Goal: Task Accomplishment & Management: Manage account settings

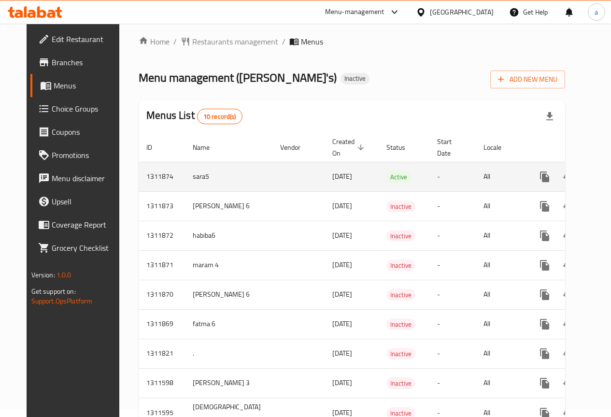
scroll to position [83, 0]
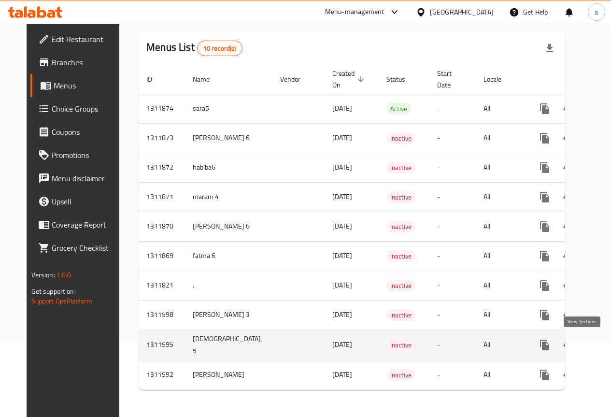
click at [609, 342] on icon "enhanced table" at bounding box center [615, 345] width 12 height 12
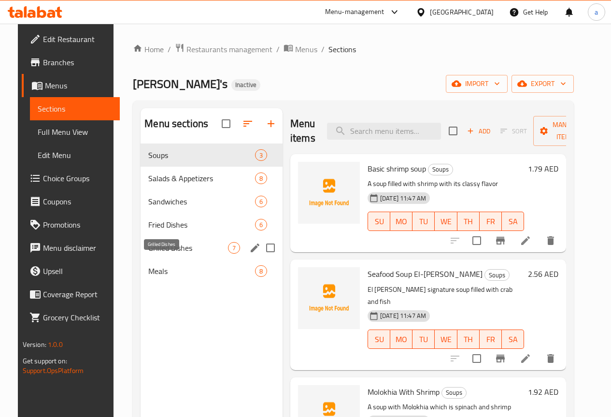
click at [161, 254] on span "Grilled Dishes" at bounding box center [188, 248] width 80 height 12
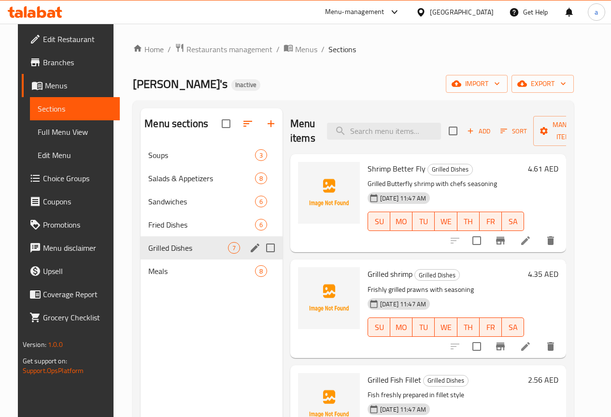
click at [173, 250] on div "Soups 3 Salads & Appetizers 8 Sandwiches 6 Fried Dishes 6 Grilled Dishes 7 Meal…" at bounding box center [212, 213] width 142 height 139
click at [170, 230] on span "Fried Dishes" at bounding box center [188, 225] width 80 height 12
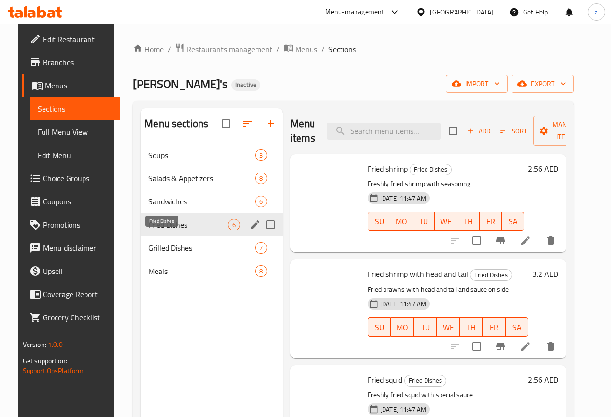
click at [170, 230] on span "Fried Dishes" at bounding box center [188, 225] width 80 height 12
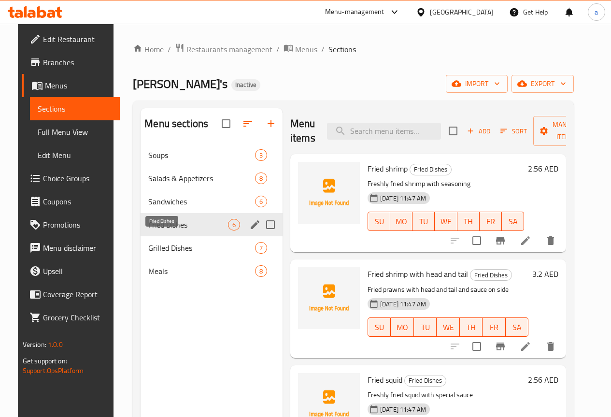
click at [170, 230] on span "Fried Dishes" at bounding box center [188, 225] width 80 height 12
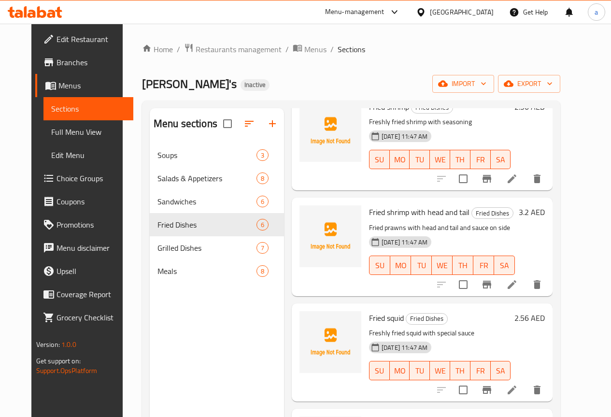
click at [76, 104] on span "Sections" at bounding box center [88, 109] width 74 height 12
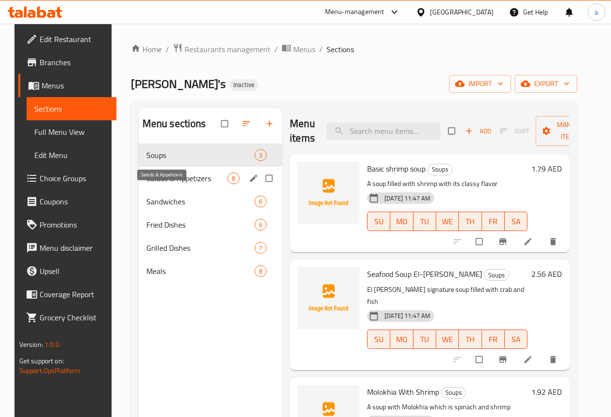
click at [167, 184] on span "Salads & Appetizers" at bounding box center [186, 179] width 81 height 12
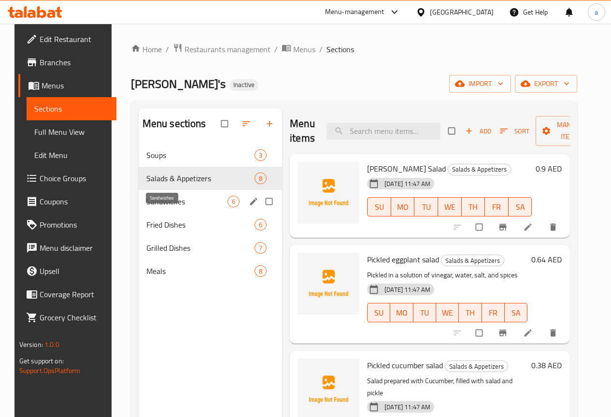
click at [172, 207] on span "Sandwiches" at bounding box center [186, 202] width 81 height 12
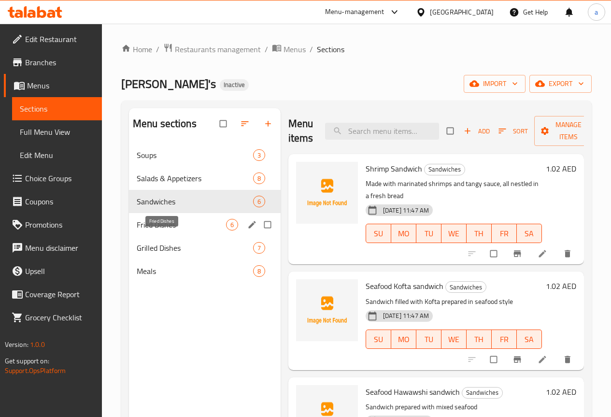
click at [169, 230] on span "Fried Dishes" at bounding box center [181, 225] width 89 height 12
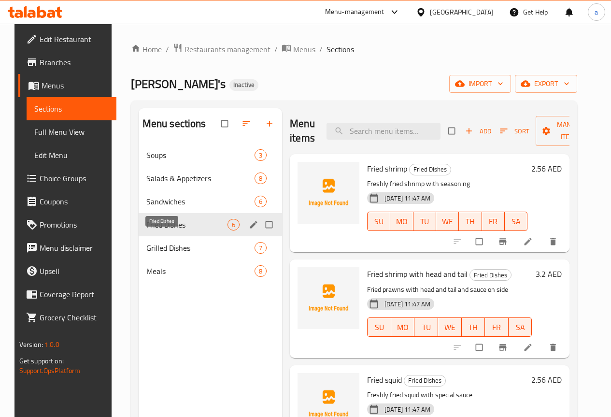
click at [170, 230] on span "Fried Dishes" at bounding box center [186, 225] width 81 height 12
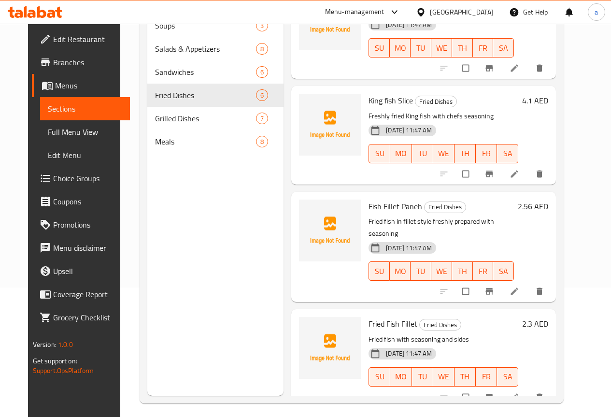
scroll to position [135, 0]
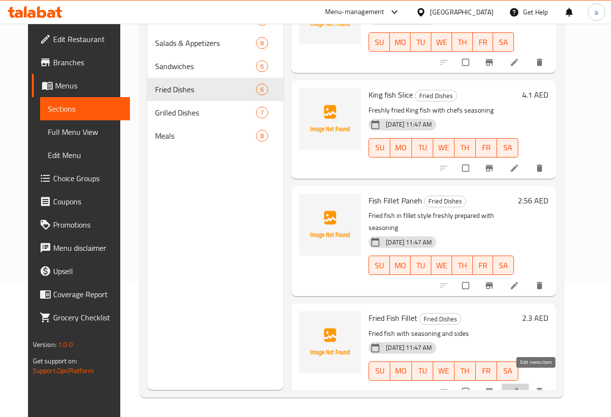
click at [519, 387] on icon at bounding box center [515, 392] width 10 height 10
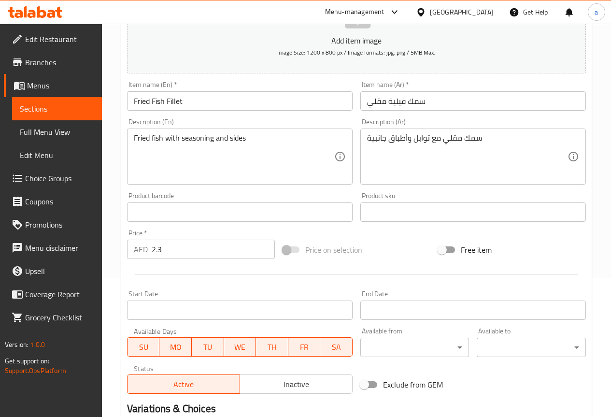
scroll to position [48, 0]
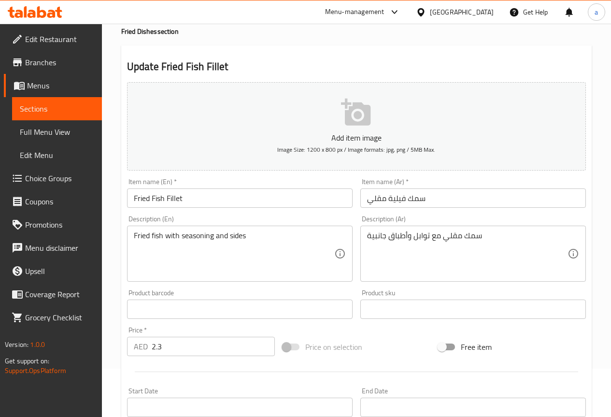
click at [228, 216] on div "Description (En) Fried fish with seasoning and sides Description (En)" at bounding box center [240, 249] width 226 height 66
click at [248, 207] on input "Fried Fish Fillet" at bounding box center [240, 197] width 226 height 19
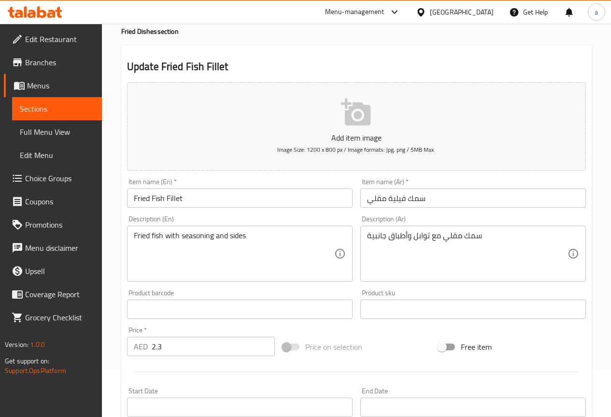
click at [248, 211] on div "Item name (En)   * Fried Fish Fillet Item name (En) *" at bounding box center [239, 192] width 233 height 37
click at [248, 181] on div "Item name (En)   * Fried Fish Fillet Item name (En) *" at bounding box center [240, 192] width 226 height 29
click at [44, 105] on span "Sections" at bounding box center [57, 109] width 74 height 12
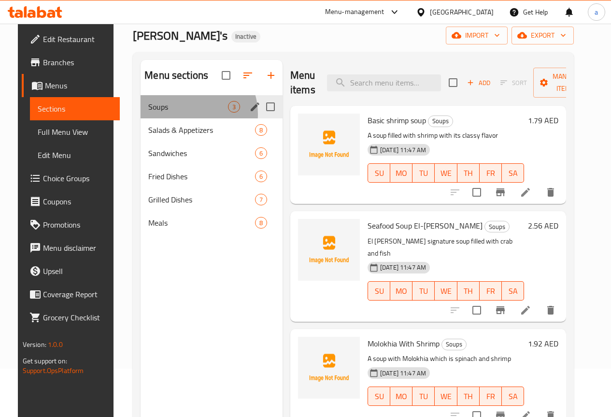
click at [177, 118] on div "Soups 3" at bounding box center [212, 106] width 142 height 23
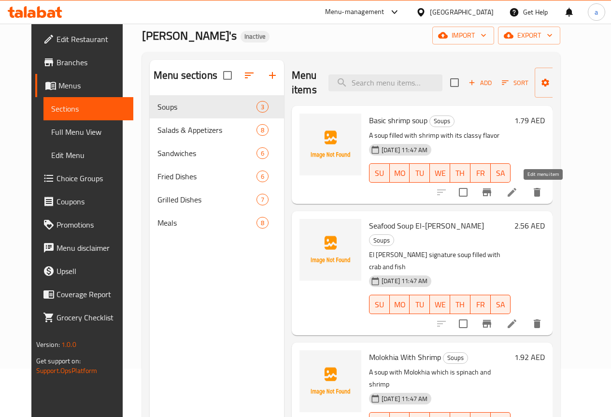
click at [518, 193] on icon at bounding box center [512, 193] width 12 height 12
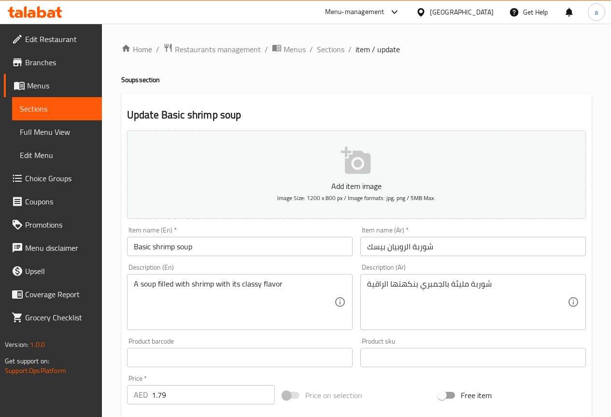
click at [86, 112] on span "Sections" at bounding box center [57, 109] width 74 height 12
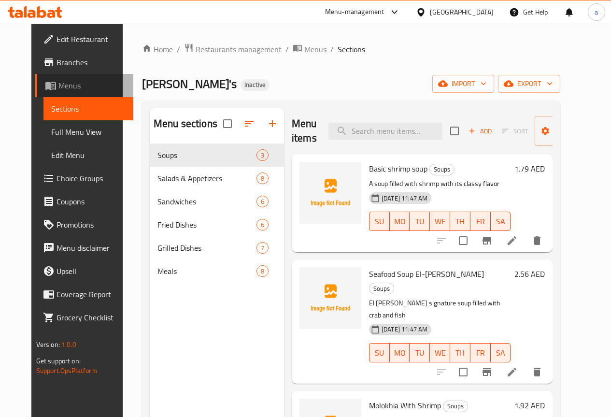
click at [58, 83] on span "Menus" at bounding box center [91, 86] width 67 height 12
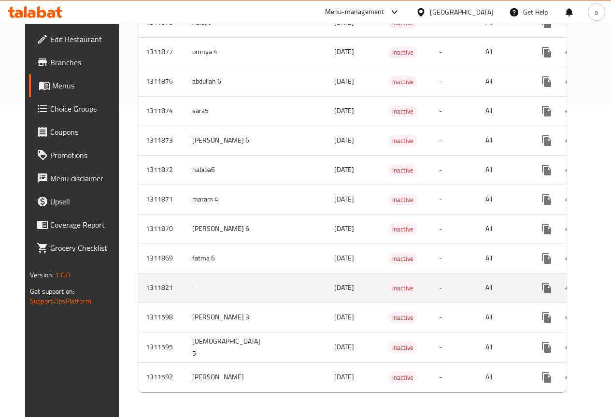
scroll to position [318, 0]
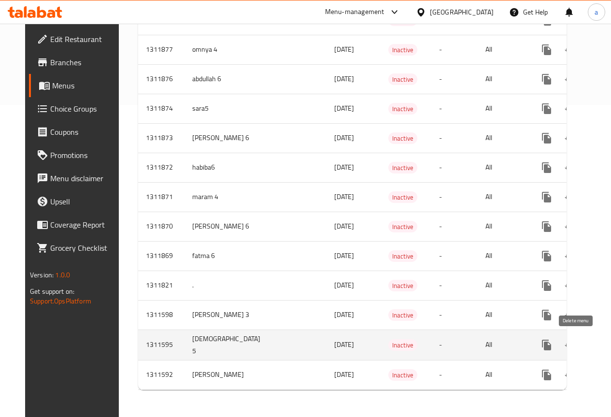
click at [588, 343] on icon "enhanced table" at bounding box center [594, 345] width 12 height 12
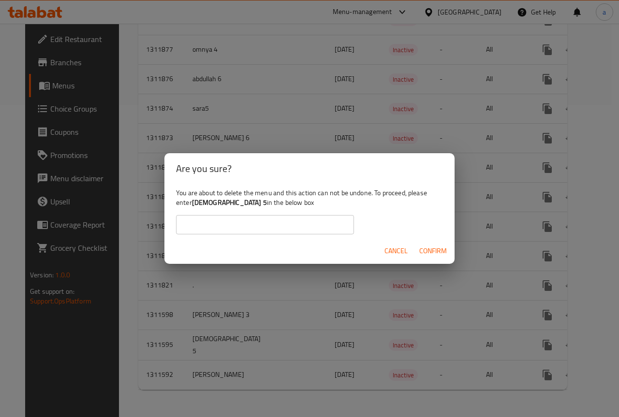
click at [301, 224] on input "text" at bounding box center [265, 224] width 178 height 19
click at [279, 229] on input "text" at bounding box center [265, 224] width 178 height 19
click at [270, 231] on input "Adham" at bounding box center [265, 224] width 178 height 19
type input "Adham 5"
click at [432, 251] on span "Confirm" at bounding box center [433, 251] width 28 height 12
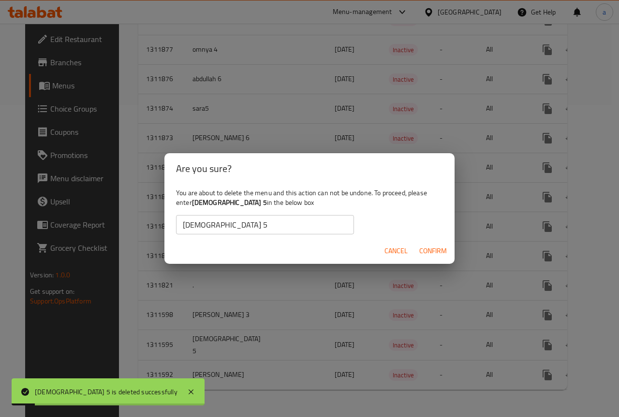
click at [346, 289] on div "Are you sure? You are about to delete the menu and this action can not be undon…" at bounding box center [309, 208] width 619 height 417
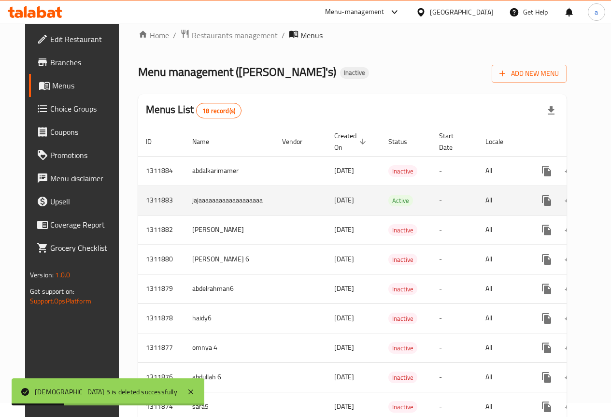
scroll to position [0, 0]
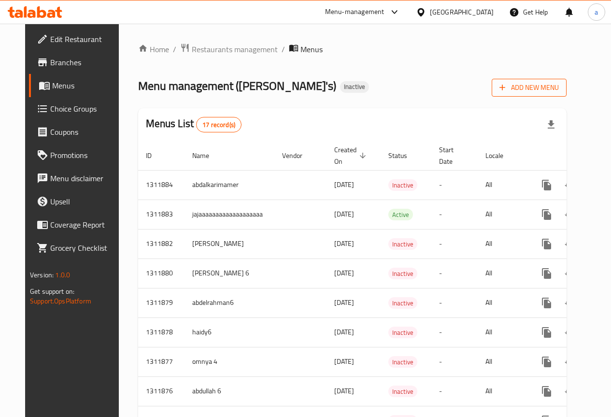
click at [548, 94] on button "Add New Menu" at bounding box center [529, 88] width 75 height 18
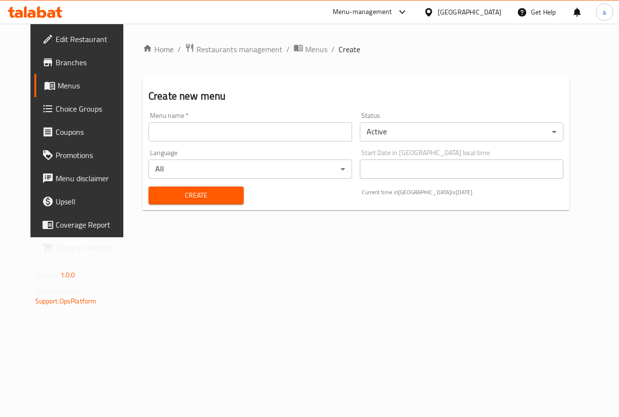
click at [302, 129] on input "text" at bounding box center [249, 131] width 203 height 19
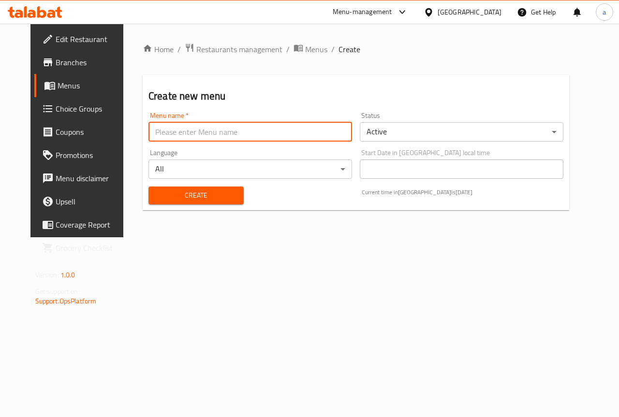
click at [302, 129] on input "text" at bounding box center [249, 131] width 203 height 19
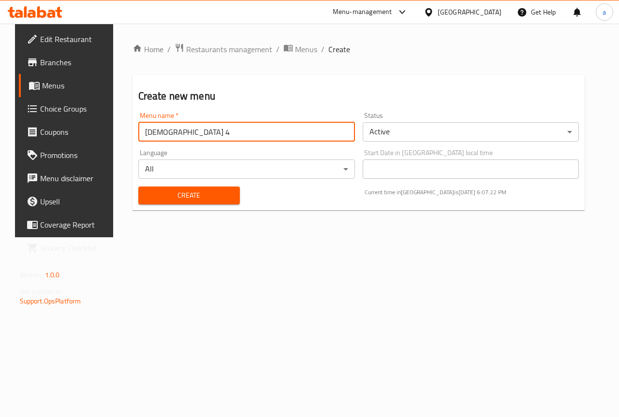
click at [220, 129] on input "Adham 4" at bounding box center [246, 131] width 216 height 19
click at [170, 127] on input "Adham 4" at bounding box center [246, 131] width 216 height 19
click at [164, 128] on input "Adham 4" at bounding box center [246, 131] width 216 height 19
click at [163, 129] on input "Adham 4" at bounding box center [246, 131] width 216 height 19
type input "Adham 5"
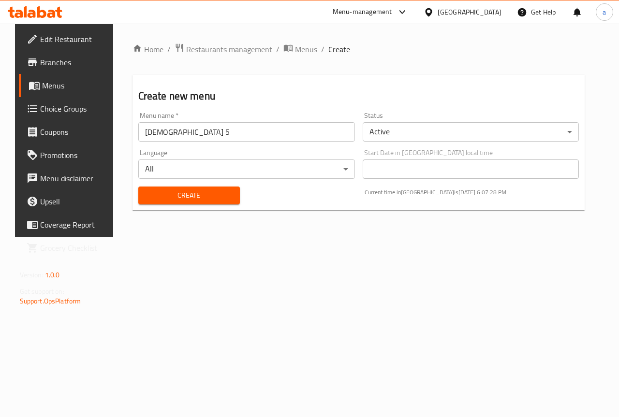
click at [383, 237] on div "Home / Restaurants management / Menus / Create Create new menu Menu name   * Ad…" at bounding box center [358, 131] width 491 height 214
click at [213, 197] on span "Create" at bounding box center [189, 195] width 86 height 12
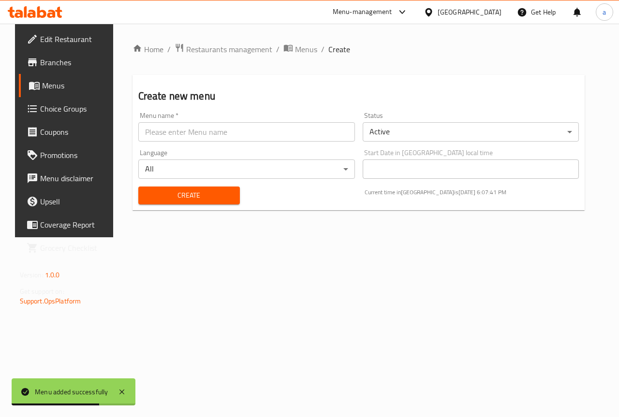
click at [288, 237] on div "Home / Restaurants management / Menus / Create Create new menu Menu name   * Me…" at bounding box center [358, 131] width 491 height 214
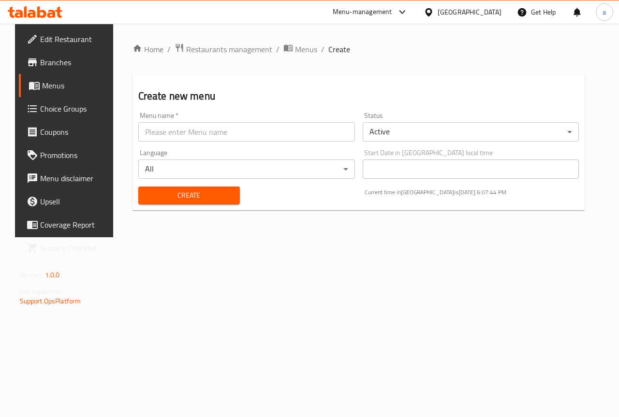
click at [56, 88] on span "Menus" at bounding box center [76, 86] width 69 height 12
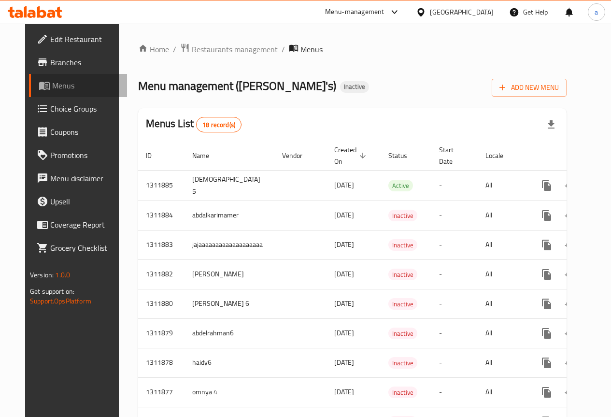
click at [52, 86] on span "Menus" at bounding box center [85, 86] width 67 height 12
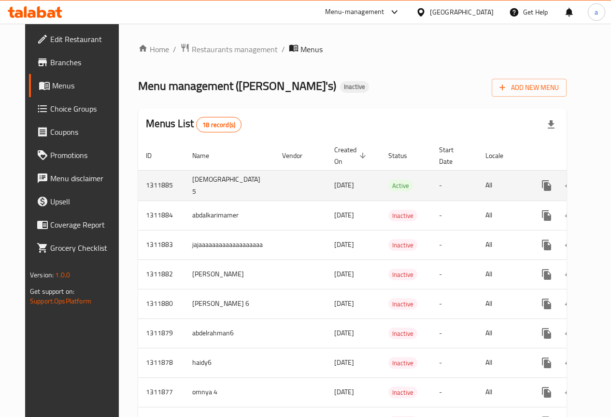
click at [243, 186] on td "Adham 5" at bounding box center [230, 185] width 90 height 30
click at [494, 184] on td "All" at bounding box center [503, 185] width 50 height 30
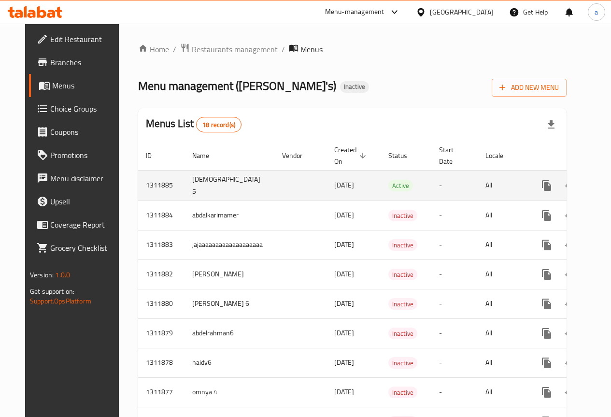
click at [257, 181] on td "Adham 5" at bounding box center [230, 185] width 90 height 30
click at [388, 187] on span "Active" at bounding box center [400, 185] width 25 height 11
drag, startPoint x: 241, startPoint y: 182, endPoint x: 230, endPoint y: 181, distance: 11.2
click at [238, 181] on td "Adham 5" at bounding box center [230, 185] width 90 height 30
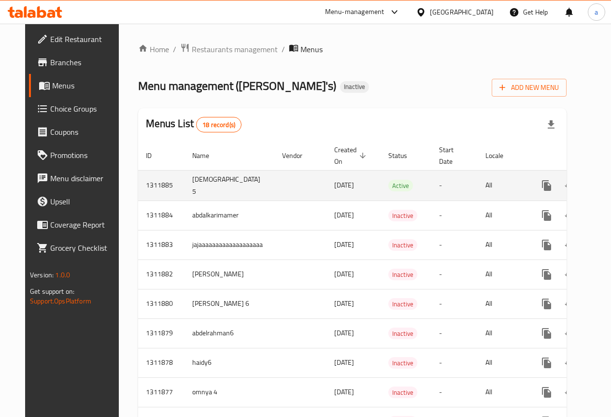
click at [185, 184] on td "Adham 5" at bounding box center [230, 185] width 90 height 30
click at [218, 178] on td "Adham 5" at bounding box center [230, 185] width 90 height 30
drag, startPoint x: 240, startPoint y: 176, endPoint x: 245, endPoint y: 179, distance: 6.1
click at [243, 177] on td "Adham 5" at bounding box center [230, 185] width 90 height 30
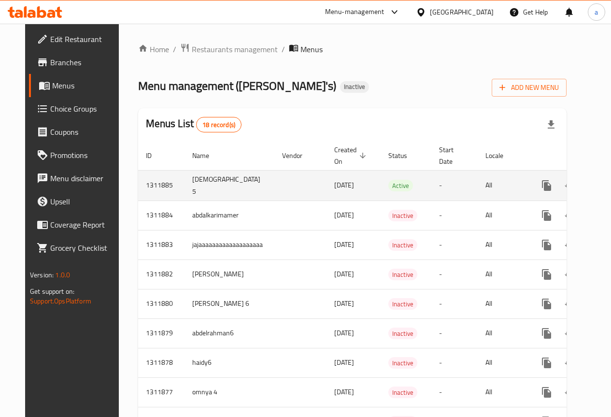
click at [334, 189] on span "15/09/2025" at bounding box center [344, 185] width 20 height 13
click at [334, 187] on span "15/09/2025" at bounding box center [344, 185] width 20 height 13
click at [399, 193] on td "Active" at bounding box center [406, 185] width 51 height 30
click at [240, 178] on td "Adham 5" at bounding box center [230, 185] width 90 height 30
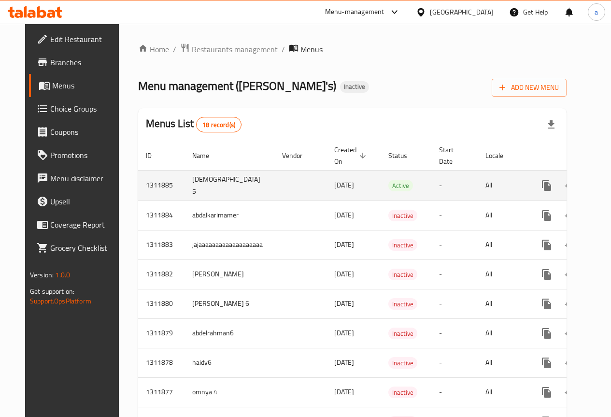
click at [250, 188] on td "Adham 5" at bounding box center [230, 185] width 90 height 30
click at [290, 173] on td "enhanced table" at bounding box center [300, 185] width 52 height 30
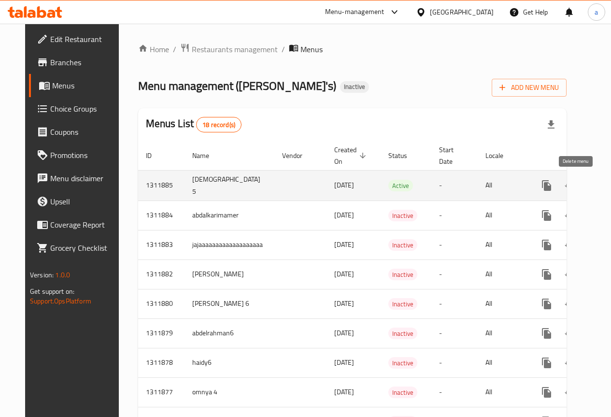
click at [588, 182] on icon "enhanced table" at bounding box center [594, 186] width 12 height 12
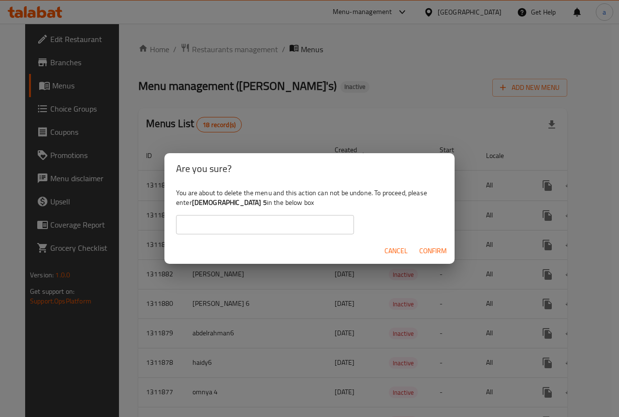
click at [270, 218] on input "text" at bounding box center [265, 224] width 178 height 19
click at [271, 222] on input "text" at bounding box center [265, 224] width 178 height 19
click at [245, 225] on input "Adham 4" at bounding box center [265, 224] width 178 height 19
click at [213, 223] on input "Adham 4" at bounding box center [265, 224] width 178 height 19
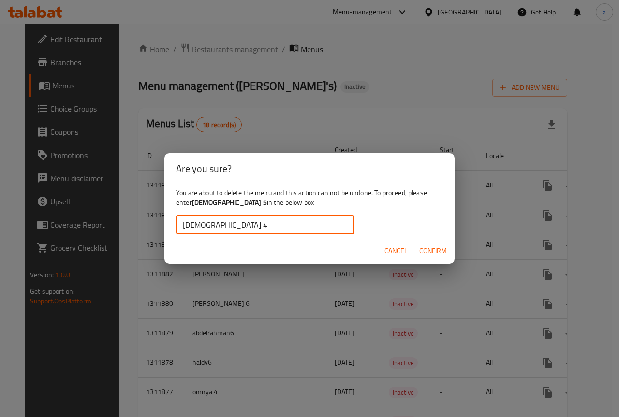
click at [209, 223] on input "Adham 4" at bounding box center [265, 224] width 178 height 19
click at [440, 249] on span "Confirm" at bounding box center [433, 251] width 28 height 12
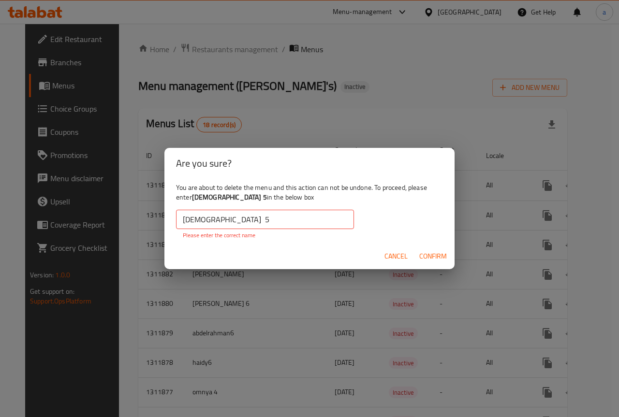
click at [231, 216] on input "Adham 5" at bounding box center [265, 219] width 178 height 19
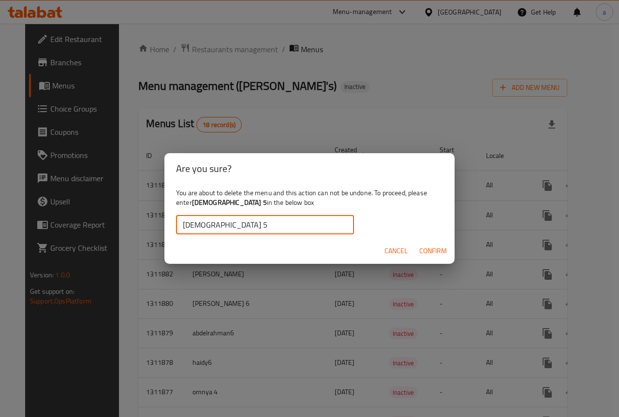
type input "Adham 5"
click at [433, 252] on span "Confirm" at bounding box center [433, 251] width 28 height 12
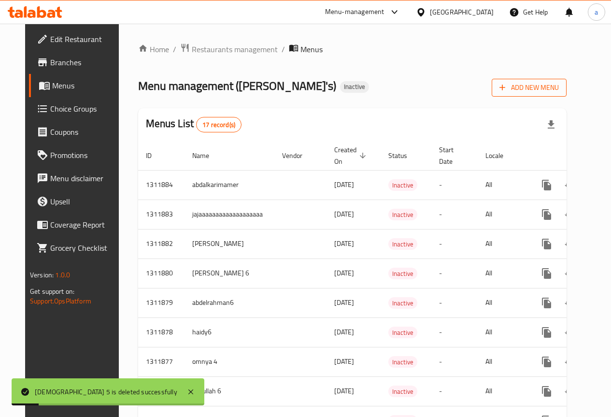
click at [537, 88] on span "Add New Menu" at bounding box center [529, 88] width 59 height 12
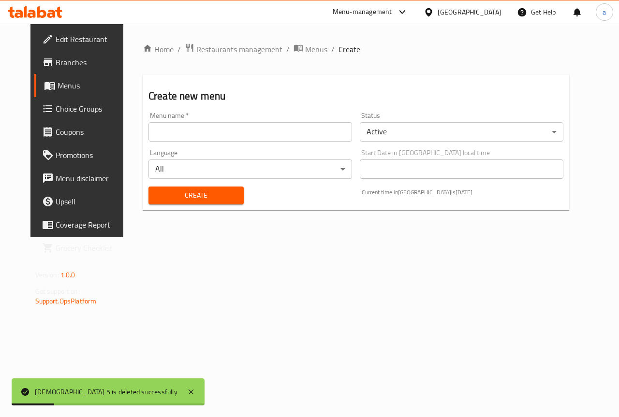
click at [254, 134] on input "text" at bounding box center [249, 131] width 203 height 19
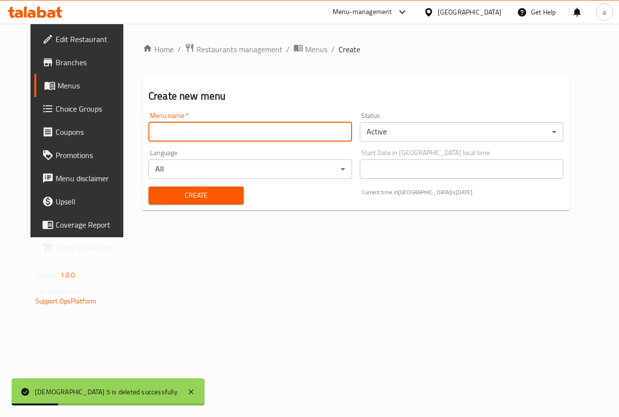
click at [254, 134] on input "text" at bounding box center [249, 131] width 203 height 19
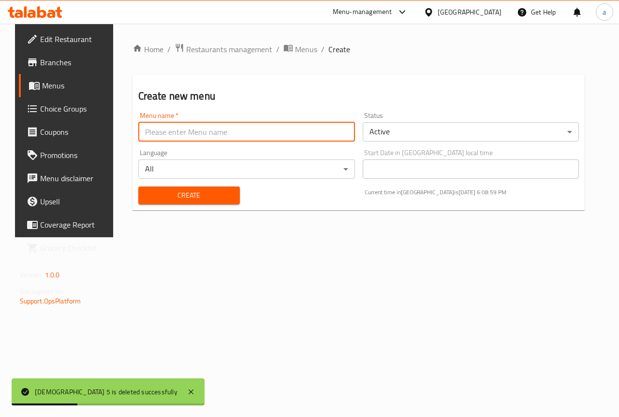
type input "Adham 5"
click at [274, 195] on div "Create Current time in United Arab Emirates is 15 Sep 2025 6:09:05 PM" at bounding box center [358, 195] width 452 height 29
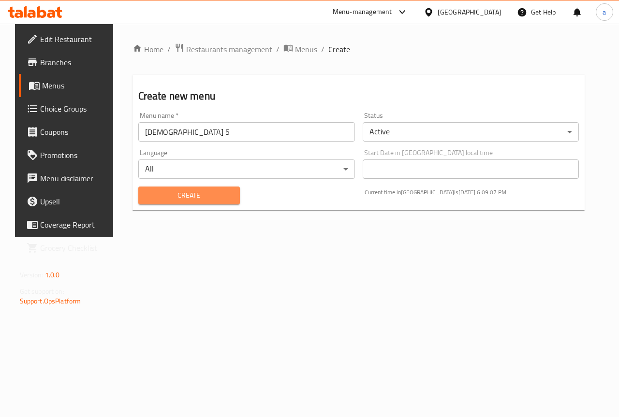
click at [221, 200] on span "Create" at bounding box center [189, 195] width 86 height 12
click at [47, 88] on span "Menus" at bounding box center [76, 86] width 69 height 12
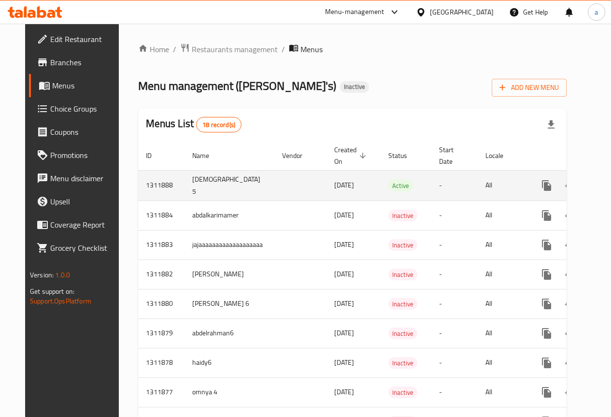
click at [528, 180] on td "enhanced table" at bounding box center [582, 185] width 108 height 30
click at [496, 189] on td "All" at bounding box center [503, 185] width 50 height 30
click at [190, 181] on td "Adham 5" at bounding box center [230, 185] width 90 height 30
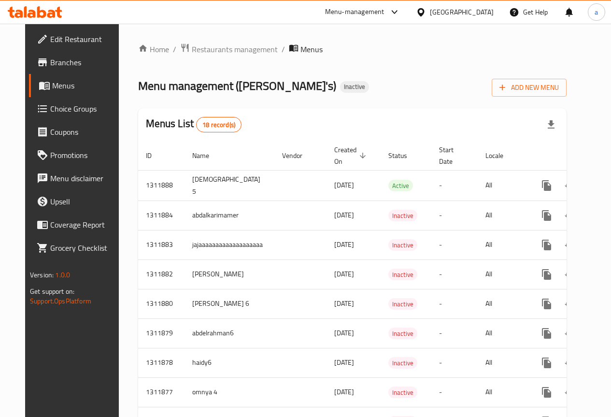
click at [56, 90] on span "Menus" at bounding box center [85, 86] width 67 height 12
click at [63, 104] on span "Choice Groups" at bounding box center [84, 109] width 69 height 12
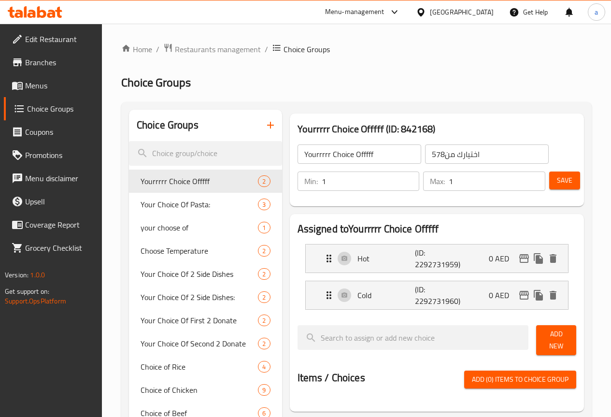
click at [38, 82] on span "Menus" at bounding box center [59, 86] width 69 height 12
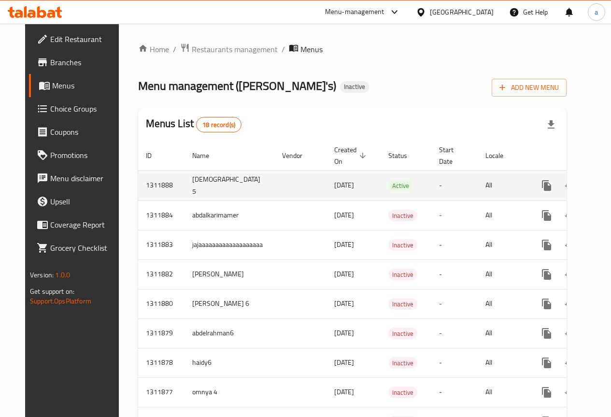
click at [185, 188] on td "Adham 5" at bounding box center [230, 185] width 90 height 30
drag, startPoint x: 156, startPoint y: 185, endPoint x: 123, endPoint y: 190, distance: 32.8
click at [138, 190] on td "1311888" at bounding box center [161, 185] width 46 height 30
copy td "1311888"
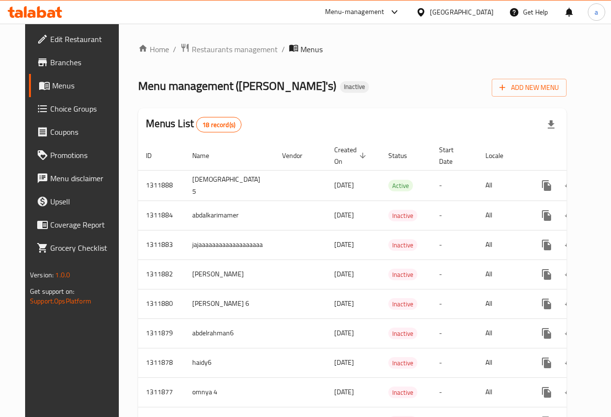
click at [205, 121] on span "18 record(s)" at bounding box center [219, 124] width 44 height 9
click at [559, 91] on span "Add New Menu" at bounding box center [529, 88] width 59 height 12
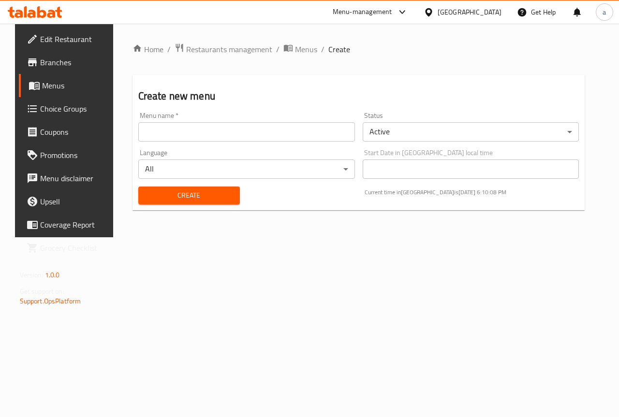
click at [322, 131] on input "text" at bounding box center [246, 131] width 216 height 19
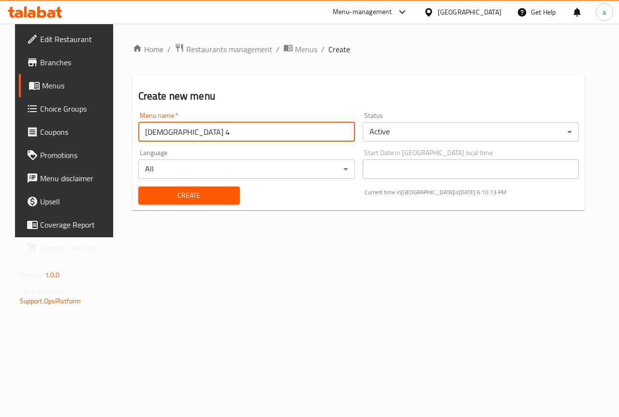
click at [224, 139] on input "Adham 4" at bounding box center [246, 131] width 216 height 19
drag, startPoint x: 169, startPoint y: 137, endPoint x: 147, endPoint y: 126, distance: 24.9
click at [156, 129] on input "Adham 4" at bounding box center [246, 131] width 216 height 19
type input "Adham6"
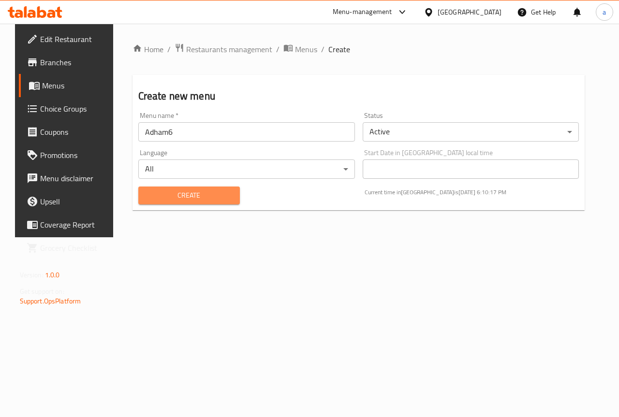
click at [190, 194] on span "Create" at bounding box center [189, 195] width 86 height 12
click at [297, 50] on span "Menus" at bounding box center [306, 49] width 22 height 12
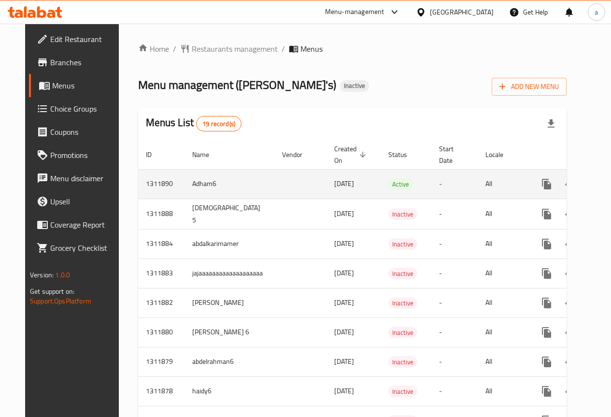
click at [481, 185] on td "All" at bounding box center [503, 183] width 50 height 29
drag, startPoint x: 470, startPoint y: 180, endPoint x: 459, endPoint y: 180, distance: 11.1
click at [459, 180] on tr "1311890 Adham6 15/09/2025 Active - All" at bounding box center [387, 183] width 498 height 29
click at [459, 180] on td "-" at bounding box center [455, 183] width 46 height 29
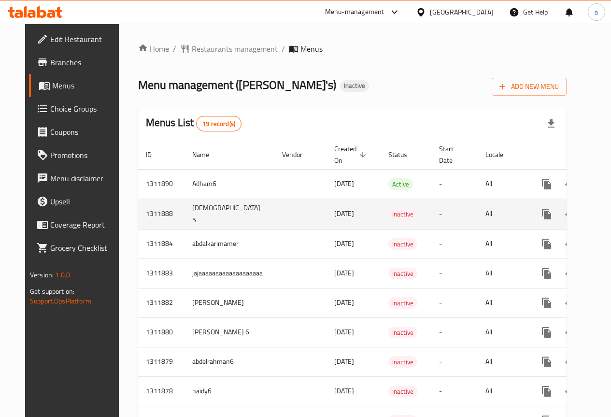
click at [455, 199] on td "-" at bounding box center [455, 214] width 46 height 30
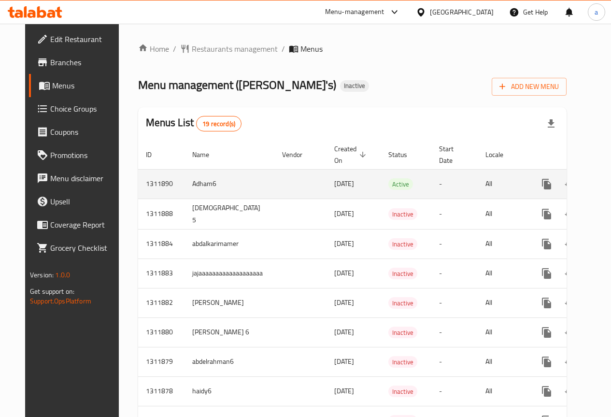
click at [448, 177] on td "-" at bounding box center [455, 183] width 46 height 29
click at [388, 186] on span "Active" at bounding box center [400, 184] width 25 height 11
click at [402, 182] on td "Active" at bounding box center [406, 183] width 51 height 29
click at [403, 181] on td "Active" at bounding box center [406, 183] width 51 height 29
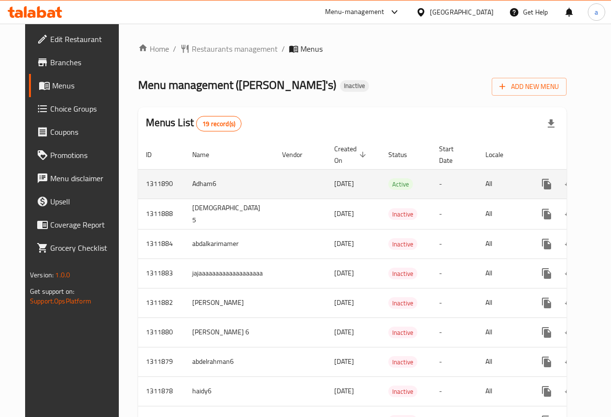
click at [505, 188] on td "All" at bounding box center [503, 183] width 50 height 29
click at [528, 185] on td "enhanced table" at bounding box center [582, 183] width 108 height 29
click at [492, 184] on td "All" at bounding box center [503, 183] width 50 height 29
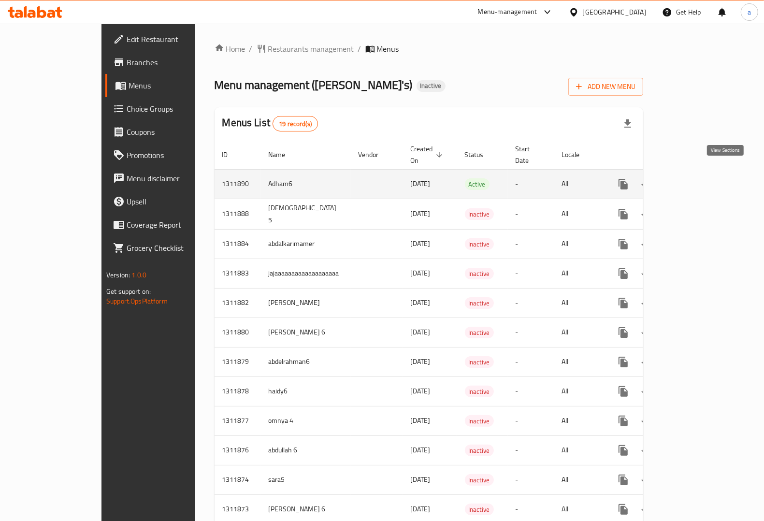
click at [611, 181] on link "enhanced table" at bounding box center [692, 184] width 23 height 23
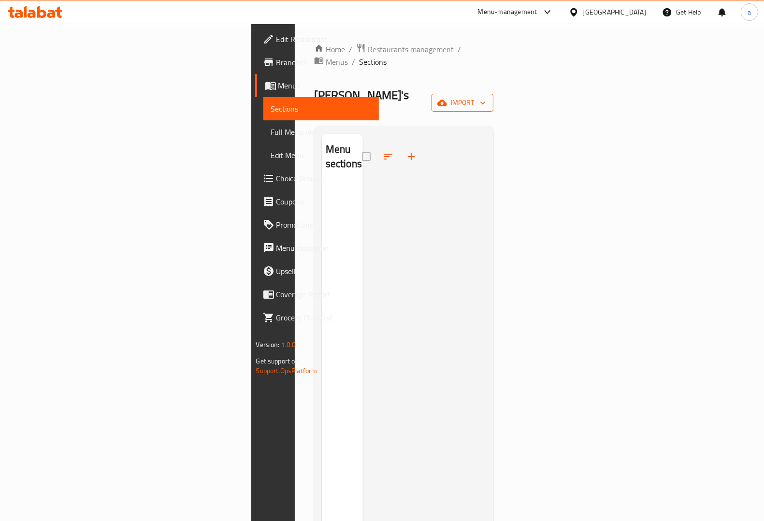
click at [486, 97] on span "import" at bounding box center [462, 103] width 46 height 12
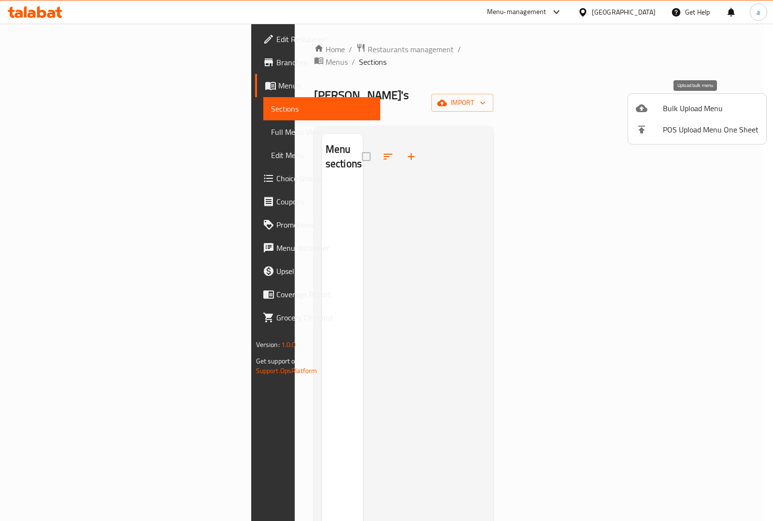
click at [611, 104] on span "Bulk Upload Menu" at bounding box center [711, 108] width 96 height 12
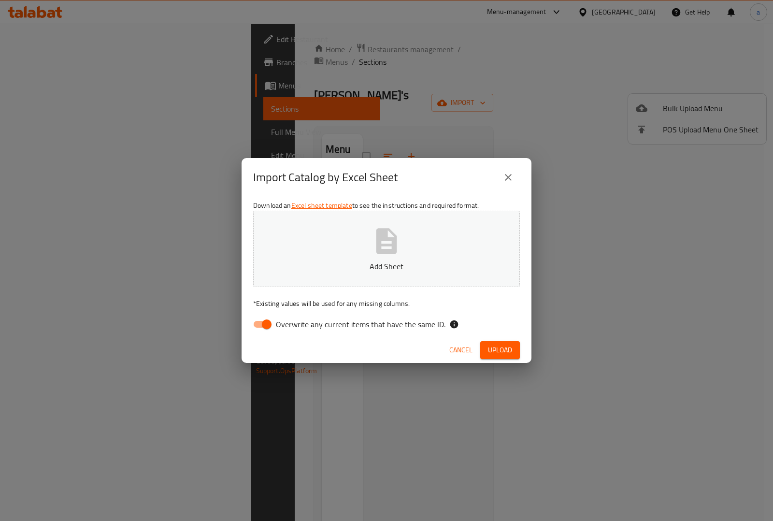
click at [269, 307] on p "* Existing values will be used for any missing columns." at bounding box center [386, 304] width 267 height 10
click at [263, 317] on input "Overwrite any current items that have the same ID." at bounding box center [266, 324] width 55 height 18
checkbox input "false"
click at [411, 238] on button "Add Sheet" at bounding box center [386, 249] width 267 height 76
click at [504, 353] on span "Upload" at bounding box center [500, 350] width 24 height 12
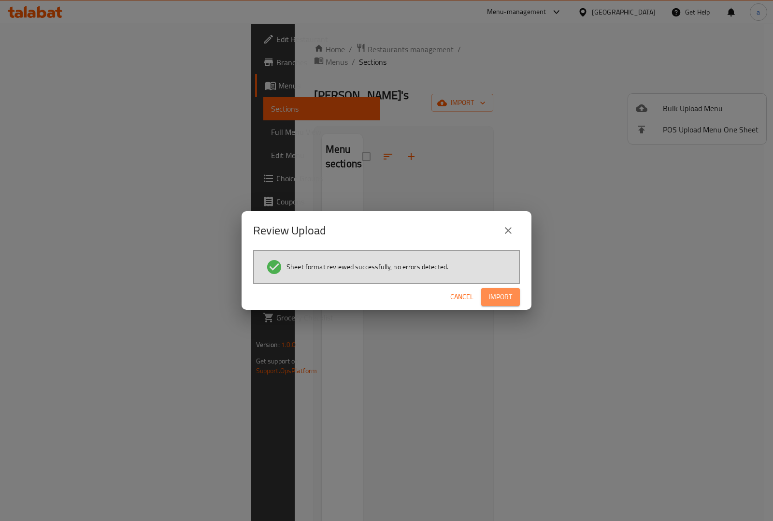
click at [503, 293] on span "Import" at bounding box center [500, 297] width 23 height 12
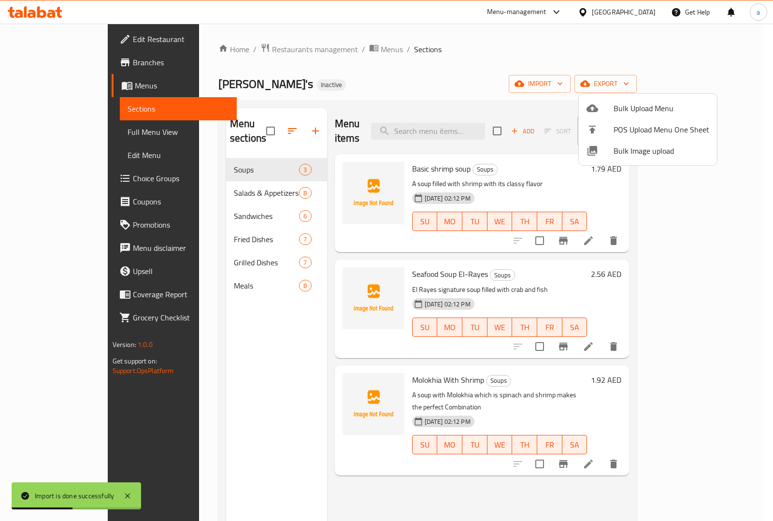
click at [212, 360] on div at bounding box center [386, 260] width 773 height 521
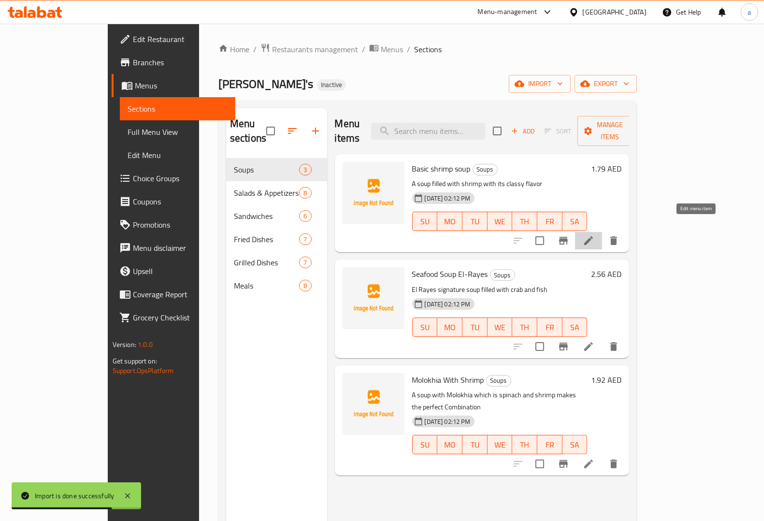
click at [594, 235] on icon at bounding box center [589, 241] width 12 height 12
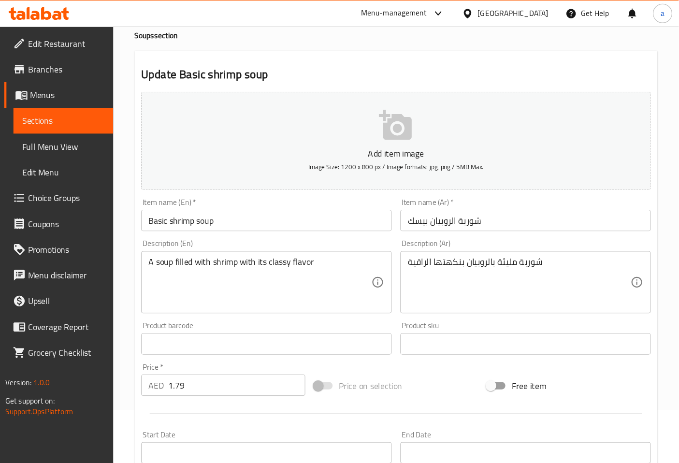
scroll to position [48, 0]
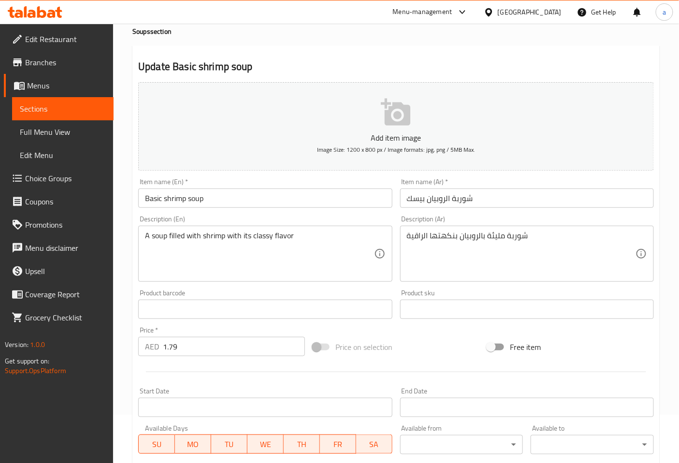
click at [210, 346] on input "1.79" at bounding box center [234, 346] width 142 height 19
click at [206, 345] on input "1.79" at bounding box center [234, 346] width 142 height 19
click at [204, 345] on input "1.79" at bounding box center [234, 346] width 142 height 19
drag, startPoint x: 192, startPoint y: 345, endPoint x: 170, endPoint y: 345, distance: 22.2
click at [173, 345] on input "1.79" at bounding box center [234, 346] width 142 height 19
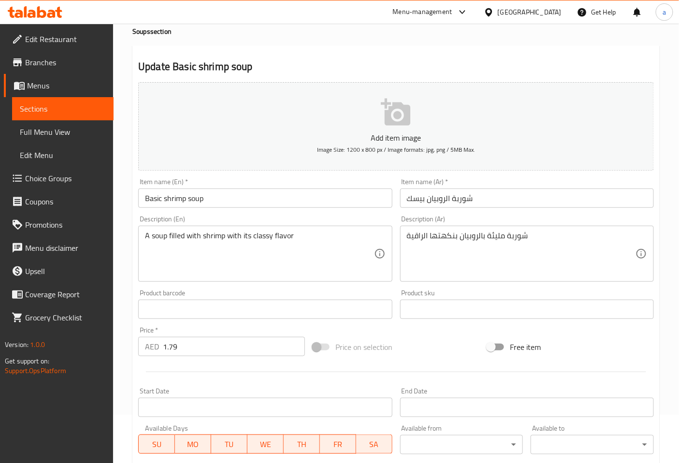
click at [156, 343] on p "AED" at bounding box center [152, 347] width 14 height 12
drag, startPoint x: 180, startPoint y: 340, endPoint x: 153, endPoint y: 345, distance: 27.0
click at [153, 345] on div "AED 1.79 Price *" at bounding box center [221, 346] width 167 height 19
paste input "2"
type input "1.792"
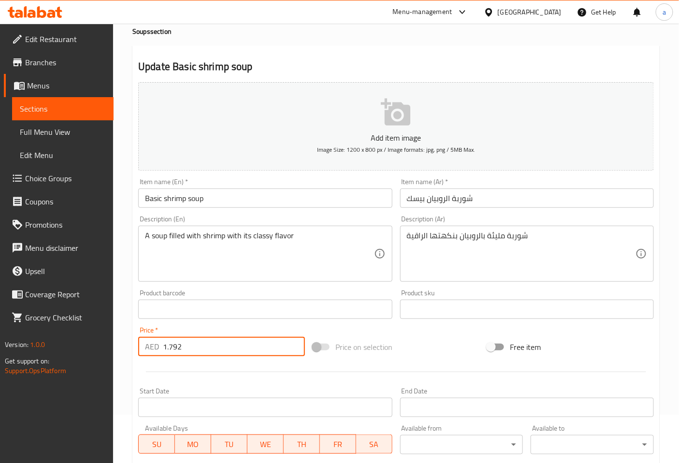
click at [319, 288] on div "Product barcode Product barcode" at bounding box center [264, 304] width 261 height 37
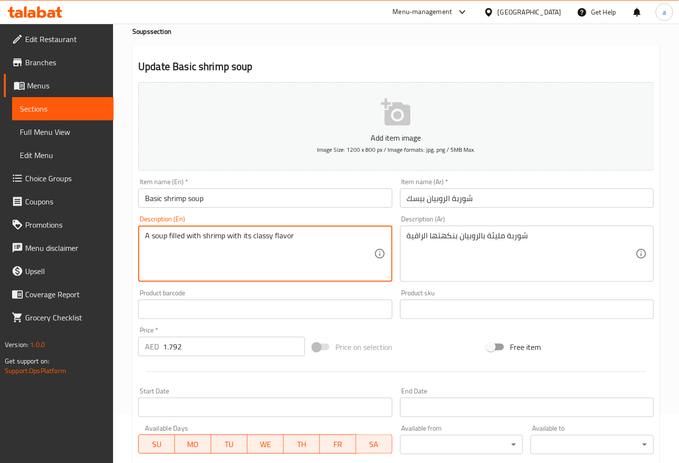
drag, startPoint x: 252, startPoint y: 239, endPoint x: 271, endPoint y: 237, distance: 19.4
click at [257, 232] on textarea "A soup filled with shrimp with its classy flavor" at bounding box center [259, 254] width 229 height 46
click at [262, 238] on textarea "A soup filled with shrimp with its classy flavor" at bounding box center [259, 254] width 229 height 46
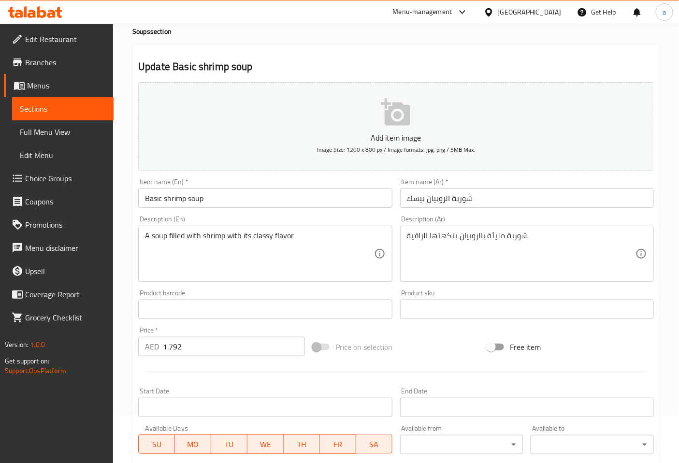
click at [504, 218] on div "Description (Ar) شوربة مليئة بالروبيان بنكهتها الراقية Description (Ar)" at bounding box center [527, 249] width 254 height 66
click at [517, 213] on div "Description (Ar) شوربة مليئة بالروبيان بنكهتها الراقية Description (Ar)" at bounding box center [526, 249] width 261 height 74
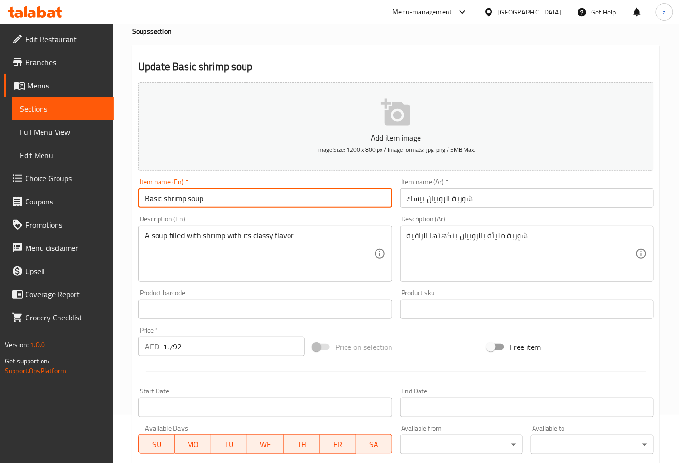
drag, startPoint x: 264, startPoint y: 200, endPoint x: 115, endPoint y: 202, distance: 148.8
click at [115, 202] on div "Home / Restaurants management / Menus / Sections / item / update Soups section …" at bounding box center [396, 304] width 566 height 659
click at [280, 201] on input "Basic shrimp soup" at bounding box center [265, 197] width 254 height 19
click at [204, 198] on input "Basic shrimp soup" at bounding box center [265, 197] width 254 height 19
click at [190, 199] on input "Basic shrimp soup" at bounding box center [265, 197] width 254 height 19
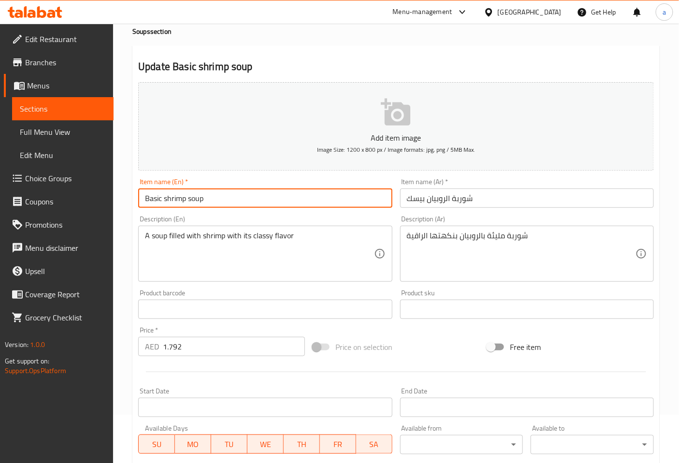
click at [190, 199] on input "Basic shrimp soup" at bounding box center [265, 197] width 254 height 19
click at [160, 205] on input "Basic shrimp soup" at bounding box center [265, 197] width 254 height 19
click at [166, 197] on input "Basic shrimp soup" at bounding box center [265, 197] width 254 height 19
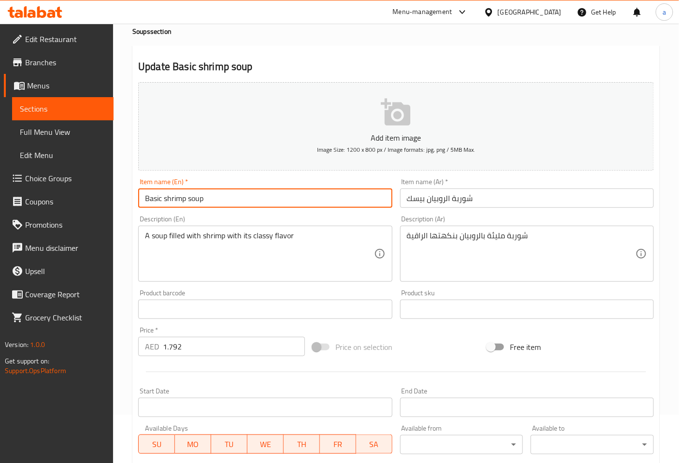
drag, startPoint x: 163, startPoint y: 199, endPoint x: 209, endPoint y: 200, distance: 45.4
click at [209, 200] on input "Basic shrimp soup" at bounding box center [265, 197] width 254 height 19
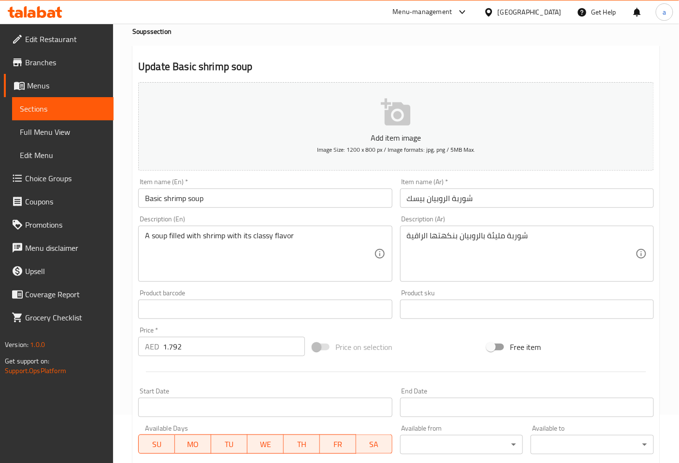
click at [579, 213] on div "Description (Ar) شوربة مليئة بالروبيان بنكهتها الراقية Description (Ar)" at bounding box center [526, 249] width 261 height 74
click at [553, 219] on div "Description (Ar) شوربة مليئة بالروبيان بنكهتها الراقية Description (Ar)" at bounding box center [527, 249] width 254 height 66
click at [348, 218] on div "Description (En) A soup filled with shrimp with its classy flavor Description (…" at bounding box center [265, 249] width 254 height 66
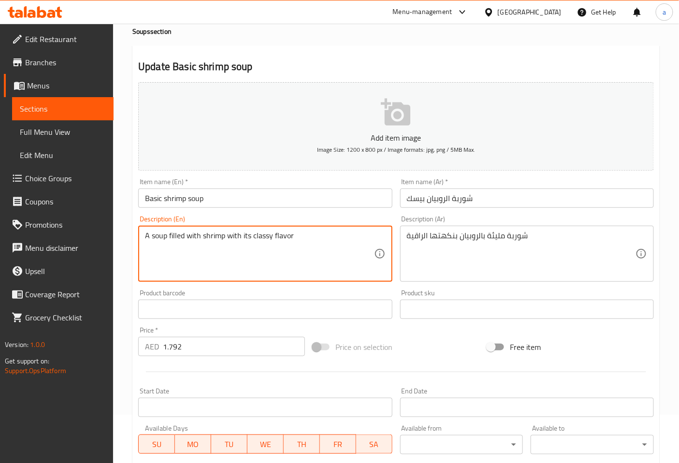
click at [259, 237] on textarea "A soup filled with shrimp with its classy flavor" at bounding box center [259, 254] width 229 height 46
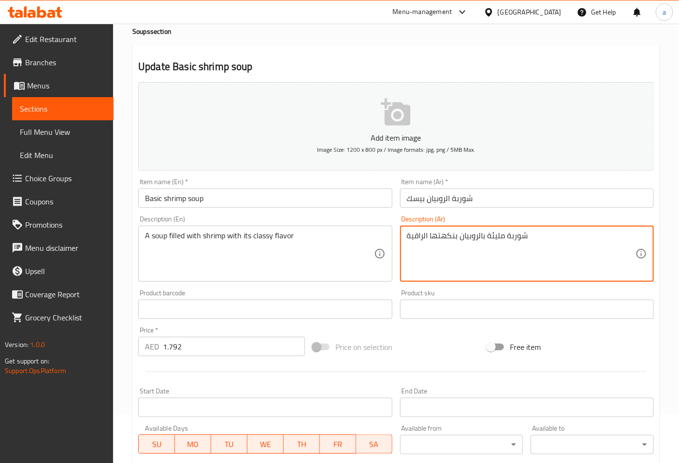
drag, startPoint x: 427, startPoint y: 234, endPoint x: 399, endPoint y: 234, distance: 28.0
click at [510, 233] on textarea "شوربة مليئة بالروبيان بنكهتها" at bounding box center [521, 254] width 229 height 46
type textarea "شوربة مليئة بالروبيان بنكهتها الكلاسي"
click at [539, 219] on div "Description (Ar) شوربة مليئة بالروبيان بنكهتها الكلاسي Description (Ar)" at bounding box center [527, 249] width 254 height 66
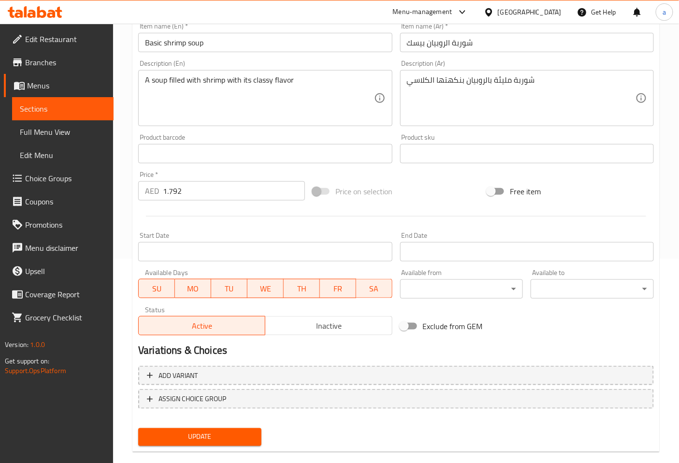
scroll to position [209, 0]
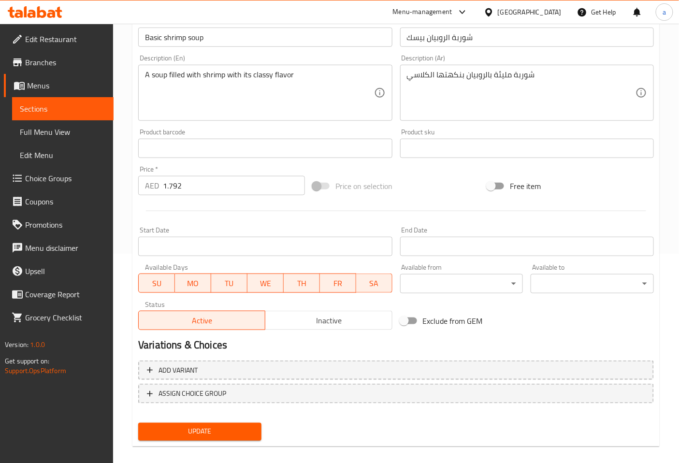
click at [205, 417] on span "Update" at bounding box center [200, 432] width 108 height 12
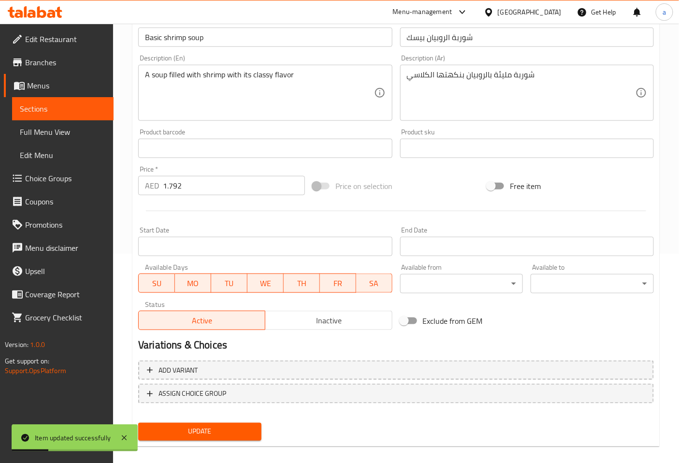
click at [420, 185] on div "Price on selection" at bounding box center [396, 186] width 174 height 26
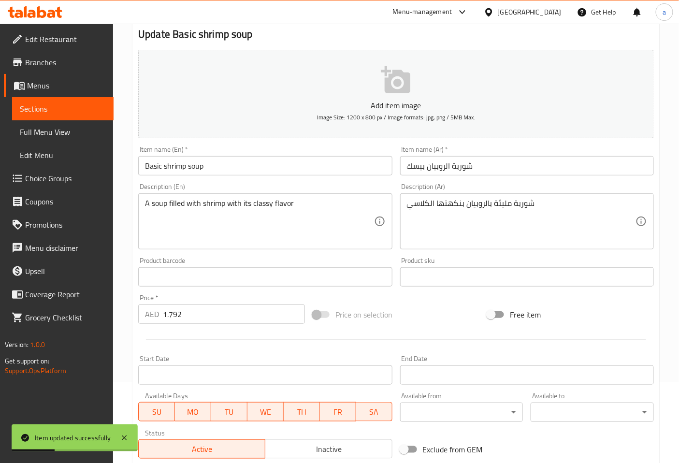
scroll to position [0, 0]
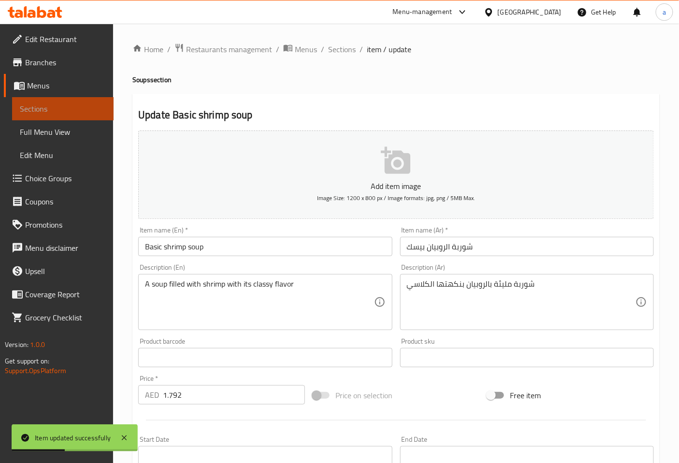
click at [94, 105] on span "Sections" at bounding box center [63, 109] width 86 height 12
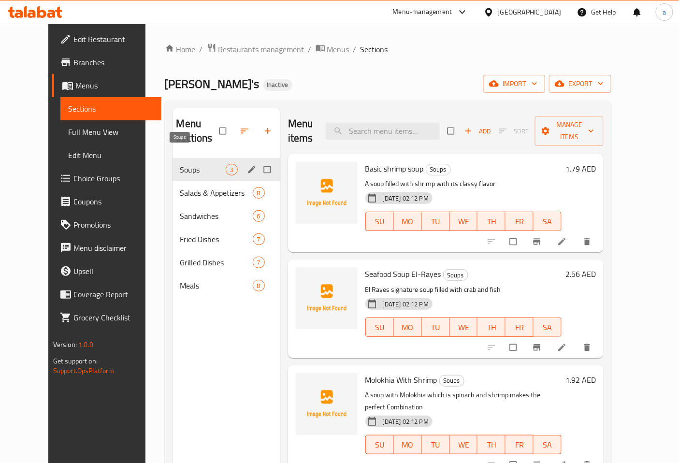
click at [191, 164] on span "Soups" at bounding box center [202, 170] width 45 height 12
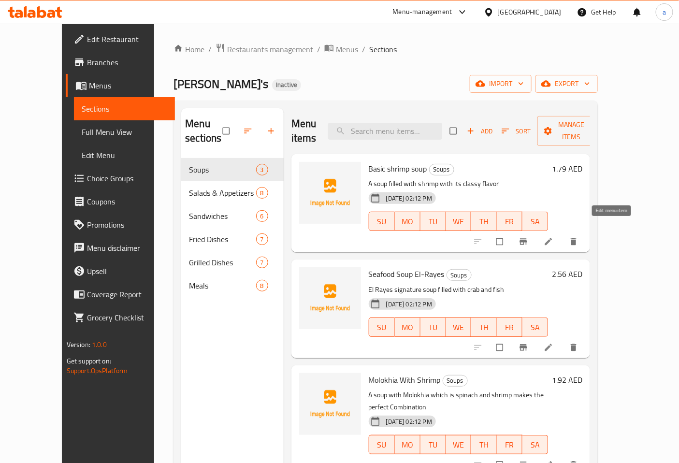
click at [553, 237] on icon at bounding box center [549, 242] width 10 height 10
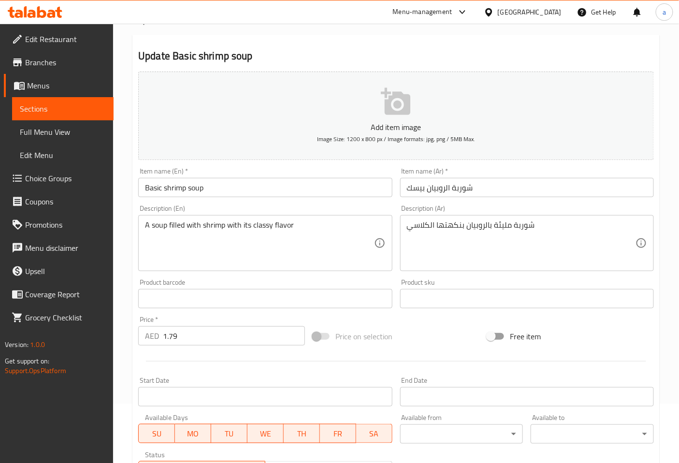
scroll to position [161, 0]
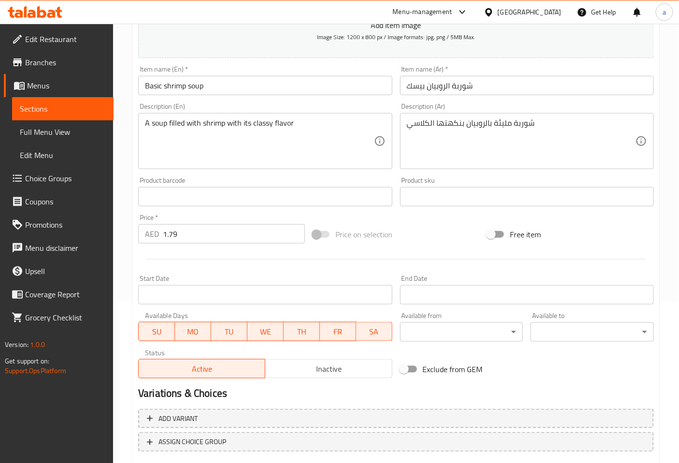
click at [236, 230] on input "1.79" at bounding box center [234, 233] width 142 height 19
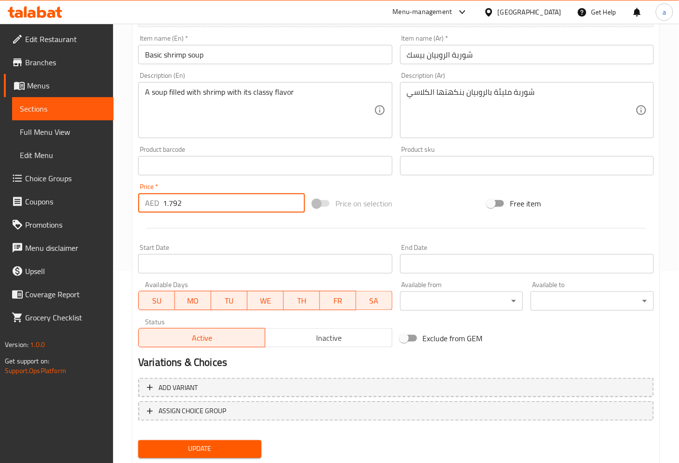
scroll to position [218, 0]
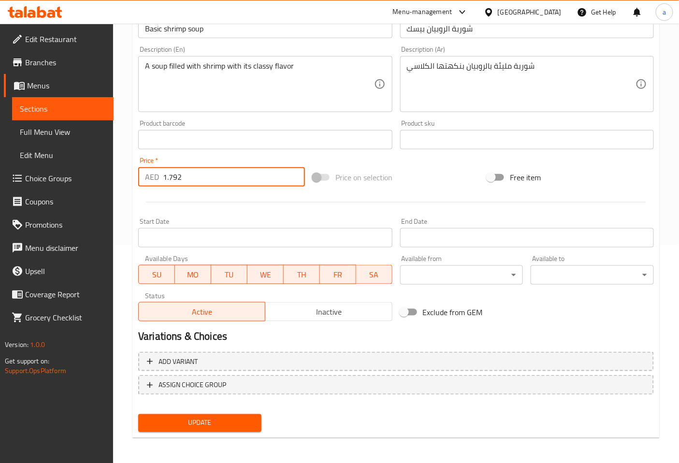
type input "1.792"
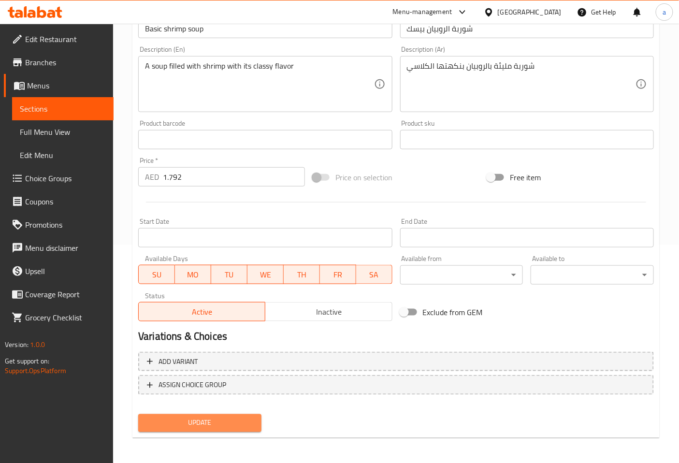
click at [232, 414] on button "Update" at bounding box center [199, 423] width 123 height 18
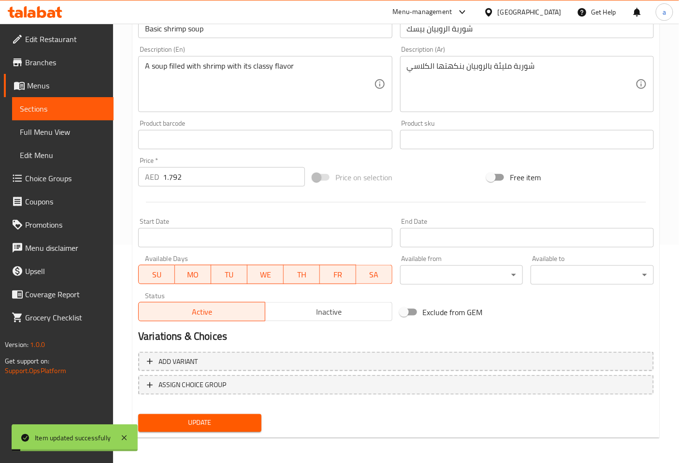
click at [78, 102] on link "Sections" at bounding box center [62, 108] width 101 height 23
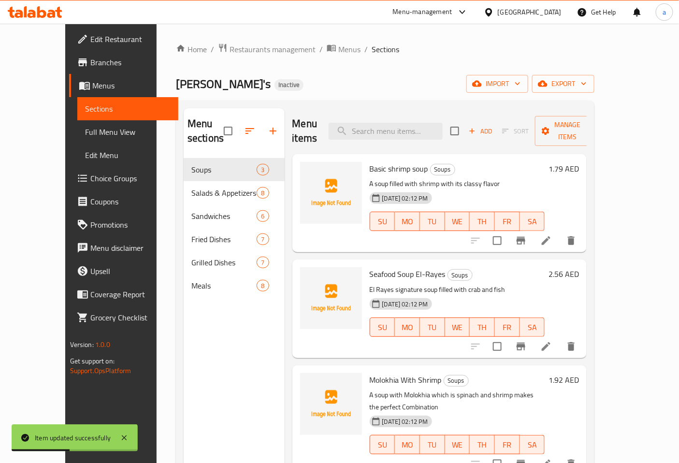
click at [90, 112] on span "Sections" at bounding box center [128, 109] width 86 height 12
click at [88, 109] on span "Sections" at bounding box center [128, 109] width 86 height 12
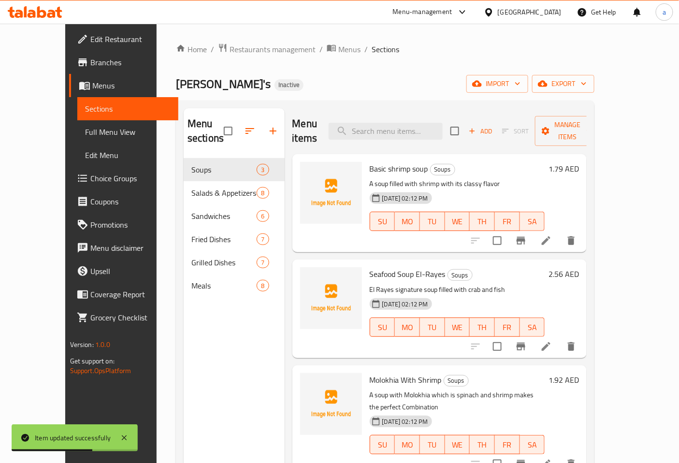
click at [88, 109] on span "Sections" at bounding box center [128, 109] width 86 height 12
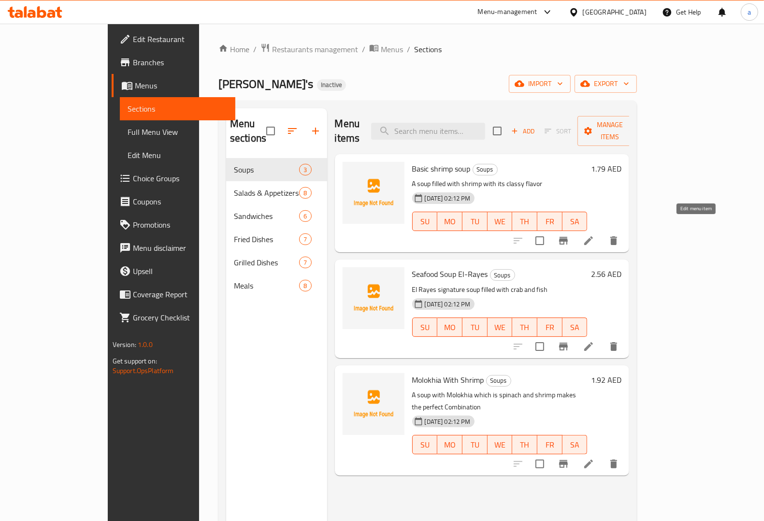
click at [594, 235] on icon at bounding box center [589, 241] width 12 height 12
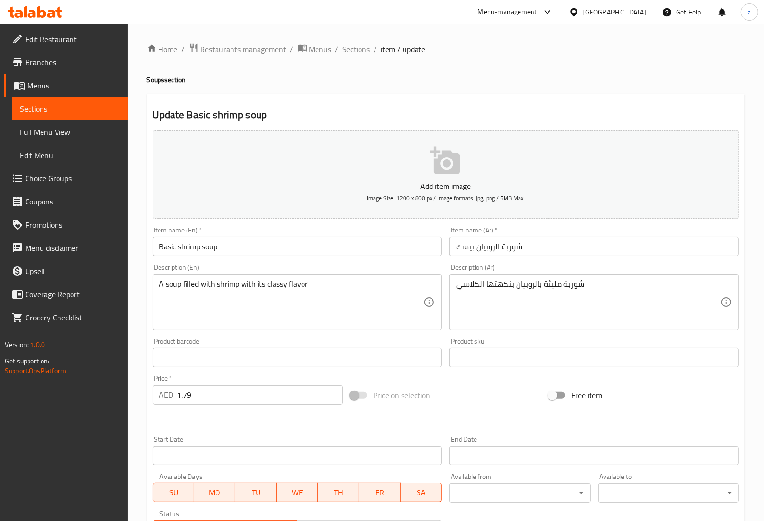
click at [235, 385] on div "Price   * AED 1.79 Price *" at bounding box center [248, 389] width 190 height 29
click at [228, 411] on div at bounding box center [446, 420] width 594 height 24
click at [240, 393] on input "1.79" at bounding box center [260, 394] width 166 height 19
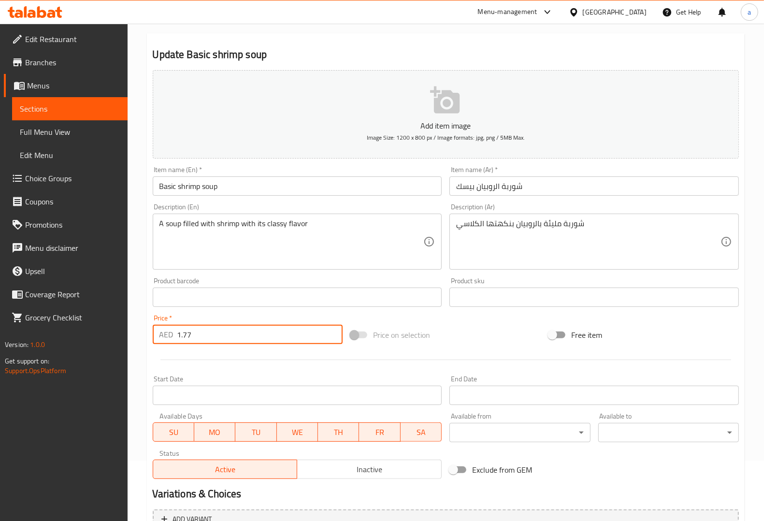
scroll to position [160, 0]
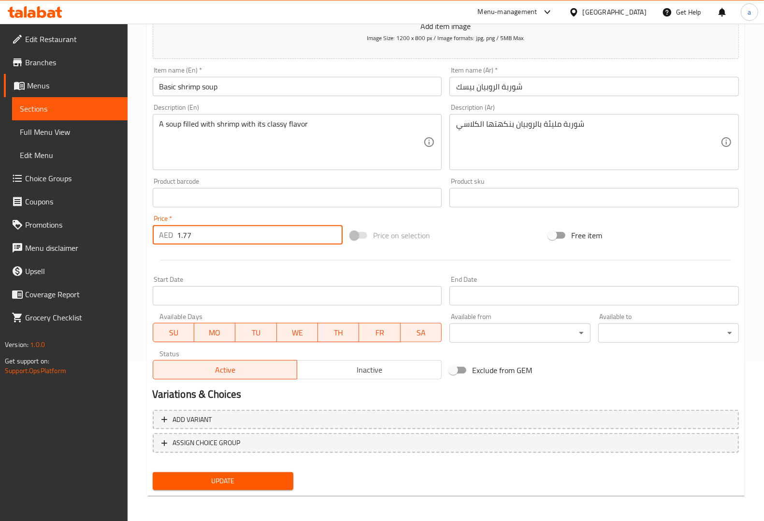
type input "1.77"
click at [220, 462] on span "Update" at bounding box center [222, 481] width 125 height 12
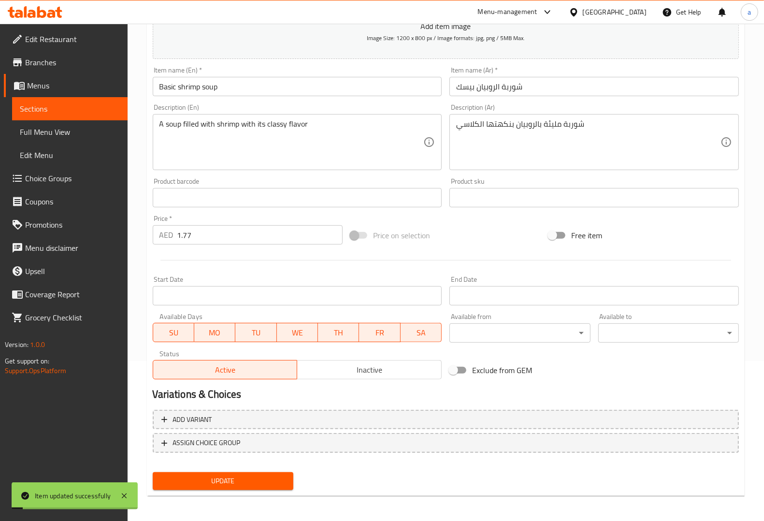
click at [86, 110] on span "Sections" at bounding box center [70, 109] width 100 height 12
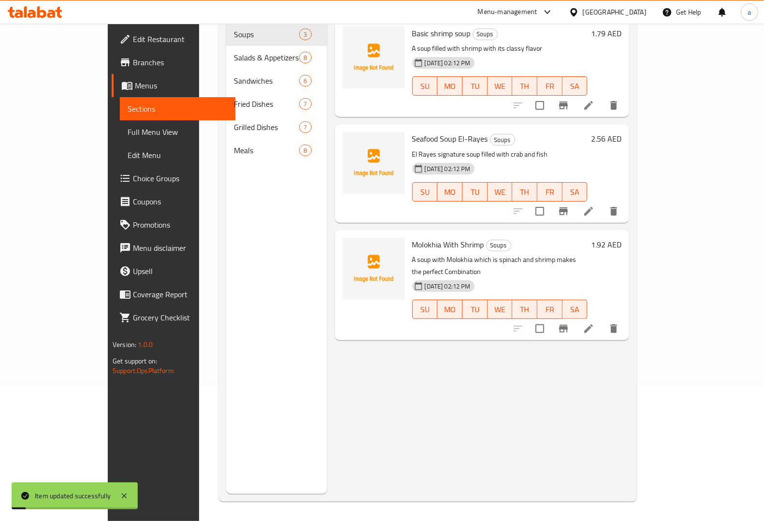
click at [128, 110] on span "Sections" at bounding box center [178, 109] width 100 height 12
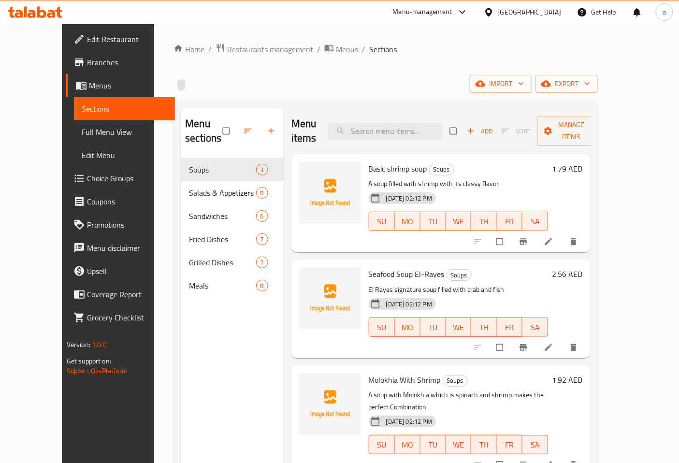
click at [82, 131] on span "Full Menu View" at bounding box center [125, 132] width 86 height 12
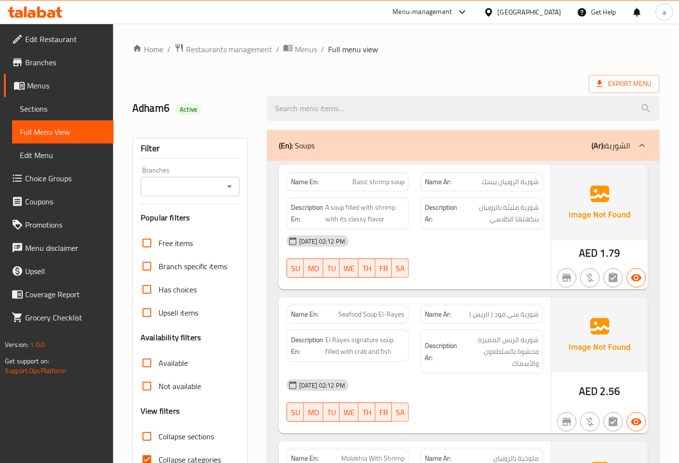
click at [521, 252] on div "[DATE] 02:12 PM" at bounding box center [415, 241] width 268 height 23
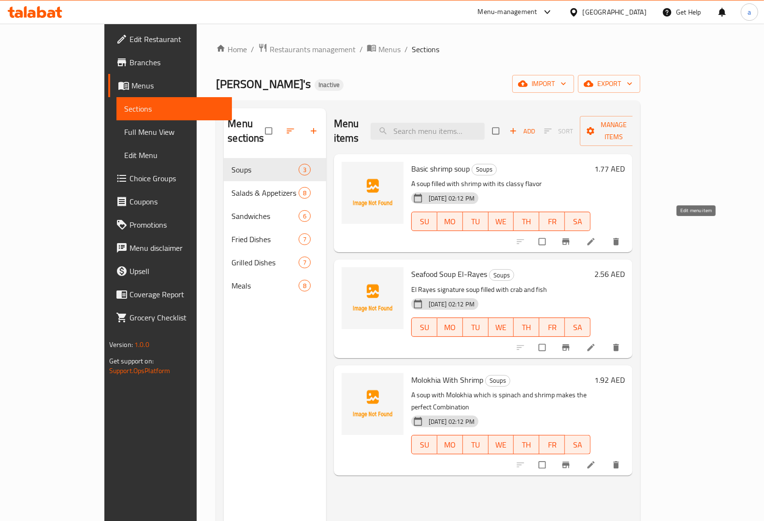
click at [596, 237] on icon at bounding box center [591, 242] width 10 height 10
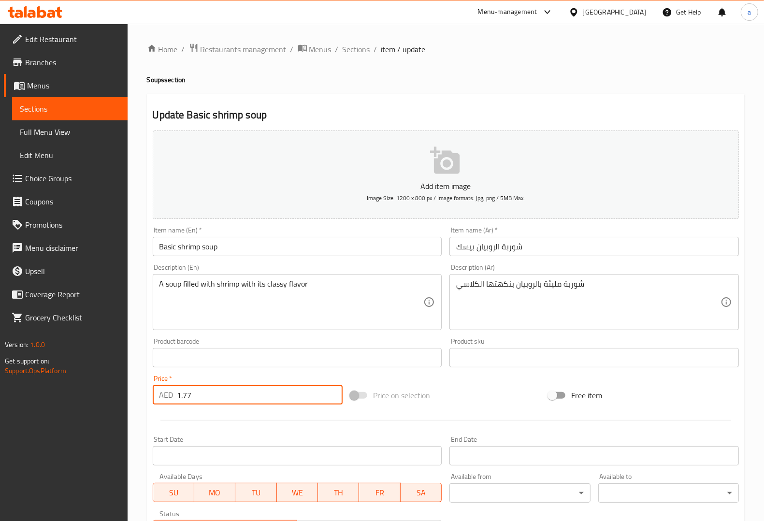
click at [237, 400] on input "1.77" at bounding box center [260, 394] width 166 height 19
drag, startPoint x: 233, startPoint y: 393, endPoint x: 156, endPoint y: 388, distance: 77.0
click at [156, 388] on div "AED 1.77 Price *" at bounding box center [248, 394] width 190 height 19
paste input "92"
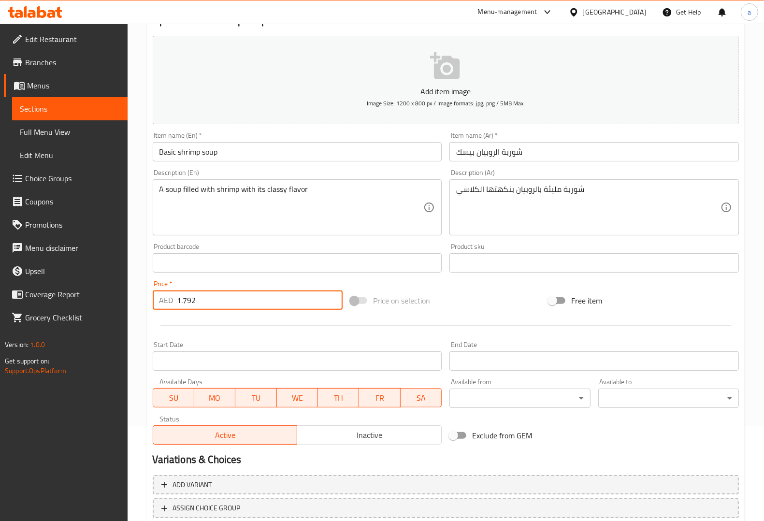
scroll to position [160, 0]
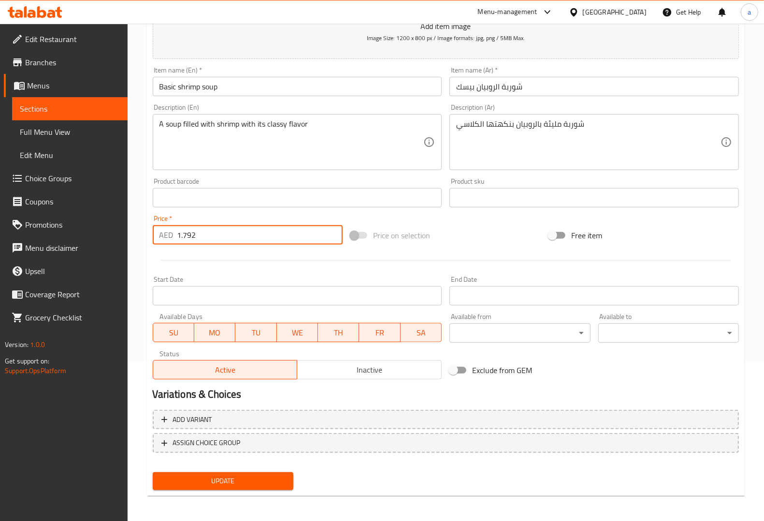
type input "1.792"
click at [235, 479] on span "Update" at bounding box center [222, 481] width 125 height 12
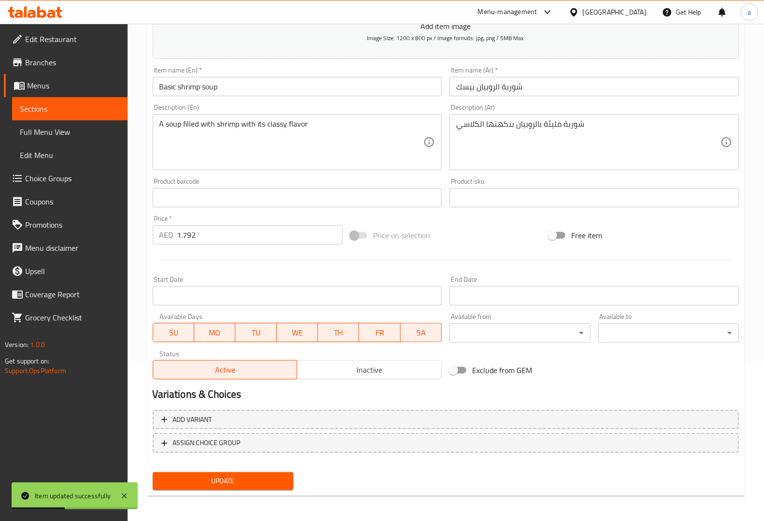
click at [95, 109] on span "Sections" at bounding box center [70, 109] width 100 height 12
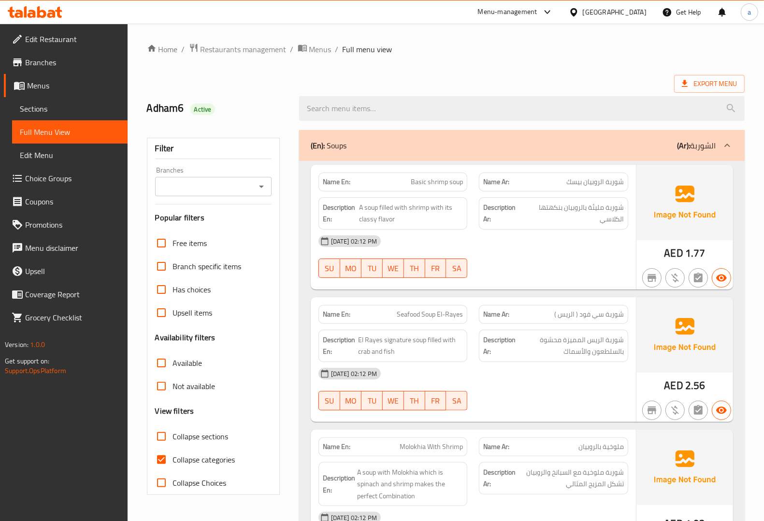
click at [203, 456] on span "Collapse categories" at bounding box center [204, 460] width 62 height 12
click at [173, 456] on input "Collapse categories" at bounding box center [161, 459] width 23 height 23
checkbox input "false"
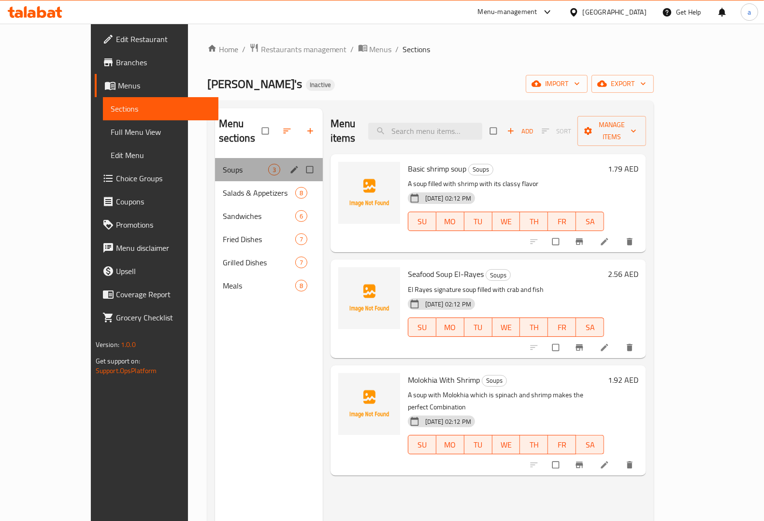
click at [269, 165] on span "3" at bounding box center [274, 169] width 11 height 9
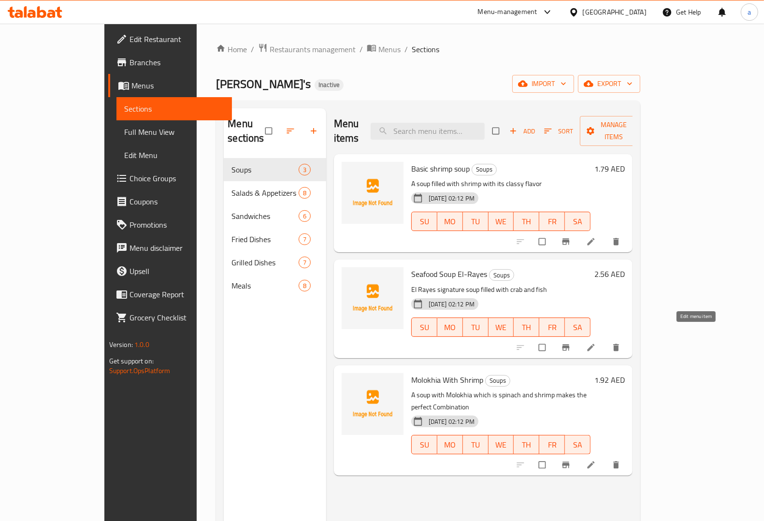
click at [596, 343] on icon at bounding box center [591, 348] width 10 height 10
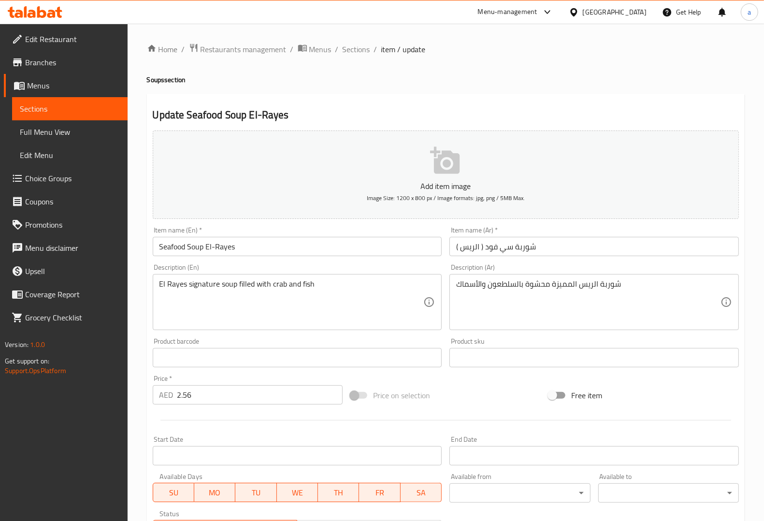
click at [380, 268] on div "Description (En) El Rayes signature soup filled with crab and fish Description …" at bounding box center [297, 297] width 289 height 66
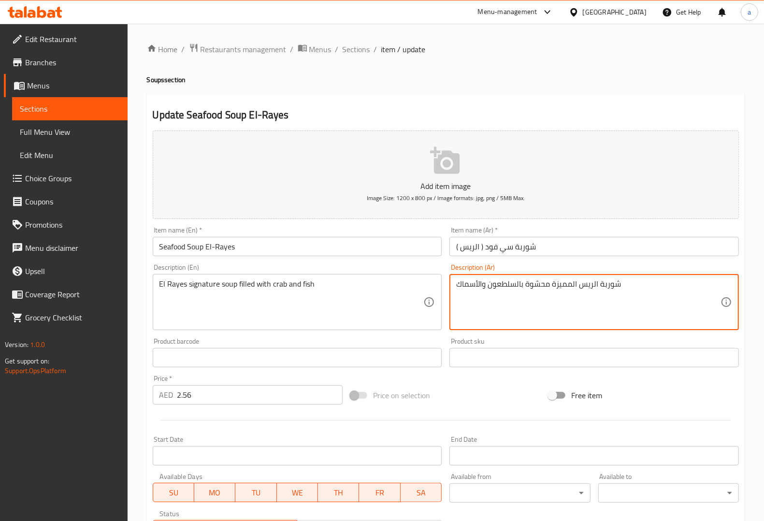
click at [556, 285] on textarea "شوربة الريس المميزة محشوة بالسلطعون والأسماك" at bounding box center [588, 302] width 264 height 46
type textarea "شوربة الريس السيجناتشر محشوة بالسلطعون والأسماك"
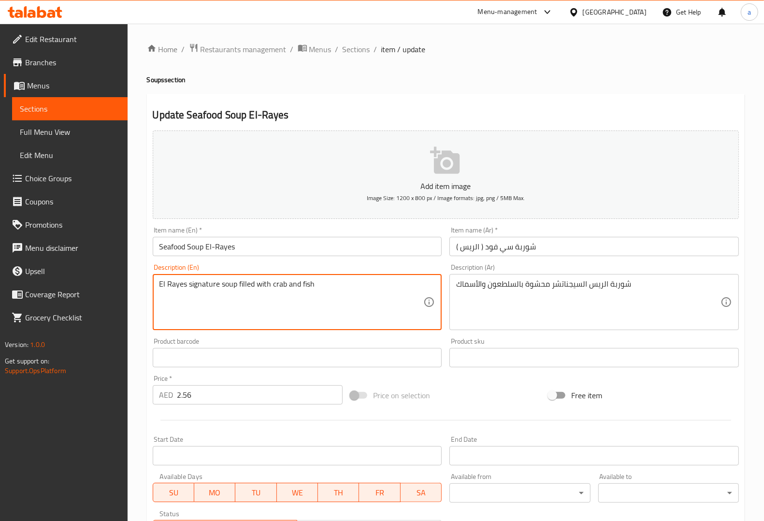
click at [279, 281] on textarea "El Rayes signature soup filled with crab and fish" at bounding box center [291, 302] width 264 height 46
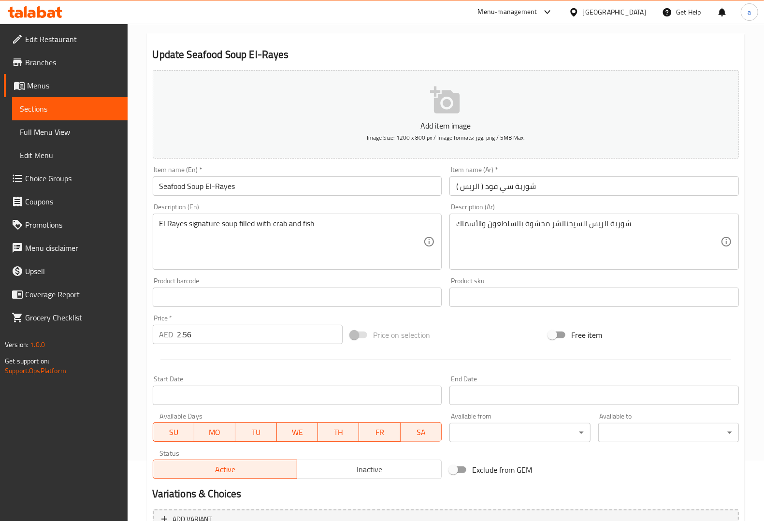
click at [383, 278] on div "Product barcode Product barcode" at bounding box center [297, 291] width 289 height 29
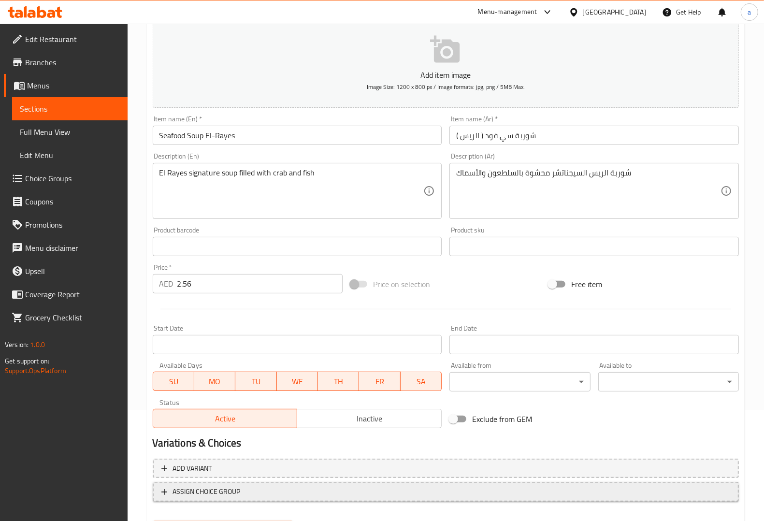
scroll to position [160, 0]
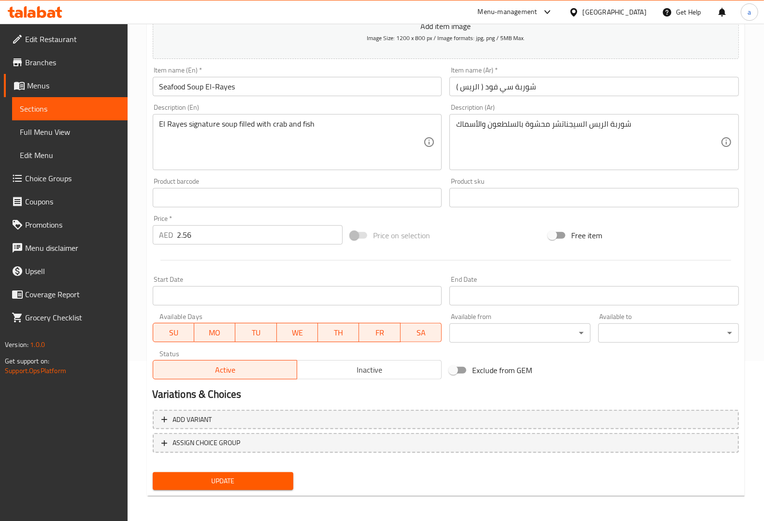
click at [260, 476] on span "Update" at bounding box center [222, 481] width 125 height 12
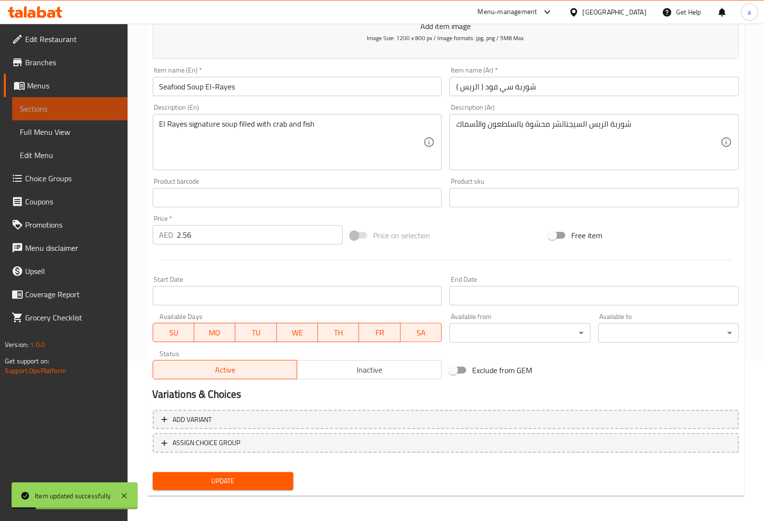
click at [95, 108] on span "Sections" at bounding box center [70, 109] width 100 height 12
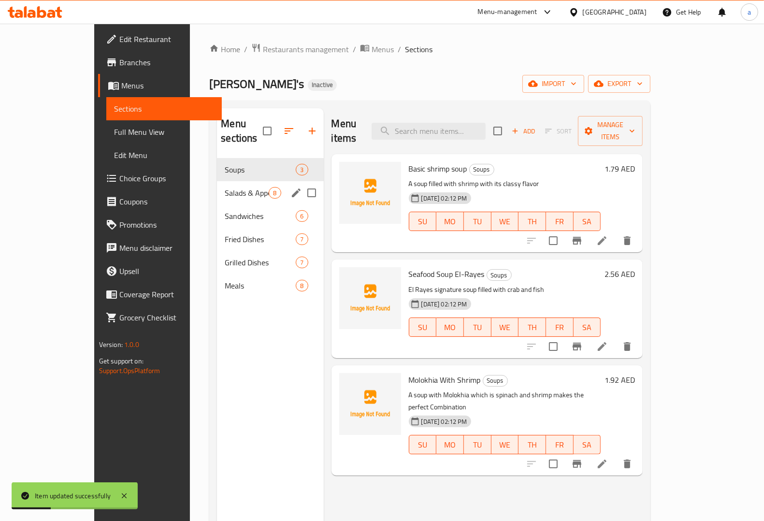
click at [225, 164] on span "Soups" at bounding box center [260, 170] width 71 height 12
click at [225, 164] on span "Soups" at bounding box center [247, 170] width 44 height 12
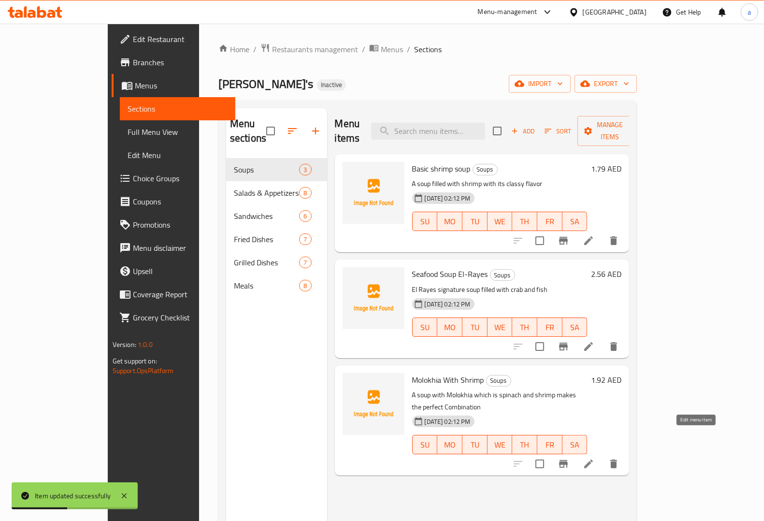
click at [594, 458] on icon at bounding box center [589, 464] width 12 height 12
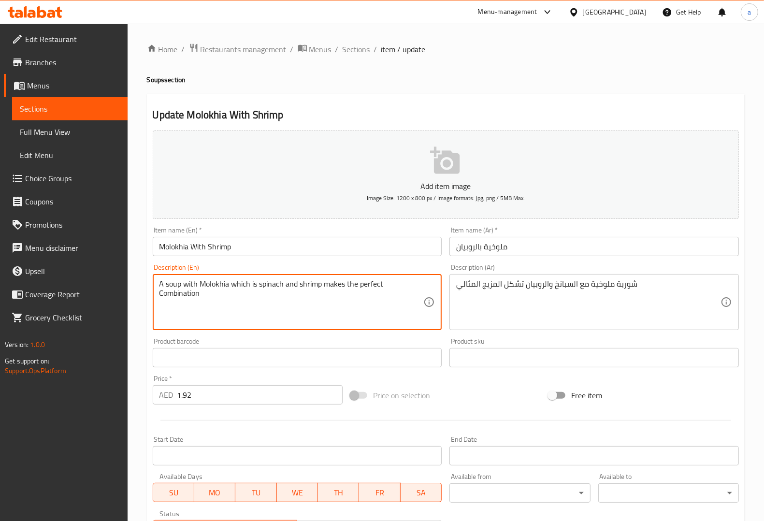
click at [274, 284] on textarea "A soup with Molokhia which is spinach and shrimp makes the perfect Combination" at bounding box center [291, 302] width 264 height 46
click at [419, 339] on div "Product barcode Product barcode" at bounding box center [297, 352] width 289 height 29
click at [189, 293] on textarea "A soup with Molokhia which is spinach and shrimp makes the perfect Combination" at bounding box center [291, 302] width 264 height 46
click at [549, 338] on div "Product sku Product sku" at bounding box center [593, 352] width 289 height 29
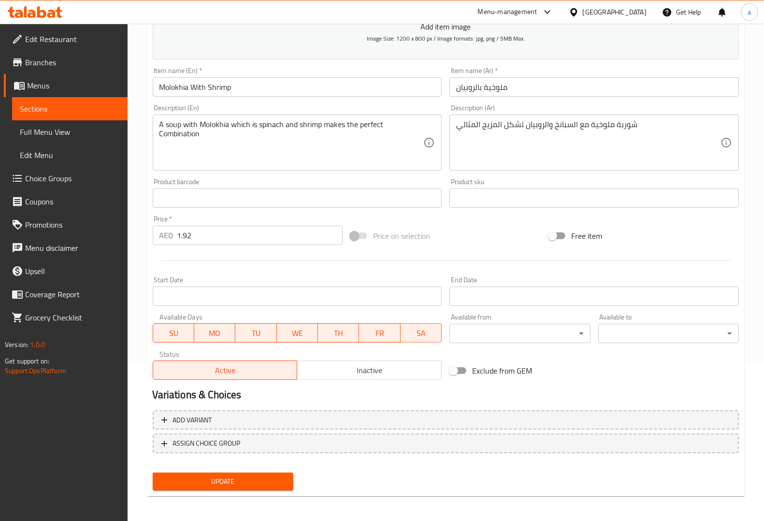
scroll to position [160, 0]
click at [240, 479] on span "Update" at bounding box center [222, 481] width 125 height 12
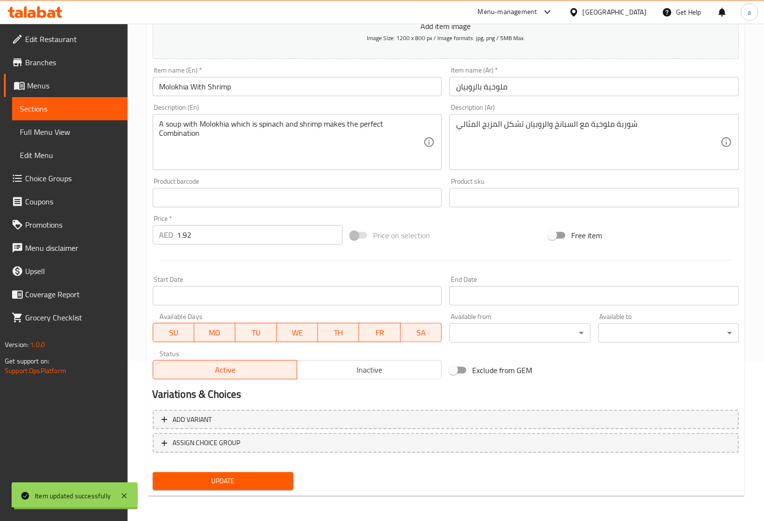
click at [109, 109] on span "Sections" at bounding box center [70, 109] width 100 height 12
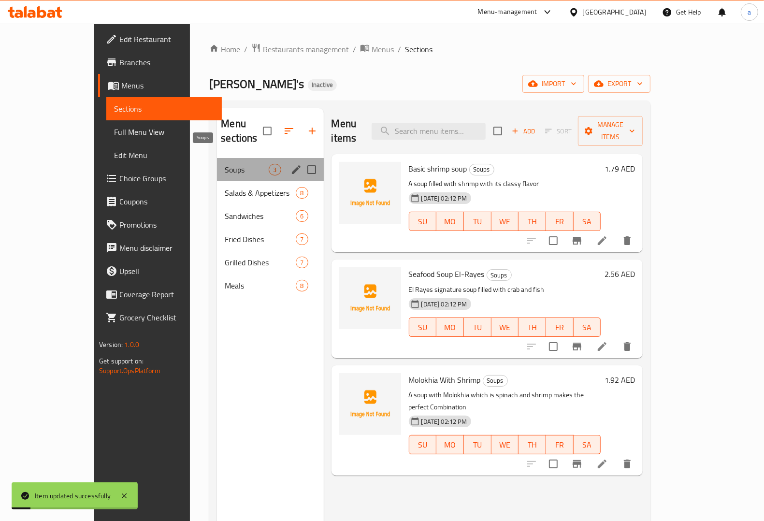
click at [225, 164] on span "Soups" at bounding box center [247, 170] width 44 height 12
click at [233, 181] on div "Salads & Appetizers 8" at bounding box center [270, 192] width 106 height 23
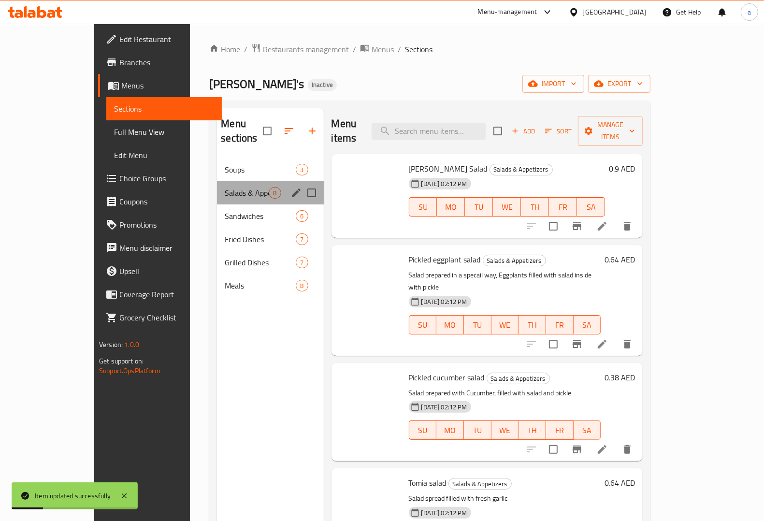
click at [233, 181] on div "Salads & Appetizers 8" at bounding box center [270, 192] width 106 height 23
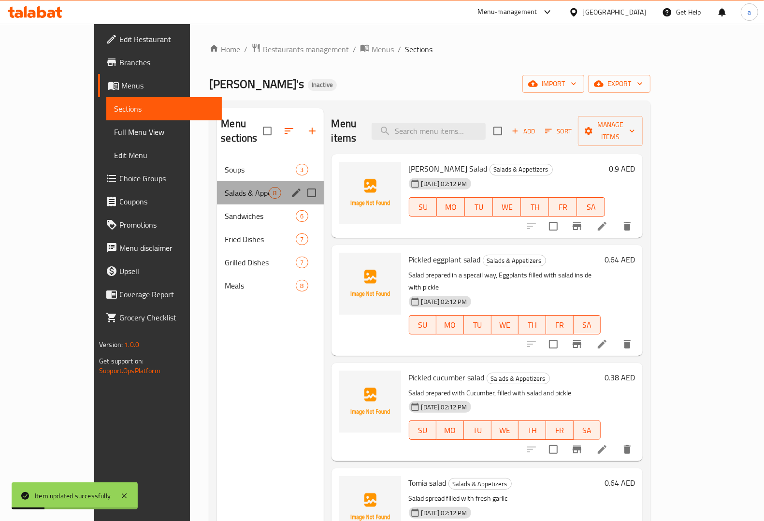
click at [233, 181] on div "Salads & Appetizers 8" at bounding box center [270, 192] width 106 height 23
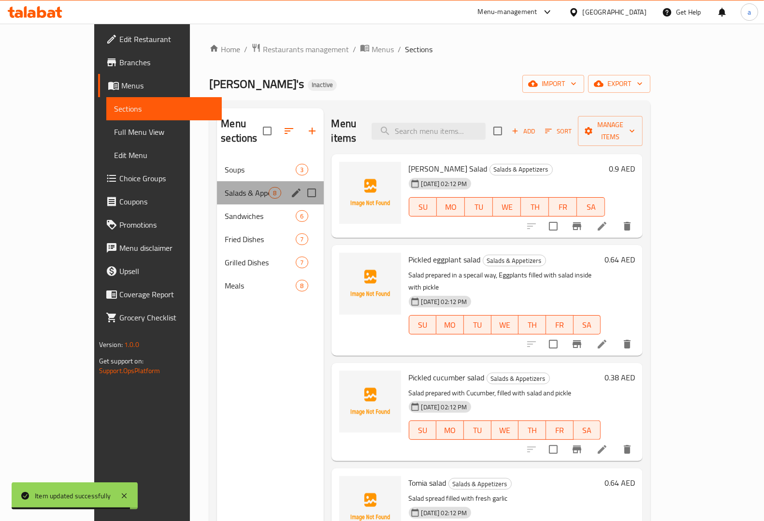
click at [233, 181] on div "Salads & Appetizers 8" at bounding box center [270, 192] width 106 height 23
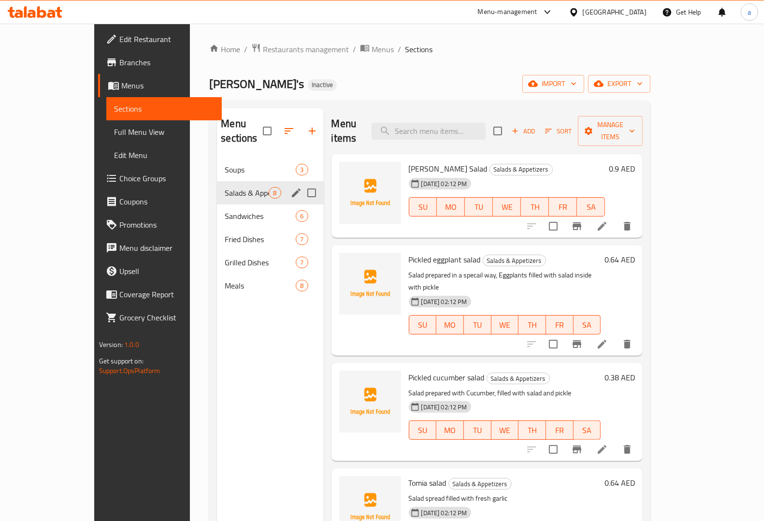
click at [217, 189] on div "Salads & Appetizers 8" at bounding box center [270, 192] width 106 height 23
drag, startPoint x: 175, startPoint y: 189, endPoint x: 300, endPoint y: 150, distance: 130.1
click at [217, 184] on div "Salads & Appetizers 8" at bounding box center [270, 192] width 106 height 23
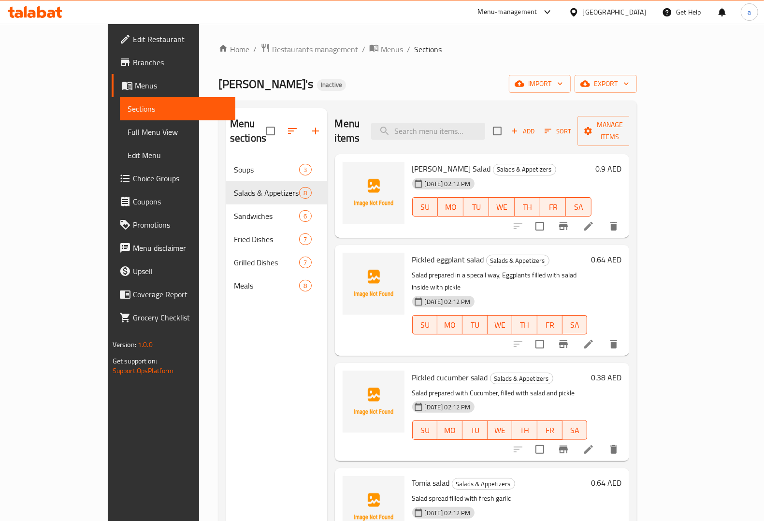
click at [602, 217] on li at bounding box center [588, 225] width 27 height 17
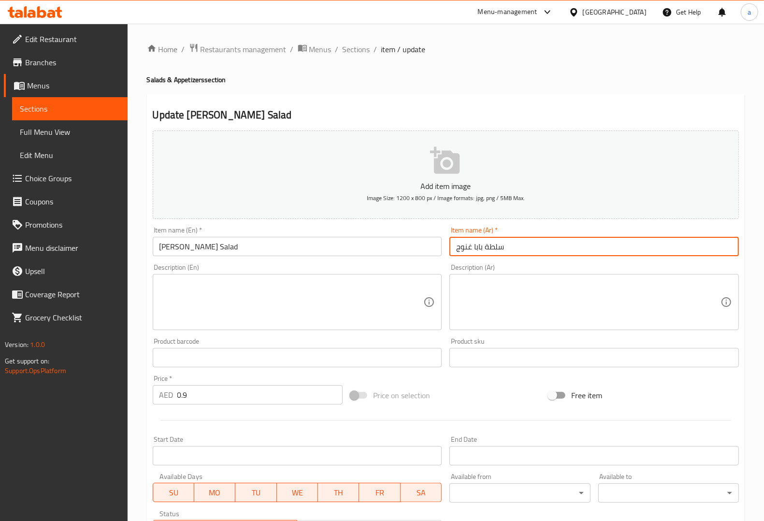
drag, startPoint x: 482, startPoint y: 243, endPoint x: 453, endPoint y: 255, distance: 31.4
click at [453, 255] on input "سلطة بابا غنوج" at bounding box center [593, 246] width 289 height 19
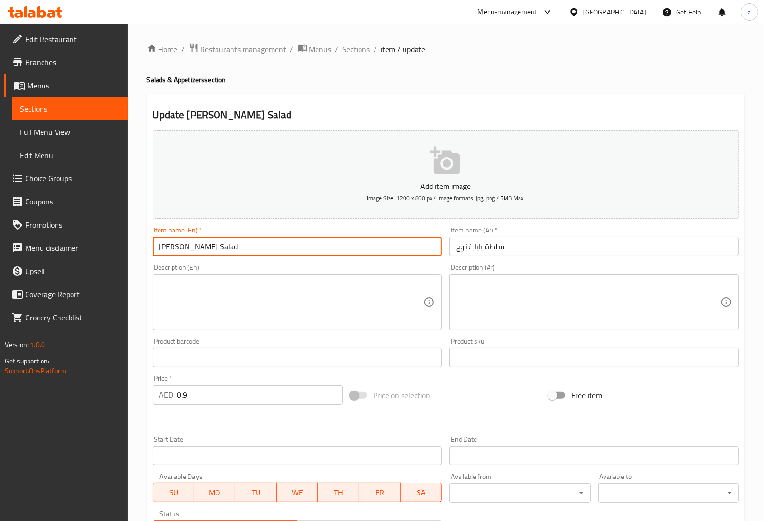
click at [196, 252] on input "Baba Ghanoush Salad" at bounding box center [297, 246] width 289 height 19
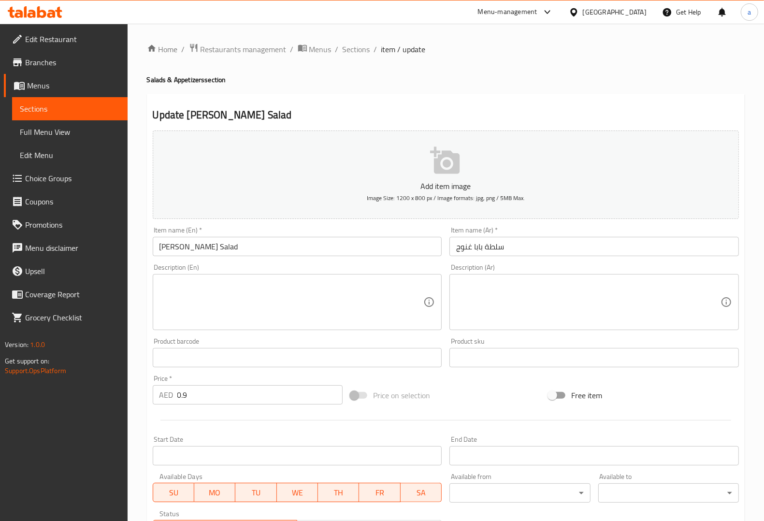
click at [381, 266] on div "Description (En) Description (En)" at bounding box center [297, 297] width 289 height 66
click at [348, 261] on div "Description (En) Description (En)" at bounding box center [297, 297] width 297 height 74
click at [317, 264] on div "Description (En) Description (En)" at bounding box center [297, 297] width 289 height 66
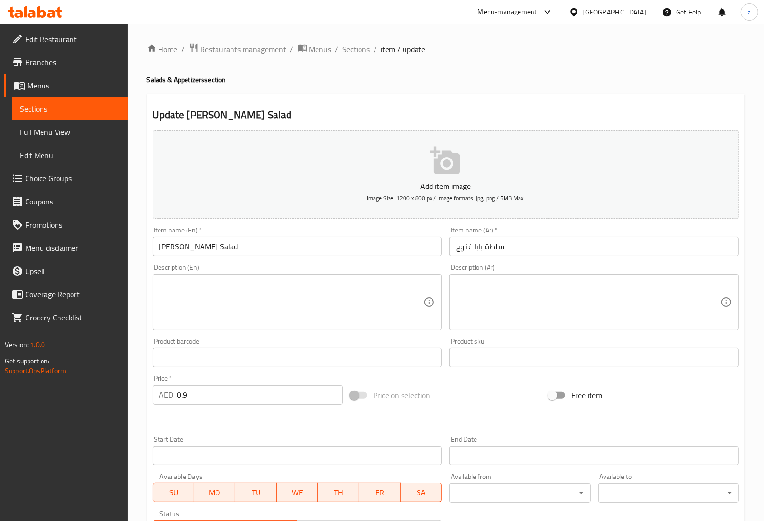
click at [294, 261] on div "Description (En) Description (En)" at bounding box center [297, 297] width 297 height 74
click at [522, 263] on div "Description (Ar) Description (Ar)" at bounding box center [594, 297] width 297 height 74
click at [223, 261] on div "Description (En) Description (En)" at bounding box center [297, 297] width 297 height 74
click at [203, 250] on input "Baba Ghanoush Salad" at bounding box center [297, 246] width 289 height 19
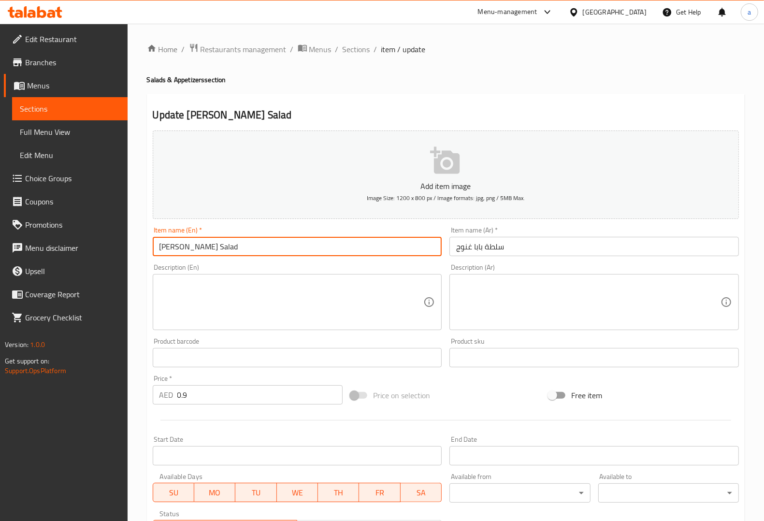
click at [203, 250] on input "Baba Ghanoush Salad" at bounding box center [297, 246] width 289 height 19
click at [201, 243] on input "Baba Ghanoush Salad" at bounding box center [297, 246] width 289 height 19
paste input "noug"
type input "[PERSON_NAME] Salad"
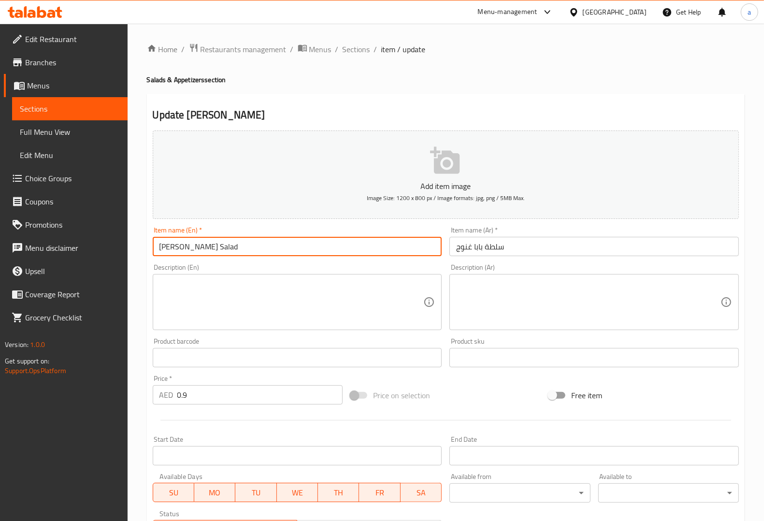
click at [258, 263] on div "Description (En) Description (En)" at bounding box center [297, 297] width 297 height 74
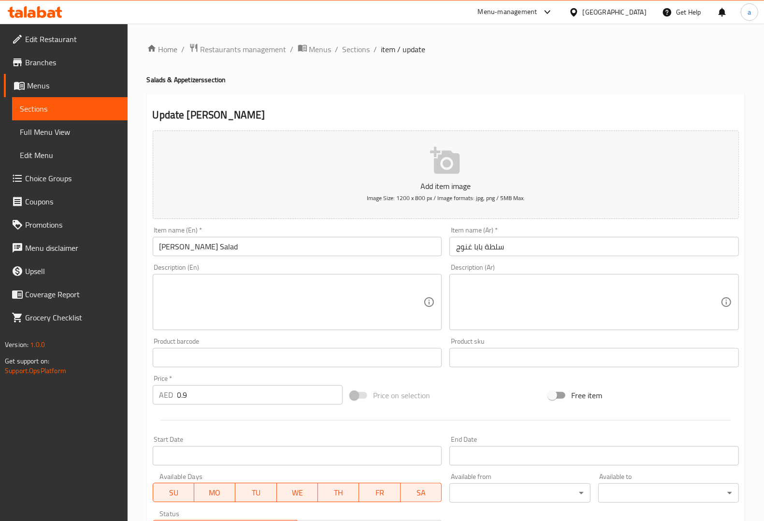
click at [528, 267] on div "Description (Ar) Description (Ar)" at bounding box center [593, 297] width 289 height 66
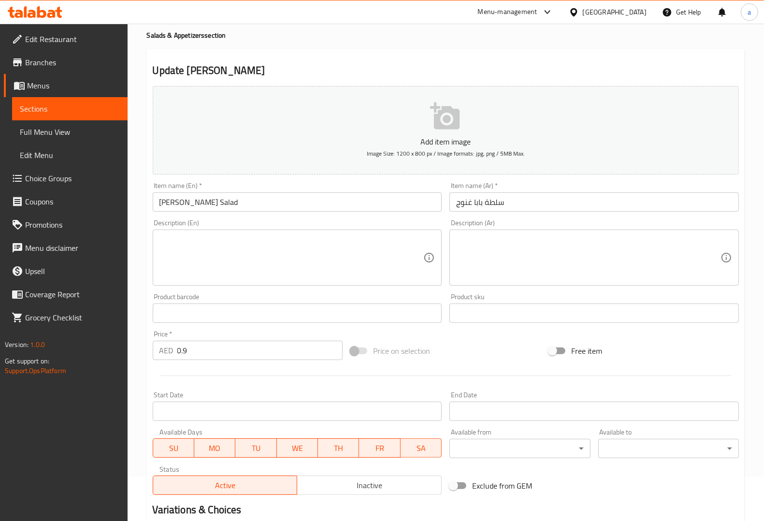
scroll to position [121, 0]
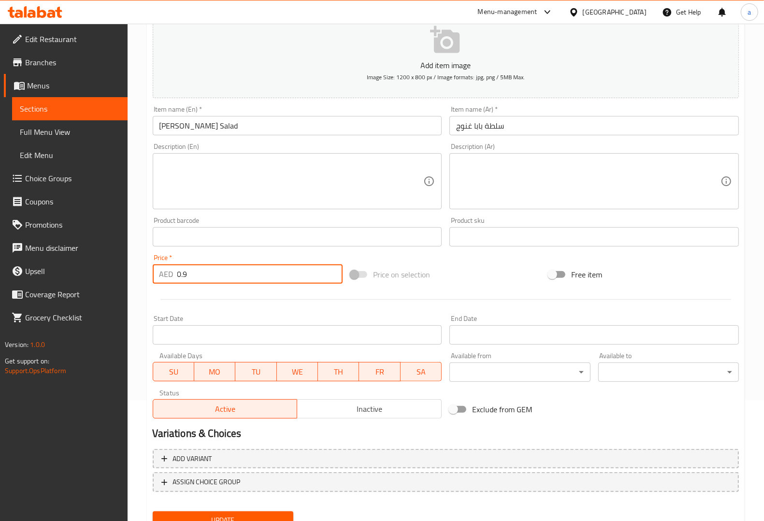
drag, startPoint x: 260, startPoint y: 275, endPoint x: 118, endPoint y: 288, distance: 142.1
click at [118, 288] on div "Edit Restaurant Branches Menus Sections Full Menu View Edit Menu Choice Groups …" at bounding box center [382, 232] width 764 height 659
paste input "896"
type input "0.896"
click at [313, 296] on div at bounding box center [446, 300] width 594 height 24
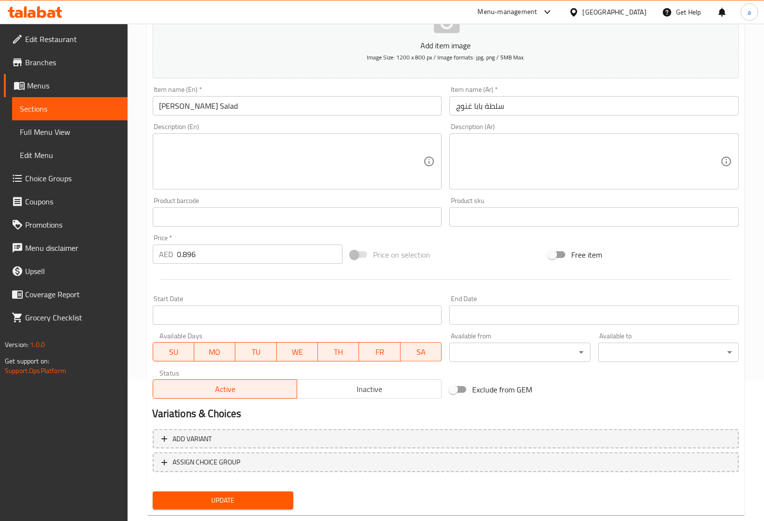
scroll to position [160, 0]
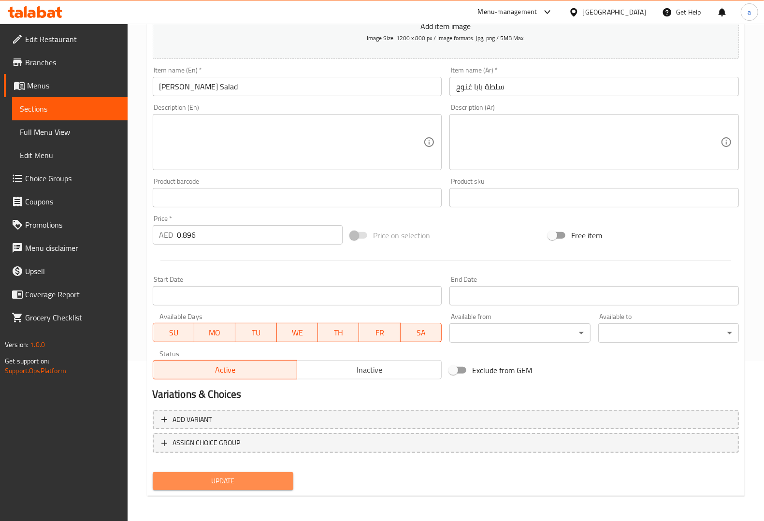
click at [232, 476] on span "Update" at bounding box center [222, 481] width 125 height 12
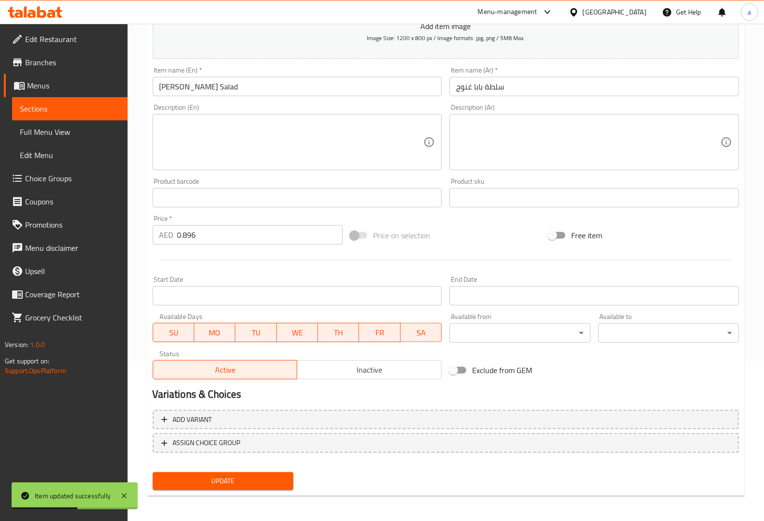
click at [88, 104] on span "Sections" at bounding box center [70, 109] width 100 height 12
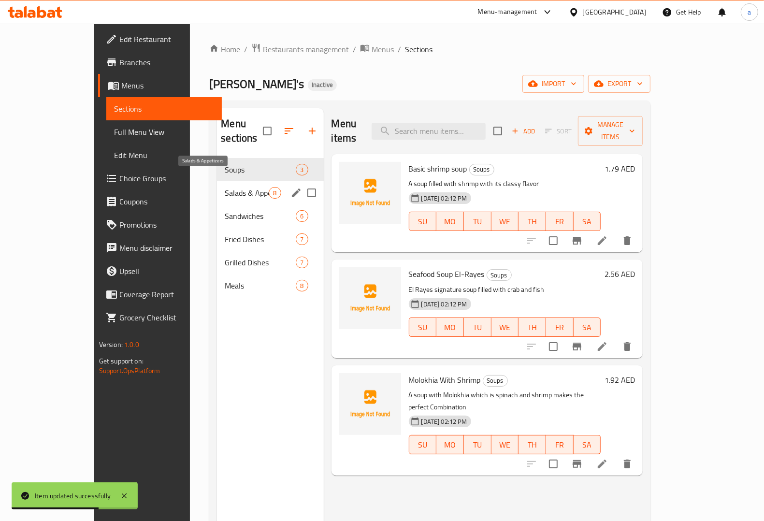
click at [225, 187] on span "Salads & Appetizers" at bounding box center [247, 193] width 44 height 12
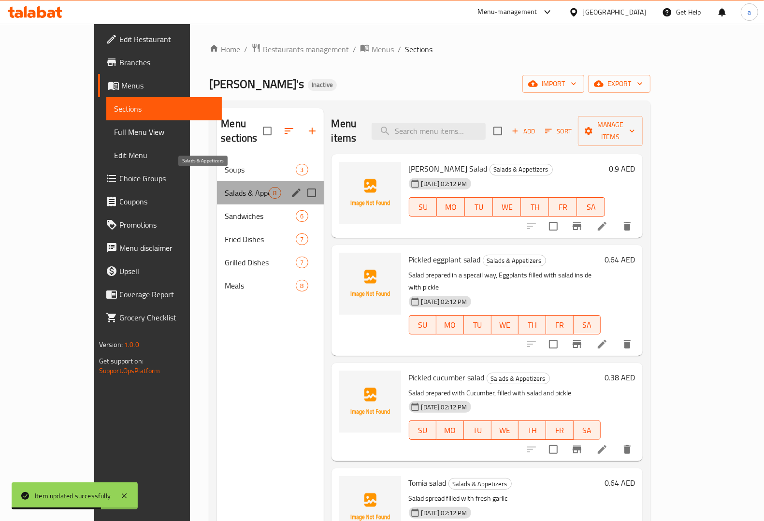
click at [225, 187] on span "Salads & Appetizers" at bounding box center [247, 193] width 44 height 12
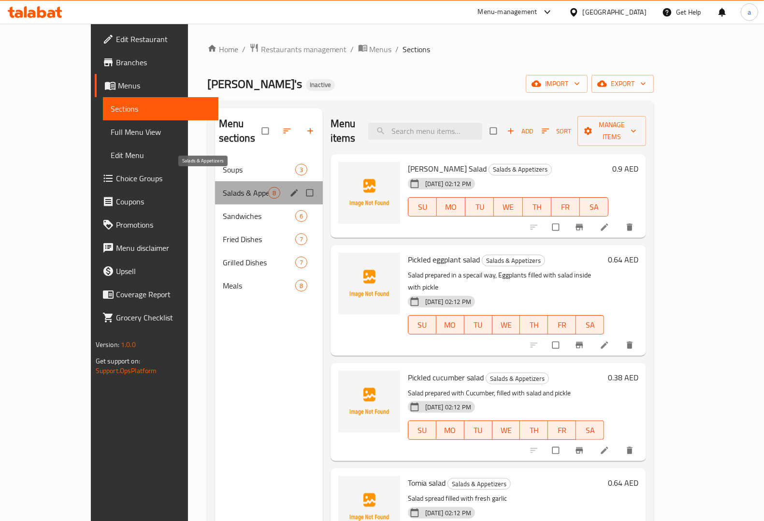
click at [235, 187] on span "Salads & Appetizers" at bounding box center [245, 193] width 45 height 12
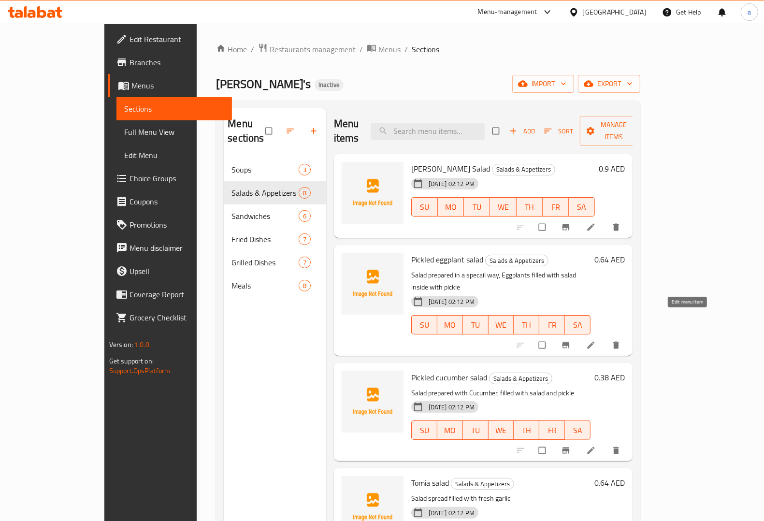
click at [596, 340] on icon at bounding box center [591, 345] width 10 height 10
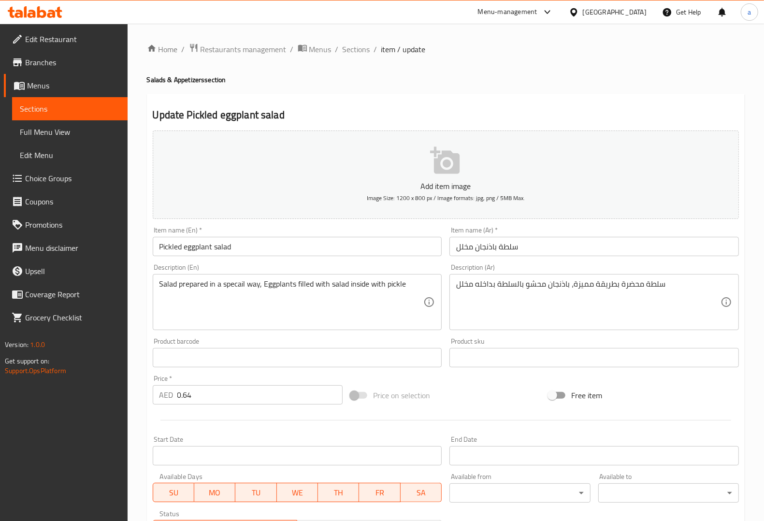
click at [366, 267] on div "Description (En) Salad prepared in a specail way, Eggplants filled with salad i…" at bounding box center [297, 297] width 289 height 66
click at [377, 265] on div "Description (En) Salad prepared in a specail way, Eggplants filled with salad i…" at bounding box center [297, 297] width 289 height 66
click at [204, 289] on textarea "Salad prepared in a specail way, Eggplants filled with salad inside with pickle" at bounding box center [291, 302] width 264 height 46
click at [605, 332] on div "Description (Ar) سلطة محضرة بطريقة مميزة، باذنجان محشو بالسلطة بداخله مخلل Desc…" at bounding box center [594, 297] width 297 height 74
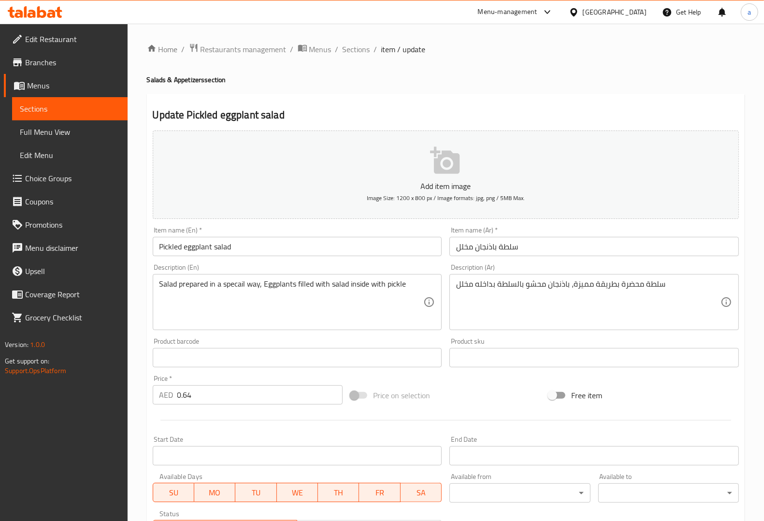
click at [550, 272] on div "Description (Ar) سلطة محضرة بطريقة مميزة، باذنجان محشو بالسلطة بداخله مخلل Desc…" at bounding box center [593, 297] width 289 height 66
click at [239, 286] on textarea "Salad prepared in a specail way, Eggplants filled with salad inside with pickle" at bounding box center [291, 302] width 264 height 46
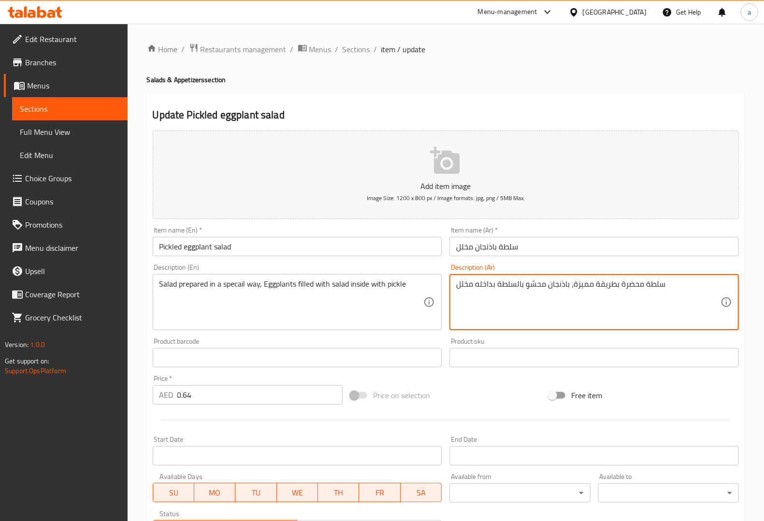
click at [583, 283] on textarea "سلطة محضرة بطريقة مميزة، باذنجان محشو بالسلطة بداخله مخلل" at bounding box center [588, 302] width 264 height 46
paste textarea "سبيشيال"
type textarea "سلطة محضرة [PERSON_NAME]، باذنجان محشو بالسلطة بداخله مخلل"
click at [593, 269] on div "Description (Ar) سلطة محضرة بطريقة سبيشيال، باذنجان محشو بالسلطة بداخله مخلل De…" at bounding box center [593, 297] width 289 height 66
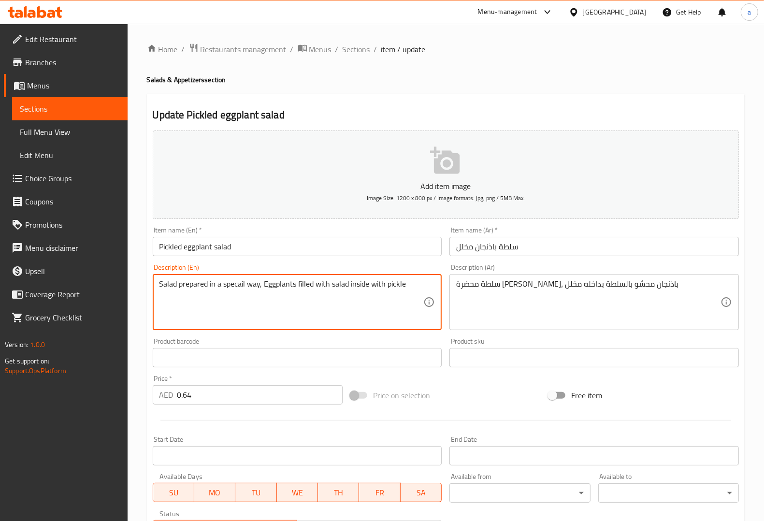
click at [281, 281] on textarea "Salad prepared in a specail way, Eggplants filled with salad inside with pickle" at bounding box center [291, 302] width 264 height 46
click at [557, 257] on div "Item name (Ar)   * سلطة باذنجان مخلل Item name (Ar) *" at bounding box center [594, 241] width 297 height 37
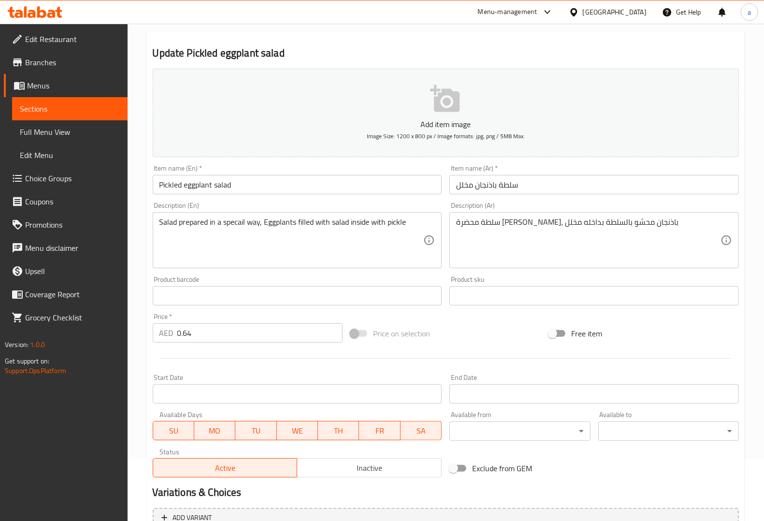
scroll to position [160, 0]
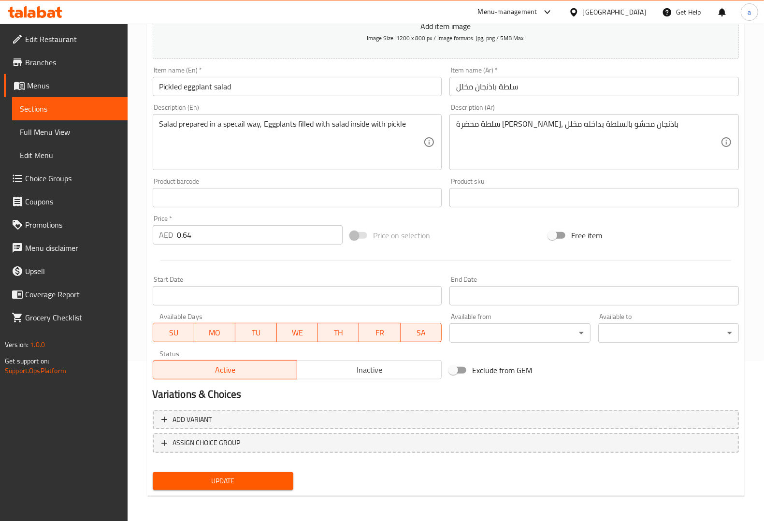
click at [250, 480] on span "Update" at bounding box center [222, 481] width 125 height 12
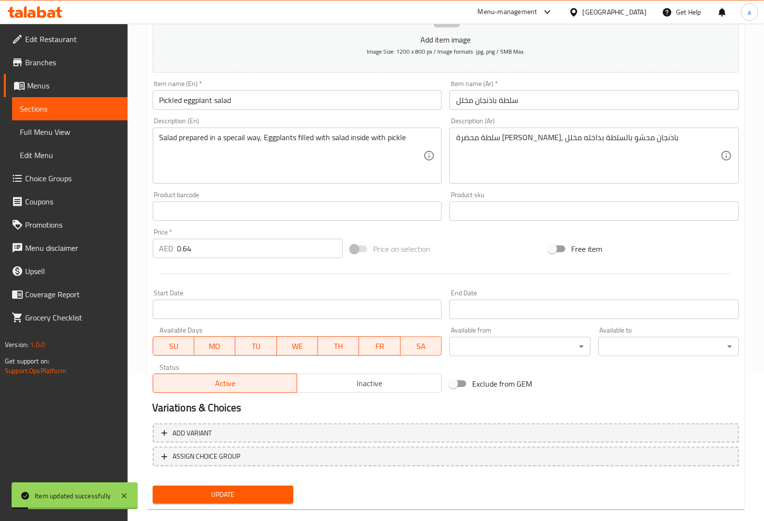
scroll to position [0, 0]
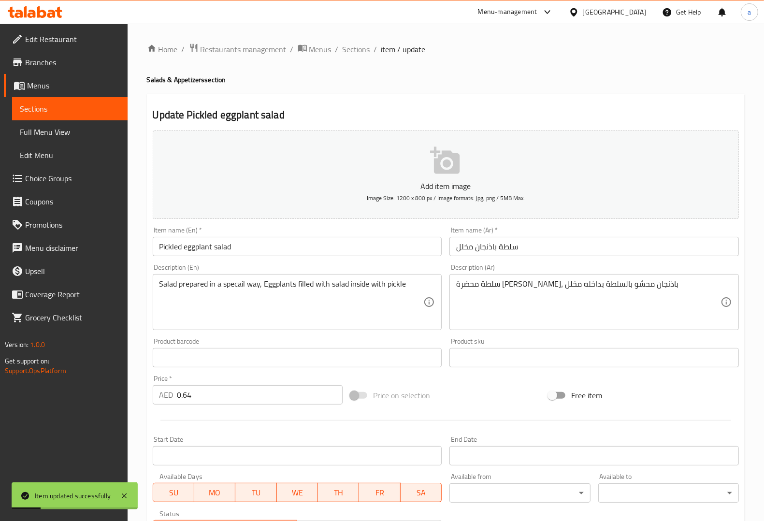
click at [40, 103] on span "Sections" at bounding box center [70, 109] width 100 height 12
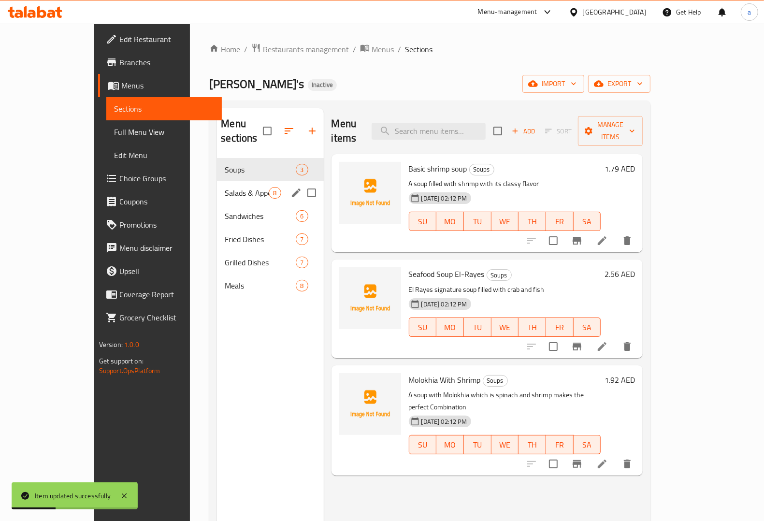
click at [240, 187] on span "Salads & Appetizers" at bounding box center [247, 193] width 44 height 12
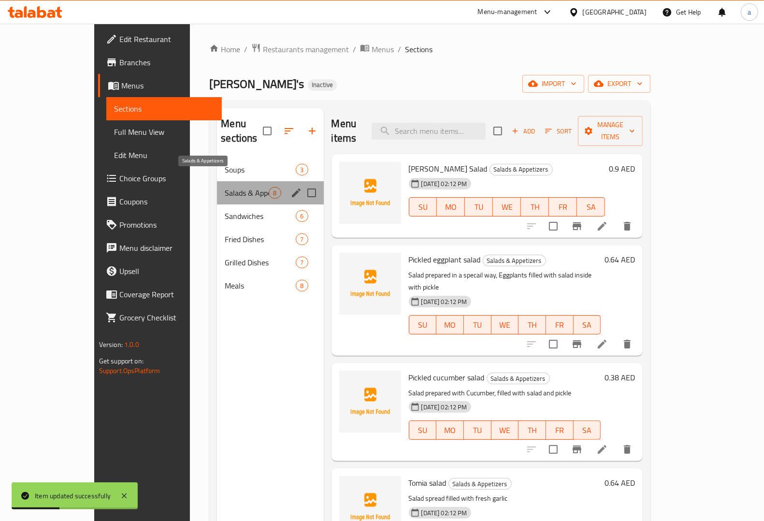
click at [240, 187] on span "Salads & Appetizers" at bounding box center [247, 193] width 44 height 12
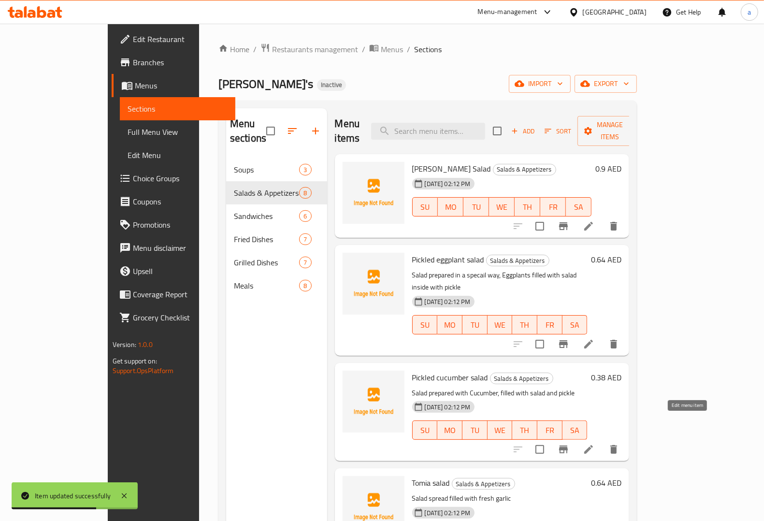
click at [593, 445] on icon at bounding box center [588, 449] width 9 height 9
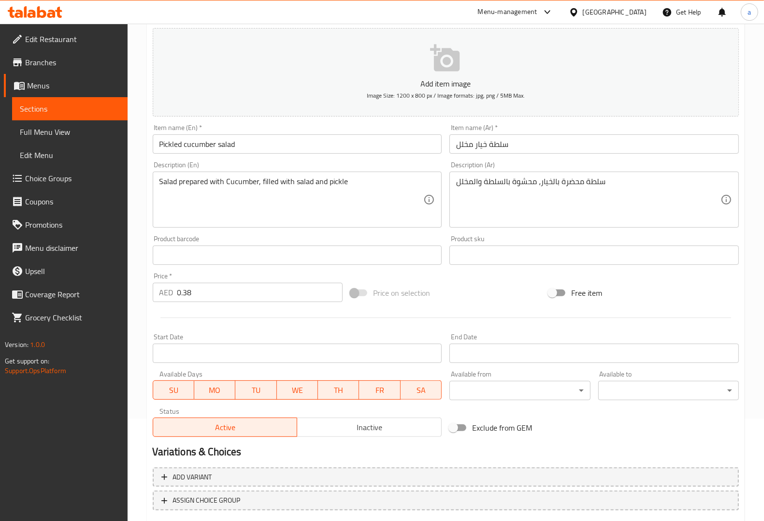
scroll to position [160, 0]
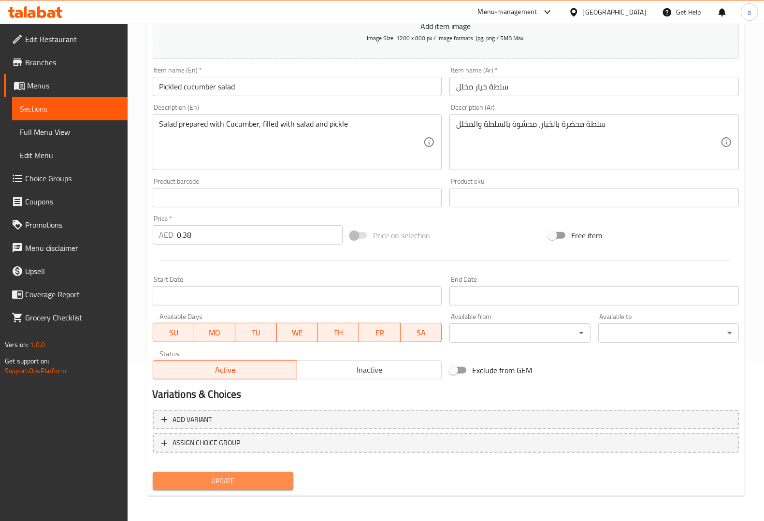
click at [244, 479] on span "Update" at bounding box center [222, 481] width 125 height 12
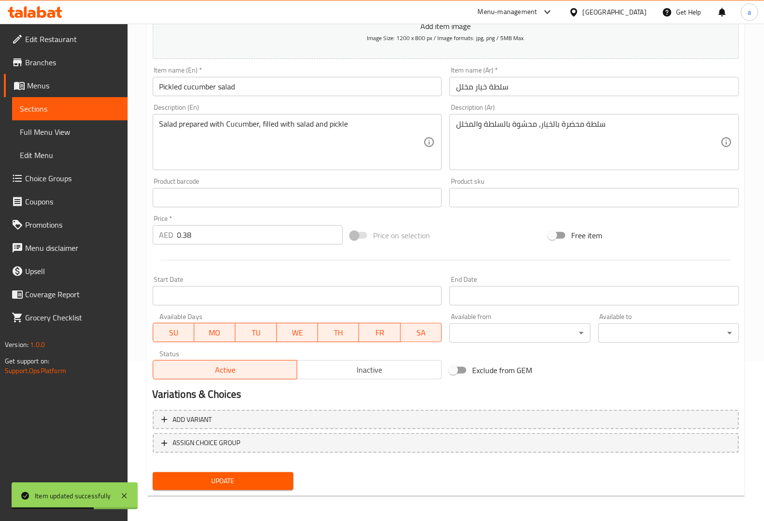
click at [69, 101] on link "Sections" at bounding box center [69, 108] width 115 height 23
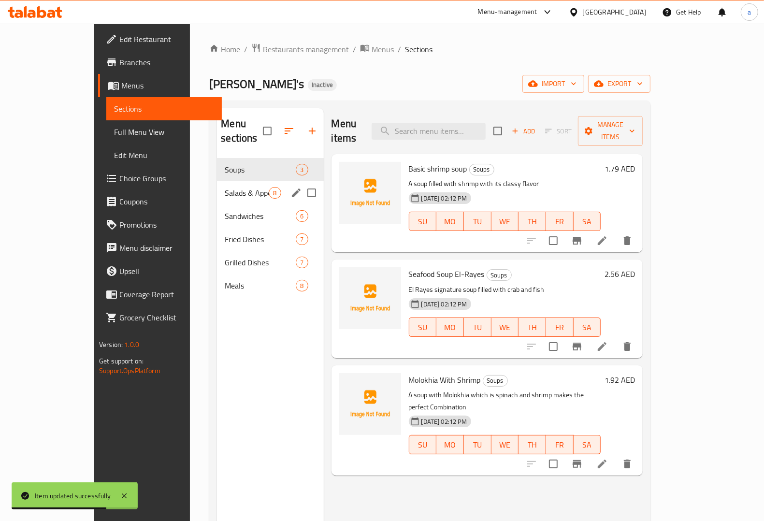
click at [217, 186] on div "Salads & Appetizers 8" at bounding box center [270, 192] width 106 height 23
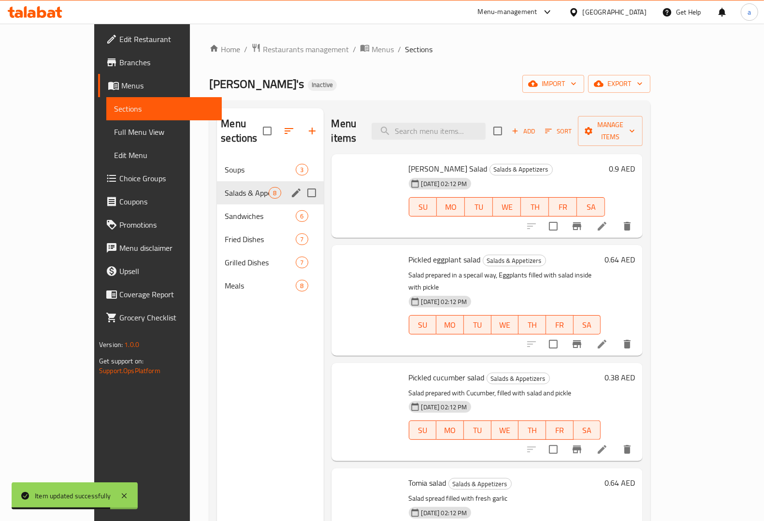
click at [217, 186] on div "Salads & Appetizers 8" at bounding box center [270, 192] width 106 height 23
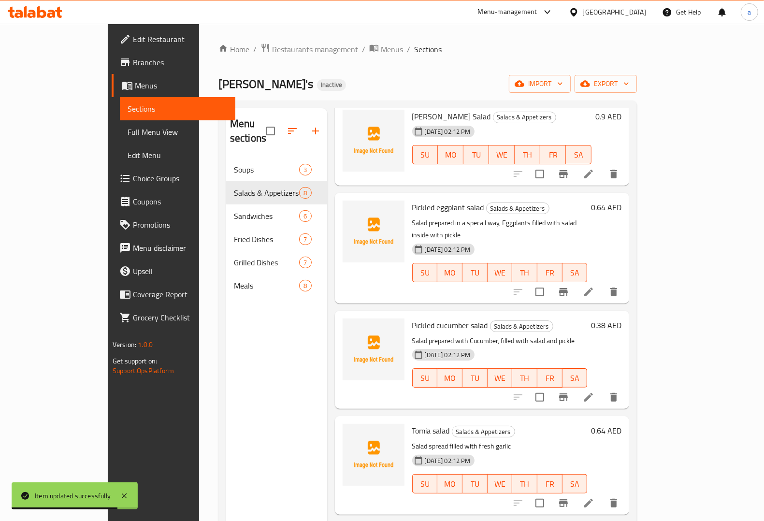
scroll to position [242, 0]
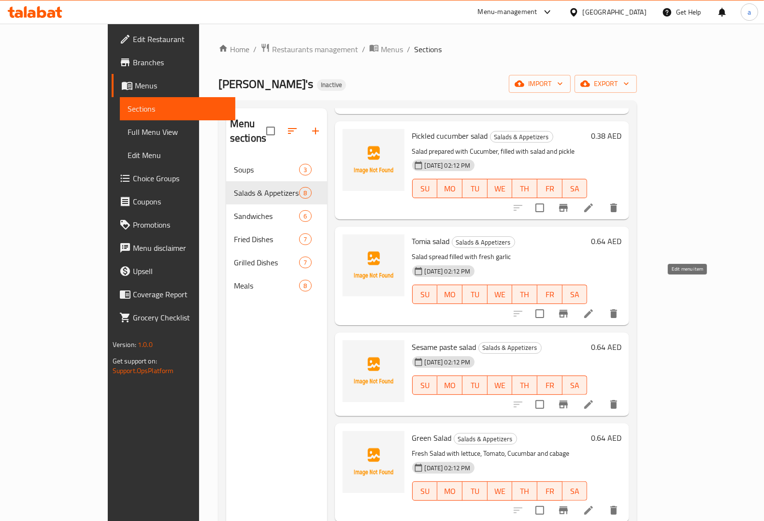
click at [594, 308] on icon at bounding box center [589, 314] width 12 height 12
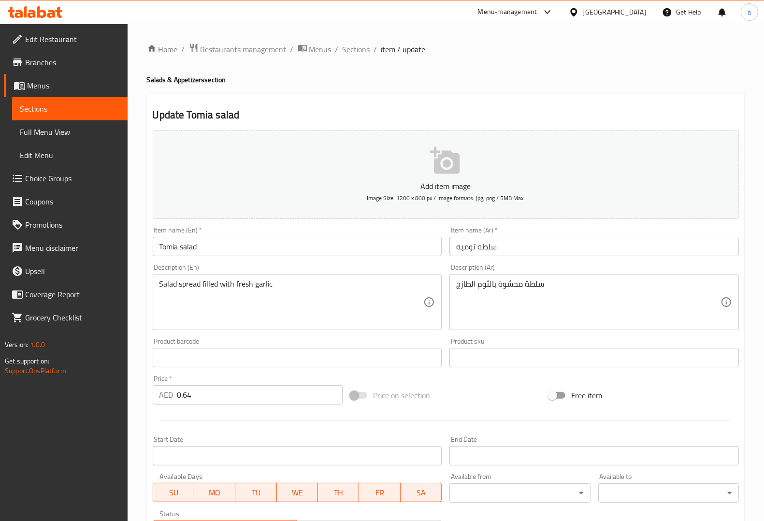
click at [663, 266] on div "Description (Ar) سلطة محشوة بالثوم الطازج Description (Ar)" at bounding box center [593, 297] width 289 height 66
click at [182, 286] on textarea "Salad spread filled with fresh garlic" at bounding box center [291, 302] width 264 height 46
click at [192, 285] on textarea "Salad spread filled with fresh garlic" at bounding box center [291, 302] width 264 height 46
click at [193, 287] on textarea "Salad spread filled with fresh garlic" at bounding box center [291, 302] width 264 height 46
drag, startPoint x: 199, startPoint y: 283, endPoint x: 160, endPoint y: 278, distance: 39.0
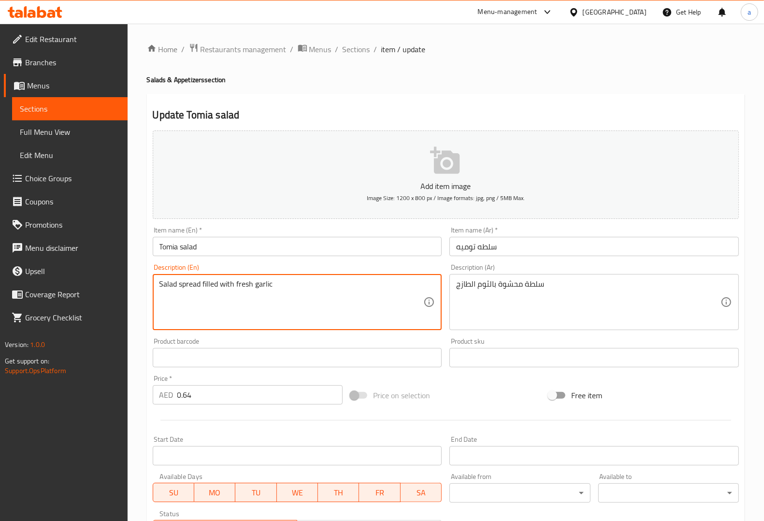
click at [160, 278] on div "Salad spread filled with fresh garlic Description (En)" at bounding box center [297, 302] width 289 height 56
click at [278, 293] on textarea "Salad spread filled with fresh garlic" at bounding box center [291, 302] width 264 height 46
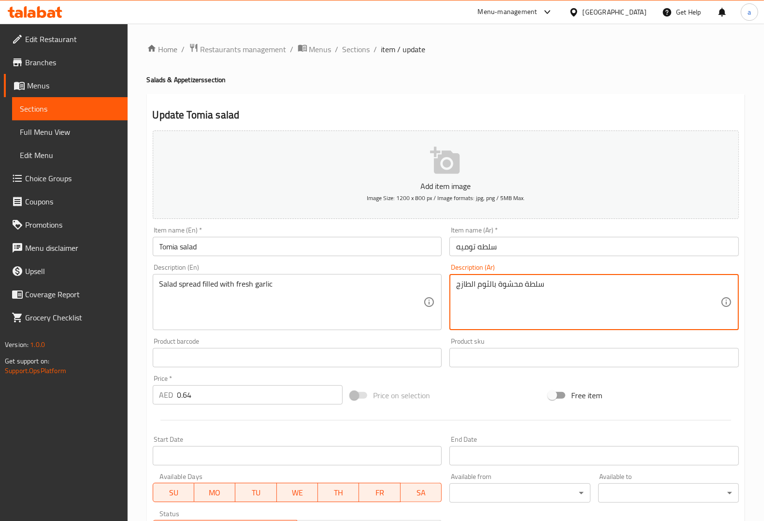
click at [504, 284] on textarea "سلطة محشوة بالثوم الطازج" at bounding box center [588, 302] width 264 height 46
click at [510, 278] on div "سلطة محشوة بالثوم الطازج Description (Ar)" at bounding box center [593, 302] width 289 height 56
click at [511, 281] on textarea "سلطة محشوة بالثوم الطازج" at bounding box center [588, 302] width 264 height 46
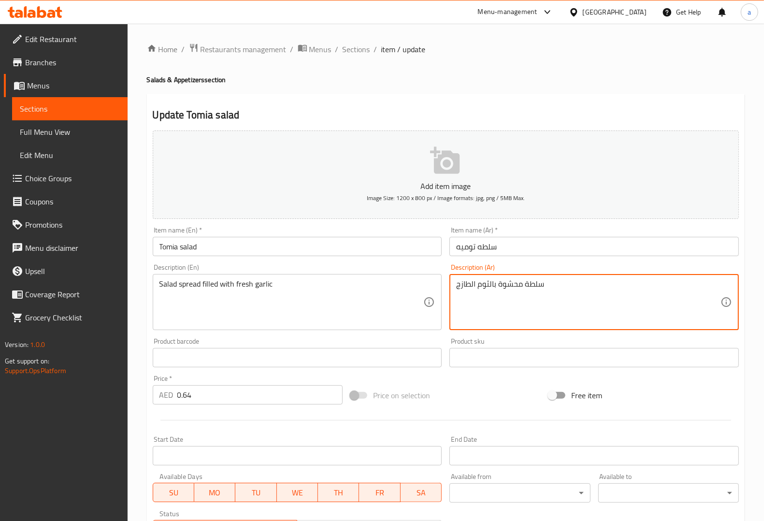
click at [511, 281] on textarea "سلطة محشوة بالثوم الطازج" at bounding box center [588, 302] width 264 height 46
type textarea "سلطة سبريد محشوة بالثوم الطازج"
click at [533, 273] on div "Description (Ar) سلطة سبريد محشوة بالثوم الطازج Description (Ar)" at bounding box center [593, 297] width 289 height 66
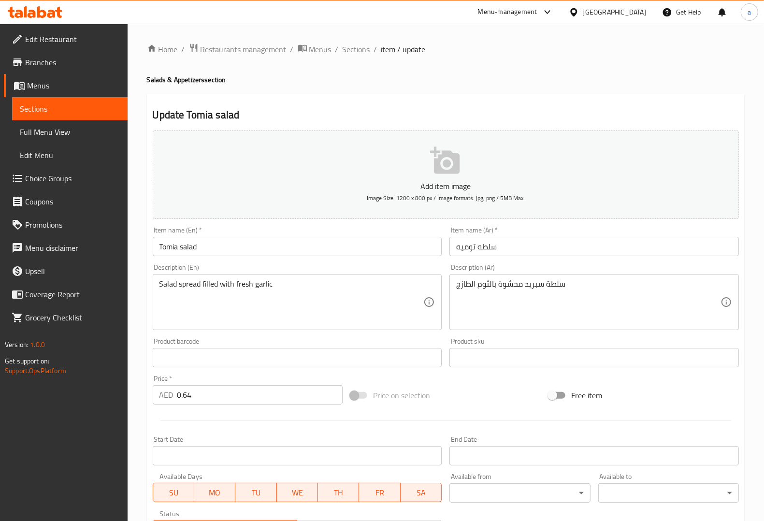
click at [539, 271] on div "Description (Ar) سلطة سبريد محشوة بالثوم الطازج Description (Ar)" at bounding box center [593, 297] width 289 height 66
click at [269, 281] on textarea "Salad spread filled with fresh garlic" at bounding box center [291, 302] width 264 height 46
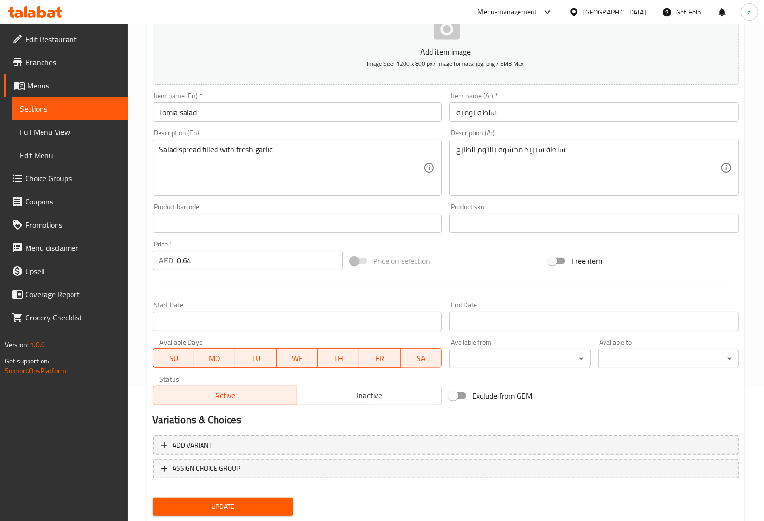
scroll to position [160, 0]
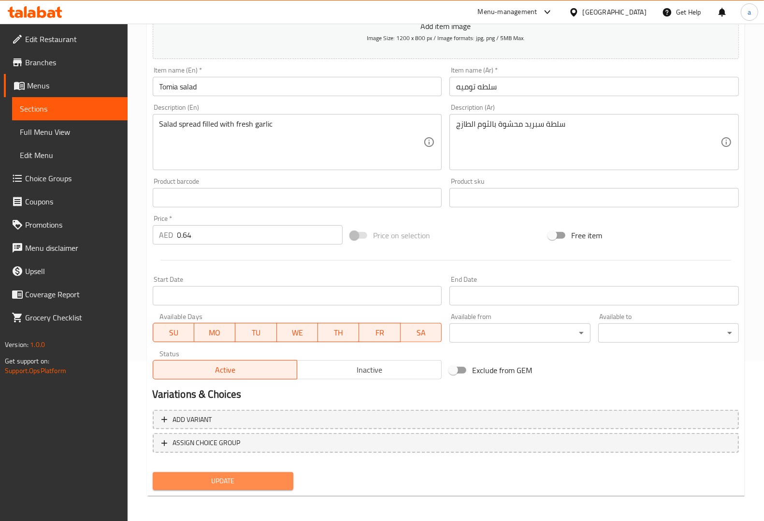
click at [230, 477] on span "Update" at bounding box center [222, 481] width 125 height 12
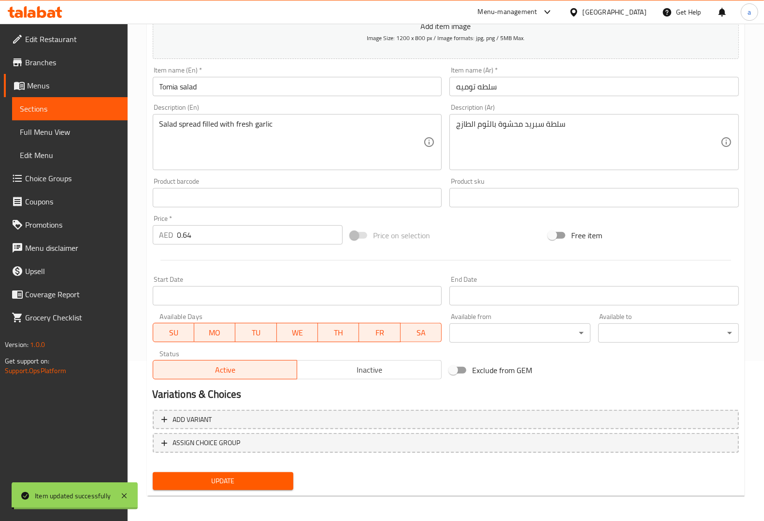
click at [44, 107] on span "Sections" at bounding box center [70, 109] width 100 height 12
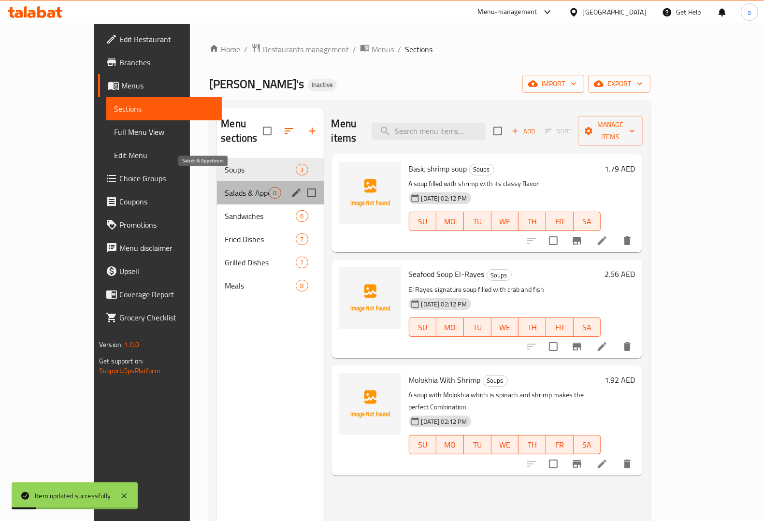
click at [225, 187] on span "Salads & Appetizers" at bounding box center [247, 193] width 44 height 12
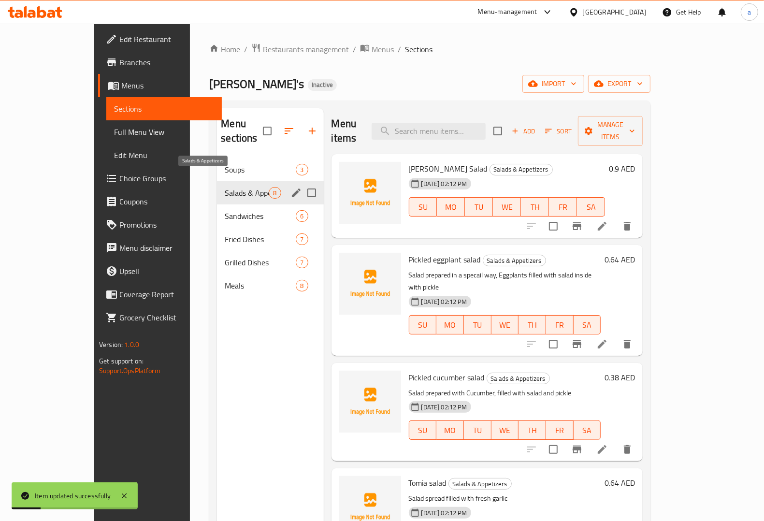
click at [225, 187] on span "Salads & Appetizers" at bounding box center [247, 193] width 44 height 12
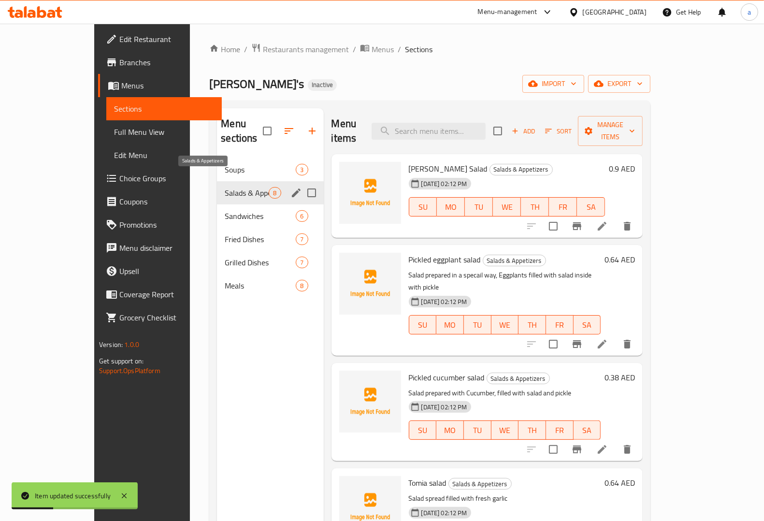
click at [225, 187] on span "Salads & Appetizers" at bounding box center [247, 193] width 44 height 12
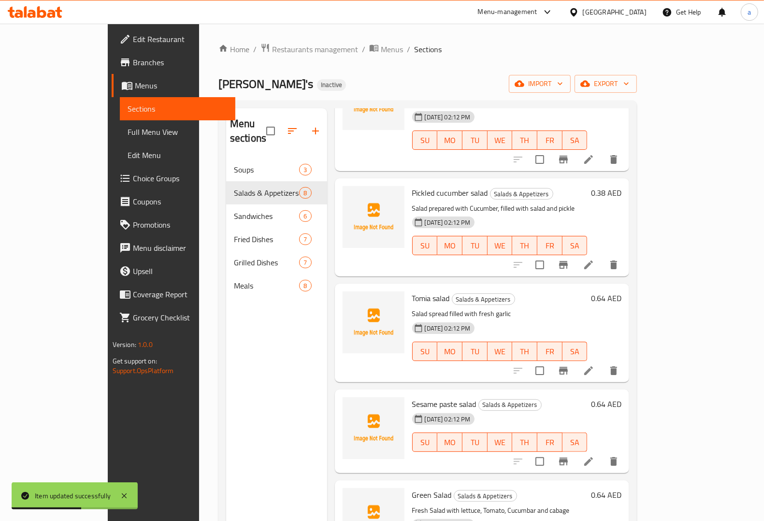
scroll to position [242, 0]
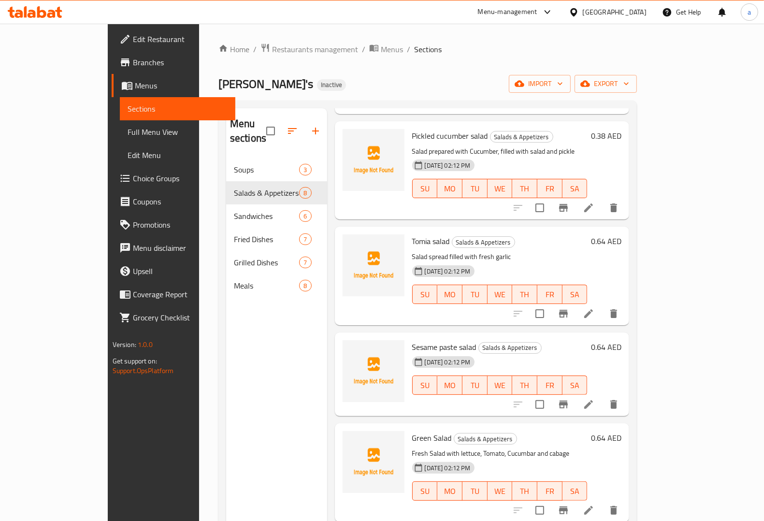
click at [594, 399] on icon at bounding box center [589, 405] width 12 height 12
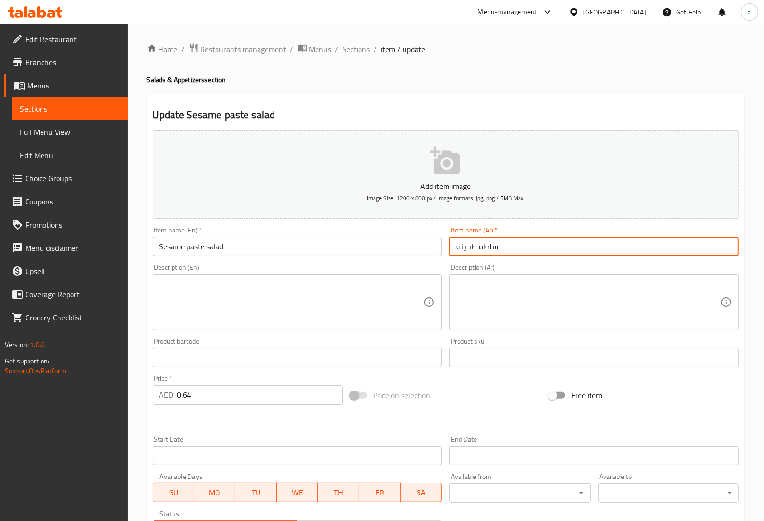
click at [469, 246] on input "سلطه طحينه" at bounding box center [593, 246] width 289 height 19
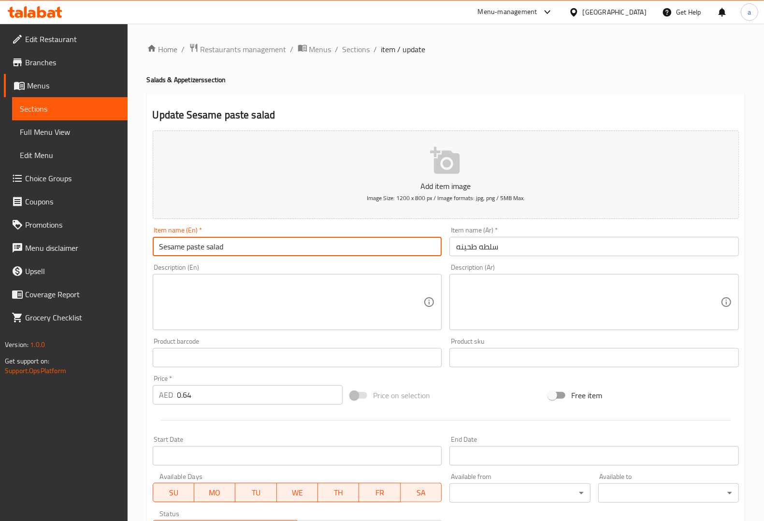
drag, startPoint x: 203, startPoint y: 250, endPoint x: 127, endPoint y: 252, distance: 76.9
click at [127, 252] on div "Edit Restaurant Branches Menus Sections Full Menu View Edit Menu Choice Groups …" at bounding box center [382, 353] width 764 height 659
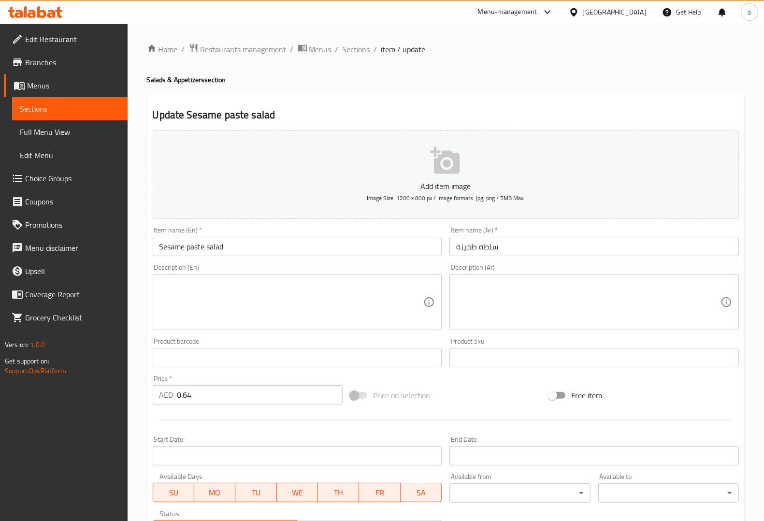
click at [465, 242] on input "سلطه طحينه" at bounding box center [593, 246] width 289 height 19
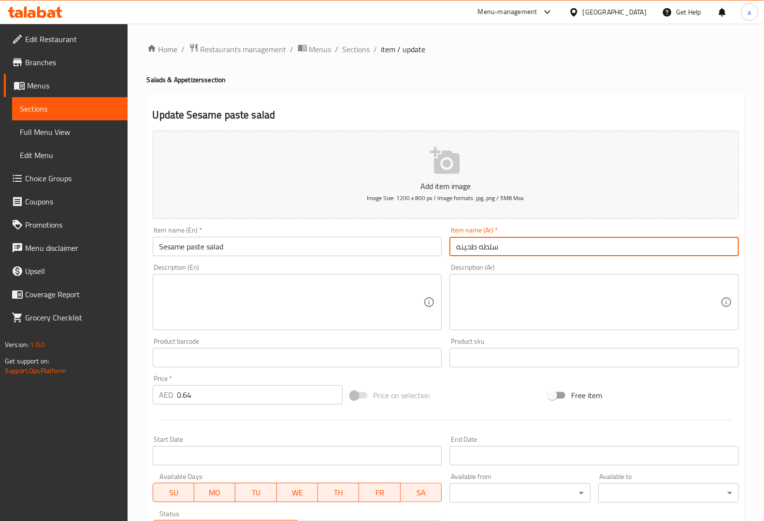
click at [465, 242] on input "سلطه طحينه" at bounding box center [593, 246] width 289 height 19
paste input "ة"
click at [501, 252] on input "سلطه طحينة" at bounding box center [593, 246] width 289 height 19
type input "سلطه طحينة"
click at [498, 260] on div "Description (Ar) Description (Ar)" at bounding box center [594, 297] width 297 height 74
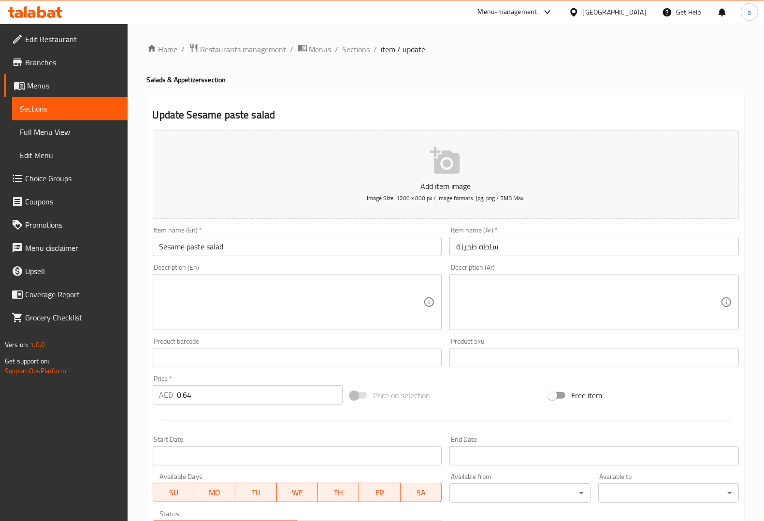
click at [417, 344] on div "Product barcode Product barcode" at bounding box center [297, 352] width 289 height 29
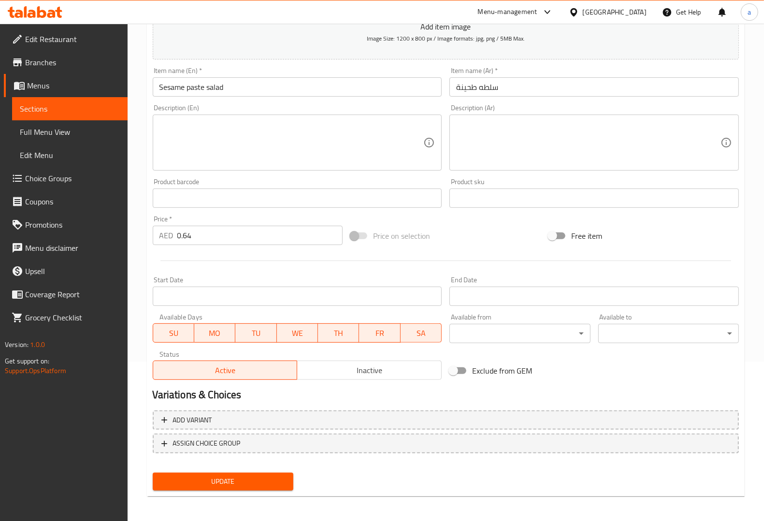
scroll to position [160, 0]
click at [235, 480] on span "Update" at bounding box center [222, 481] width 125 height 12
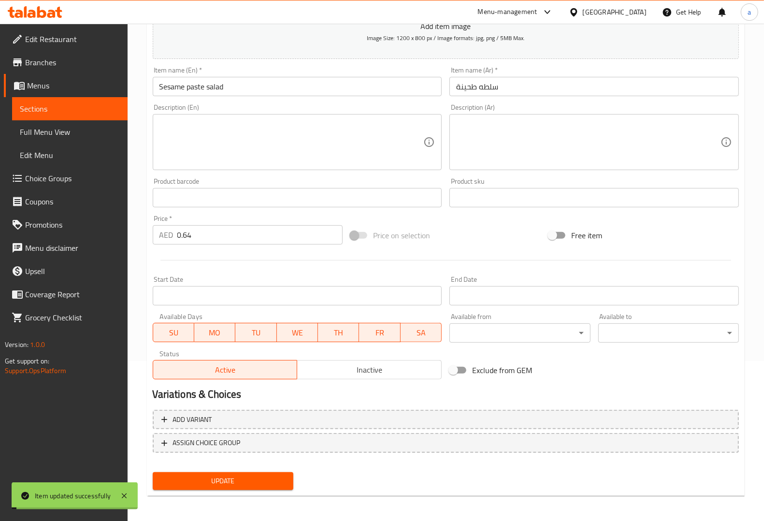
click at [102, 112] on span "Sections" at bounding box center [70, 109] width 100 height 12
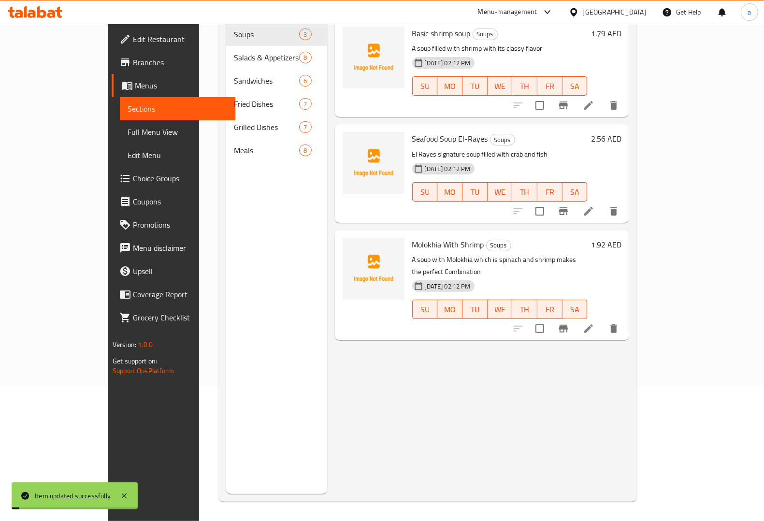
click at [128, 112] on span "Sections" at bounding box center [178, 109] width 100 height 12
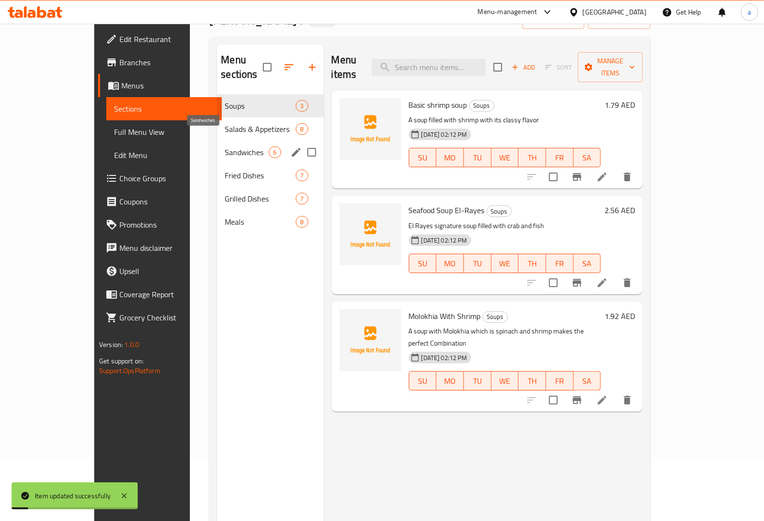
scroll to position [15, 0]
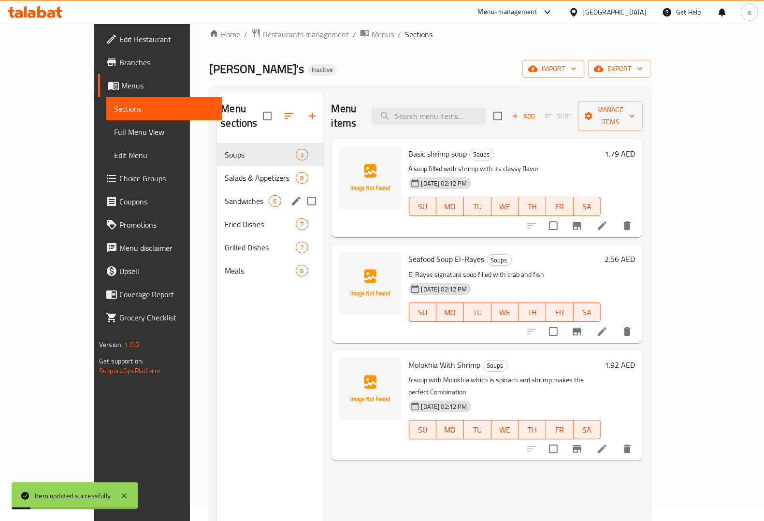
click at [217, 173] on div "Soups 3 Salads & Appetizers 8 Sandwiches 6 Fried Dishes 7 Grilled Dishes 7 Meal…" at bounding box center [270, 212] width 106 height 139
click at [225, 172] on span "Salads & Appetizers" at bounding box center [247, 178] width 44 height 12
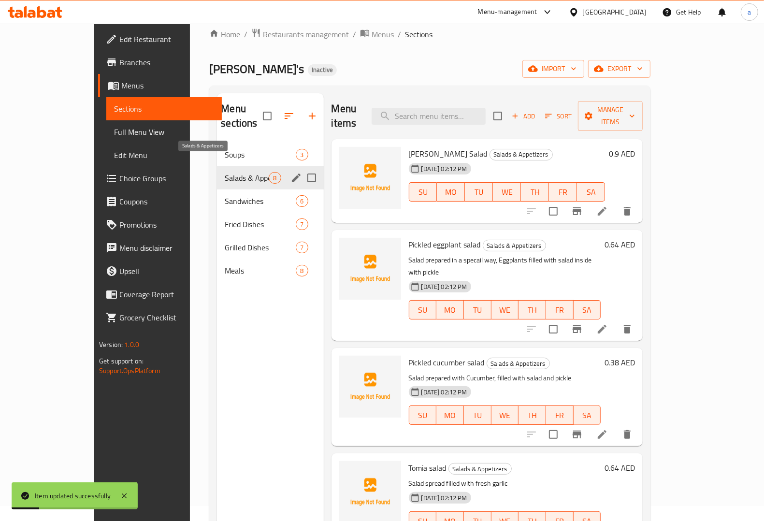
click at [225, 172] on span "Salads & Appetizers" at bounding box center [247, 178] width 44 height 12
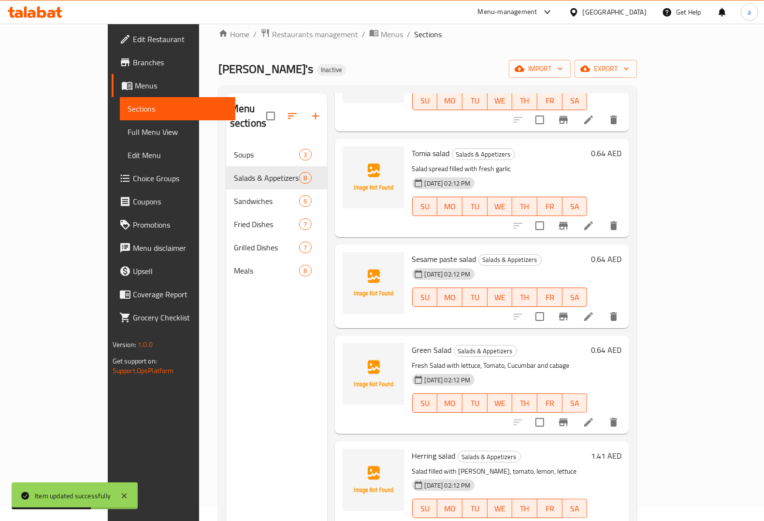
scroll to position [318, 0]
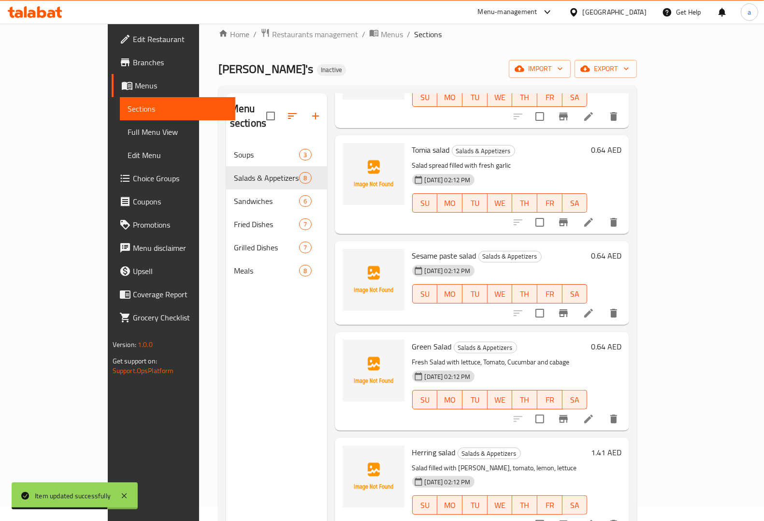
click at [594, 413] on icon at bounding box center [589, 419] width 12 height 12
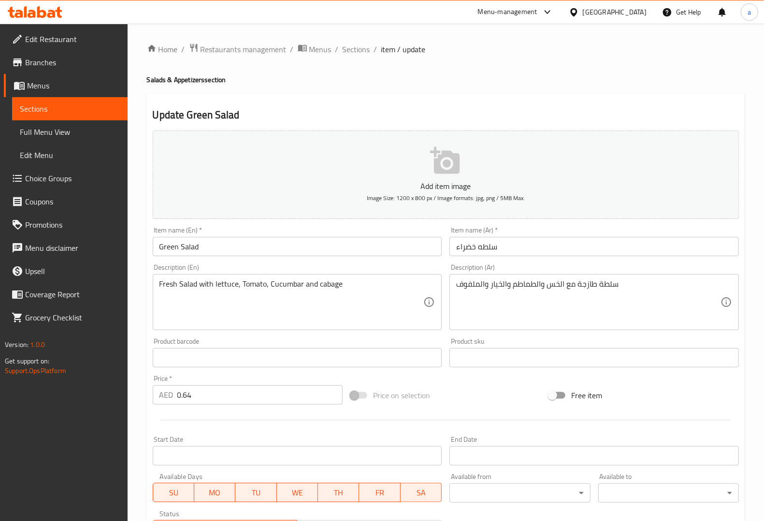
click at [516, 337] on div "Product sku Product sku" at bounding box center [594, 352] width 297 height 37
click at [390, 336] on div "Product barcode Product barcode" at bounding box center [297, 352] width 297 height 37
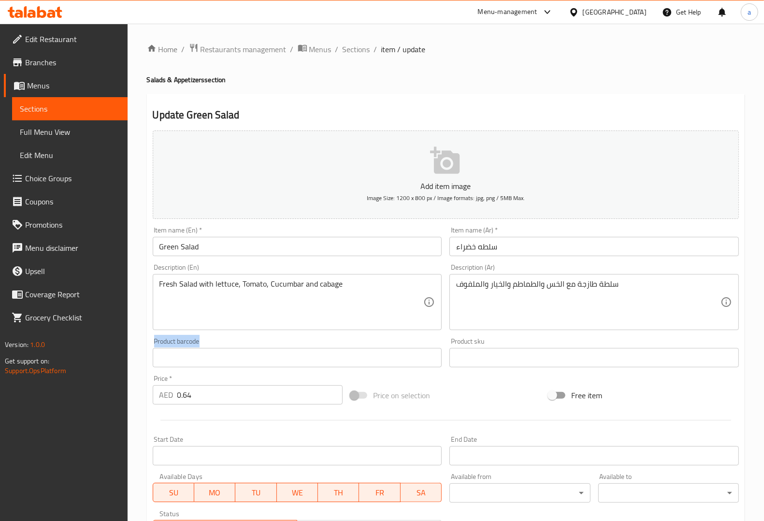
click at [390, 336] on div "Product barcode Product barcode" at bounding box center [297, 352] width 297 height 37
click at [392, 334] on div "Product barcode Product barcode" at bounding box center [297, 352] width 297 height 37
click at [397, 264] on div "Description (En) Fresh Salad with lettuce, Tomato, Cucumbar and cabage Descript…" at bounding box center [297, 297] width 289 height 66
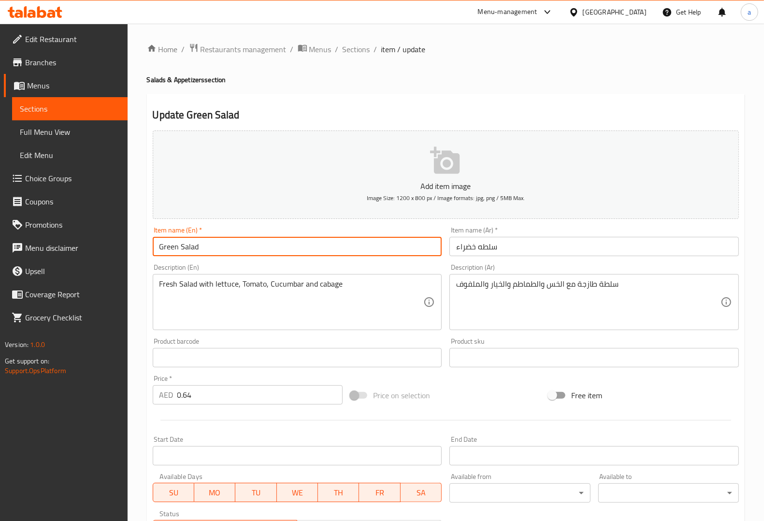
drag, startPoint x: 191, startPoint y: 242, endPoint x: 61, endPoint y: 240, distance: 129.5
click at [61, 240] on div "Edit Restaurant Branches Menus Sections Full Menu View Edit Menu Choice Groups …" at bounding box center [382, 353] width 764 height 659
click at [587, 262] on div "Description (Ar) سلطة طازجة مع الخس والطماطم والخيار والملفوف Description (Ar)" at bounding box center [594, 297] width 297 height 74
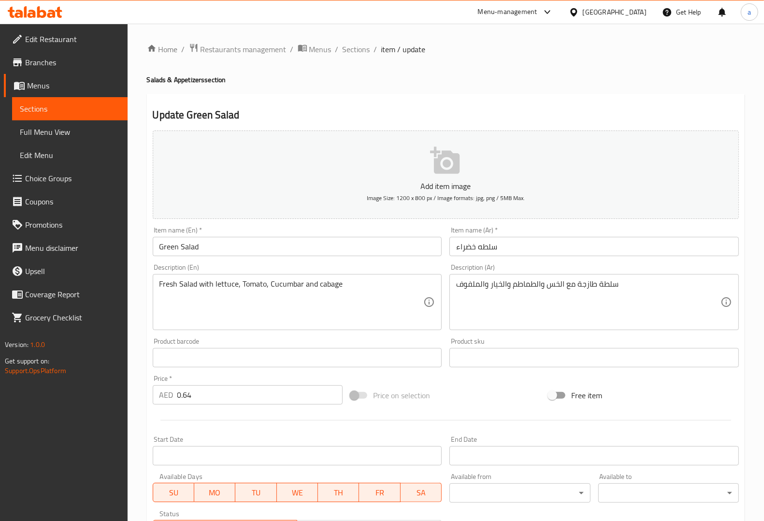
click at [351, 267] on div "Description (En) Fresh Salad with lettuce, Tomato, Cucumbar and cabage Descript…" at bounding box center [297, 297] width 289 height 66
click at [278, 281] on textarea "Fresh Salad with lettuce, Tomato, Cucumbar and cabage" at bounding box center [291, 302] width 264 height 46
click at [288, 282] on textarea "Fresh Salad with lettuce, Tomato, Cucumbar and cabage" at bounding box center [291, 302] width 264 height 46
paste textarea "er"
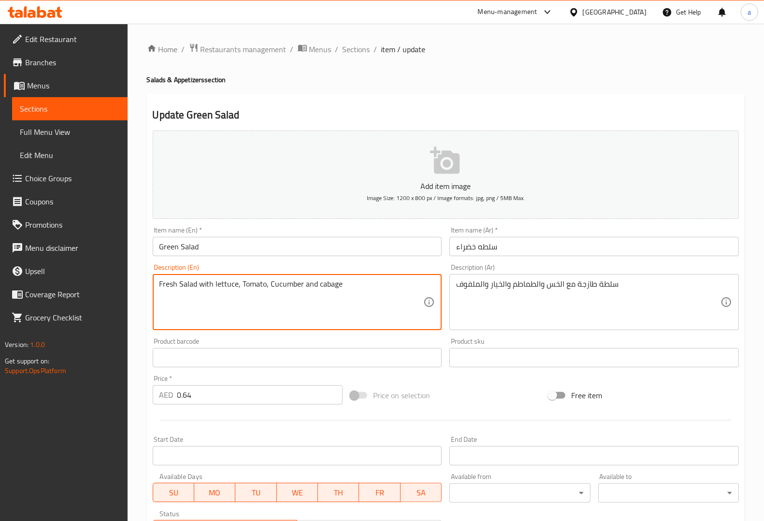
click at [357, 266] on div "Description (En) Fresh Salad with lettuce, Tomato, Cucumber and cabage Descript…" at bounding box center [297, 297] width 289 height 66
click at [333, 288] on textarea "Fresh Salad with lettuce, Tomato, Cucumber and cabage" at bounding box center [291, 302] width 264 height 46
click at [329, 290] on textarea "Fresh Salad with lettuce, Tomato, Cucumber and cabage" at bounding box center [291, 302] width 264 height 46
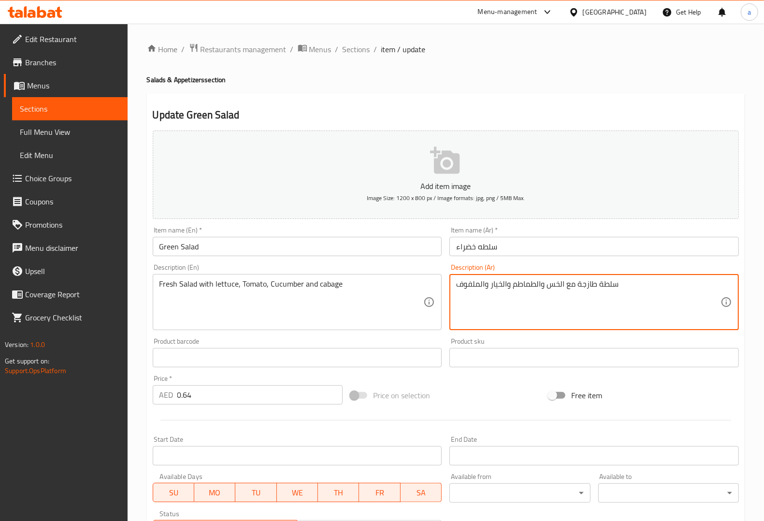
click at [473, 288] on textarea "سلطة طازجة مع الخس والطماطم والخيار والملفوف" at bounding box center [588, 302] width 264 height 46
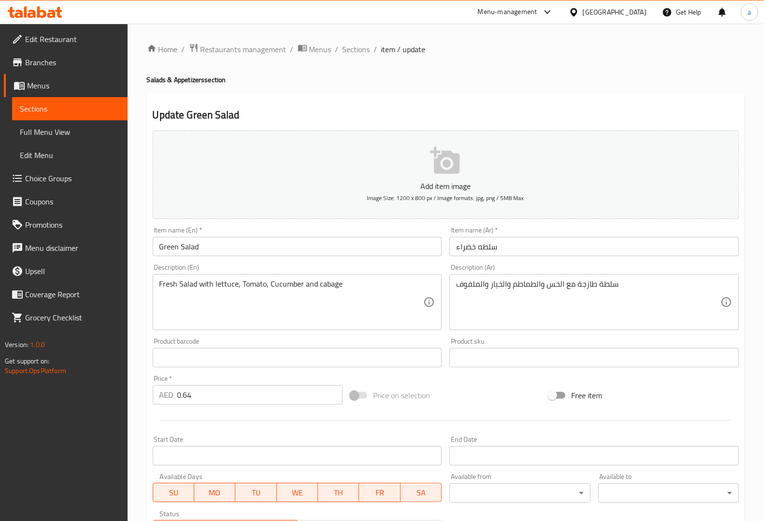
drag, startPoint x: 707, startPoint y: 242, endPoint x: 437, endPoint y: 259, distance: 270.2
click at [437, 259] on div "Item name (En)   * Green Salad Item name (En) *" at bounding box center [297, 241] width 297 height 37
click at [320, 281] on textarea "Fresh Salad with lettuce, Tomato, Cucumber and cabage" at bounding box center [291, 302] width 264 height 46
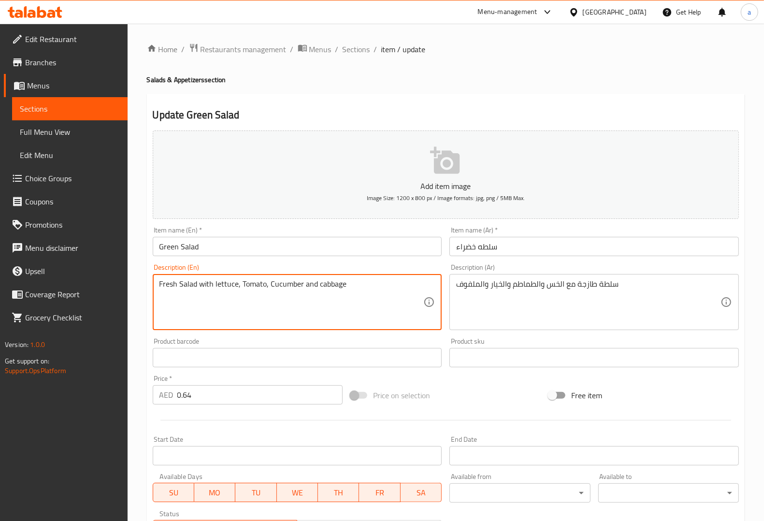
click at [329, 290] on textarea "Fresh Salad with lettuce, Tomato, Cucumber and cabbage" at bounding box center [291, 302] width 264 height 46
type textarea "Fresh Salad with lettuce, Tomato, Cucumber and cabbage"
click at [440, 335] on div "Product barcode Product barcode" at bounding box center [297, 352] width 297 height 37
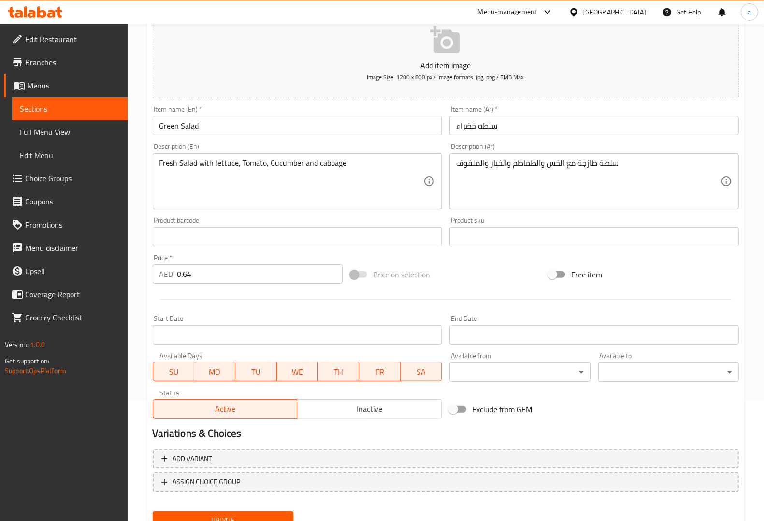
scroll to position [160, 0]
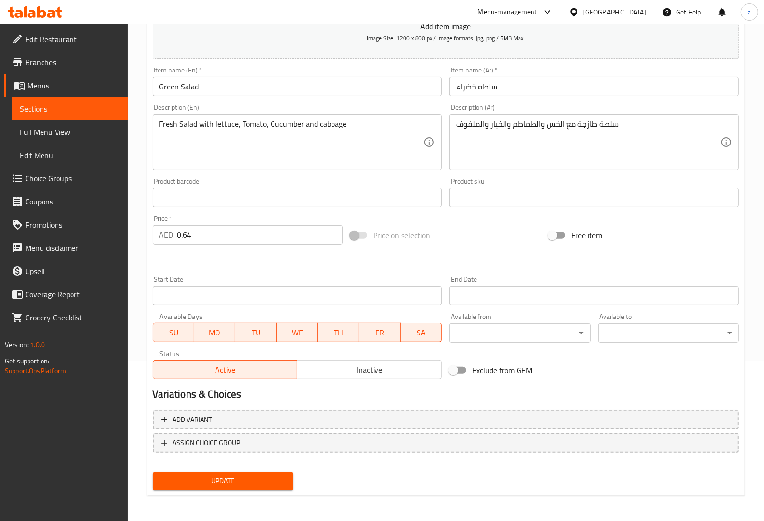
click at [261, 479] on span "Update" at bounding box center [222, 481] width 125 height 12
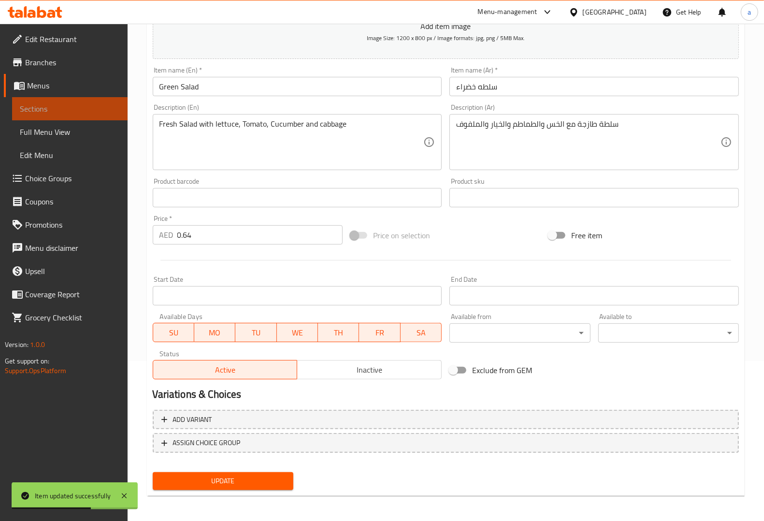
click at [86, 110] on span "Sections" at bounding box center [70, 109] width 100 height 12
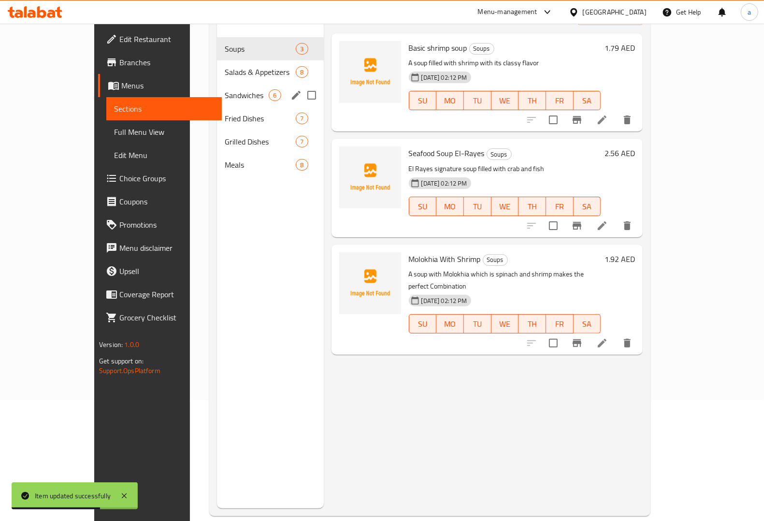
scroll to position [15, 0]
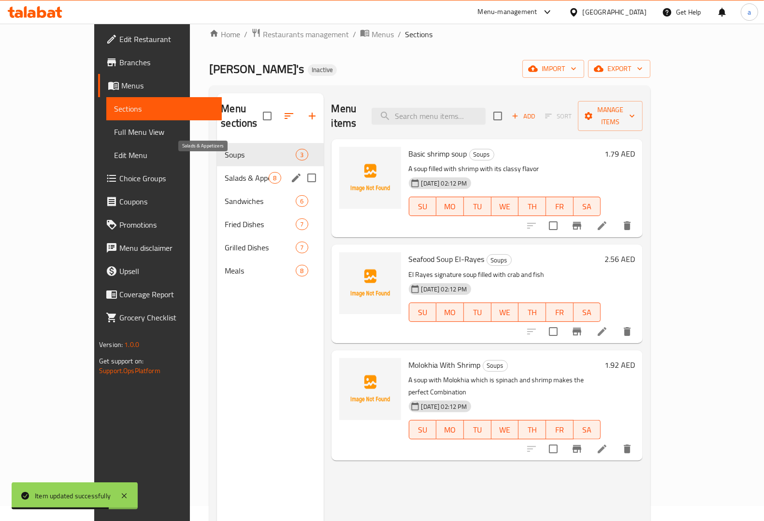
click at [225, 172] on span "Salads & Appetizers" at bounding box center [247, 178] width 44 height 12
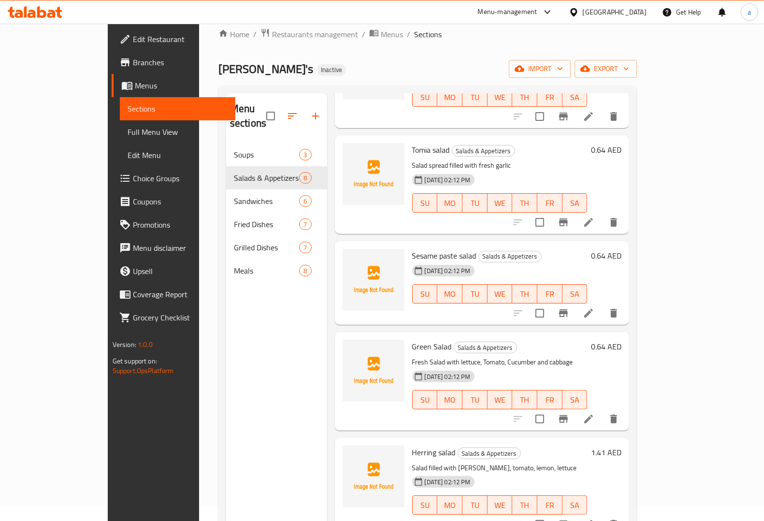
scroll to position [136, 0]
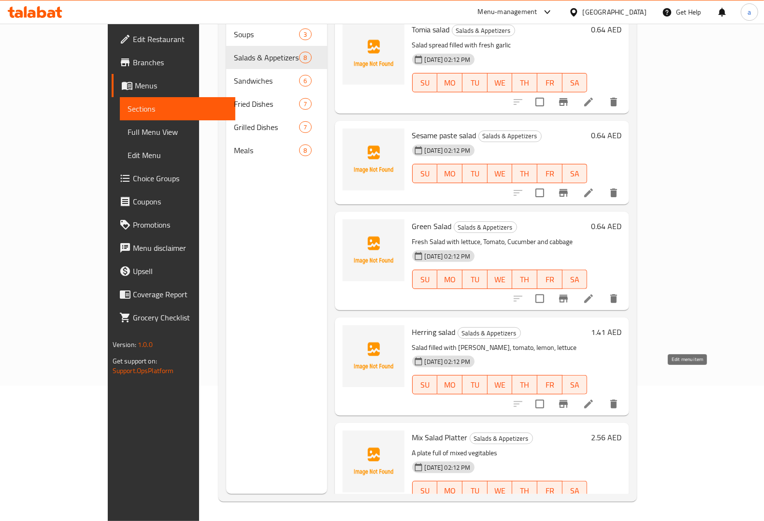
click at [593, 400] on icon at bounding box center [588, 404] width 9 height 9
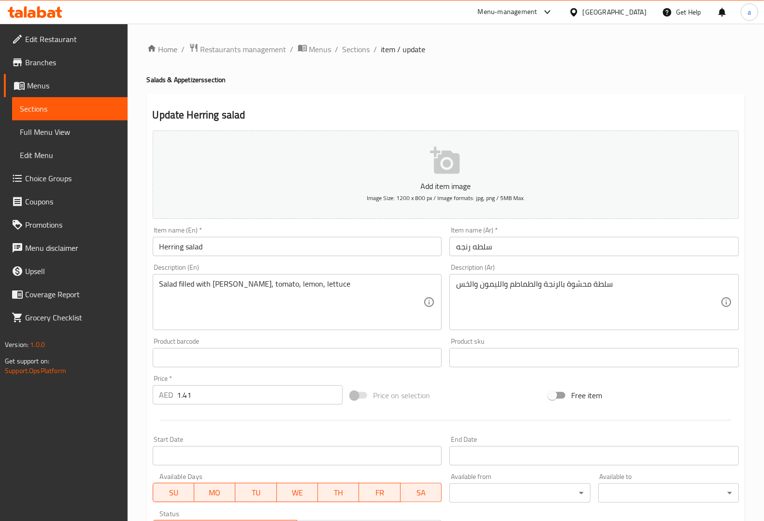
click at [178, 247] on input "Herring salad" at bounding box center [297, 246] width 289 height 19
click at [467, 250] on input "سلطه رنجه" at bounding box center [593, 246] width 289 height 19
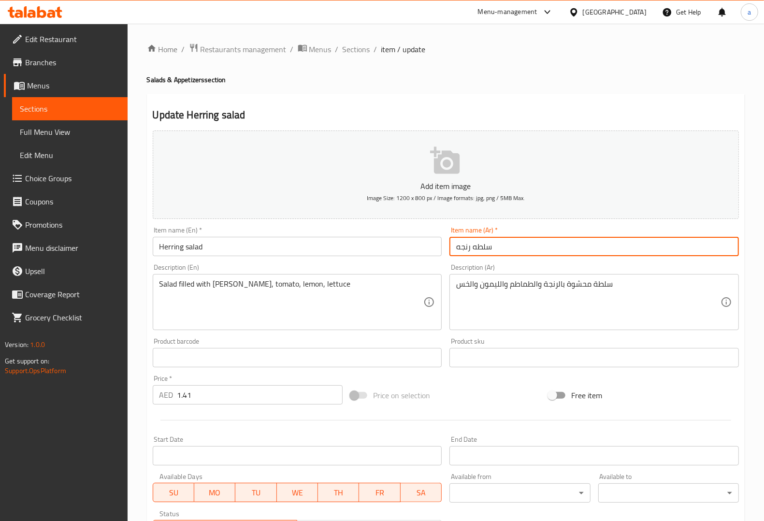
click at [467, 250] on input "سلطه رنجه" at bounding box center [593, 246] width 289 height 19
click at [373, 264] on div "Description (En) Salad filled with [PERSON_NAME], tomato, lemon, lettuce Descri…" at bounding box center [297, 297] width 289 height 66
click at [464, 250] on input "سلطه رنجه" at bounding box center [593, 246] width 289 height 19
paste input "ة"
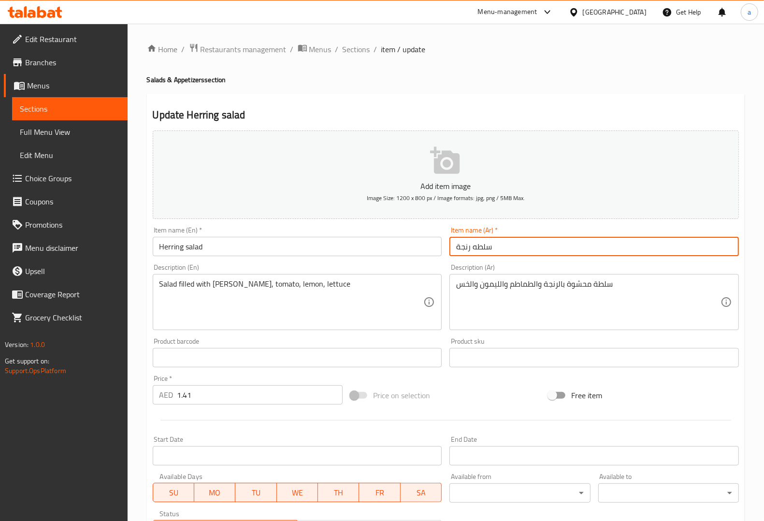
type input "سلطه رنجة"
click at [534, 261] on div "Description (Ar) سلطة محشوة بالرنجة والطماطم والليمون والخس Description (Ar)" at bounding box center [594, 297] width 297 height 74
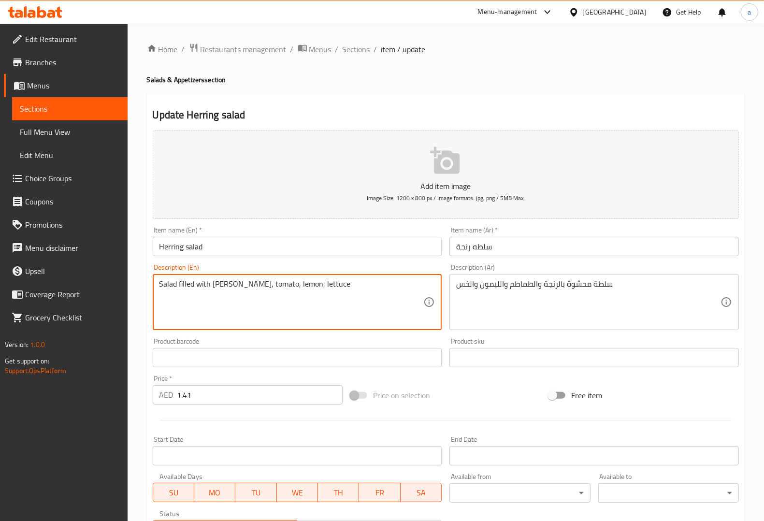
click at [281, 286] on textarea "Salad filled with [PERSON_NAME], tomato, lemon, lettuce" at bounding box center [291, 302] width 264 height 46
click at [428, 342] on div "Product barcode Product barcode" at bounding box center [297, 352] width 289 height 29
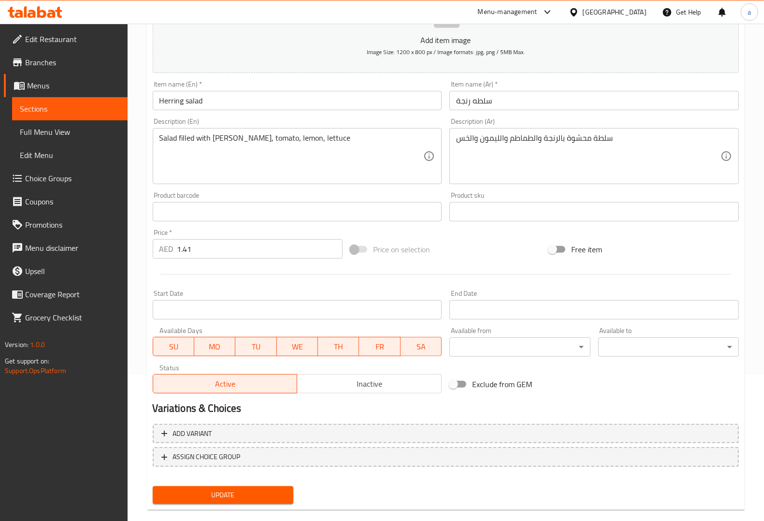
scroll to position [160, 0]
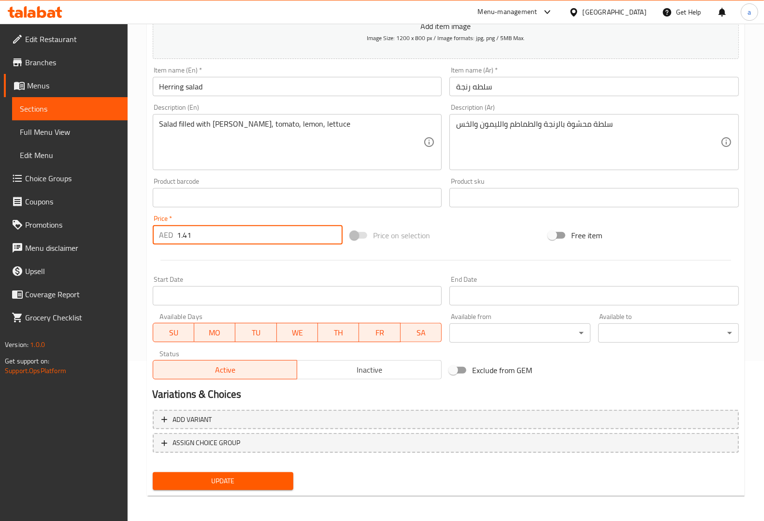
drag, startPoint x: 255, startPoint y: 235, endPoint x: 170, endPoint y: 244, distance: 86.0
click at [170, 244] on div "AED 1.41 Price *" at bounding box center [248, 234] width 190 height 19
paste input "08"
type input "1.408"
click at [269, 264] on div at bounding box center [446, 260] width 594 height 24
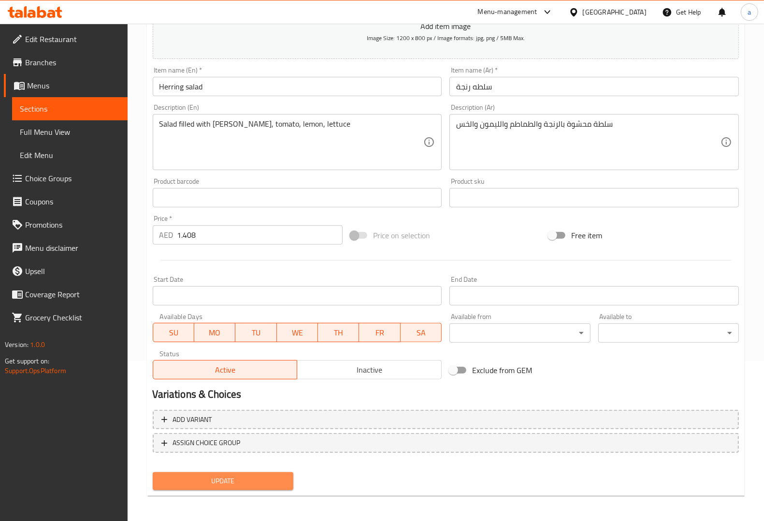
click at [223, 481] on span "Update" at bounding box center [222, 481] width 125 height 12
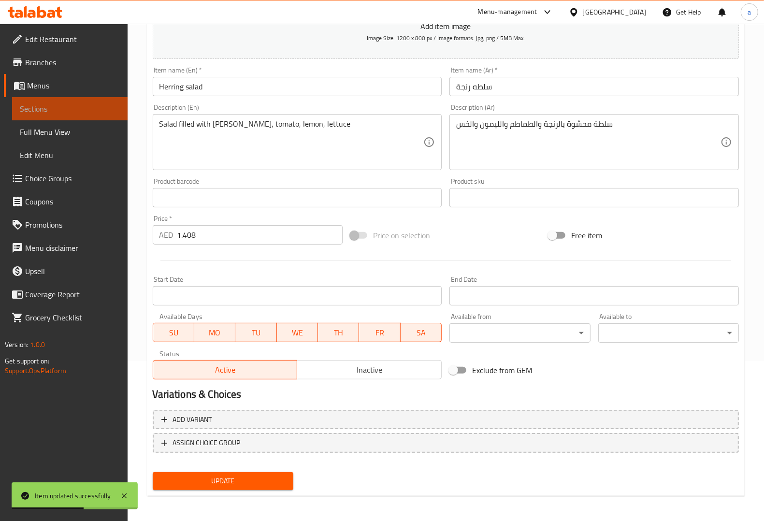
click at [59, 107] on span "Sections" at bounding box center [70, 109] width 100 height 12
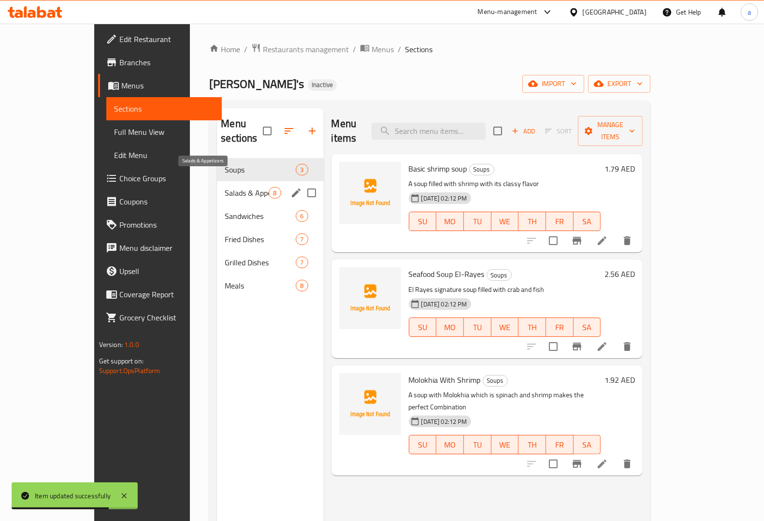
click at [225, 187] on span "Salads & Appetizers" at bounding box center [247, 193] width 44 height 12
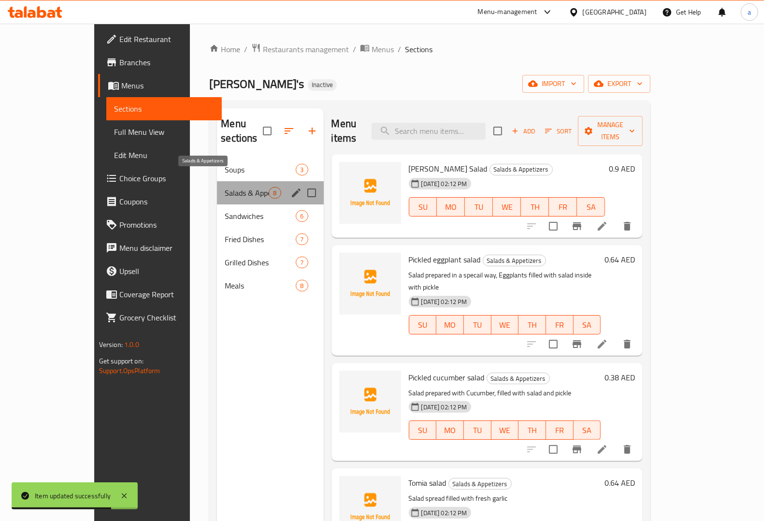
click at [225, 187] on span "Salads & Appetizers" at bounding box center [247, 193] width 44 height 12
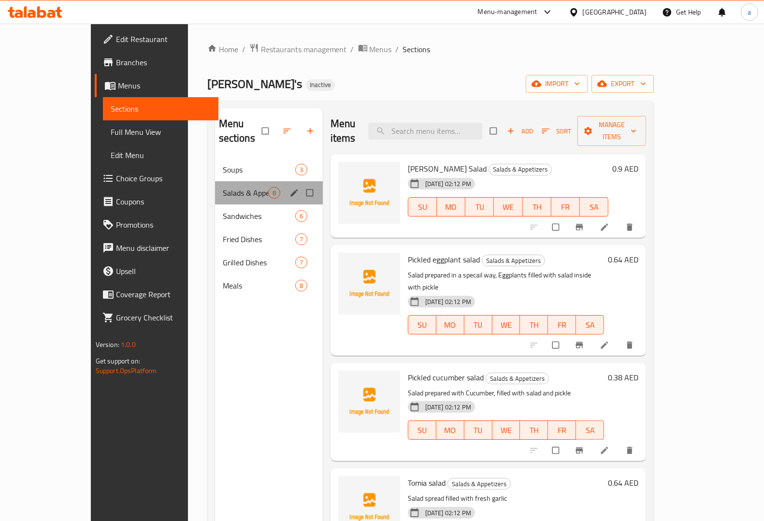
click at [215, 181] on div "Salads & Appetizers 8" at bounding box center [269, 192] width 108 height 23
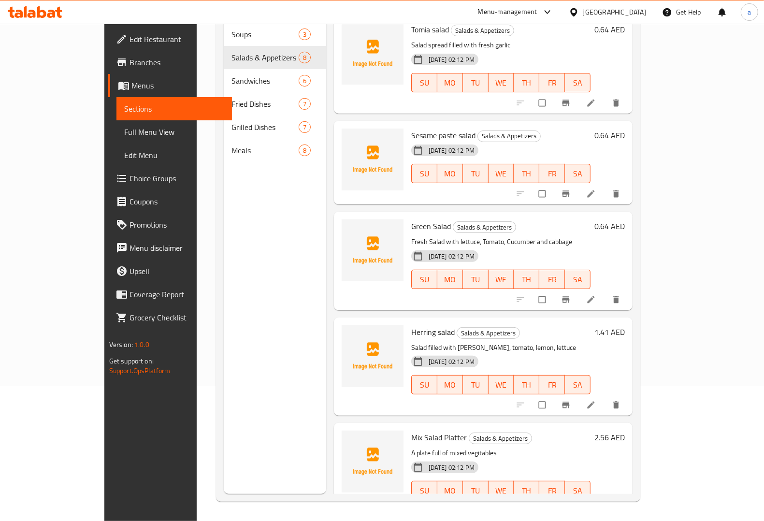
scroll to position [136, 0]
click at [596, 506] on icon at bounding box center [591, 511] width 10 height 10
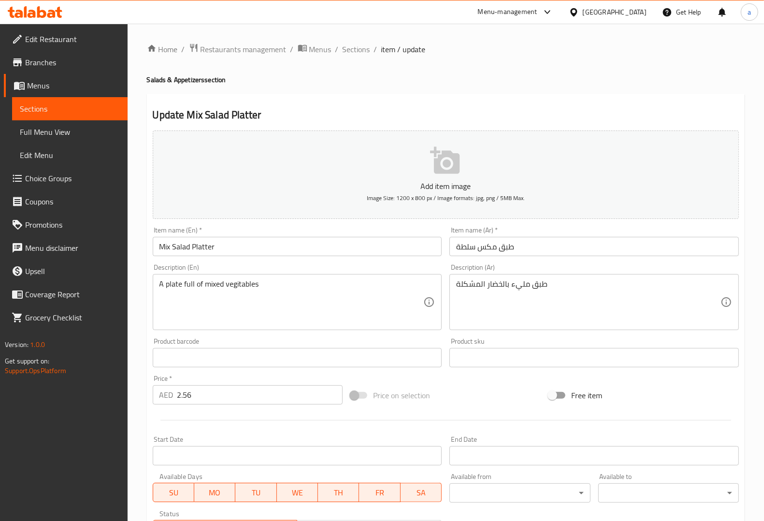
click at [206, 247] on input "Mix Salad Platter" at bounding box center [297, 246] width 289 height 19
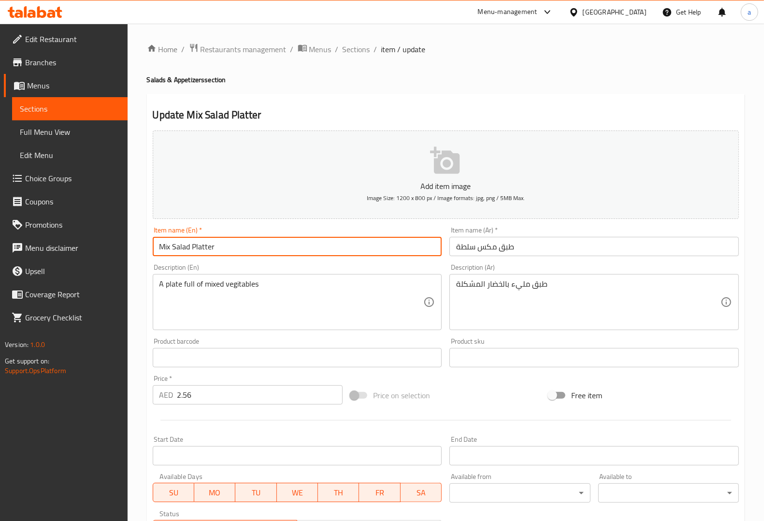
click at [206, 247] on input "Mix Salad Platter" at bounding box center [297, 246] width 289 height 19
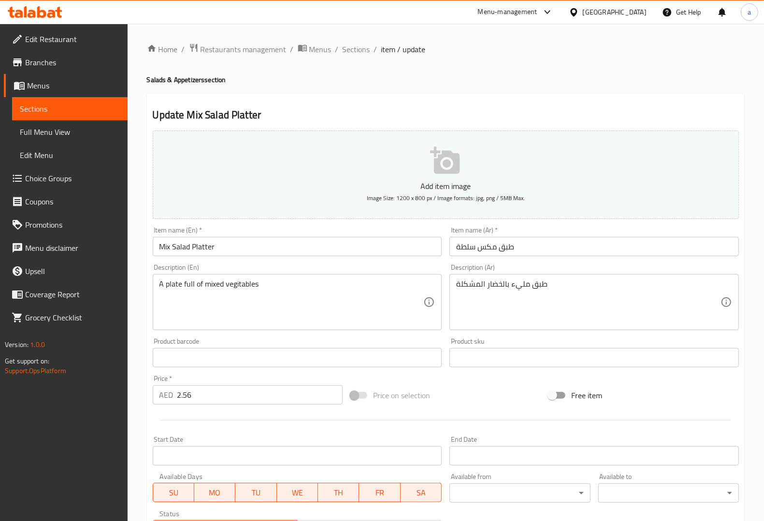
click at [156, 244] on input "Mix Salad Platter" at bounding box center [297, 246] width 289 height 19
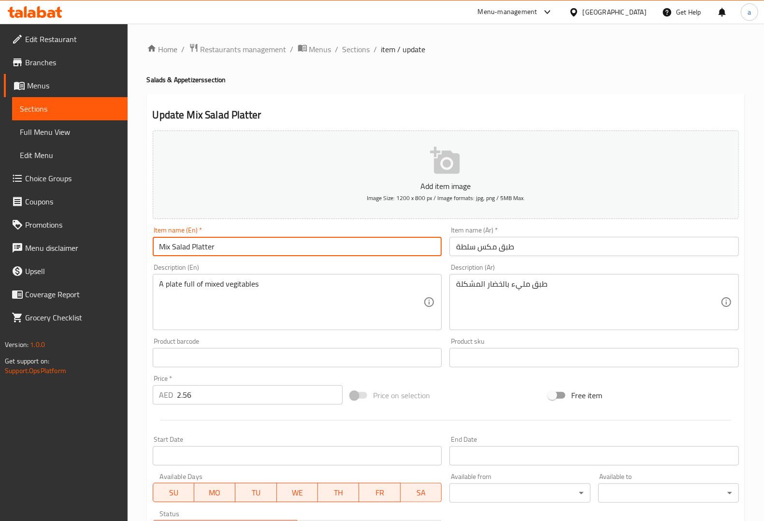
click at [156, 244] on input "Mix Salad Platter" at bounding box center [297, 246] width 289 height 19
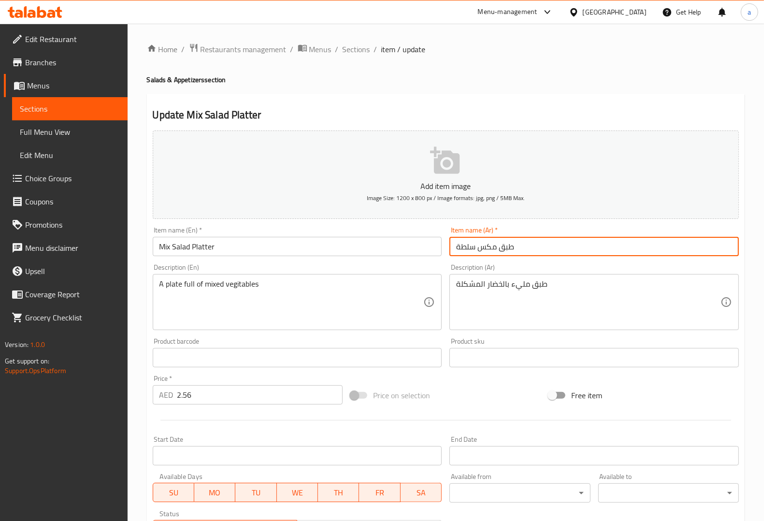
click at [481, 249] on input "طبق مكس سلطة" at bounding box center [593, 246] width 289 height 19
click at [491, 244] on input "طبق مكس سلطة" at bounding box center [593, 246] width 289 height 19
paste input "شكل"
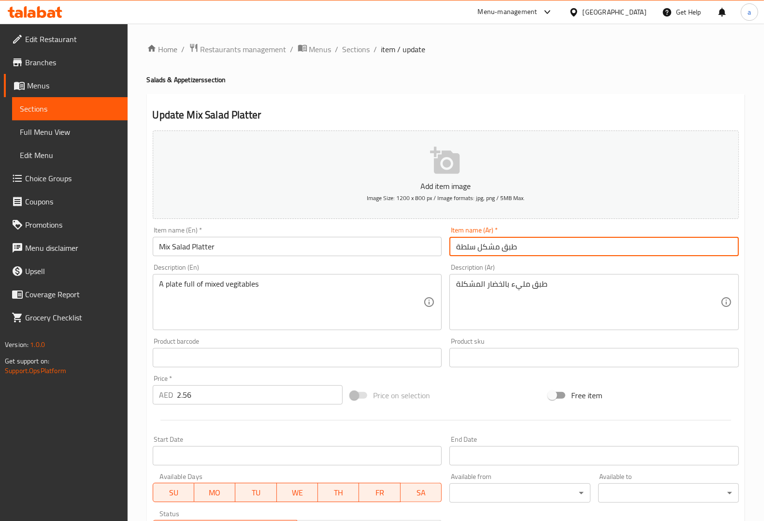
type input "طبق مشكل سلطة"
click at [509, 260] on div "Description (Ar) طبق مليء بالخضار المشكلة Description (Ar)" at bounding box center [594, 297] width 297 height 74
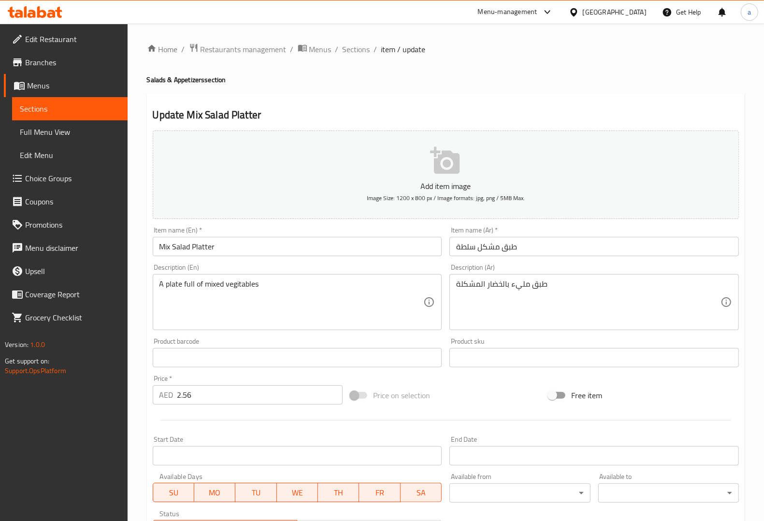
click at [370, 264] on div "Description (En) A plate full of mixed vegitables Description (En)" at bounding box center [297, 297] width 289 height 66
click at [452, 284] on div "طبق مليء بالخضار المشكلة Description (Ar)" at bounding box center [593, 302] width 289 height 56
click at [249, 288] on textarea "A plate full of mixed vegitables" at bounding box center [291, 302] width 264 height 46
click at [266, 289] on textarea "A plate full of mixed vegitables" at bounding box center [291, 302] width 264 height 46
click at [247, 286] on textarea "A plate full of mixed vegitables" at bounding box center [291, 302] width 264 height 46
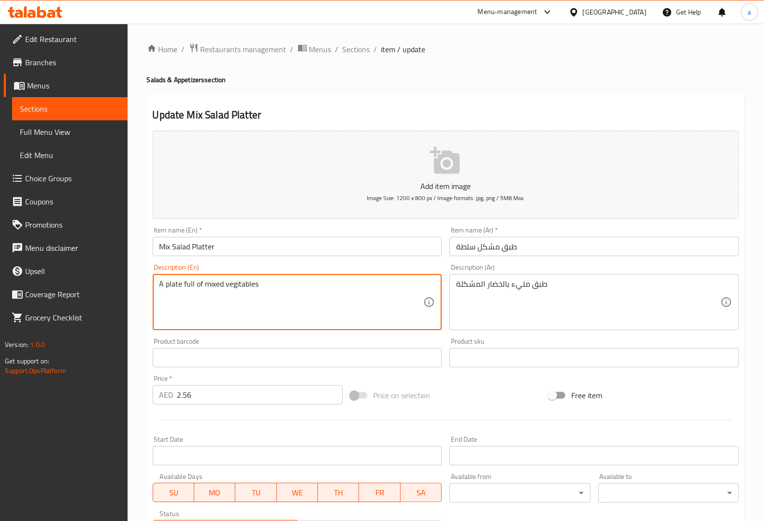
click at [247, 286] on textarea "A plate full of mixed vegitables" at bounding box center [291, 302] width 264 height 46
click at [268, 281] on textarea "A plate full of mixed vegitables" at bounding box center [291, 302] width 264 height 46
click at [252, 289] on textarea "A plate full of mixed vegetables" at bounding box center [291, 302] width 264 height 46
type textarea "A plate full of mixed vegetables"
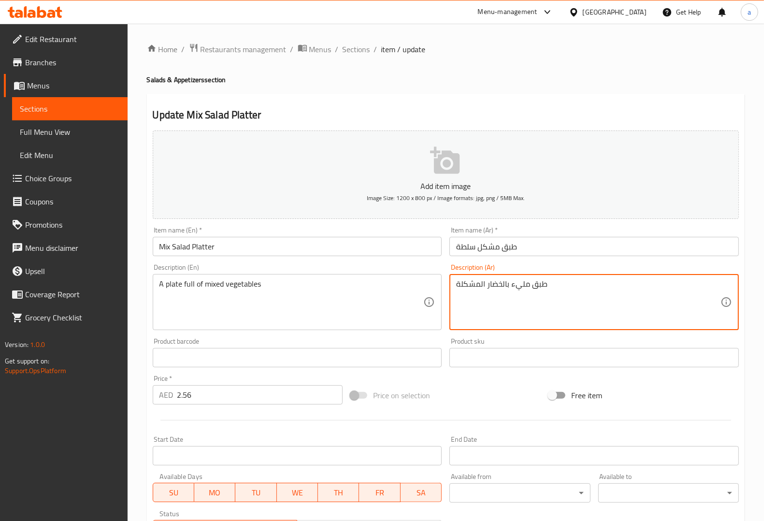
click at [489, 282] on textarea "طبق مليء بالخضار المشكلة" at bounding box center [588, 302] width 264 height 46
paste textarea "ضروات"
click at [512, 281] on textarea "طبق مليء خضروات المشكلة" at bounding box center [588, 302] width 264 height 46
click at [575, 267] on div "Description (Ar) طبق مليء بخضروات المشكلة Description (Ar)" at bounding box center [593, 297] width 289 height 66
click at [480, 283] on textarea "طبق مليء بخضروات المشكلة" at bounding box center [588, 302] width 264 height 46
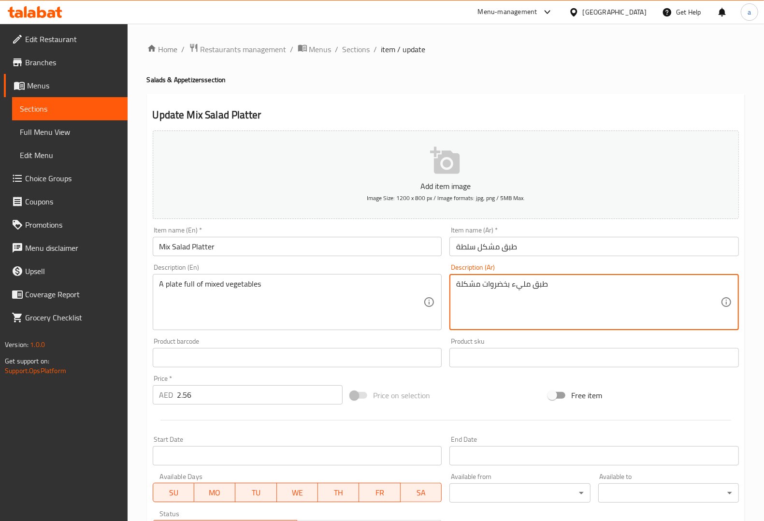
type textarea "طبق مليء بخضروات مشكلة"
click at [427, 338] on div "Product barcode Product barcode" at bounding box center [297, 352] width 289 height 29
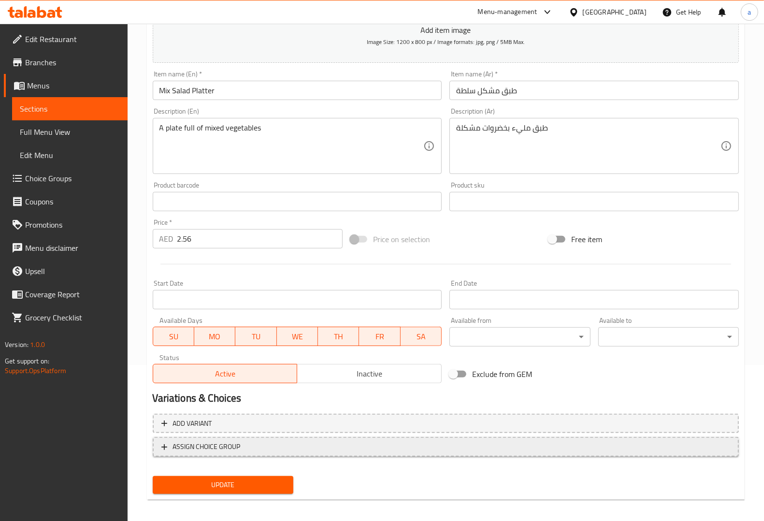
scroll to position [160, 0]
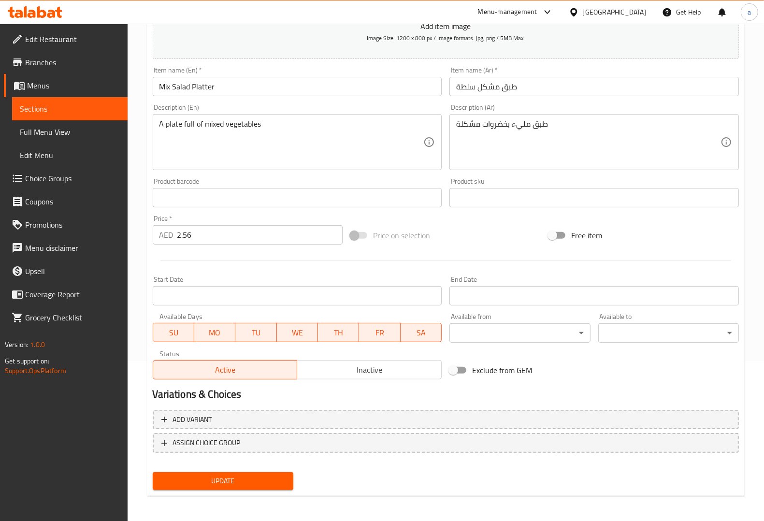
click at [214, 476] on span "Update" at bounding box center [222, 481] width 125 height 12
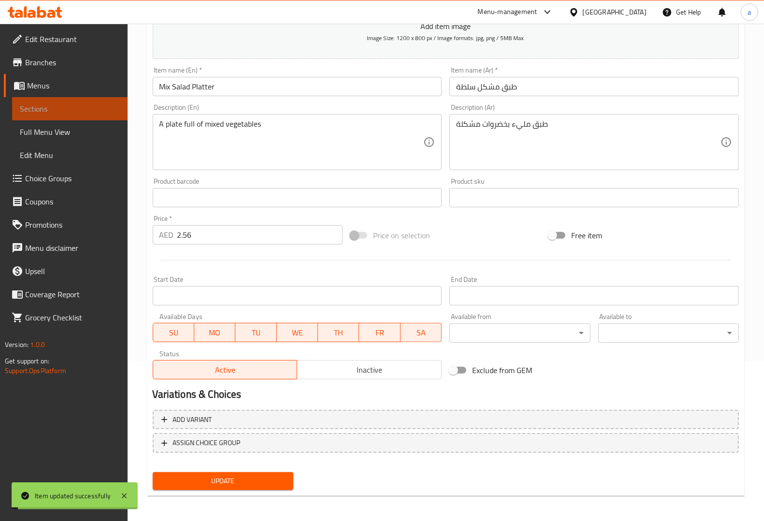
click at [53, 105] on span "Sections" at bounding box center [70, 109] width 100 height 12
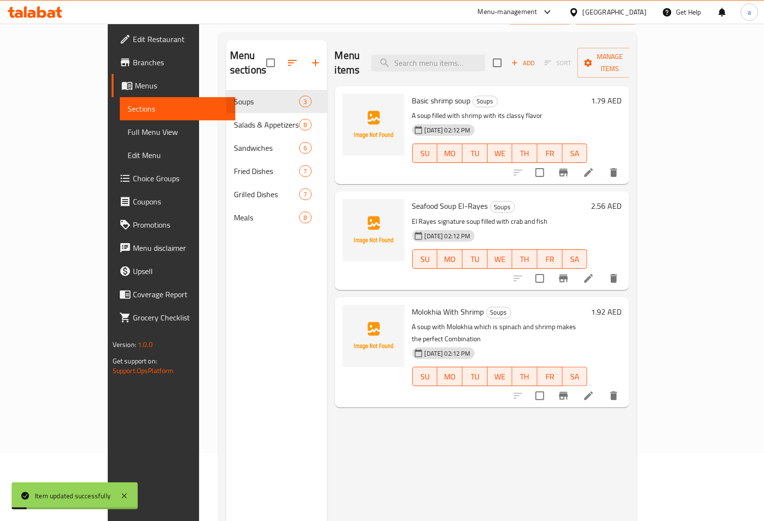
scroll to position [15, 0]
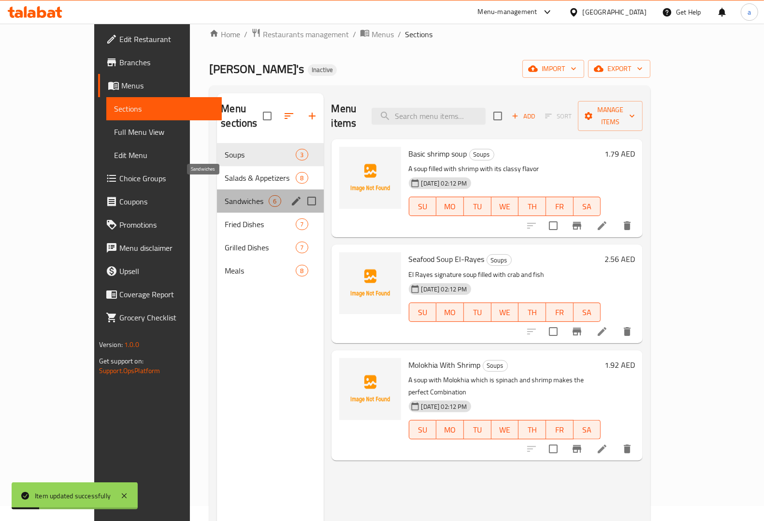
click at [225, 195] on span "Sandwiches" at bounding box center [247, 201] width 44 height 12
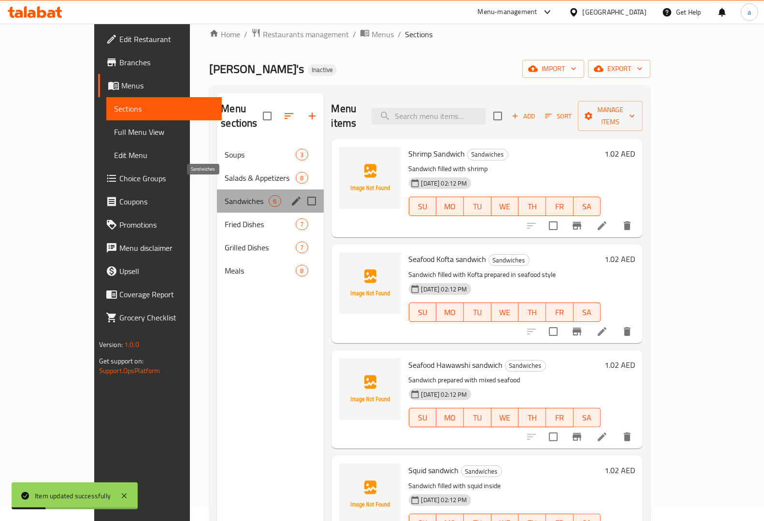
click at [225, 195] on span "Sandwiches" at bounding box center [247, 201] width 44 height 12
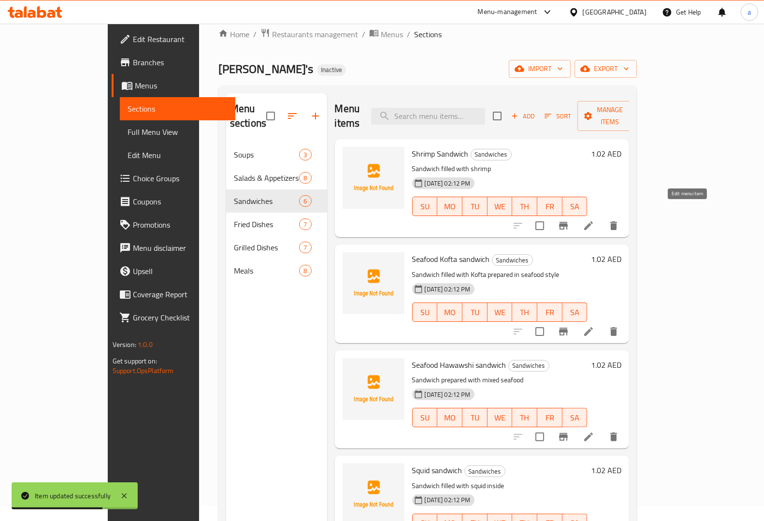
click at [594, 220] on icon at bounding box center [589, 226] width 12 height 12
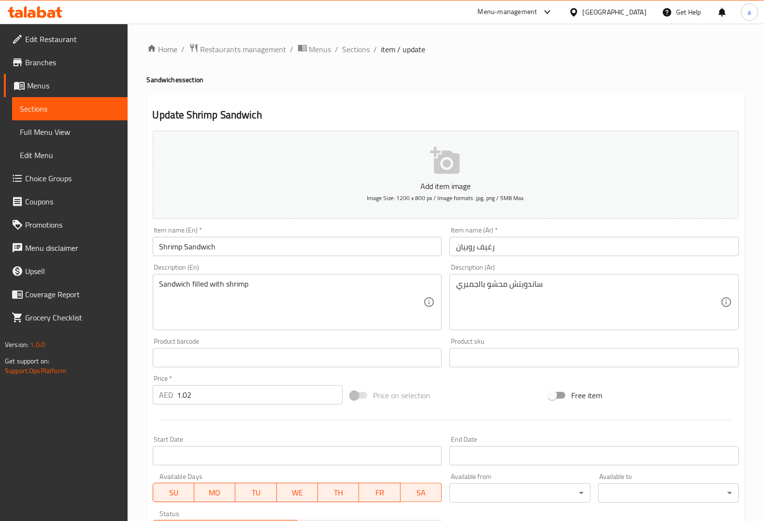
click at [205, 246] on input "Shrimp Sandwich" at bounding box center [297, 246] width 289 height 19
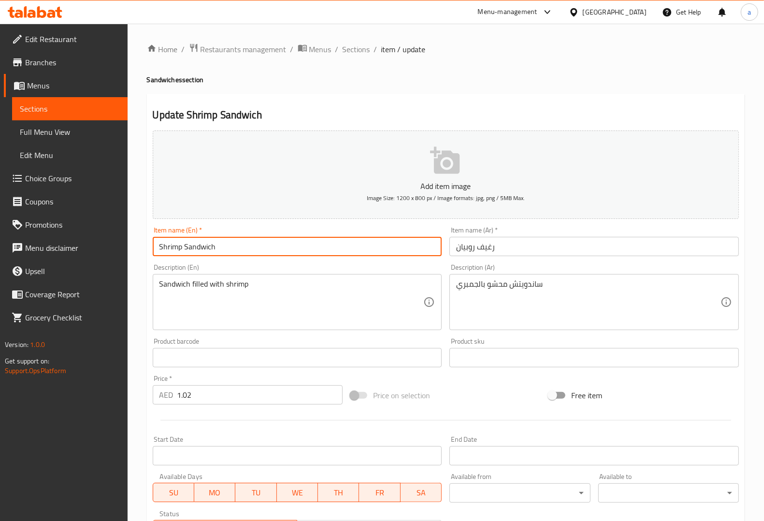
click at [205, 246] on input "Shrimp Sandwich" at bounding box center [297, 246] width 289 height 19
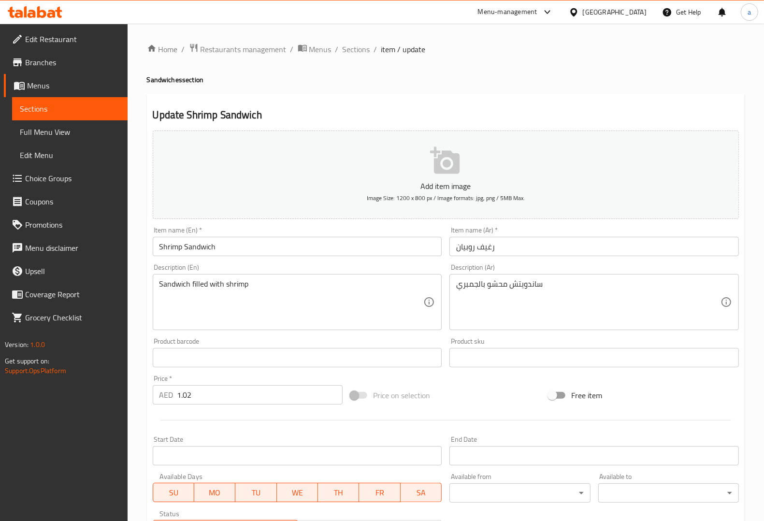
click at [491, 245] on input "رغيف روبيان" at bounding box center [593, 246] width 289 height 19
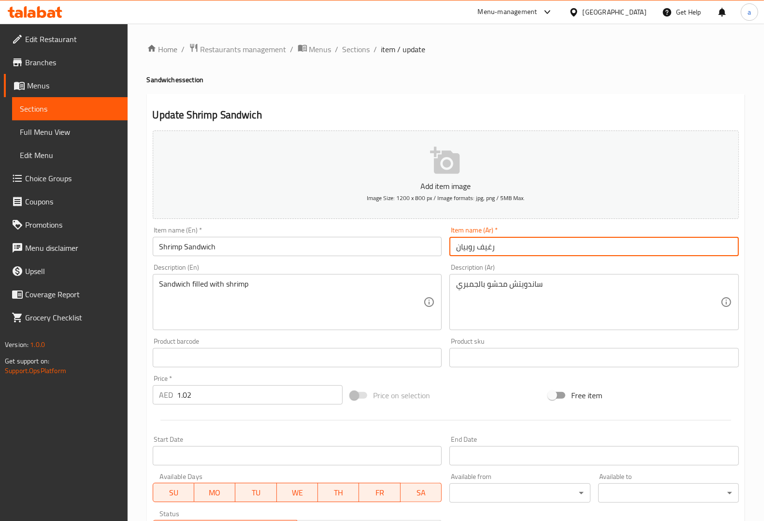
click at [491, 245] on input "رغيف روبيان" at bounding box center [593, 246] width 289 height 19
paste input "ندويتش"
type input "سندويتش روبيان"
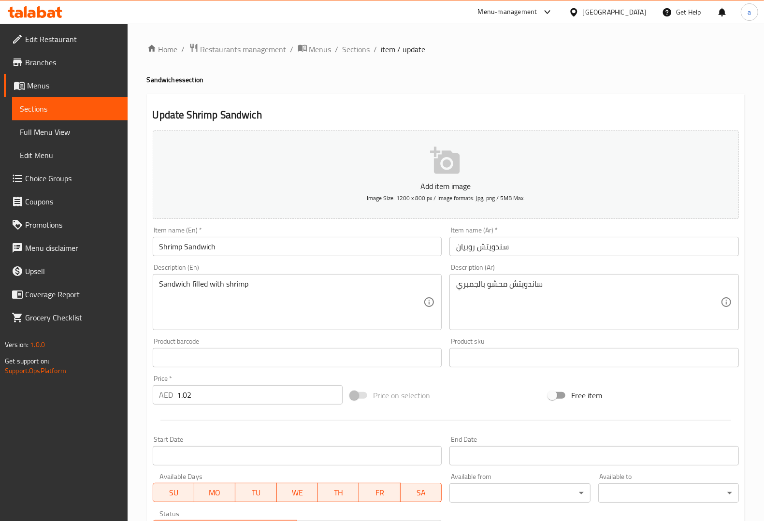
click at [406, 264] on div "Description (En) Sandwich filled with shrimp Description (En)" at bounding box center [297, 297] width 289 height 66
click at [297, 260] on div "Description (En) Sandwich filled with shrimp Description (En)" at bounding box center [297, 297] width 297 height 74
click at [375, 260] on div "Description (En) Sandwich filled with shrimp Description (En)" at bounding box center [297, 297] width 297 height 74
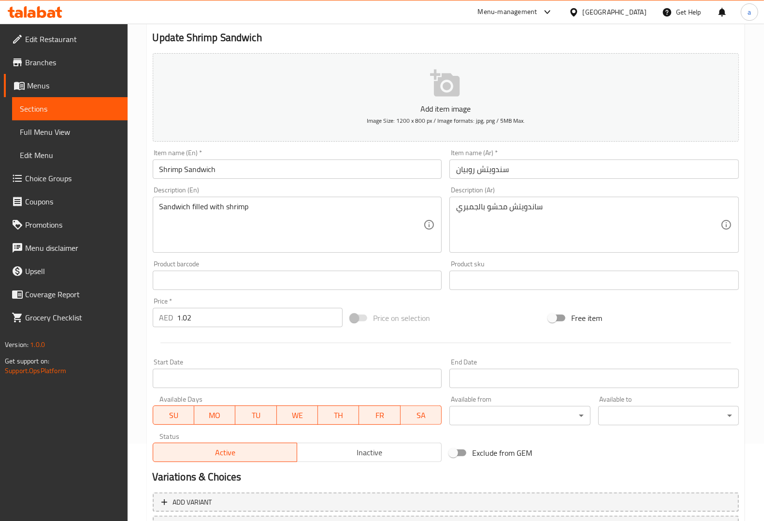
scroll to position [160, 0]
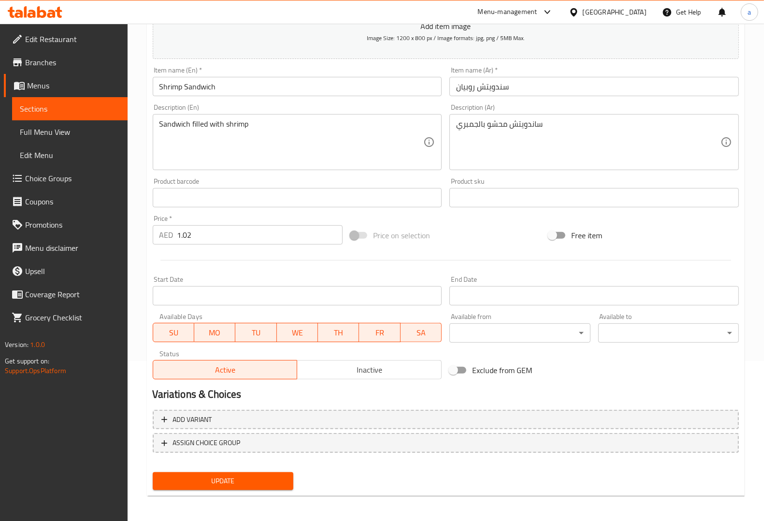
click at [254, 475] on span "Update" at bounding box center [222, 481] width 125 height 12
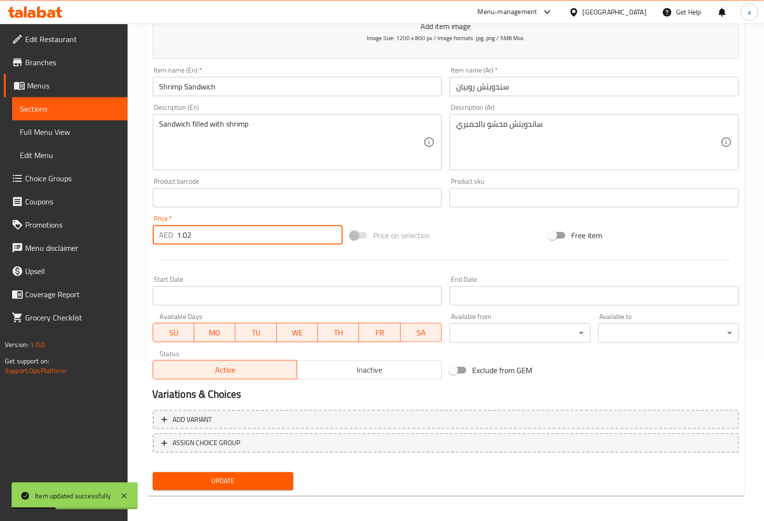
drag, startPoint x: 196, startPoint y: 236, endPoint x: 42, endPoint y: 236, distance: 153.7
click at [42, 236] on div "Edit Restaurant Branches Menus Sections Full Menu View Edit Menu Choice Groups …" at bounding box center [382, 193] width 764 height 659
paste input "4"
type input "1.024"
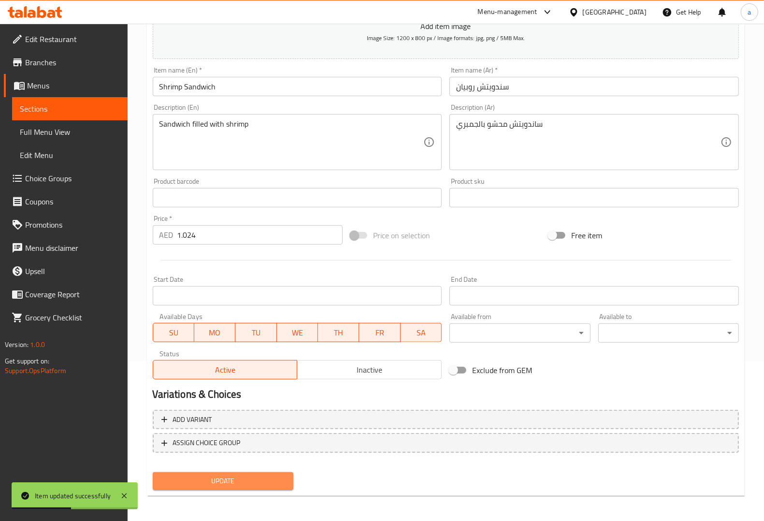
click at [228, 481] on span "Update" at bounding box center [222, 481] width 125 height 12
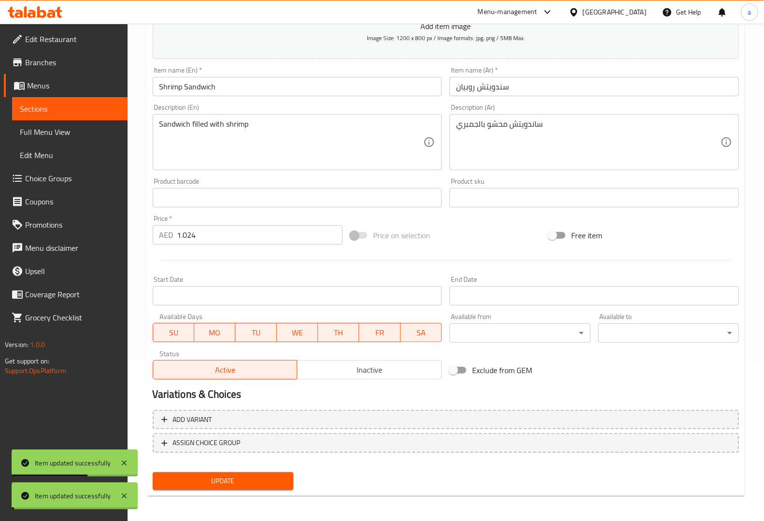
click at [49, 104] on span "Sections" at bounding box center [70, 109] width 100 height 12
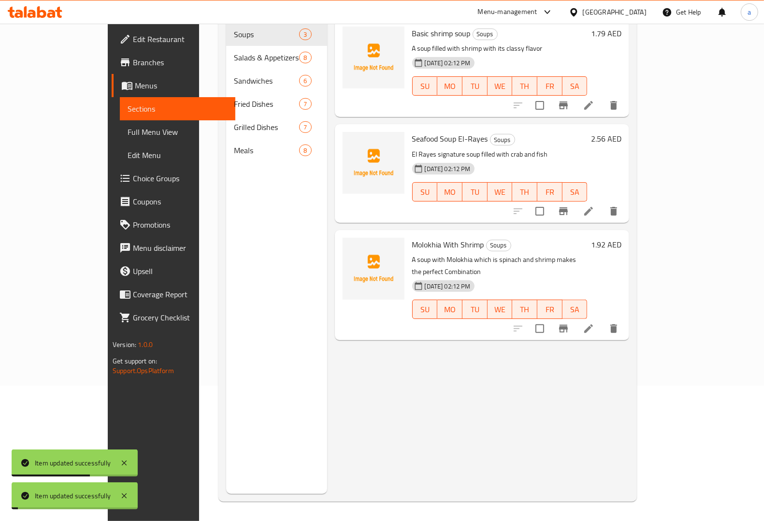
click at [128, 104] on span "Sections" at bounding box center [178, 109] width 100 height 12
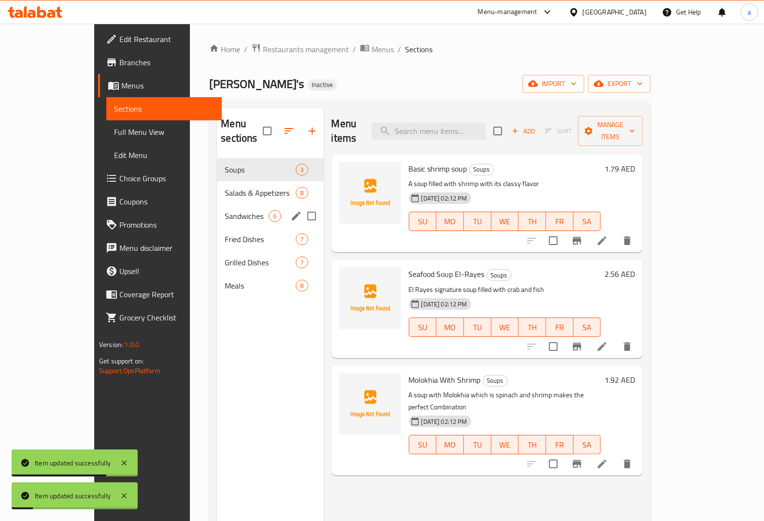
click at [217, 209] on div "Sandwiches 6" at bounding box center [270, 215] width 106 height 23
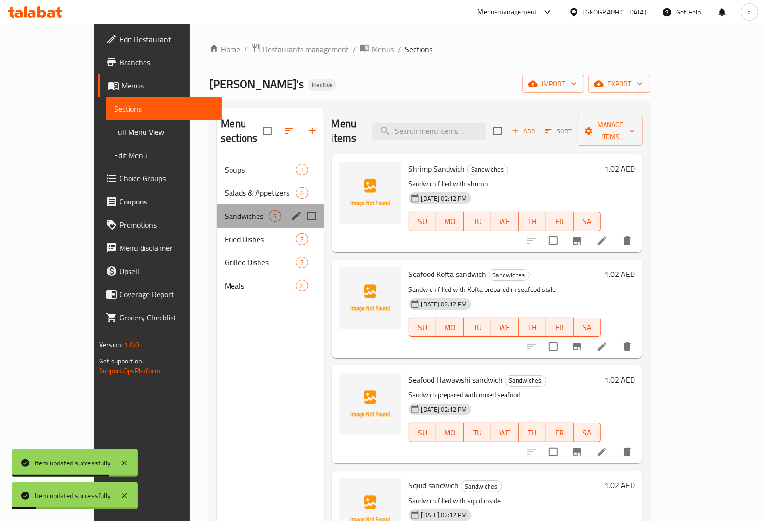
click at [217, 209] on div "Sandwiches 6" at bounding box center [270, 215] width 106 height 23
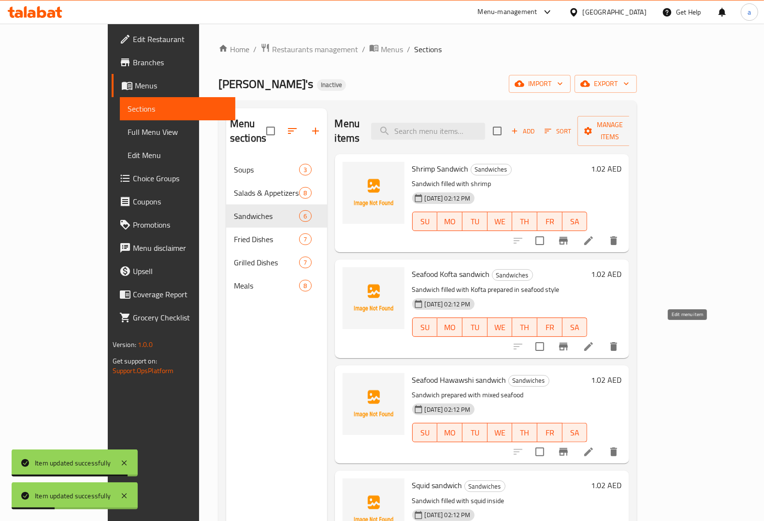
click at [593, 342] on icon at bounding box center [588, 346] width 9 height 9
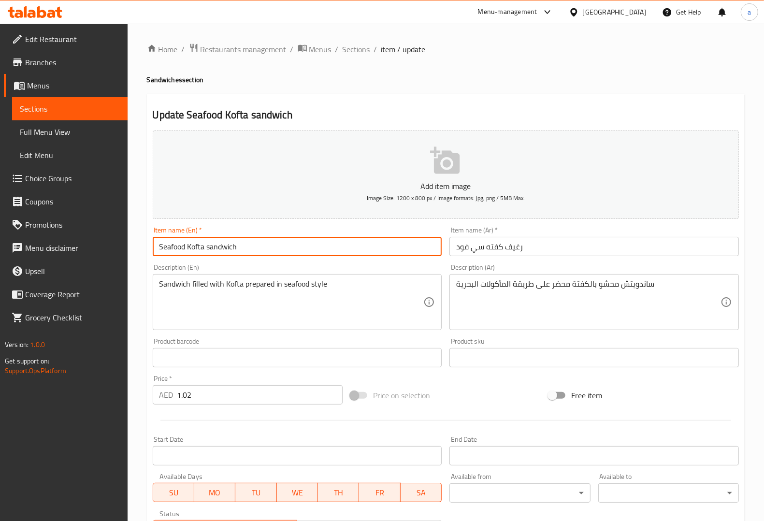
click at [222, 238] on input "Seafood Kofta sandwich" at bounding box center [297, 246] width 289 height 19
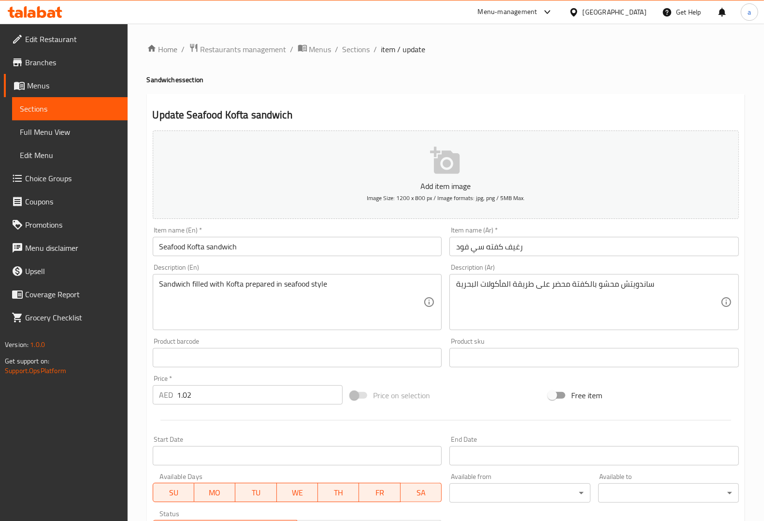
click at [516, 249] on input "رغيف كفته سي فود" at bounding box center [593, 246] width 289 height 19
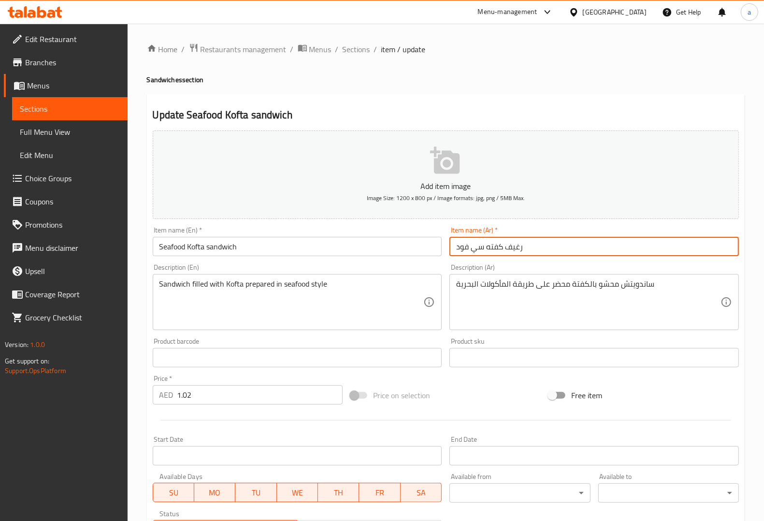
click at [516, 249] on input "رغيف كفته سي فود" at bounding box center [593, 246] width 289 height 19
paste input "ندويتش"
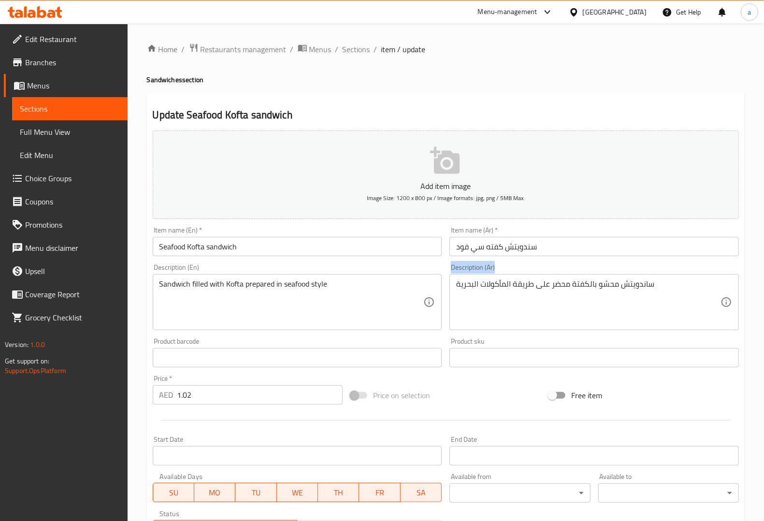
click at [525, 264] on div "Description (Ar) ساندويتش محشو بالكفتة محضر على طريقة المأكولات البحرية Descrip…" at bounding box center [593, 297] width 289 height 66
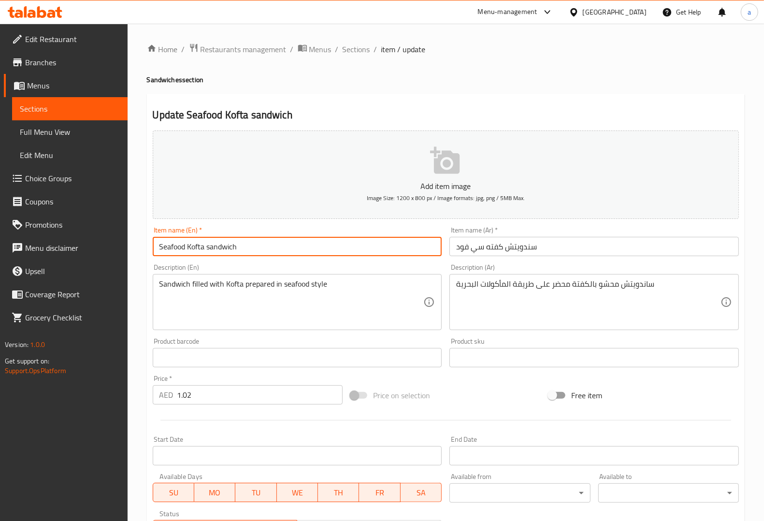
click at [192, 245] on input "Seafood Kofta sandwich" at bounding box center [297, 246] width 289 height 19
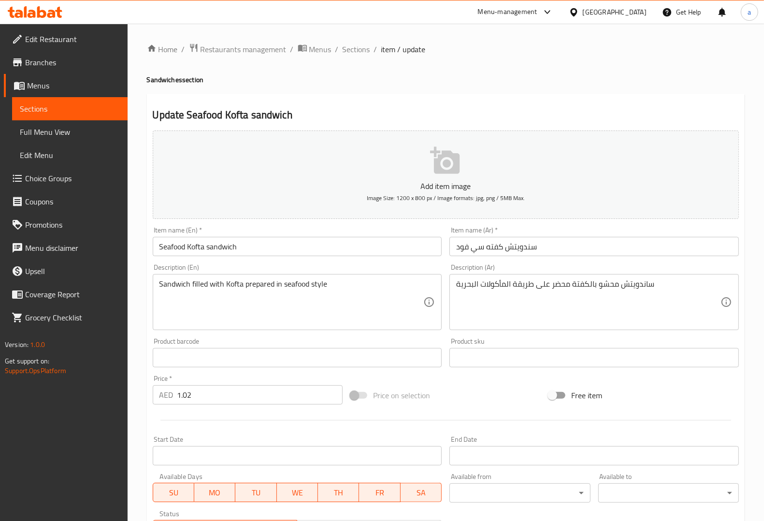
click at [495, 255] on input "سندويتش كفته سي فود" at bounding box center [593, 246] width 289 height 19
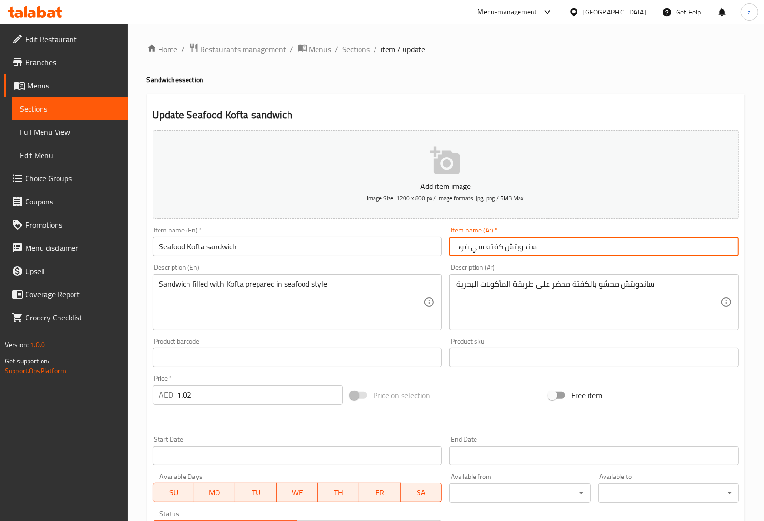
click at [495, 255] on input "سندويتش كفته سي فود" at bounding box center [593, 246] width 289 height 19
paste input "ة"
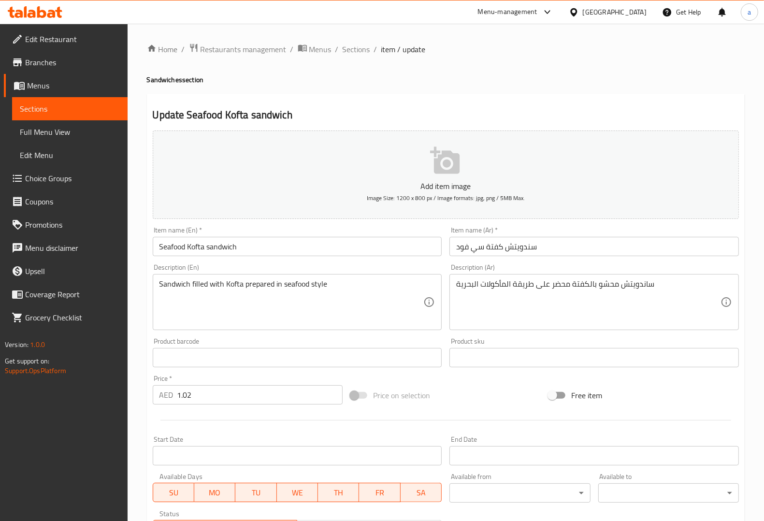
click at [508, 259] on div "Item name (Ar)   * سندويتش كفتة سي فود Item name (Ar) *" at bounding box center [594, 241] width 297 height 37
click at [182, 250] on input "Seafood Kofta sandwich" at bounding box center [297, 246] width 289 height 19
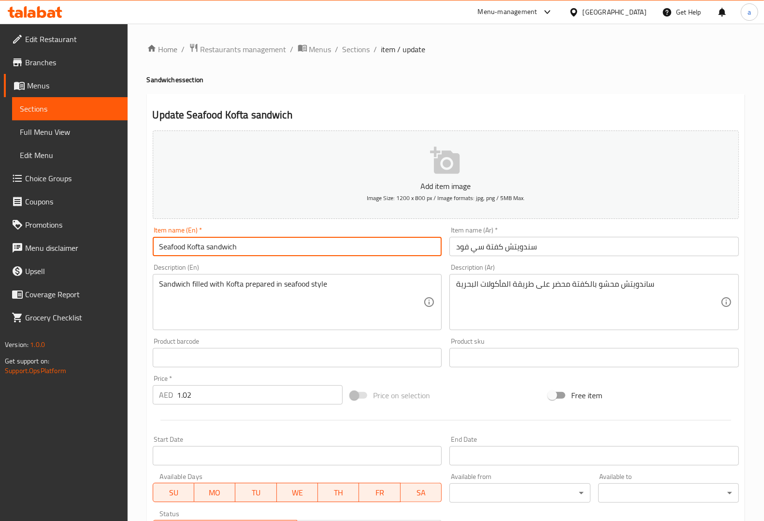
click at [182, 250] on input "Seafood Kofta sandwich" at bounding box center [297, 246] width 289 height 19
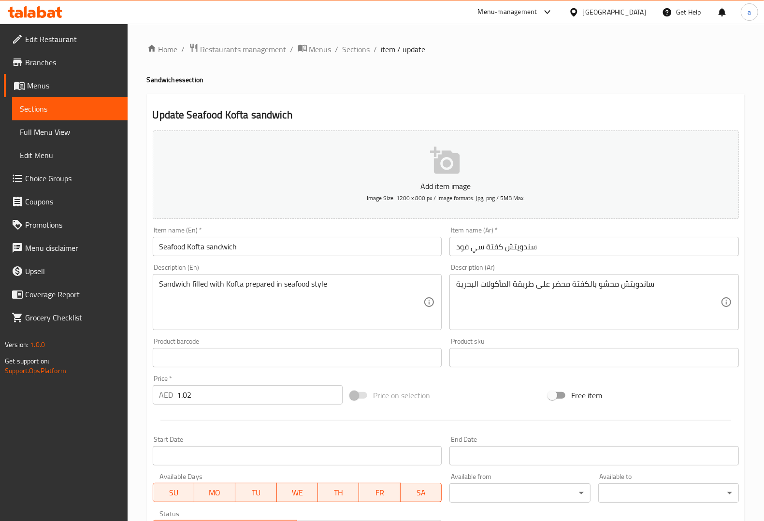
click at [472, 249] on input "سندويتش كفتة سي فود" at bounding box center [593, 246] width 289 height 19
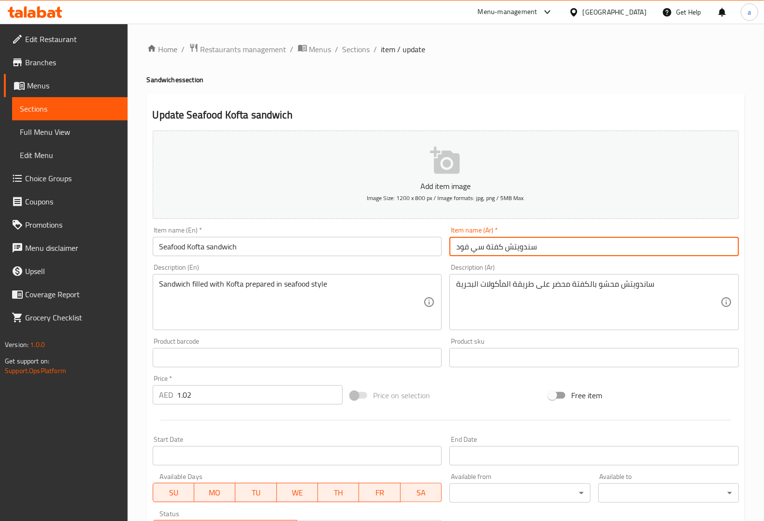
drag, startPoint x: 482, startPoint y: 245, endPoint x: 450, endPoint y: 243, distance: 32.0
click at [450, 243] on input "سندويتش كفتة سي فود" at bounding box center [593, 246] width 289 height 19
paste input "مأكولات بحرية"
type input "سندويتش كفتة مأكولات بحرية"
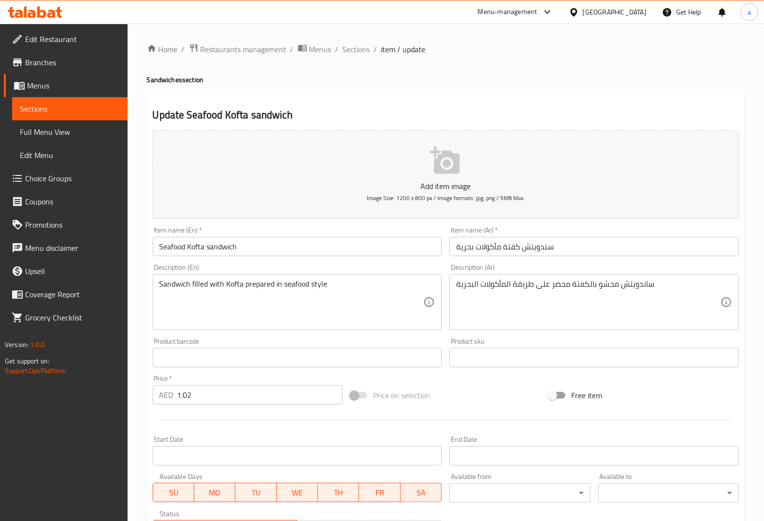
click at [539, 263] on div "Description (Ar) ساندويتش محشو بالكفتة محضر على طريقة المأكولات البحرية Descrip…" at bounding box center [594, 297] width 297 height 74
click at [438, 262] on div "Description (En) Sandwich filled with Kofta prepared in seafood style Descripti…" at bounding box center [297, 297] width 297 height 74
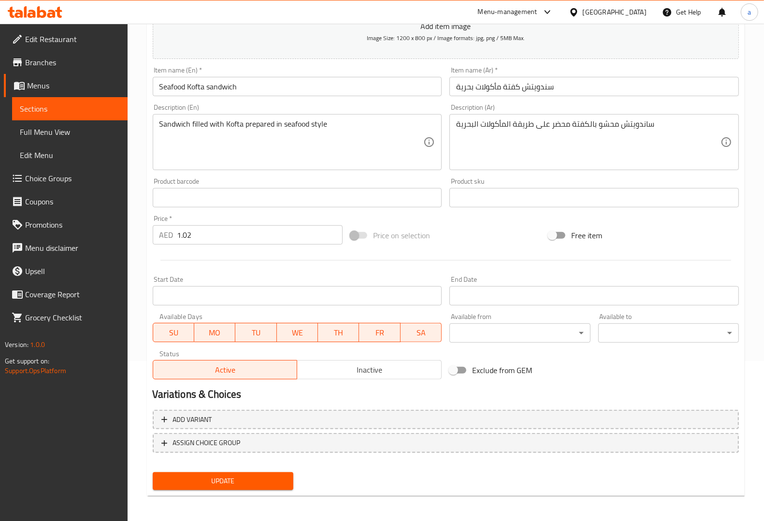
click at [415, 273] on div "Start Date Start Date" at bounding box center [297, 290] width 297 height 37
drag, startPoint x: 278, startPoint y: 238, endPoint x: 112, endPoint y: 238, distance: 166.2
click at [112, 238] on div "Edit Restaurant Branches Menus Sections Full Menu View Edit Menu Choice Groups …" at bounding box center [382, 193] width 764 height 659
paste input "4"
type input "1.024"
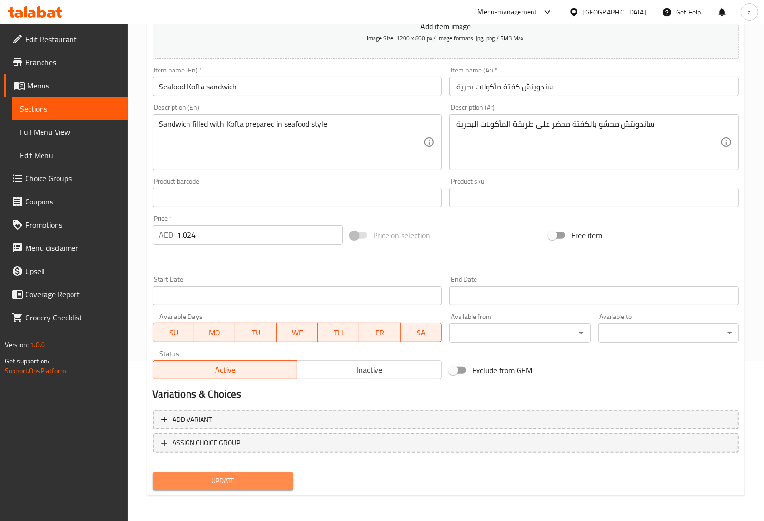
click at [258, 486] on button "Update" at bounding box center [223, 481] width 141 height 18
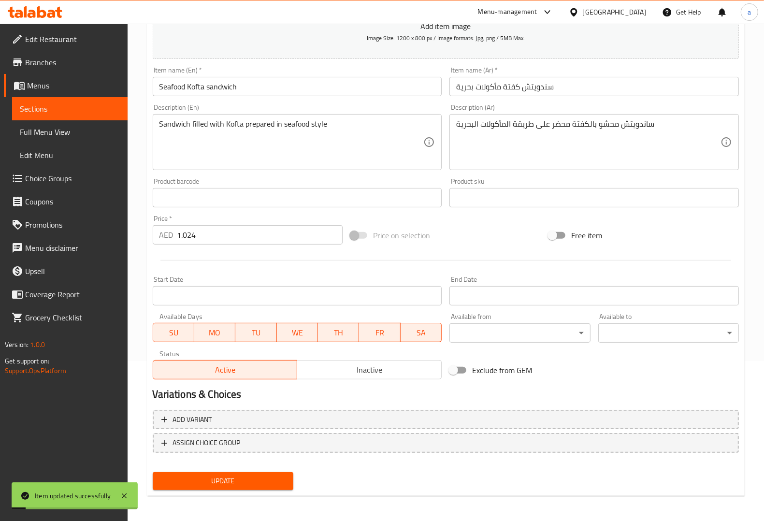
click at [106, 111] on span "Sections" at bounding box center [70, 109] width 100 height 12
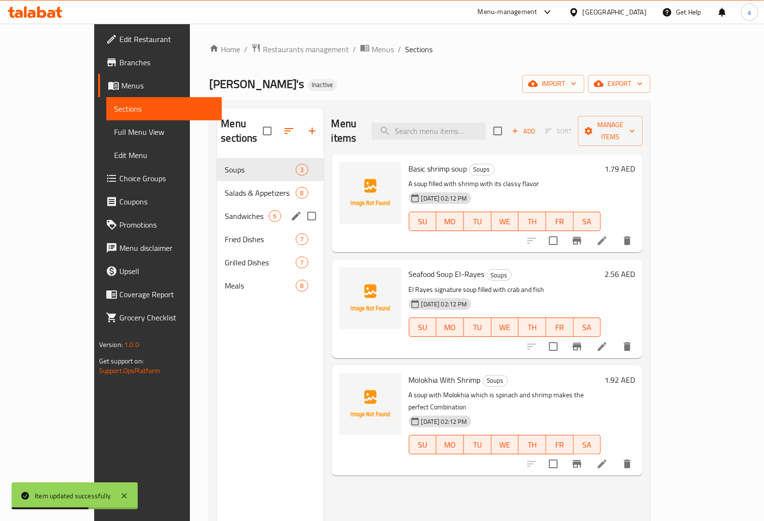
click at [217, 204] on div "Sandwiches 6" at bounding box center [270, 215] width 106 height 23
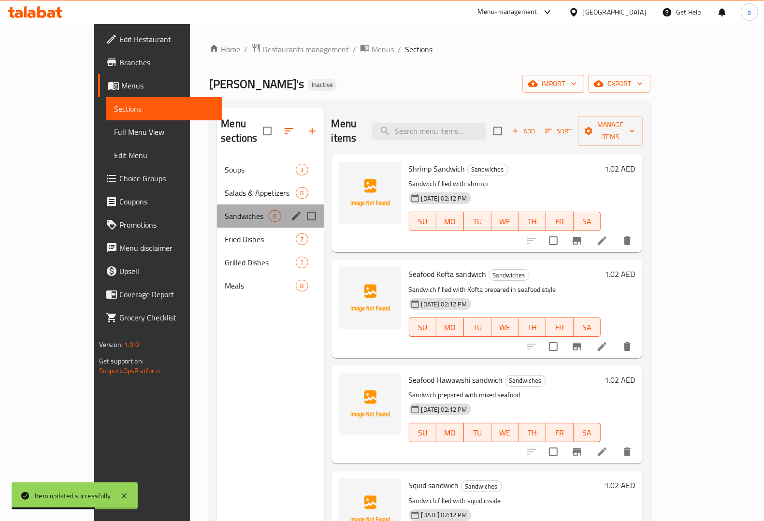
click at [217, 204] on div "Sandwiches 6" at bounding box center [270, 215] width 106 height 23
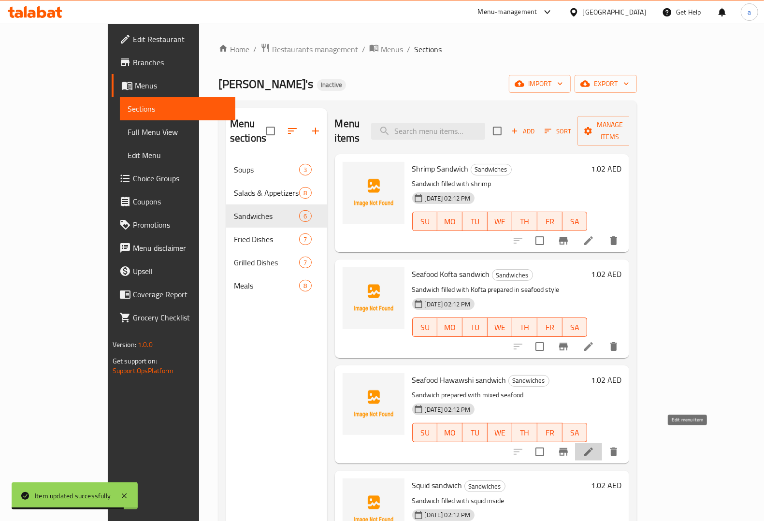
click at [594, 446] on icon at bounding box center [589, 452] width 12 height 12
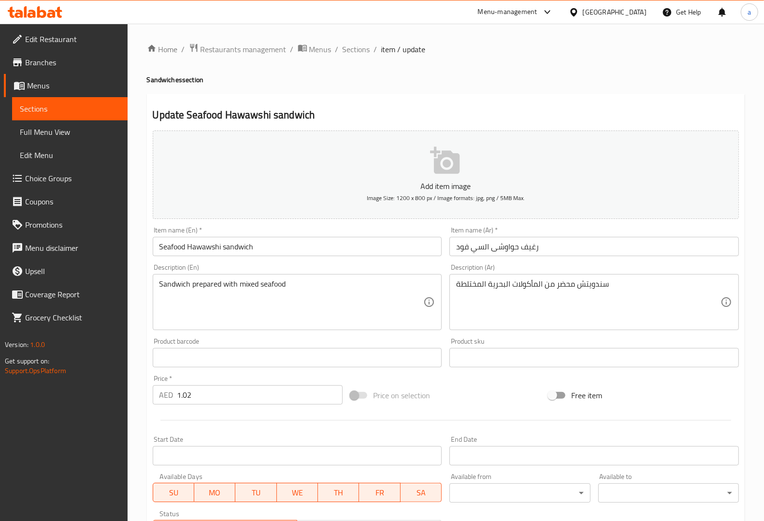
click at [236, 249] on input "Seafood Hawawshi sandwich" at bounding box center [297, 246] width 289 height 19
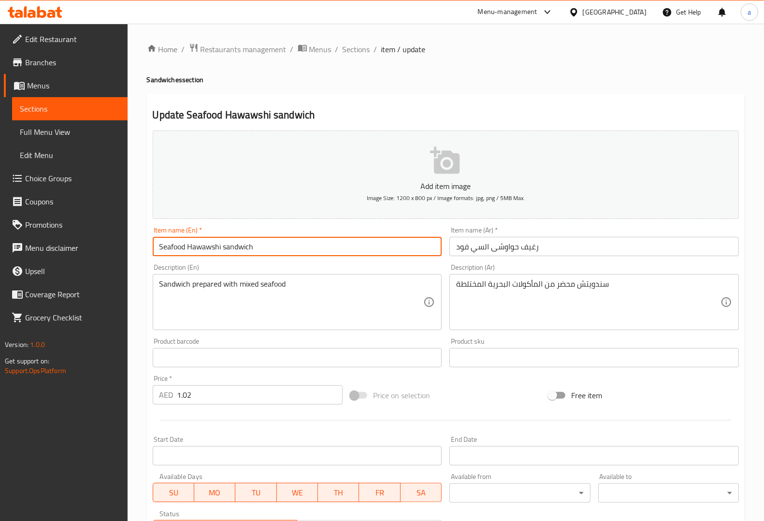
click at [236, 249] on input "Seafood Hawawshi sandwich" at bounding box center [297, 246] width 289 height 19
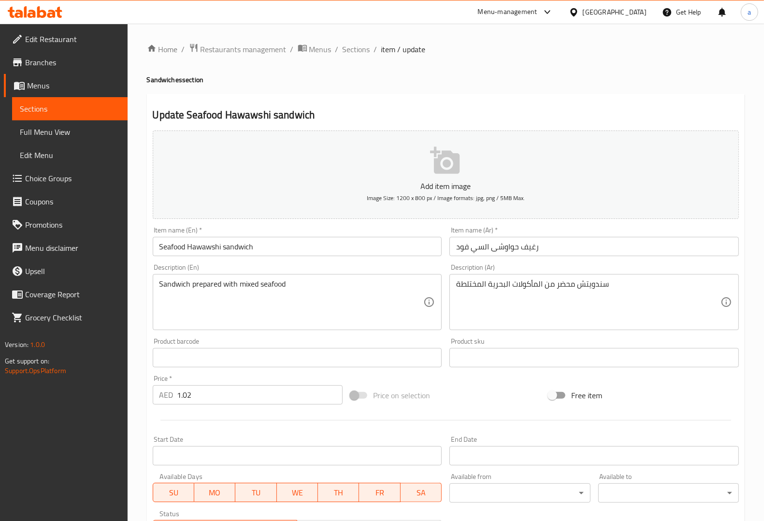
click at [529, 246] on input "رغيف حواوشى السي فود" at bounding box center [593, 246] width 289 height 19
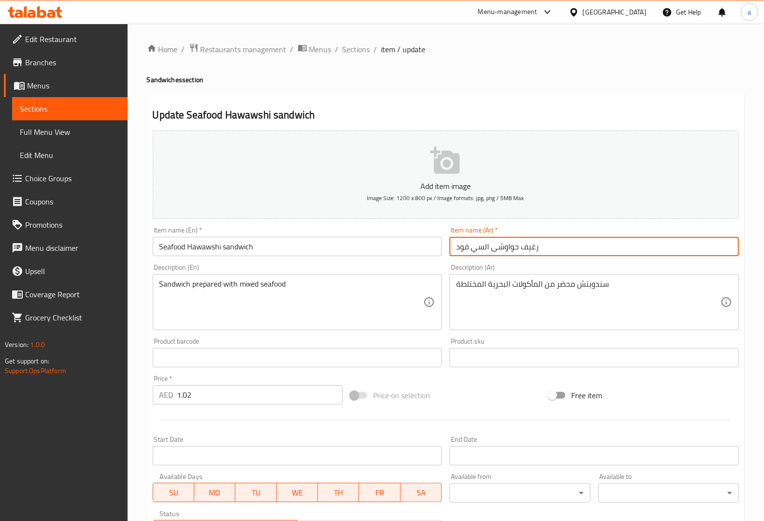
click at [529, 246] on input "رغيف حواوشى السي فود" at bounding box center [593, 246] width 289 height 19
paste input "ندويتش"
click at [202, 247] on input "Seafood Hawawshi sandwich" at bounding box center [297, 246] width 289 height 19
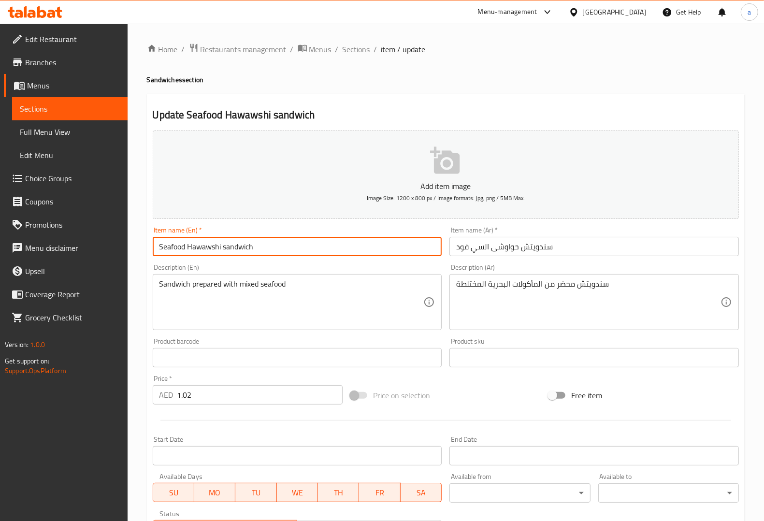
click at [202, 247] on input "Seafood Hawawshi sandwich" at bounding box center [297, 246] width 289 height 19
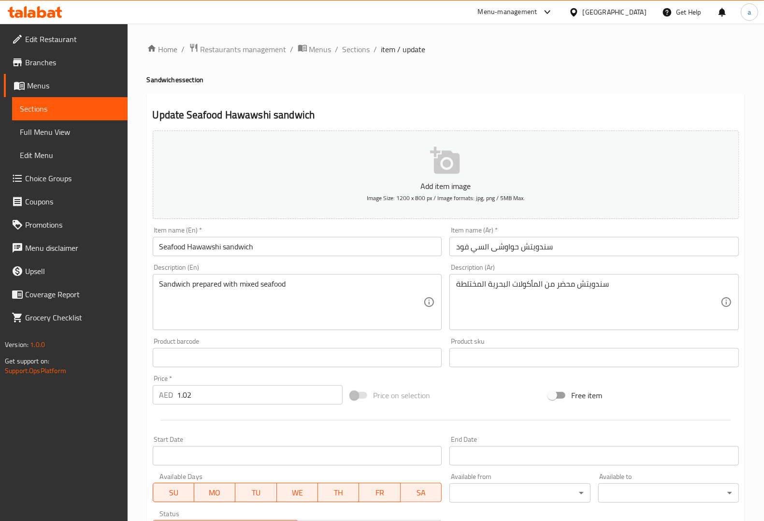
click at [586, 267] on div "Description (Ar) سندويتش محضر من المأكولات البحرية المختلطة Description (Ar)" at bounding box center [593, 297] width 289 height 66
click at [169, 250] on input "Seafood Hawawshi sandwich" at bounding box center [297, 246] width 289 height 19
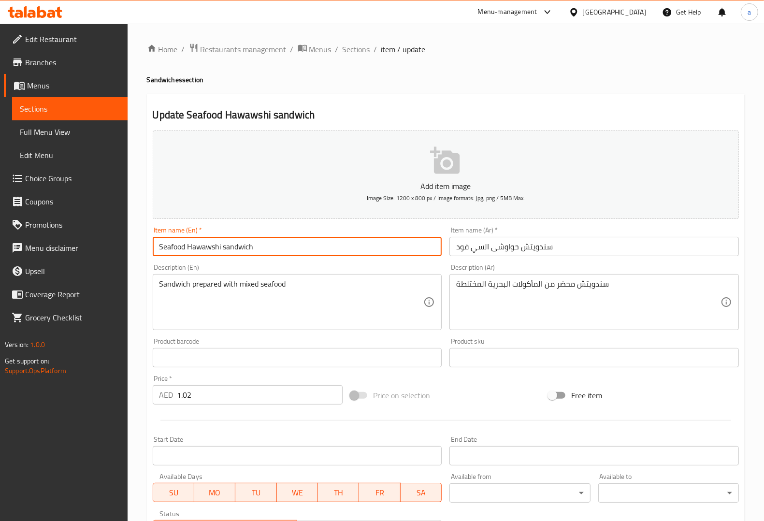
click at [169, 250] on input "Seafood Hawawshi sandwich" at bounding box center [297, 246] width 289 height 19
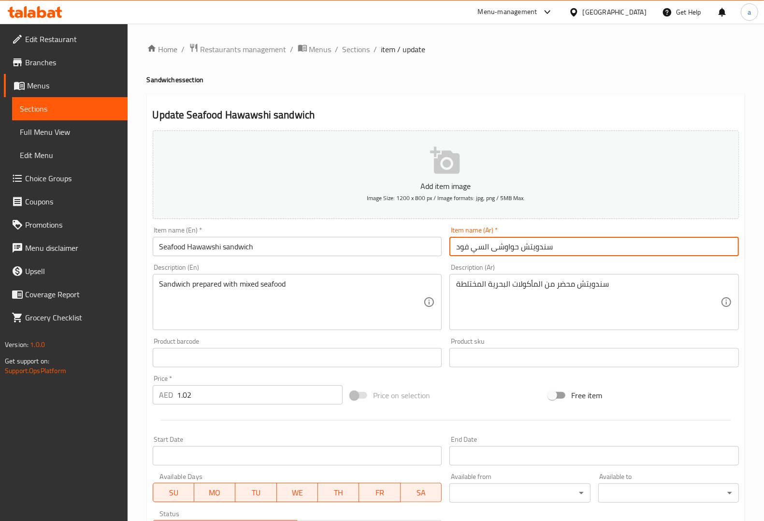
drag, startPoint x: 489, startPoint y: 245, endPoint x: 422, endPoint y: 255, distance: 67.4
click at [422, 255] on div "Add item image Image Size: 1200 x 800 px / Image formats: jpg, png / 5MB Max. I…" at bounding box center [446, 335] width 594 height 417
paste input "مأكولات بحرية"
type input "سندويتش حواوشى مأكولات بحرية"
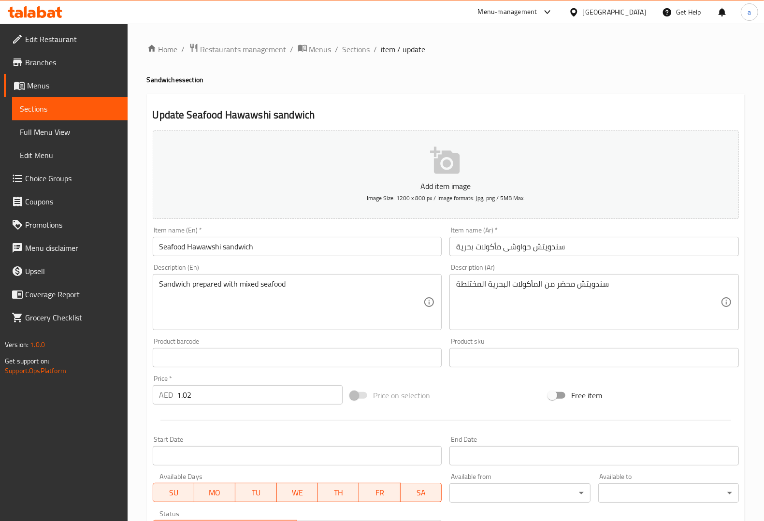
click at [506, 260] on div "Description (Ar) سندويتش محضر من المأكولات البحرية المختلطة Description (Ar)" at bounding box center [594, 297] width 297 height 74
click at [353, 265] on div "Description (En) Sandwich prepared with mixed seafood Description (En)" at bounding box center [297, 297] width 289 height 66
click at [433, 264] on div "Description (En) Sandwich prepared with mixed seafood Description (En)" at bounding box center [297, 297] width 289 height 66
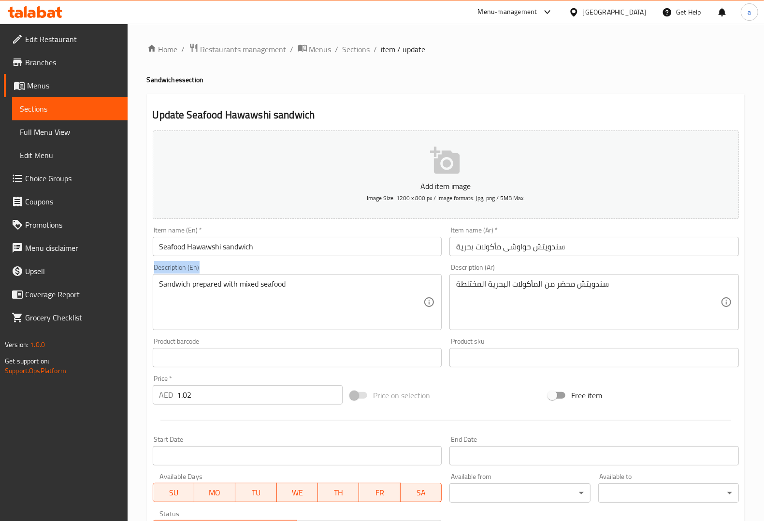
click at [433, 264] on div "Description (En) Sandwich prepared with mixed seafood Description (En)" at bounding box center [297, 297] width 289 height 66
click at [412, 276] on div "Sandwich prepared with mixed seafood Description (En)" at bounding box center [297, 302] width 289 height 56
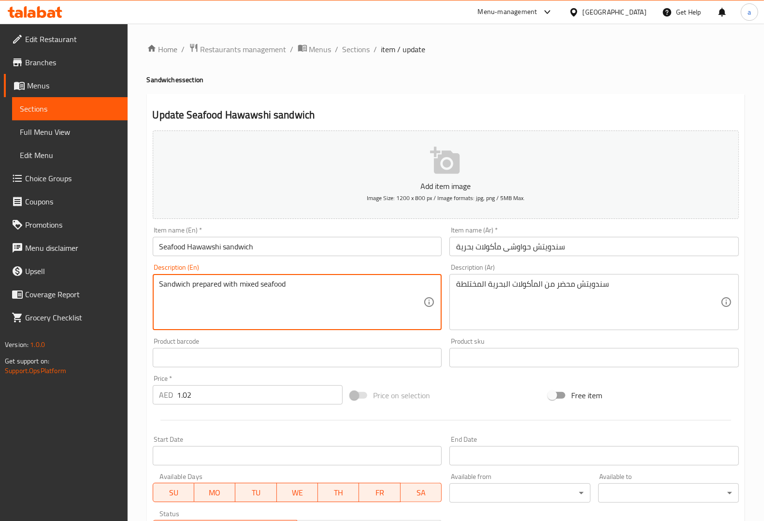
click at [419, 261] on div "Description (En) Sandwich prepared with mixed seafood Description (En)" at bounding box center [297, 297] width 297 height 74
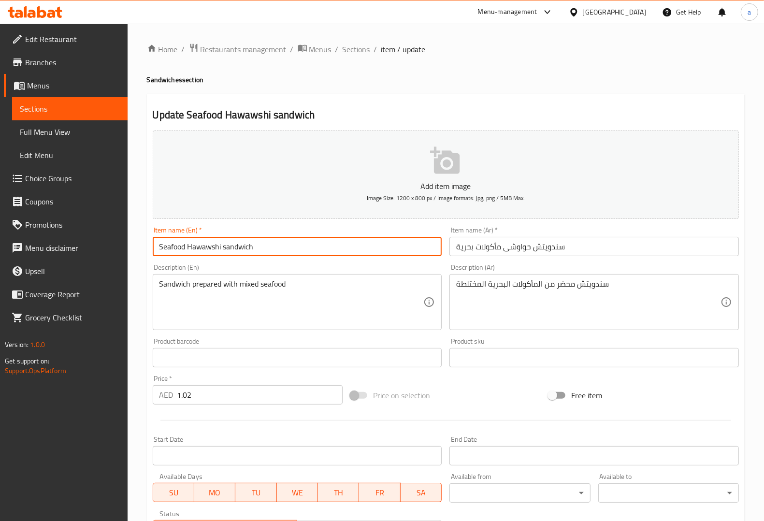
drag, startPoint x: 271, startPoint y: 243, endPoint x: 52, endPoint y: 233, distance: 219.1
click at [52, 233] on div "Edit Restaurant Branches Menus Sections Full Menu View Edit Menu Choice Groups …" at bounding box center [382, 353] width 764 height 659
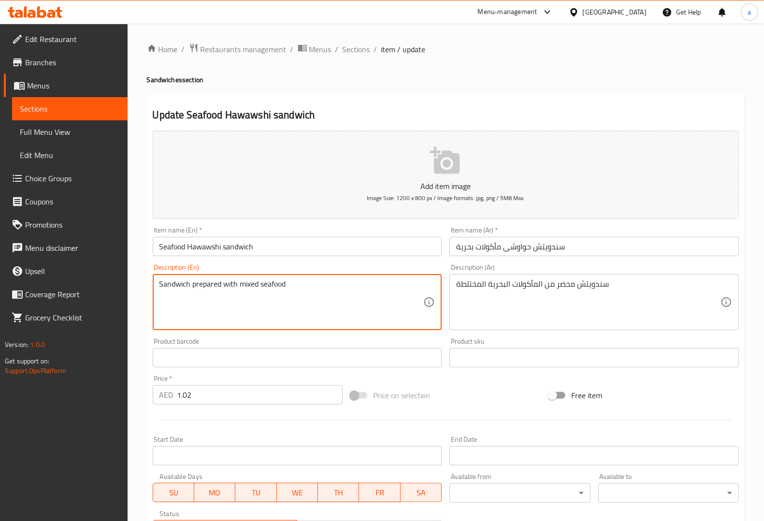
click at [242, 283] on textarea "Sandwich prepared with mixed seafood" at bounding box center [291, 302] width 264 height 46
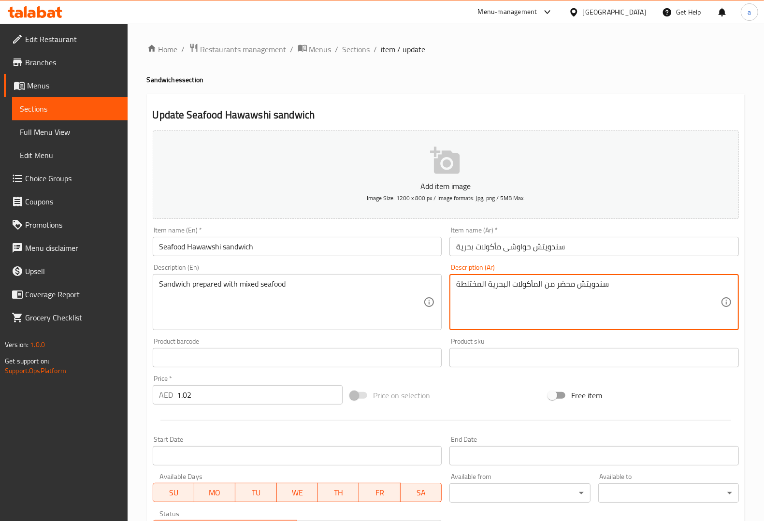
click at [470, 282] on textarea "سندويتش محضر من المأكولات البحرية المختلطة" at bounding box center [588, 302] width 264 height 46
paste textarea "مشكل"
click at [477, 283] on textarea "سندويتش محضر من المأكولات البحرية مشكل" at bounding box center [588, 302] width 264 height 46
click at [457, 289] on textarea "سندويتش محضر من المأكولات البحرية المشكل" at bounding box center [588, 302] width 264 height 46
click at [615, 282] on textarea "سندويتش محضر من المأكولات البحرية المشكل" at bounding box center [588, 302] width 264 height 46
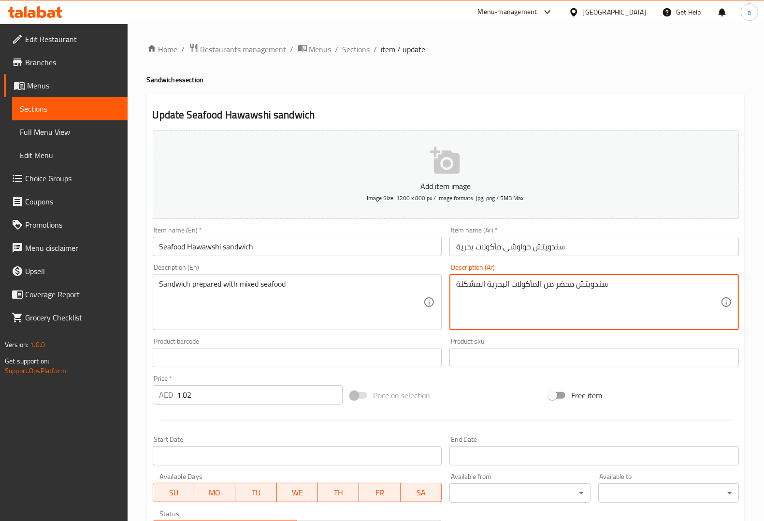
click at [611, 310] on textarea "سندويتش محضر من المأكولات البحرية المشكلة" at bounding box center [588, 302] width 264 height 46
type textarea "سندويتش محضر من المأكولات البحرية المشكلة"
click at [508, 336] on div "Product sku Product sku" at bounding box center [594, 352] width 297 height 37
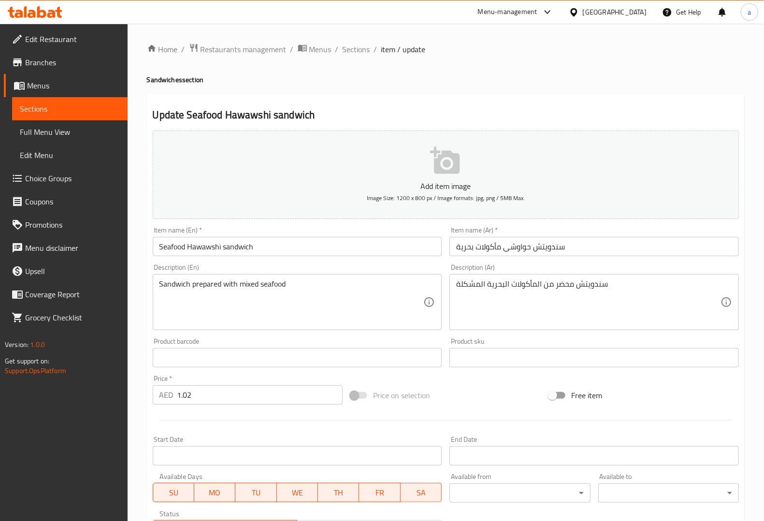
click at [511, 373] on div "Add item image Image Size: 1200 x 800 px / Image formats: jpg, png / 5MB Max. I…" at bounding box center [446, 335] width 594 height 417
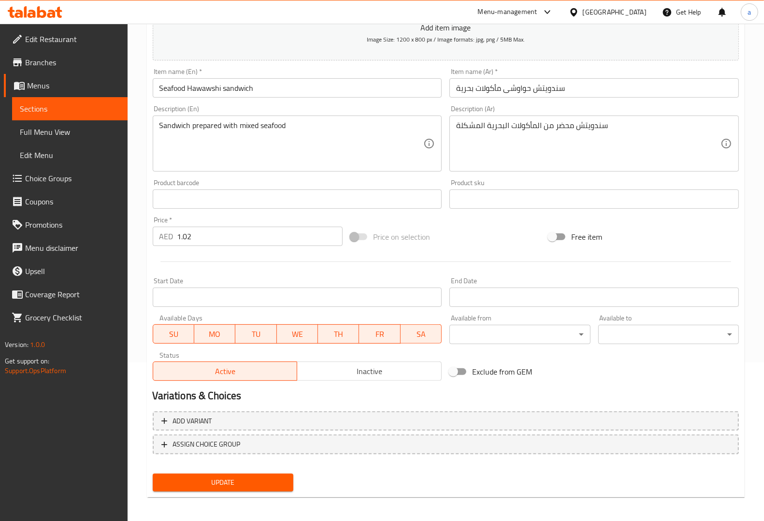
scroll to position [160, 0]
click at [230, 480] on span "Update" at bounding box center [222, 481] width 125 height 12
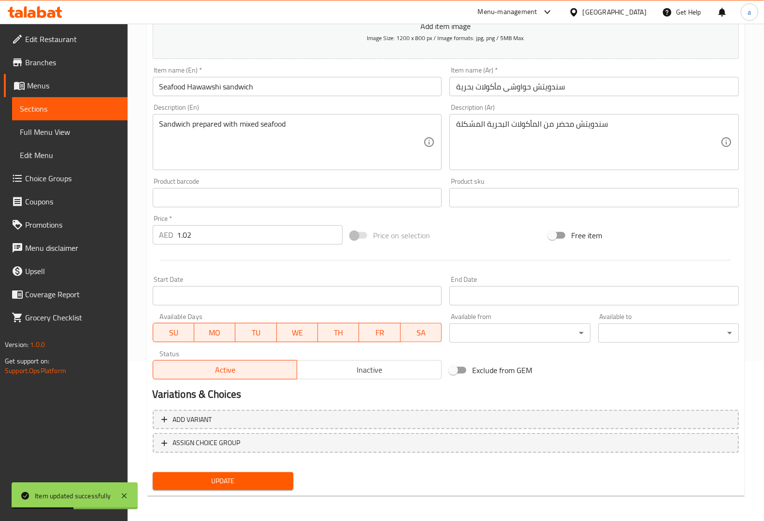
click at [44, 103] on span "Sections" at bounding box center [70, 109] width 100 height 12
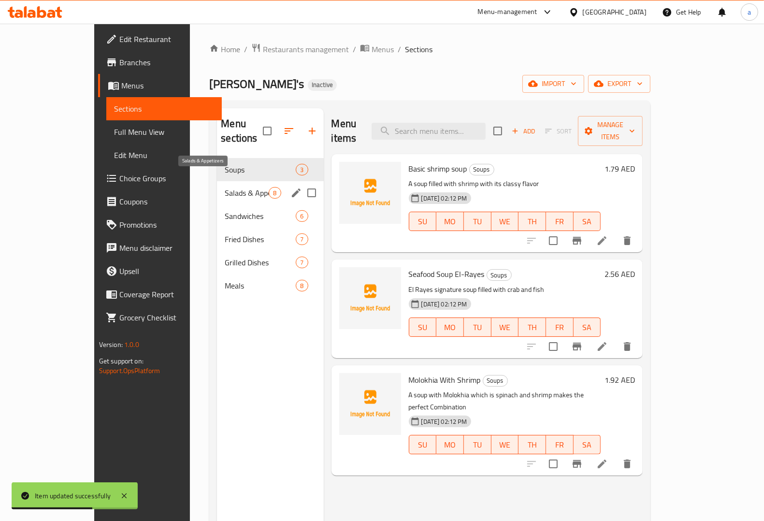
click at [225, 187] on span "Salads & Appetizers" at bounding box center [247, 193] width 44 height 12
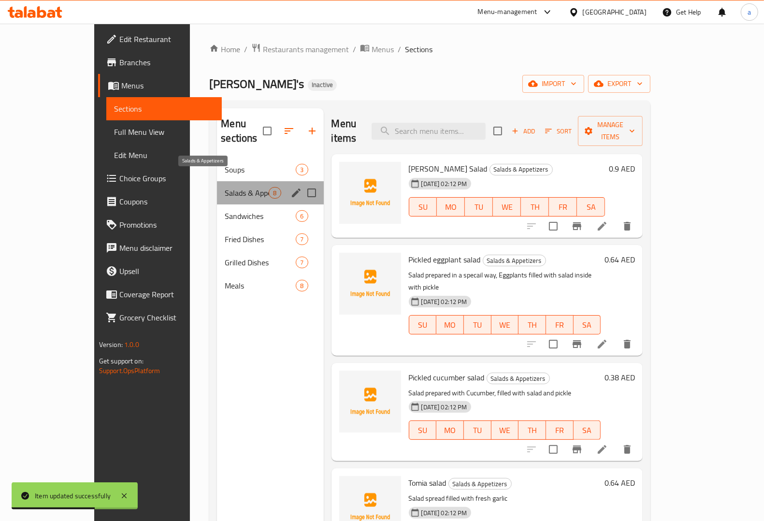
click at [225, 187] on span "Salads & Appetizers" at bounding box center [247, 193] width 44 height 12
click at [225, 210] on span "Sandwiches" at bounding box center [247, 216] width 44 height 12
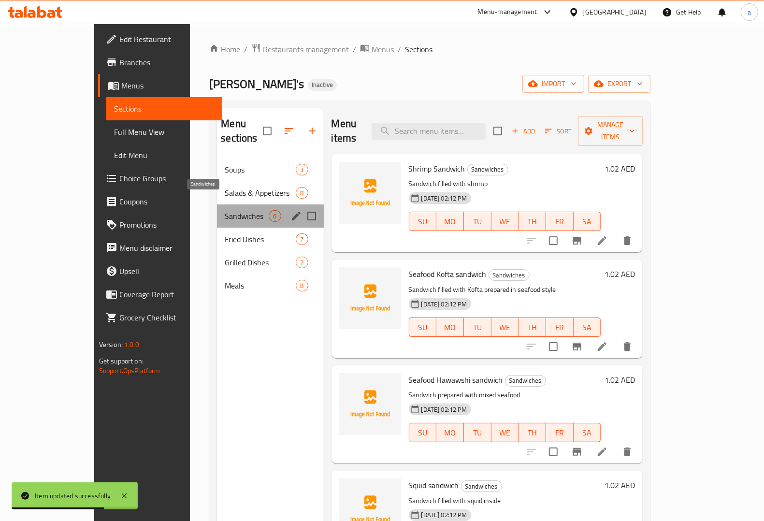
click at [225, 210] on span "Sandwiches" at bounding box center [247, 216] width 44 height 12
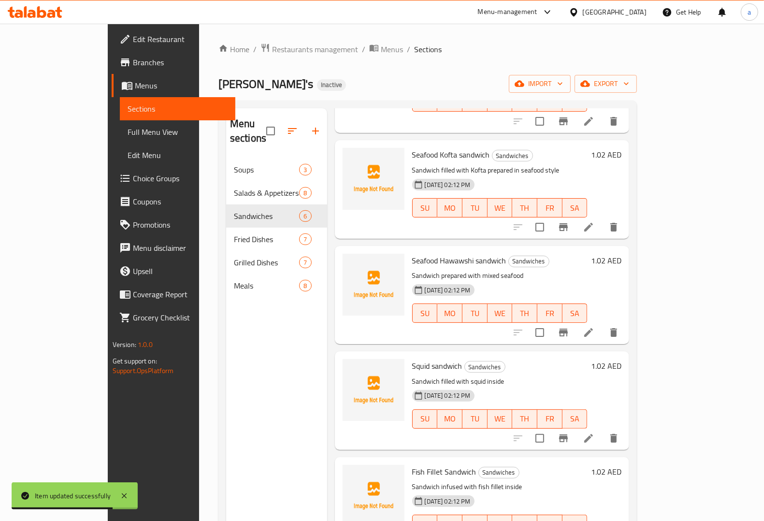
scroll to position [121, 0]
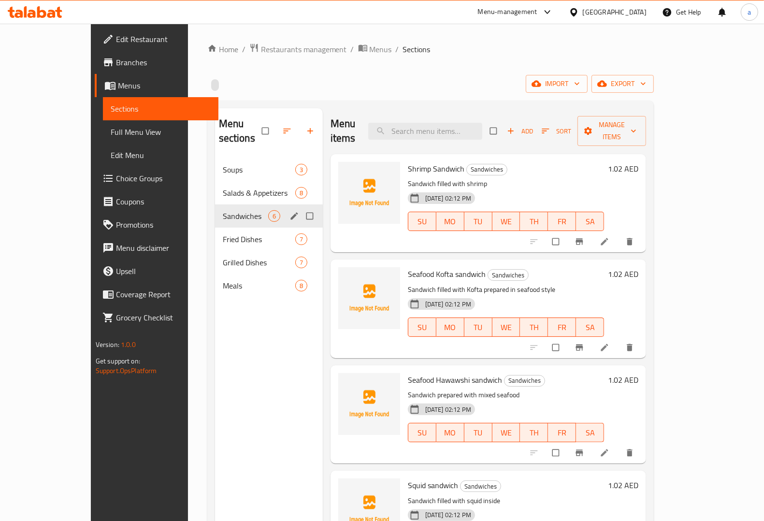
click at [215, 204] on div "Sandwiches 6" at bounding box center [269, 215] width 108 height 23
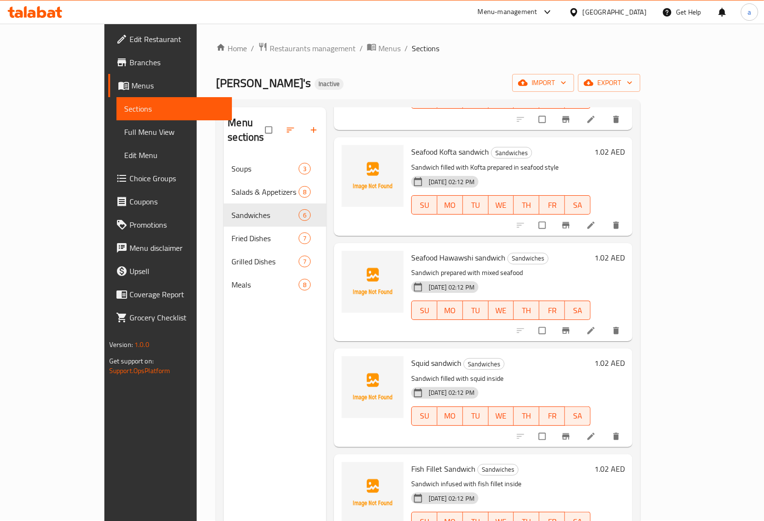
scroll to position [121, 0]
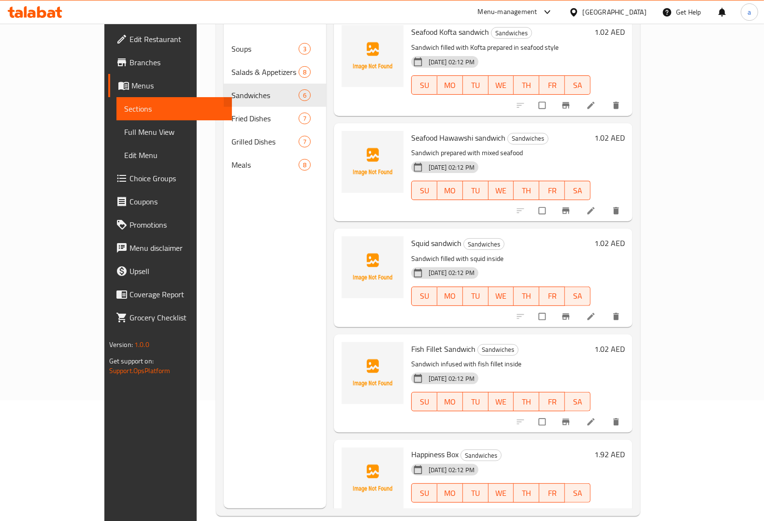
click at [596, 312] on icon at bounding box center [591, 317] width 10 height 10
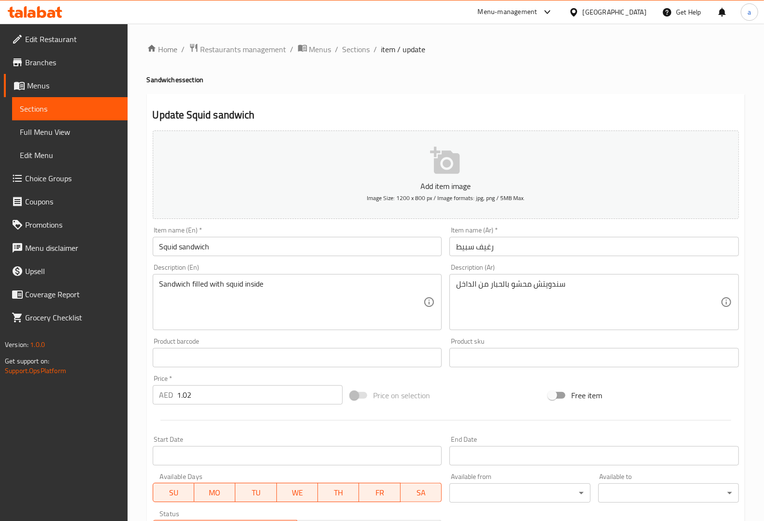
click at [172, 252] on input "Squid sandwich" at bounding box center [297, 246] width 289 height 19
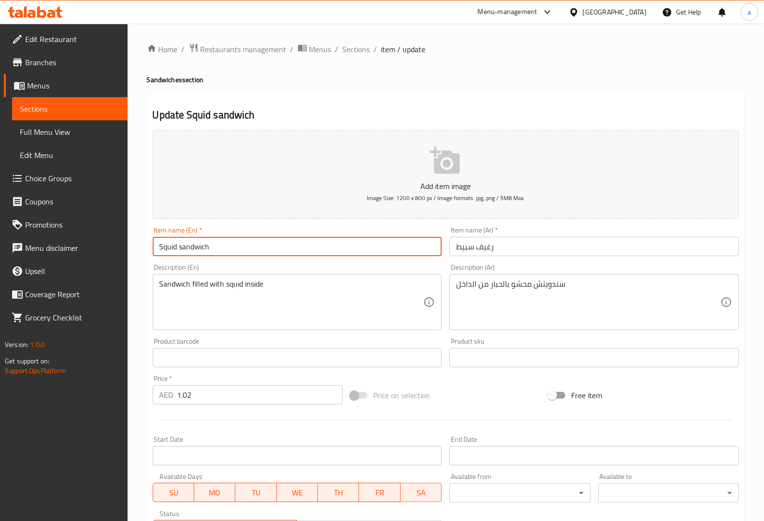
click at [172, 252] on input "Squid sandwich" at bounding box center [297, 246] width 289 height 19
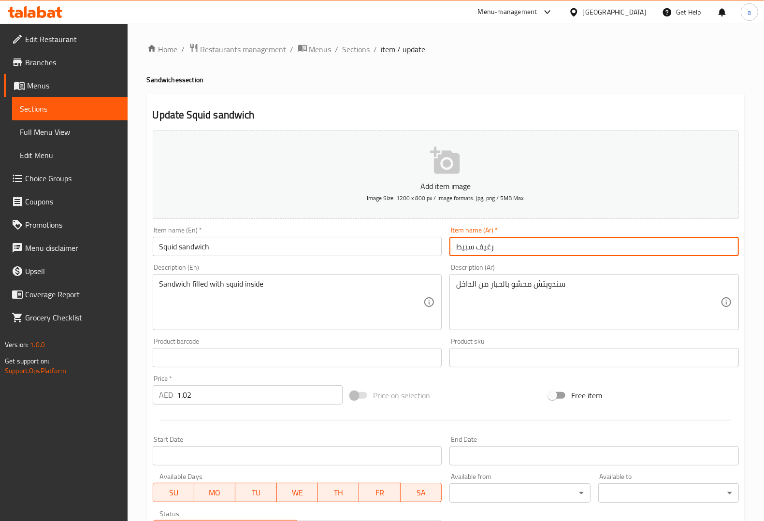
click at [464, 245] on input "رغيف سبيط" at bounding box center [593, 246] width 289 height 19
paste input "بار"
click at [206, 246] on input "Squid sandwich" at bounding box center [297, 246] width 289 height 19
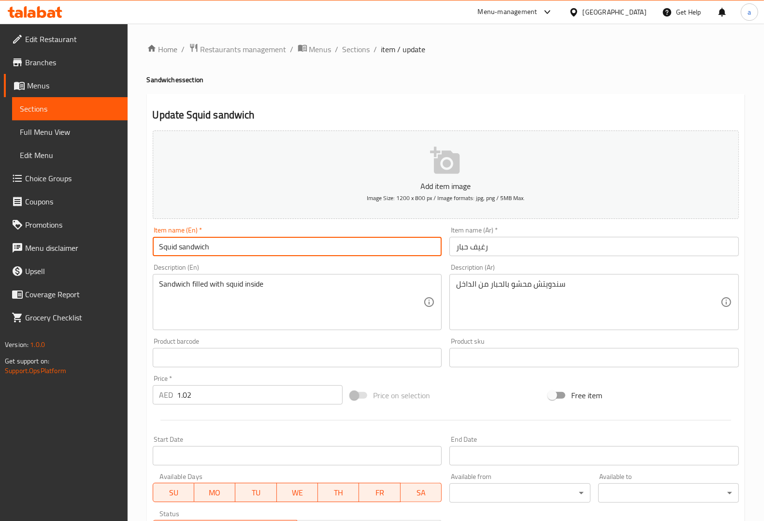
click at [206, 246] on input "Squid sandwich" at bounding box center [297, 246] width 289 height 19
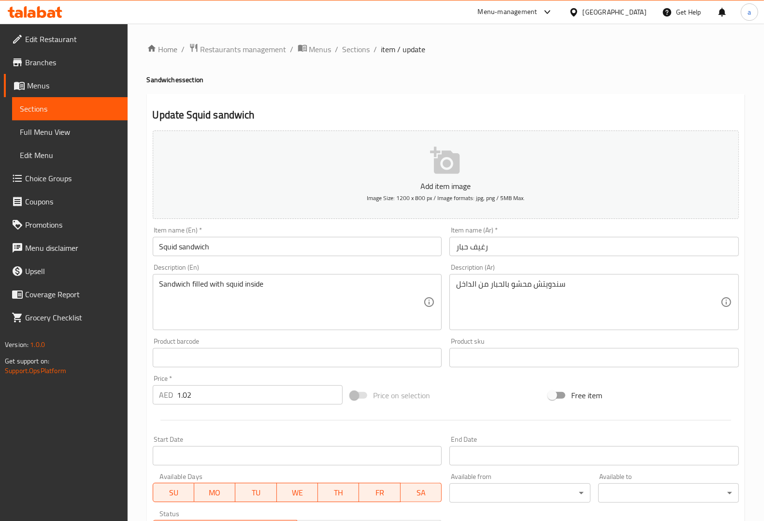
click at [484, 245] on input "رغيف حبار" at bounding box center [593, 246] width 289 height 19
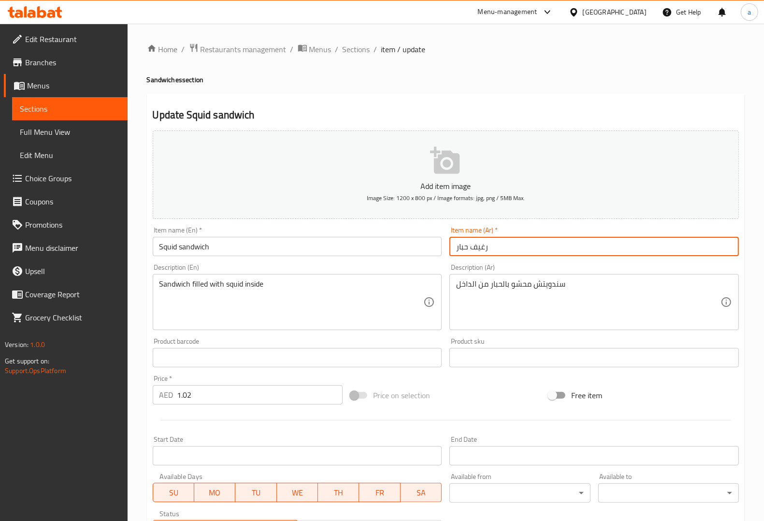
click at [484, 245] on input "رغيف حبار" at bounding box center [593, 246] width 289 height 19
paste input "ندويتش"
type input "سندويتش حبار"
click at [511, 262] on div "Description (Ar) سندويتش محشو بالحبار من الداخل Description (Ar)" at bounding box center [594, 297] width 297 height 74
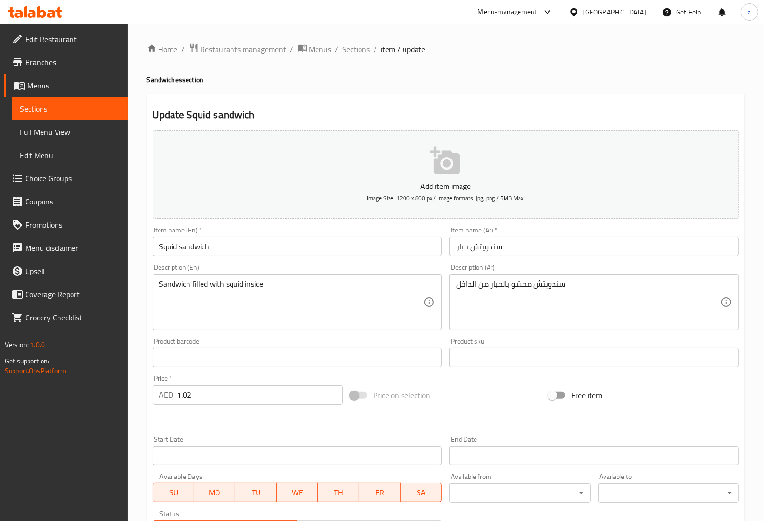
click at [328, 262] on div "Description (En) Sandwich filled with squid inside Description (En)" at bounding box center [297, 297] width 297 height 74
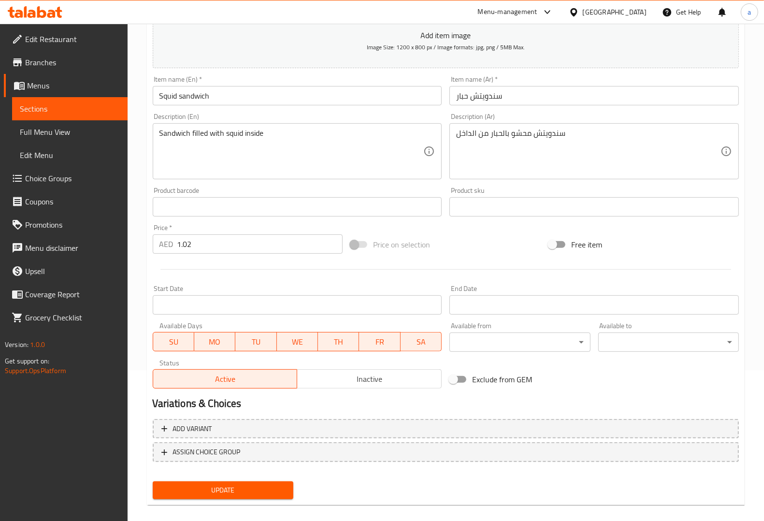
scroll to position [160, 0]
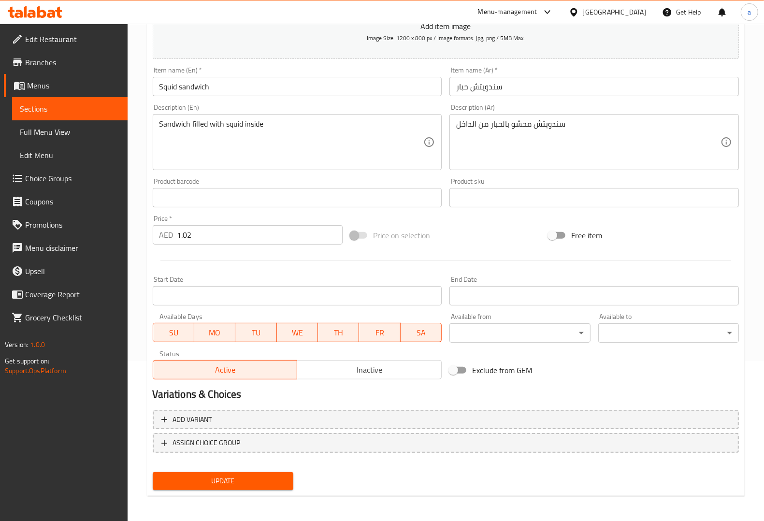
click at [243, 473] on button "Update" at bounding box center [223, 481] width 141 height 18
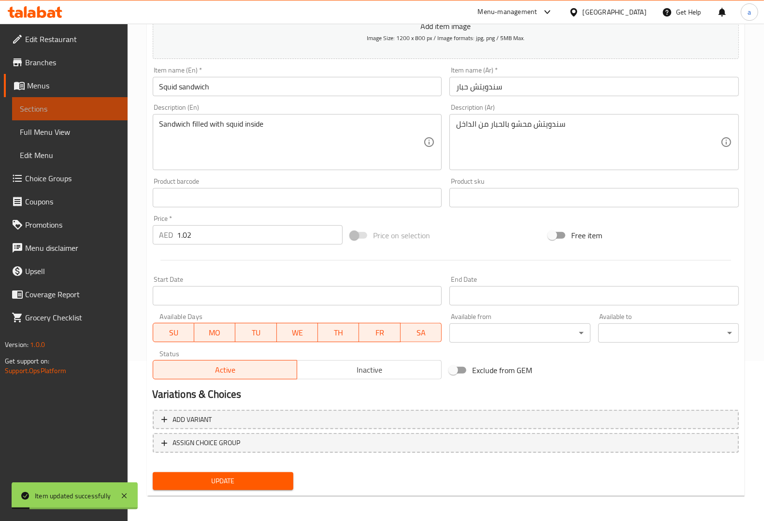
click at [87, 110] on span "Sections" at bounding box center [70, 109] width 100 height 12
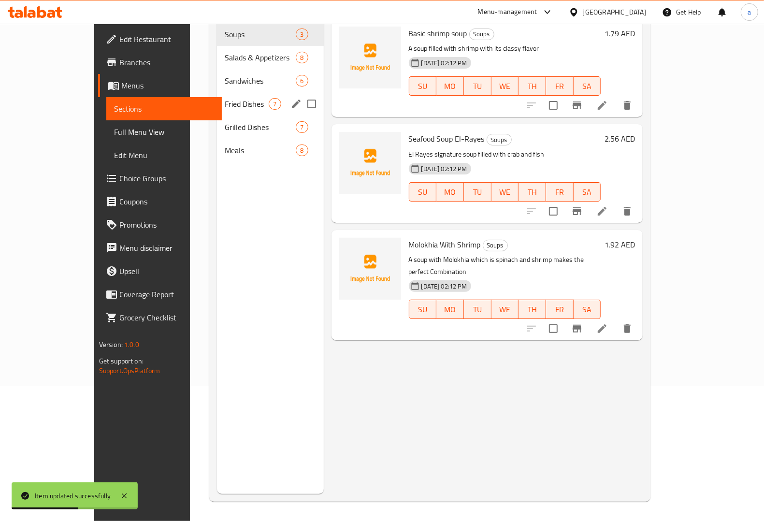
click at [217, 92] on div "Fried Dishes 7" at bounding box center [270, 103] width 106 height 23
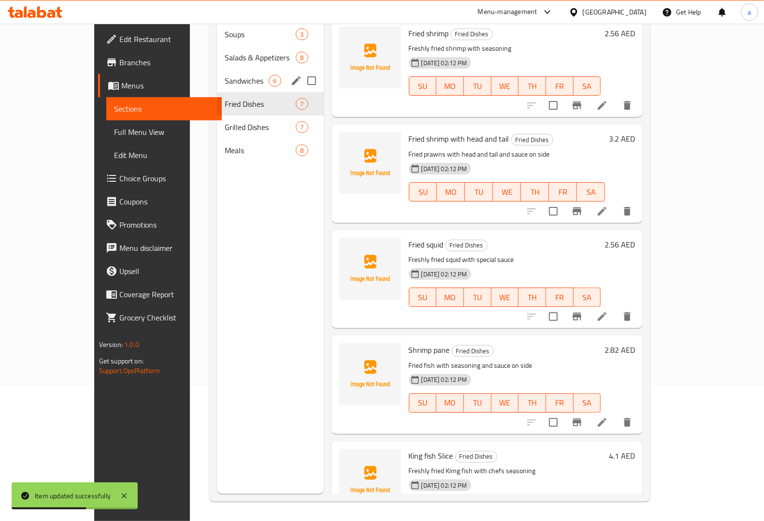
click at [225, 75] on span "Sandwiches" at bounding box center [247, 81] width 44 height 12
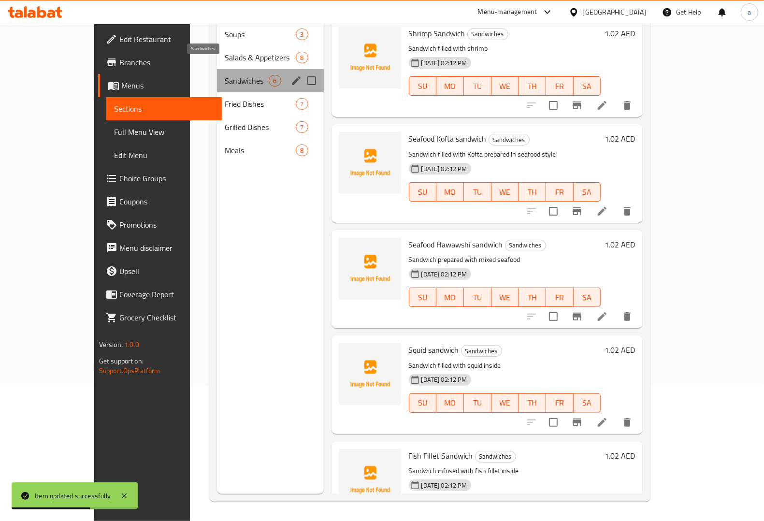
click at [225, 75] on span "Sandwiches" at bounding box center [247, 81] width 44 height 12
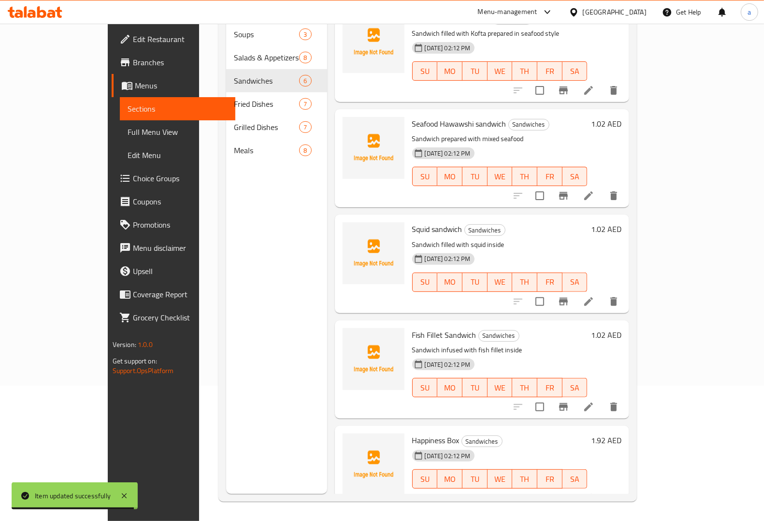
scroll to position [121, 0]
click at [594, 401] on icon at bounding box center [589, 407] width 12 height 12
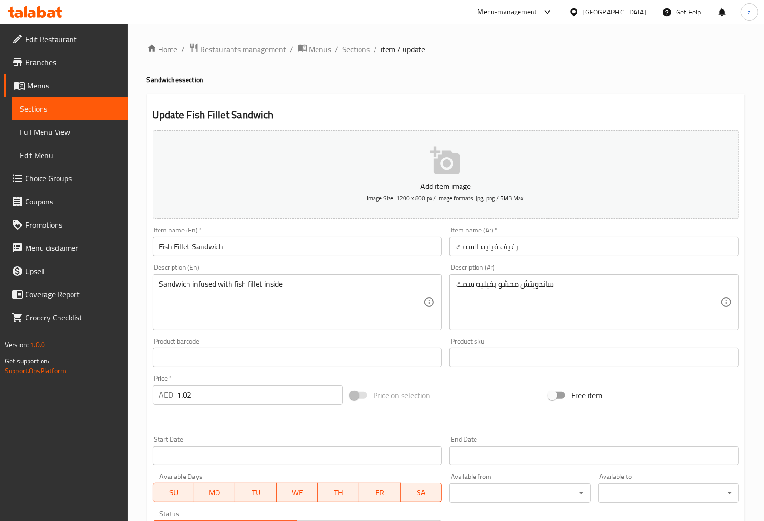
click at [184, 250] on input "Fish Fillet Sandwich" at bounding box center [297, 246] width 289 height 19
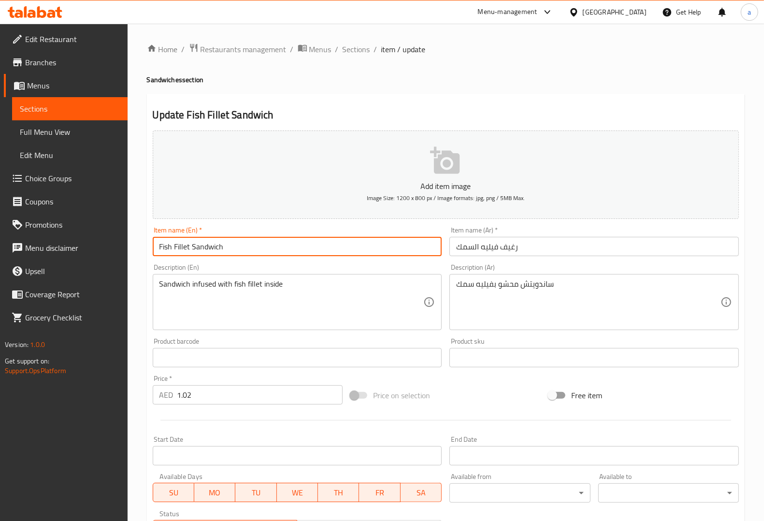
click at [184, 250] on input "Fish Fillet Sandwich" at bounding box center [297, 246] width 289 height 19
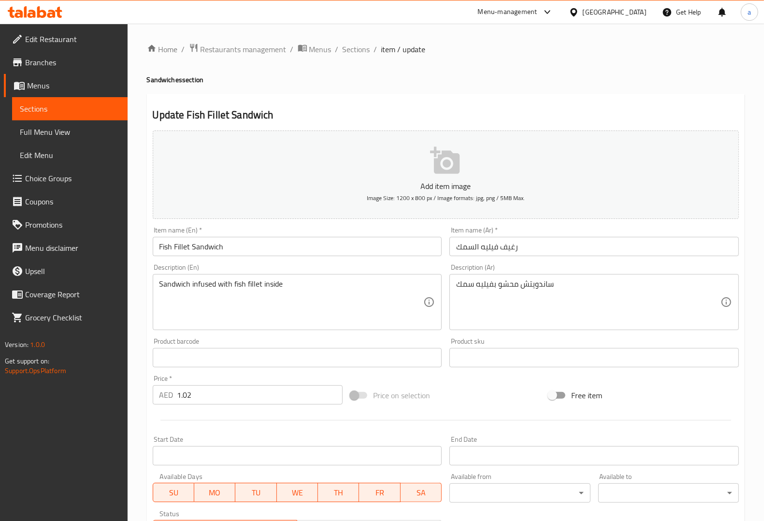
click at [221, 246] on input "Fish Fillet Sandwich" at bounding box center [297, 246] width 289 height 19
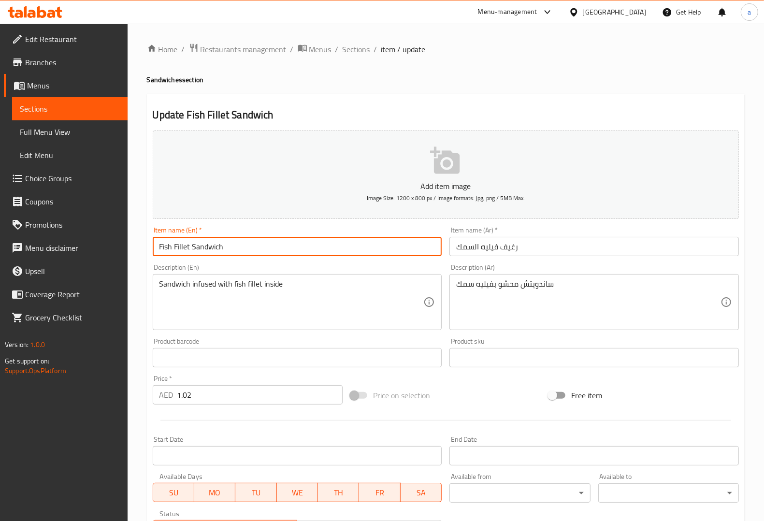
click at [221, 246] on input "Fish Fillet Sandwich" at bounding box center [297, 246] width 289 height 19
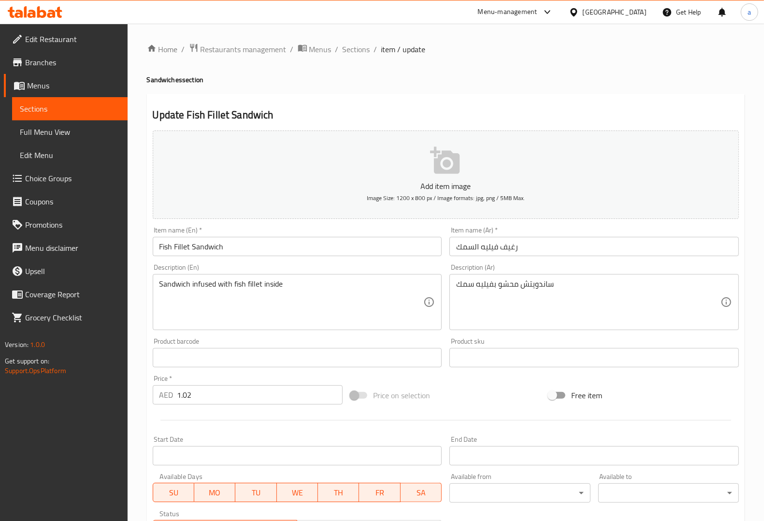
click at [515, 249] on input "رغيف فيليه السمك" at bounding box center [593, 246] width 289 height 19
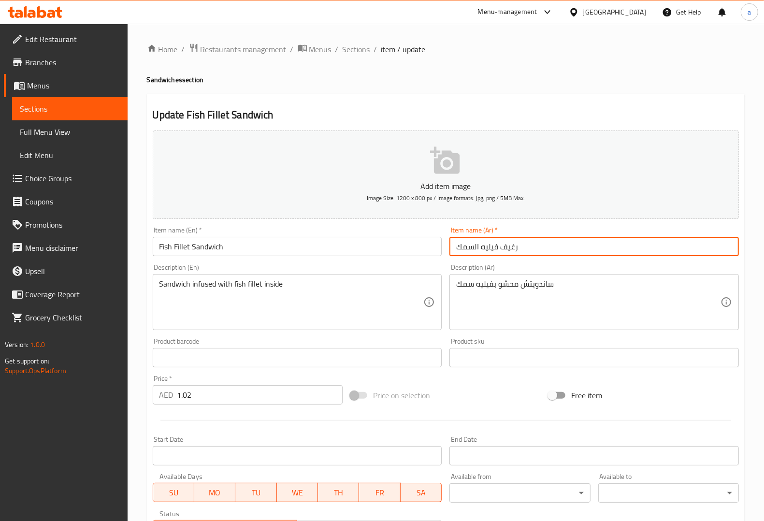
click at [515, 249] on input "رغيف فيليه السمك" at bounding box center [593, 246] width 289 height 19
paste input "ندويتش"
type input "سندويتش فيليه السمك"
click at [569, 262] on div "Description (Ar) ساندويتش محشو بفيليه سمك Description (Ar)" at bounding box center [594, 297] width 297 height 74
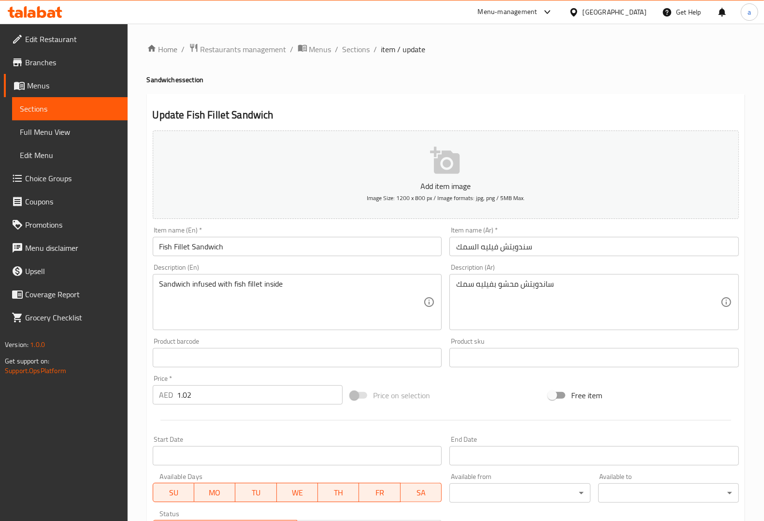
click at [410, 261] on div "Description (En) Sandwich infused with fish fillet inside Description (En)" at bounding box center [297, 297] width 297 height 74
click at [407, 261] on div "Description (En) Sandwich infused with fish fillet inside Description (En)" at bounding box center [297, 297] width 297 height 74
click at [208, 288] on textarea "Sandwich infused with fish fillet inside" at bounding box center [291, 302] width 264 height 46
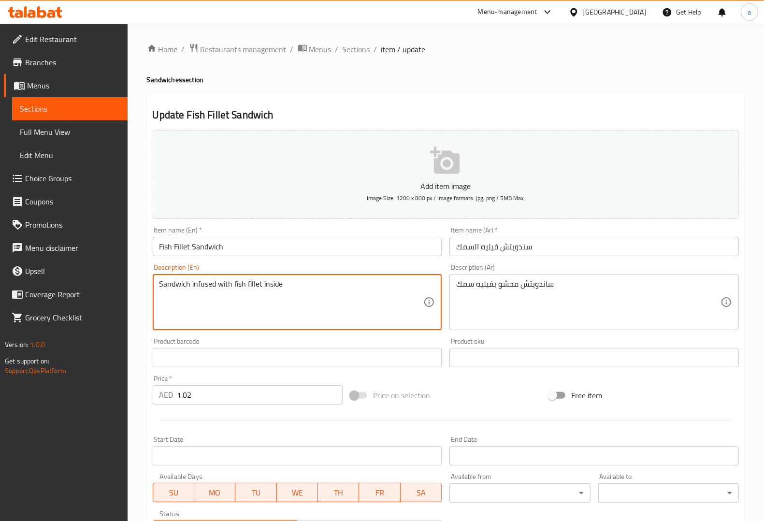
click at [424, 265] on div "Description (En) Sandwich infused with fish fillet inside Description (En)" at bounding box center [297, 297] width 289 height 66
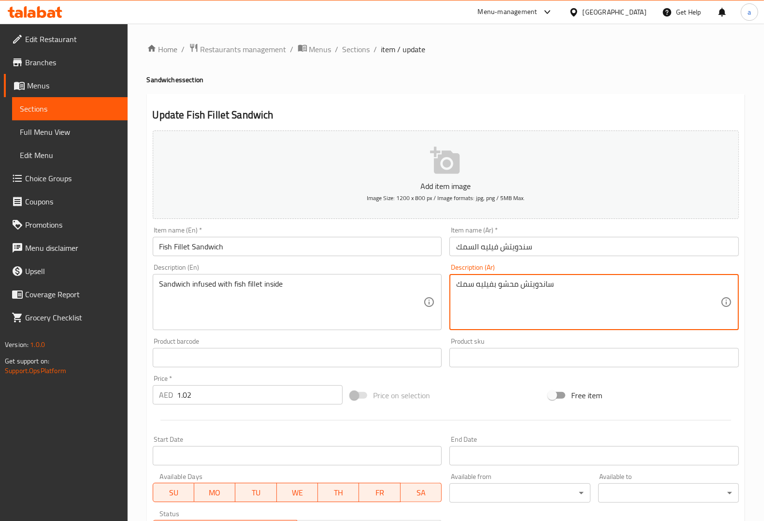
click at [510, 288] on textarea "ساندويتش محشو بفيليه سمك" at bounding box center [588, 302] width 264 height 46
paste textarea "نغمس"
type textarea "ساندويتش منغمس بفيليه سمك"
click at [574, 271] on div "Description (Ar) ساندويتش منغمس بفيليه سمك Description (Ar)" at bounding box center [593, 297] width 289 height 66
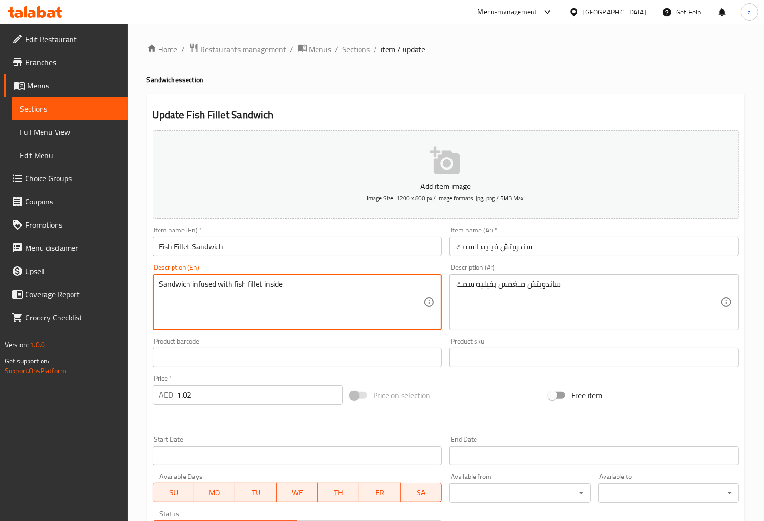
click at [207, 283] on textarea "Sandwich infused with fish fillet inside" at bounding box center [291, 302] width 264 height 46
click at [400, 261] on div "Description (En) Sandwich infused with fish fillet inside Description (En)" at bounding box center [297, 297] width 297 height 74
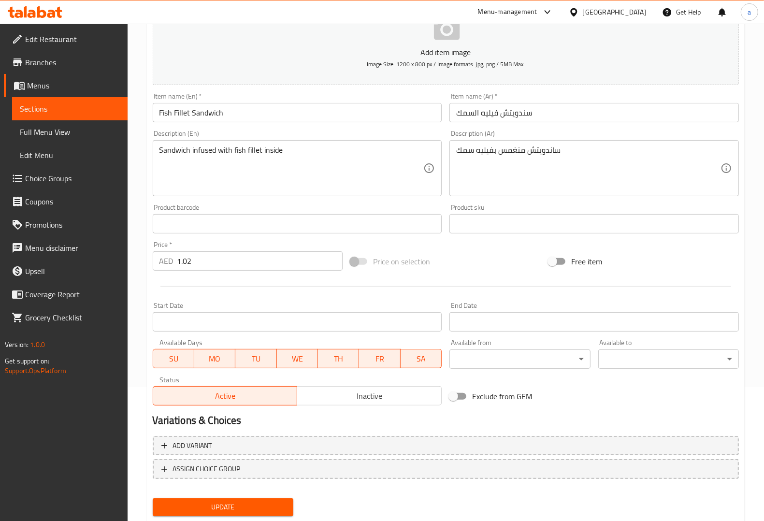
scroll to position [160, 0]
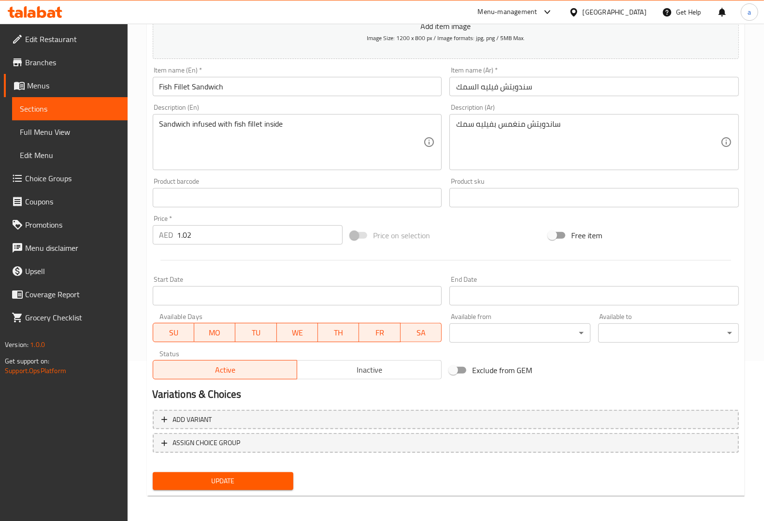
click at [252, 476] on span "Update" at bounding box center [222, 481] width 125 height 12
click at [82, 104] on span "Sections" at bounding box center [70, 109] width 100 height 12
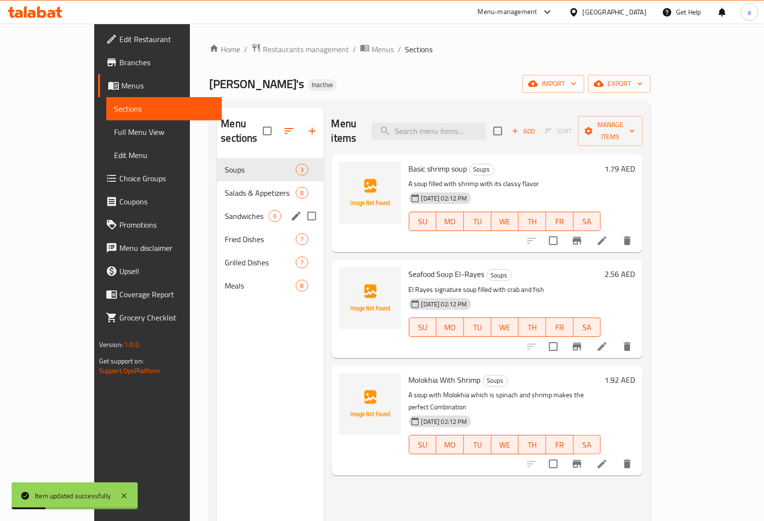
click at [217, 209] on div "Sandwiches 6" at bounding box center [270, 215] width 106 height 23
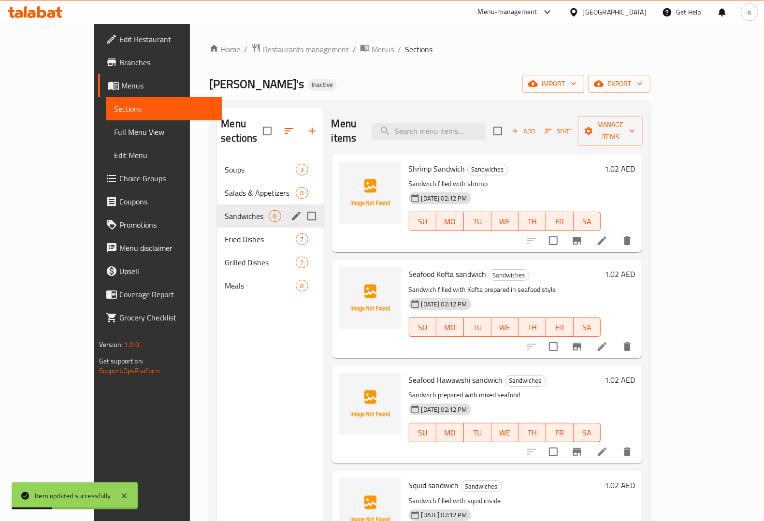
click at [217, 209] on div "Sandwiches 6" at bounding box center [270, 215] width 106 height 23
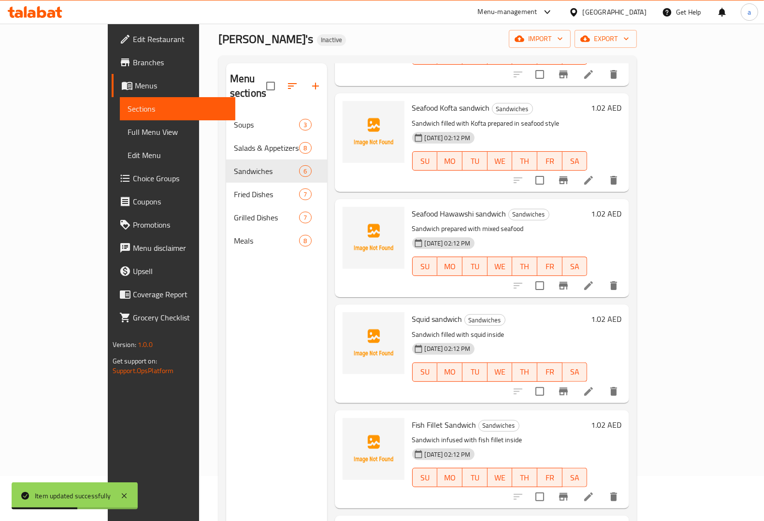
scroll to position [136, 0]
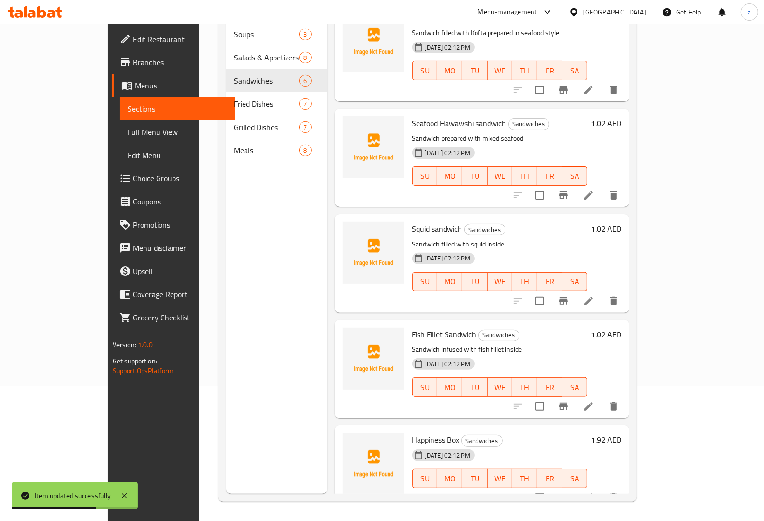
click at [602, 489] on li at bounding box center [588, 497] width 27 height 17
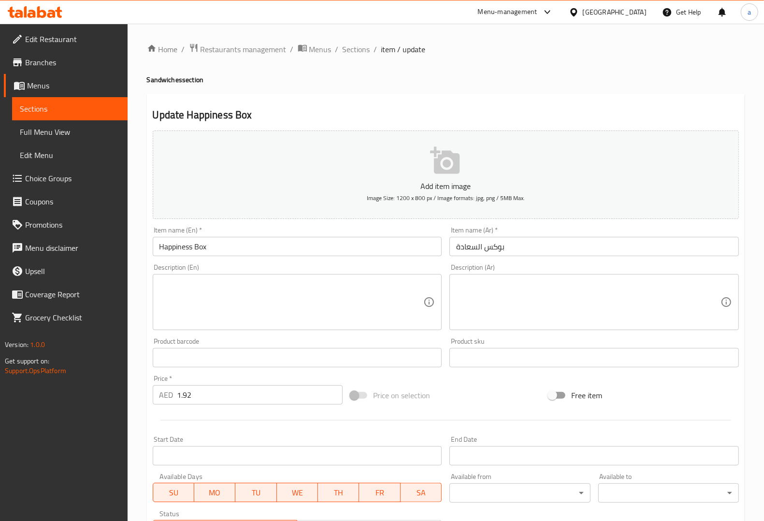
click at [284, 271] on div "Description (En) Description (En)" at bounding box center [297, 297] width 289 height 66
click at [170, 249] on input "Happiness Box" at bounding box center [297, 246] width 289 height 19
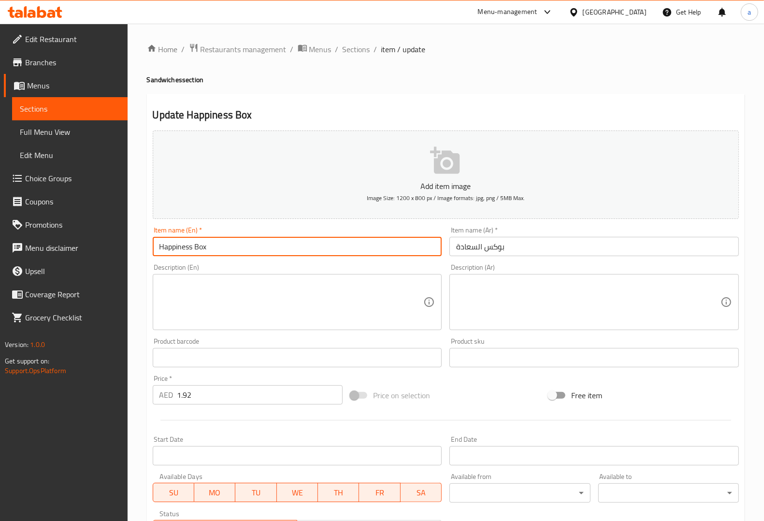
click at [170, 249] on input "Happiness Box" at bounding box center [297, 246] width 289 height 19
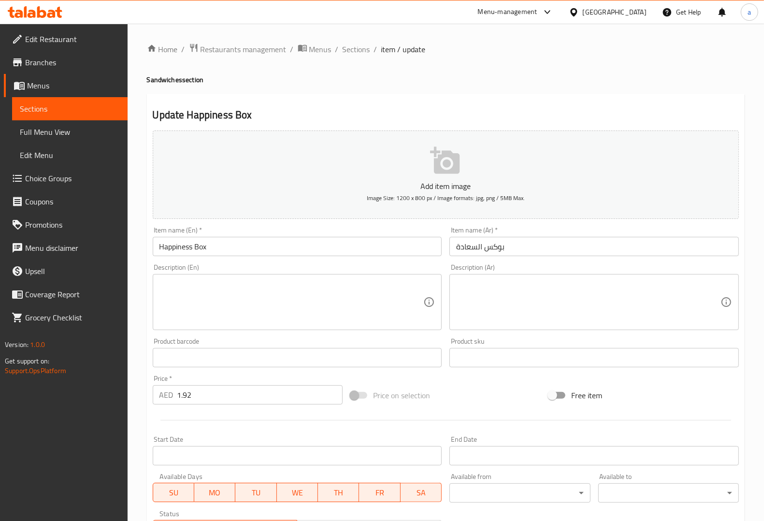
click at [409, 331] on div "Description (En) Description (En)" at bounding box center [297, 297] width 297 height 74
click at [731, 342] on div "Product sku Product sku" at bounding box center [593, 352] width 289 height 29
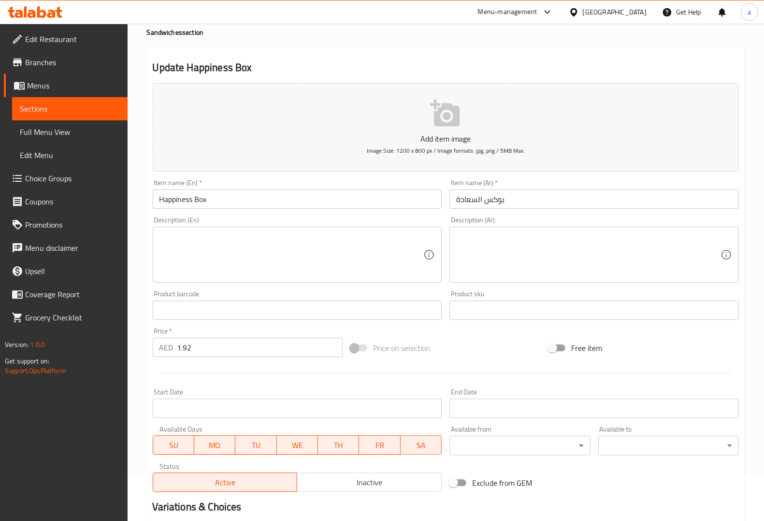
scroll to position [160, 0]
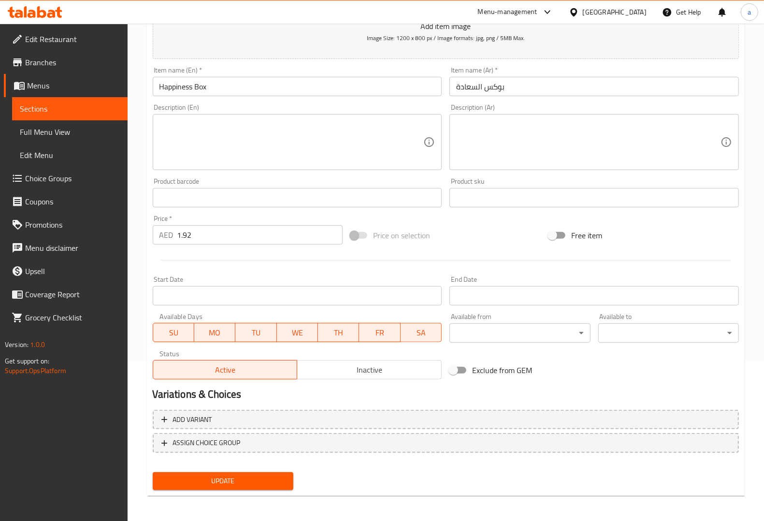
click at [247, 479] on span "Update" at bounding box center [222, 481] width 125 height 12
click at [62, 103] on span "Sections" at bounding box center [70, 109] width 100 height 12
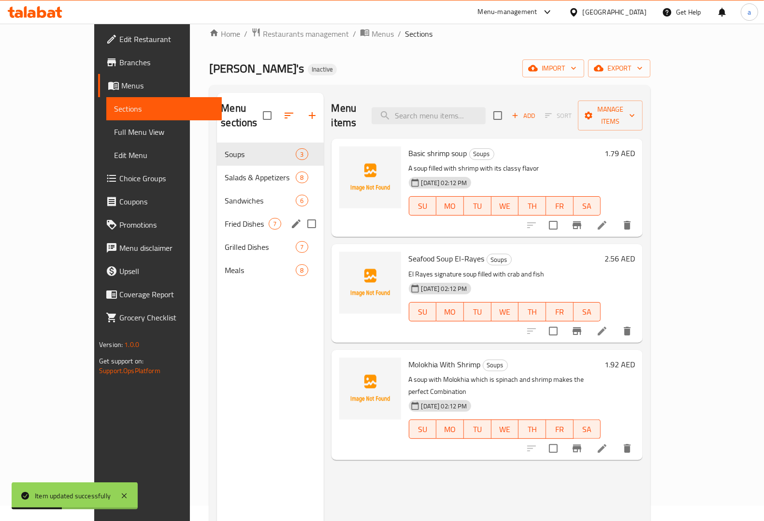
scroll to position [15, 0]
click at [225, 218] on span "Fried Dishes" at bounding box center [247, 224] width 44 height 12
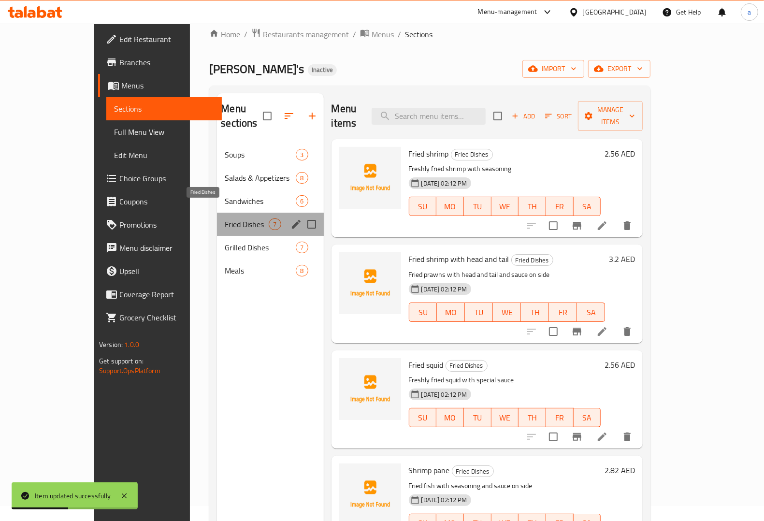
click at [225, 218] on span "Fried Dishes" at bounding box center [247, 224] width 44 height 12
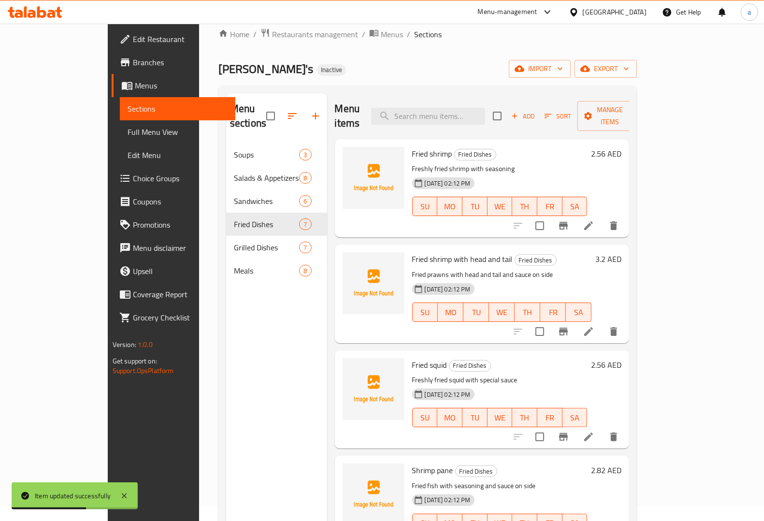
click at [594, 220] on icon at bounding box center [589, 226] width 12 height 12
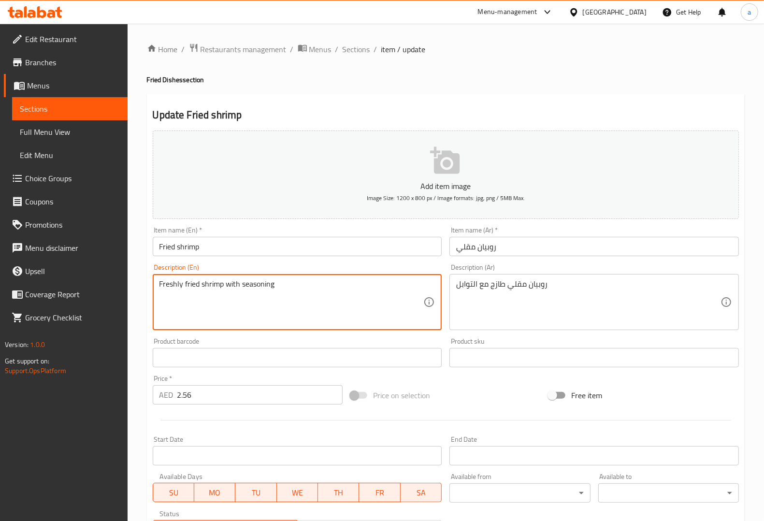
click at [251, 288] on textarea "Freshly fried shrimp with seasoning" at bounding box center [291, 302] width 264 height 46
click at [280, 293] on textarea "Freshly fried shrimp with seasoning" at bounding box center [291, 302] width 264 height 46
click at [378, 269] on div "Description (En) Freshly fried shrimp with seasoning Description (En)" at bounding box center [297, 297] width 289 height 66
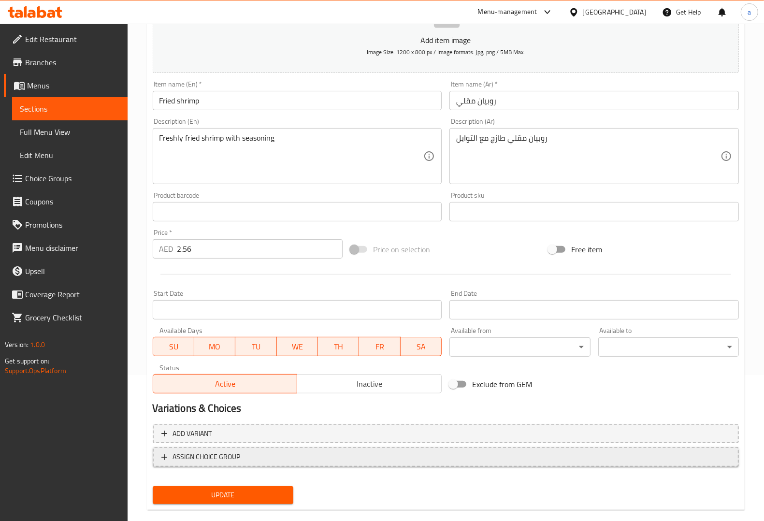
scroll to position [160, 0]
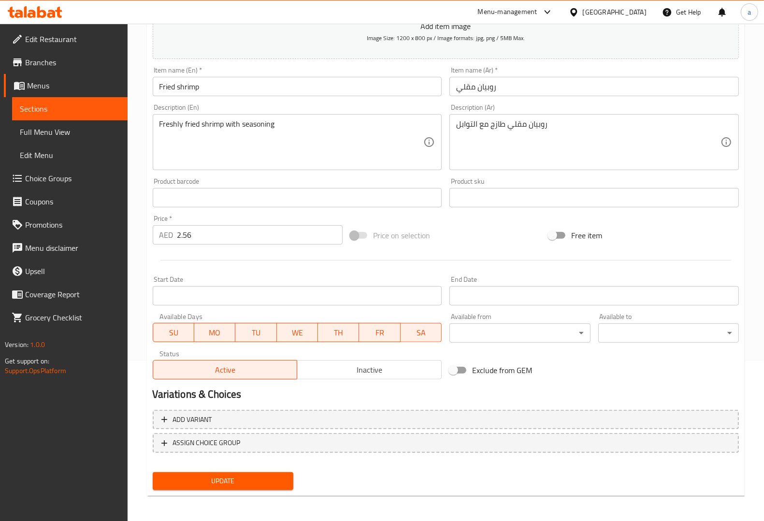
click at [245, 472] on button "Update" at bounding box center [223, 481] width 141 height 18
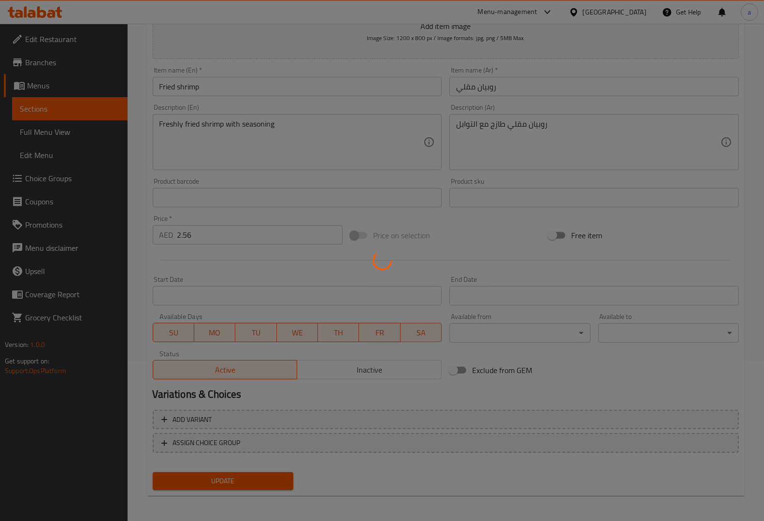
click at [249, 476] on div at bounding box center [382, 260] width 764 height 521
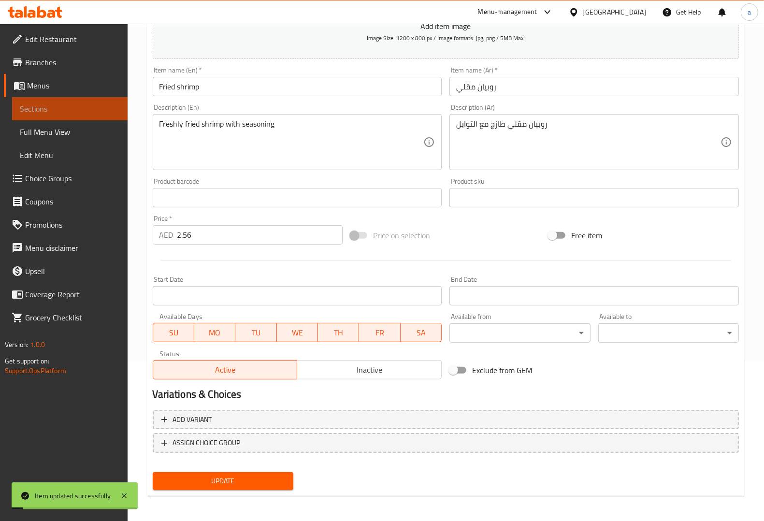
click at [73, 111] on span "Sections" at bounding box center [70, 109] width 100 height 12
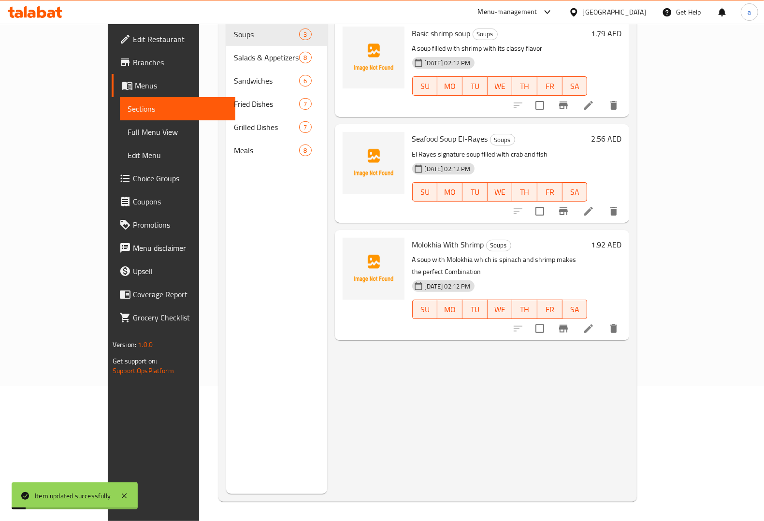
scroll to position [136, 0]
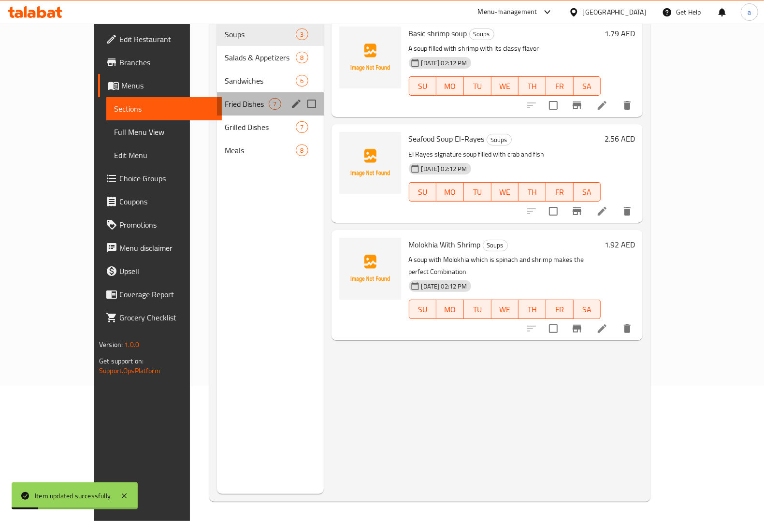
click at [217, 97] on div "Fried Dishes 7" at bounding box center [270, 103] width 106 height 23
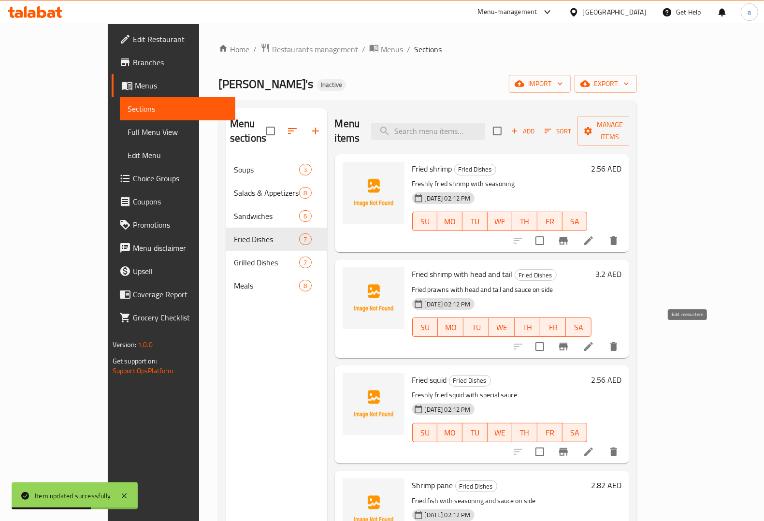
click at [594, 341] on icon at bounding box center [589, 347] width 12 height 12
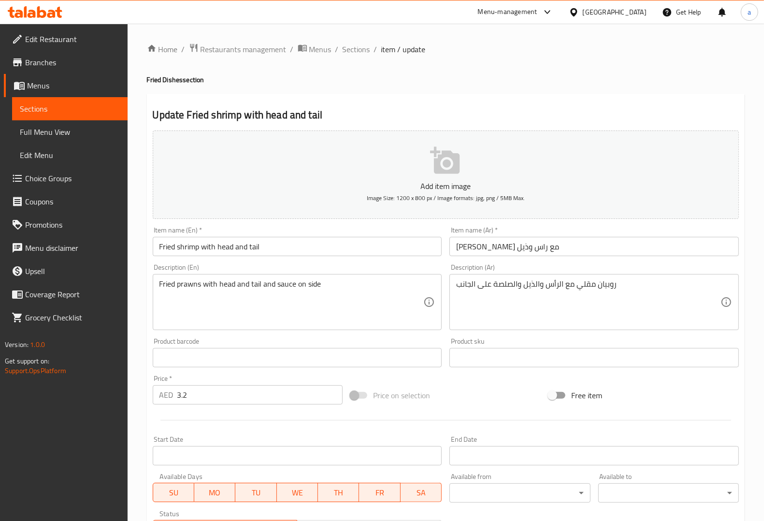
click at [72, 104] on span "Sections" at bounding box center [70, 109] width 100 height 12
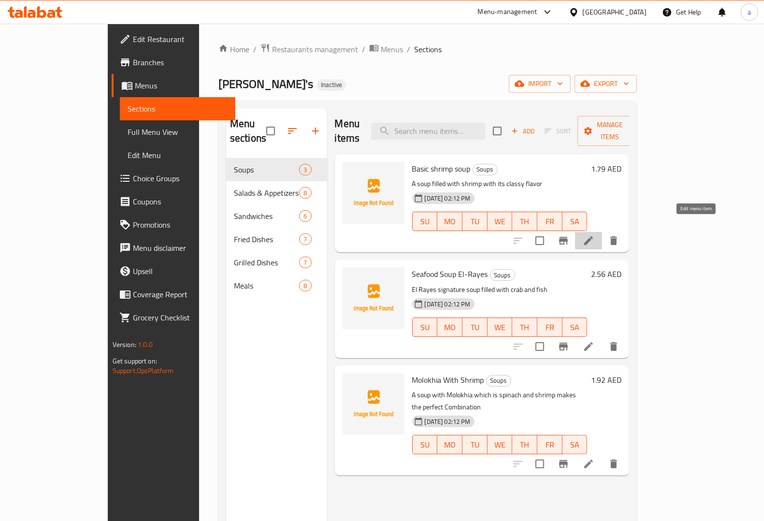
click at [594, 235] on icon at bounding box center [589, 241] width 12 height 12
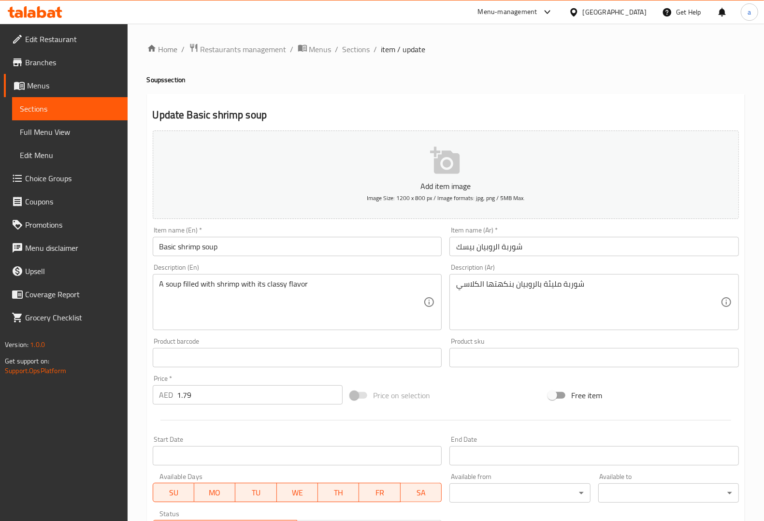
click at [46, 99] on link "Sections" at bounding box center [69, 108] width 115 height 23
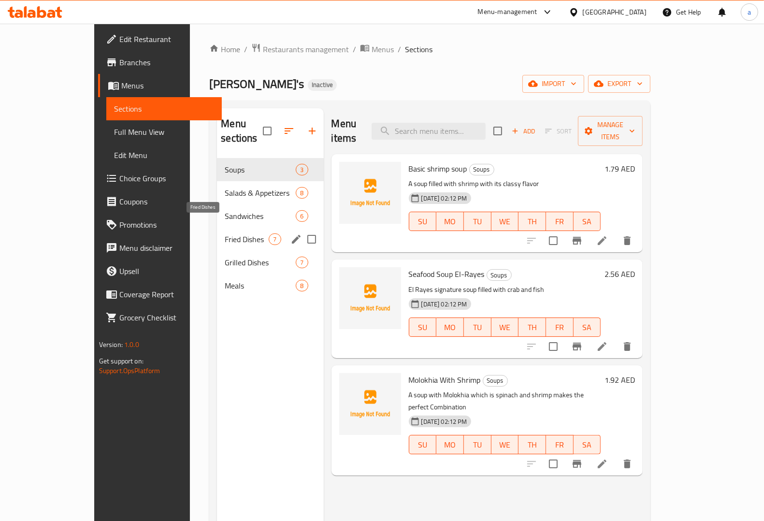
click at [225, 233] on span "Fried Dishes" at bounding box center [247, 239] width 44 height 12
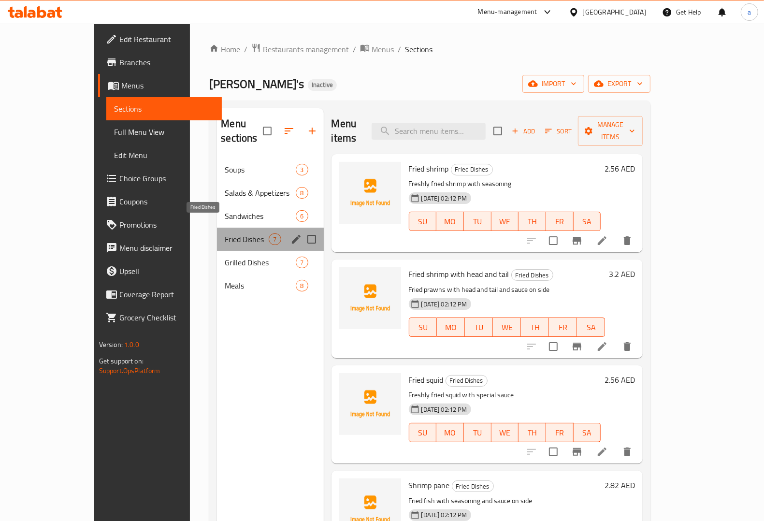
click at [225, 233] on span "Fried Dishes" at bounding box center [247, 239] width 44 height 12
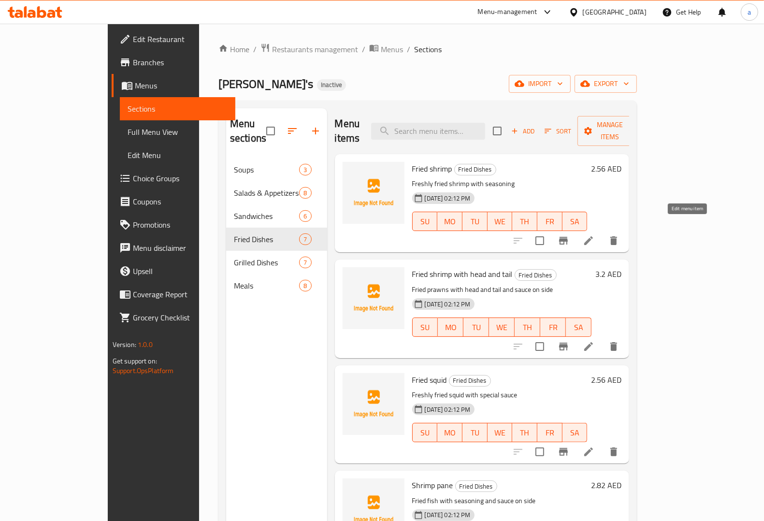
click at [593, 236] on icon at bounding box center [588, 240] width 9 height 9
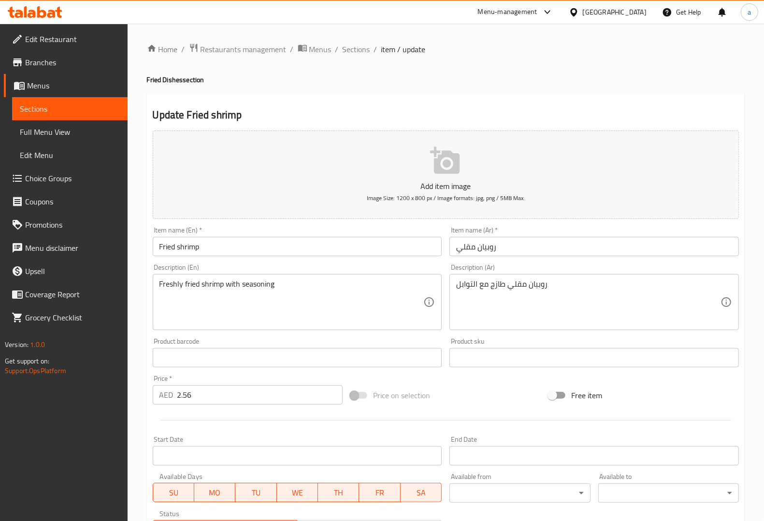
click at [81, 110] on span "Sections" at bounding box center [70, 109] width 100 height 12
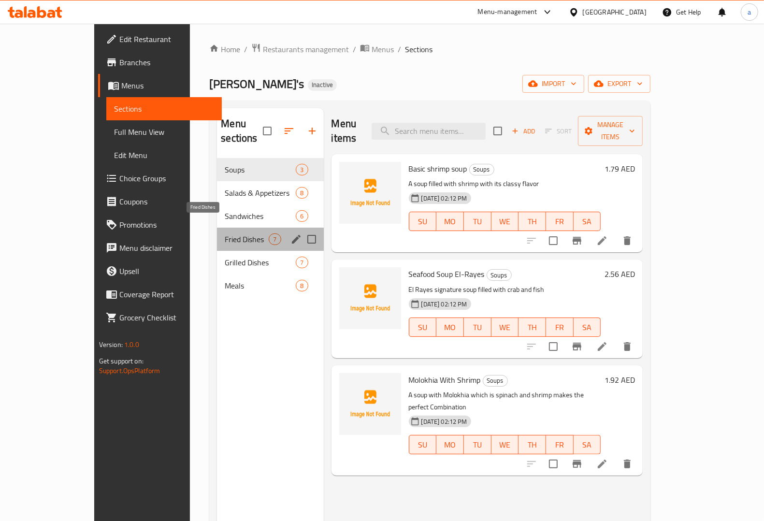
click at [225, 233] on span "Fried Dishes" at bounding box center [247, 239] width 44 height 12
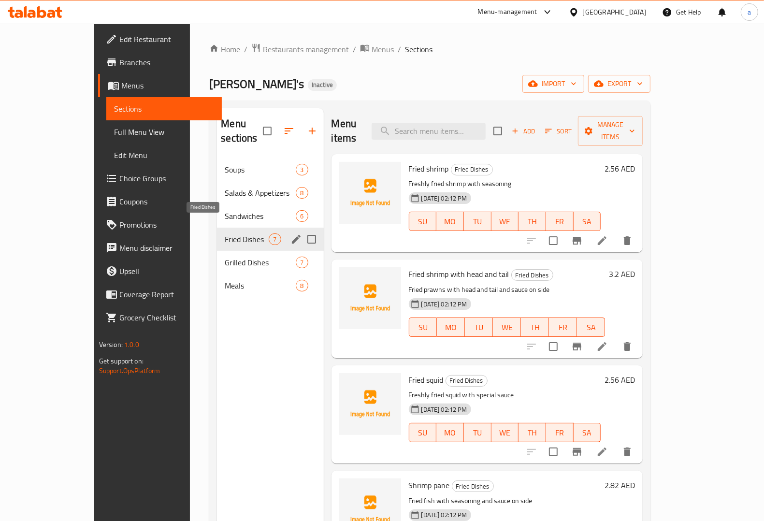
click at [225, 233] on span "Fried Dishes" at bounding box center [247, 239] width 44 height 12
drag, startPoint x: 196, startPoint y: 226, endPoint x: 243, endPoint y: 243, distance: 50.3
click at [225, 233] on span "Fried Dishes" at bounding box center [247, 239] width 44 height 12
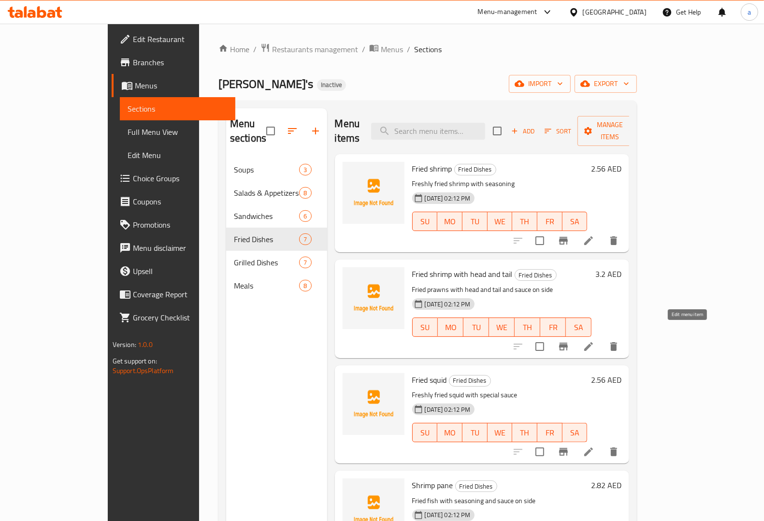
click at [593, 342] on icon at bounding box center [588, 346] width 9 height 9
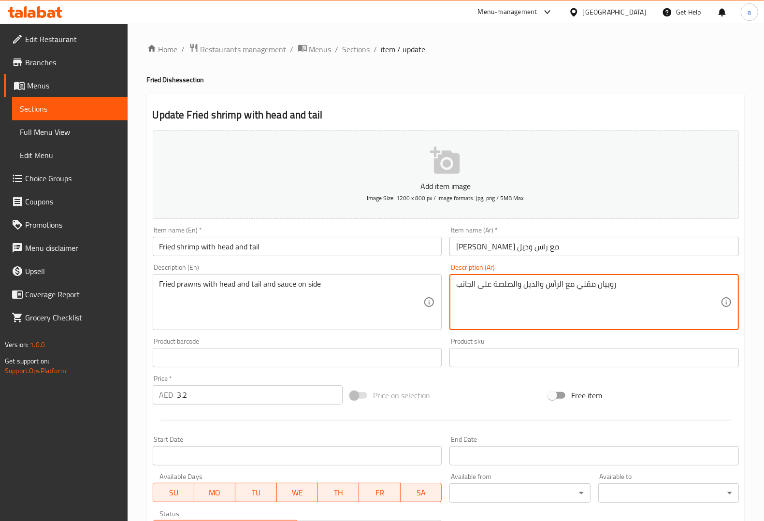
click at [605, 286] on textarea "روبيان مقلي مع الرأس والذيل والصلصة على الجانب" at bounding box center [588, 302] width 264 height 46
click at [523, 250] on input "[PERSON_NAME] مع راس وذيل" at bounding box center [593, 246] width 289 height 19
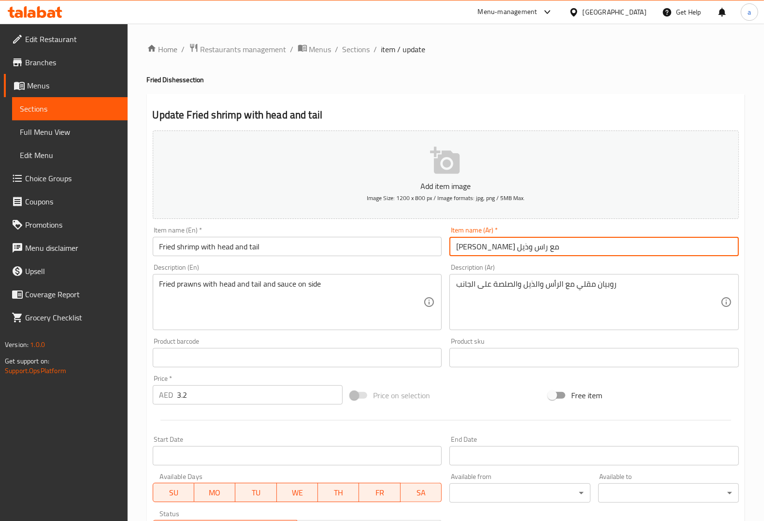
click at [523, 250] on input "[PERSON_NAME] مع راس وذيل" at bounding box center [593, 246] width 289 height 19
paste input "و"
type input "روبيان مقلي مع راس وذيل"
click at [558, 262] on div "Description (Ar) روبيان مقلي مع الرأس والذيل والصلصة على الجانب Description (Ar)" at bounding box center [594, 297] width 297 height 74
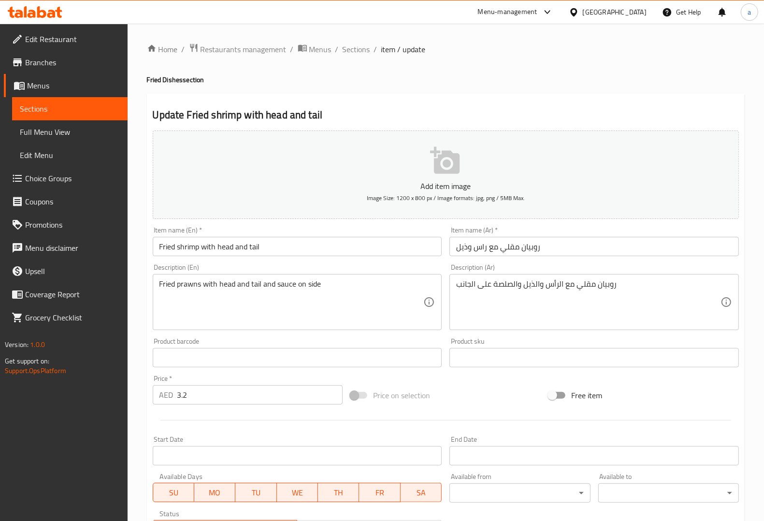
click at [252, 249] on input "Fried shrimp with head and tail" at bounding box center [297, 246] width 289 height 19
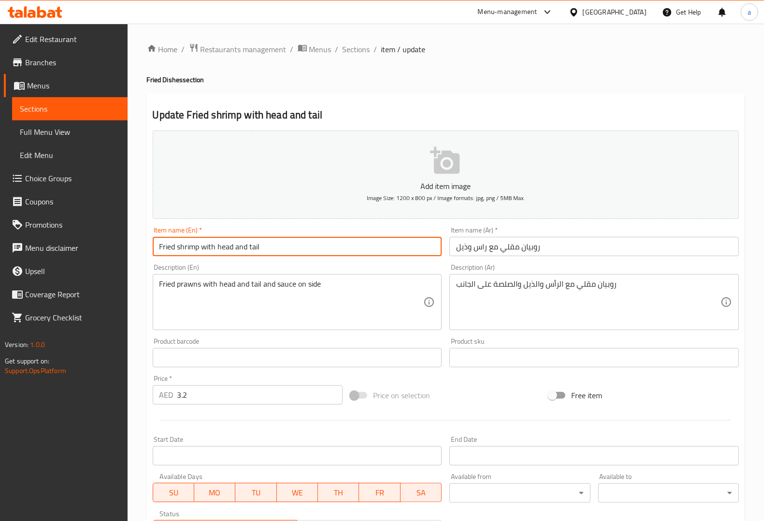
click at [252, 249] on input "Fried shrimp with head and tail" at bounding box center [297, 246] width 289 height 19
click at [293, 259] on div "Item name (En)   * Fried shrimp with head and tail Item name (En) *" at bounding box center [297, 241] width 297 height 37
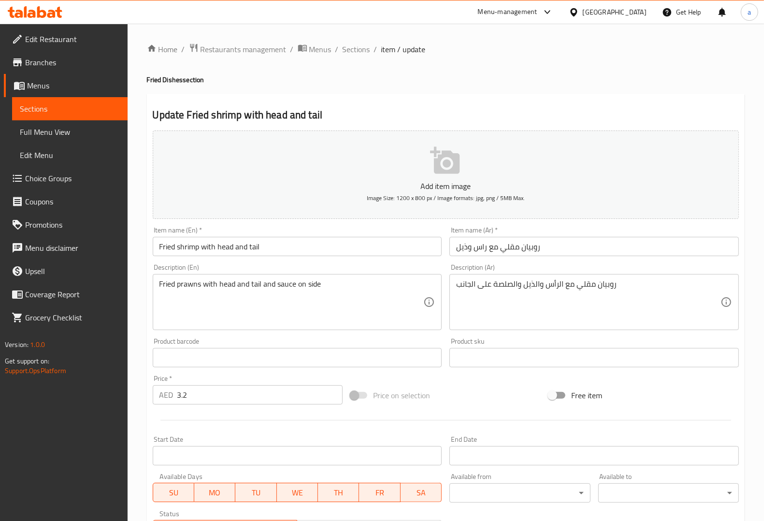
click at [253, 247] on input "Fried shrimp with head and tail" at bounding box center [297, 246] width 289 height 19
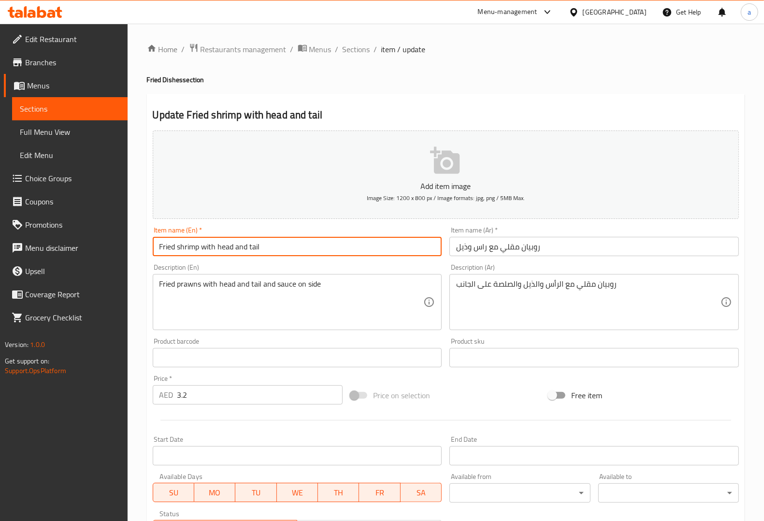
click at [253, 247] on input "Fried shrimp with head and tail" at bounding box center [297, 246] width 289 height 19
click at [262, 257] on div "Item name (En)   * Fried shrimp with head and tail Item name (En) *" at bounding box center [297, 241] width 297 height 37
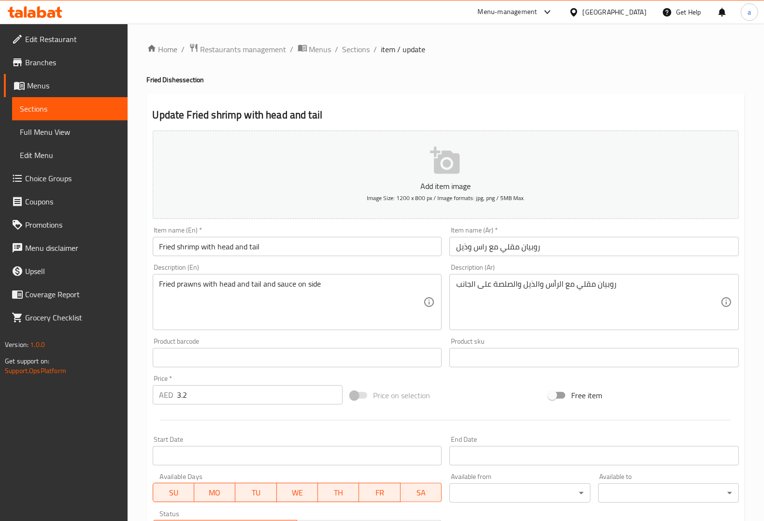
click at [525, 262] on div "Description (Ar) روبيان مقلي مع الرأس والذيل والصلصة على الجانب Description (Ar)" at bounding box center [594, 297] width 297 height 74
click at [189, 285] on textarea "Fried prawns with head and tail and sauce on side" at bounding box center [291, 302] width 264 height 46
click at [553, 226] on div "Item name (Ar)   * روبيان مقلي مع راس وذيل Item name (Ar) *" at bounding box center [594, 241] width 297 height 37
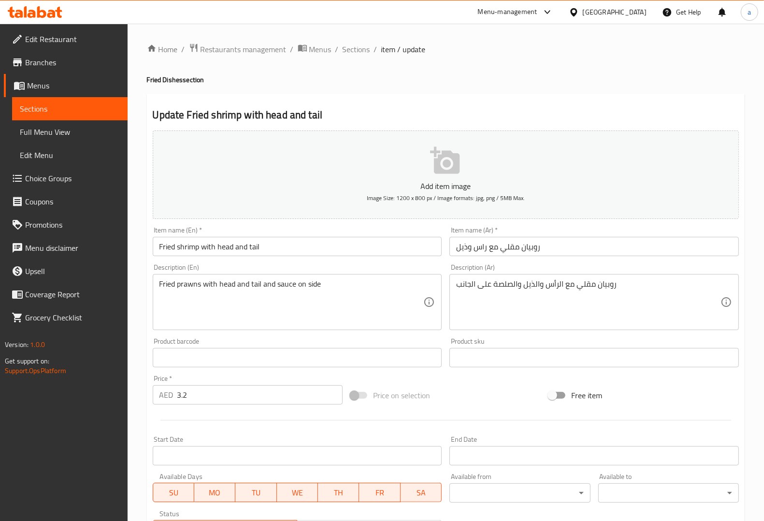
click at [366, 272] on div "Description (En) Fried prawns with head and tail and sauce on side Description …" at bounding box center [297, 297] width 289 height 66
click at [285, 285] on textarea "Fried prawns with head and tail and sauce on side" at bounding box center [291, 302] width 264 height 46
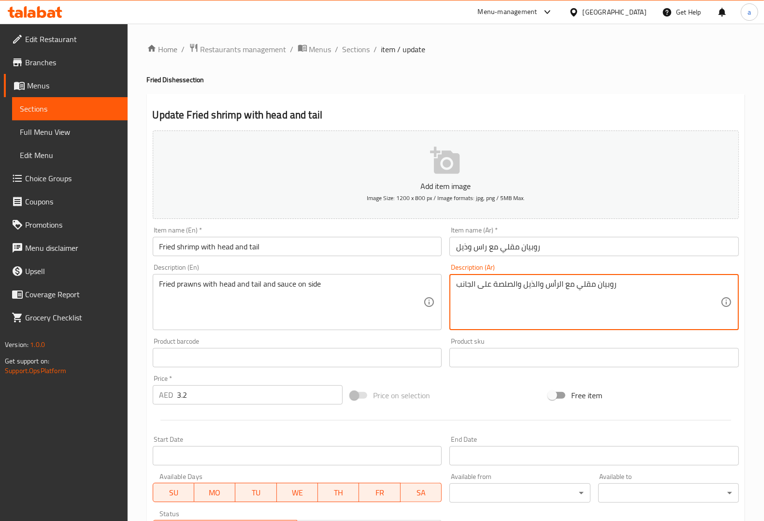
click at [505, 286] on textarea "روبيان مقلي مع الرأس والذيل والصلصة على الجانب" at bounding box center [588, 302] width 264 height 46
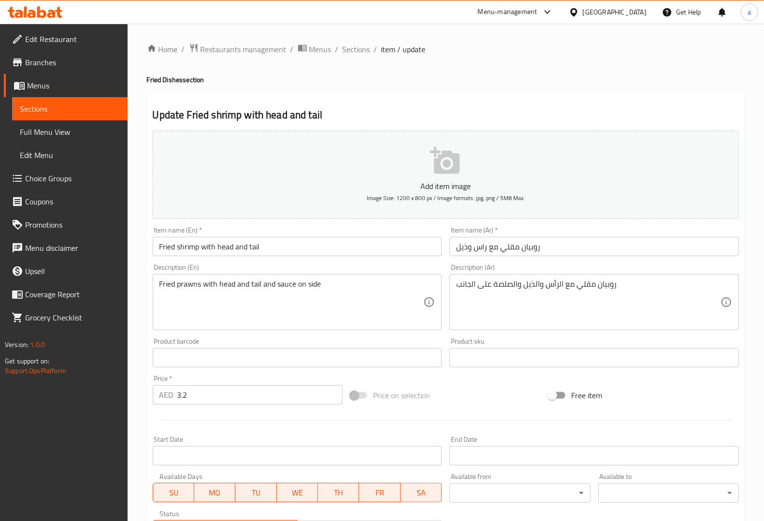
click at [514, 286] on textarea "روبيان مقلي مع الرأس والذيل والصلصة على الجانب" at bounding box center [588, 302] width 264 height 46
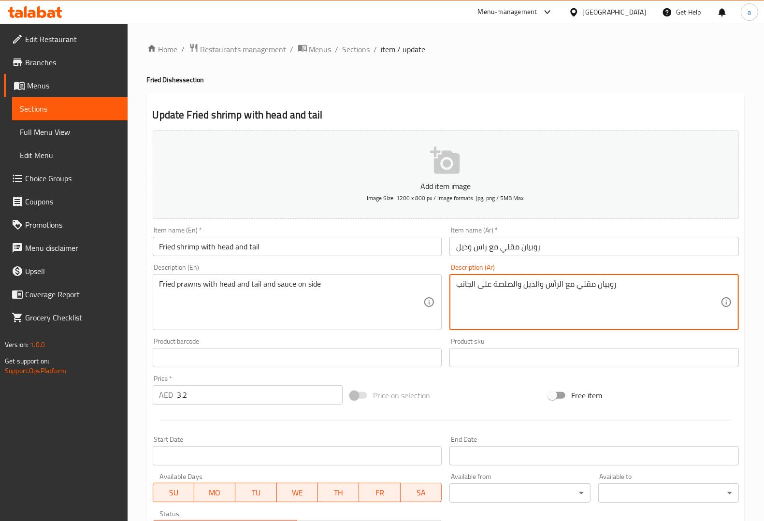
click at [514, 286] on textarea "روبيان مقلي مع الرأس والذيل والصلصة على الجانب" at bounding box center [588, 302] width 264 height 46
paste textarea "وص"
type textarea "روبيان مقلي مع الرأس والذيل وصوص على الجانب"
click at [440, 300] on div "Fried prawns with head and tail and sauce on side Description (En)" at bounding box center [297, 302] width 289 height 56
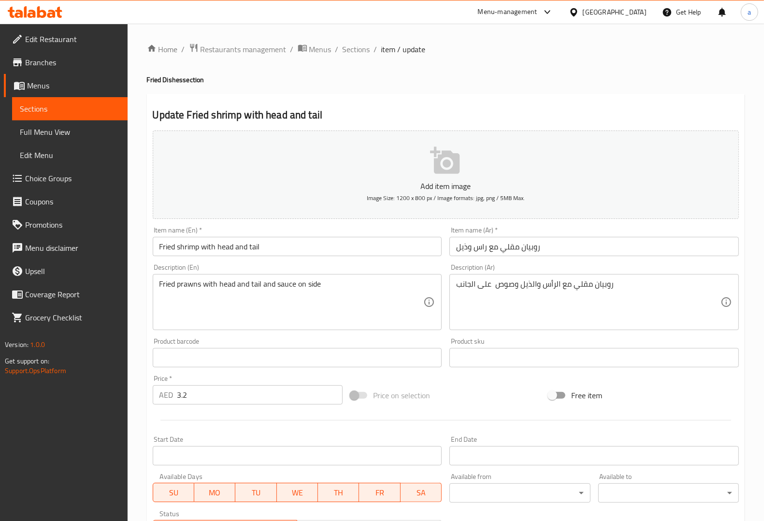
click at [443, 298] on div "Description (En) Fried prawns with head and tail and sauce on side Description …" at bounding box center [297, 297] width 297 height 74
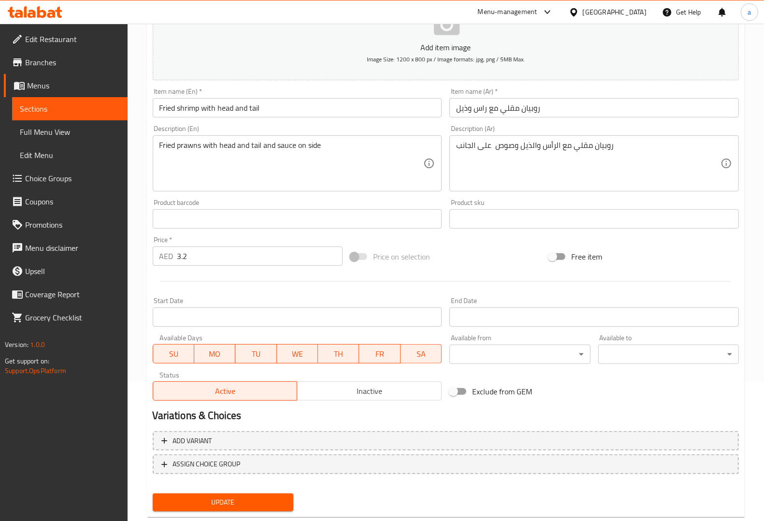
scroll to position [160, 0]
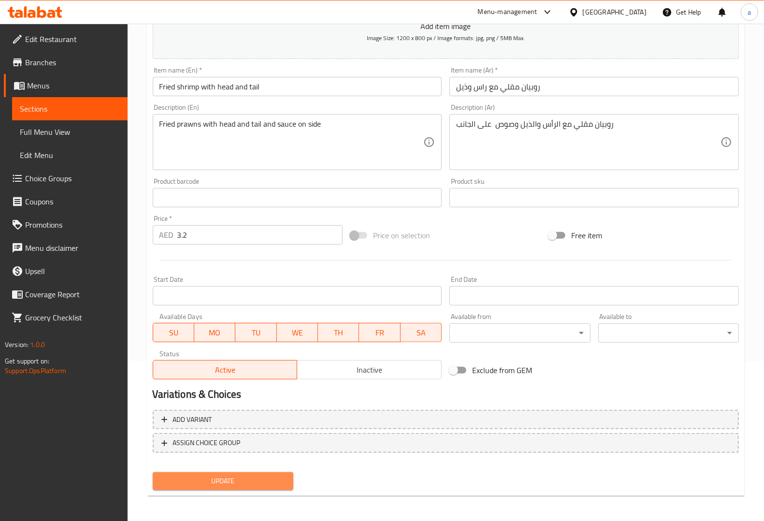
click at [202, 477] on span "Update" at bounding box center [222, 481] width 125 height 12
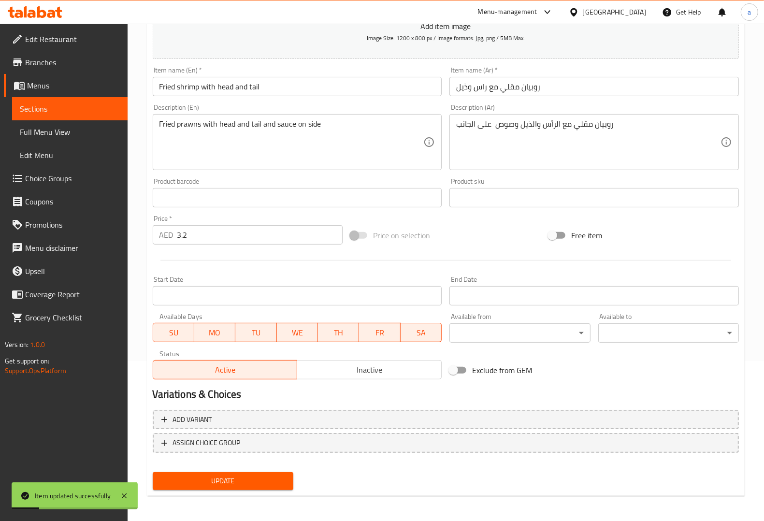
click at [220, 475] on span "Update" at bounding box center [222, 481] width 125 height 12
click at [71, 110] on span "Sections" at bounding box center [70, 109] width 100 height 12
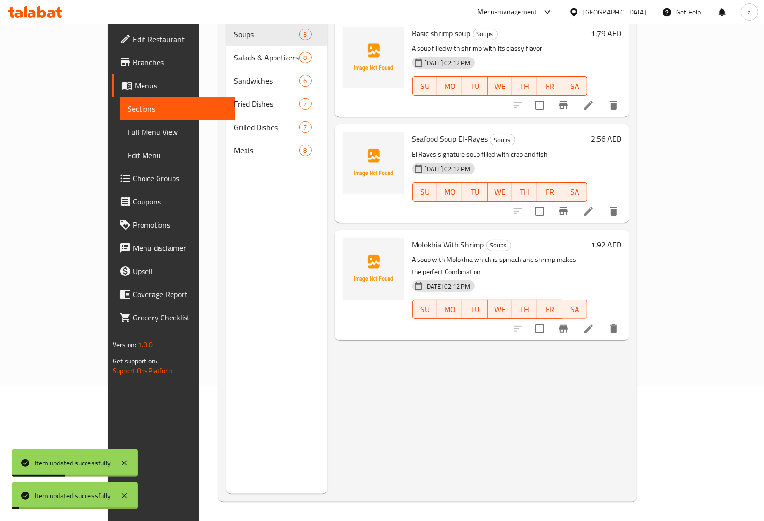
scroll to position [136, 0]
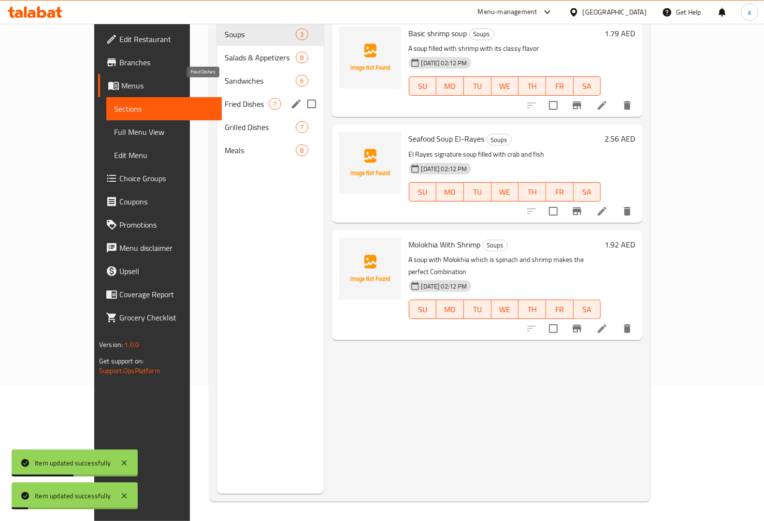
click at [225, 98] on span "Fried Dishes" at bounding box center [247, 104] width 44 height 12
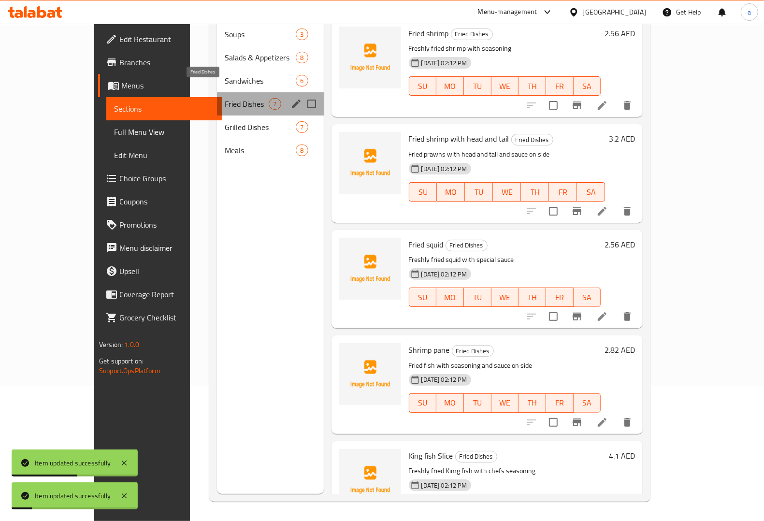
click at [225, 98] on span "Fried Dishes" at bounding box center [247, 104] width 44 height 12
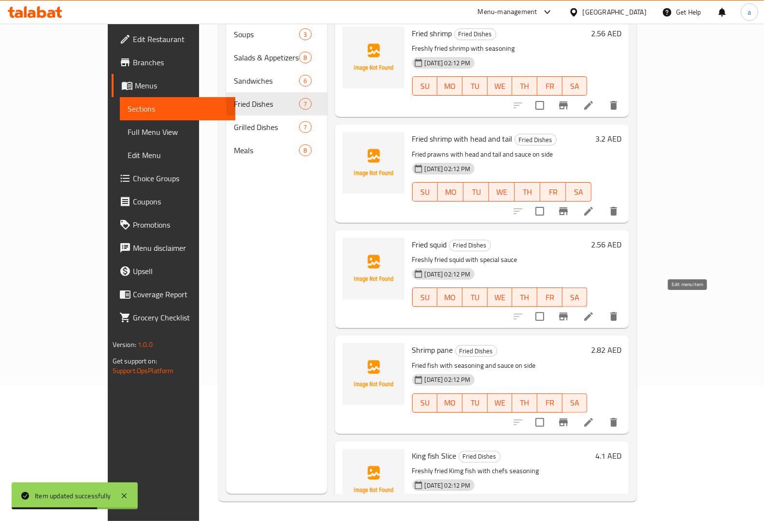
click at [594, 311] on icon at bounding box center [589, 317] width 12 height 12
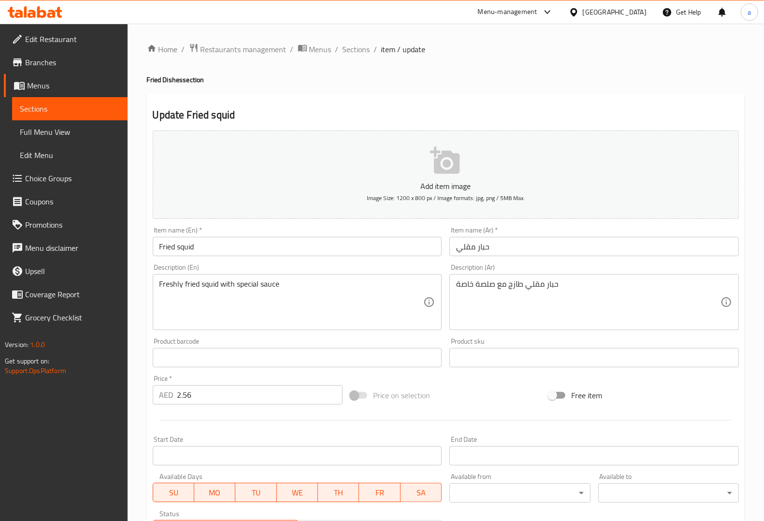
click at [189, 249] on input "Fried squid" at bounding box center [297, 246] width 289 height 19
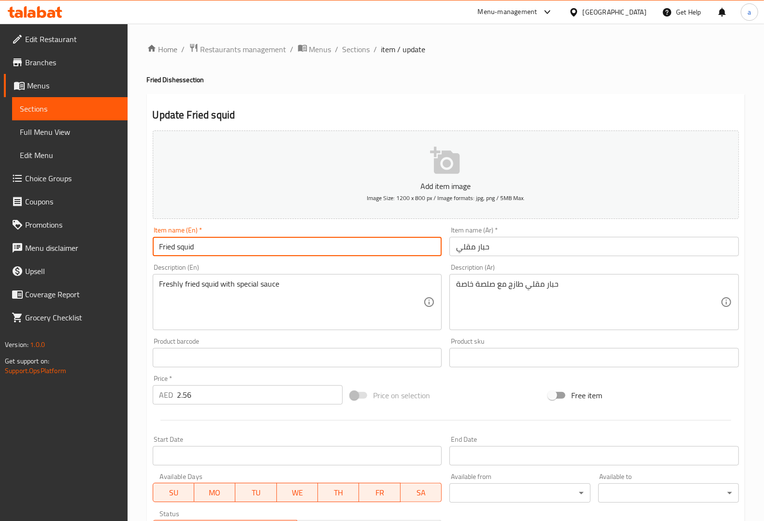
click at [189, 249] on input "Fried squid" at bounding box center [297, 246] width 289 height 19
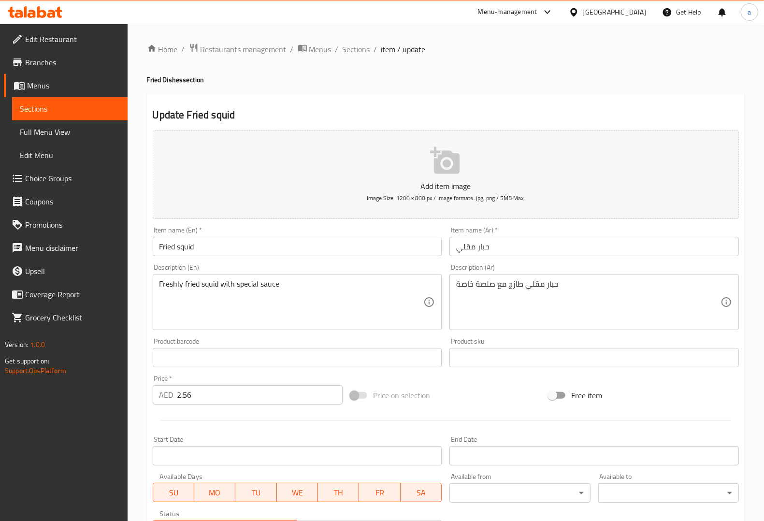
click at [576, 263] on div "Description (Ar) حبار مقلي طازج مع صلصة خاصة Description (Ar)" at bounding box center [594, 297] width 297 height 74
click at [269, 283] on textarea "Freshly fried squid with special sauce" at bounding box center [291, 302] width 264 height 46
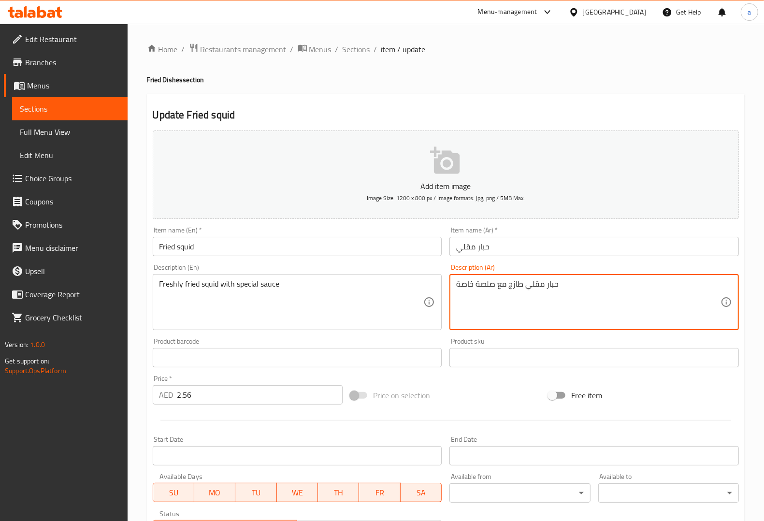
click at [486, 287] on textarea "حبار مقلي طازج مع صلصة خاصة" at bounding box center [588, 302] width 264 height 46
paste textarea "ص"
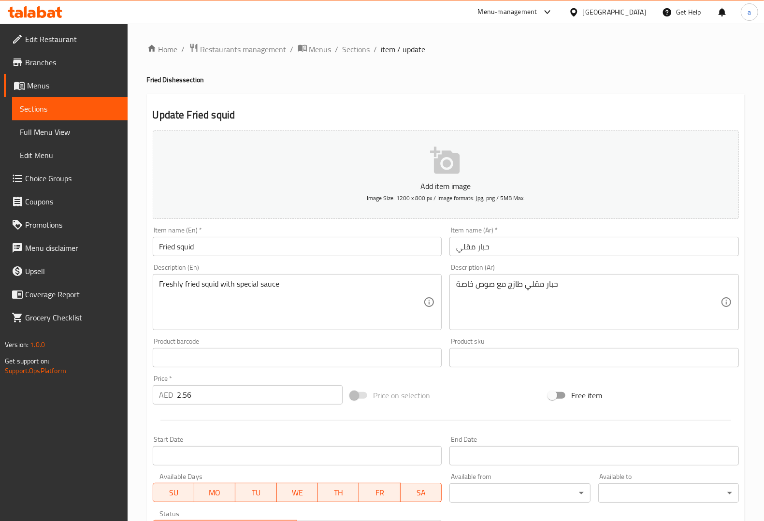
click at [453, 283] on div "حبار مقلي طازج مع صوص خاصة Description (Ar)" at bounding box center [593, 302] width 289 height 56
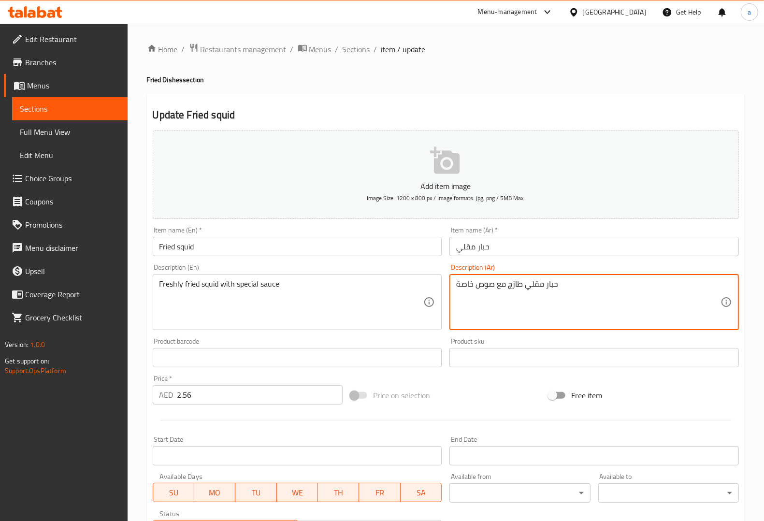
click at [458, 274] on div "حبار مقلي طازج مع صوص خاصة Description (Ar)" at bounding box center [593, 302] width 289 height 56
click at [560, 281] on textarea "حبار مقلي طازج مع صوص خاصة" at bounding box center [588, 302] width 264 height 46
click at [533, 261] on div "Description (Ar) حبار مقلي طازج مع صوص خاص Description (Ar)" at bounding box center [594, 297] width 297 height 74
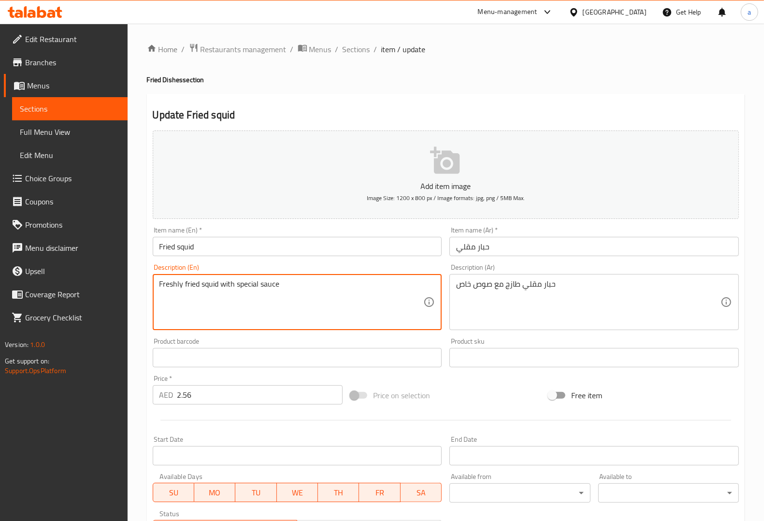
click at [246, 289] on textarea "Freshly fried squid with special sauce" at bounding box center [291, 302] width 264 height 46
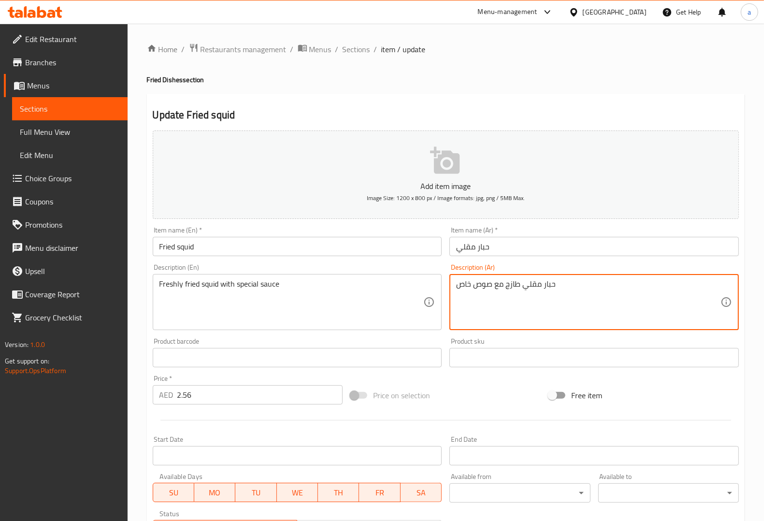
click at [466, 285] on textarea "حبار مقلي طازج مع صوص خاص" at bounding box center [588, 302] width 264 height 46
paste textarea "بيشيال"
type textarea "حبار مقلي طازج مع صوص سبيشيال"
click at [608, 265] on div "Description (Ar) حبار مقلي طازج مع صوص سبيشيال Description (Ar)" at bounding box center [593, 297] width 289 height 66
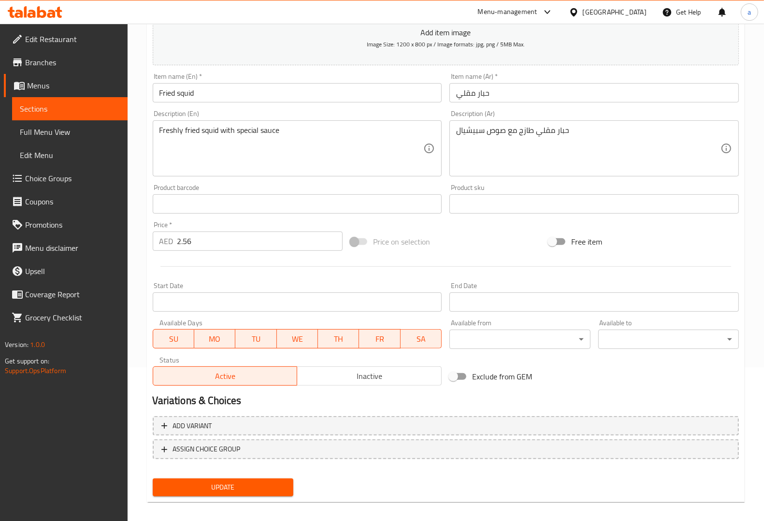
scroll to position [160, 0]
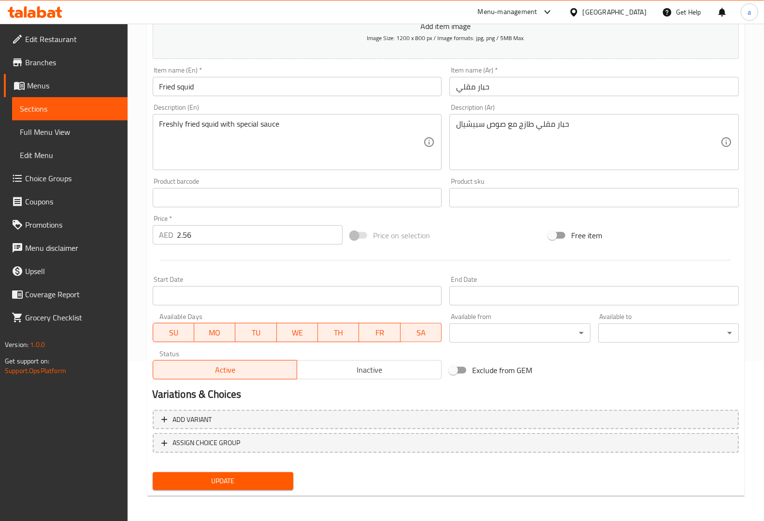
click at [247, 485] on span "Update" at bounding box center [222, 481] width 125 height 12
click at [90, 104] on span "Sections" at bounding box center [70, 109] width 100 height 12
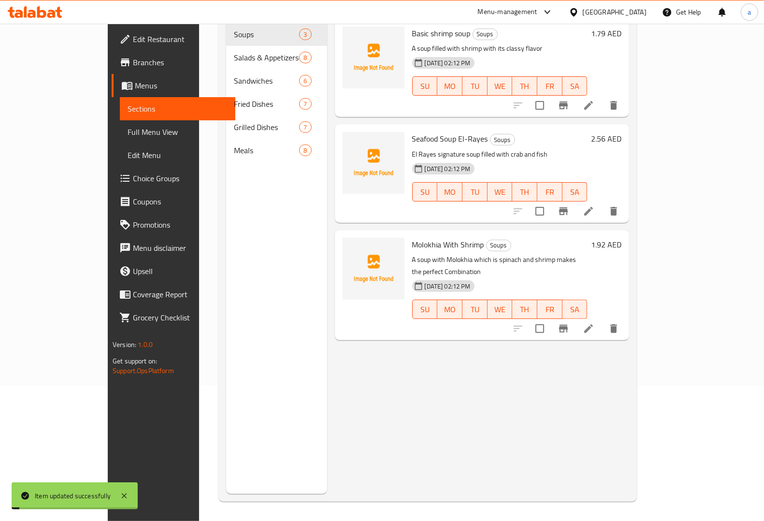
scroll to position [136, 0]
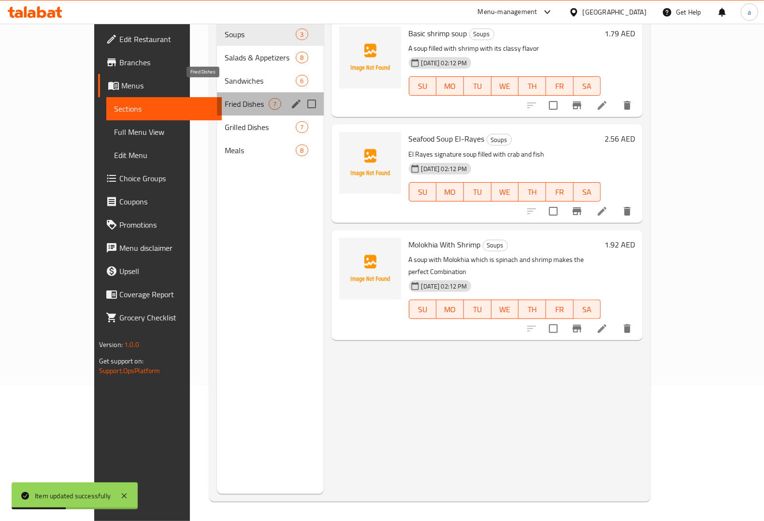
click at [225, 98] on span "Fried Dishes" at bounding box center [247, 104] width 44 height 12
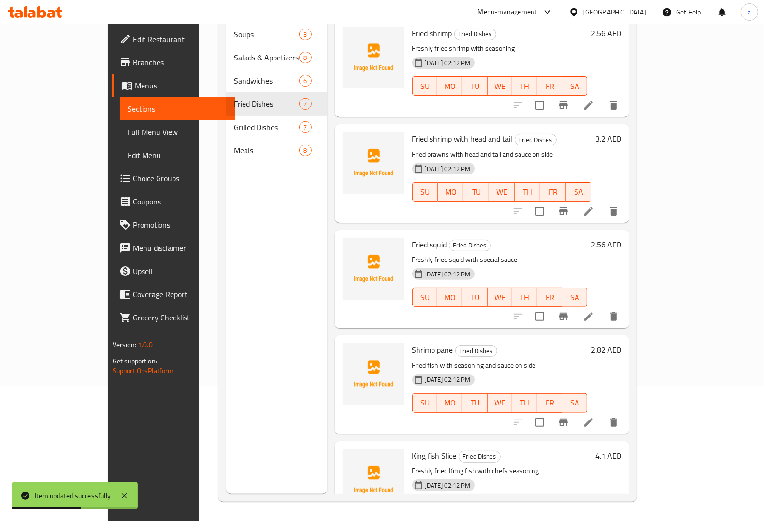
scroll to position [121, 0]
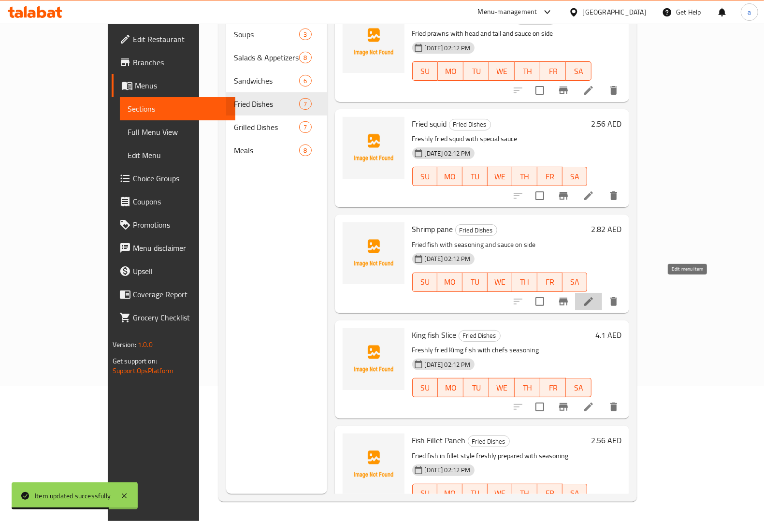
click at [594, 296] on icon at bounding box center [589, 302] width 12 height 12
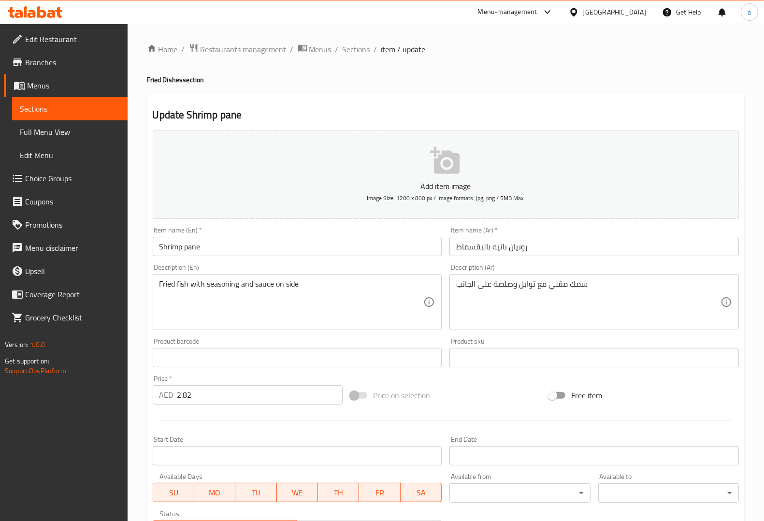
click at [193, 250] on input "Shrimp pane" at bounding box center [297, 246] width 289 height 19
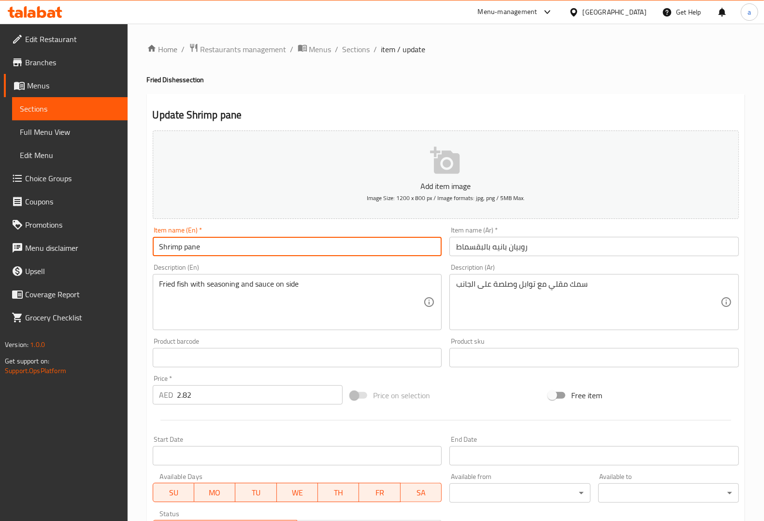
click at [193, 250] on input "Shrimp pane" at bounding box center [297, 246] width 289 height 19
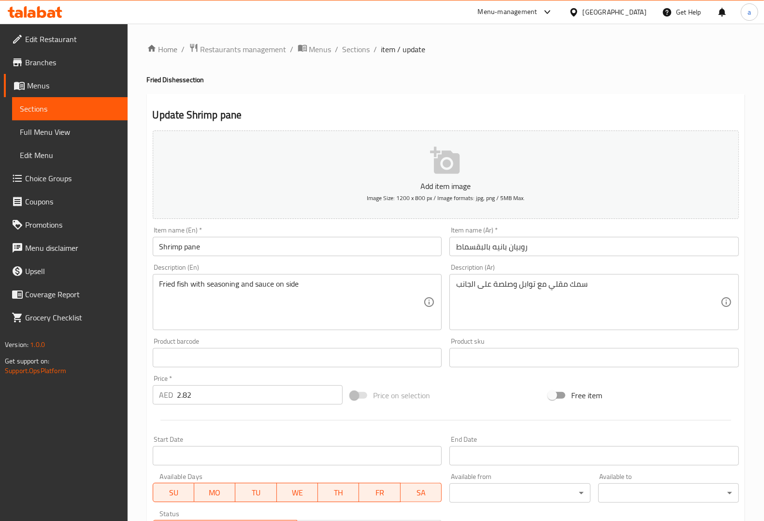
click at [459, 249] on input "روبيان بانيه بالبقسماط" at bounding box center [593, 246] width 289 height 19
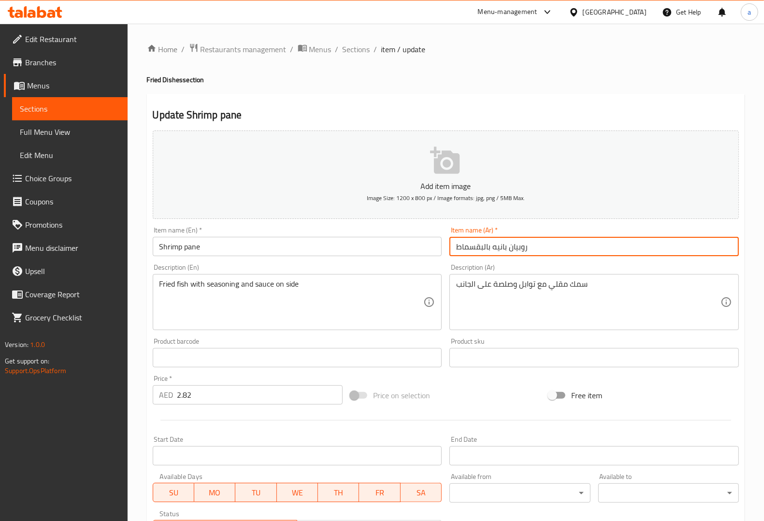
click at [459, 249] on input "روبيان بانيه بالبقسماط" at bounding box center [593, 246] width 289 height 19
click at [467, 243] on input "روبيان بانيه بالبقسماط" at bounding box center [593, 246] width 289 height 19
type input "روبيان بانيه"
click at [388, 257] on div "Item name (En)   * Shrimp pane Item name (En) *" at bounding box center [297, 241] width 297 height 37
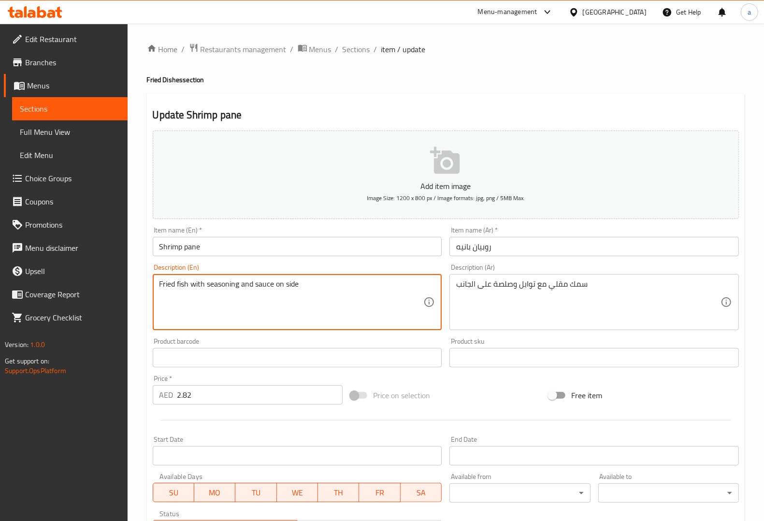
click at [258, 283] on textarea "Fried fish with seasoning and sauce on side" at bounding box center [291, 302] width 264 height 46
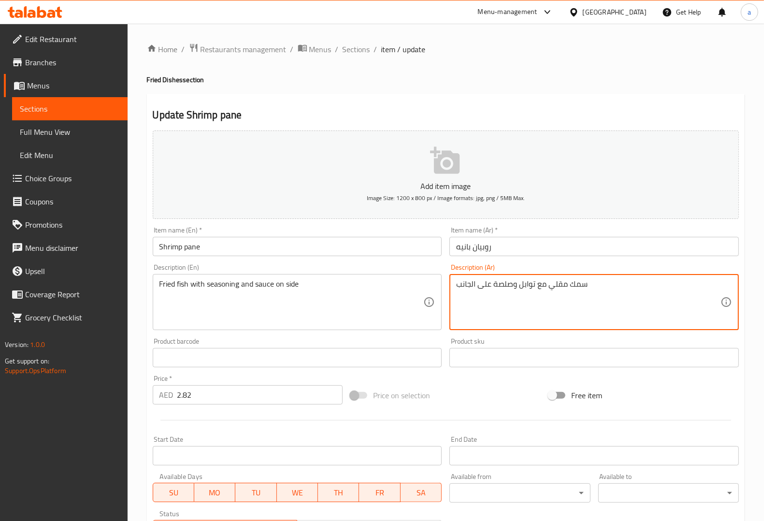
click at [507, 280] on textarea "سمك مقلي مع توابل وصلصة على الجانب" at bounding box center [588, 302] width 264 height 46
paste textarea "وص"
type textarea "سمك مقلي مع توابل وصوص على الجانب"
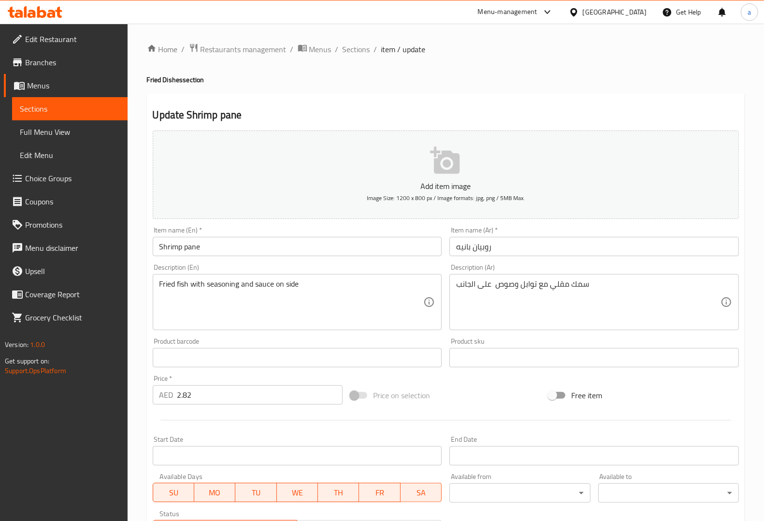
click at [422, 263] on div "Description (En) Fried fish with seasoning and sauce on side Description (En)" at bounding box center [297, 297] width 297 height 74
drag, startPoint x: 282, startPoint y: 388, endPoint x: 155, endPoint y: 406, distance: 127.9
click at [155, 406] on div "Price   * AED 2.82 Price *" at bounding box center [248, 389] width 198 height 37
paste input "16"
type input "2.816"
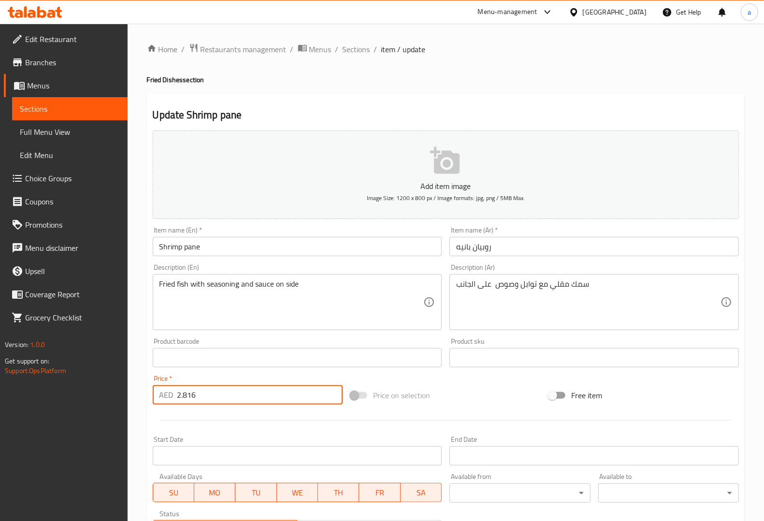
click at [230, 409] on div at bounding box center [446, 420] width 594 height 24
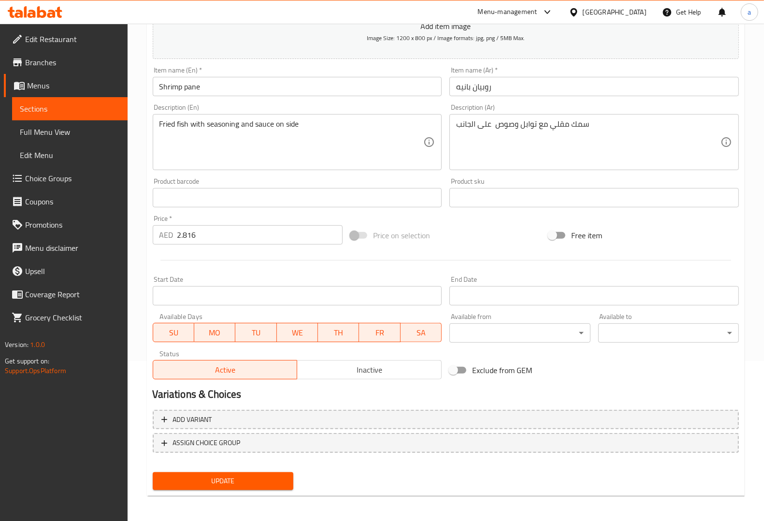
drag, startPoint x: 237, startPoint y: 479, endPoint x: 281, endPoint y: 466, distance: 45.3
click at [237, 479] on span "Update" at bounding box center [222, 481] width 125 height 12
click at [96, 107] on span "Sections" at bounding box center [70, 109] width 100 height 12
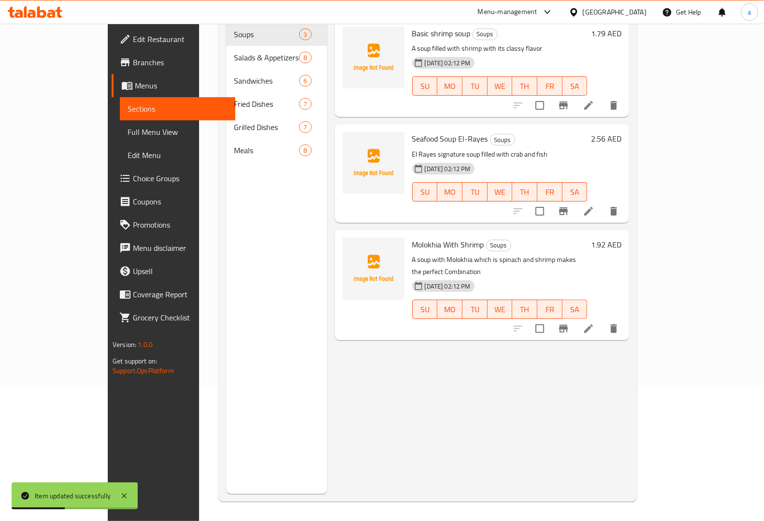
scroll to position [136, 0]
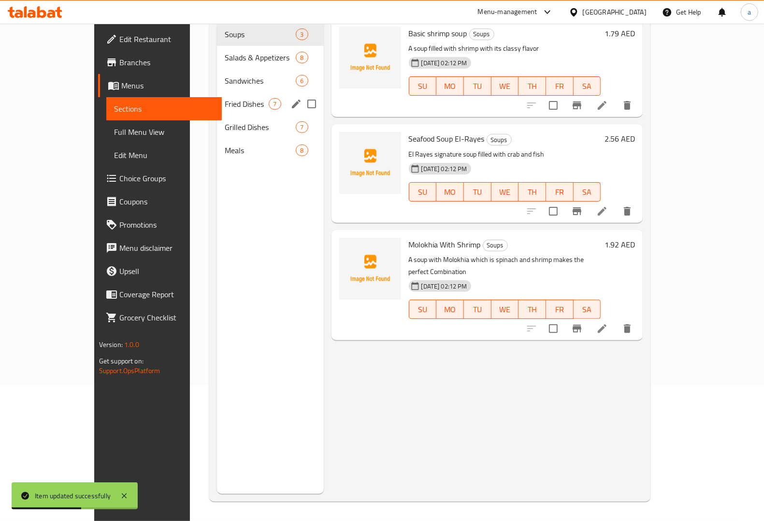
click at [225, 98] on span "Fried Dishes" at bounding box center [247, 104] width 44 height 12
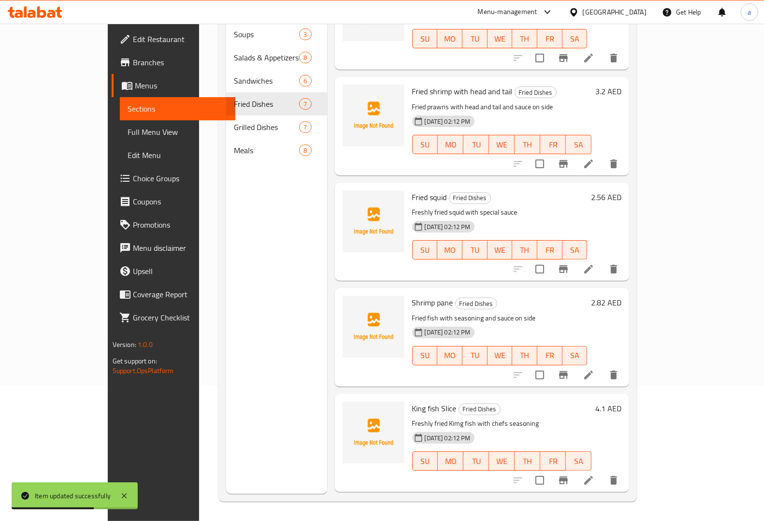
scroll to position [121, 0]
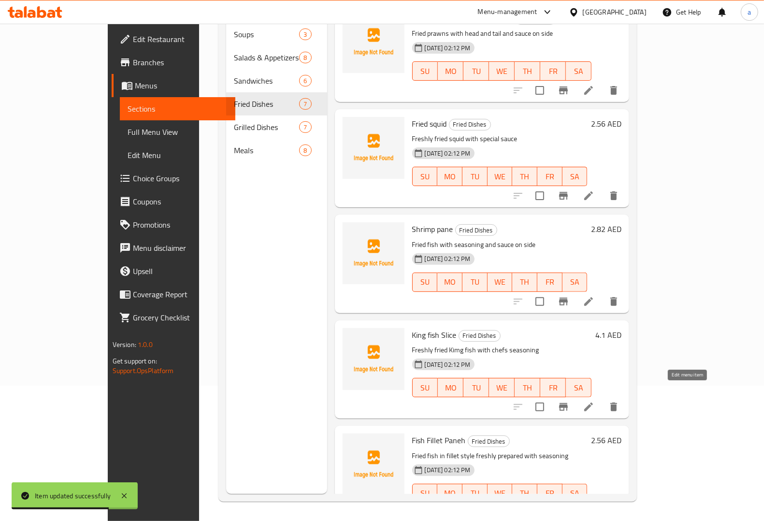
click at [594, 401] on icon at bounding box center [589, 407] width 12 height 12
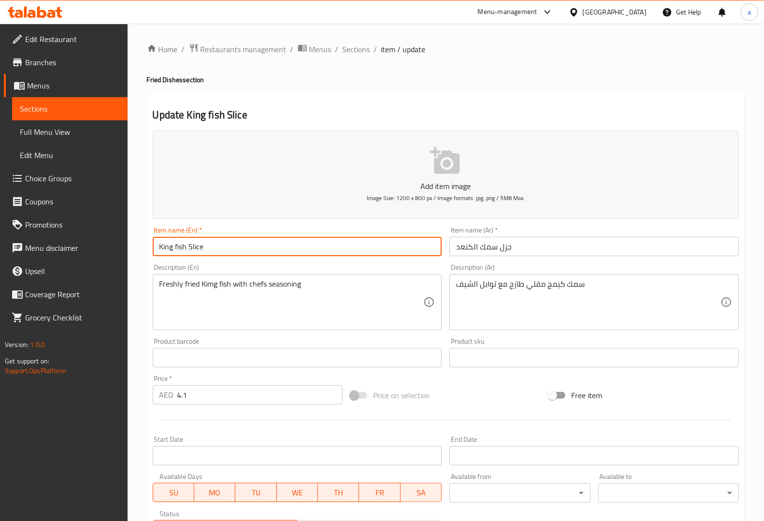
drag, startPoint x: 184, startPoint y: 246, endPoint x: 155, endPoint y: 242, distance: 29.8
click at [155, 242] on input "King fish Slice" at bounding box center [297, 246] width 289 height 19
click at [173, 249] on input "King fish Slice" at bounding box center [297, 246] width 289 height 19
drag, startPoint x: 158, startPoint y: 244, endPoint x: 186, endPoint y: 244, distance: 28.0
click at [186, 244] on input "King fish Slice" at bounding box center [297, 246] width 289 height 19
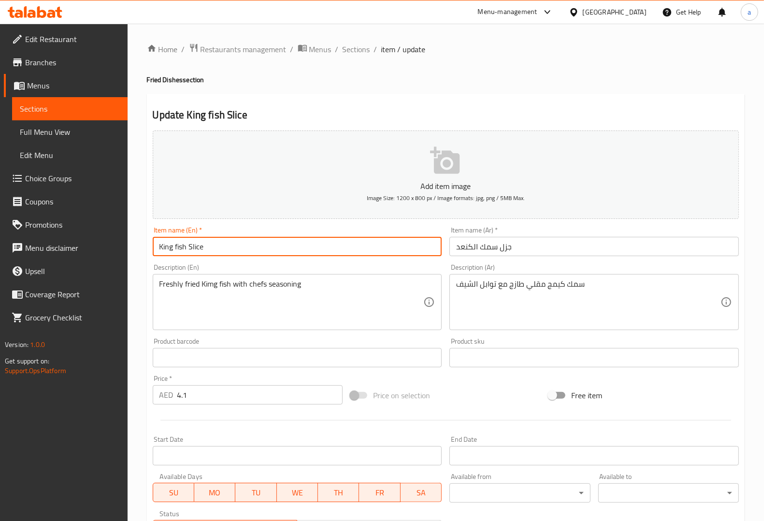
click at [341, 256] on input "King fish Slice" at bounding box center [297, 246] width 289 height 19
click at [195, 249] on input "King fish Slice" at bounding box center [297, 246] width 289 height 19
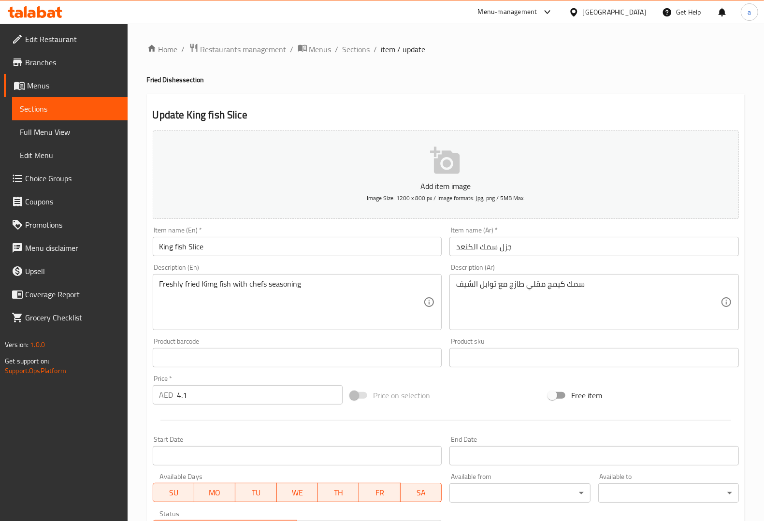
click at [505, 247] on input "جزل سمك الكنعد" at bounding box center [593, 246] width 289 height 19
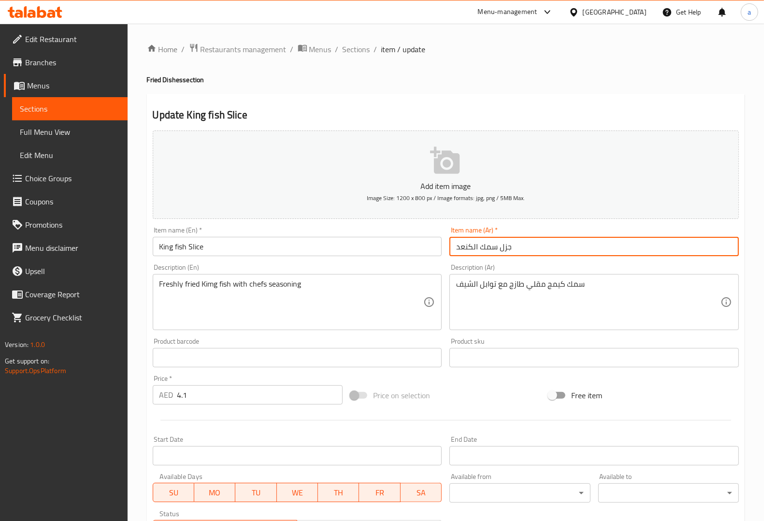
click at [505, 247] on input "جزل سمك الكنعد" at bounding box center [593, 246] width 289 height 19
paste input "فرط"
click at [505, 247] on input "فرط سمك الكنعد" at bounding box center [593, 246] width 289 height 19
click at [516, 247] on input "سمك الكنعد" at bounding box center [593, 246] width 289 height 19
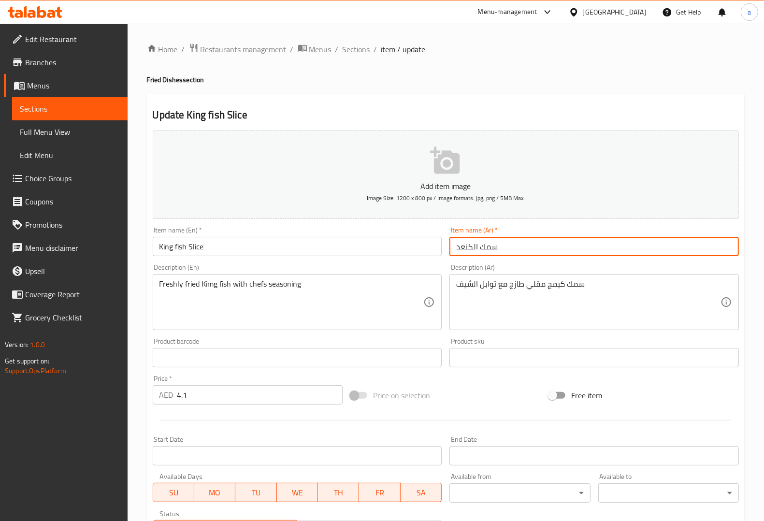
paste input "فرط"
click at [534, 266] on div "Description (Ar) سمك كيمج مقلي طازج مع توابل الشيف Description (Ar)" at bounding box center [593, 297] width 289 height 66
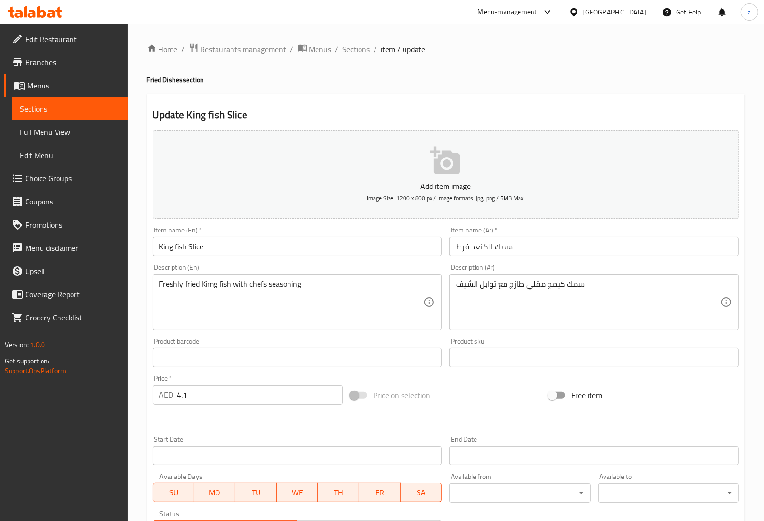
click at [487, 245] on input "سمك الكنعد فرط" at bounding box center [593, 246] width 289 height 19
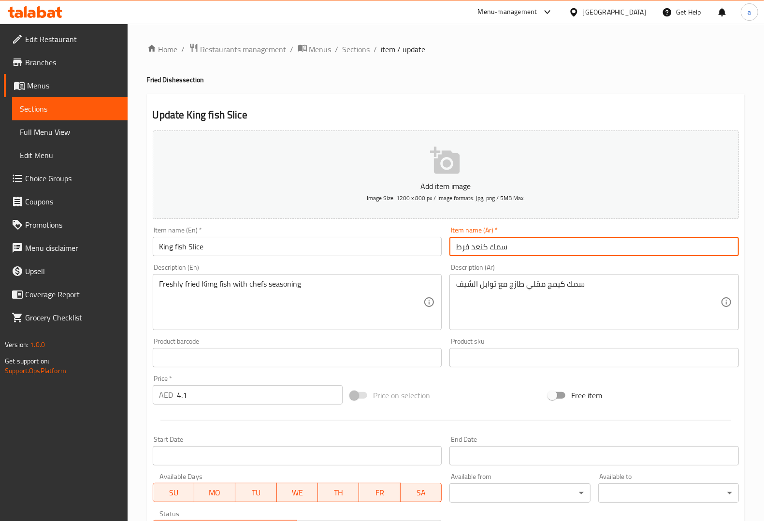
type input "سمك كنعد فرط"
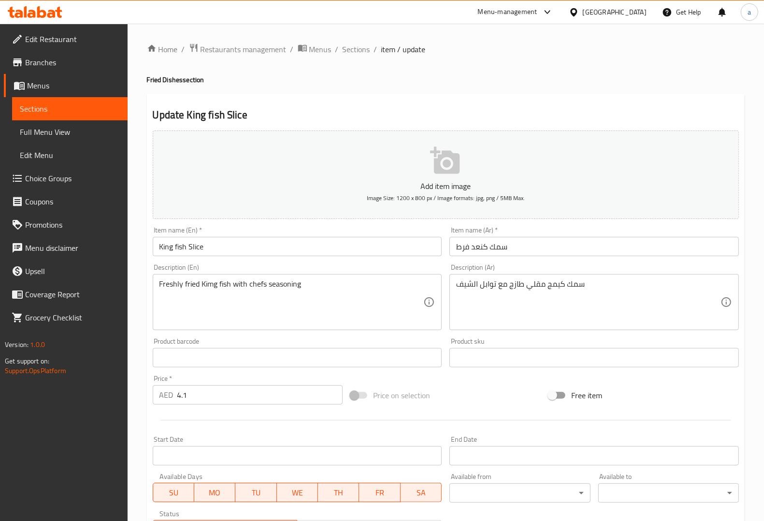
click at [548, 262] on div "Description (Ar) سمك كيمج مقلي طازج مع توابل الشيف Description (Ar)" at bounding box center [594, 297] width 297 height 74
drag, startPoint x: 129, startPoint y: 396, endPoint x: 122, endPoint y: 395, distance: 6.4
click at [122, 395] on div "Edit Restaurant Branches Menus Sections Full Menu View Edit Menu Choice Groups …" at bounding box center [382, 353] width 764 height 659
paste input "096"
type input "4.096"
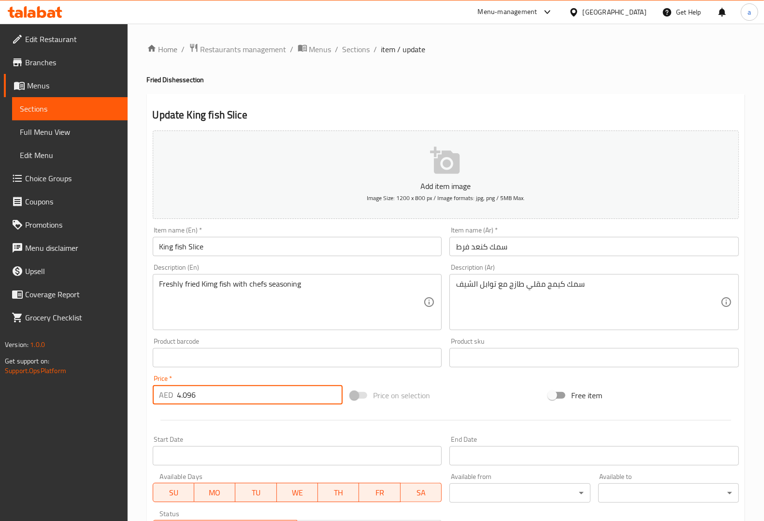
click at [238, 372] on div "Price   * AED 4.096 Price *" at bounding box center [248, 389] width 198 height 37
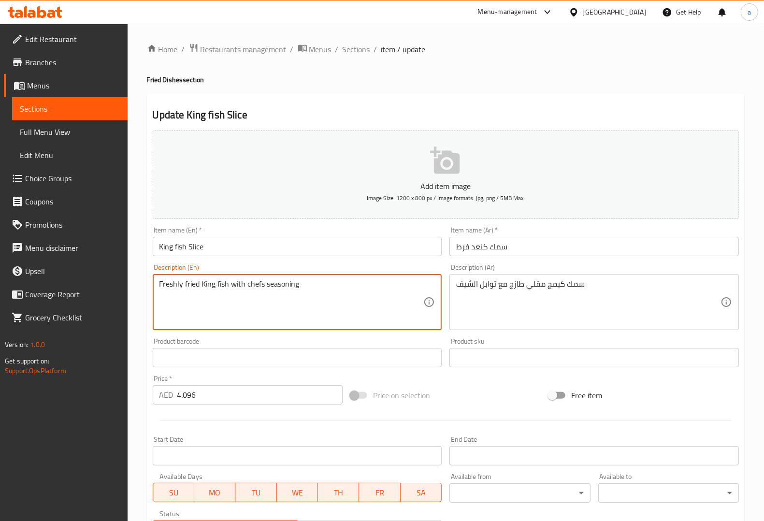
type textarea "Freshly fried King fish with chefs seasoning"
click at [288, 271] on div "Description (En) Freshly fried King fish with chefs seasoning Description (En)" at bounding box center [297, 297] width 289 height 66
click at [250, 285] on textarea "Freshly fried King fish with chefs seasoning" at bounding box center [291, 302] width 264 height 46
click at [386, 266] on div "Description (En) Freshly fried King fish with chefs seasoning Description (En)" at bounding box center [297, 297] width 289 height 66
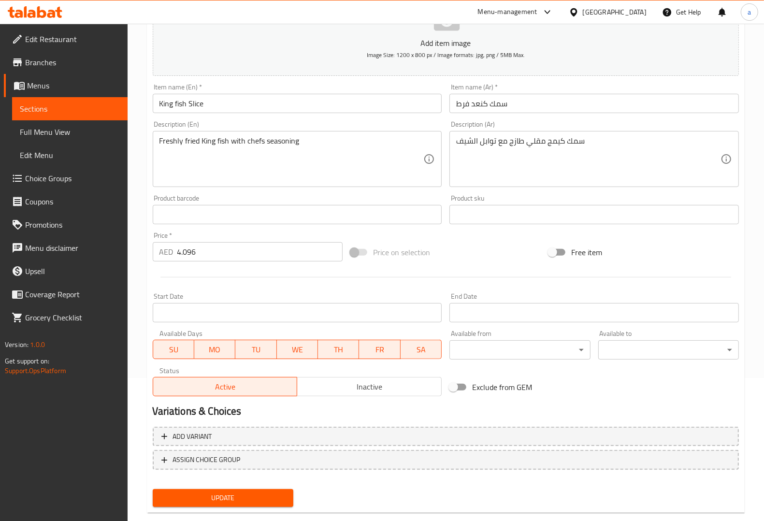
scroll to position [160, 0]
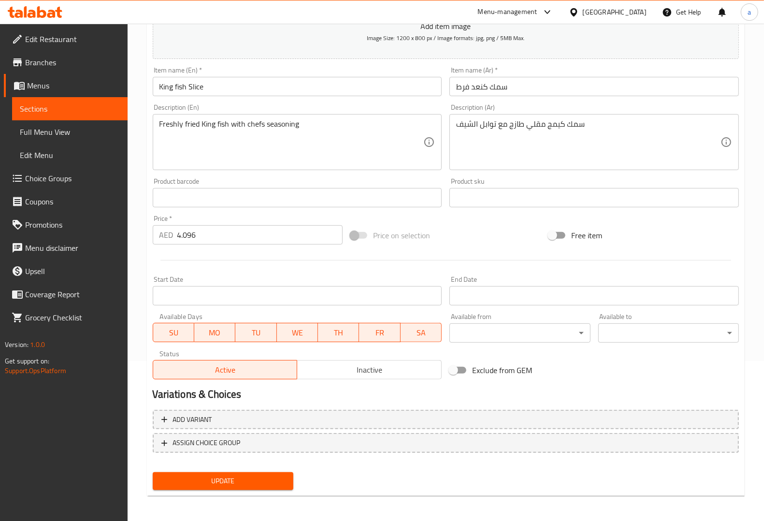
click at [265, 482] on span "Update" at bounding box center [222, 481] width 125 height 12
click at [65, 110] on span "Sections" at bounding box center [70, 109] width 100 height 12
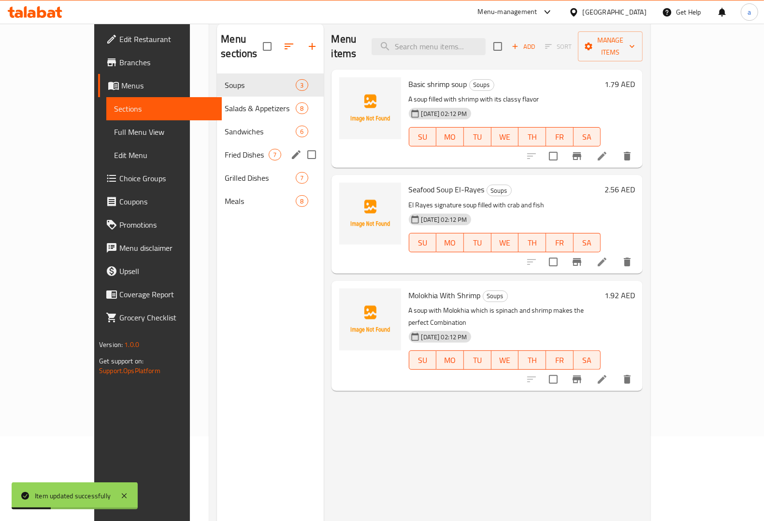
scroll to position [15, 0]
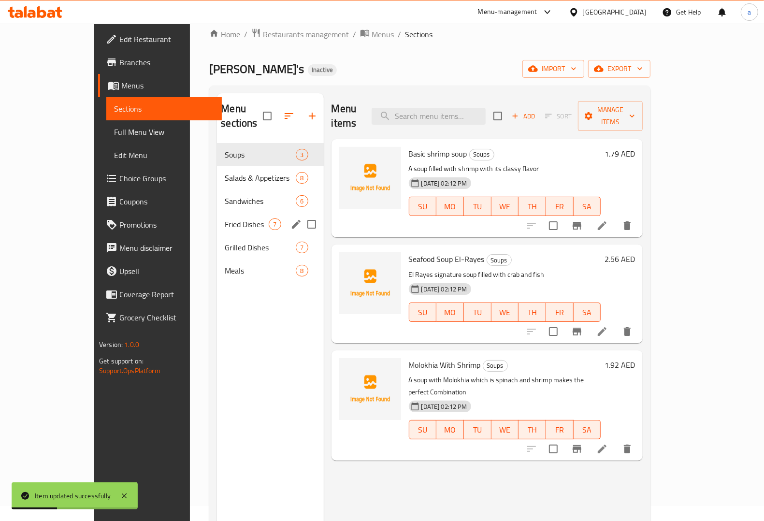
click at [217, 216] on div "Fried Dishes 7" at bounding box center [270, 224] width 106 height 23
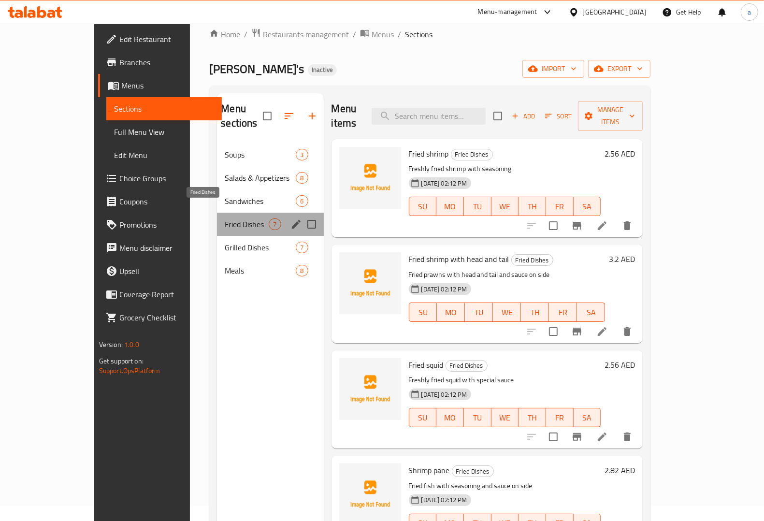
click at [225, 218] on span "Fried Dishes" at bounding box center [247, 224] width 44 height 12
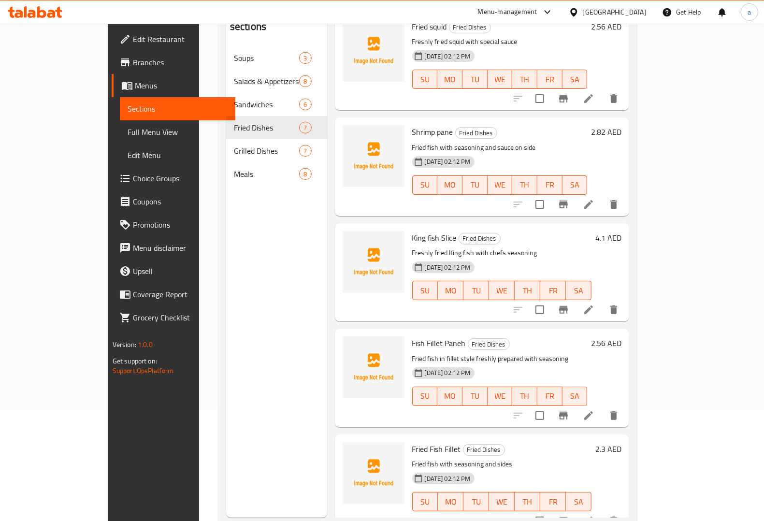
scroll to position [136, 0]
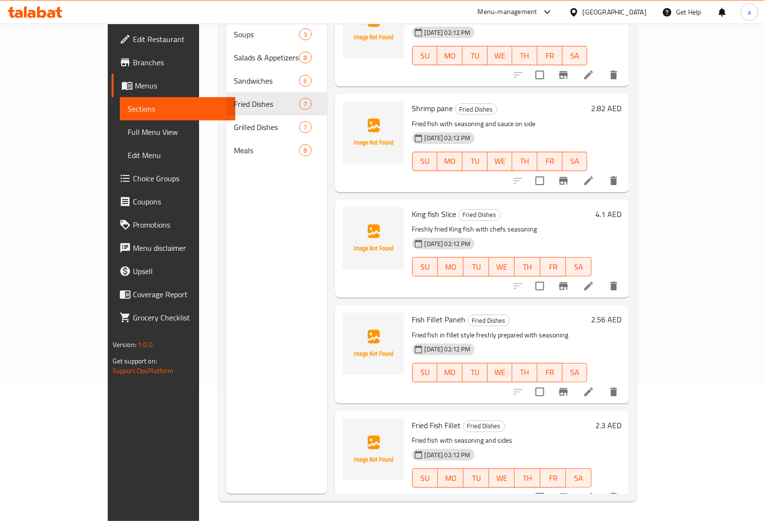
click at [602, 277] on li at bounding box center [588, 285] width 27 height 17
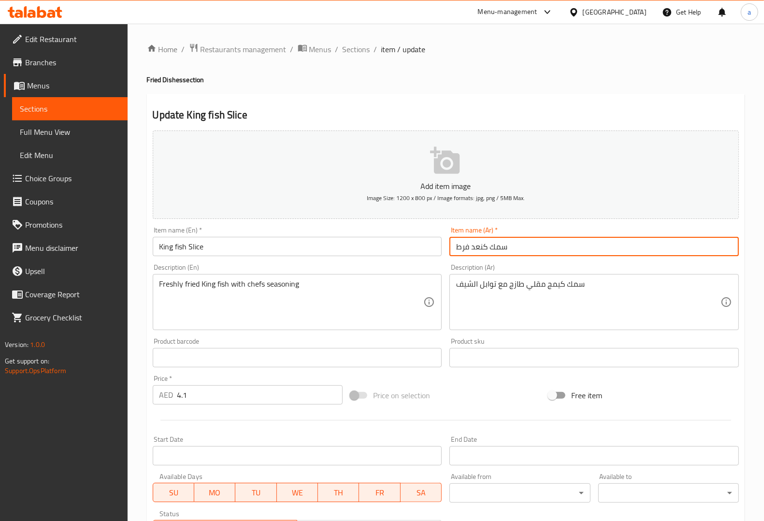
click at [465, 249] on input "سمك كنعد فرط" at bounding box center [593, 246] width 289 height 19
click at [458, 251] on input "سمك كنعد" at bounding box center [593, 246] width 289 height 19
type input "شريحة سمك كنعد"
click at [443, 256] on div "Item name (En)   * King fish Slice Item name (En) *" at bounding box center [297, 241] width 297 height 37
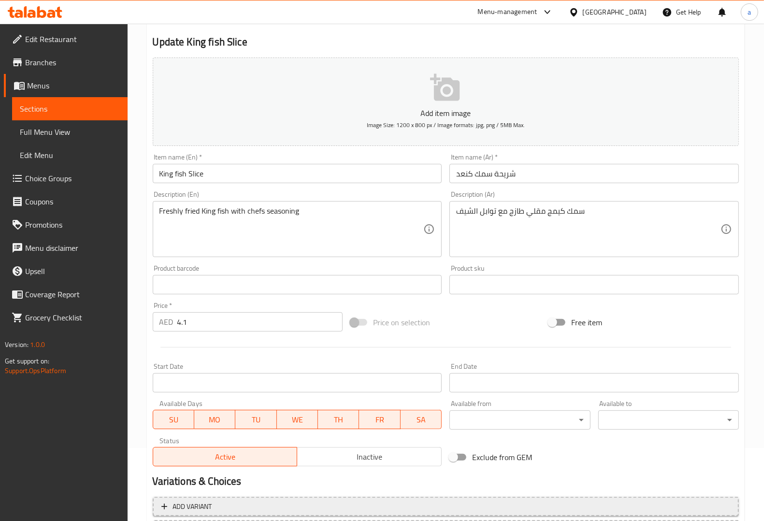
scroll to position [160, 0]
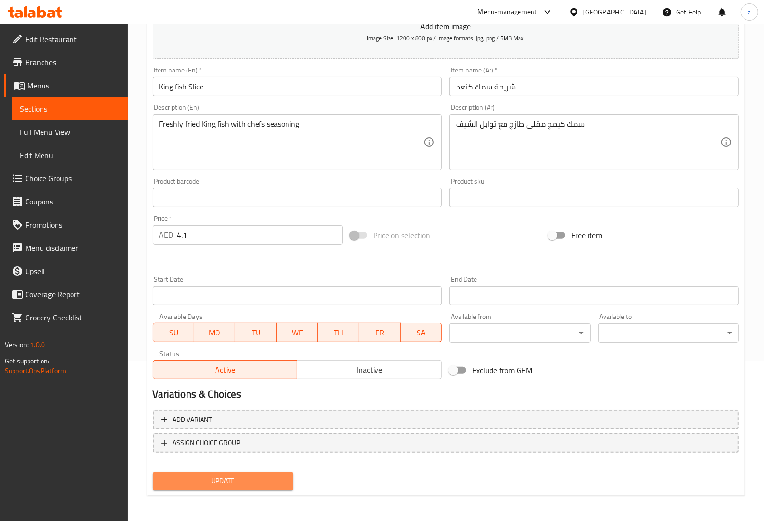
click at [266, 475] on span "Update" at bounding box center [222, 481] width 125 height 12
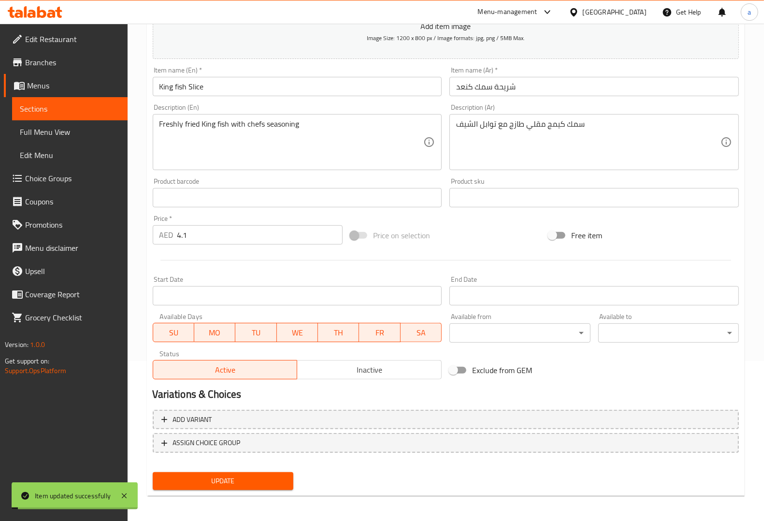
click at [73, 102] on link "Sections" at bounding box center [69, 108] width 115 height 23
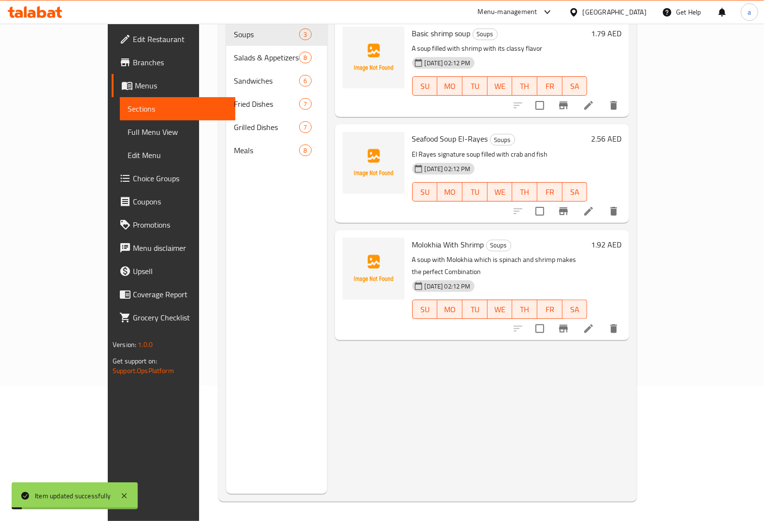
scroll to position [136, 0]
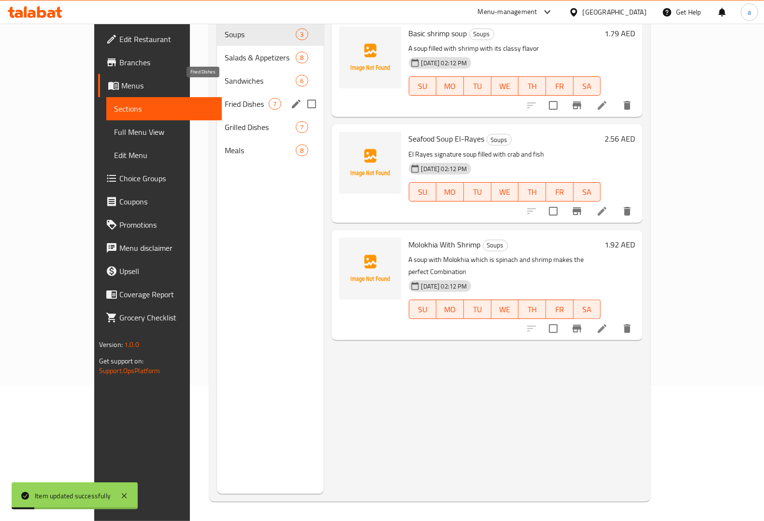
click at [225, 98] on span "Fried Dishes" at bounding box center [247, 104] width 44 height 12
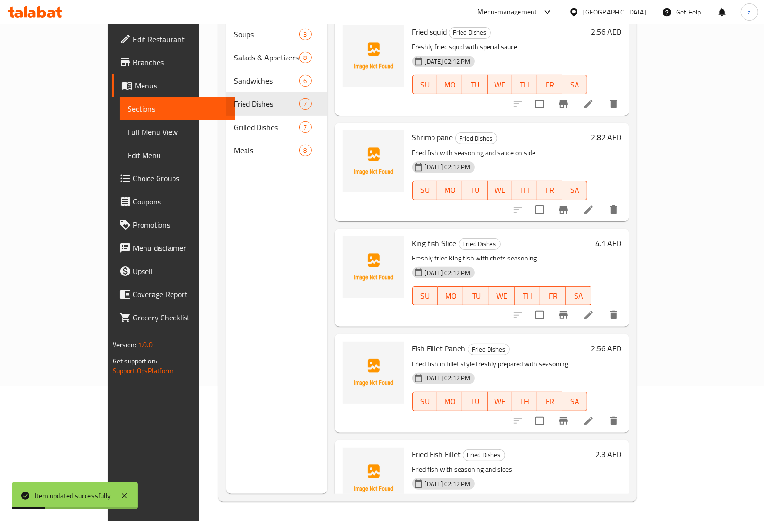
scroll to position [242, 0]
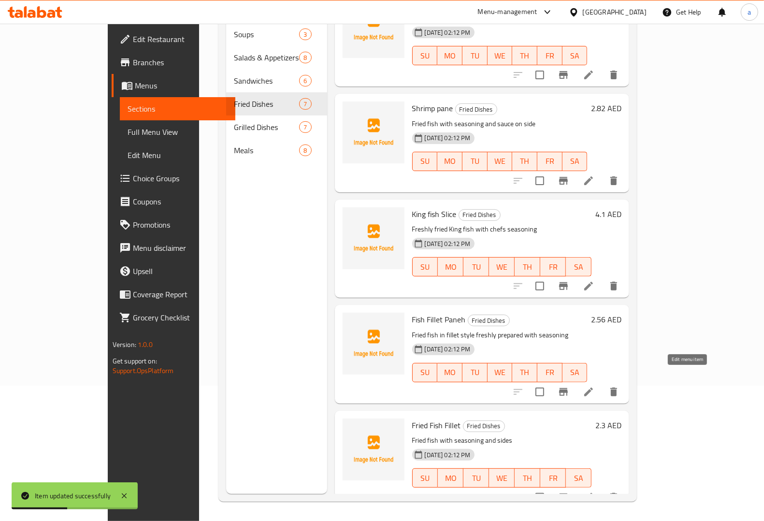
click at [593, 388] on icon at bounding box center [588, 392] width 9 height 9
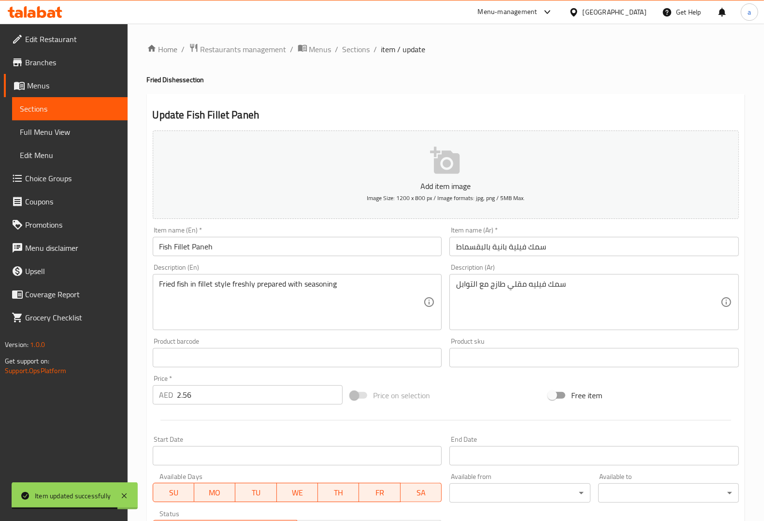
click at [468, 244] on input "سمك فيلية بانية بالبقسماط" at bounding box center [593, 246] width 289 height 19
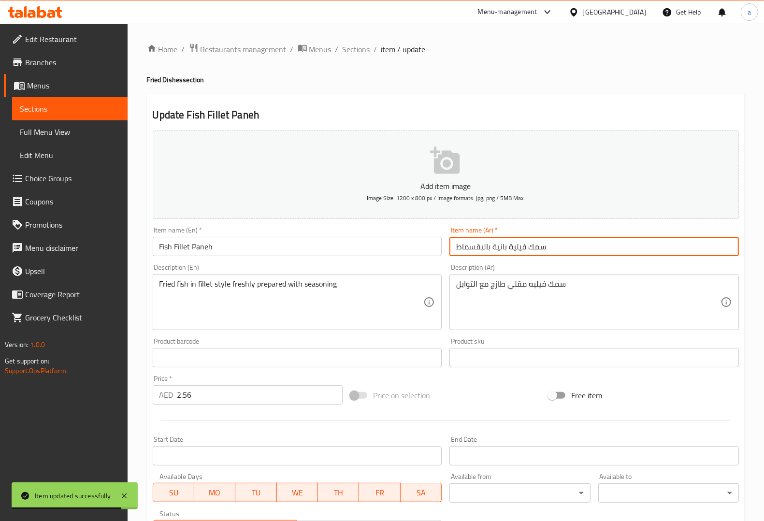
click at [468, 244] on input "سمك فيلية بانية بالبقسماط" at bounding box center [593, 246] width 289 height 19
type input "سمك فيلية بانية"
click at [206, 247] on input "Fish Fillet Paneh" at bounding box center [297, 246] width 289 height 19
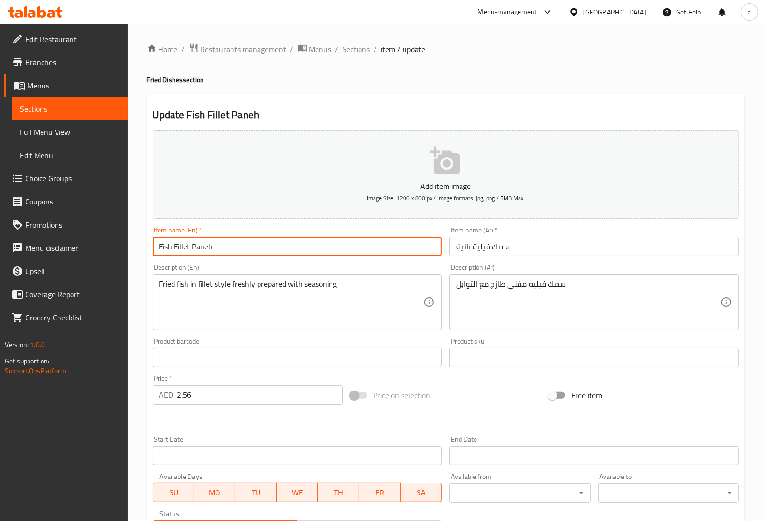
click at [206, 247] on input "Fish Fillet Paneh" at bounding box center [297, 246] width 289 height 19
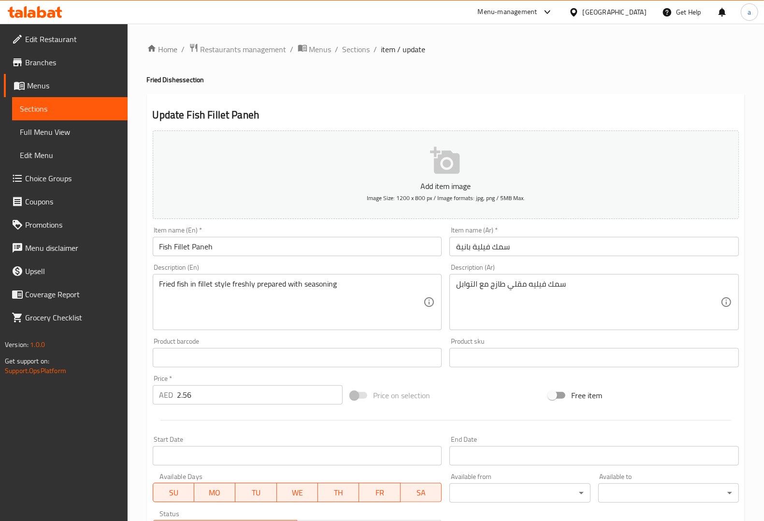
click at [291, 245] on input "Fish Fillet Paneh" at bounding box center [297, 246] width 289 height 19
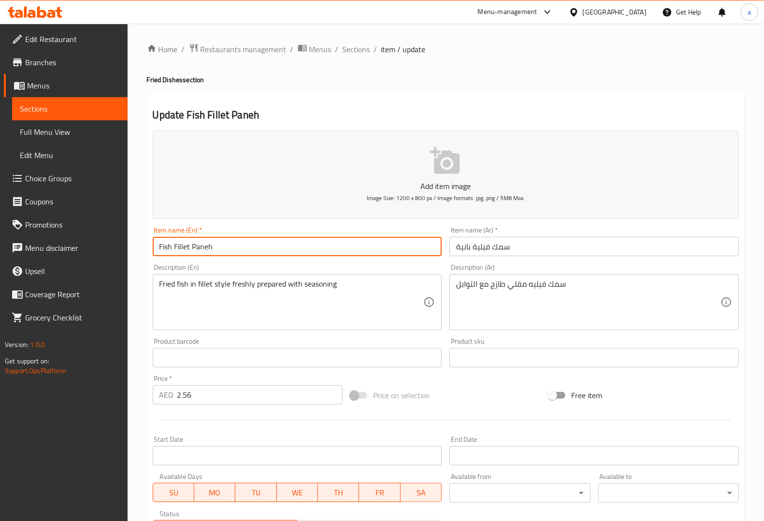
click at [457, 246] on input "سمك فيلية بانية" at bounding box center [593, 246] width 289 height 19
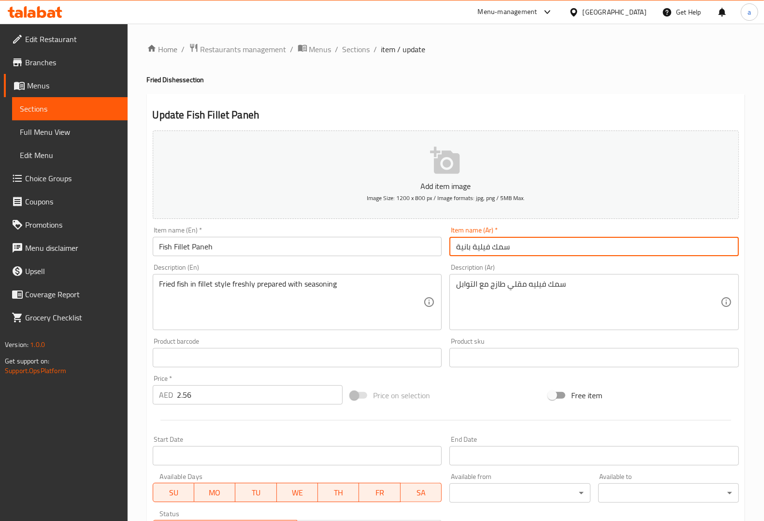
click at [457, 246] on input "سمك فيلية بانية" at bounding box center [593, 246] width 289 height 19
click at [465, 247] on input "سمك فيلية بانية" at bounding box center [593, 246] width 289 height 19
click at [482, 248] on input "سمك فيلية بانية" at bounding box center [593, 246] width 289 height 19
click at [459, 249] on input "سمك فيلية بانية" at bounding box center [593, 246] width 289 height 19
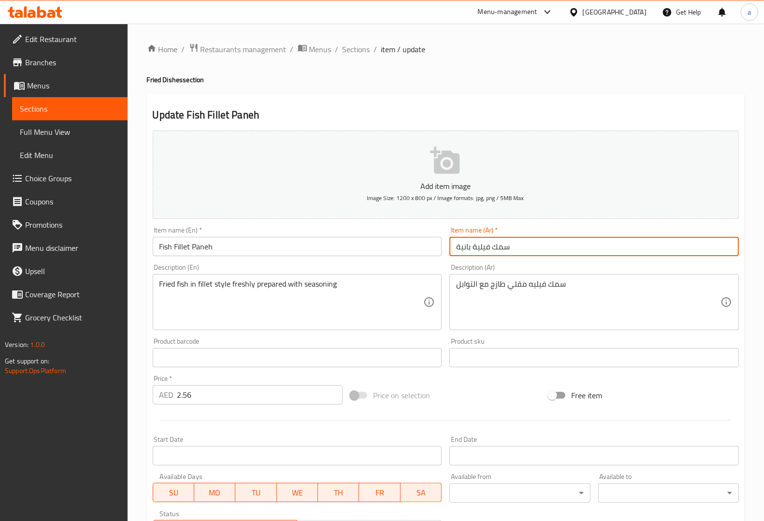
click at [459, 249] on input "سمك فيلية بانية" at bounding box center [593, 246] width 289 height 19
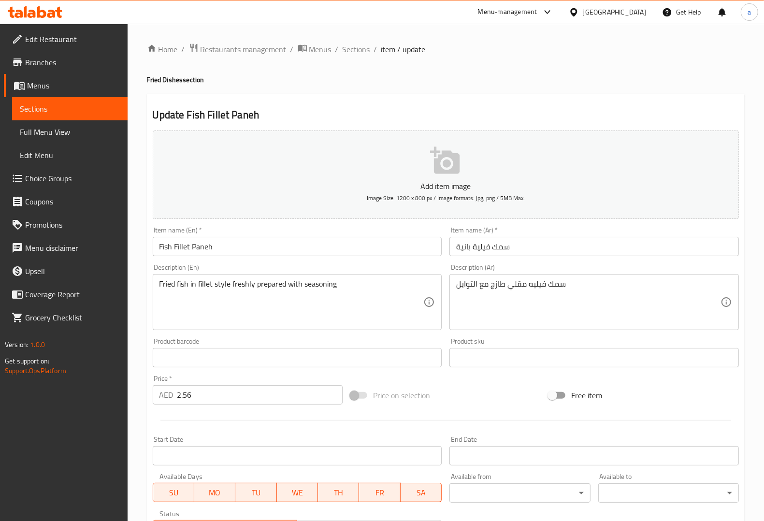
click at [206, 249] on input "Fish Fillet Paneh" at bounding box center [297, 246] width 289 height 19
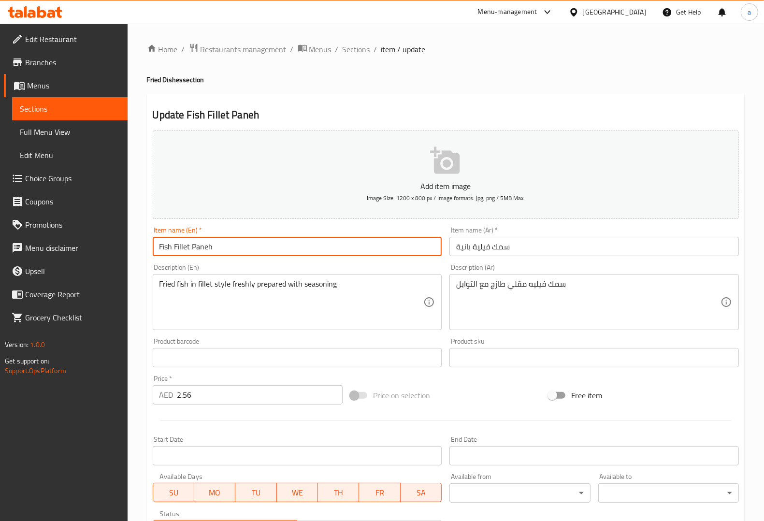
click at [206, 249] on input "Fish Fillet Paneh" at bounding box center [297, 246] width 289 height 19
paste input "text"
type input "Fish Fillet Pane"
drag, startPoint x: 321, startPoint y: 261, endPoint x: 390, endPoint y: 258, distance: 69.2
click at [321, 261] on div "Description (En) Fried fish in fillet style freshly prepared with seasoning Des…" at bounding box center [297, 297] width 297 height 74
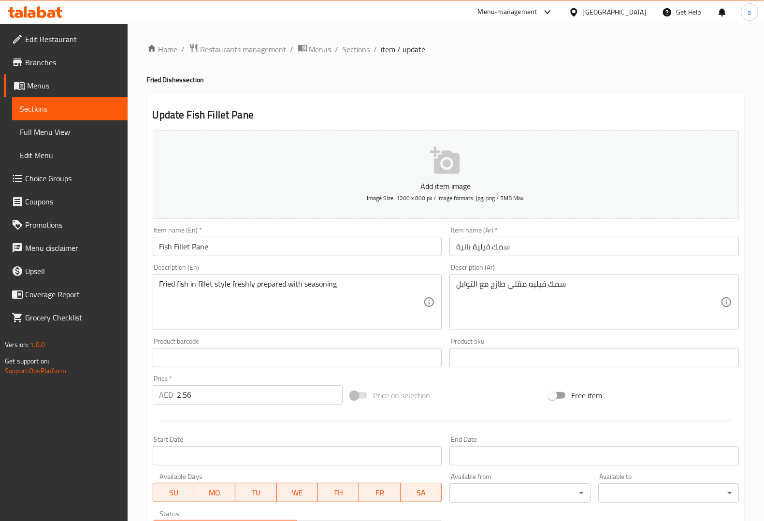
click at [468, 247] on input "سمك فيلية بانية" at bounding box center [593, 246] width 289 height 19
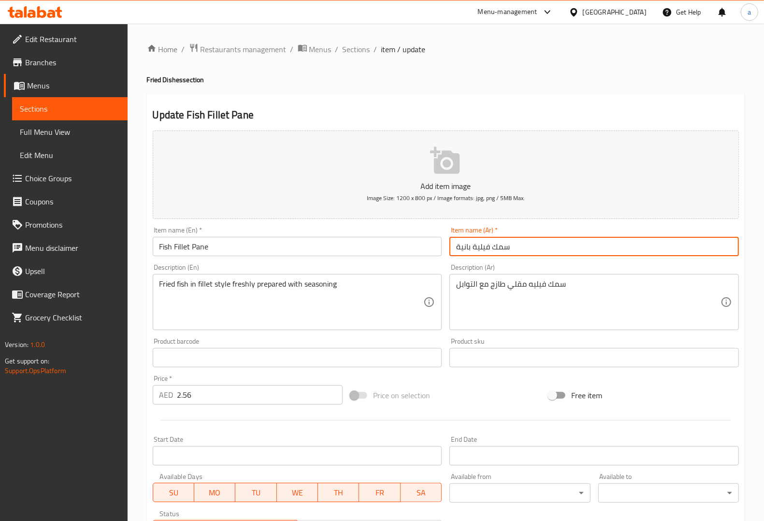
click at [468, 247] on input "سمك فيلية بانية" at bounding box center [593, 246] width 289 height 19
paste input "ه"
type input "سمك فيلية بانيه"
click at [532, 257] on div "Item name (Ar)   * سمك فيلية بانيه Item name (Ar) *" at bounding box center [594, 241] width 297 height 37
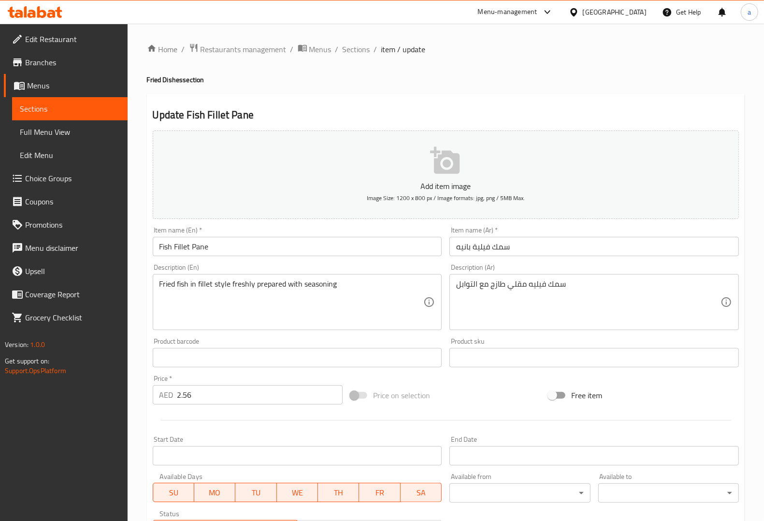
click at [376, 261] on div "Description (En) Fried fish in fillet style freshly prepared with seasoning Des…" at bounding box center [297, 297] width 297 height 74
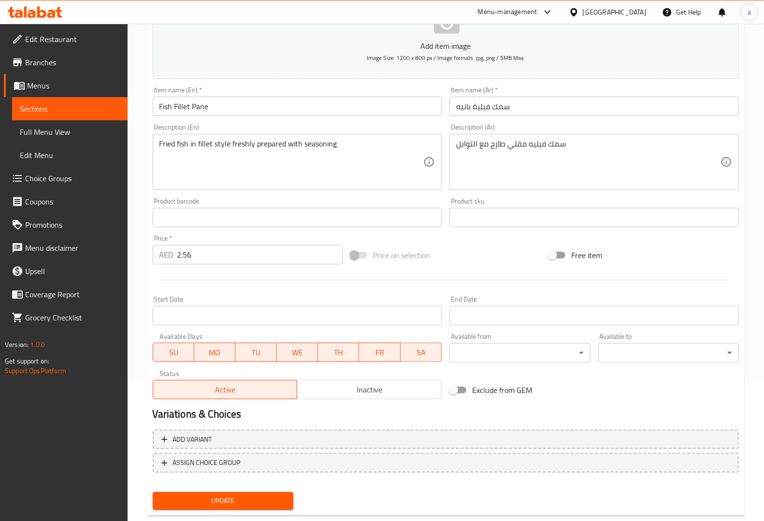
scroll to position [160, 0]
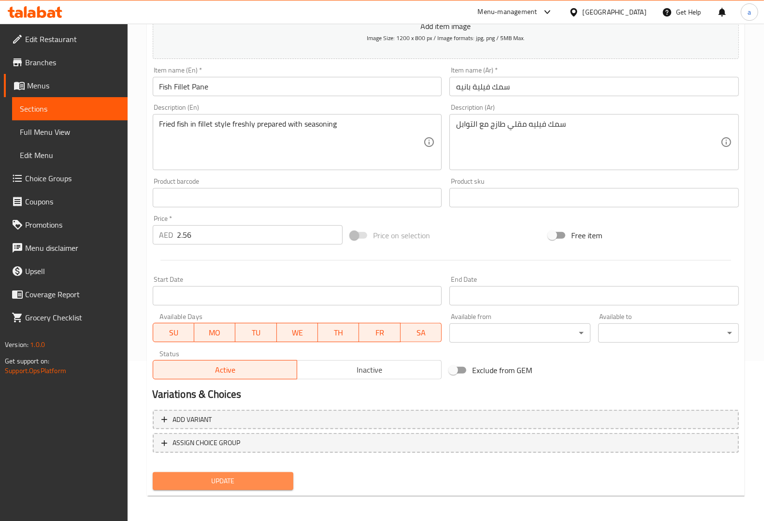
drag, startPoint x: 268, startPoint y: 472, endPoint x: 280, endPoint y: 460, distance: 16.7
click at [269, 468] on div "Update" at bounding box center [223, 481] width 148 height 26
drag, startPoint x: 240, startPoint y: 478, endPoint x: 245, endPoint y: 484, distance: 8.2
click at [241, 479] on span "Update" at bounding box center [222, 481] width 125 height 12
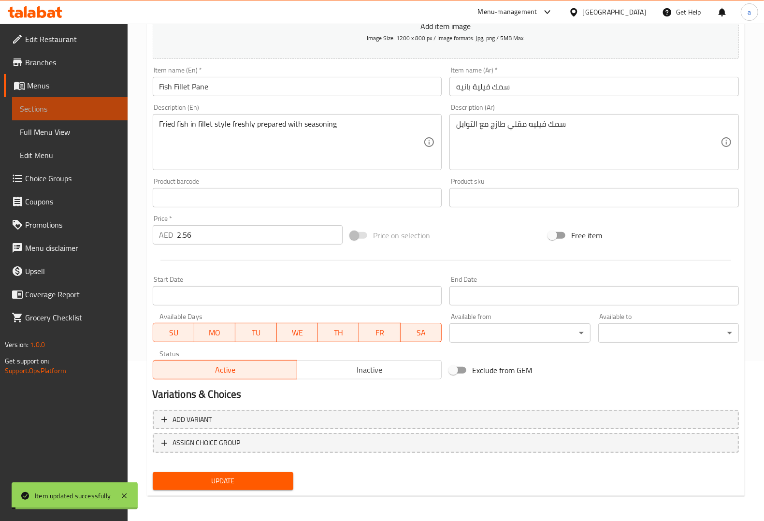
click at [76, 106] on span "Sections" at bounding box center [70, 109] width 100 height 12
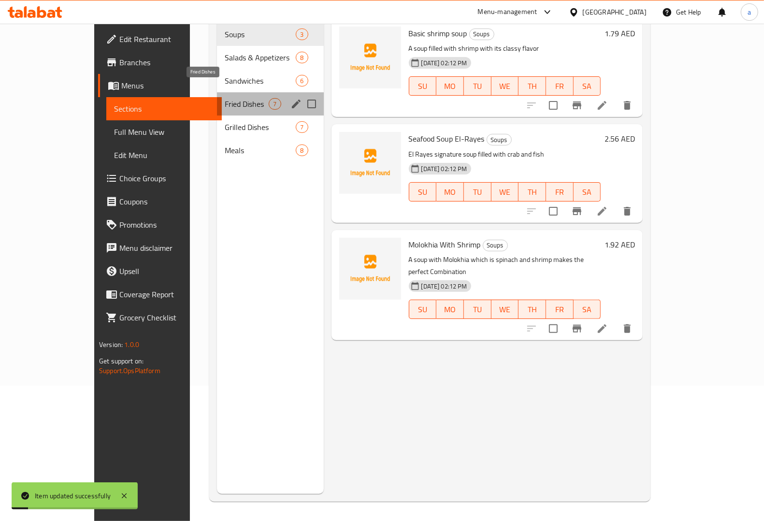
click at [225, 98] on span "Fried Dishes" at bounding box center [247, 104] width 44 height 12
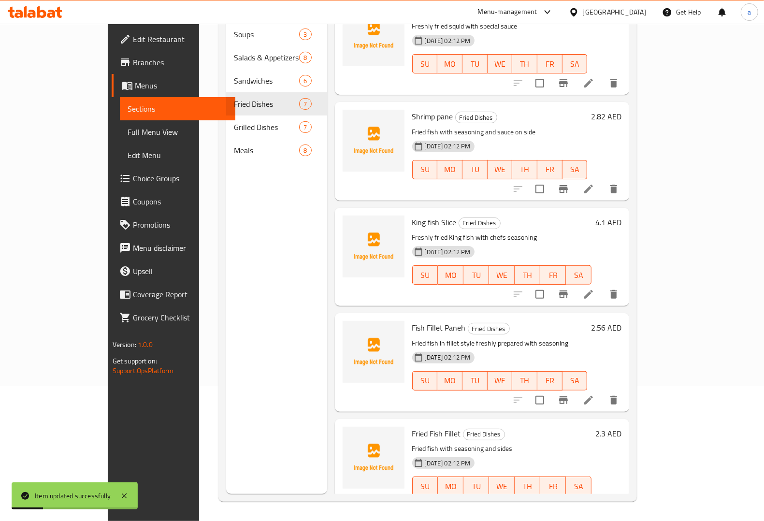
scroll to position [242, 0]
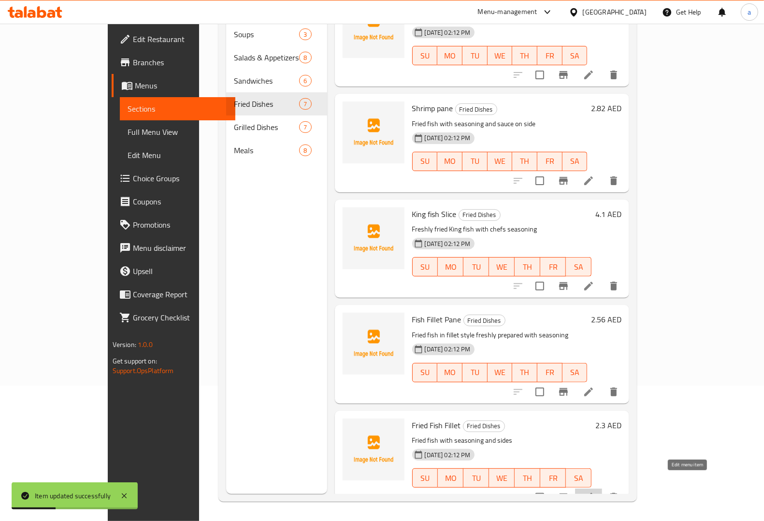
click at [594, 491] on icon at bounding box center [589, 497] width 12 height 12
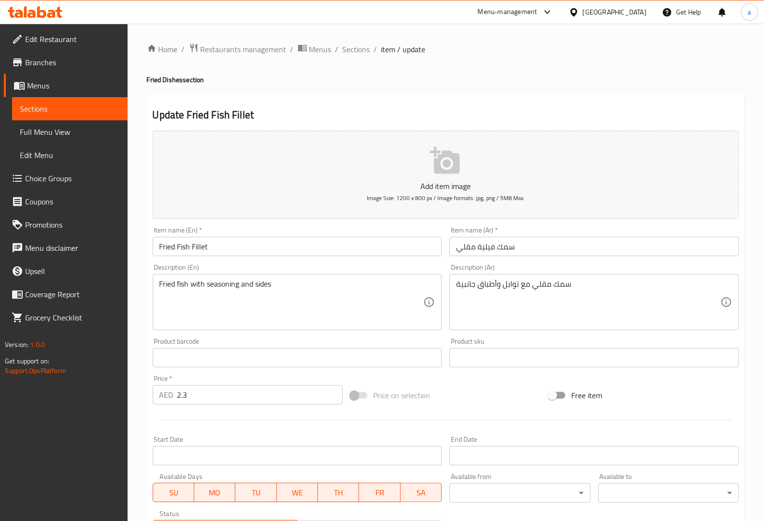
click at [237, 264] on div "Description (En) Fried fish with seasoning and sides Description (En)" at bounding box center [297, 297] width 289 height 66
click at [393, 271] on div "Description (En) Fried fish with seasoning and sides Description (En)" at bounding box center [297, 297] width 289 height 66
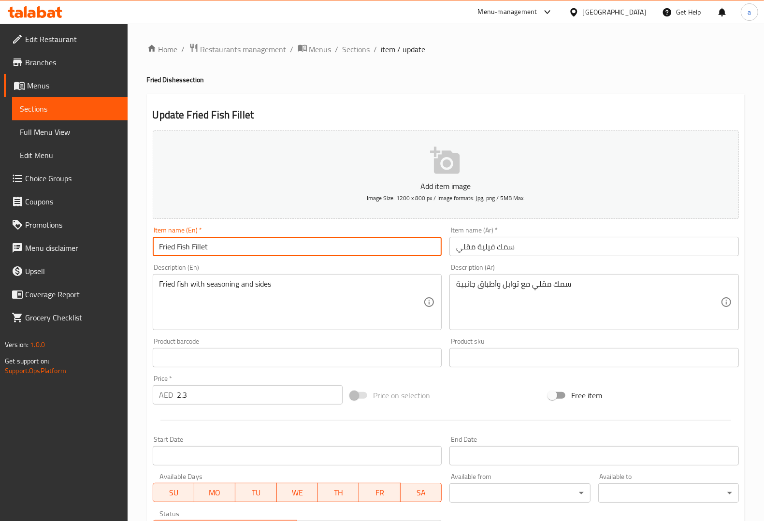
click at [230, 241] on input "Fried Fish Fillet" at bounding box center [297, 246] width 289 height 19
click at [226, 259] on div "Item name (En)   * Fried Fish Fillet Item name (En) *" at bounding box center [297, 241] width 297 height 37
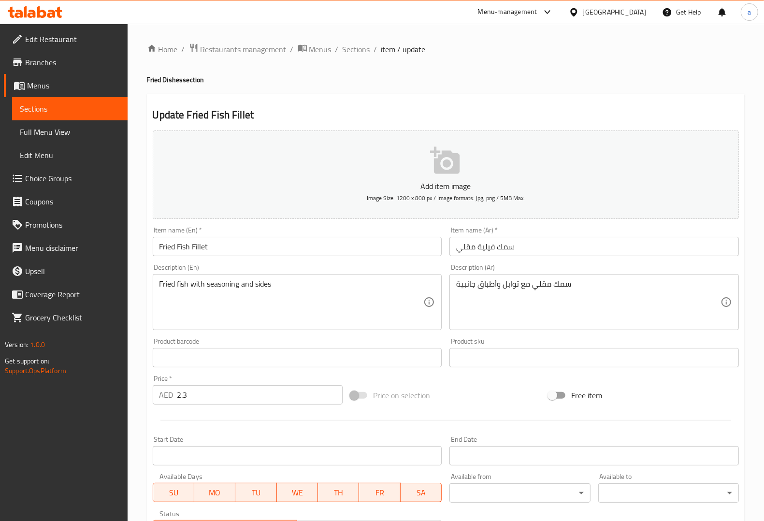
click at [204, 245] on input "Fried Fish Fillet" at bounding box center [297, 246] width 289 height 19
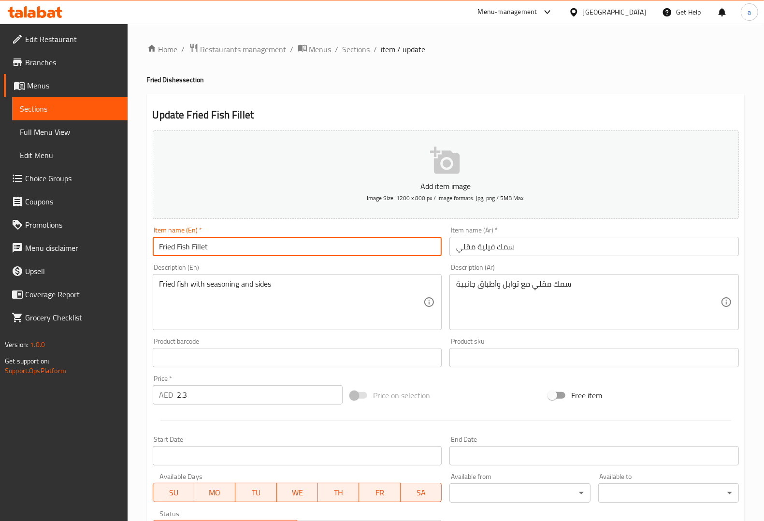
click at [204, 245] on input "Fried Fish Fillet" at bounding box center [297, 246] width 289 height 19
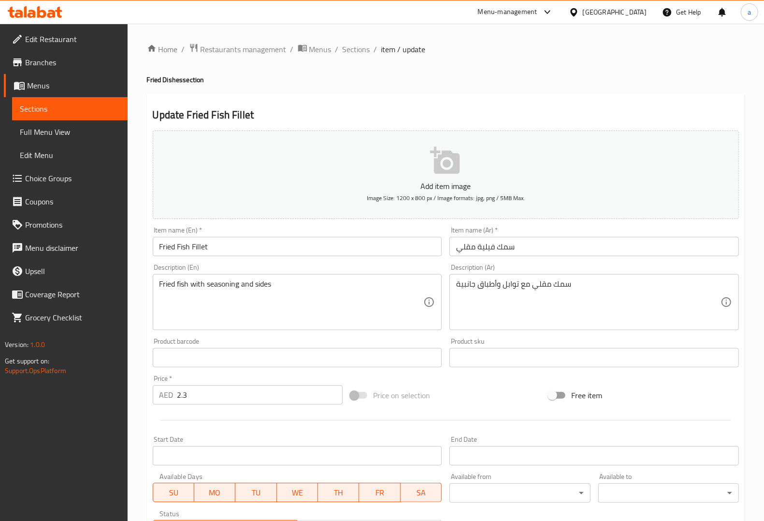
click at [349, 266] on div "Description (En) Fried fish with seasoning and sides Description (En)" at bounding box center [297, 297] width 289 height 66
click at [491, 249] on input "سمك فيلية مقلي" at bounding box center [593, 246] width 289 height 19
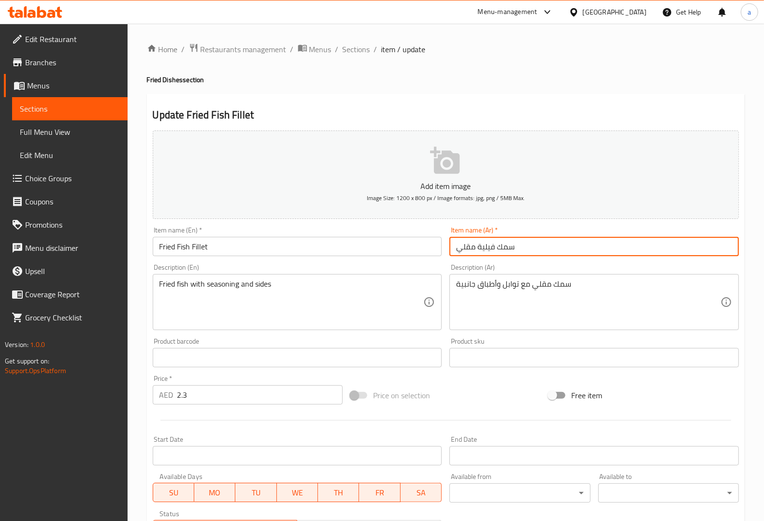
click at [491, 249] on input "سمك فيلية مقلي" at bounding box center [593, 246] width 289 height 19
paste input "ه"
click at [518, 264] on div "Description (Ar) سمك مقلي مع توابل وأطباق جانبية Description (Ar)" at bounding box center [593, 297] width 289 height 66
click at [475, 247] on input "سمك فيليهمقلي" at bounding box center [593, 246] width 289 height 19
type input "سمك فيليه مقلي"
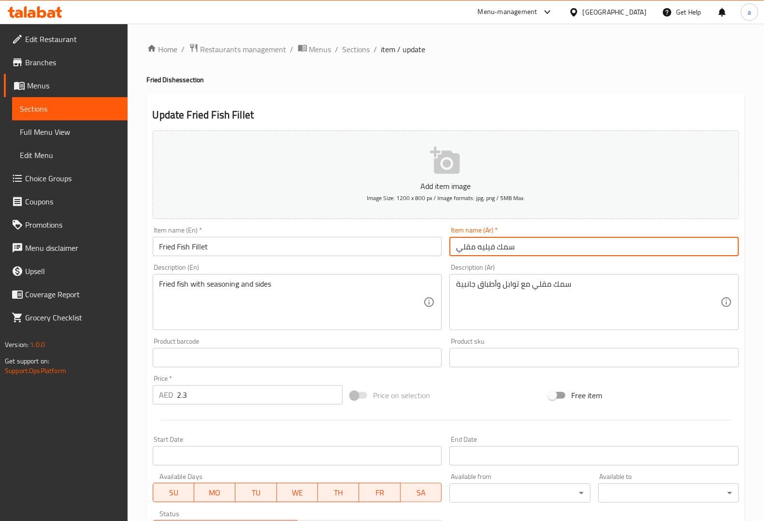
click at [526, 259] on div "Item name (Ar)   * سمك فيليه مقلي Item name (Ar) *" at bounding box center [594, 241] width 297 height 37
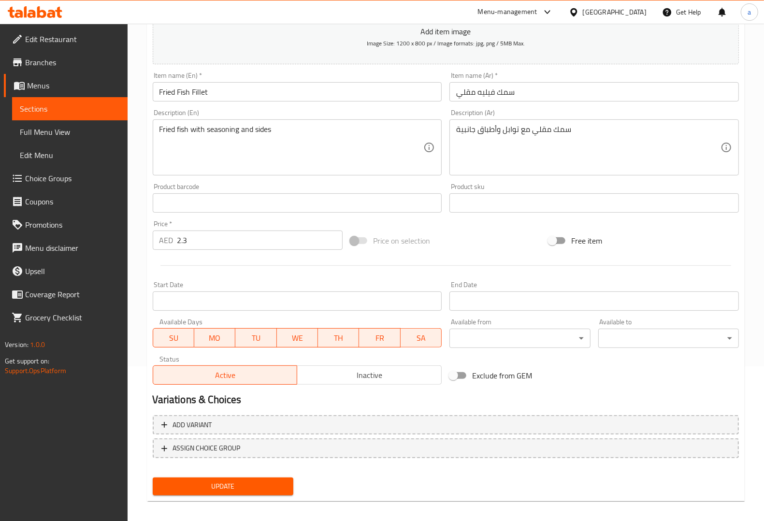
scroll to position [160, 0]
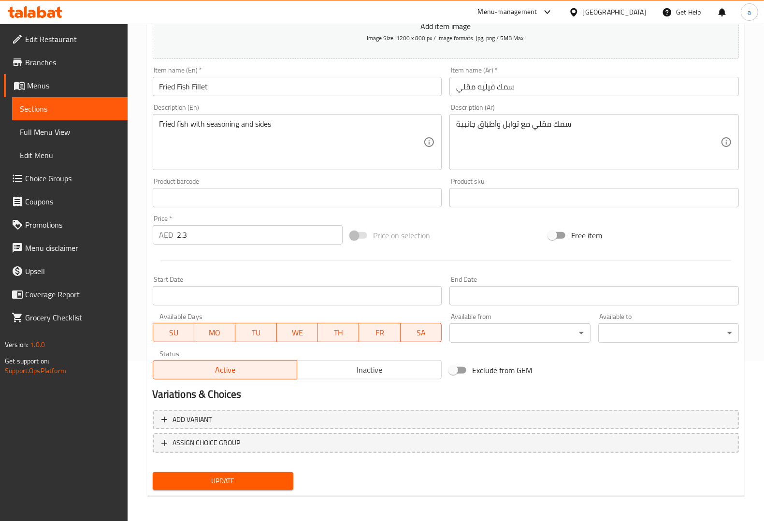
click at [230, 479] on span "Update" at bounding box center [222, 481] width 125 height 12
click at [82, 106] on span "Sections" at bounding box center [70, 109] width 100 height 12
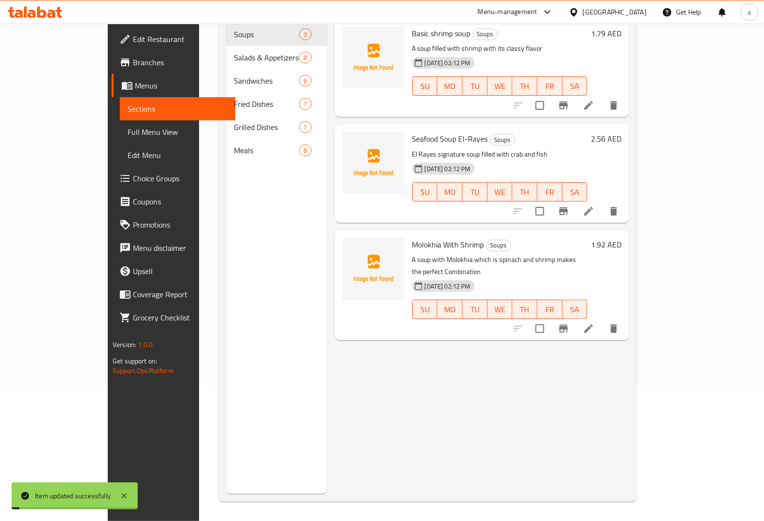
scroll to position [136, 0]
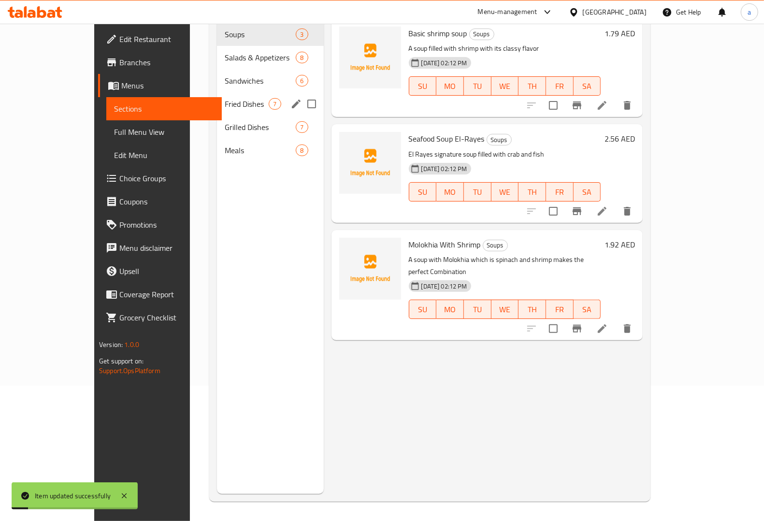
click at [225, 98] on span "Fried Dishes" at bounding box center [247, 104] width 44 height 12
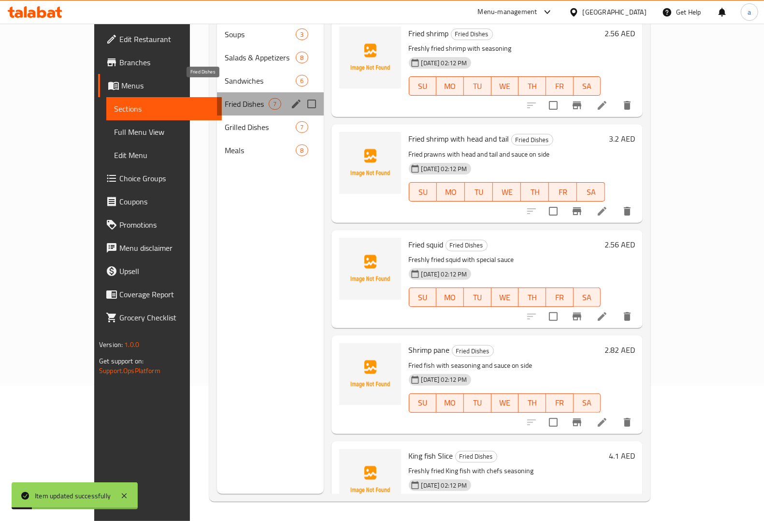
click at [225, 98] on span "Fried Dishes" at bounding box center [247, 104] width 44 height 12
click at [225, 121] on span "Grilled Dishes" at bounding box center [247, 127] width 44 height 12
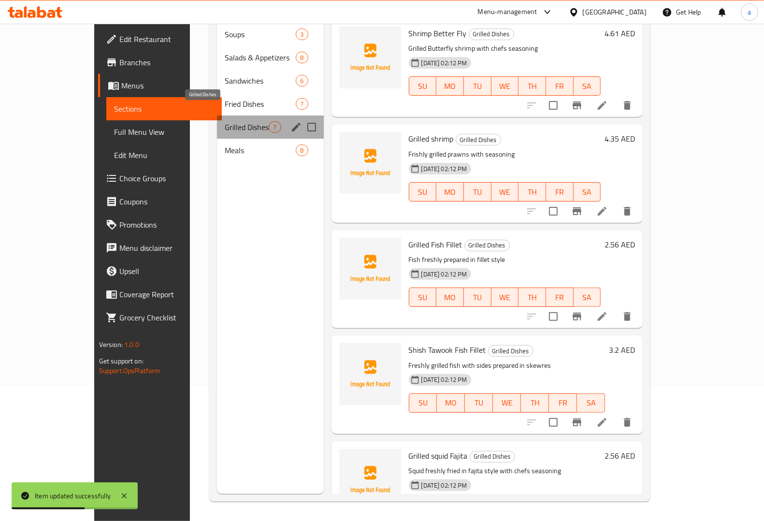
click at [225, 121] on span "Grilled Dishes" at bounding box center [247, 127] width 44 height 12
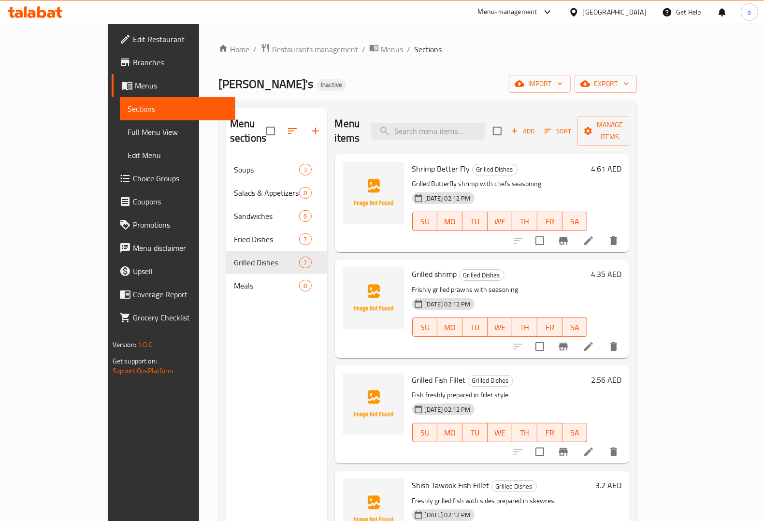
click at [594, 235] on icon at bounding box center [589, 241] width 12 height 12
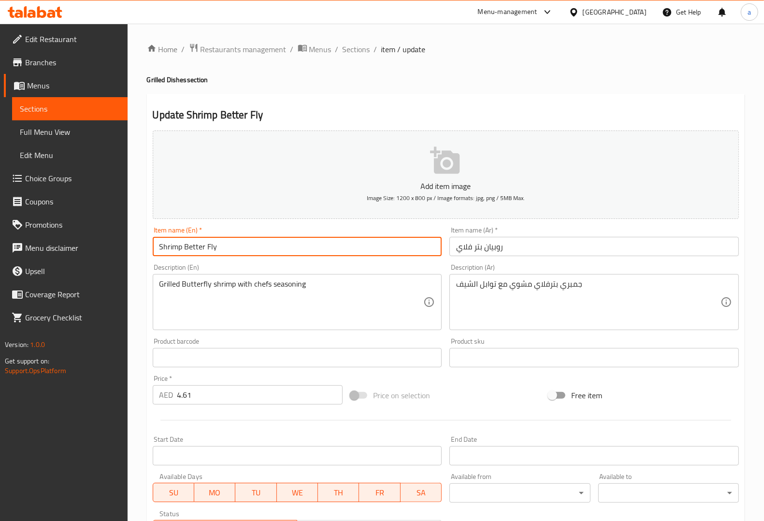
drag, startPoint x: 184, startPoint y: 245, endPoint x: 235, endPoint y: 243, distance: 51.3
click at [235, 243] on input "Shrimp Better Fly" at bounding box center [297, 246] width 289 height 19
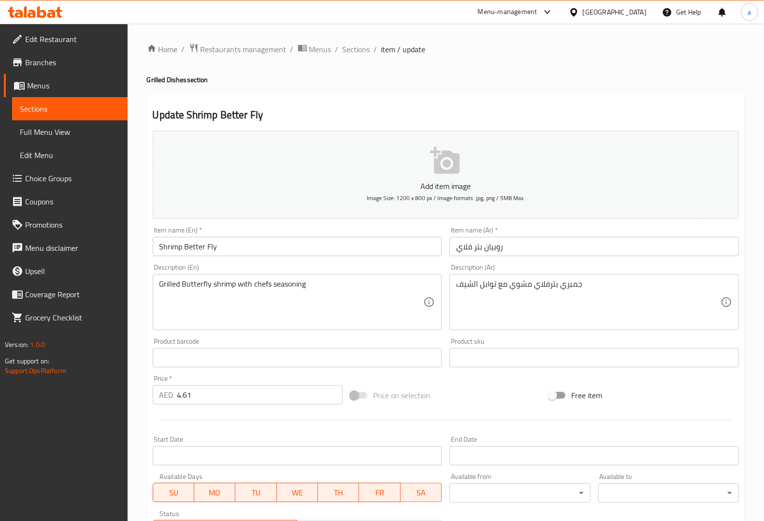
click at [371, 265] on div "Description (En) Grilled Butterfly shrimp with chefs seasoning Description (En)" at bounding box center [297, 297] width 289 height 66
click at [166, 283] on textarea "Grilled Butterfly shrimp with chefs seasoning" at bounding box center [291, 302] width 264 height 46
click at [658, 383] on div "Free item" at bounding box center [644, 395] width 198 height 26
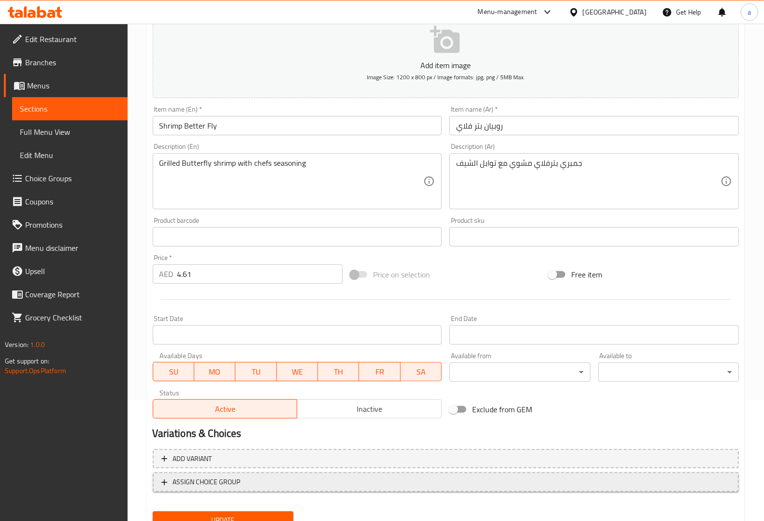
scroll to position [160, 0]
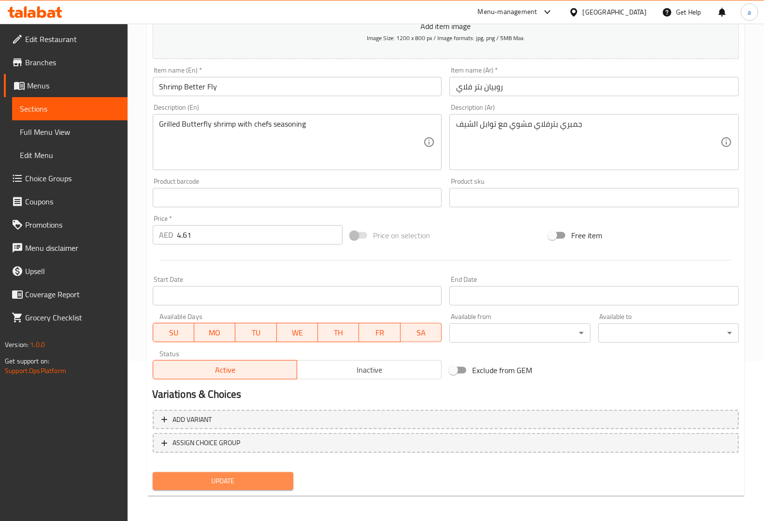
click at [215, 479] on span "Update" at bounding box center [222, 481] width 125 height 12
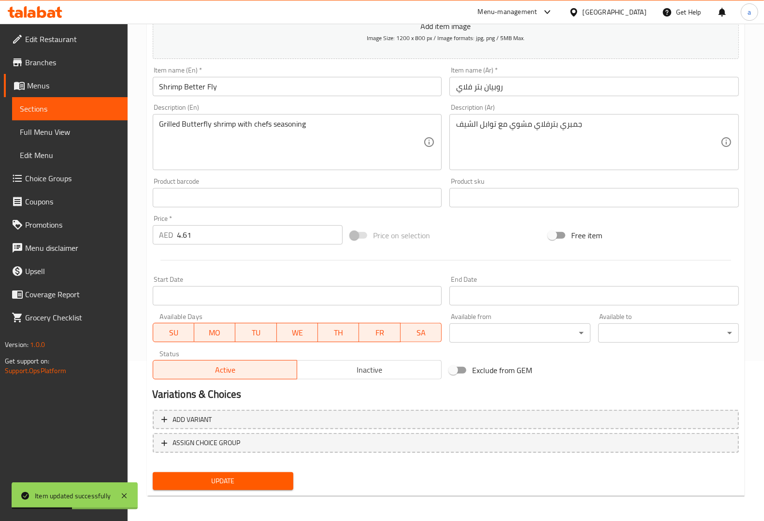
click at [58, 105] on span "Sections" at bounding box center [70, 109] width 100 height 12
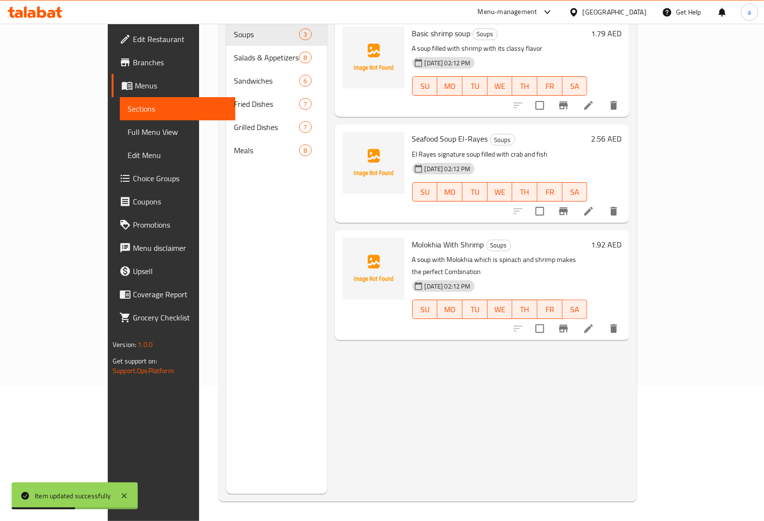
scroll to position [136, 0]
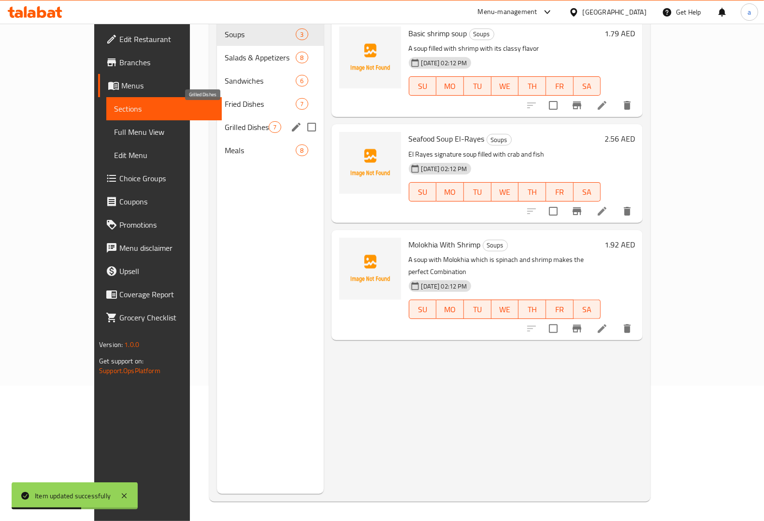
click at [225, 121] on span "Grilled Dishes" at bounding box center [247, 127] width 44 height 12
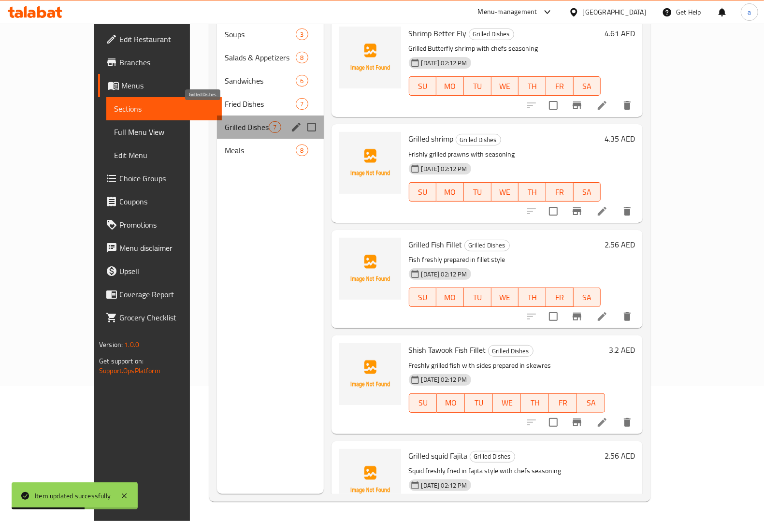
click at [225, 121] on span "Grilled Dishes" at bounding box center [247, 127] width 44 height 12
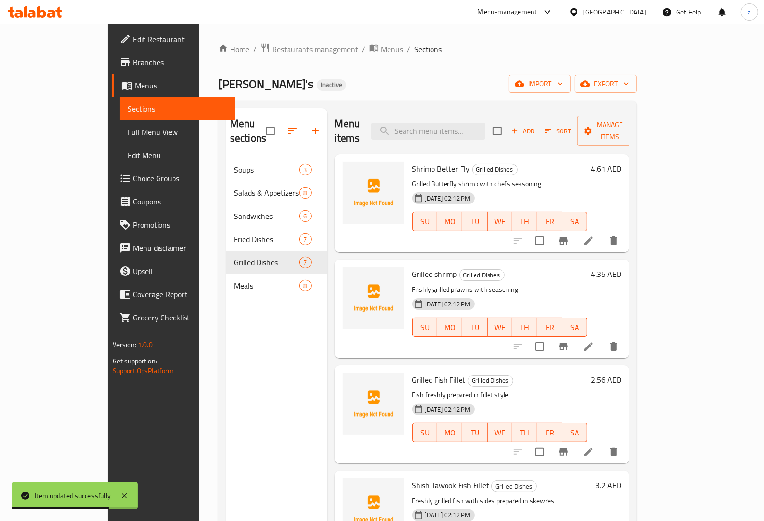
click at [602, 338] on li at bounding box center [588, 346] width 27 height 17
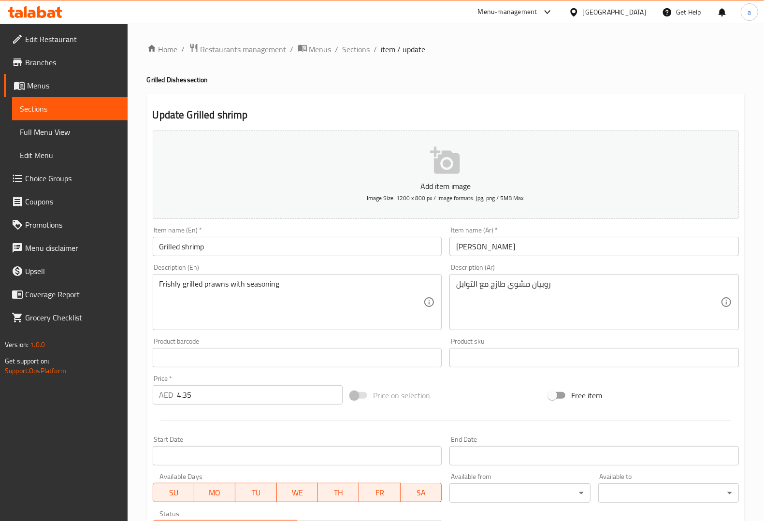
click at [78, 108] on span "Sections" at bounding box center [70, 109] width 100 height 12
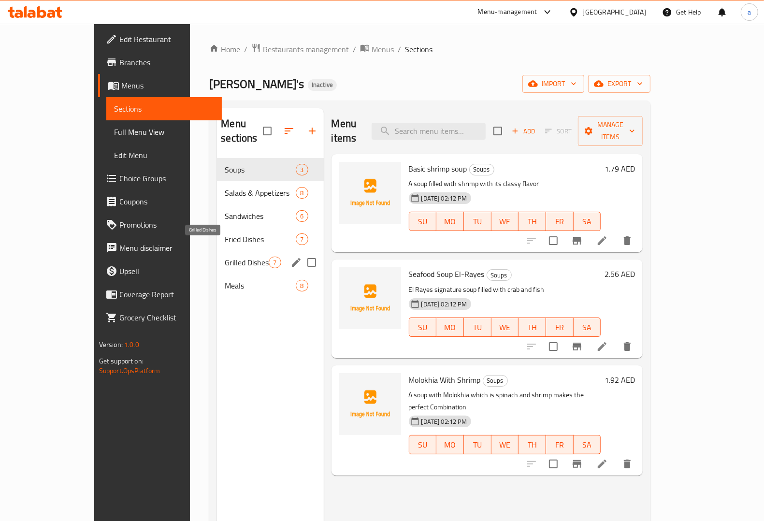
click at [225, 257] on span "Grilled Dishes" at bounding box center [247, 263] width 44 height 12
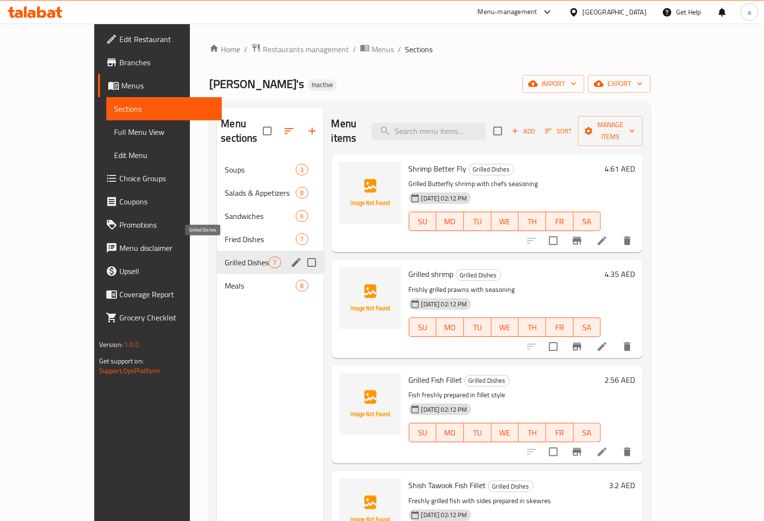
click at [225, 257] on span "Grilled Dishes" at bounding box center [247, 263] width 44 height 12
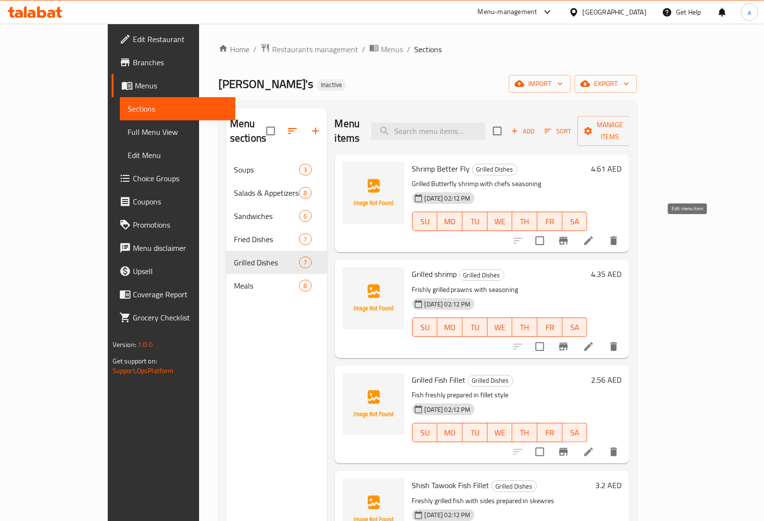
click at [594, 235] on icon at bounding box center [589, 241] width 12 height 12
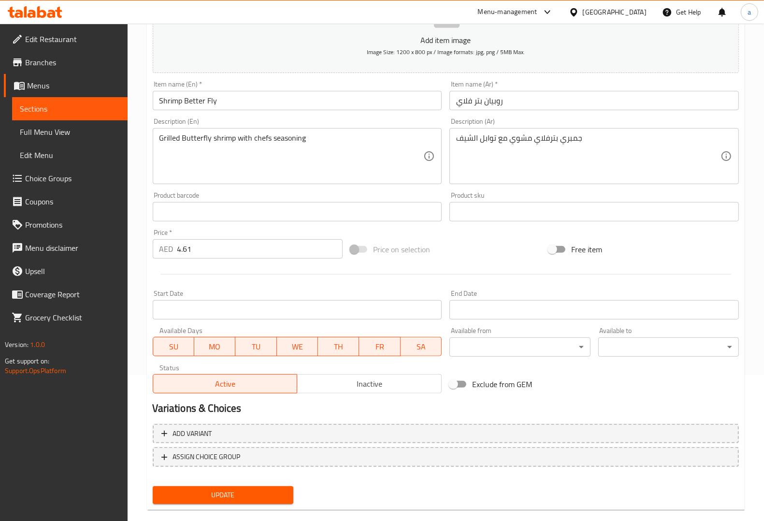
scroll to position [160, 0]
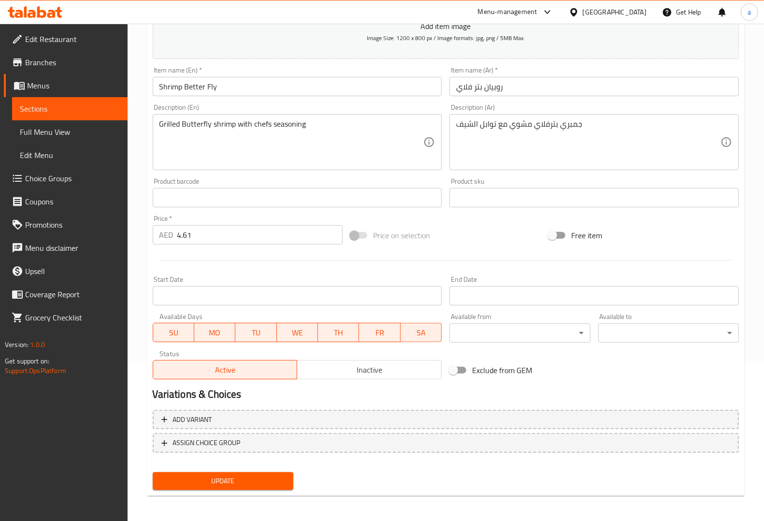
click at [98, 106] on span "Sections" at bounding box center [70, 109] width 100 height 12
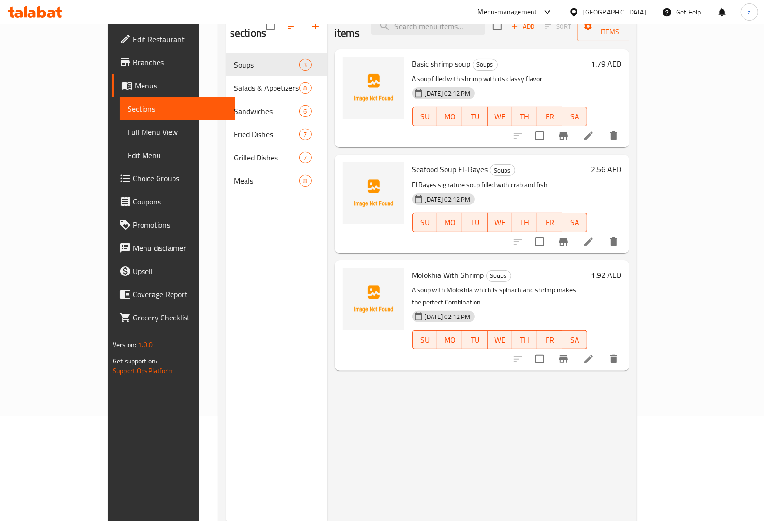
scroll to position [75, 0]
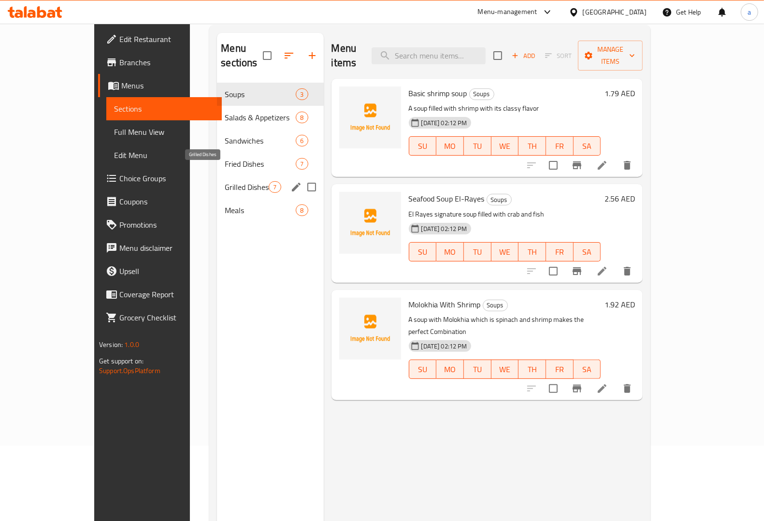
drag, startPoint x: 187, startPoint y: 172, endPoint x: 187, endPoint y: 153, distance: 18.9
click at [217, 155] on div "Soups 3 Salads & Appetizers 8 Sandwiches 6 Fried Dishes 7 Grilled Dishes 7 Meal…" at bounding box center [270, 152] width 106 height 139
click at [217, 181] on div "Grilled Dishes 7" at bounding box center [270, 186] width 106 height 23
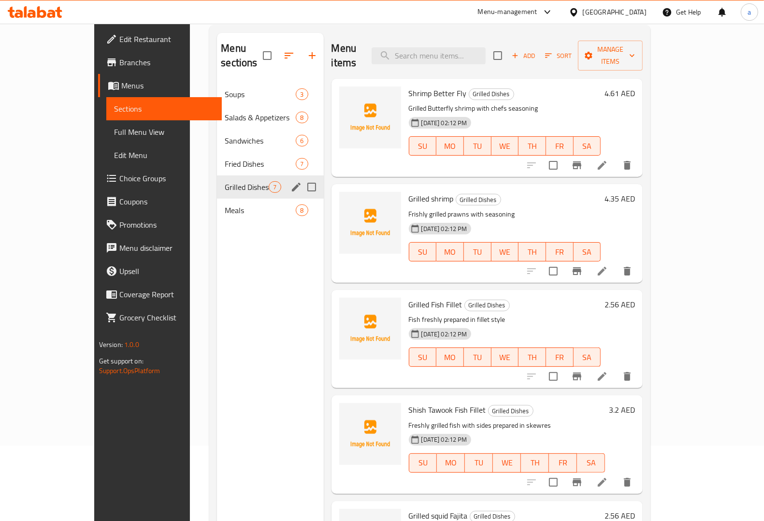
click at [225, 181] on span "Grilled Dishes" at bounding box center [247, 187] width 44 height 12
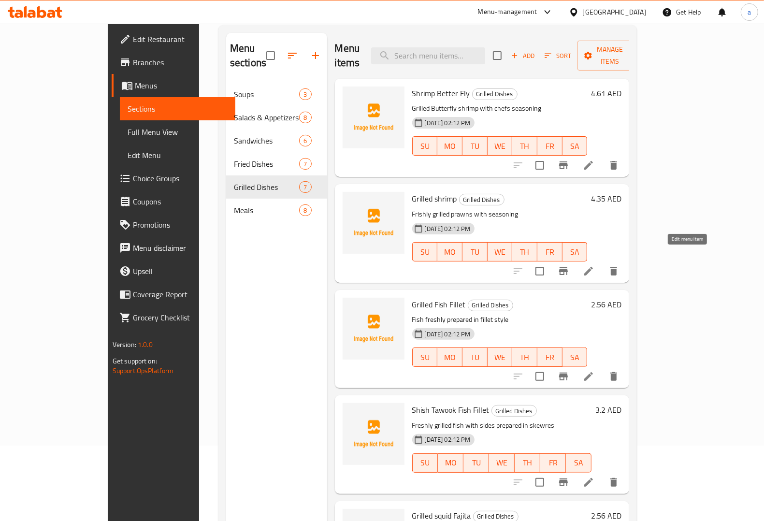
click at [594, 265] on icon at bounding box center [589, 271] width 12 height 12
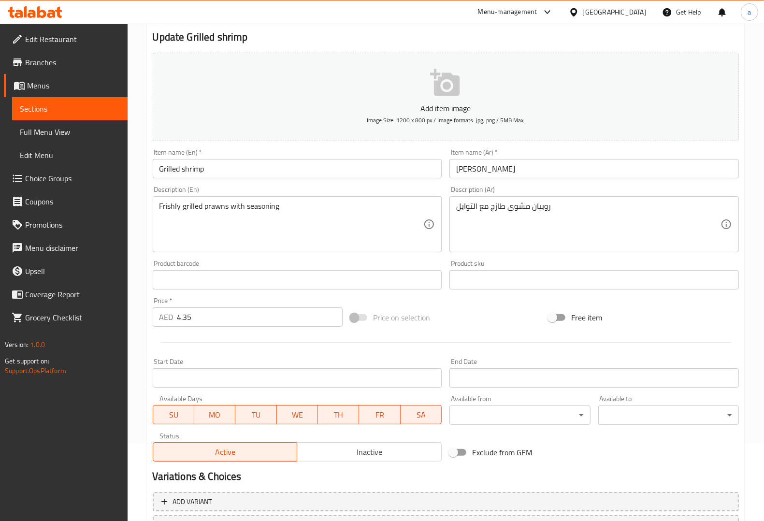
scroll to position [160, 0]
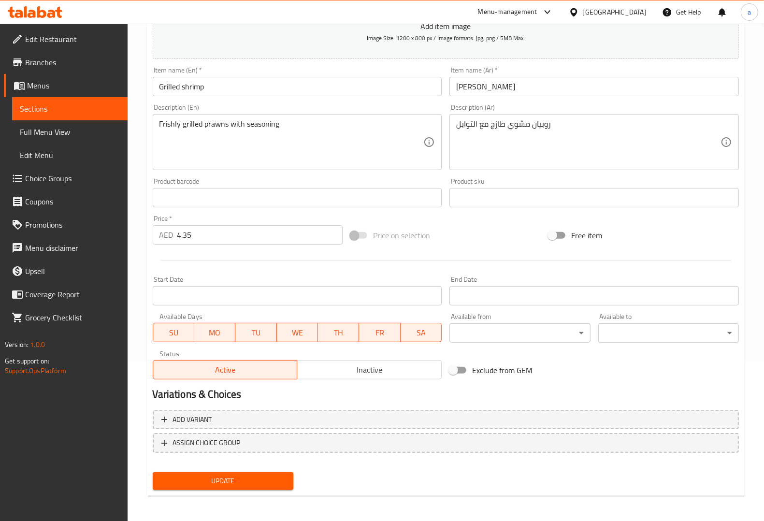
drag, startPoint x: 265, startPoint y: 479, endPoint x: 257, endPoint y: 480, distance: 7.8
click at [264, 479] on span "Update" at bounding box center [222, 481] width 125 height 12
click at [90, 112] on span "Sections" at bounding box center [70, 109] width 100 height 12
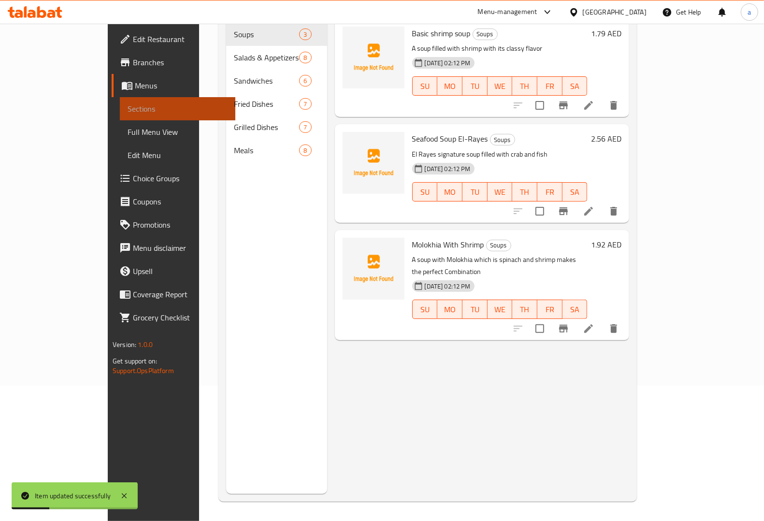
scroll to position [136, 0]
click at [128, 112] on span "Sections" at bounding box center [178, 109] width 100 height 12
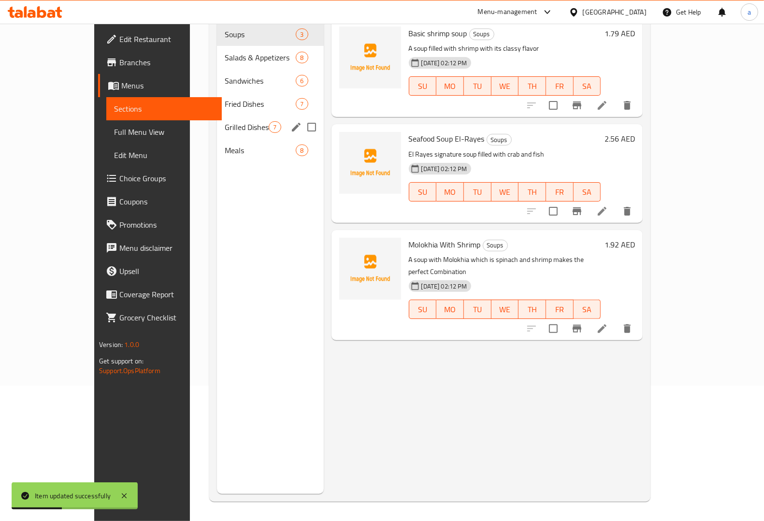
click at [225, 121] on span "Grilled Dishes" at bounding box center [247, 127] width 44 height 12
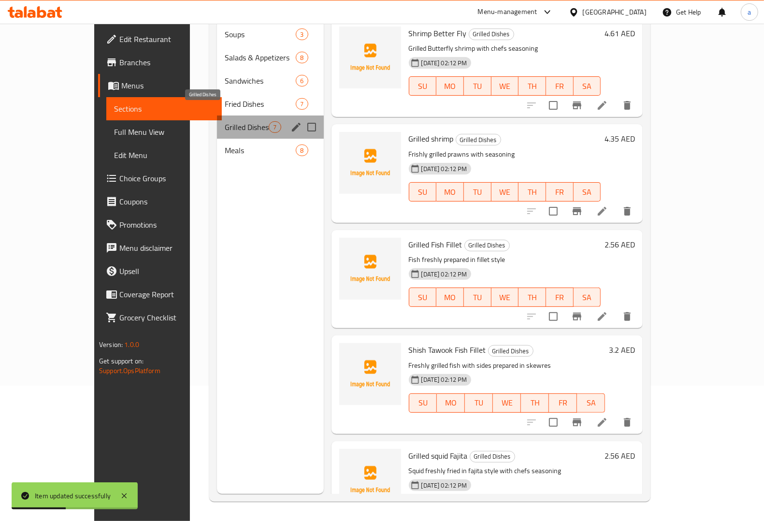
click at [225, 121] on span "Grilled Dishes" at bounding box center [247, 127] width 44 height 12
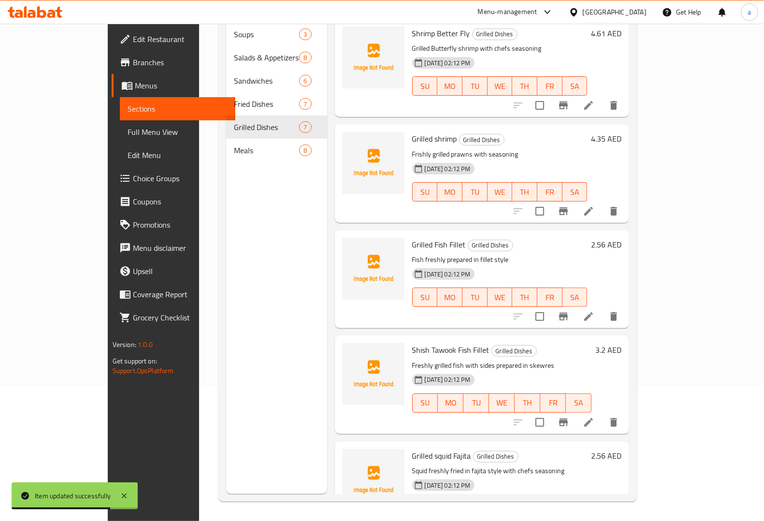
click at [594, 311] on icon at bounding box center [589, 317] width 12 height 12
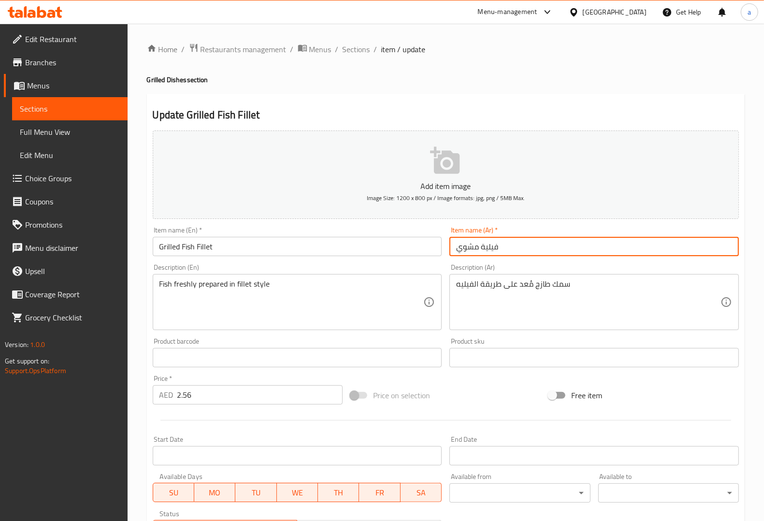
click at [519, 247] on input "فيلية مشوي" at bounding box center [593, 246] width 289 height 19
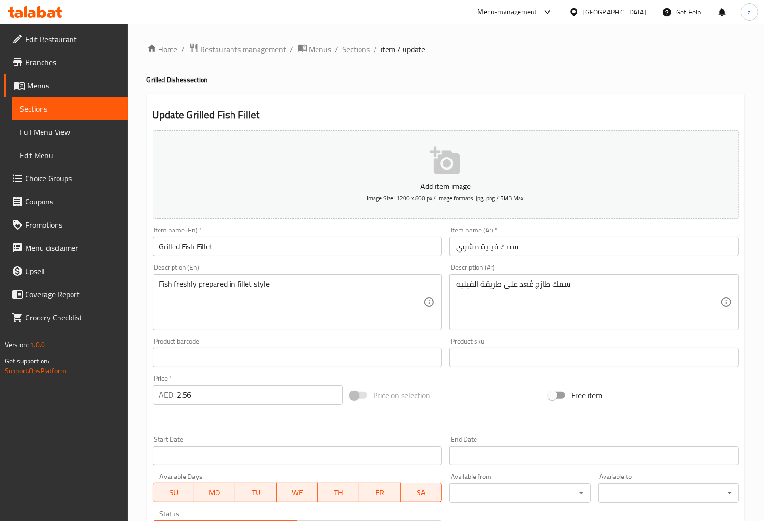
click at [517, 264] on div "Description (Ar) سمك طازج مُعد على طريقة الفيليه Description (Ar)" at bounding box center [593, 297] width 289 height 66
click at [484, 249] on input "سمك فيلية مشوي" at bounding box center [593, 246] width 289 height 19
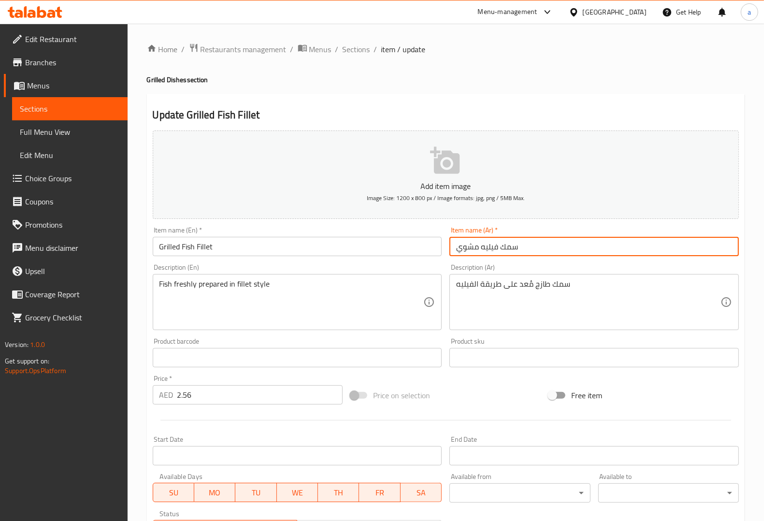
type input "سمك فيليه مشوي"
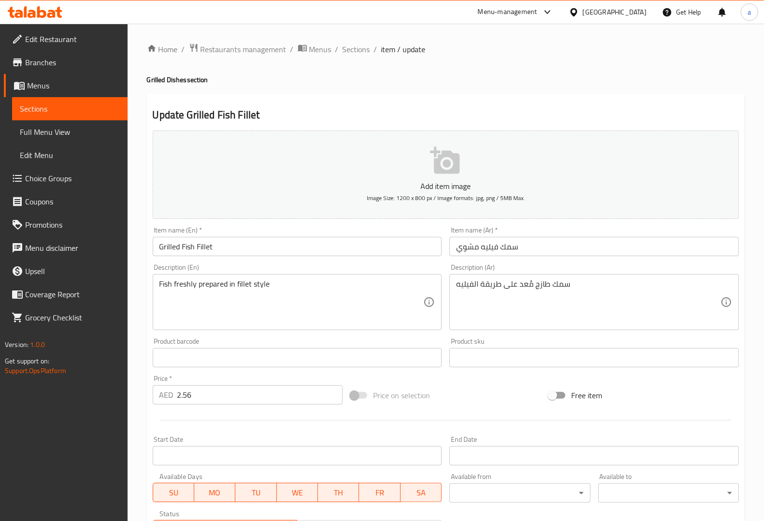
click at [520, 261] on div "Description (Ar) سمك طازج مُعد على طريقة الفيليه Description (Ar)" at bounding box center [594, 297] width 297 height 74
click at [419, 265] on div "Description (En) Fish freshly prepared in fillet style Description (En)" at bounding box center [297, 297] width 289 height 66
click at [532, 263] on div "Description (Ar) سمك طازج مُعد على طريقة الفيليه Description (Ar)" at bounding box center [594, 297] width 297 height 74
click at [266, 286] on textarea "Fish freshly prepared in fillet style" at bounding box center [291, 302] width 264 height 46
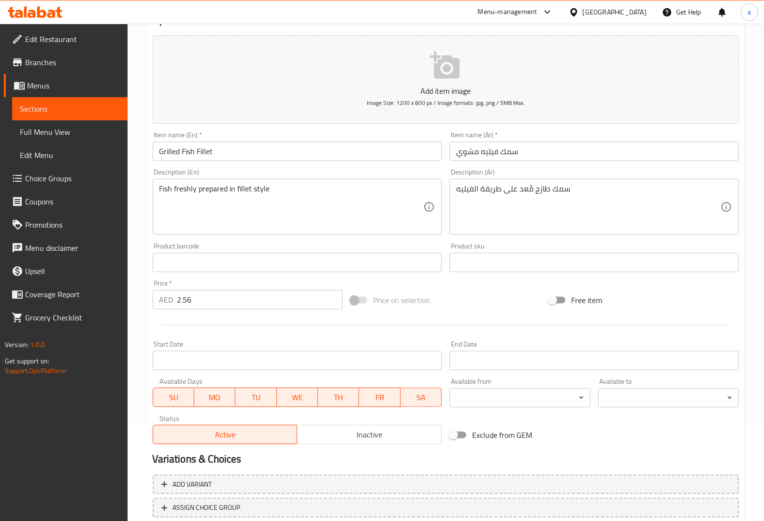
scroll to position [160, 0]
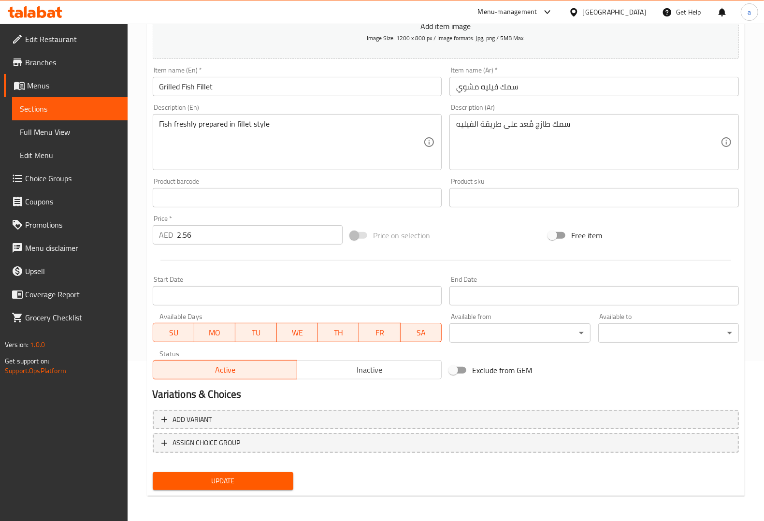
click at [278, 479] on span "Update" at bounding box center [222, 481] width 125 height 12
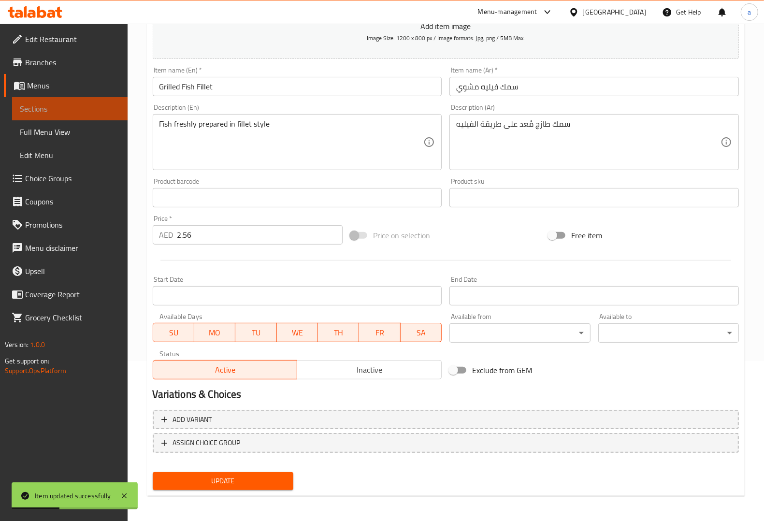
click at [27, 103] on span "Sections" at bounding box center [70, 109] width 100 height 12
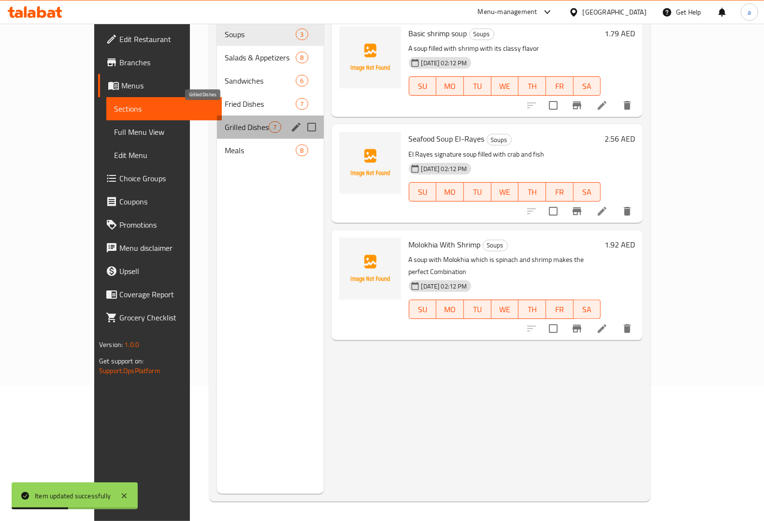
click at [225, 121] on span "Grilled Dishes" at bounding box center [247, 127] width 44 height 12
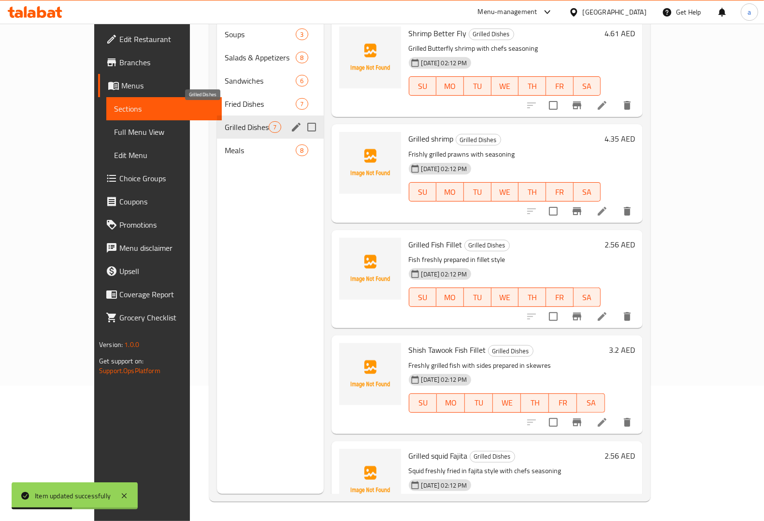
click at [225, 121] on span "Grilled Dishes" at bounding box center [247, 127] width 44 height 12
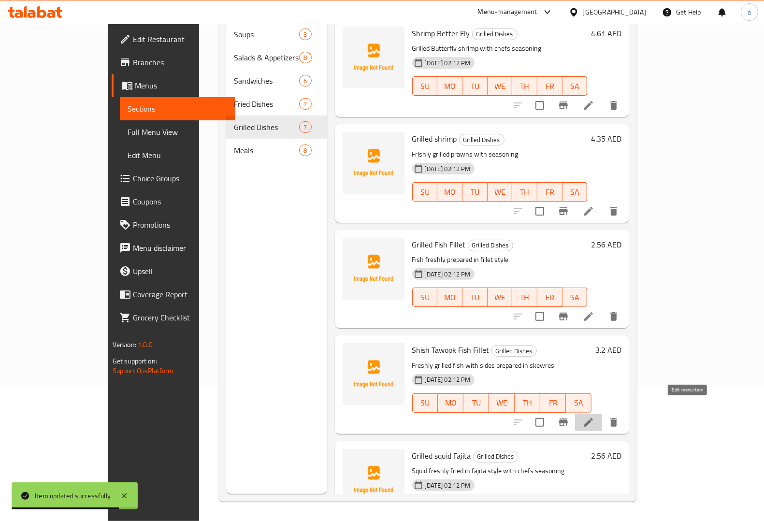
click at [594, 417] on icon at bounding box center [589, 423] width 12 height 12
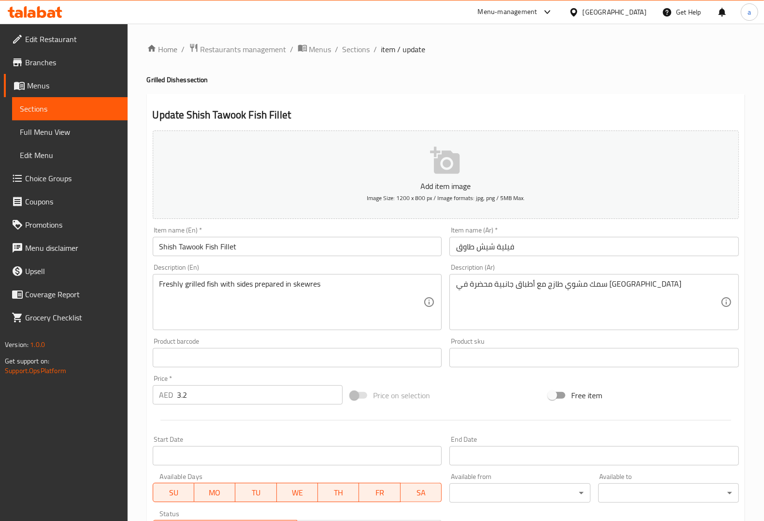
click at [341, 262] on div "Description (En) Freshly grilled fish with sides prepared in skewres Descriptio…" at bounding box center [297, 297] width 297 height 74
click at [342, 262] on div "Description (En) Freshly grilled fish with sides prepared in skewres Descriptio…" at bounding box center [297, 297] width 297 height 74
click at [593, 250] on input "فيلية شيش طاوق" at bounding box center [593, 246] width 289 height 19
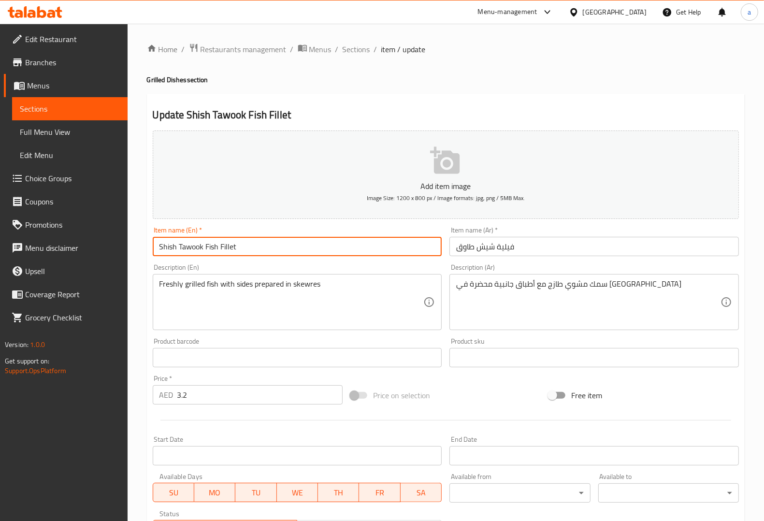
click at [200, 245] on input "Shish Tawook Fish Fillet" at bounding box center [297, 246] width 289 height 19
drag, startPoint x: 203, startPoint y: 247, endPoint x: 157, endPoint y: 243, distance: 46.1
click at [157, 243] on input "Shish Tawook Fish Fillet" at bounding box center [297, 246] width 289 height 19
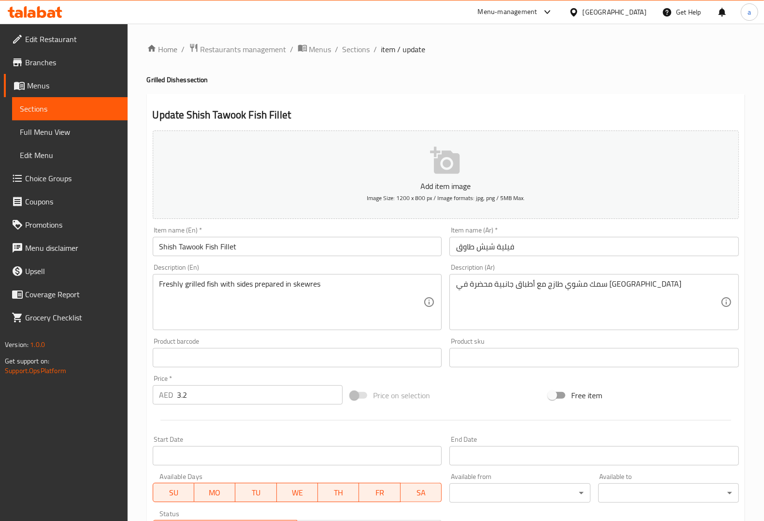
click at [288, 259] on div "Item name (En)   * Shish Tawook Fish Fillet Item name (En) *" at bounding box center [297, 241] width 297 height 37
drag, startPoint x: 571, startPoint y: 245, endPoint x: 547, endPoint y: 249, distance: 25.1
click at [571, 245] on input "فيلية شيش طاوق" at bounding box center [593, 246] width 289 height 19
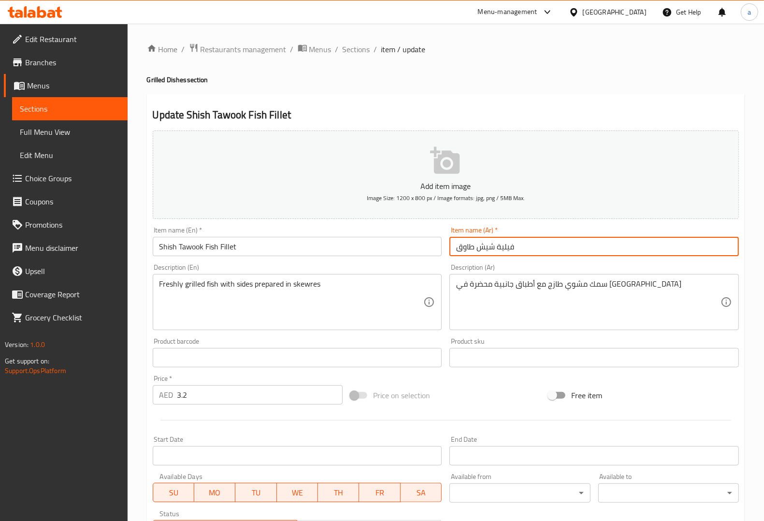
click at [456, 246] on input "فيلية شيش طاوق" at bounding box center [593, 246] width 289 height 19
click at [498, 247] on input "سمك فيلية شيش طاوق" at bounding box center [593, 246] width 289 height 19
type input "سمك فيليه شيش طاوق"
click at [576, 262] on div "Description (Ar) سمك مشوي طازج مع أطباق جانبية محضرة في أسياخ Description (Ar)" at bounding box center [594, 297] width 297 height 74
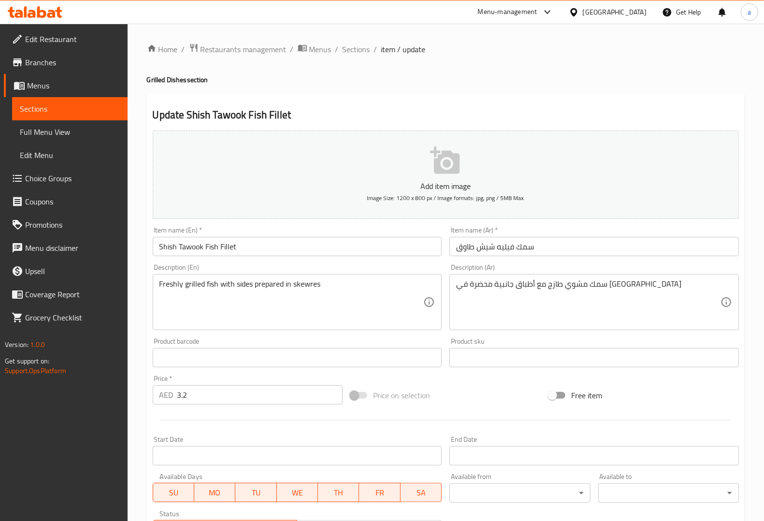
click at [429, 268] on div "Description (En) Freshly grilled fish with sides prepared in skewres Descriptio…" at bounding box center [297, 297] width 289 height 66
click at [615, 273] on div "Description (Ar) سمك مشوي طازج مع أطباق جانبية محضرة في أسياخ Description (Ar)" at bounding box center [593, 297] width 289 height 66
click at [310, 285] on textarea "Freshly grilled fish with sides prepared in skewres" at bounding box center [291, 302] width 264 height 46
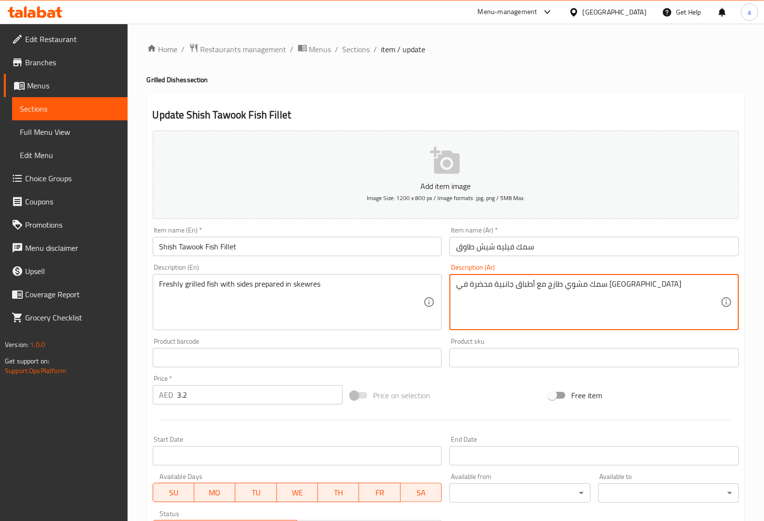
click at [467, 286] on textarea "سمك مشوي طازج مع أطباق جانبية محضرة في أسياخ" at bounding box center [588, 302] width 264 height 46
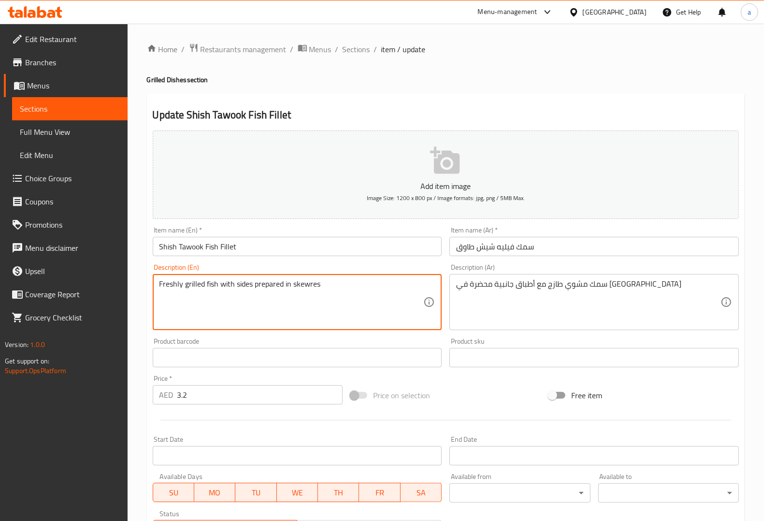
click at [310, 288] on textarea "Freshly grilled fish with sides prepared in skewres" at bounding box center [291, 302] width 264 height 46
click at [348, 289] on textarea "Freshly grilled fish with sides prepared in skewres" at bounding box center [291, 302] width 264 height 46
click at [309, 279] on textarea "Freshly grilled fish with sides prepared in skewres" at bounding box center [291, 302] width 264 height 46
click at [316, 290] on textarea "Freshly grilled fish with sides prepared in skewres" at bounding box center [291, 302] width 264 height 46
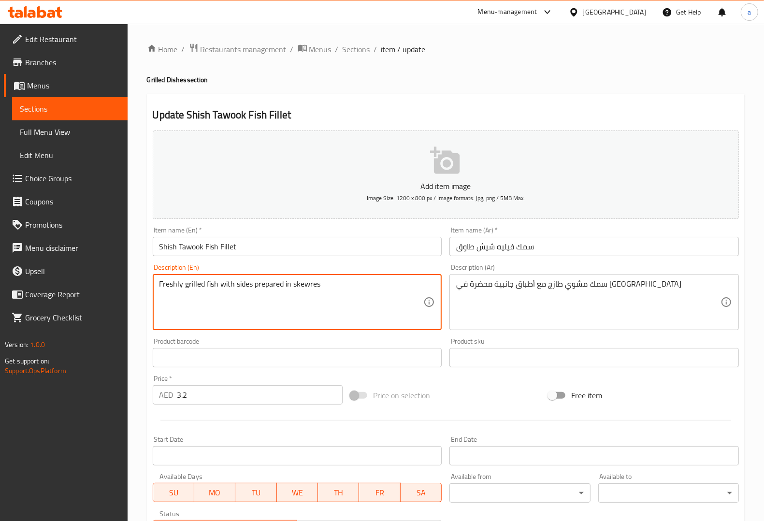
click at [316, 290] on textarea "Freshly grilled fish with sides prepared in skewres" at bounding box center [291, 302] width 264 height 46
paste textarea "Skewer"
click at [357, 288] on textarea "Freshly grilled fish with sides prepared in Skewers" at bounding box center [291, 302] width 264 height 46
type textarea "Freshly grilled fish with sides prepared in Skewers"
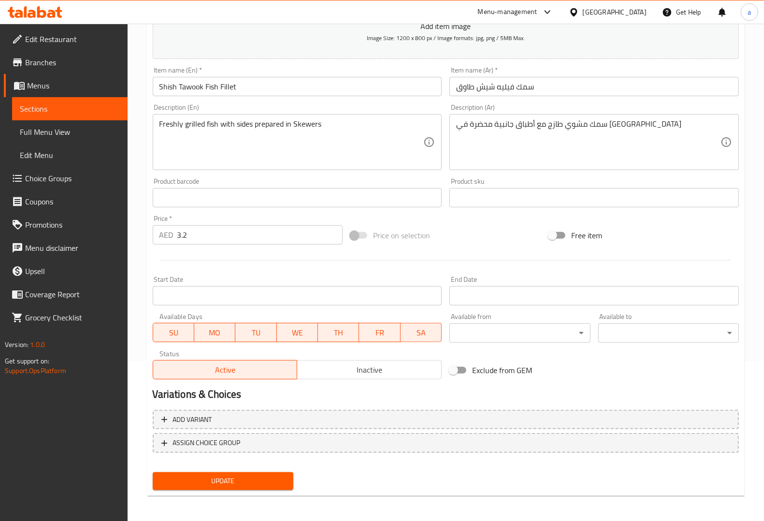
click at [269, 472] on button "Update" at bounding box center [223, 481] width 141 height 18
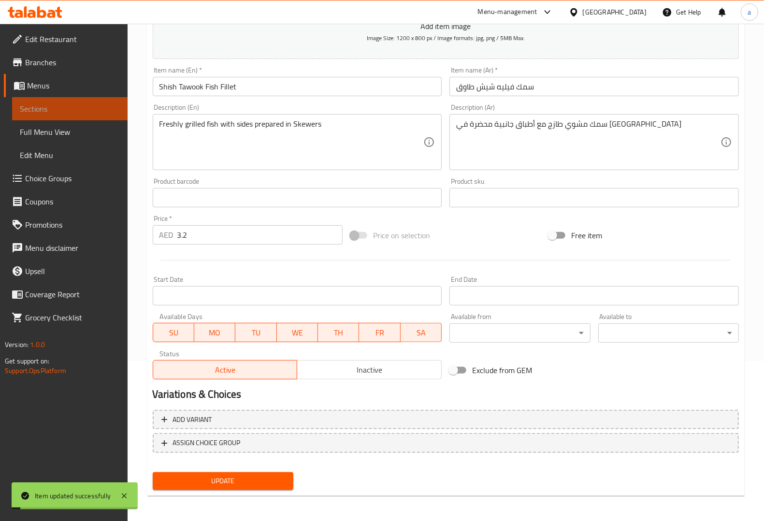
click at [49, 111] on span "Sections" at bounding box center [70, 109] width 100 height 12
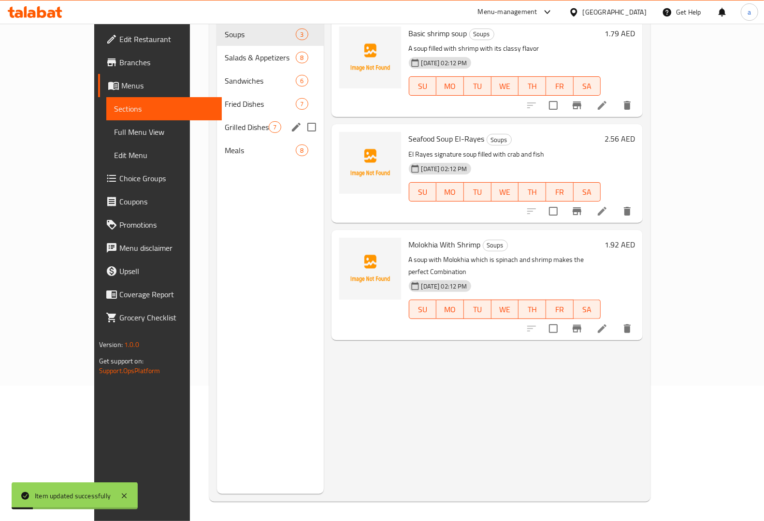
click at [217, 118] on div "Grilled Dishes 7" at bounding box center [270, 126] width 106 height 23
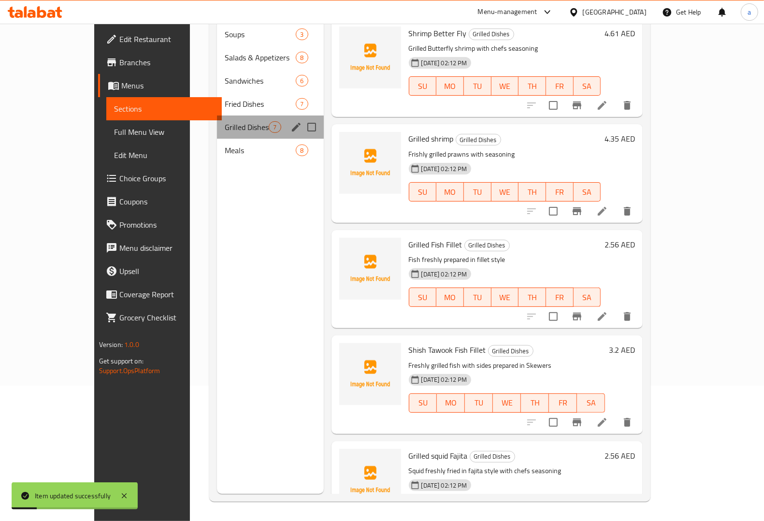
click at [217, 118] on div "Grilled Dishes 7" at bounding box center [270, 126] width 106 height 23
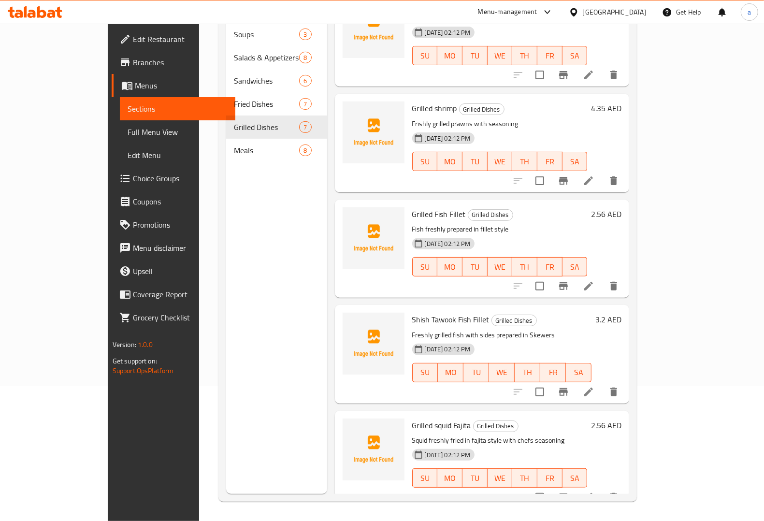
scroll to position [60, 0]
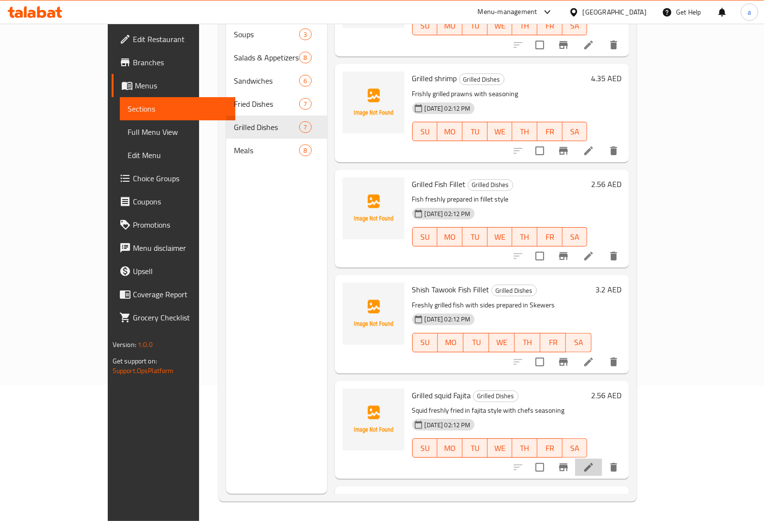
click at [602, 459] on li at bounding box center [588, 467] width 27 height 17
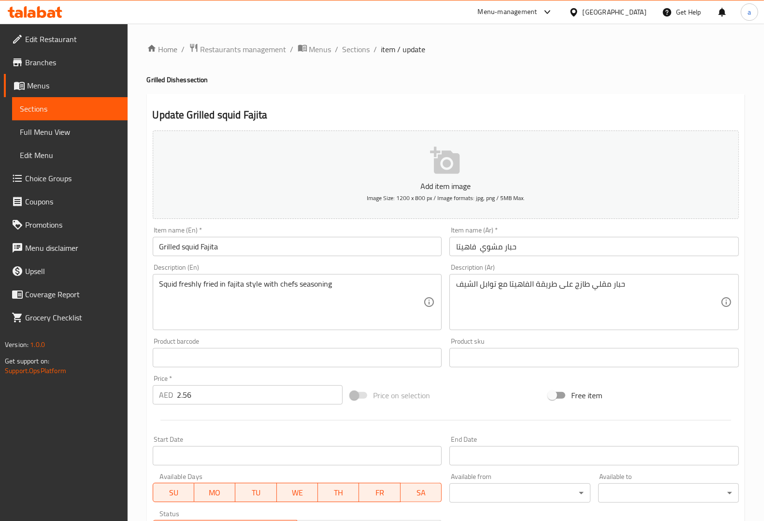
click at [195, 243] on input "Grilled squid Fajita" at bounding box center [297, 246] width 289 height 19
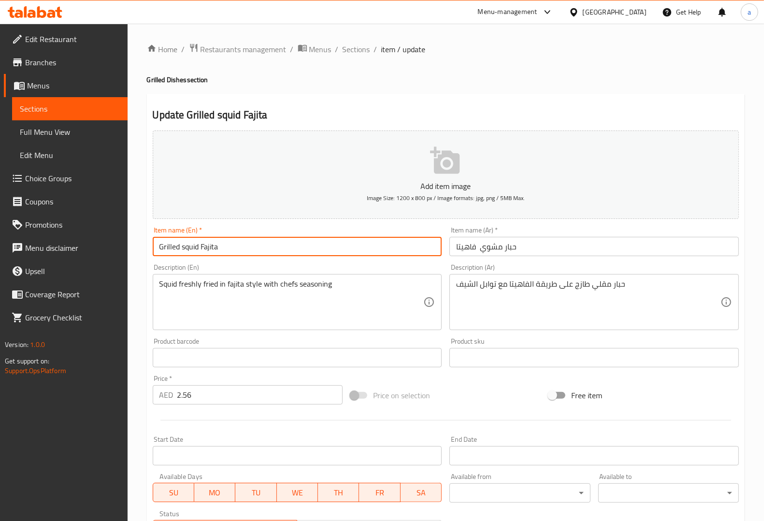
click at [195, 243] on input "Grilled squid Fajita" at bounding box center [297, 246] width 289 height 19
click at [290, 259] on div "Item name (En)   * Grilled squid Fajita Item name (En) *" at bounding box center [297, 241] width 297 height 37
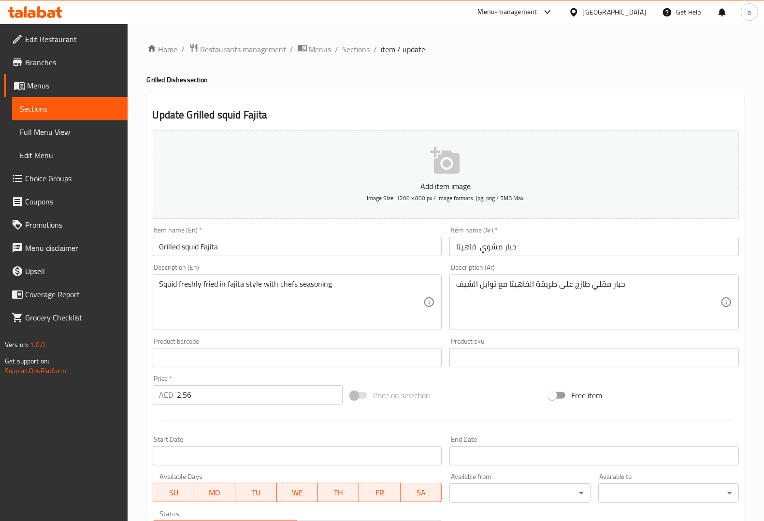
click at [208, 247] on input "Grilled squid Fajita" at bounding box center [297, 246] width 289 height 19
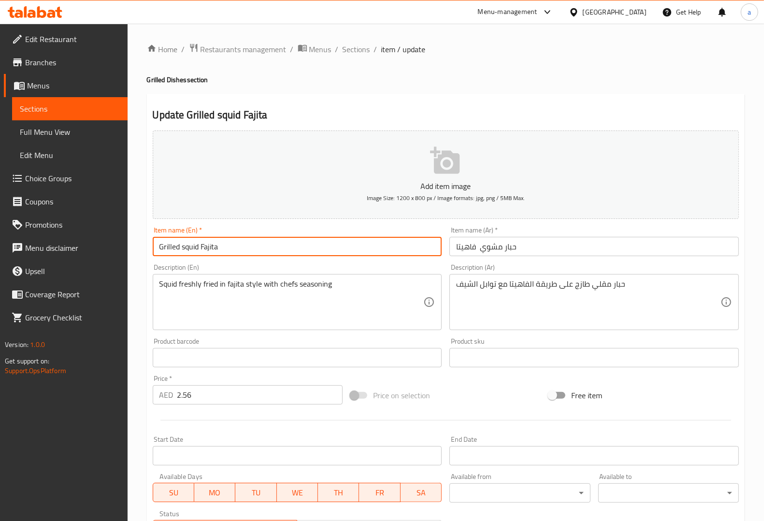
click at [208, 247] on input "Grilled squid Fajita" at bounding box center [297, 246] width 289 height 19
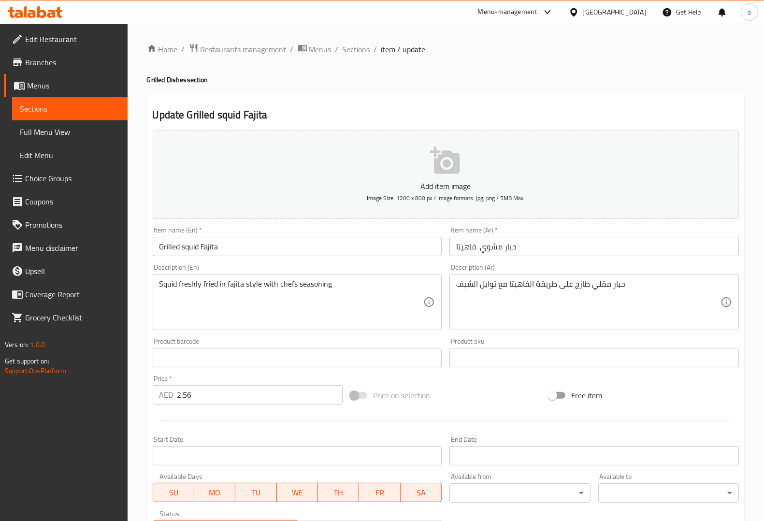
click at [668, 269] on div "Description (Ar) حبار مقلي طازج على طريقة الفاهيتا مع توابل الشيف Description (…" at bounding box center [593, 297] width 289 height 66
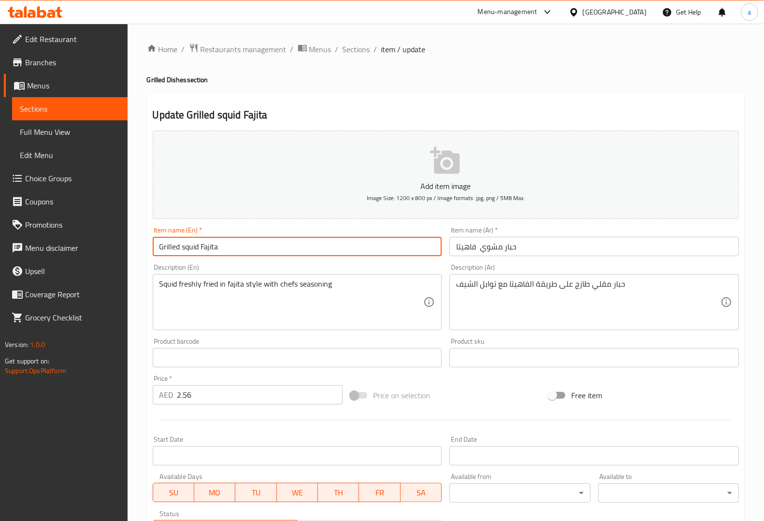
drag, startPoint x: 95, startPoint y: 245, endPoint x: 79, endPoint y: 245, distance: 16.4
click at [79, 245] on div "Edit Restaurant Branches Menus Sections Full Menu View Edit Menu Choice Groups …" at bounding box center [382, 353] width 764 height 659
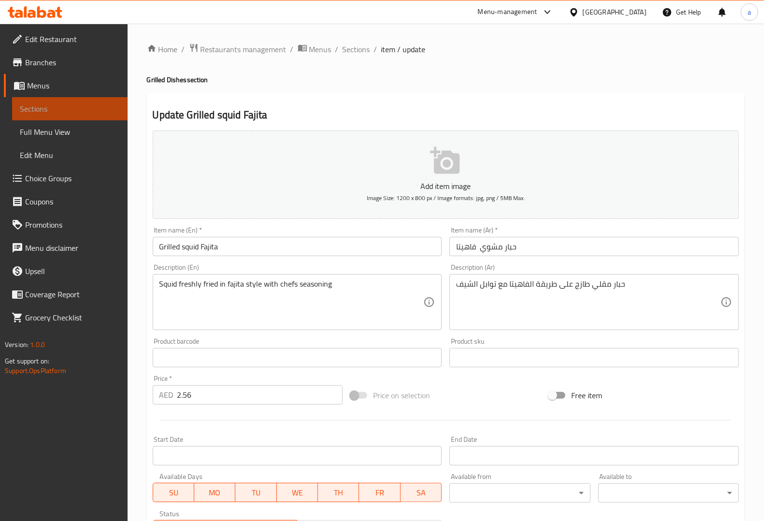
click at [85, 107] on span "Sections" at bounding box center [70, 109] width 100 height 12
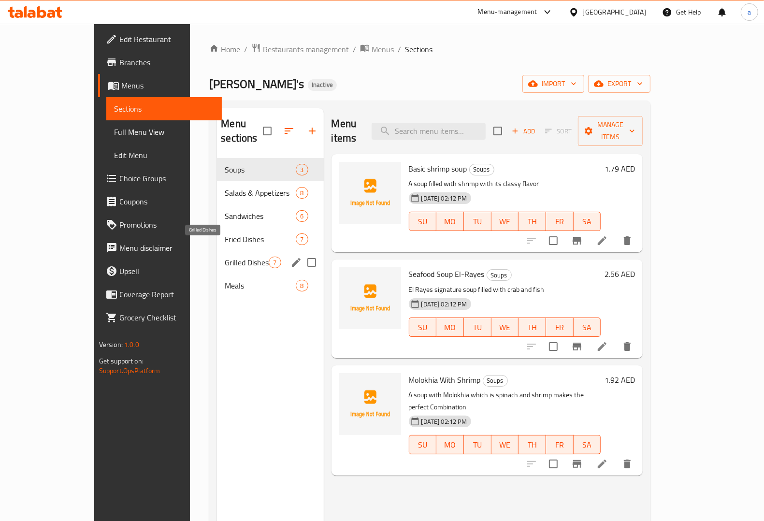
click at [225, 257] on span "Grilled Dishes" at bounding box center [247, 263] width 44 height 12
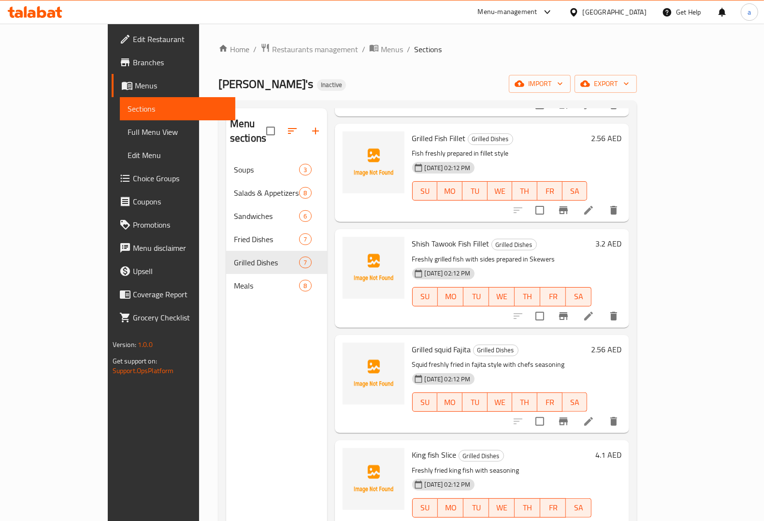
scroll to position [136, 0]
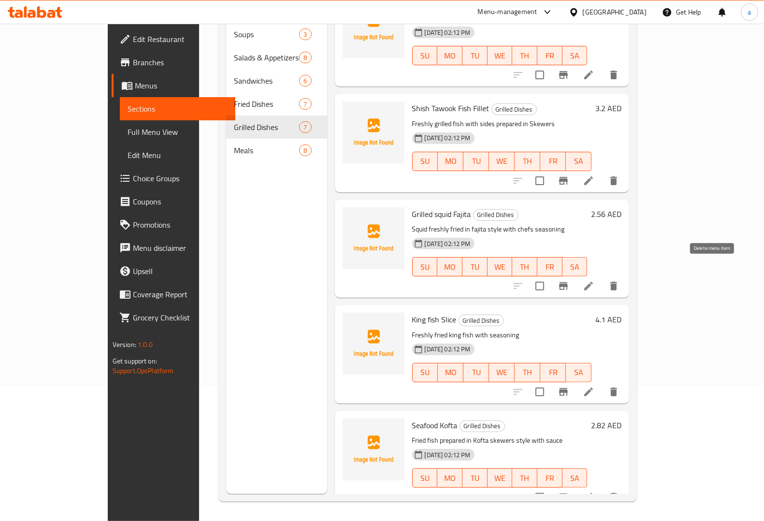
click at [619, 280] on icon "delete" at bounding box center [614, 286] width 12 height 12
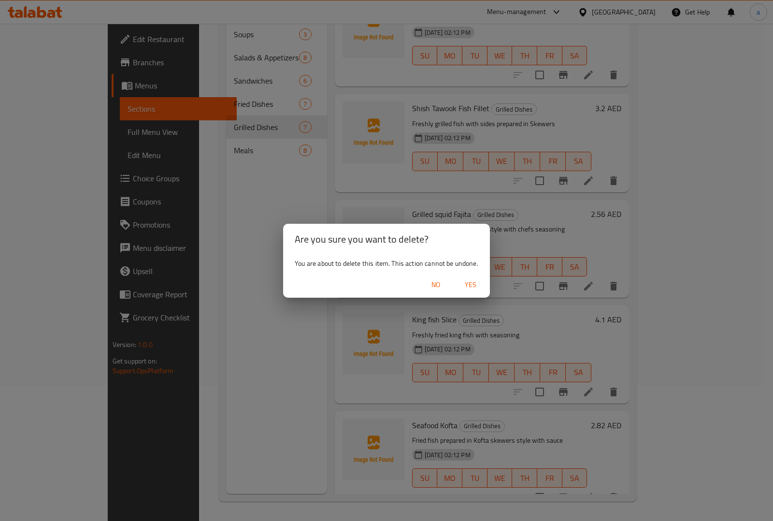
click at [472, 284] on span "Yes" at bounding box center [470, 285] width 23 height 12
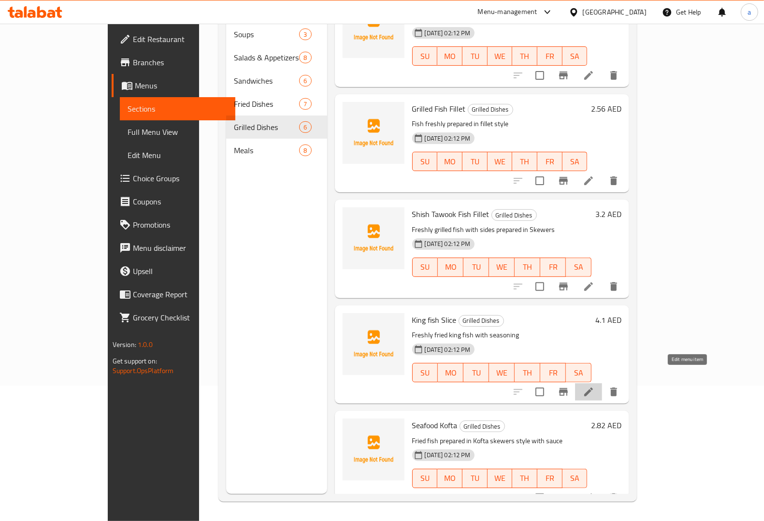
click at [594, 386] on icon at bounding box center [589, 392] width 12 height 12
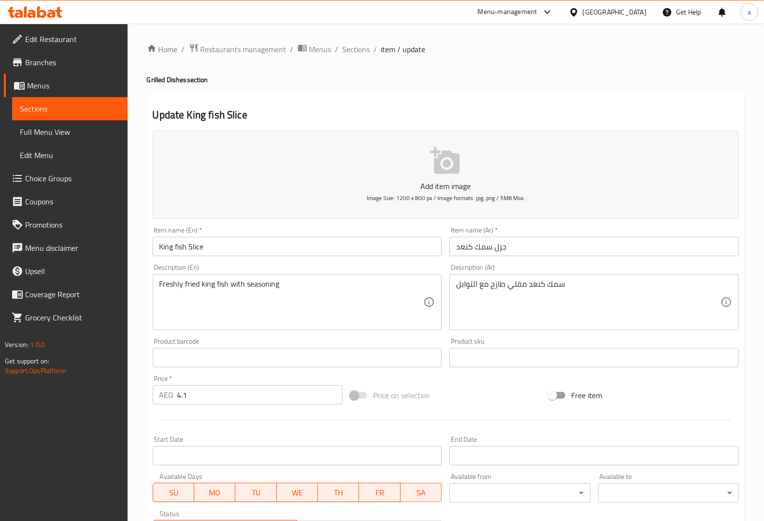
click at [500, 249] on input "جزل سمك كنعد" at bounding box center [593, 246] width 289 height 19
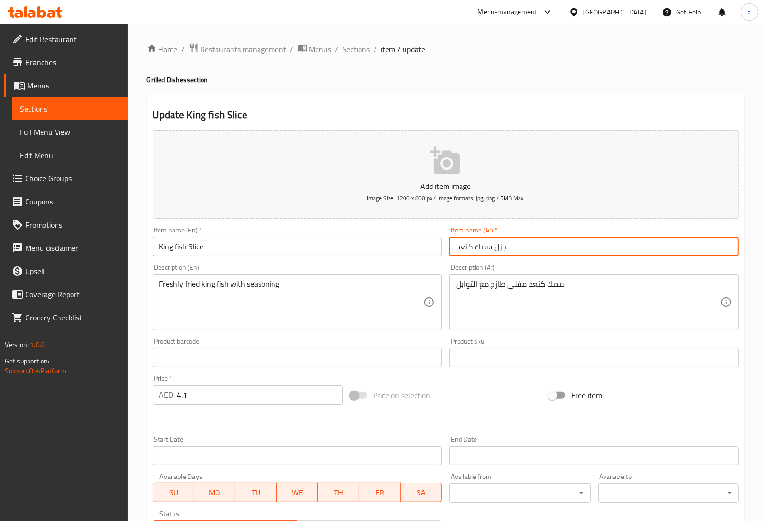
click at [500, 249] on input "جزل سمك كنعد" at bounding box center [593, 246] width 289 height 19
type input "شريحة سمك كنعد"
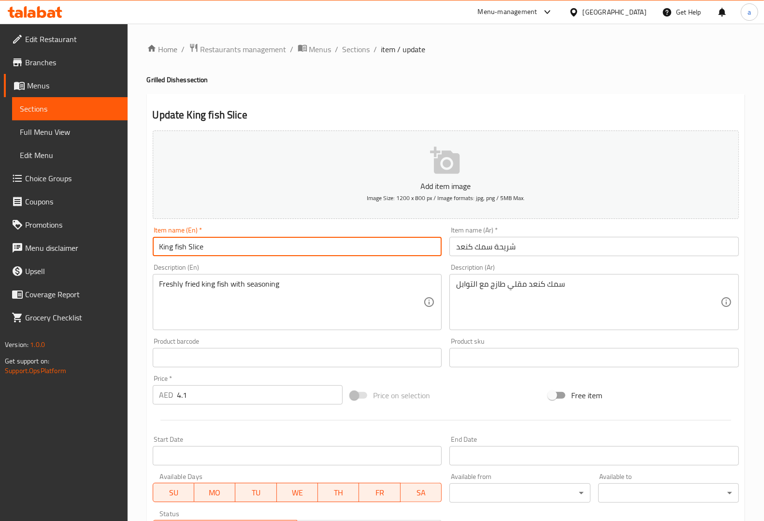
click at [163, 252] on input "King fish Slice" at bounding box center [297, 246] width 289 height 19
click at [158, 248] on input "King fish Slice" at bounding box center [297, 246] width 289 height 19
drag, startPoint x: 158, startPoint y: 248, endPoint x: 183, endPoint y: 243, distance: 24.6
click at [183, 243] on input "King fish Slice" at bounding box center [297, 246] width 289 height 19
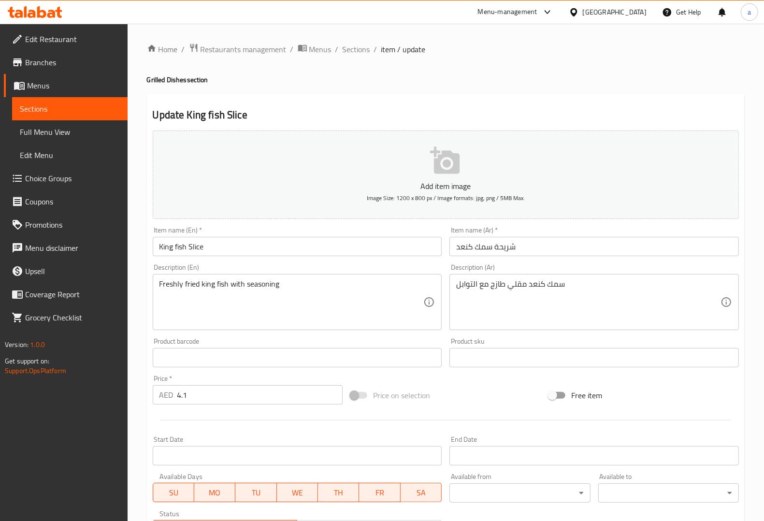
click at [247, 266] on div "Description (En) Freshly fried king fish with seasoning Description (En)" at bounding box center [297, 297] width 289 height 66
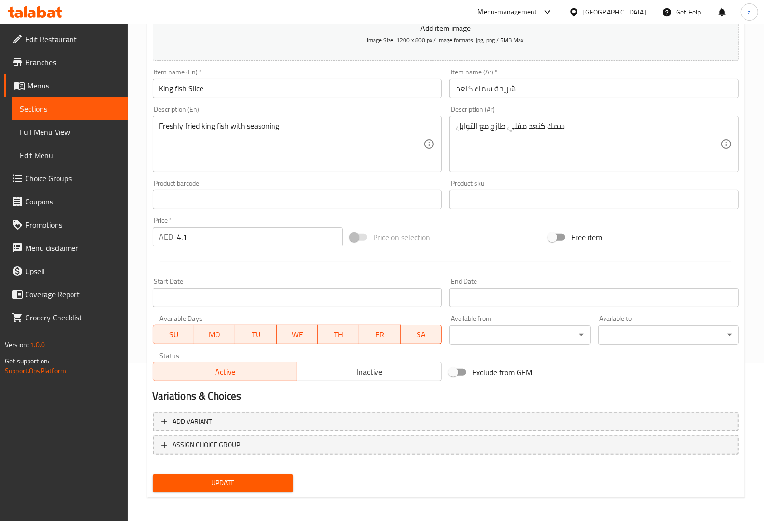
scroll to position [160, 0]
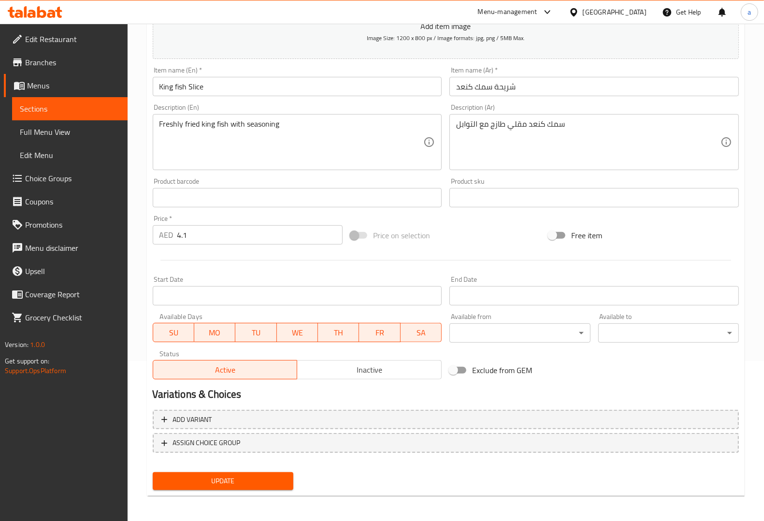
click at [257, 475] on span "Update" at bounding box center [222, 481] width 125 height 12
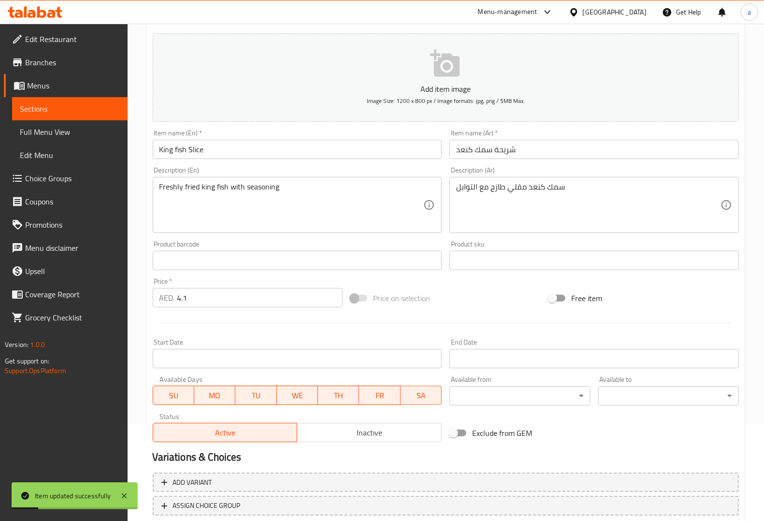
scroll to position [39, 0]
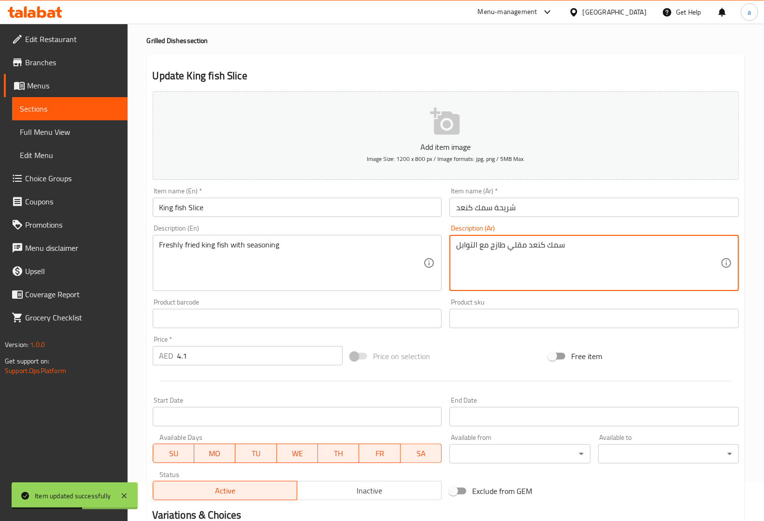
click at [518, 247] on textarea "سمك كنعد مقلي طازج مع التوابل" at bounding box center [588, 263] width 264 height 46
click at [548, 225] on div "Description (Ar) سمك كنعد مقلي طازج مع التوابل Description (Ar)" at bounding box center [594, 258] width 297 height 74
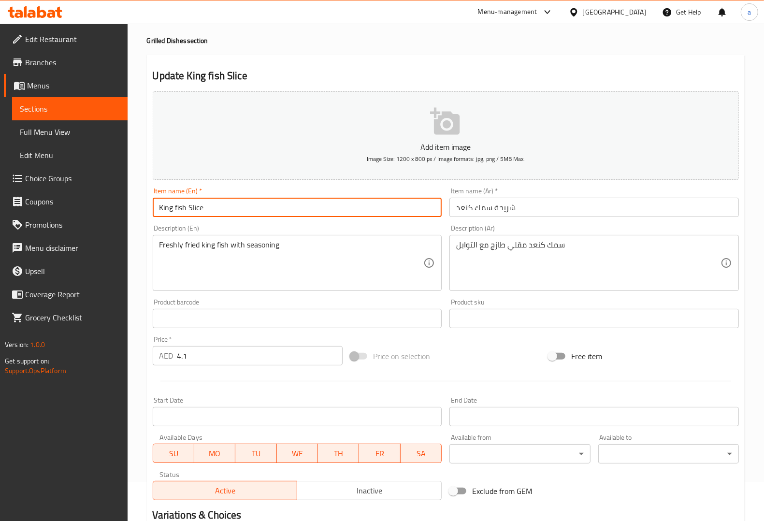
click at [243, 206] on input "King fish Slice" at bounding box center [297, 207] width 289 height 19
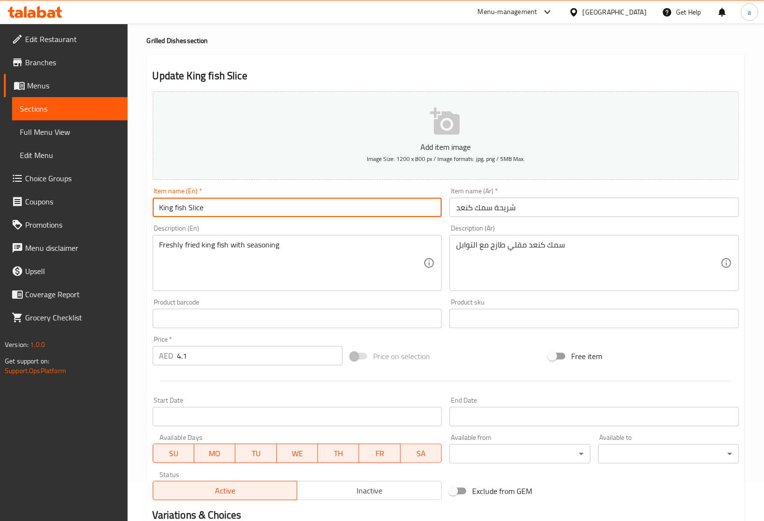
click at [417, 225] on div "Description (En) Freshly fried king fish with seasoning Description (En)" at bounding box center [297, 258] width 289 height 66
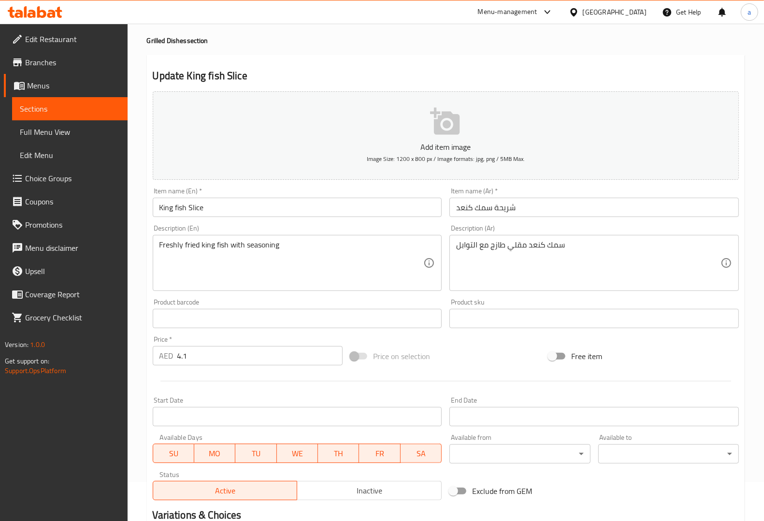
click at [269, 201] on input "King fish Slice" at bounding box center [297, 207] width 289 height 19
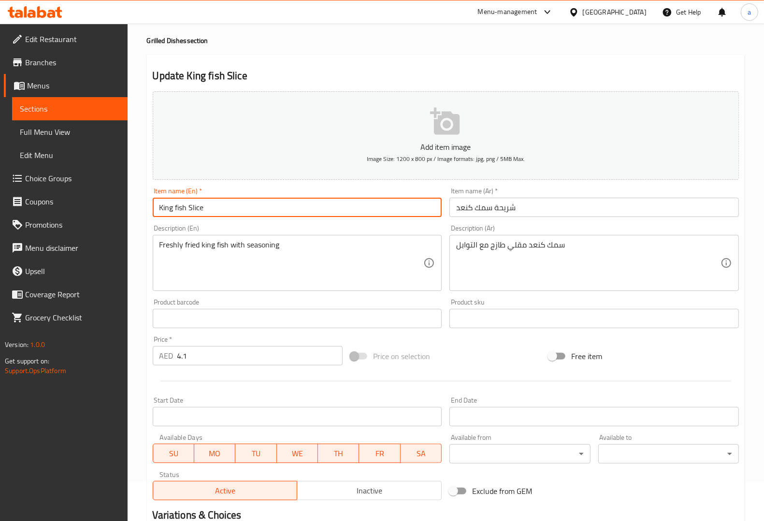
click at [269, 201] on input "King fish Slice" at bounding box center [297, 207] width 289 height 19
click at [443, 344] on div "Price on selection" at bounding box center [445, 356] width 198 height 26
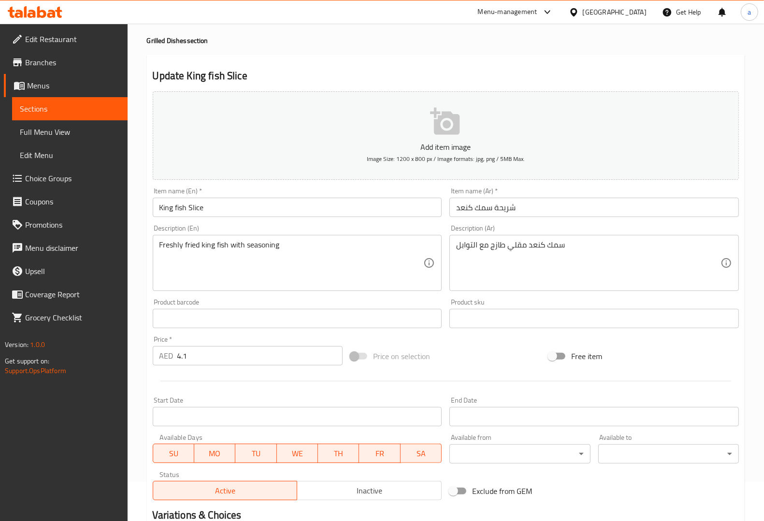
click at [109, 100] on link "Sections" at bounding box center [69, 108] width 115 height 23
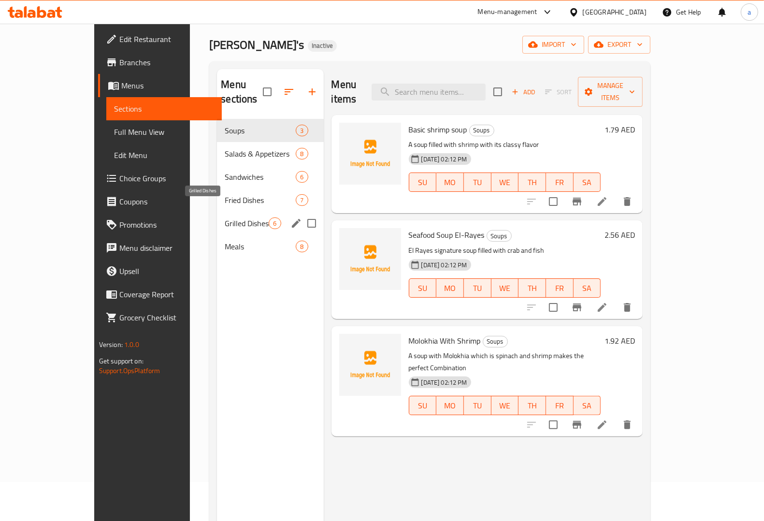
click at [225, 217] on span "Grilled Dishes" at bounding box center [247, 223] width 44 height 12
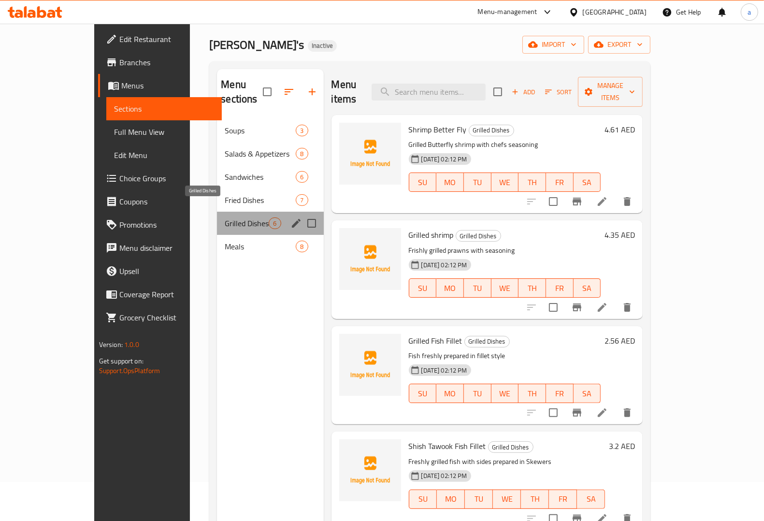
click at [225, 217] on span "Grilled Dishes" at bounding box center [247, 223] width 44 height 12
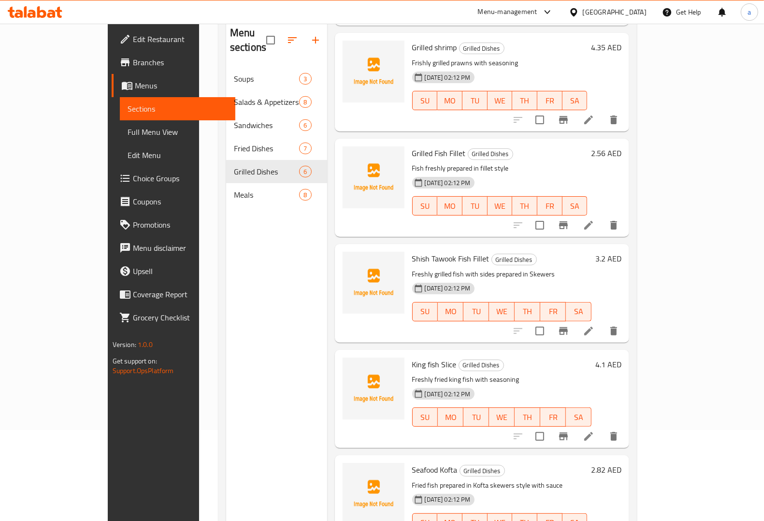
scroll to position [136, 0]
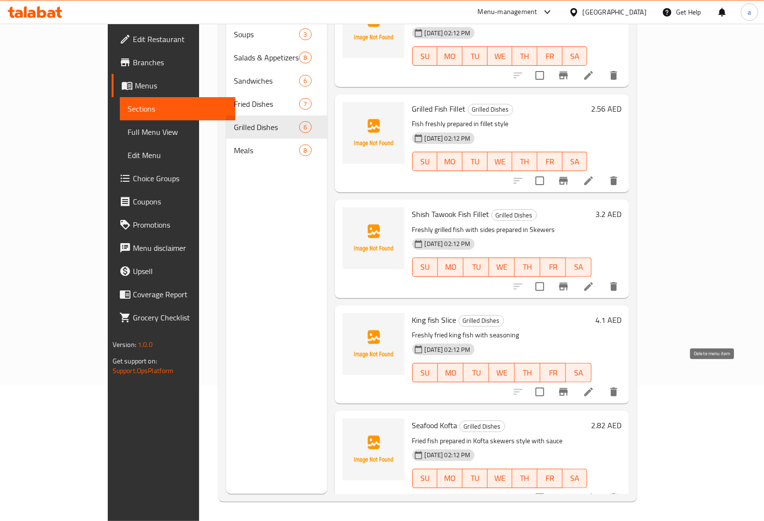
click at [617, 388] on icon "delete" at bounding box center [613, 392] width 7 height 9
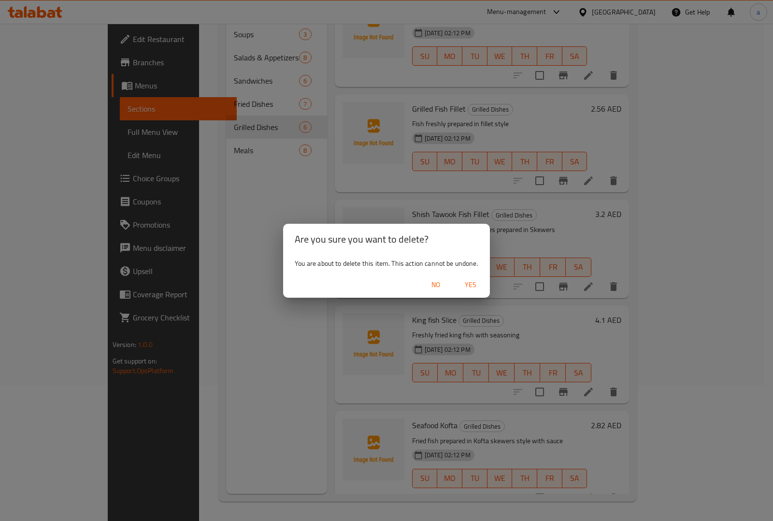
click at [478, 281] on span "Yes" at bounding box center [470, 285] width 23 height 12
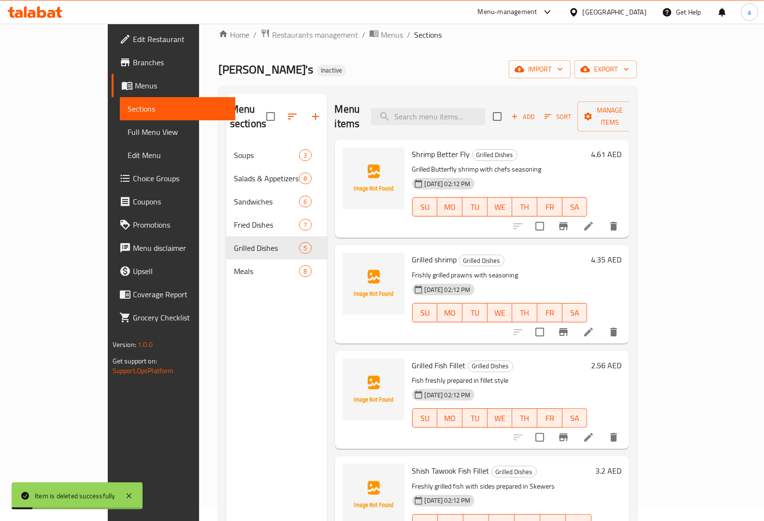
scroll to position [0, 0]
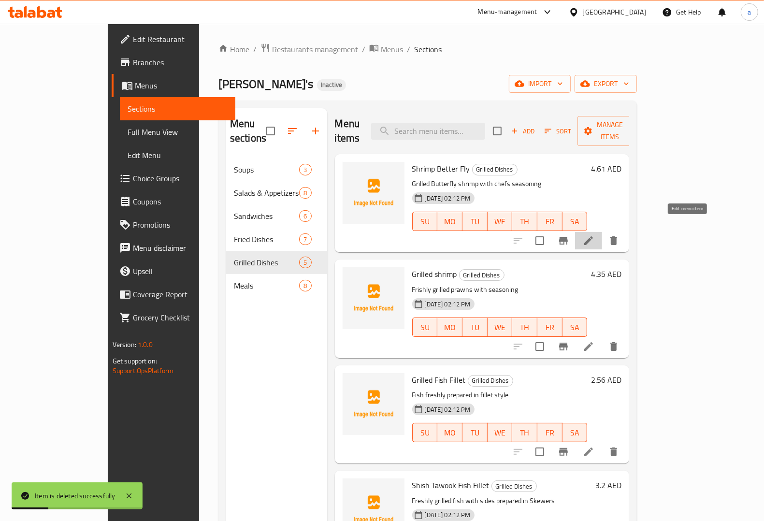
click at [594, 235] on icon at bounding box center [589, 241] width 12 height 12
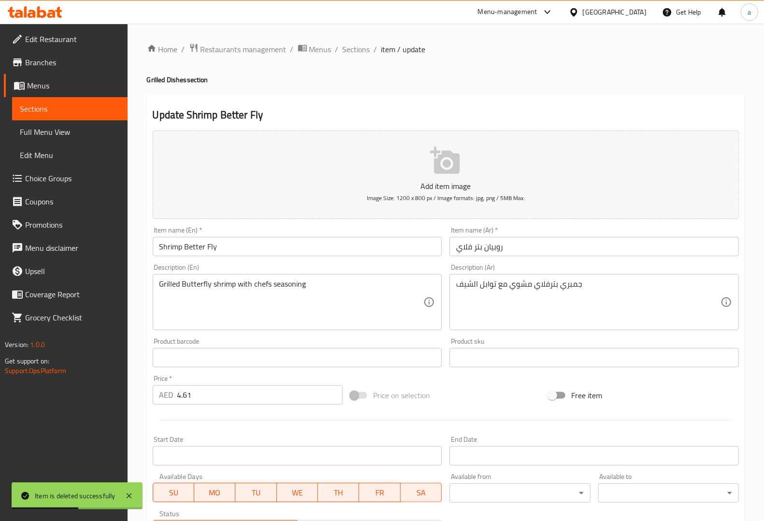
click at [107, 107] on span "Sections" at bounding box center [70, 109] width 100 height 12
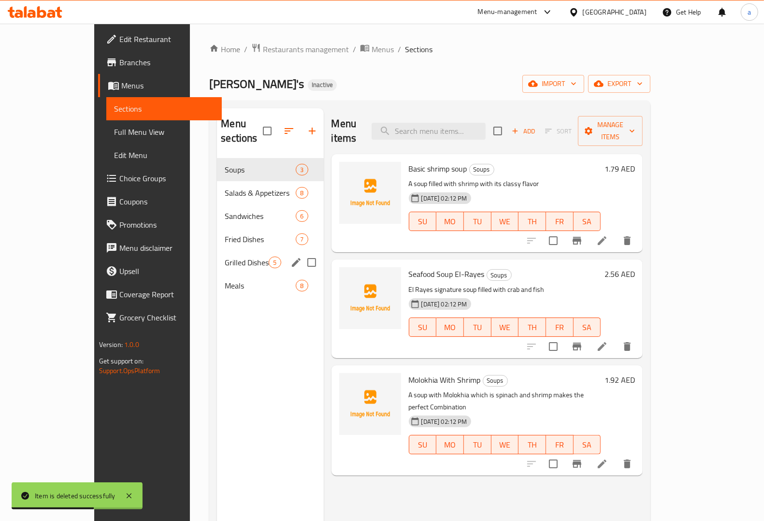
click at [225, 257] on span "Grilled Dishes" at bounding box center [247, 263] width 44 height 12
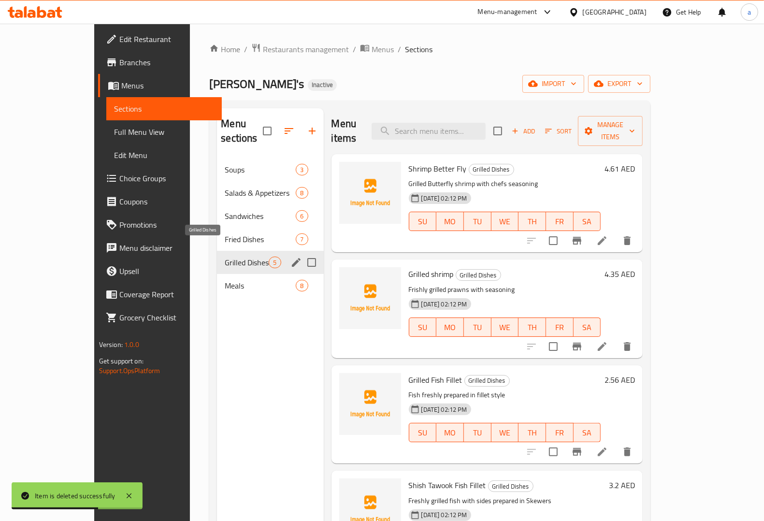
click at [225, 257] on span "Grilled Dishes" at bounding box center [247, 263] width 44 height 12
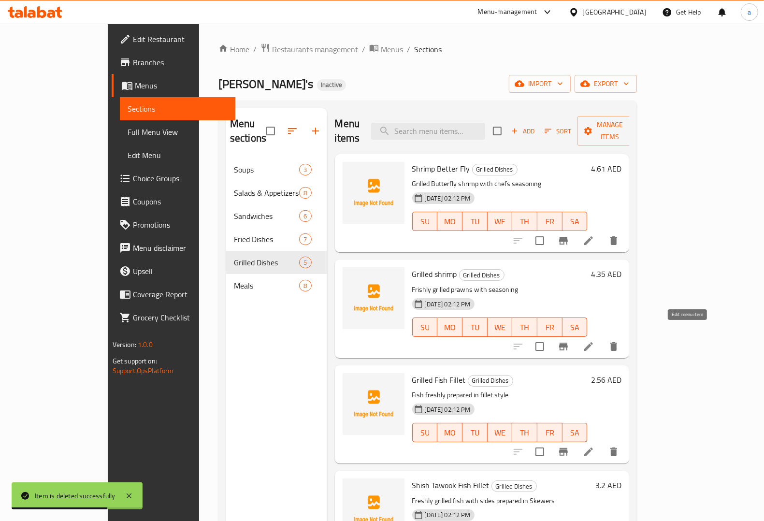
click at [594, 341] on icon at bounding box center [589, 347] width 12 height 12
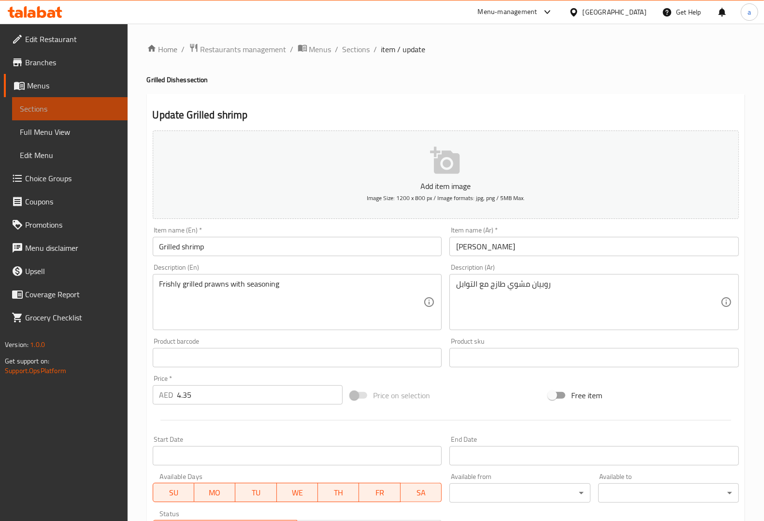
click at [74, 106] on span "Sections" at bounding box center [70, 109] width 100 height 12
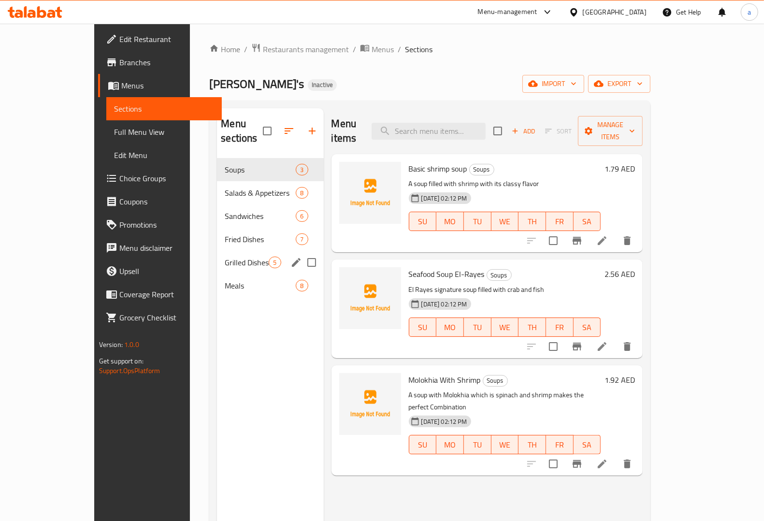
click at [217, 251] on div "Grilled Dishes 5" at bounding box center [270, 262] width 106 height 23
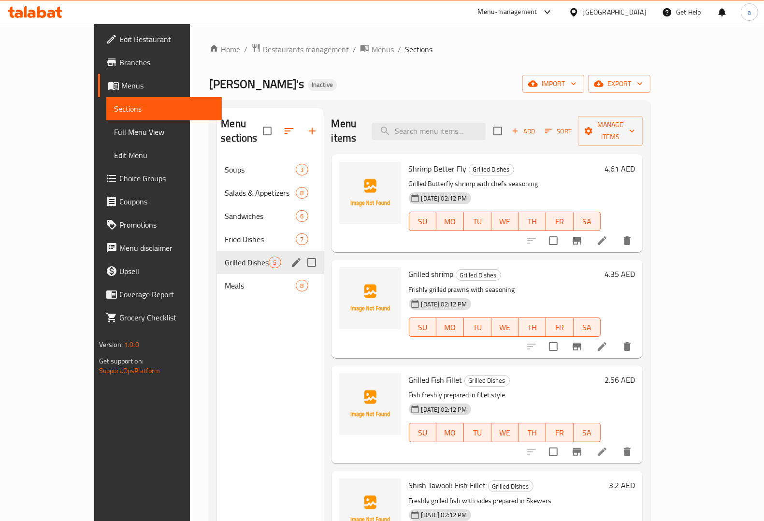
click at [217, 251] on div "Grilled Dishes 5" at bounding box center [270, 262] width 106 height 23
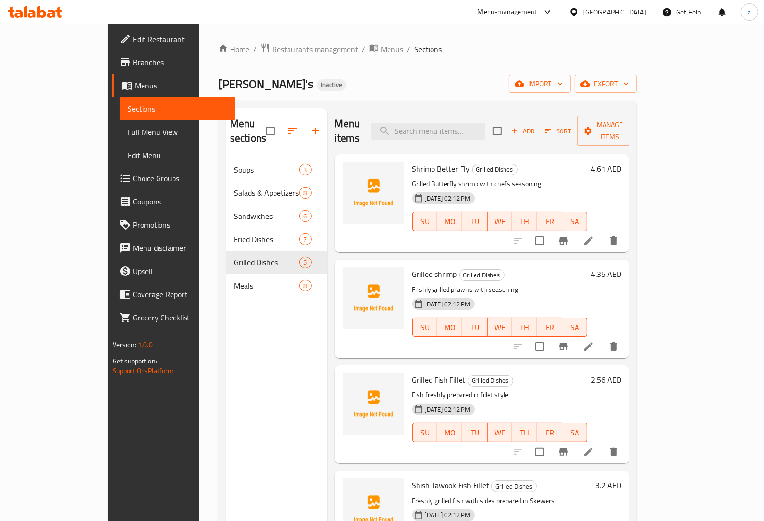
scroll to position [30, 0]
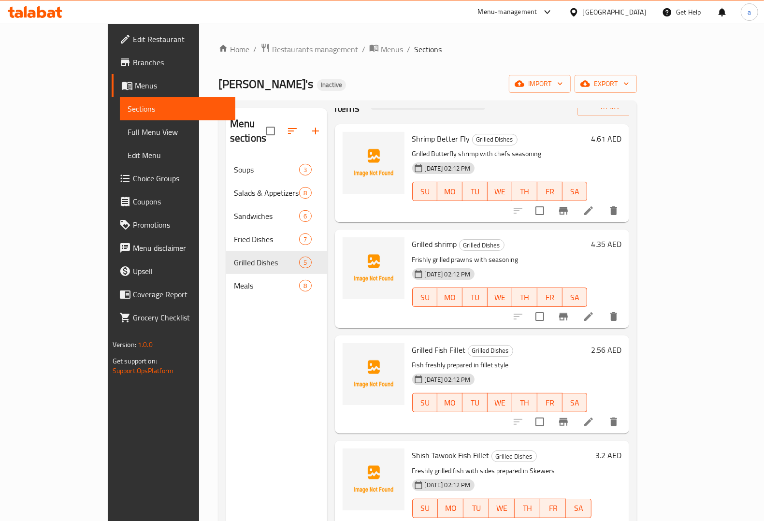
click at [594, 416] on icon at bounding box center [589, 422] width 12 height 12
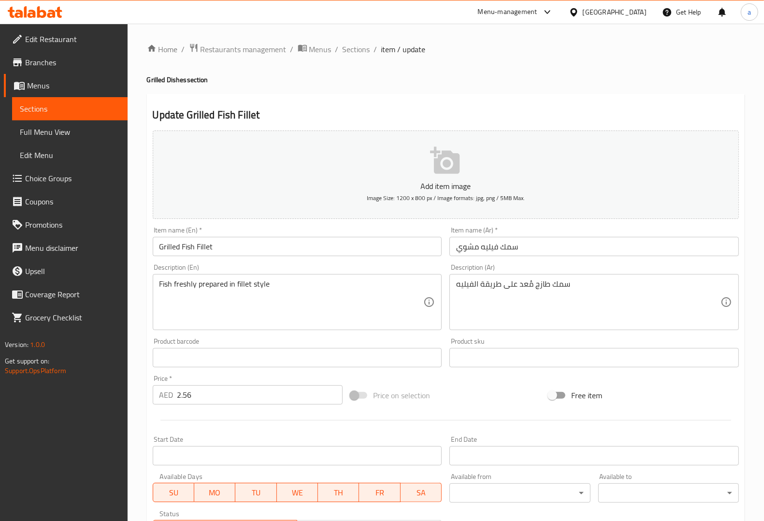
click at [91, 111] on span "Sections" at bounding box center [70, 109] width 100 height 12
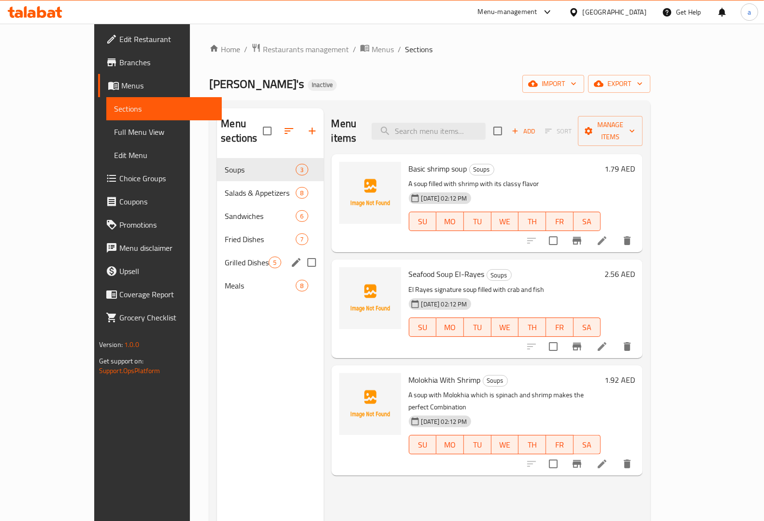
click at [225, 257] on span "Grilled Dishes" at bounding box center [247, 263] width 44 height 12
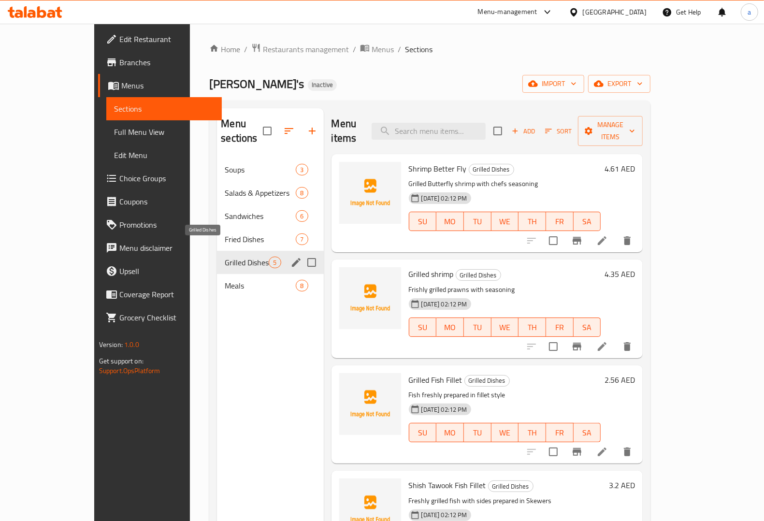
click at [225, 257] on span "Grilled Dishes" at bounding box center [247, 263] width 44 height 12
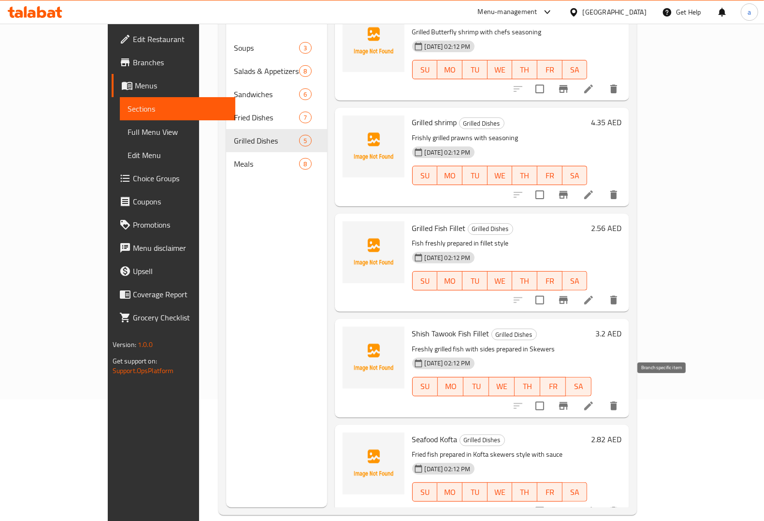
scroll to position [136, 0]
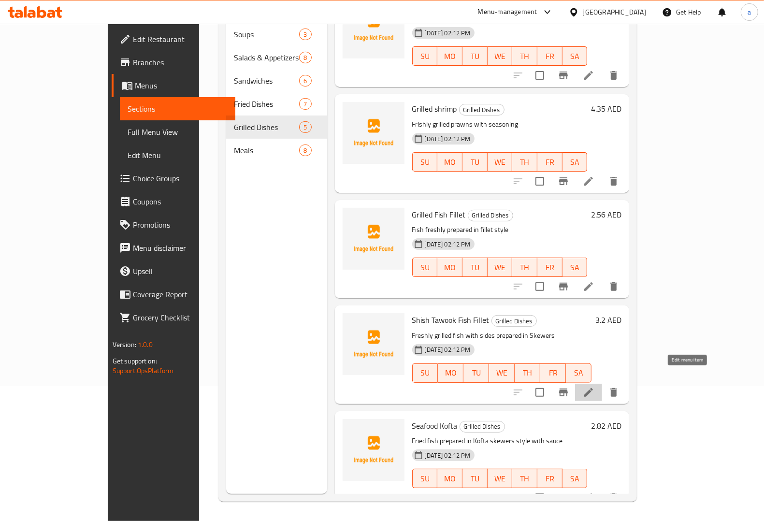
click at [594, 387] on icon at bounding box center [589, 393] width 12 height 12
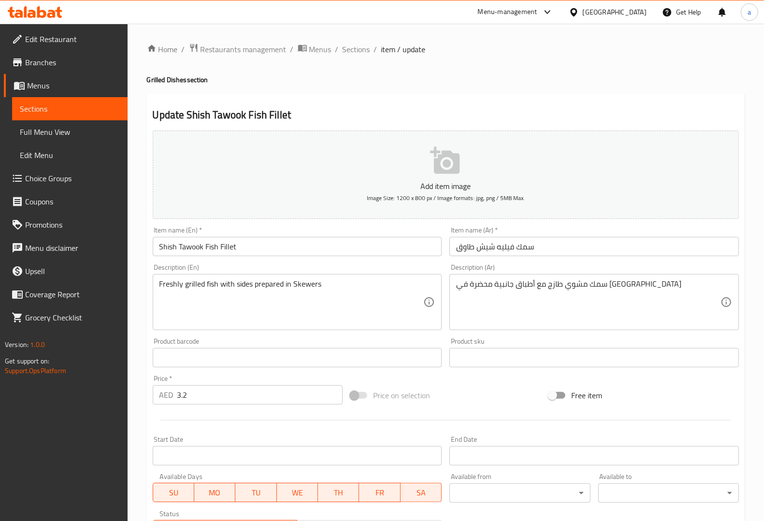
click at [686, 339] on div "Product sku Product sku" at bounding box center [593, 352] width 289 height 29
click at [508, 262] on div "Description (Ar) سمك مشوي طازج مع أطباق جانبية محضرة في أسياخ Description (Ar)" at bounding box center [594, 297] width 297 height 74
click at [111, 107] on span "Sections" at bounding box center [70, 109] width 100 height 12
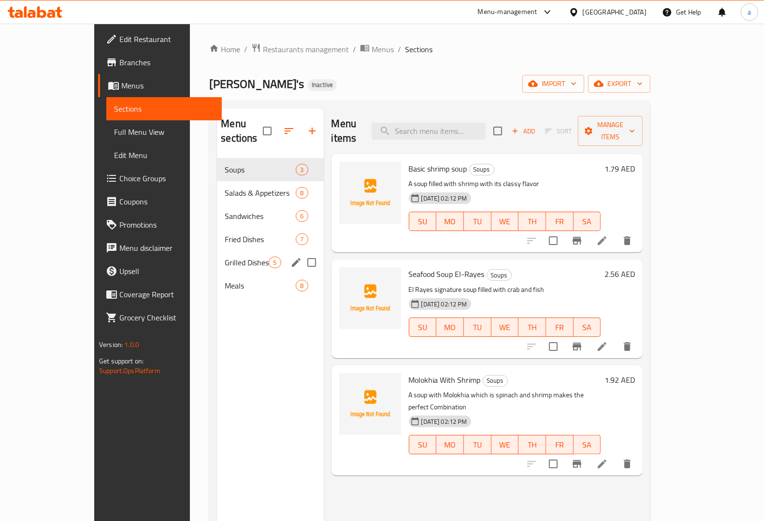
click at [225, 257] on span "Grilled Dishes" at bounding box center [247, 263] width 44 height 12
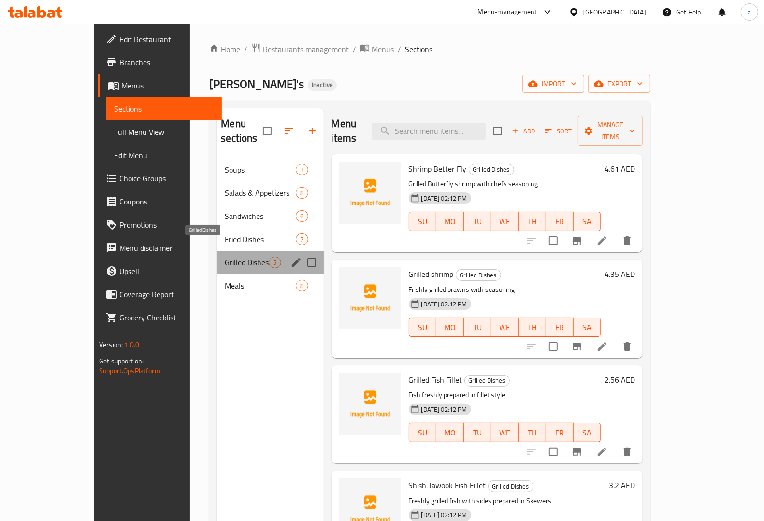
click at [225, 257] on span "Grilled Dishes" at bounding box center [247, 263] width 44 height 12
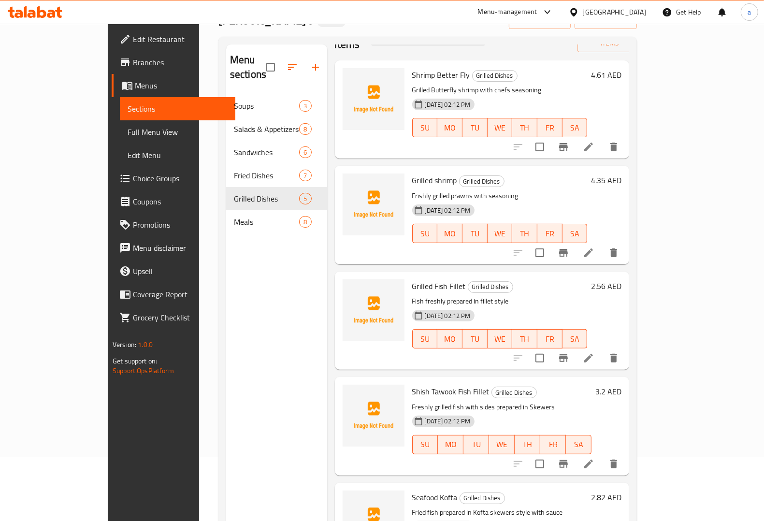
scroll to position [136, 0]
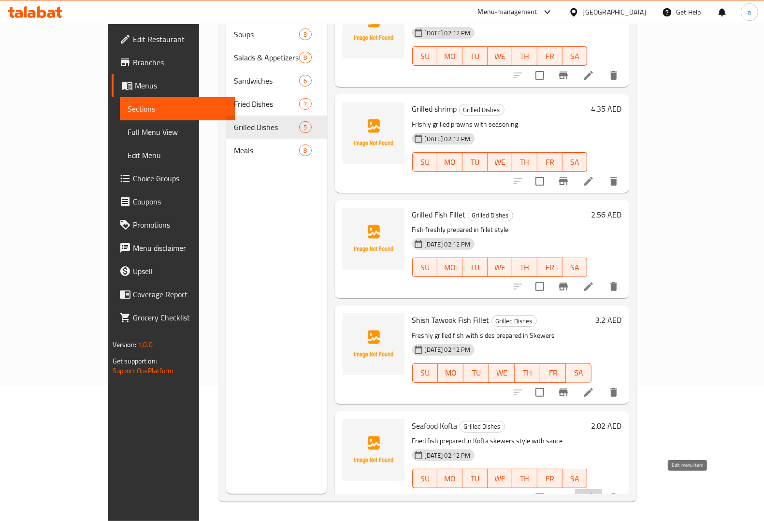
click at [594, 492] on icon at bounding box center [589, 498] width 12 height 12
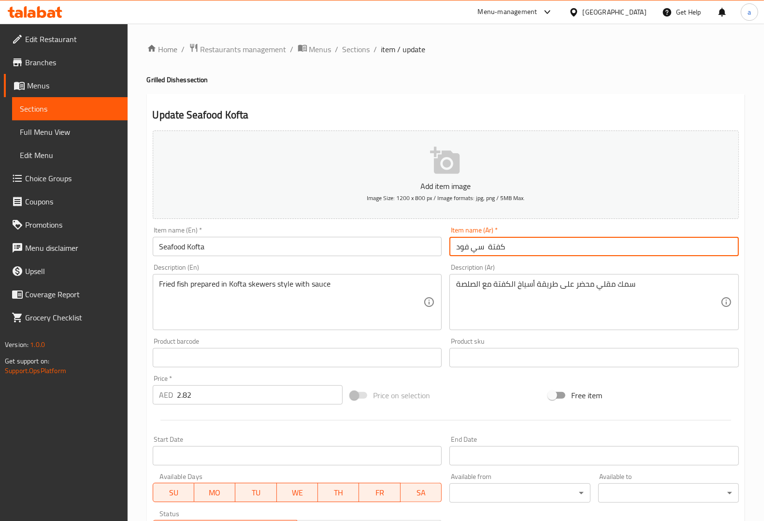
drag, startPoint x: 484, startPoint y: 247, endPoint x: 431, endPoint y: 253, distance: 53.4
click at [431, 253] on div "Add item image Image Size: 1200 x 800 px / Image formats: jpg, png / 5MB Max. I…" at bounding box center [446, 335] width 594 height 417
click at [180, 245] on input "Seafood Kofta" at bounding box center [297, 246] width 289 height 19
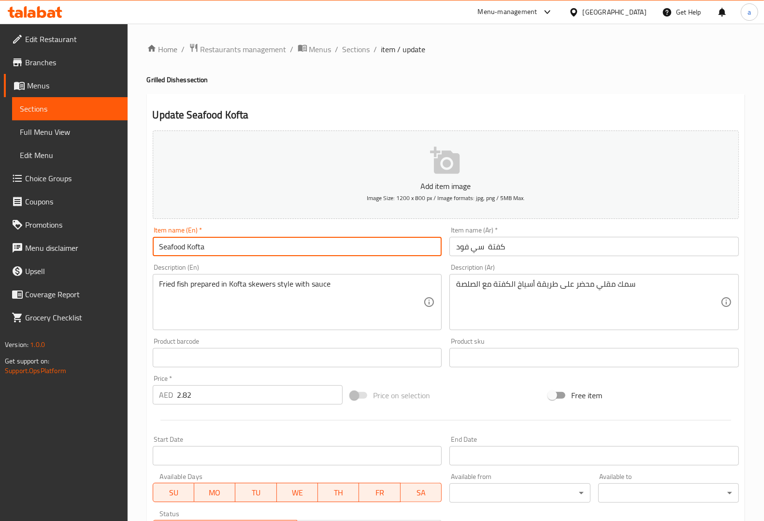
click at [180, 245] on input "Seafood Kofta" at bounding box center [297, 246] width 289 height 19
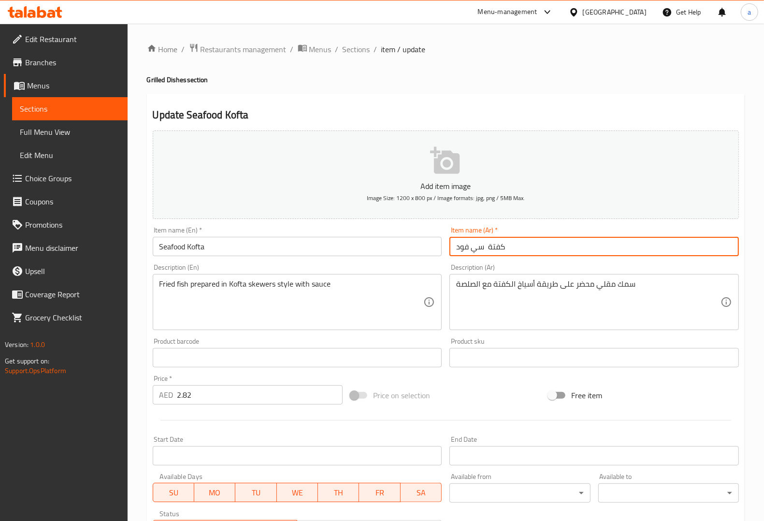
click at [475, 247] on input "كفتة سي فود" at bounding box center [593, 246] width 289 height 19
drag, startPoint x: 456, startPoint y: 247, endPoint x: 482, endPoint y: 245, distance: 26.2
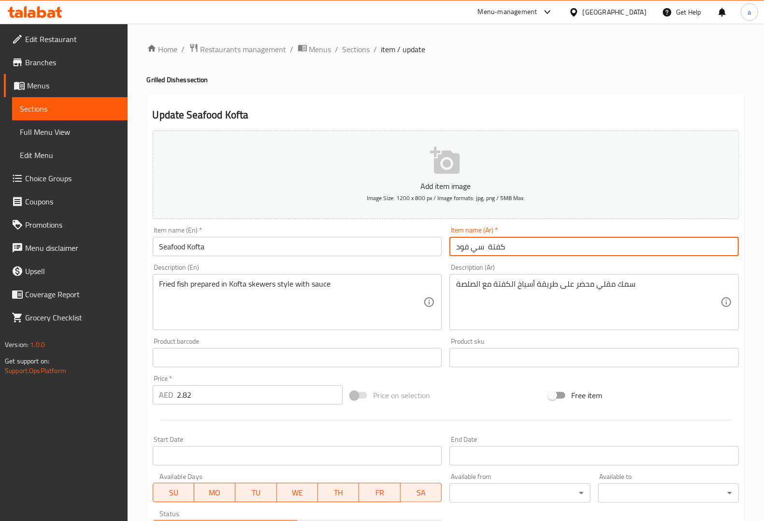
click at [482, 245] on input "كفتة سي فود" at bounding box center [593, 246] width 289 height 19
paste input "لمأكولات البحرية"
type input "كفتة المأكولات البحرية"
click at [557, 257] on div "Item name (Ar)   * كفتة المأكولات البحرية Item name (Ar) *" at bounding box center [594, 241] width 297 height 37
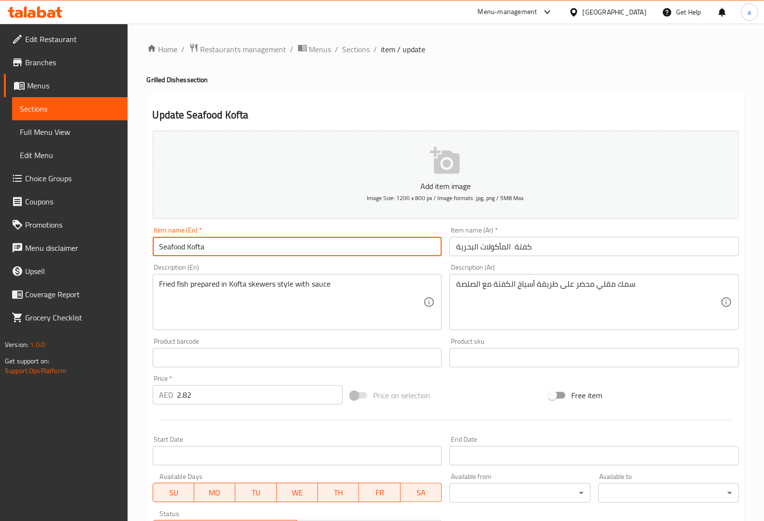
drag, startPoint x: 264, startPoint y: 247, endPoint x: 117, endPoint y: 247, distance: 147.4
click at [117, 247] on div "Edit Restaurant Branches Menus Sections Full Menu View Edit Menu Choice Groups …" at bounding box center [382, 353] width 764 height 659
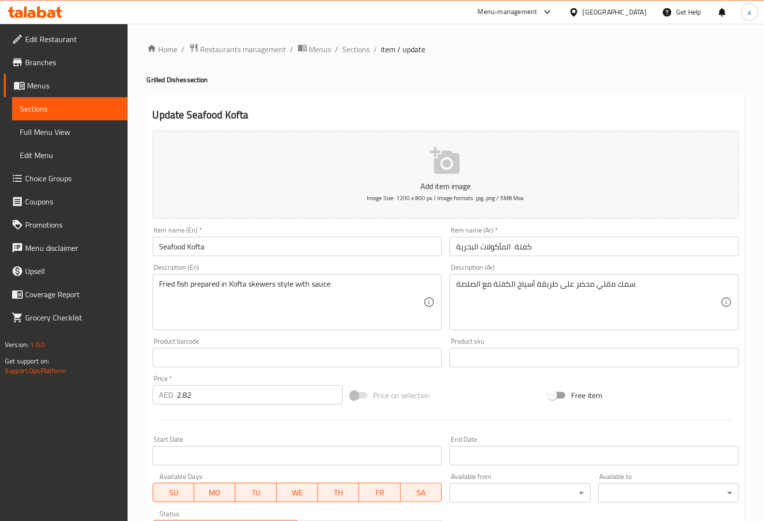
click at [377, 377] on div "Add item image Image Size: 1200 x 800 px / Image formats: jpg, png / 5MB Max. I…" at bounding box center [446, 335] width 594 height 417
click at [447, 345] on div "Product sku Product sku" at bounding box center [594, 352] width 297 height 37
click at [412, 374] on div "Add item image Image Size: 1200 x 800 px / Image formats: jpg, png / 5MB Max. I…" at bounding box center [446, 335] width 594 height 417
click at [112, 111] on span "Sections" at bounding box center [70, 109] width 100 height 12
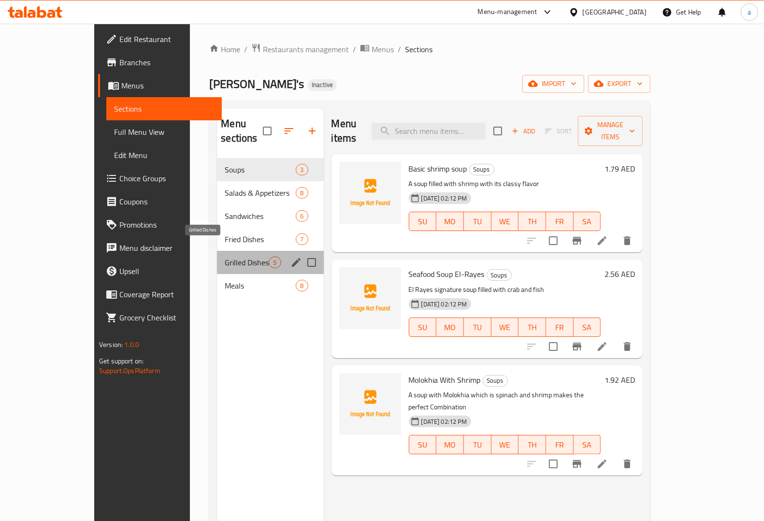
click at [225, 257] on span "Grilled Dishes" at bounding box center [247, 263] width 44 height 12
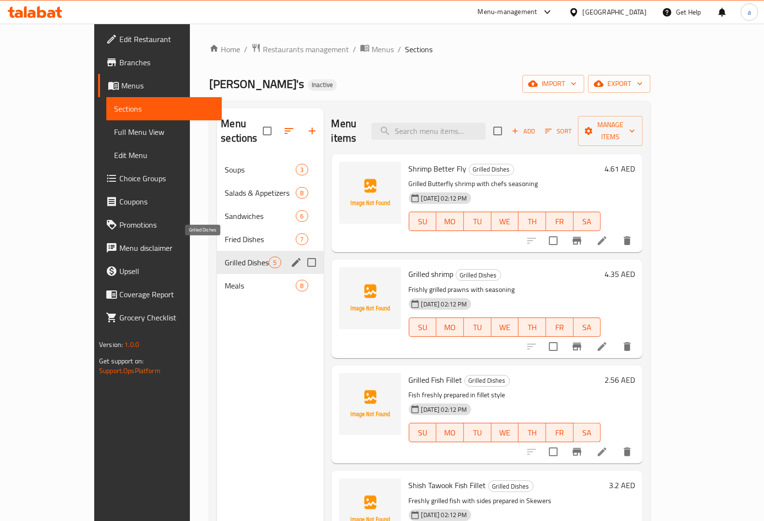
click at [225, 257] on span "Grilled Dishes" at bounding box center [247, 263] width 44 height 12
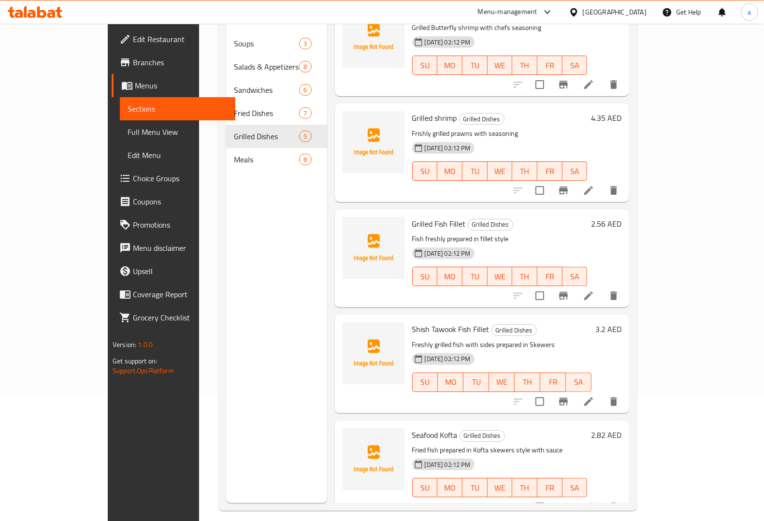
scroll to position [136, 0]
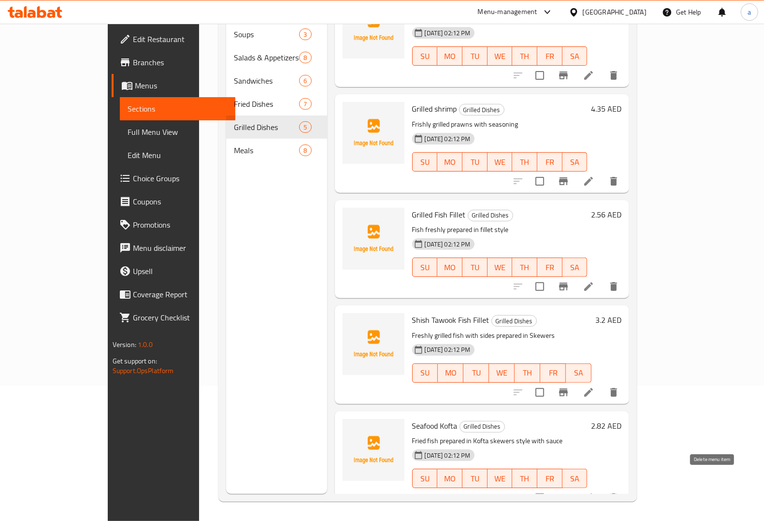
click at [617, 493] on icon "delete" at bounding box center [613, 497] width 7 height 9
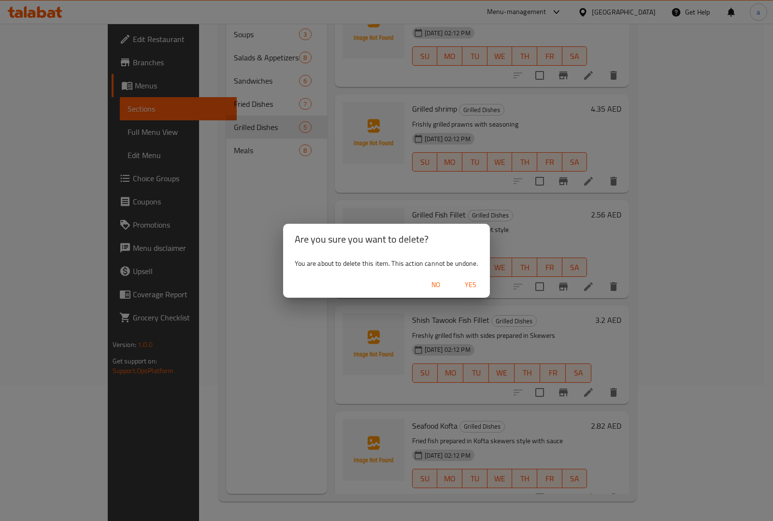
click at [472, 284] on span "Yes" at bounding box center [470, 285] width 23 height 12
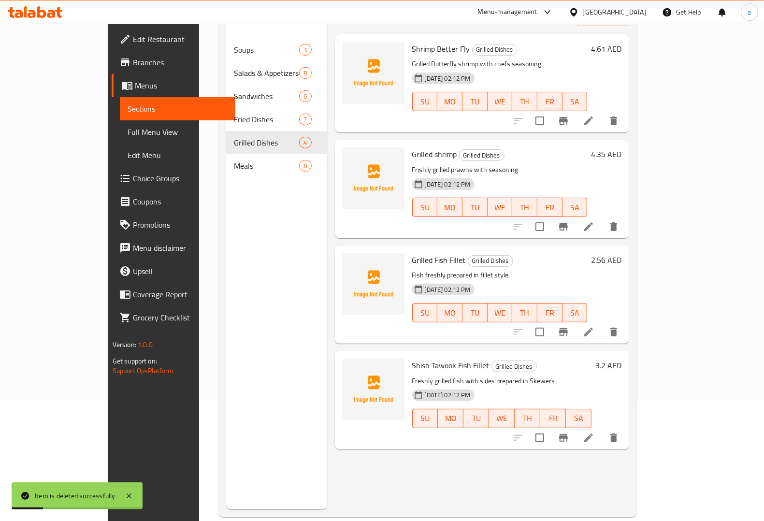
scroll to position [121, 0]
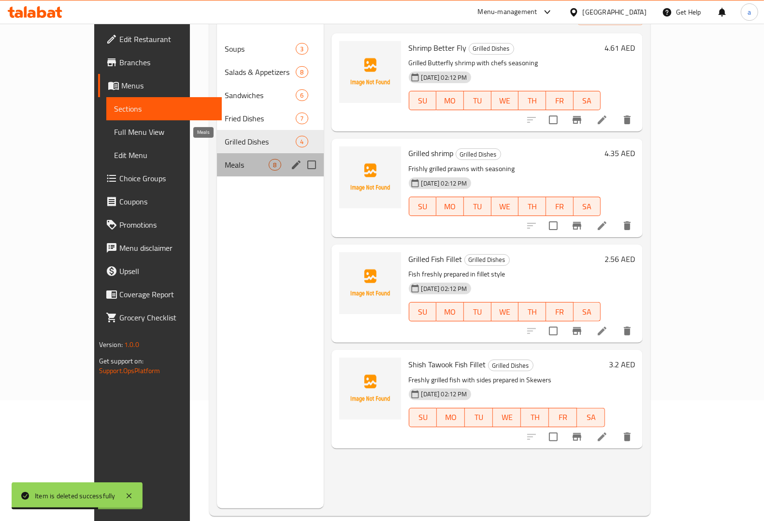
click at [225, 159] on span "Meals" at bounding box center [247, 165] width 44 height 12
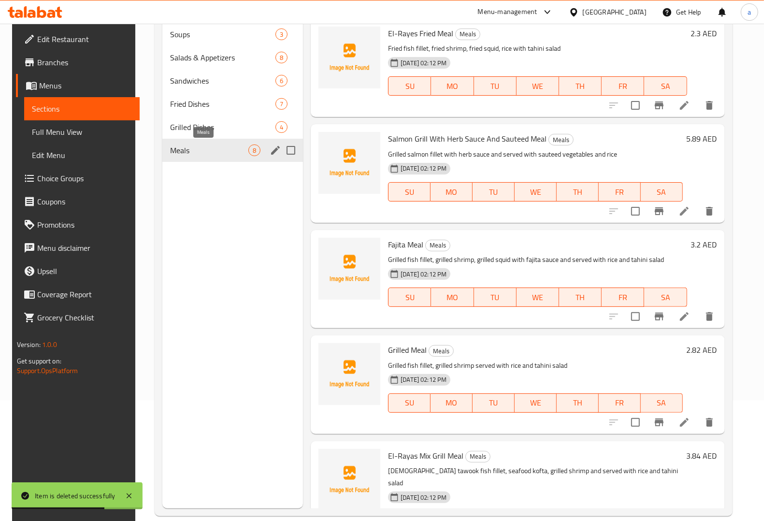
click at [213, 153] on span "Meals" at bounding box center [209, 150] width 78 height 12
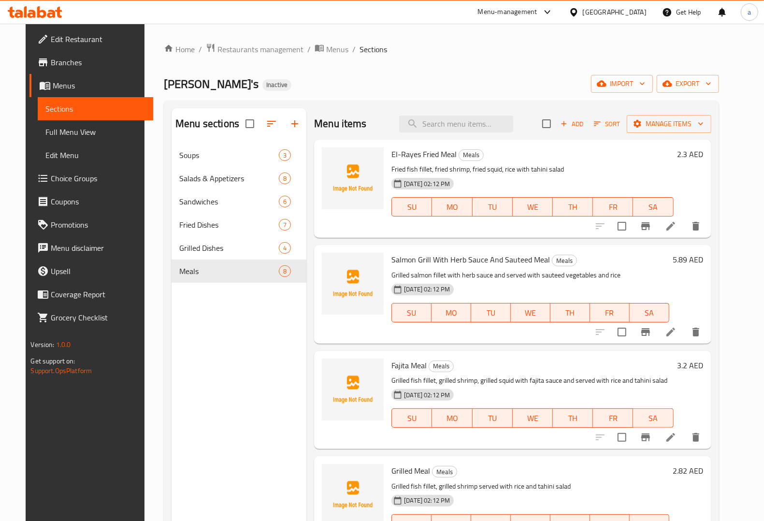
click at [675, 228] on icon at bounding box center [670, 226] width 9 height 9
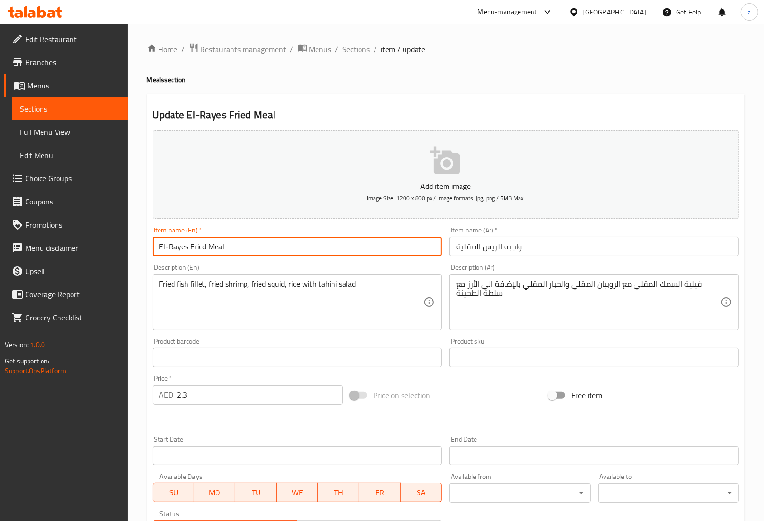
drag, startPoint x: 158, startPoint y: 240, endPoint x: 187, endPoint y: 245, distance: 29.4
click at [187, 245] on input "El-Rayes Fried Meal" at bounding box center [297, 246] width 289 height 19
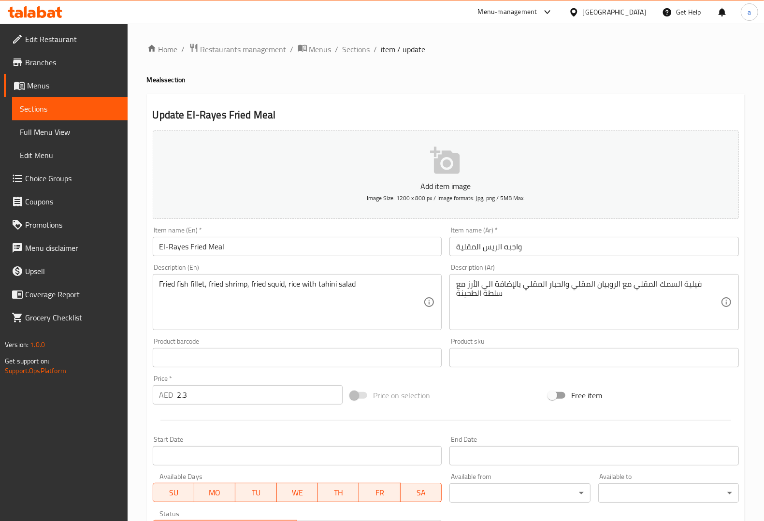
click at [237, 269] on div "Description (En) Fried fish fillet, fried shrimp, fried squid, rice with tahini…" at bounding box center [297, 297] width 289 height 66
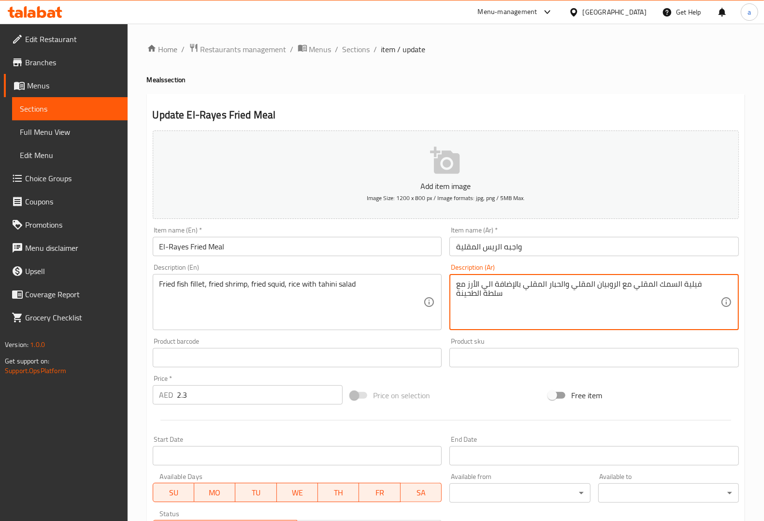
click at [704, 281] on textarea "فيلية السمك المقلي مع الروبيان المقلي والحبار المقلي بالإضافة الي الأرز مع سلطة…" at bounding box center [588, 302] width 264 height 46
type textarea "فيليه السمك المقلي مع الروبيان المقلي والحبار المقلي بالإضافة الي الأرز مع سلطة…"
click at [697, 267] on div "Description (Ar) فيليه السمك المقلي مع الروبيان المقلي والحبار المقلي بالإضافة …" at bounding box center [593, 297] width 289 height 66
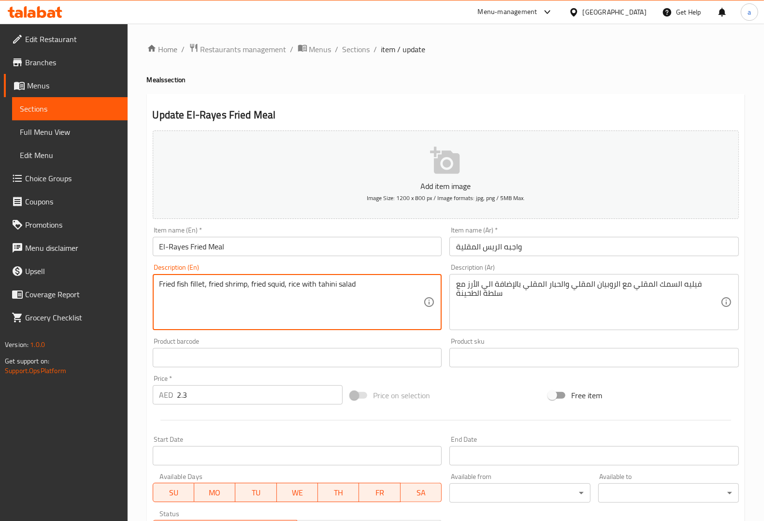
click at [325, 281] on textarea "Fried fish fillet, fried shrimp, fried squid, rice with tahini salad" at bounding box center [291, 302] width 264 height 46
click at [427, 345] on div "Product barcode Product barcode" at bounding box center [297, 352] width 289 height 29
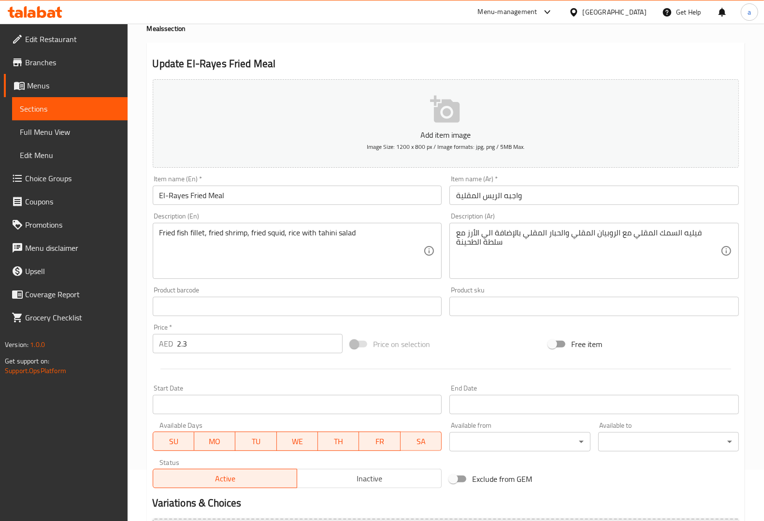
scroll to position [160, 0]
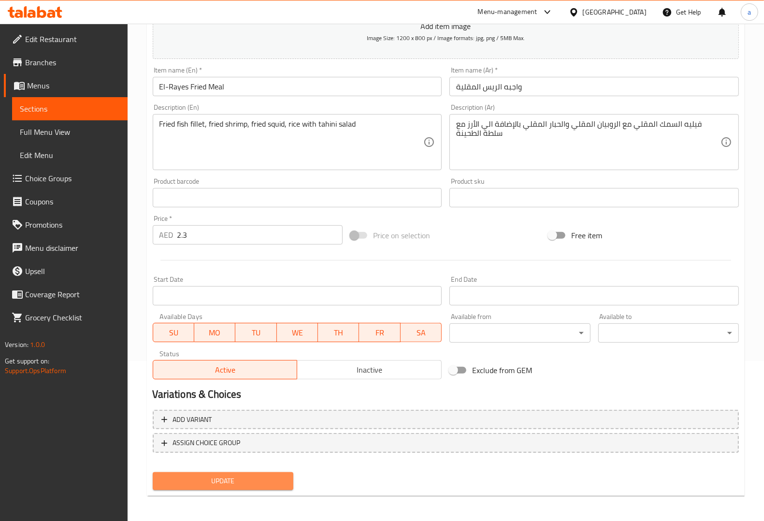
click at [259, 476] on span "Update" at bounding box center [222, 481] width 125 height 12
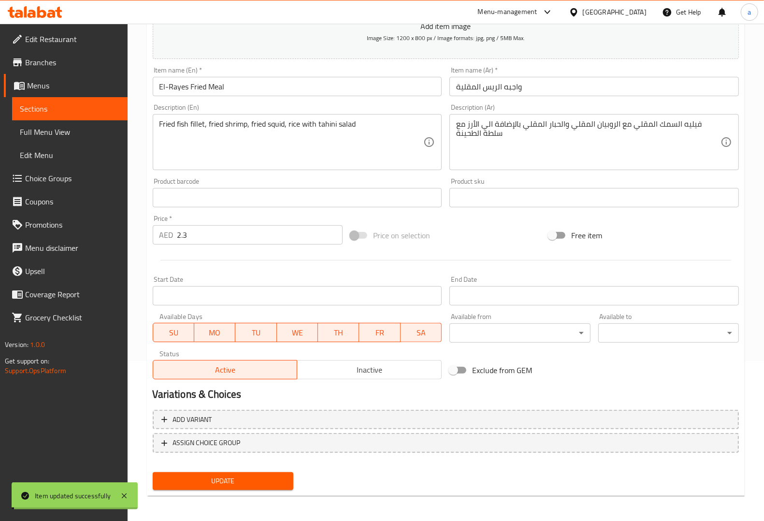
click at [84, 109] on span "Sections" at bounding box center [70, 109] width 100 height 12
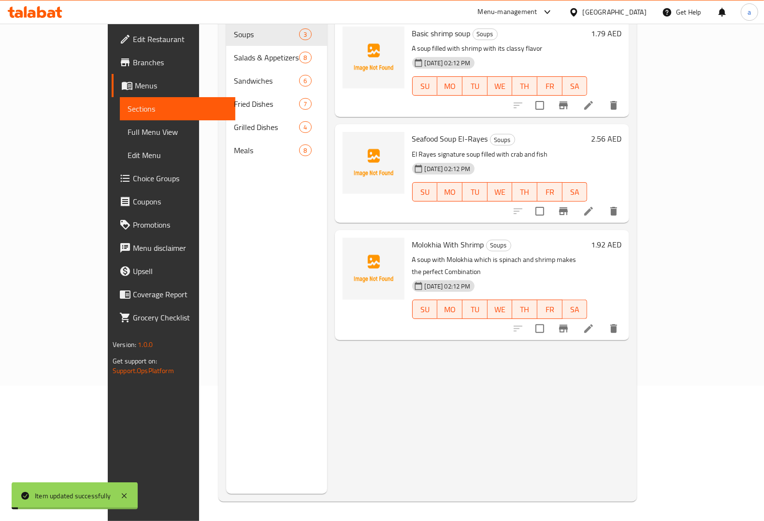
scroll to position [136, 0]
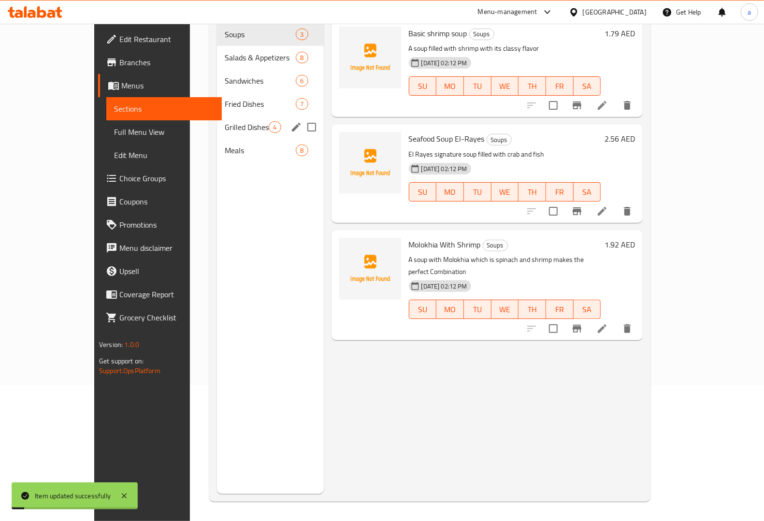
click at [225, 144] on span "Meals" at bounding box center [260, 150] width 71 height 12
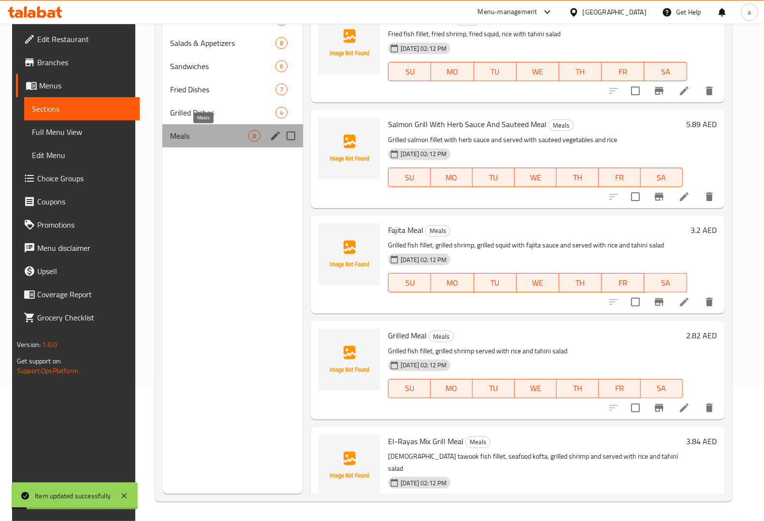
click at [173, 130] on span "Meals" at bounding box center [209, 136] width 78 height 12
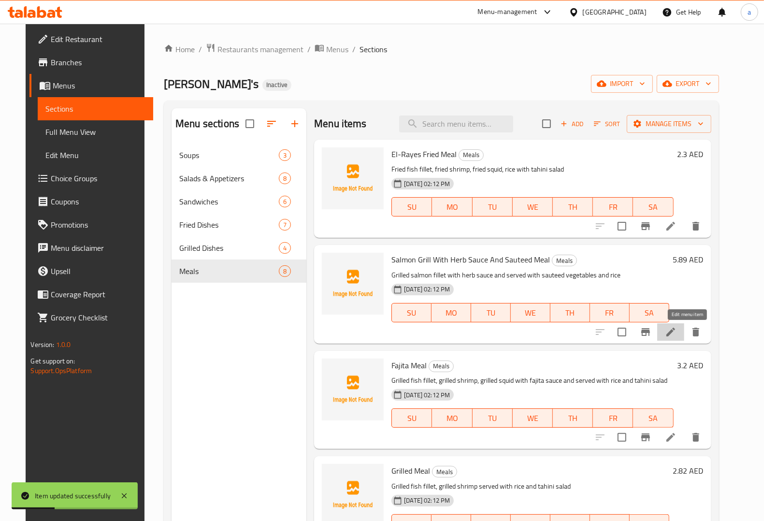
click at [675, 334] on icon at bounding box center [670, 332] width 9 height 9
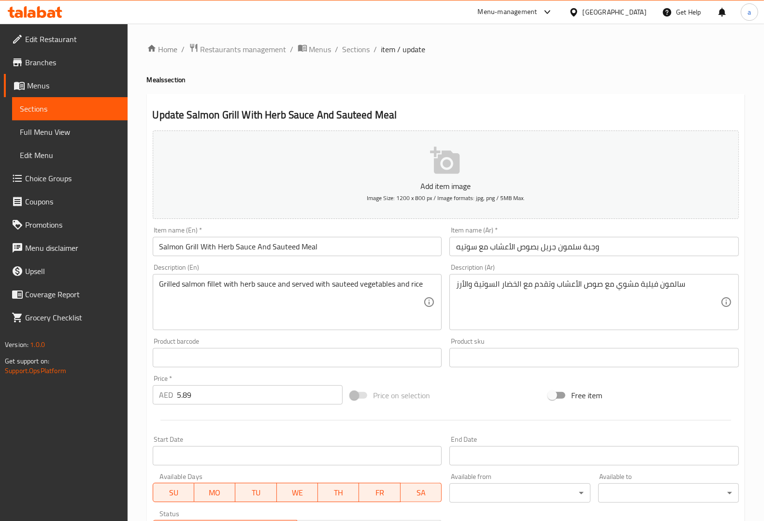
click at [392, 265] on div "Description (En) Grilled salmon fillet with herb sauce and served with sauteed …" at bounding box center [297, 297] width 289 height 66
click at [174, 245] on input "Salmon Grill With Herb Sauce And Sauteed Meal" at bounding box center [297, 246] width 289 height 19
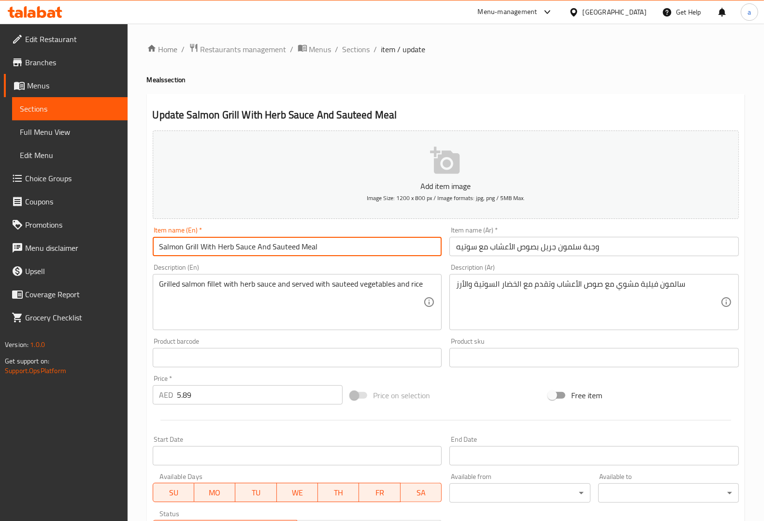
click at [174, 245] on input "Salmon Grill With Herb Sauce And Sauteed Meal" at bounding box center [297, 246] width 289 height 19
click at [240, 261] on div "Description (En) Grilled salmon fillet with herb sauce and served with sauteed …" at bounding box center [297, 297] width 297 height 74
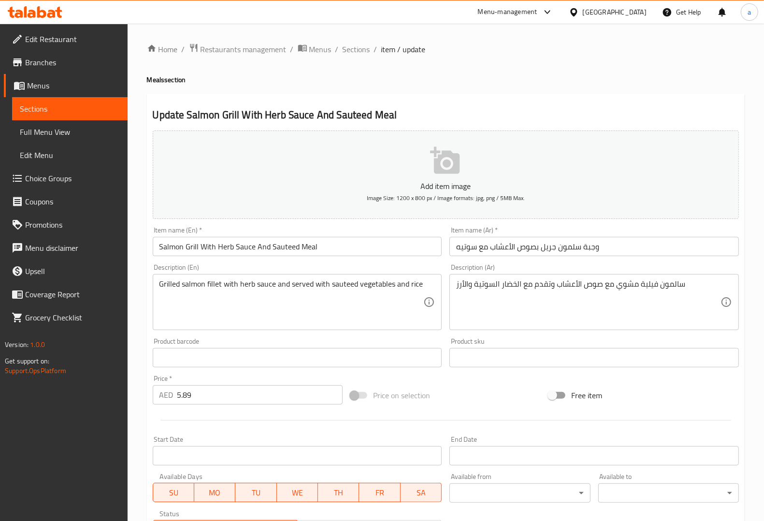
click at [177, 249] on input "Salmon Grill With Herb Sauce And Sauteed Meal" at bounding box center [297, 246] width 289 height 19
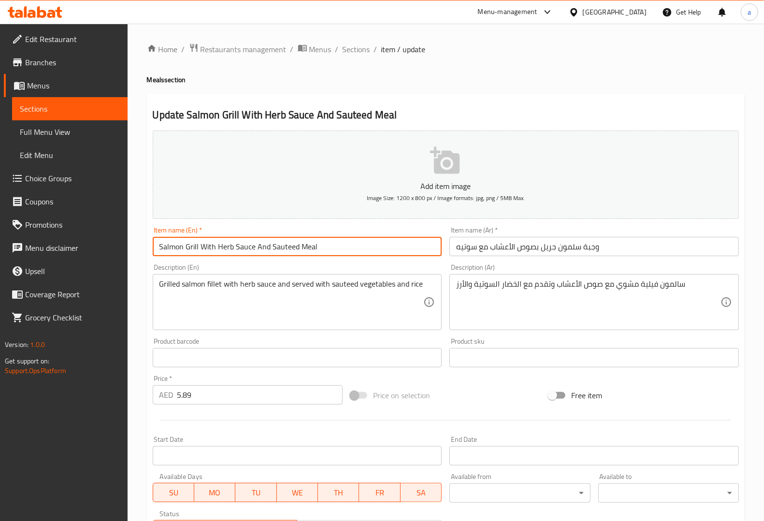
click at [177, 249] on input "Salmon Grill With Herb Sauce And Sauteed Meal" at bounding box center [297, 246] width 289 height 19
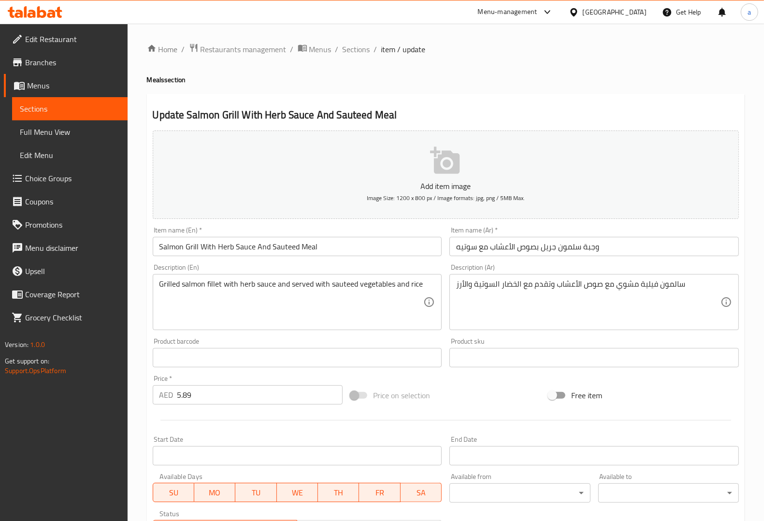
click at [228, 245] on input "Salmon Grill With Herb Sauce And Sauteed Meal" at bounding box center [297, 246] width 289 height 19
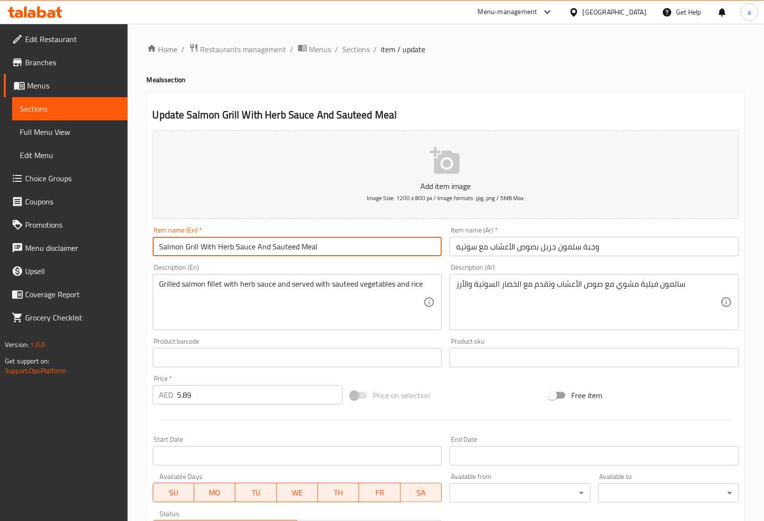
click at [228, 245] on input "Salmon Grill With Herb Sauce And Sauteed Meal" at bounding box center [297, 246] width 289 height 19
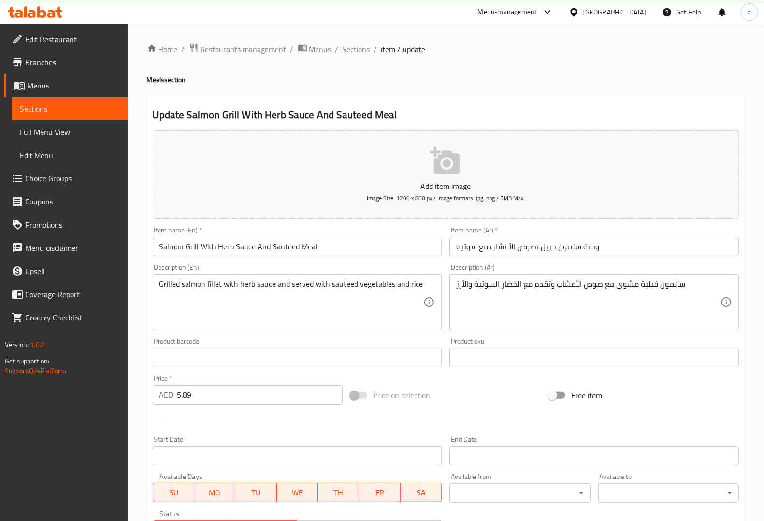
click at [286, 250] on input "Salmon Grill With Herb Sauce And Sauteed Meal" at bounding box center [297, 246] width 289 height 19
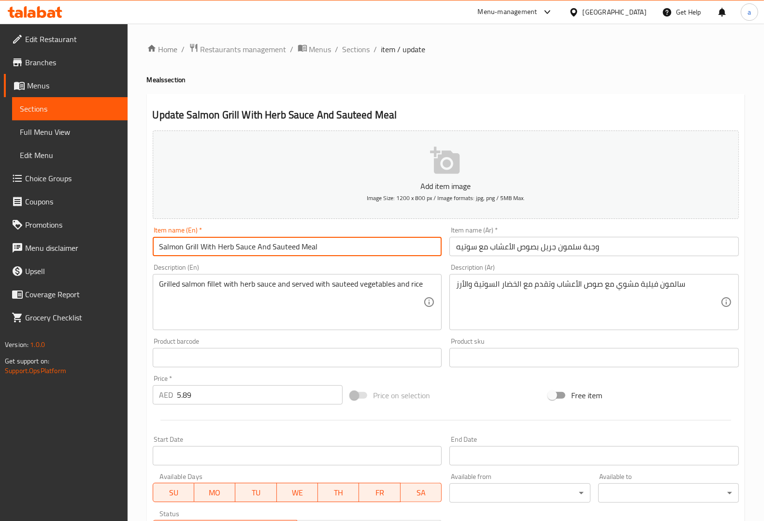
click at [286, 250] on input "Salmon Grill With Herb Sauce And Sauteed Meal" at bounding box center [297, 246] width 289 height 19
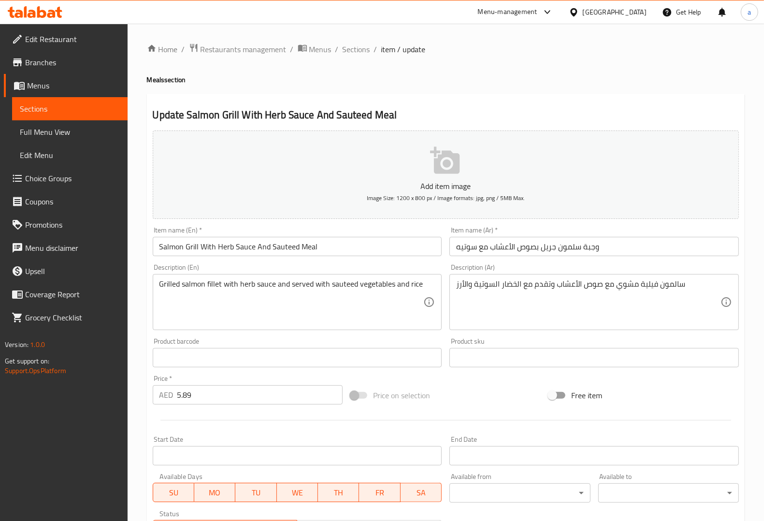
click at [472, 248] on input "وجبة سلمون جريل بصوص الأعشاب مع سوتيه" at bounding box center [593, 246] width 289 height 19
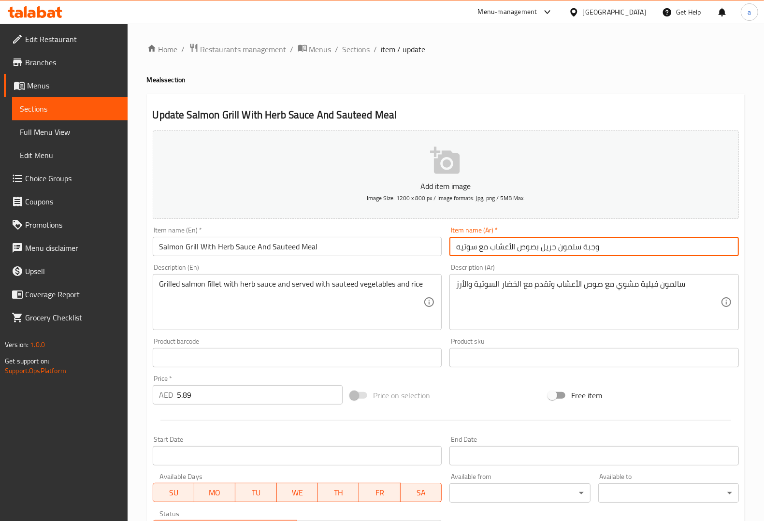
click at [472, 248] on input "وجبة سلمون جريل بصوص الأعشاب مع سوتيه" at bounding box center [593, 246] width 289 height 19
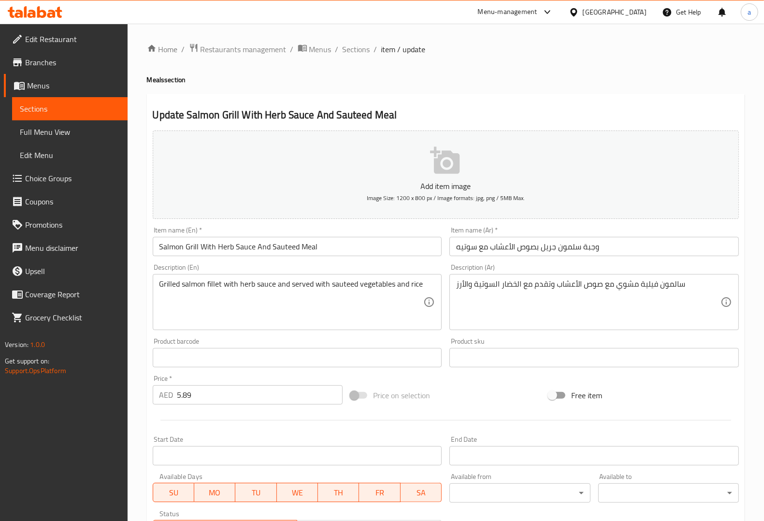
click at [295, 249] on input "Salmon Grill With Herb Sauce And Sauteed Meal" at bounding box center [297, 246] width 289 height 19
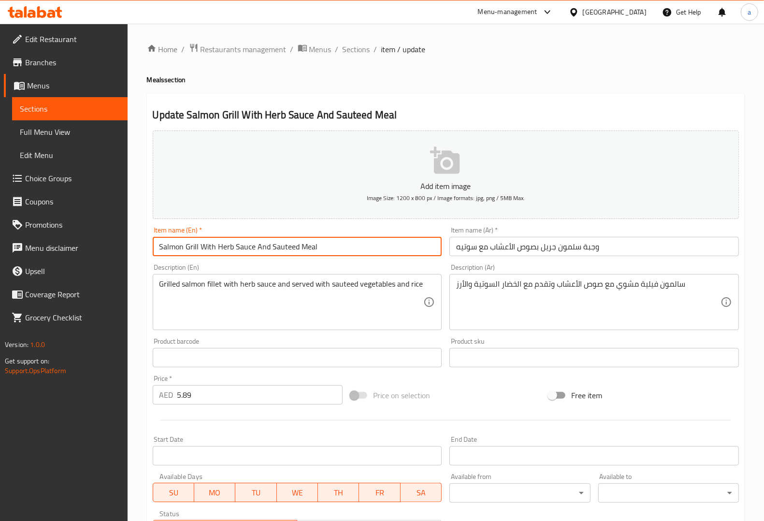
click at [296, 248] on input "Salmon Grill With Herb Sauce And Sauteed Meal" at bounding box center [297, 246] width 289 height 19
click at [414, 269] on div "Description (En) Grilled salmon fillet with herb sauce and served with sauteed …" at bounding box center [297, 297] width 289 height 66
click at [290, 245] on input "Salmon Grill With Herb Sauce And Sautee Meal" at bounding box center [297, 246] width 289 height 19
click at [293, 246] on input "Salmon Grill With Herb Sauce And Sautee Meal" at bounding box center [297, 246] width 289 height 19
type input "Salmon Grill With Herb Sauce And Sauteed Meal"
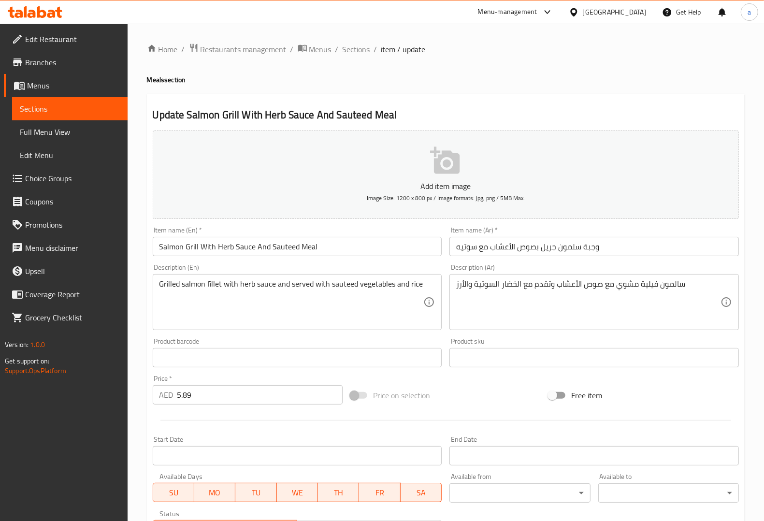
click at [392, 266] on div "Description (En) Grilled salmon fillet with herb sauce and served with sauteed …" at bounding box center [297, 297] width 289 height 66
click at [375, 260] on div "Description (En) Grilled salmon fillet with herb sauce and served with sauteed …" at bounding box center [297, 297] width 297 height 74
click at [368, 261] on div "Description (En) Grilled salmon fillet with herb sauce and served with sauteed …" at bounding box center [297, 297] width 297 height 74
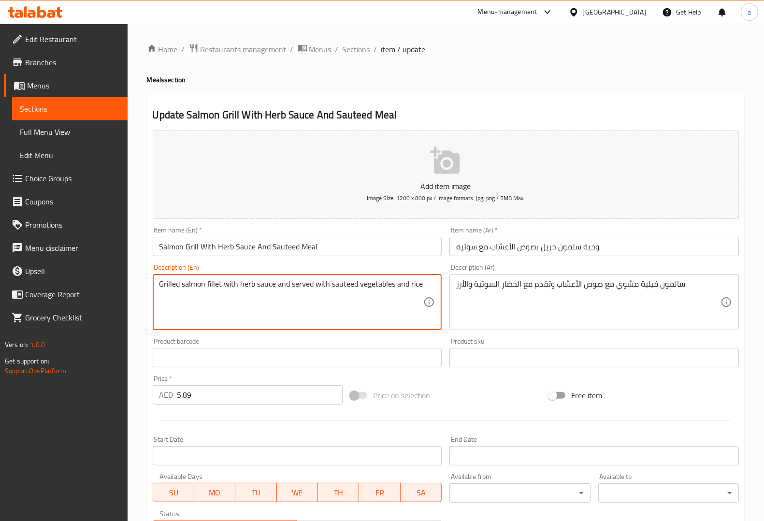
click at [360, 268] on div "Description (En) Grilled salmon fillet with herb sauce and served with sauteed …" at bounding box center [297, 297] width 289 height 66
click at [338, 284] on textarea "Grilled salmon fillet with herb sauce and served with sauteed vegetables and ri…" at bounding box center [291, 302] width 264 height 46
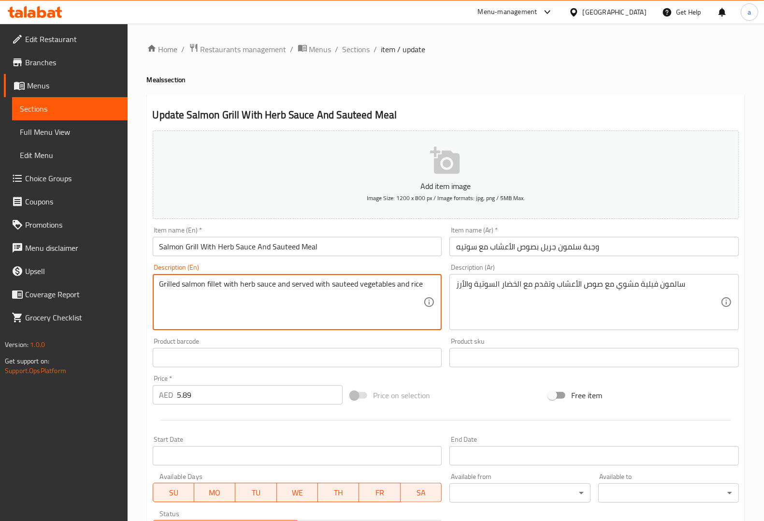
click at [321, 309] on textarea "Grilled salmon fillet with herb sauce and served with sauteed vegetables and ri…" at bounding box center [291, 302] width 264 height 46
click at [344, 270] on div "Description (En) Grilled salmon fillet with herb sauce and served with sauteed …" at bounding box center [297, 297] width 289 height 66
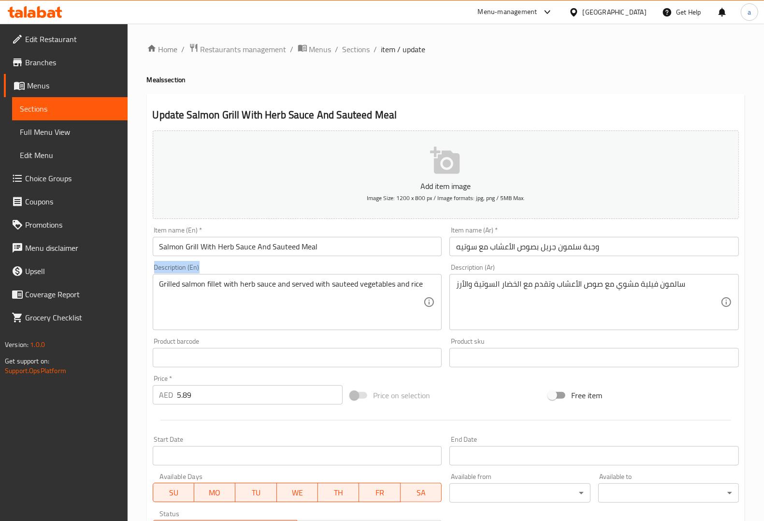
click at [344, 270] on div "Description (En) Grilled salmon fillet with herb sauce and served with sauteed …" at bounding box center [297, 297] width 289 height 66
click at [346, 266] on div "Description (En) Grilled salmon fillet with herb sauce and served with sauteed …" at bounding box center [297, 297] width 289 height 66
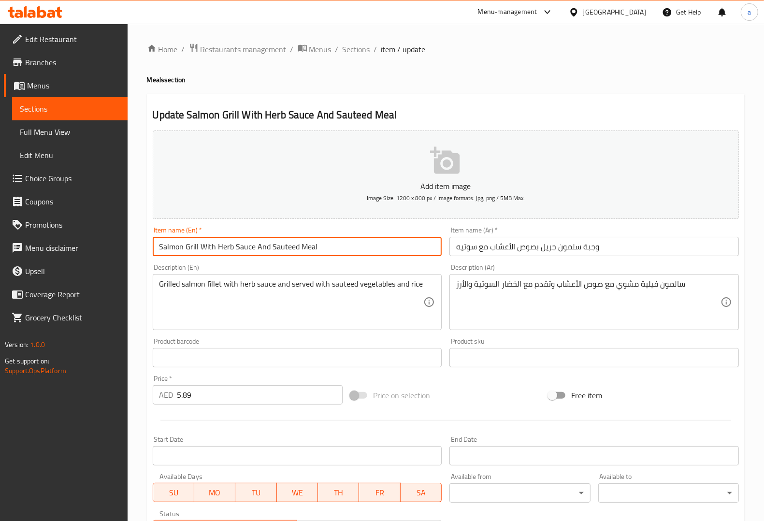
click at [294, 245] on input "Salmon Grill With Herb Sauce And Sauteed Meal" at bounding box center [297, 246] width 289 height 19
click at [337, 262] on div "Description (En) Grilled salmon fillet with herb sauce and served with sauteed …" at bounding box center [297, 297] width 297 height 74
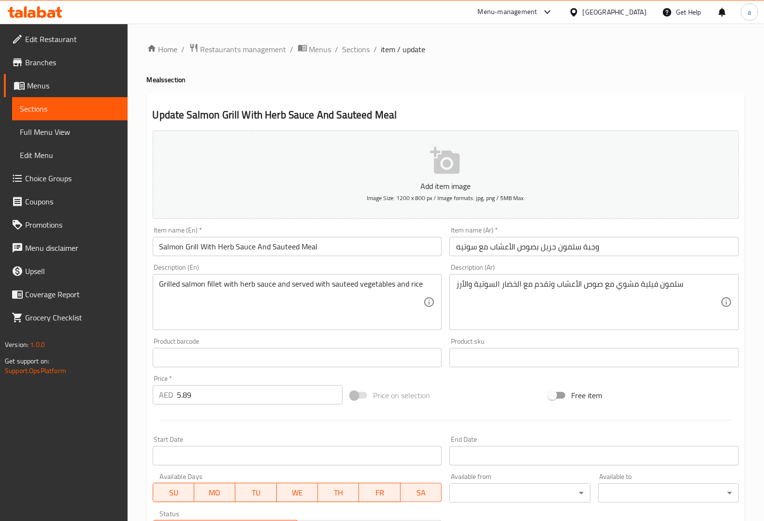
click at [689, 262] on div "Description (Ar) سلمون فيلية مشوي مع صوص الأعشاب وتقدم مع الخضار السوتية والأرز…" at bounding box center [594, 297] width 297 height 74
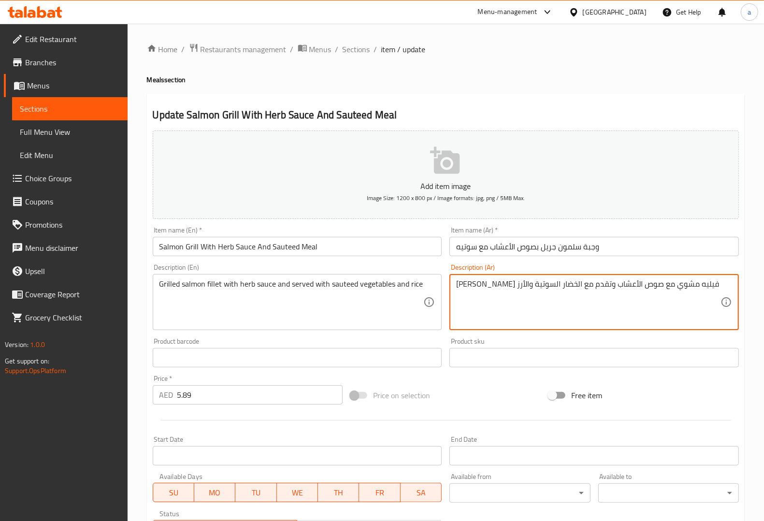
click at [689, 268] on div "Description (Ar) سلمون فيليه مشوي مع صوص الأعشاب وتقدم مع الخضار السوتية والأرز…" at bounding box center [593, 297] width 289 height 66
click at [578, 257] on div "Item name (Ar)   * وجبة سلمون جريل بصوص الأعشاب مع سوتيه Item name (Ar) *" at bounding box center [594, 241] width 297 height 37
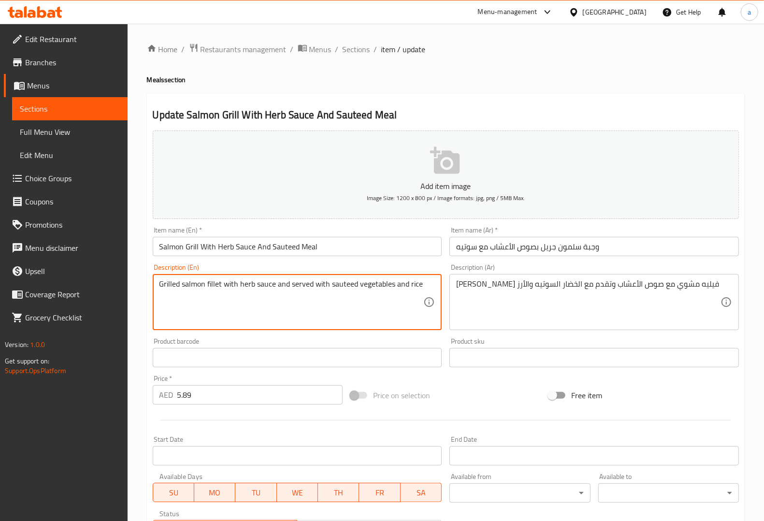
click at [380, 283] on textarea "Grilled salmon fillet with herb sauce and served with sauteed vegetables and ri…" at bounding box center [291, 302] width 264 height 46
click at [508, 283] on textarea "سلمون فيليه مشوي مع صوص الأعشاب وتقدم مع الخضار السوتيه والأرز" at bounding box center [588, 302] width 264 height 46
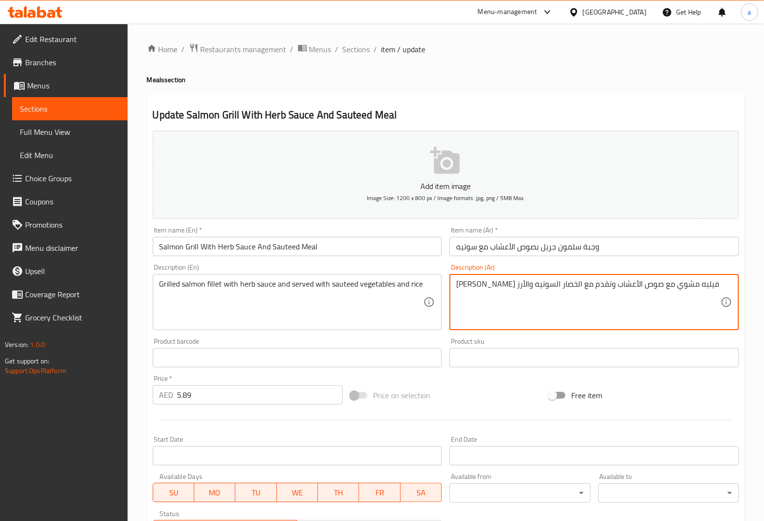
paste textarea "ضروات"
type textarea "سلمون فيليه مشوي مع صوص الأعشاب وتقدم مع خضروات السوتيه والأرز"
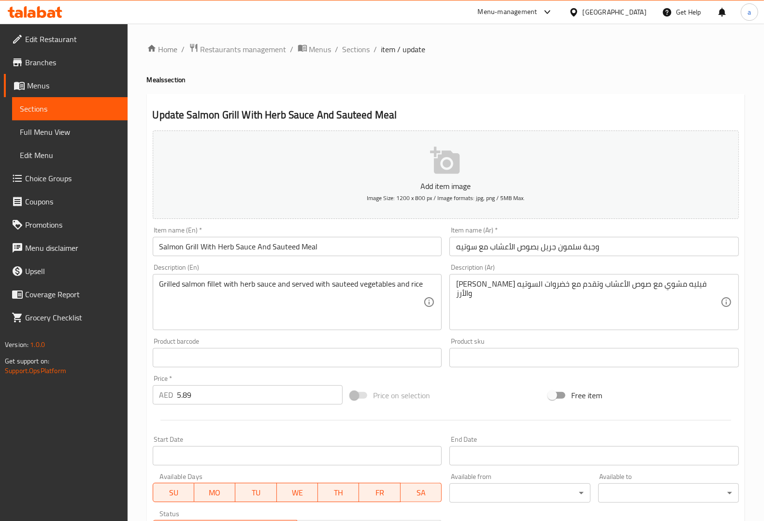
click at [506, 269] on div "Description (Ar) سلمون فيليه مشوي مع صوص الأعشاب وتقدم مع خضروات السوتيه والأرز…" at bounding box center [593, 297] width 289 height 66
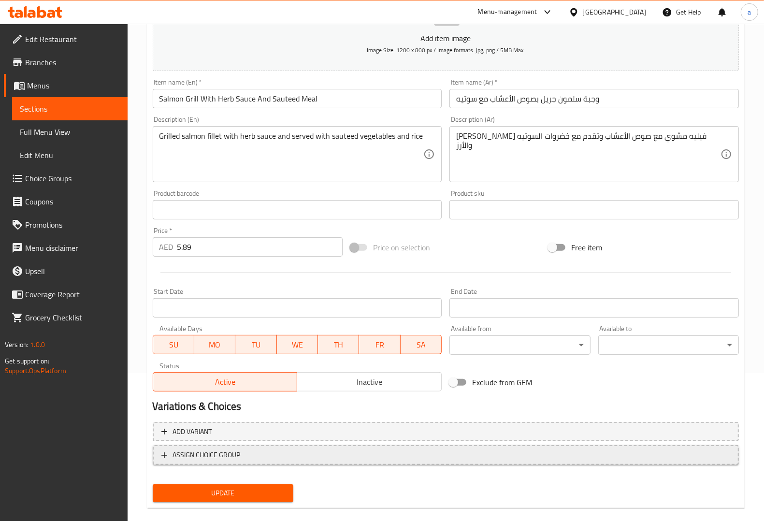
scroll to position [160, 0]
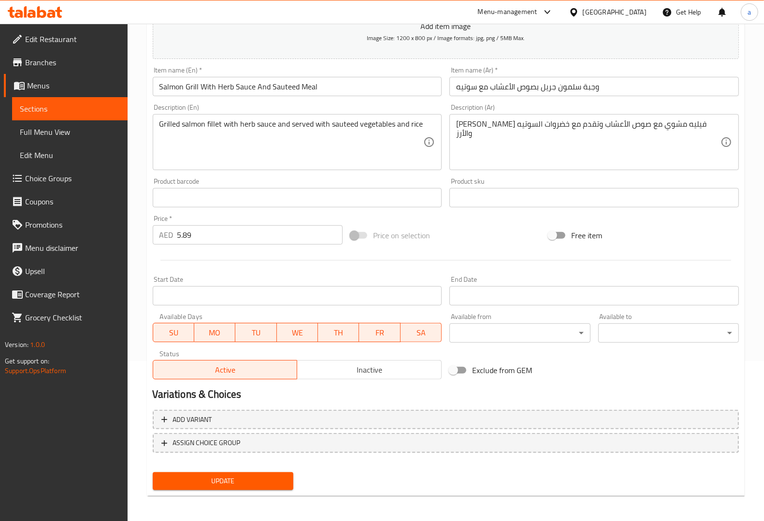
click at [252, 477] on span "Update" at bounding box center [222, 481] width 125 height 12
click at [100, 110] on span "Sections" at bounding box center [70, 109] width 100 height 12
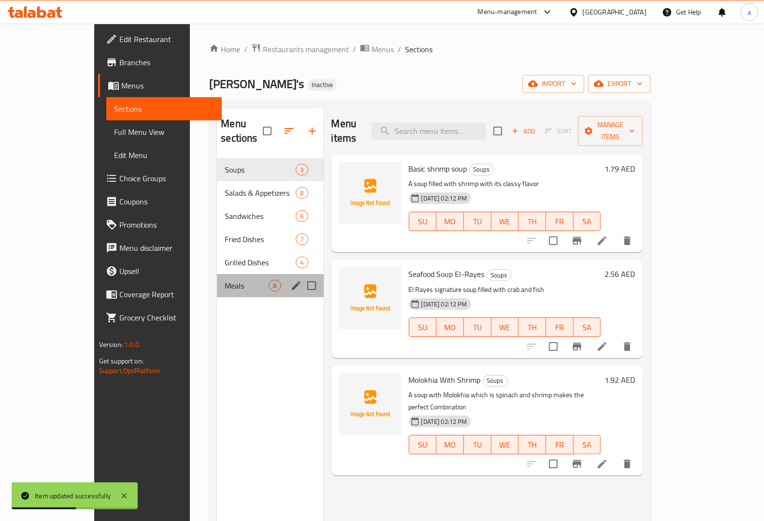
click at [225, 280] on span "Meals" at bounding box center [247, 286] width 44 height 12
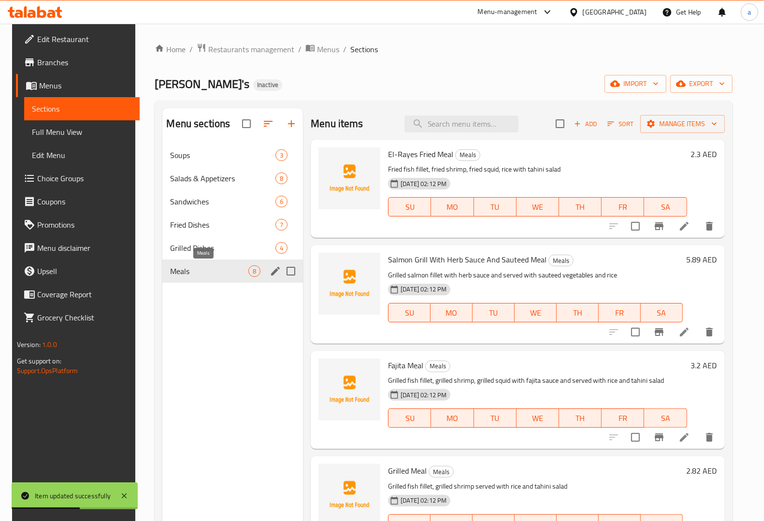
click at [210, 271] on span "Meals" at bounding box center [209, 271] width 78 height 12
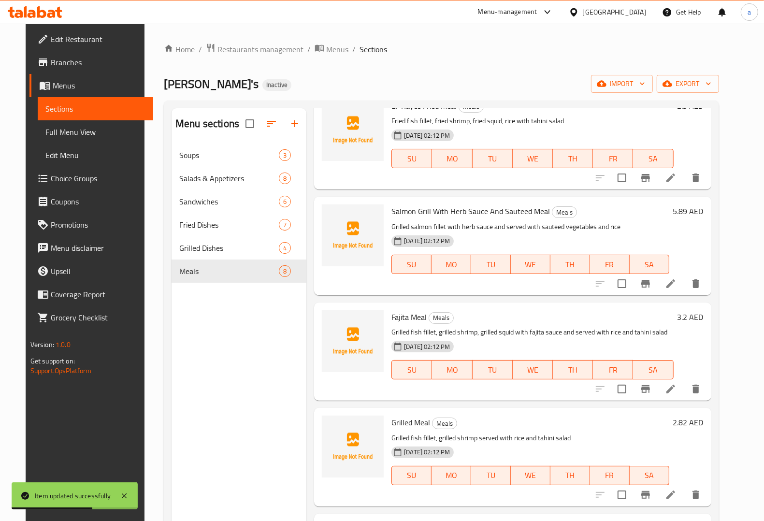
scroll to position [121, 0]
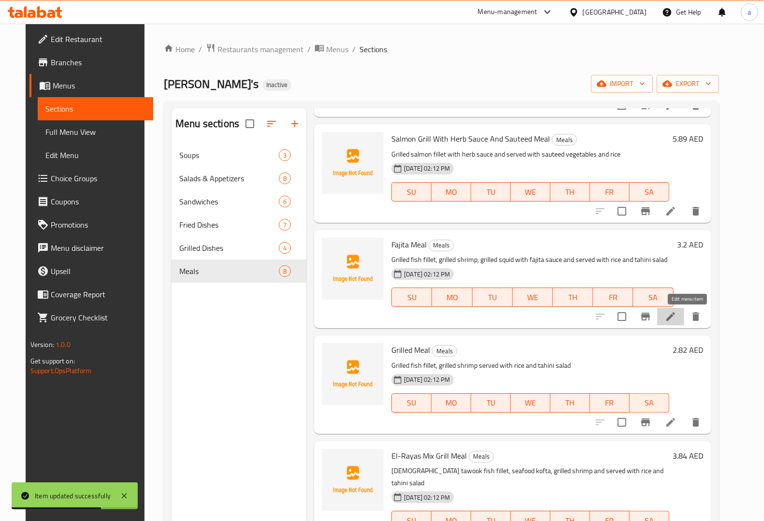
click at [676, 315] on icon at bounding box center [671, 317] width 12 height 12
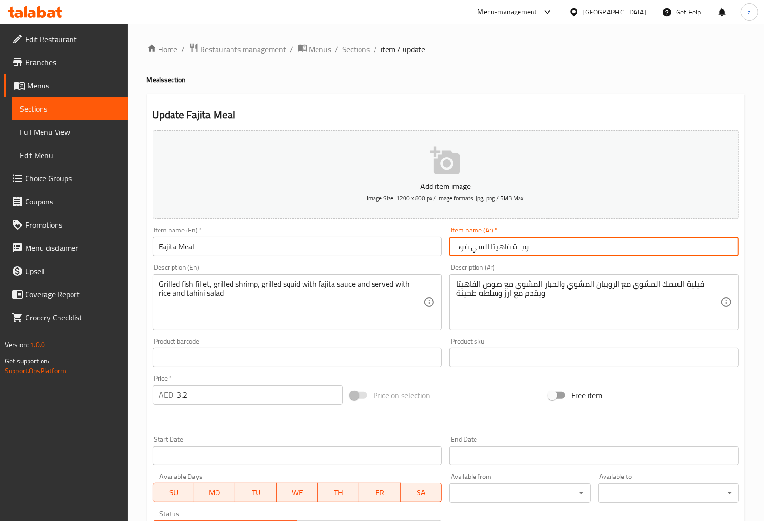
drag, startPoint x: 455, startPoint y: 245, endPoint x: 489, endPoint y: 249, distance: 33.6
click at [489, 249] on input "وجبة فاهيتا السي فود" at bounding box center [593, 246] width 289 height 19
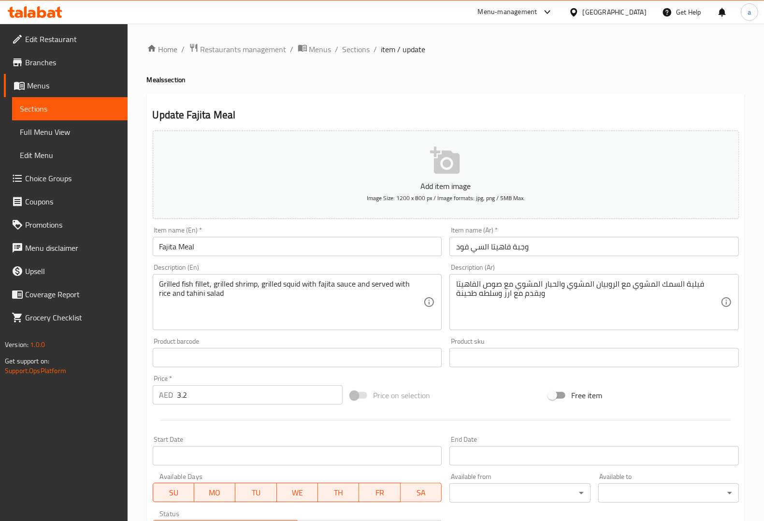
click at [482, 251] on input "وجبة فاهيتا السي فود" at bounding box center [593, 246] width 289 height 19
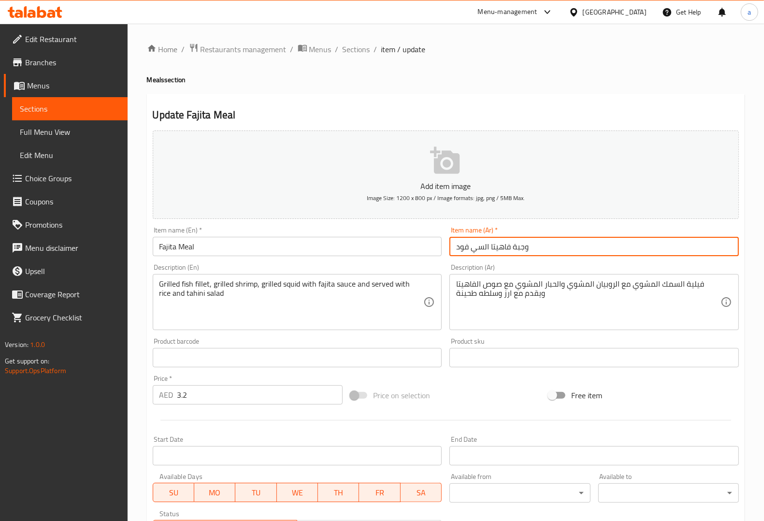
click at [482, 251] on input "وجبة فاهيتا السي فود" at bounding box center [593, 246] width 289 height 19
click at [475, 249] on input "وجبة فاهيتا السي فود" at bounding box center [593, 246] width 289 height 19
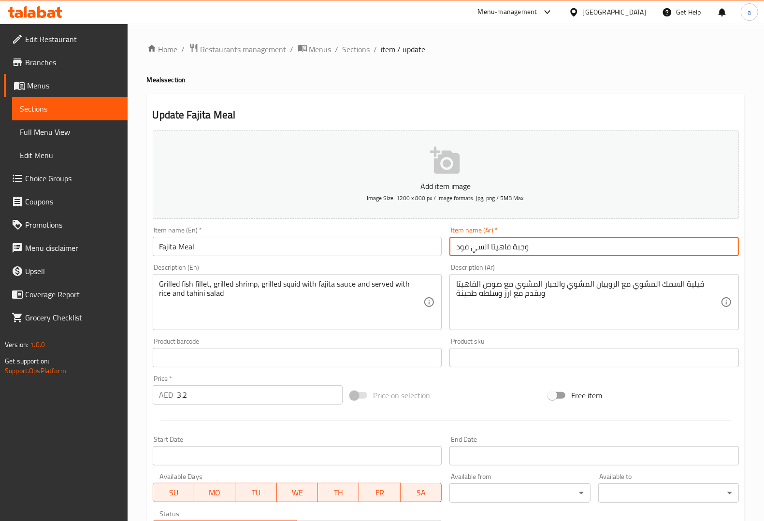
click at [470, 249] on input "وجبة فاهيتا السي فود" at bounding box center [593, 246] width 289 height 19
click at [462, 247] on input "وجبة فاهيتا السي فود" at bounding box center [593, 246] width 289 height 19
click at [459, 245] on input "وجبة فاهيتا السي فود" at bounding box center [593, 246] width 289 height 19
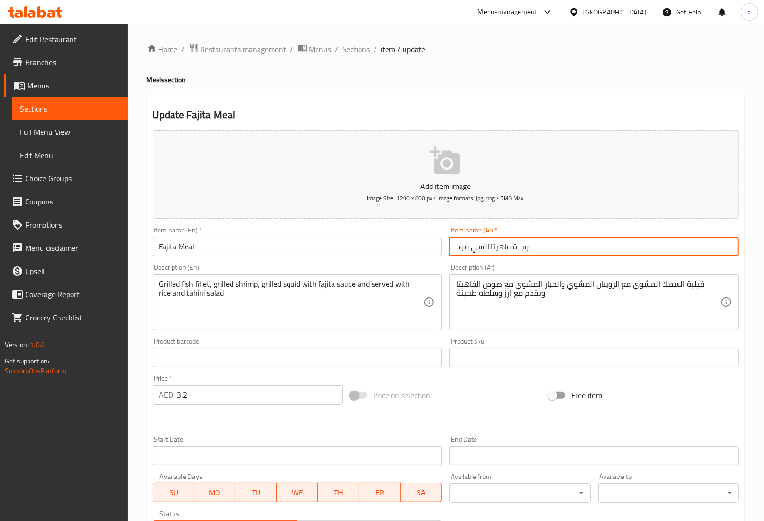
click at [475, 253] on input "وجبة فاهيتا السي فود" at bounding box center [593, 246] width 289 height 19
drag, startPoint x: 484, startPoint y: 245, endPoint x: 453, endPoint y: 245, distance: 30.4
click at [453, 245] on input "وجبة فاهيتا السي فود" at bounding box center [593, 246] width 289 height 19
click at [455, 246] on input "وجبة فاهيتا السي فود" at bounding box center [593, 246] width 289 height 19
drag, startPoint x: 455, startPoint y: 246, endPoint x: 480, endPoint y: 247, distance: 25.1
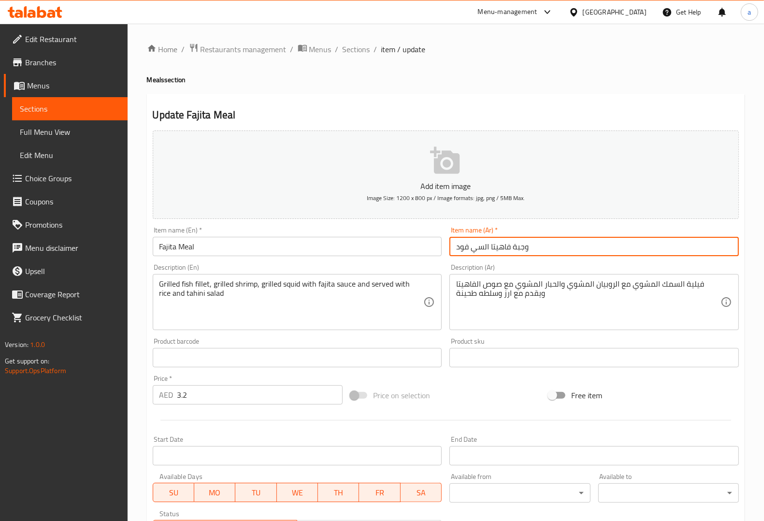
click at [480, 247] on input "وجبة فاهيتا السي فود" at bounding box center [593, 246] width 289 height 19
click at [577, 233] on div "Item name (Ar)   * وجبة فاهيتا السي فود Item name (Ar) *" at bounding box center [593, 241] width 289 height 29
drag, startPoint x: 487, startPoint y: 248, endPoint x: 447, endPoint y: 247, distance: 40.1
click at [447, 247] on div "Item name (Ar)   * وجبة فاهيتا السي فود Item name (Ar) *" at bounding box center [594, 241] width 297 height 37
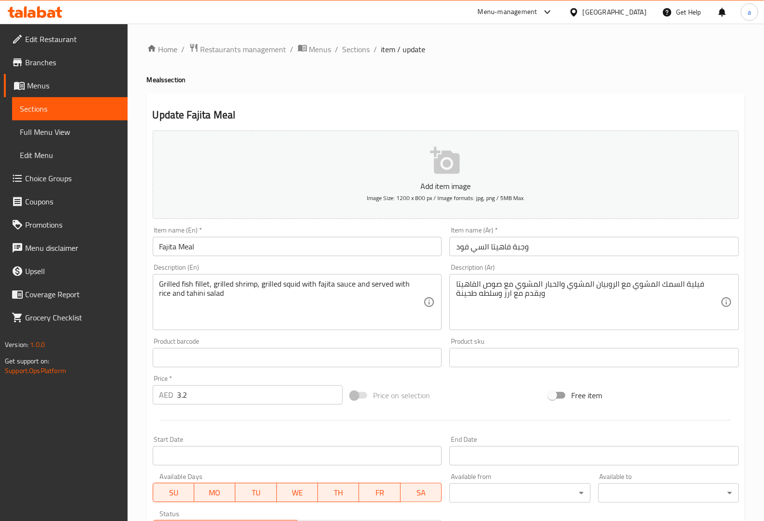
click at [359, 250] on input "Fajita Meal" at bounding box center [297, 246] width 289 height 19
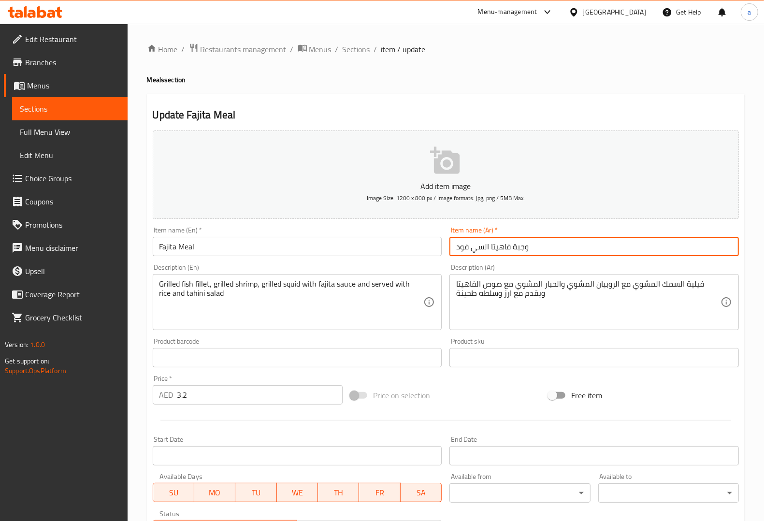
click at [472, 242] on input "وجبة فاهيتا السي فود" at bounding box center [593, 246] width 289 height 19
drag, startPoint x: 488, startPoint y: 247, endPoint x: 453, endPoint y: 245, distance: 35.4
click at [453, 245] on input "وجبة فاهيتا السي فود" at bounding box center [593, 246] width 289 height 19
paste input "مأكولات البحرية"
type input "وجبة فاهيتا المأكولات البحرية"
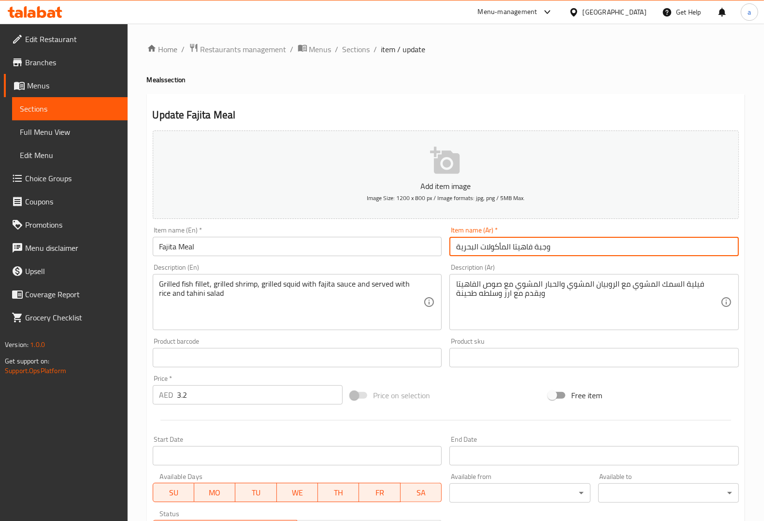
click at [215, 247] on input "Fajita Meal" at bounding box center [297, 246] width 289 height 19
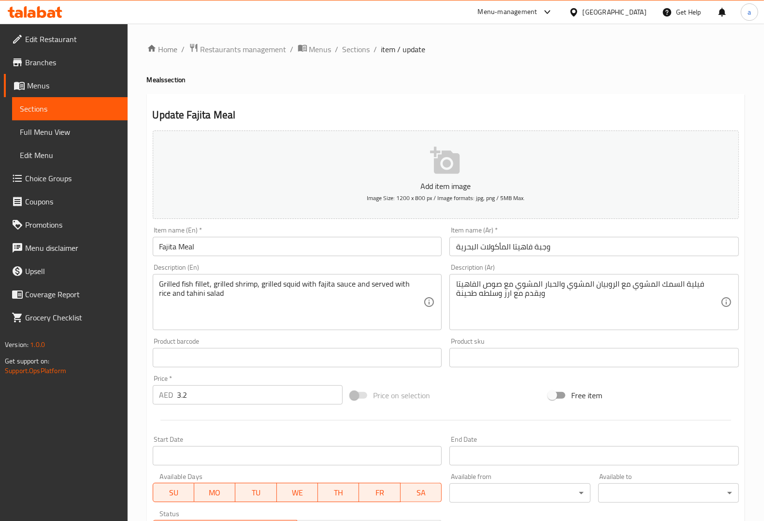
click at [354, 243] on input "Fajita Meal" at bounding box center [297, 246] width 289 height 19
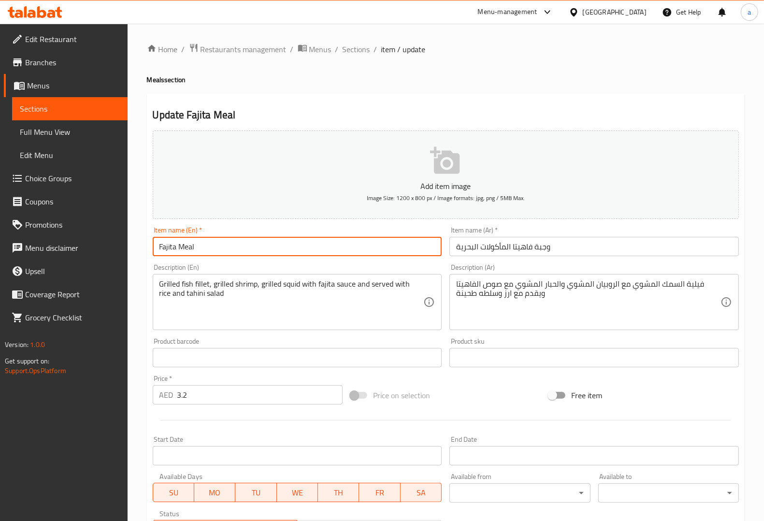
paste input "Seafood"
type input "Fajita Meal Seafood"
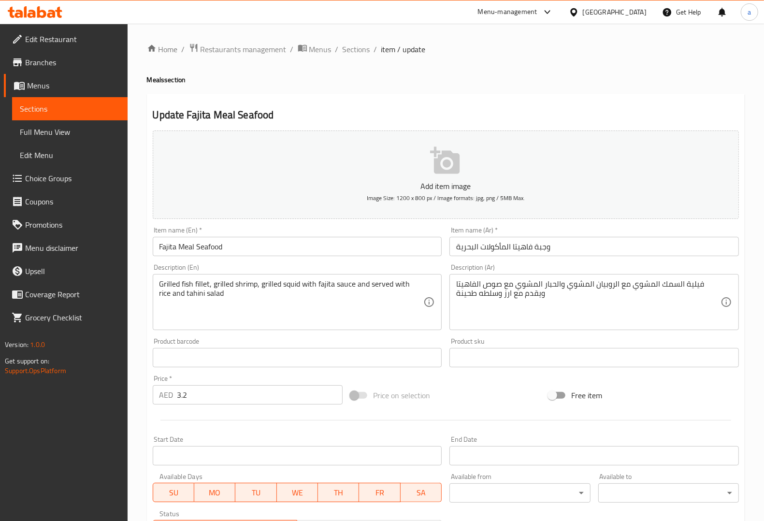
click at [341, 262] on div "Description (En) Grilled fish fillet, grilled shrimp, grilled squid with fajita…" at bounding box center [297, 297] width 297 height 74
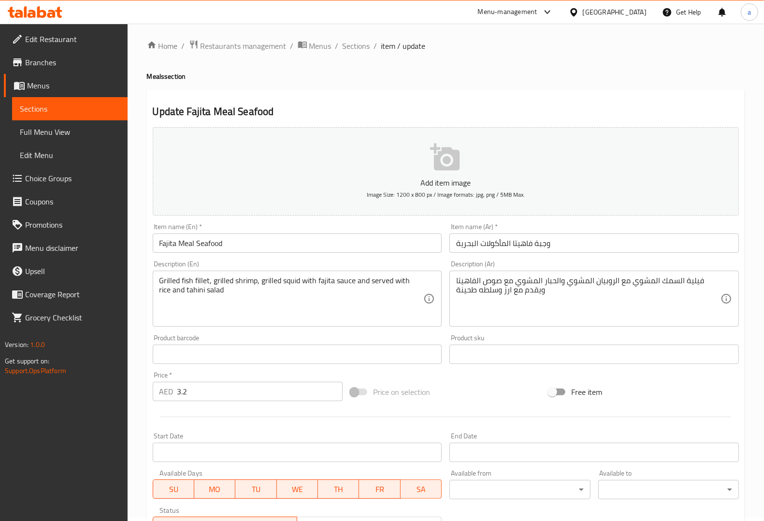
scroll to position [160, 0]
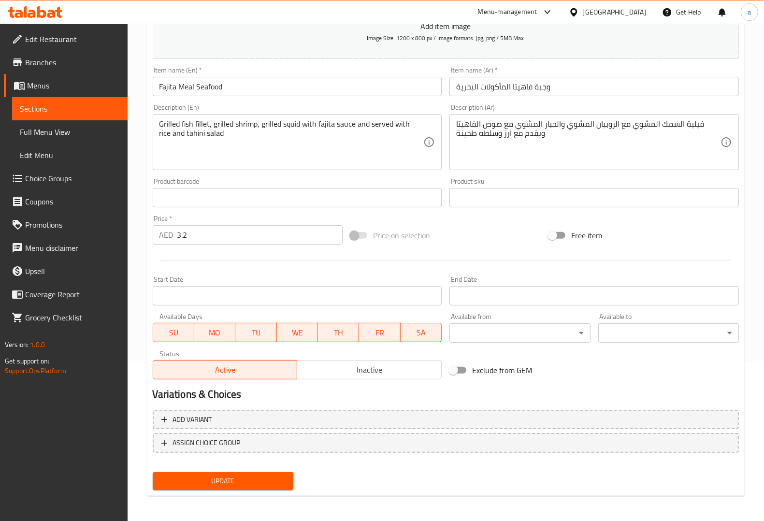
click at [226, 479] on span "Update" at bounding box center [222, 481] width 125 height 12
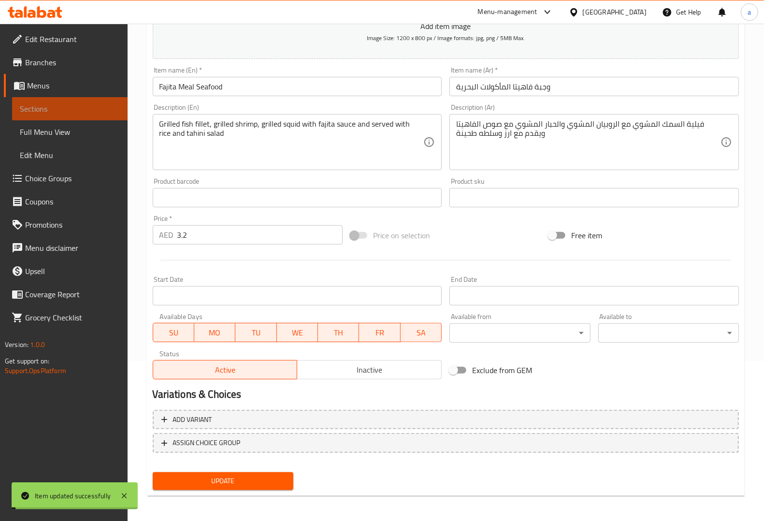
click at [95, 109] on span "Sections" at bounding box center [70, 109] width 100 height 12
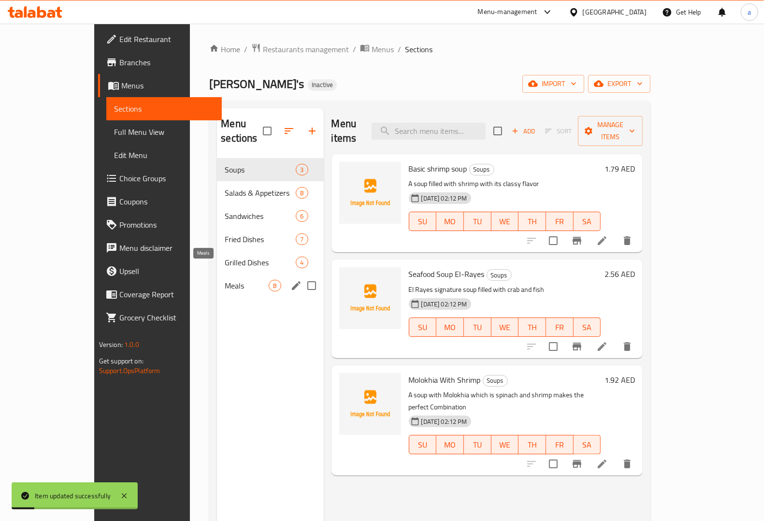
click at [225, 280] on span "Meals" at bounding box center [247, 286] width 44 height 12
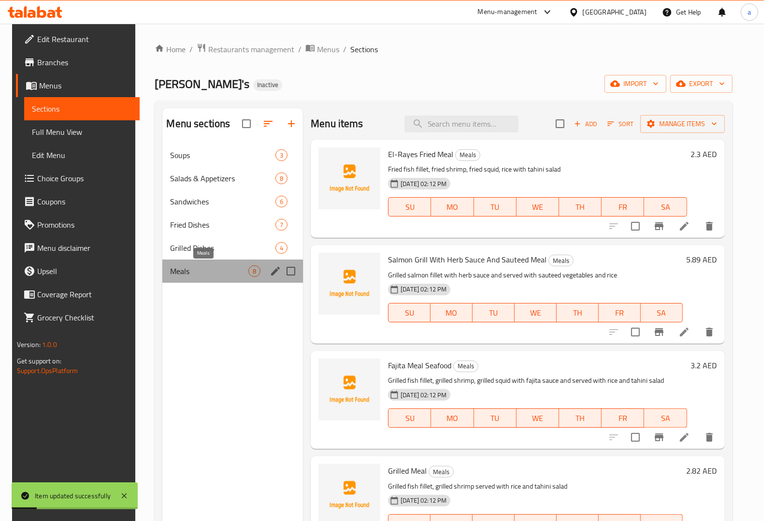
click at [204, 273] on span "Meals" at bounding box center [209, 271] width 78 height 12
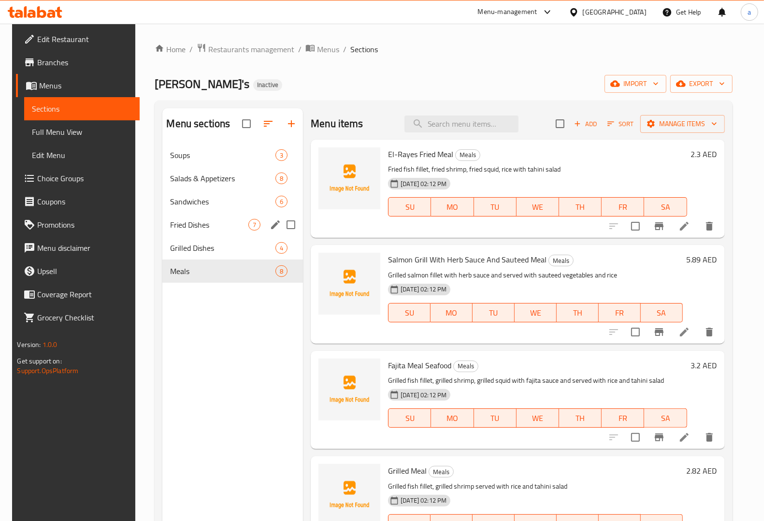
click at [209, 222] on span "Fried Dishes" at bounding box center [209, 225] width 78 height 12
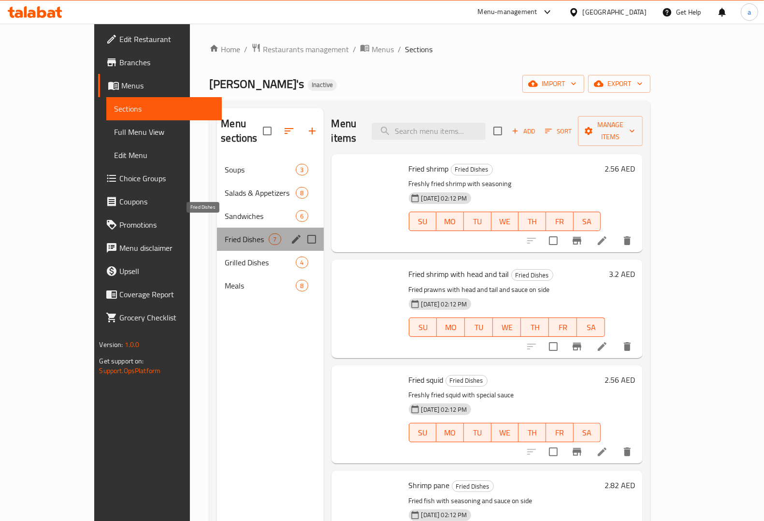
click at [225, 233] on span "Fried Dishes" at bounding box center [247, 239] width 44 height 12
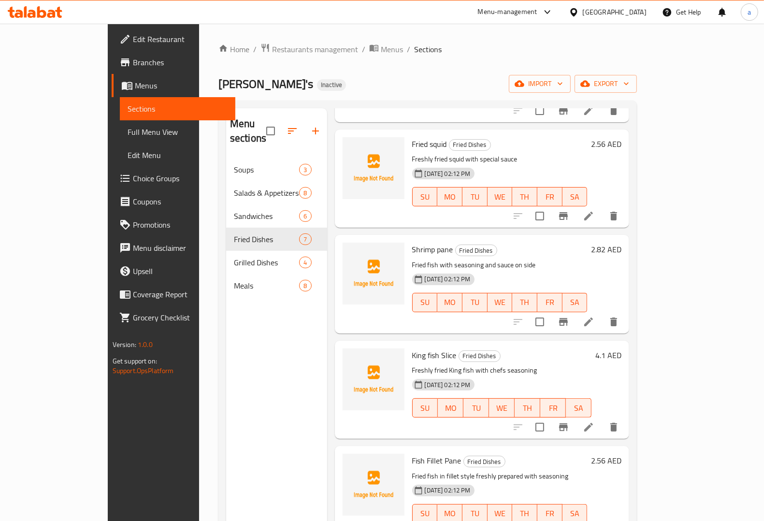
scroll to position [242, 0]
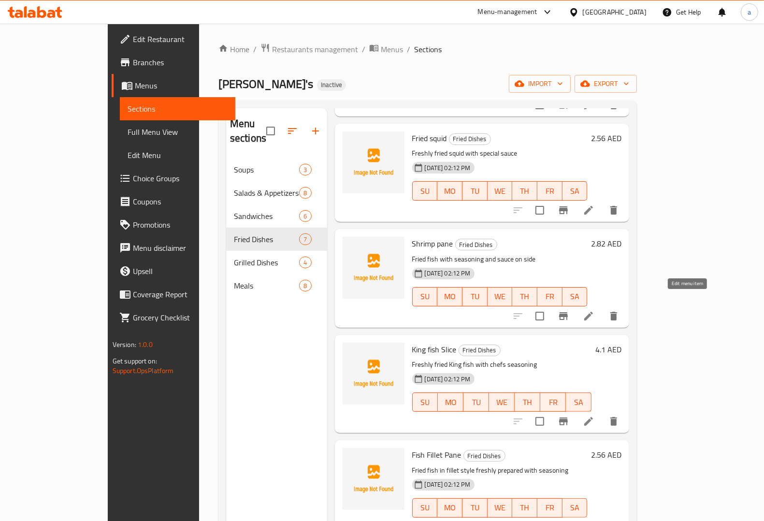
click at [594, 310] on icon at bounding box center [589, 316] width 12 height 12
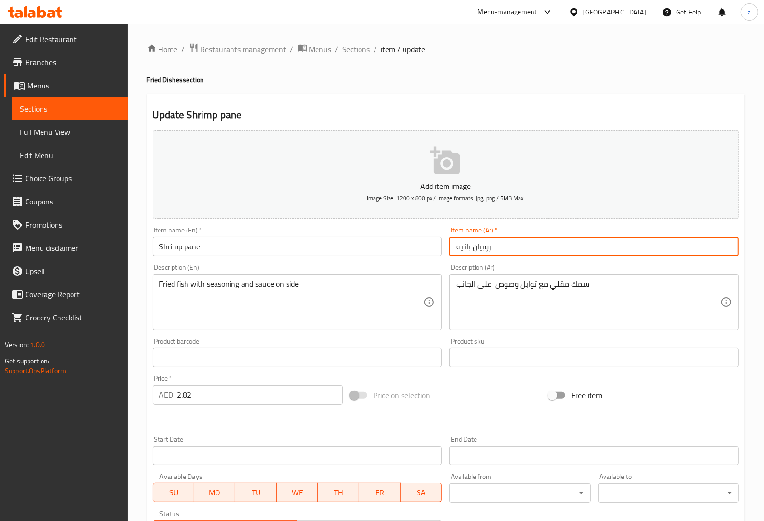
click at [564, 245] on input "روبيان بانيه" at bounding box center [593, 246] width 289 height 19
paste input "بالبقسماط"
click at [475, 255] on input "روبيان بانيه بالبقسماط" at bounding box center [593, 246] width 289 height 19
type input "روبيان بانيه بالبقسماط"
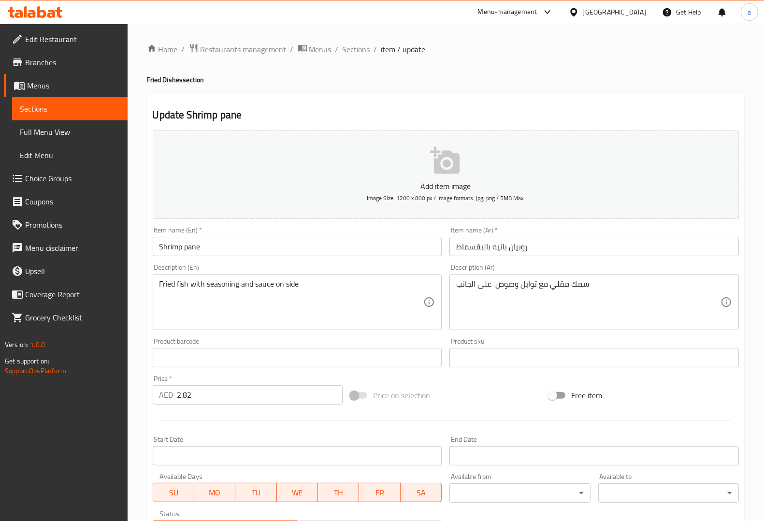
click at [361, 247] on input "Shrimp pane" at bounding box center [297, 246] width 289 height 19
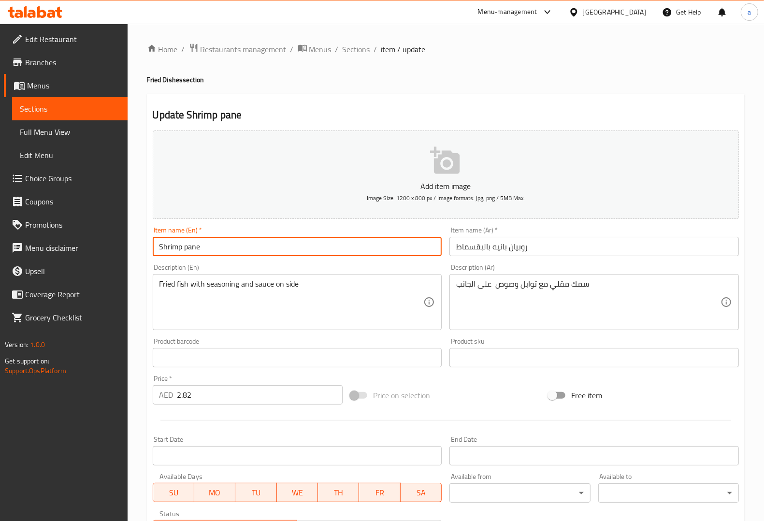
paste input "Breaded"
type input "Shrimp pane Breaded"
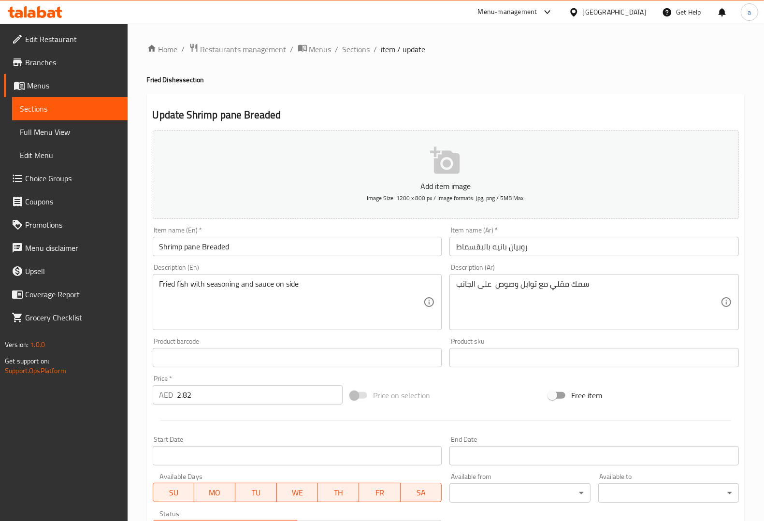
click at [342, 266] on div "Description (En) Fried fish with seasoning and sauce on side Description (En)" at bounding box center [297, 297] width 289 height 66
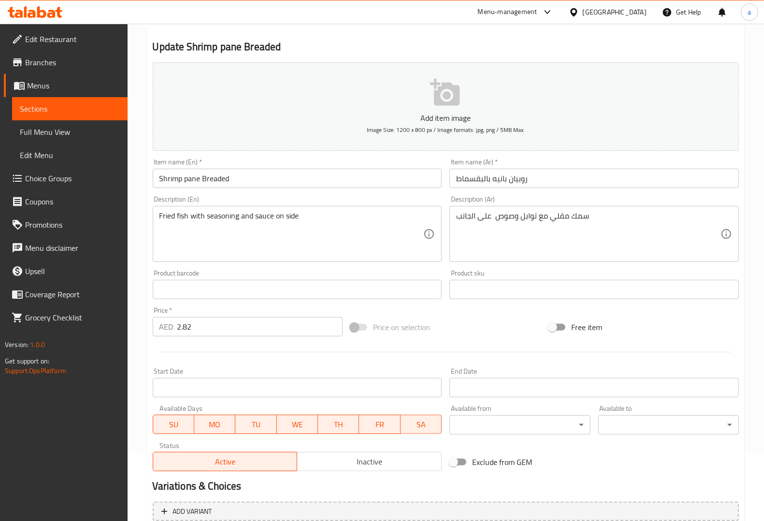
scroll to position [160, 0]
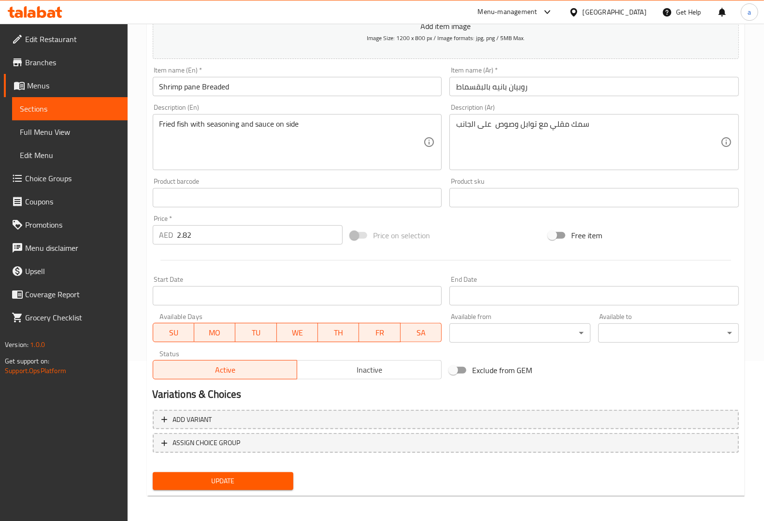
click at [281, 475] on span "Update" at bounding box center [222, 481] width 125 height 12
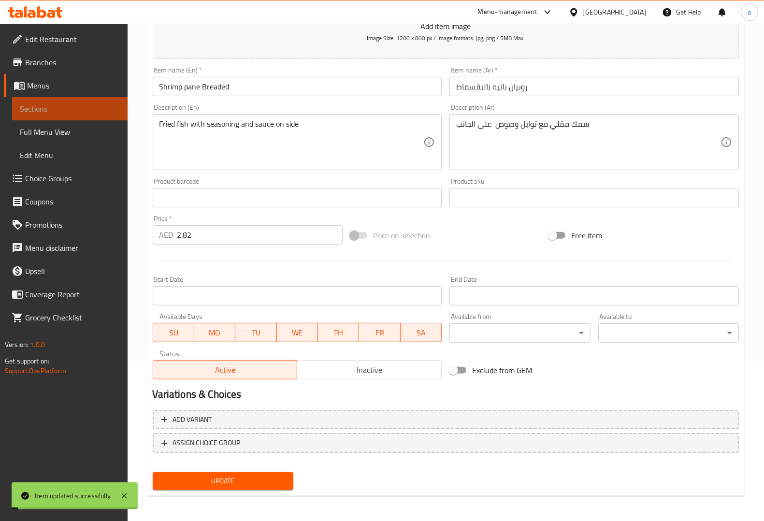
click at [101, 109] on span "Sections" at bounding box center [70, 109] width 100 height 12
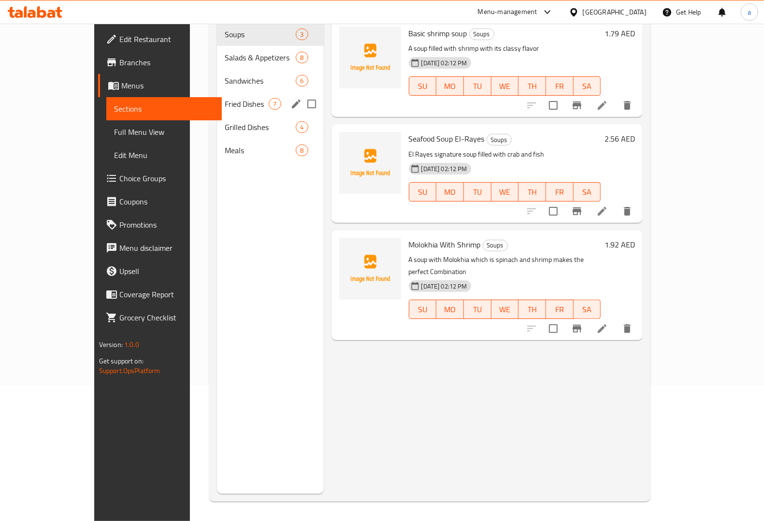
click at [217, 95] on div "Fried Dishes 7" at bounding box center [270, 103] width 106 height 23
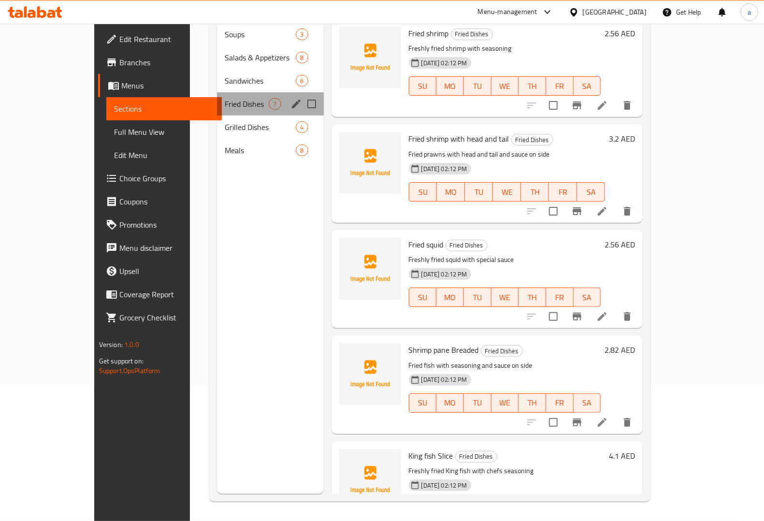
click at [217, 95] on div "Fried Dishes 7" at bounding box center [270, 103] width 106 height 23
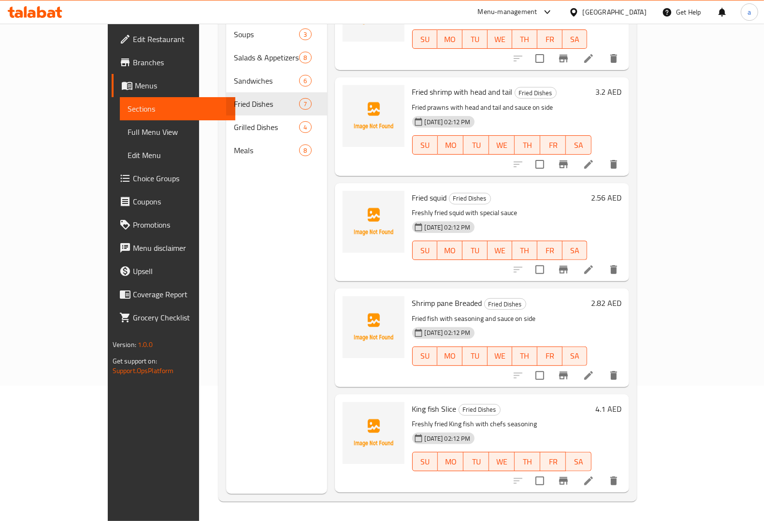
scroll to position [242, 0]
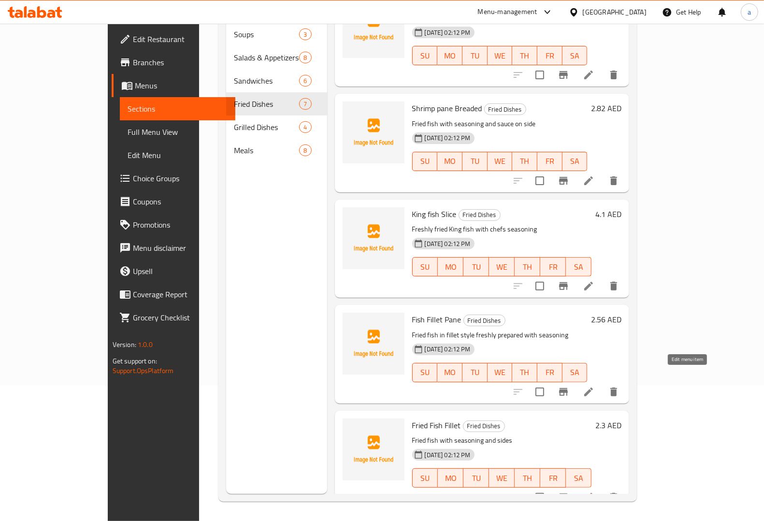
click at [594, 386] on icon at bounding box center [589, 392] width 12 height 12
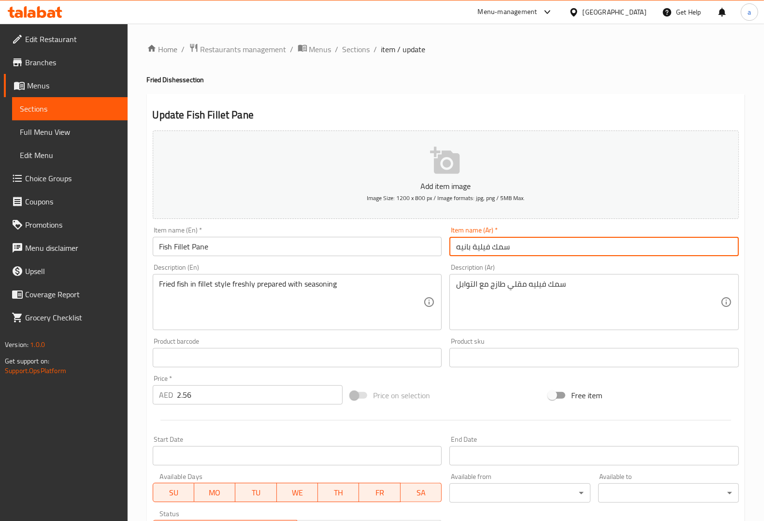
click at [526, 244] on input "سمك فيلية بانيه" at bounding box center [593, 246] width 289 height 19
paste input "بالبقسماط"
click at [477, 252] on input "سمك فيلية بانيه بالبقسماط" at bounding box center [593, 246] width 289 height 19
type input "سمك فيلية بانيه بالبقسماط"
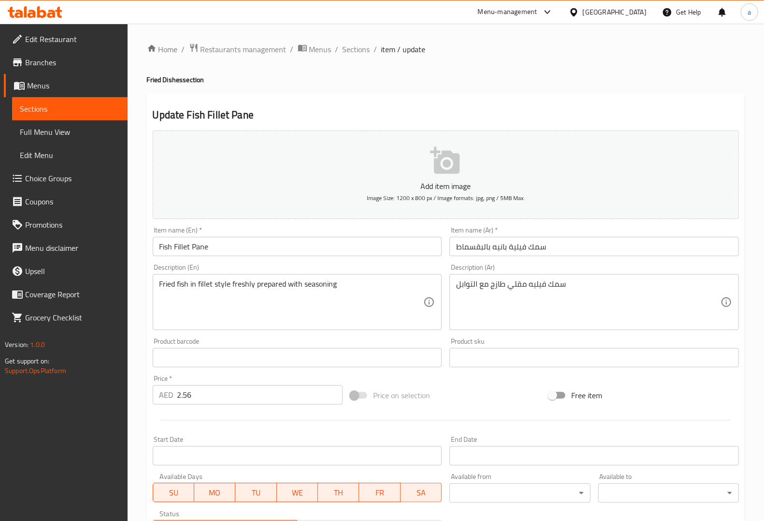
click at [351, 259] on div "Item name (En)   * Fish Fillet Pane Item name (En) *" at bounding box center [297, 241] width 297 height 37
click at [361, 252] on input "Fish Fillet Pane" at bounding box center [297, 246] width 289 height 19
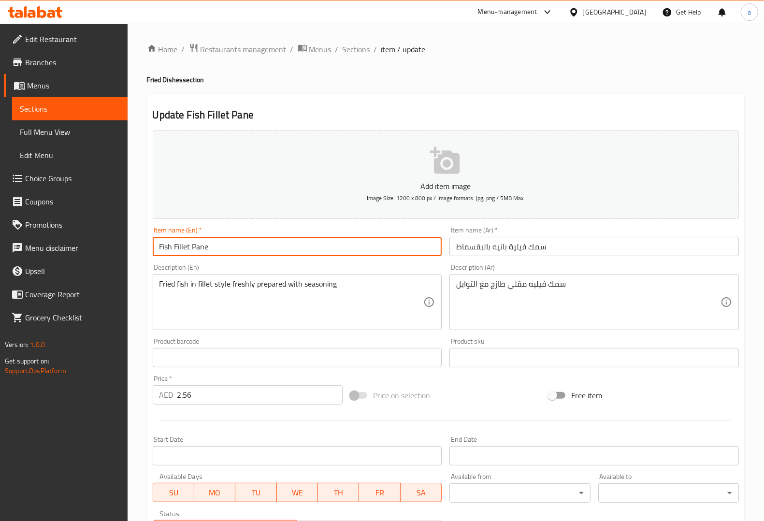
paste input "Breaded"
type input "Fish Fillet Pane Breaded"
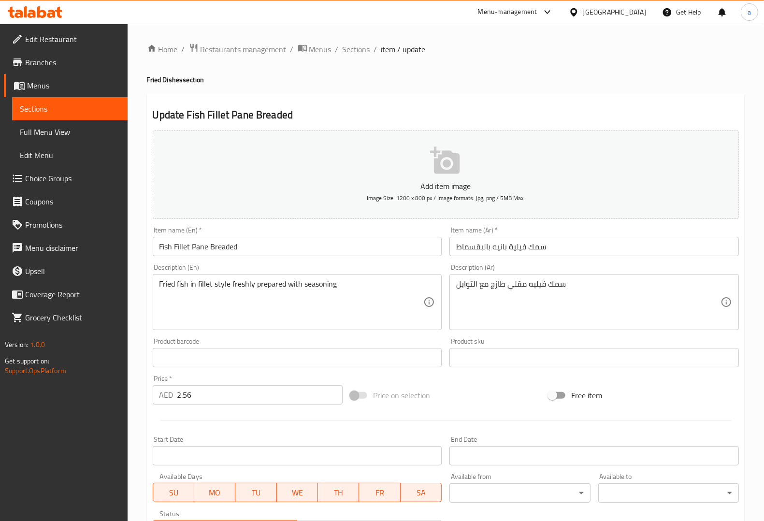
click at [249, 230] on div "Item name (En)   * Fish Fillet Pane Breaded Item name (En) *" at bounding box center [297, 241] width 289 height 29
click at [73, 101] on link "Sections" at bounding box center [69, 108] width 115 height 23
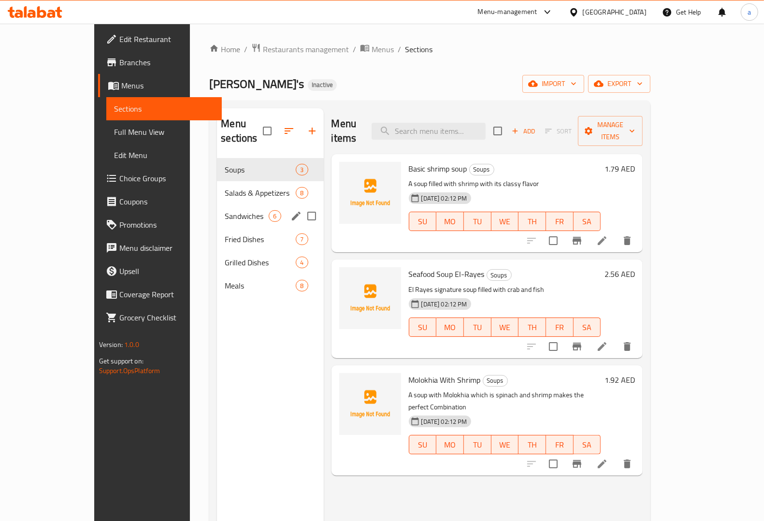
drag, startPoint x: 229, startPoint y: 206, endPoint x: 223, endPoint y: 207, distance: 5.8
click at [227, 210] on span "Sandwiches" at bounding box center [247, 216] width 44 height 12
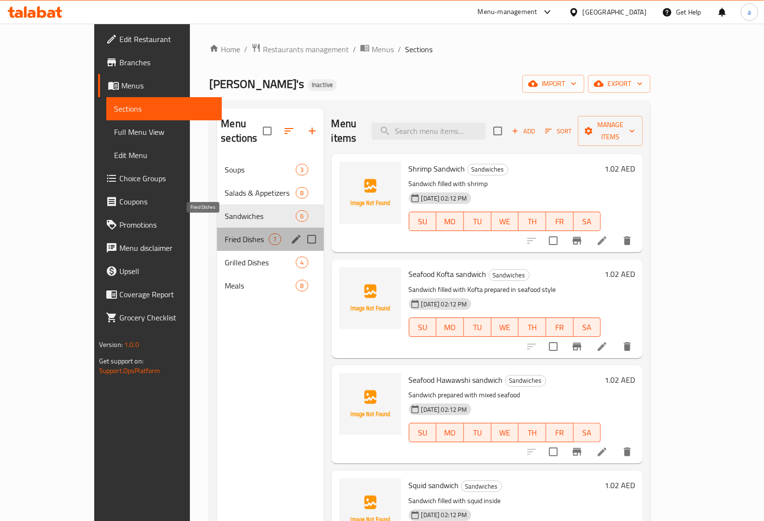
click at [225, 233] on span "Fried Dishes" at bounding box center [247, 239] width 44 height 12
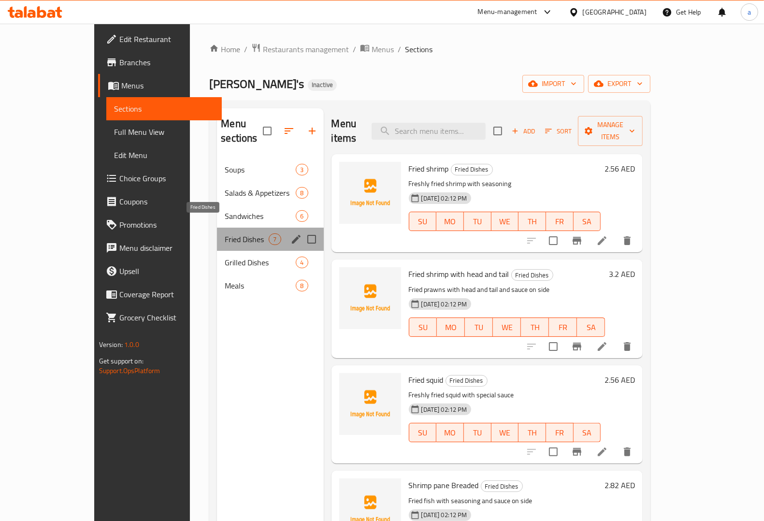
click at [225, 233] on span "Fried Dishes" at bounding box center [247, 239] width 44 height 12
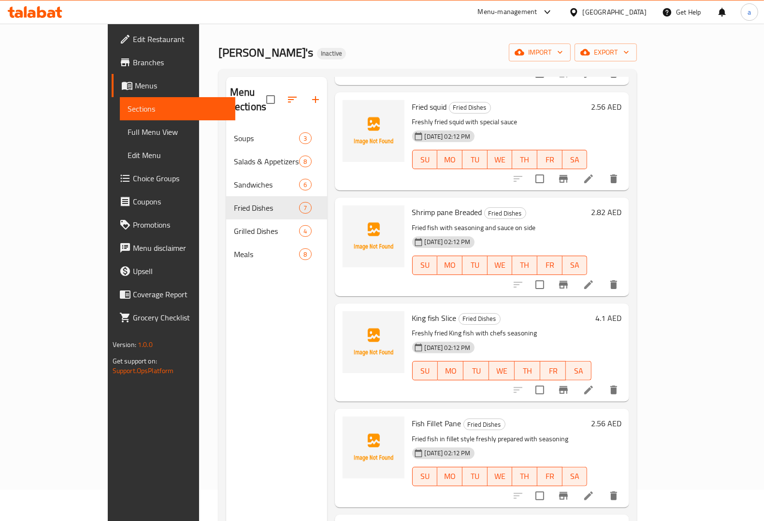
scroll to position [121, 0]
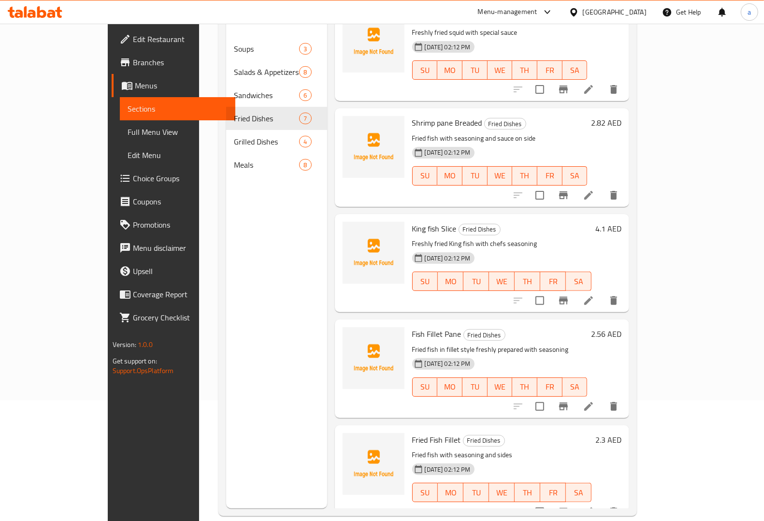
click at [594, 401] on icon at bounding box center [589, 407] width 12 height 12
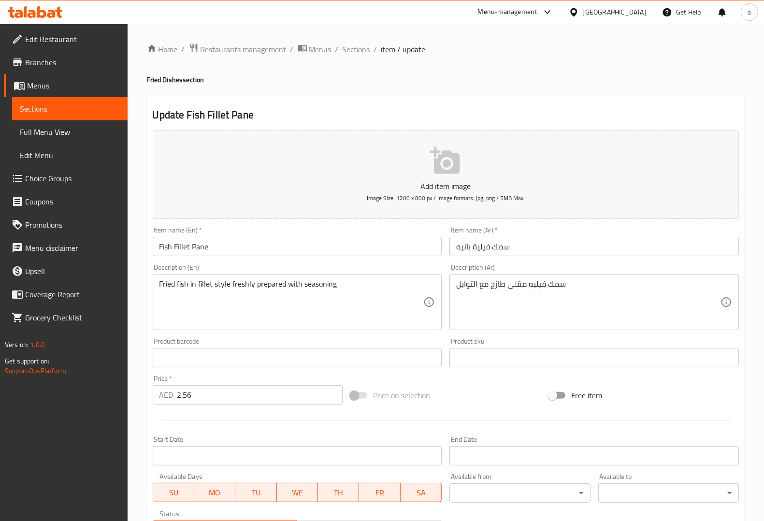
click at [560, 247] on input "سمك فيلية بانيه" at bounding box center [593, 246] width 289 height 19
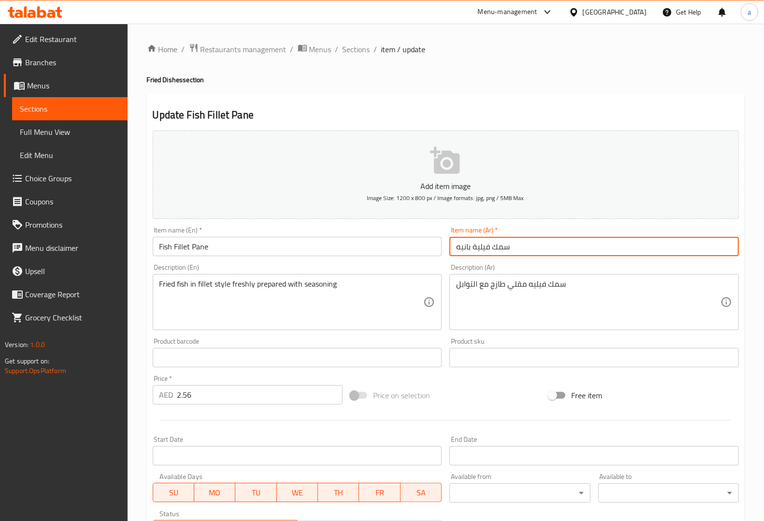
paste input "بالبقسماط"
type input "سمك فيلية بانيه بالبقسماط"
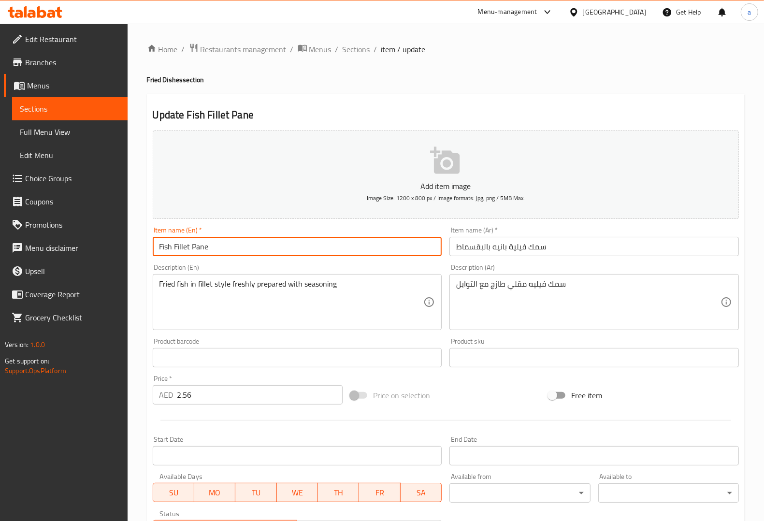
click at [382, 242] on input "Fish Fillet Pane" at bounding box center [297, 246] width 289 height 19
paste input "Breaded"
type input "Fish Fillet Pane Breaded"
click at [358, 267] on div "Description (En) Fried fish in fillet style freshly prepared with seasoning Des…" at bounding box center [297, 297] width 289 height 66
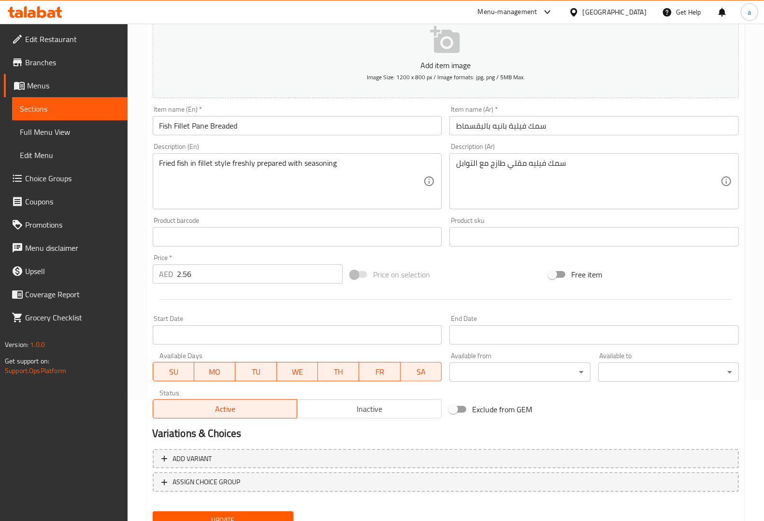
scroll to position [160, 0]
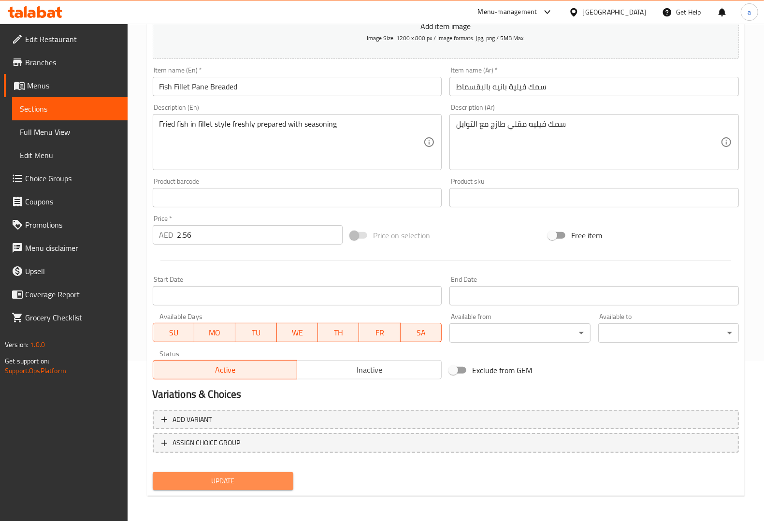
click at [240, 475] on span "Update" at bounding box center [222, 481] width 125 height 12
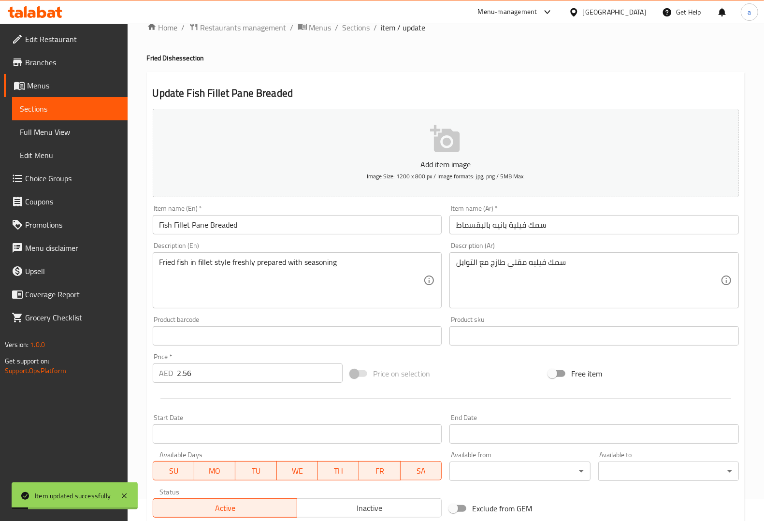
scroll to position [0, 0]
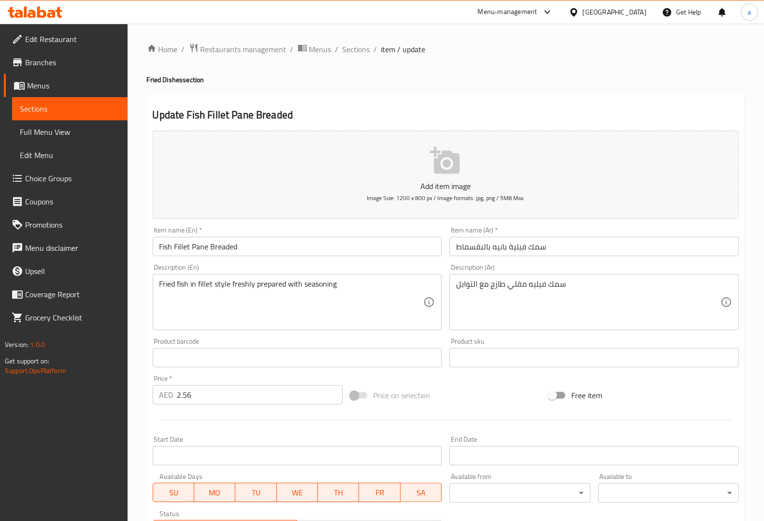
click at [112, 105] on span "Sections" at bounding box center [70, 109] width 100 height 12
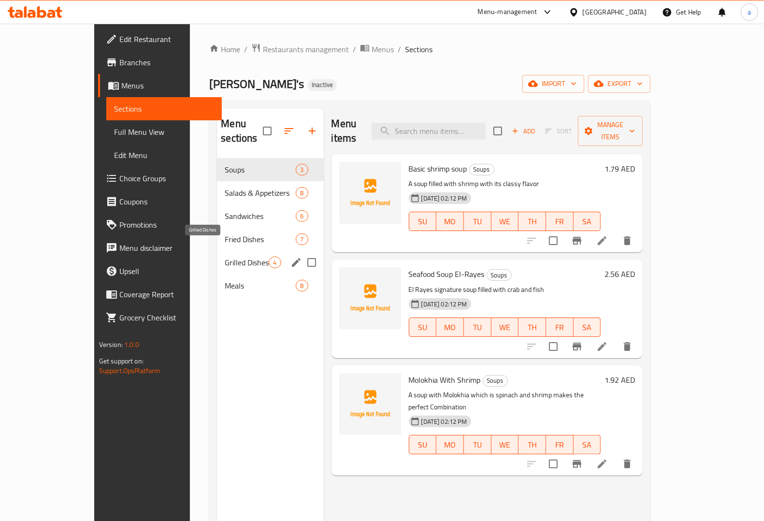
click at [225, 257] on span "Grilled Dishes" at bounding box center [247, 263] width 44 height 12
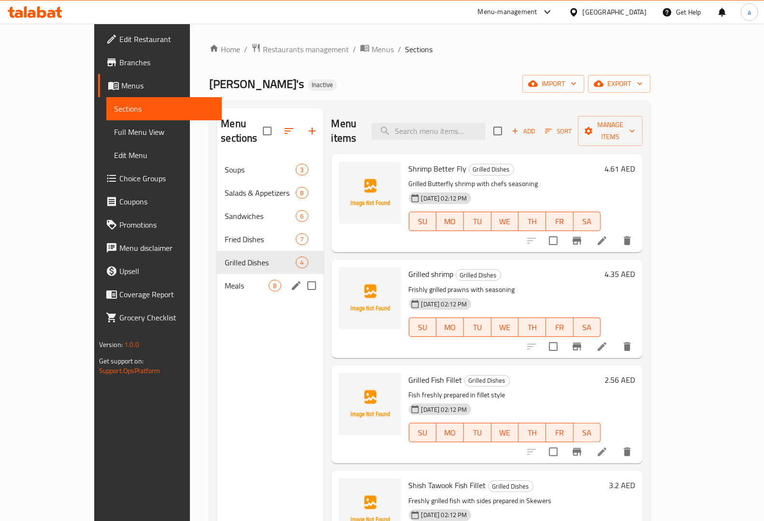
click at [225, 280] on span "Meals" at bounding box center [247, 286] width 44 height 12
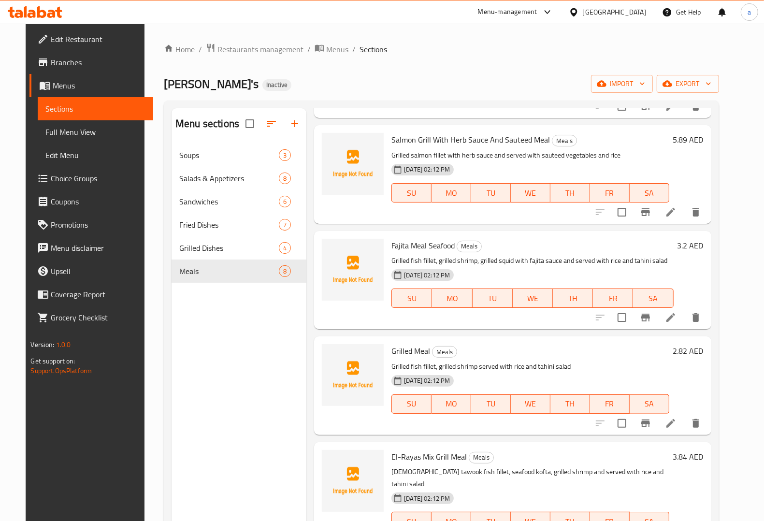
scroll to position [121, 0]
click at [676, 313] on icon at bounding box center [671, 317] width 12 height 12
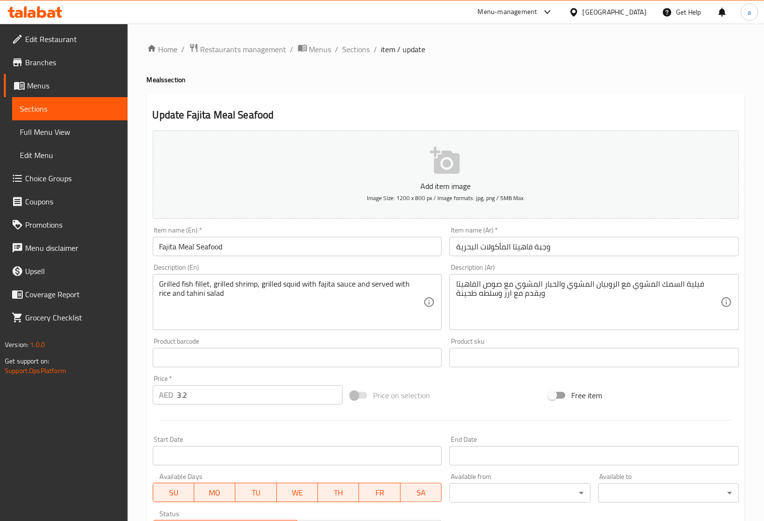
click at [105, 101] on link "Sections" at bounding box center [69, 108] width 115 height 23
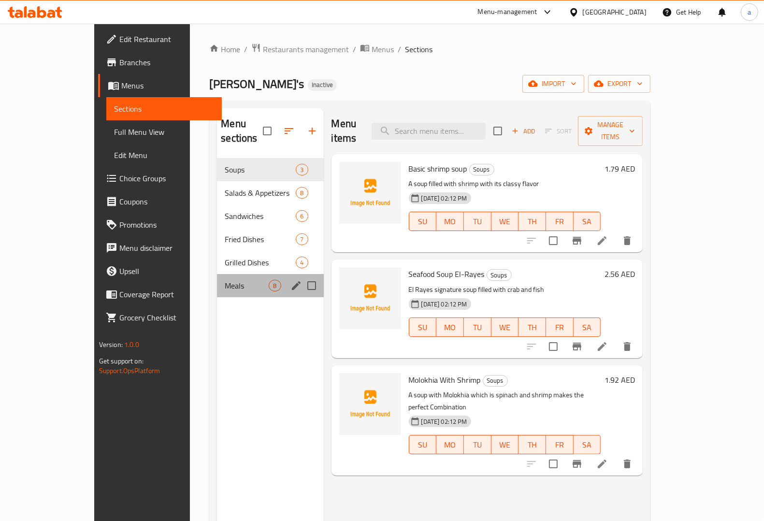
click at [226, 274] on div "Meals 8" at bounding box center [270, 285] width 106 height 23
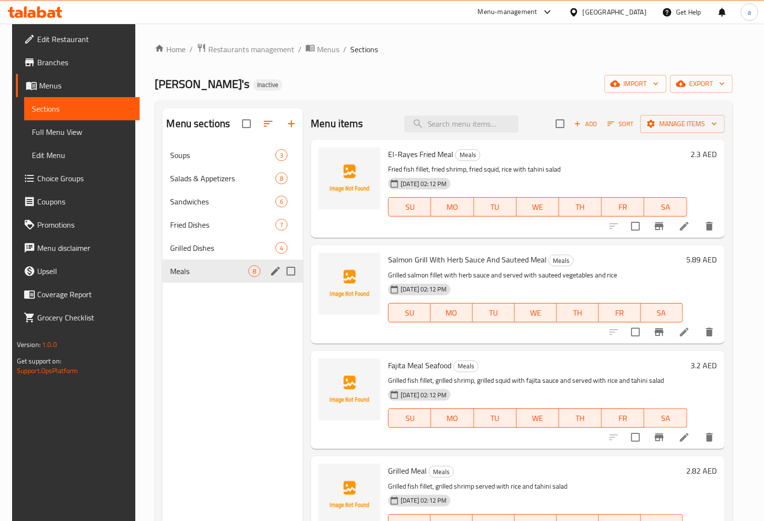
click at [226, 264] on div "Meals 8" at bounding box center [232, 270] width 141 height 23
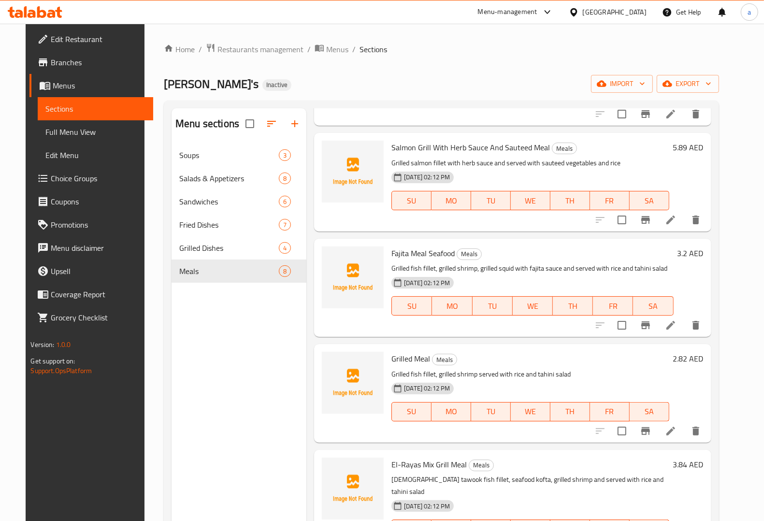
scroll to position [181, 0]
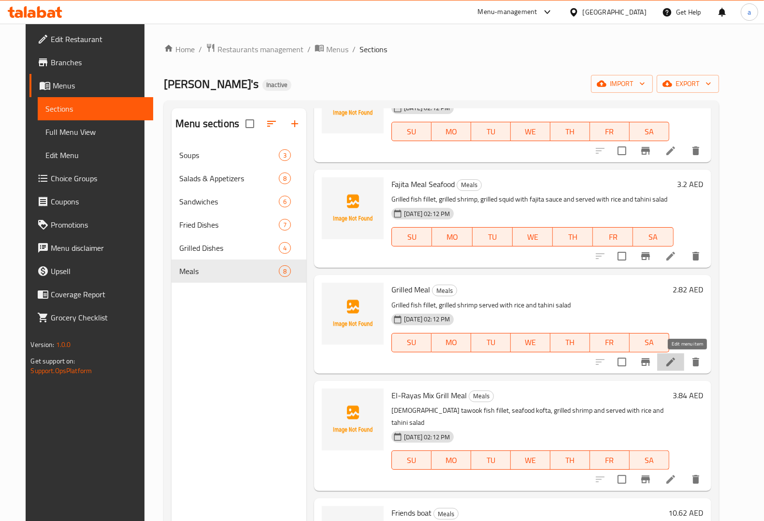
click at [676, 360] on icon at bounding box center [671, 362] width 12 height 12
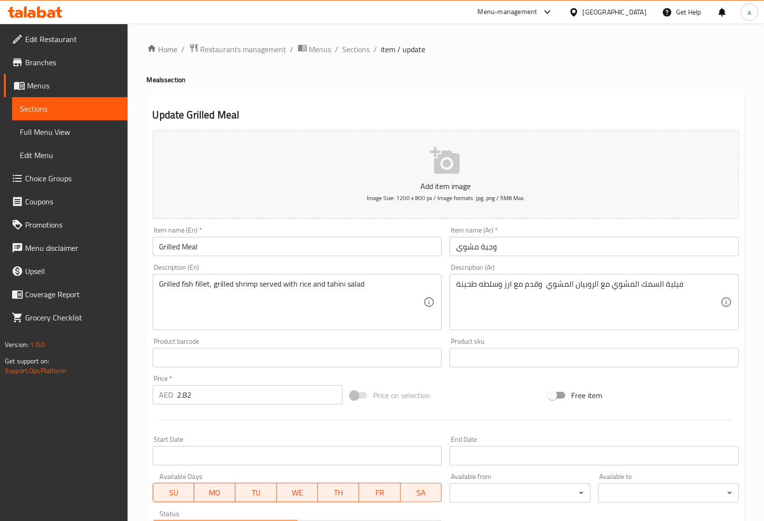
click at [367, 267] on div "Description (En) Grilled fish fillet, grilled shrimp served with rice and tahin…" at bounding box center [297, 297] width 289 height 66
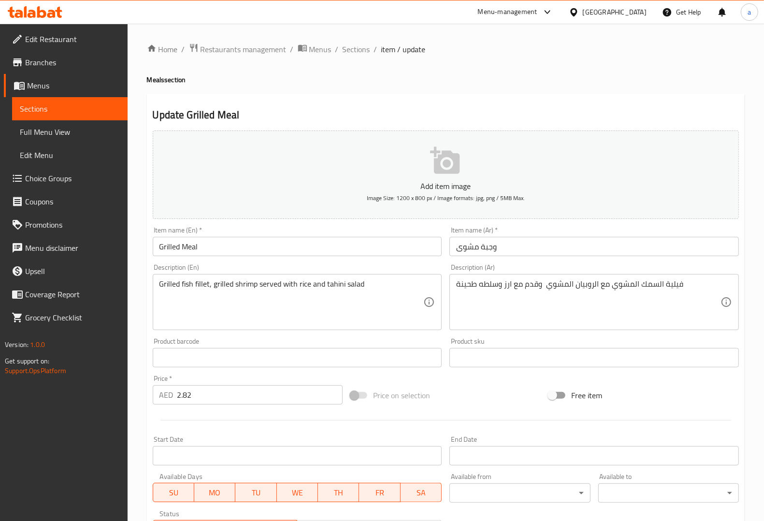
click at [373, 262] on div "Description (En) Grilled fish fillet, grilled shrimp served with rice and tahin…" at bounding box center [297, 297] width 297 height 74
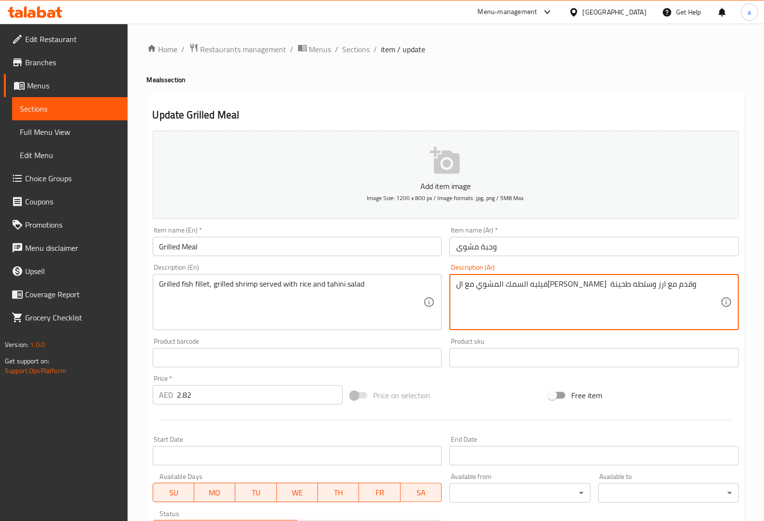
type textarea "فيليه السمك المشوي مع الروبيان المشوي وقدم مع ارز وسلطه طحينة"
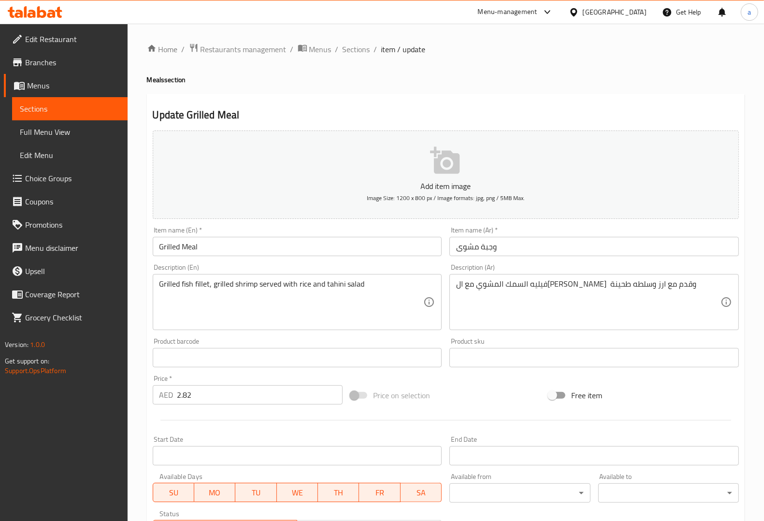
click at [691, 259] on div "Item name (Ar)   * وجبة مشوى Item name (Ar) *" at bounding box center [594, 241] width 297 height 37
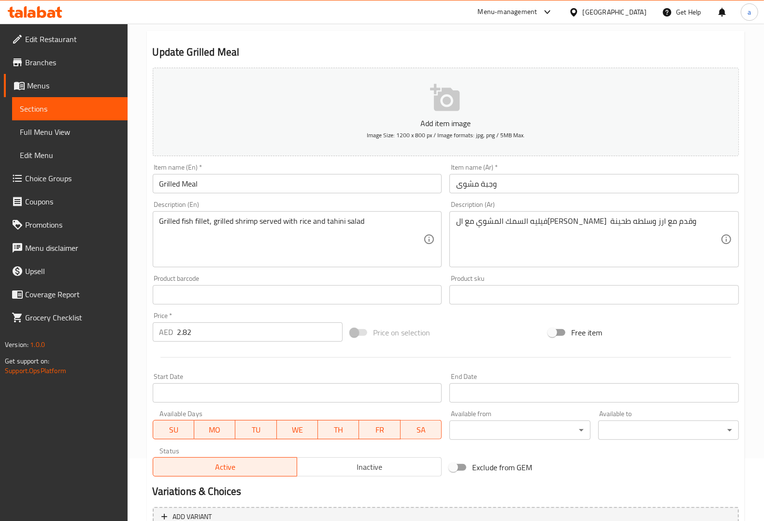
scroll to position [160, 0]
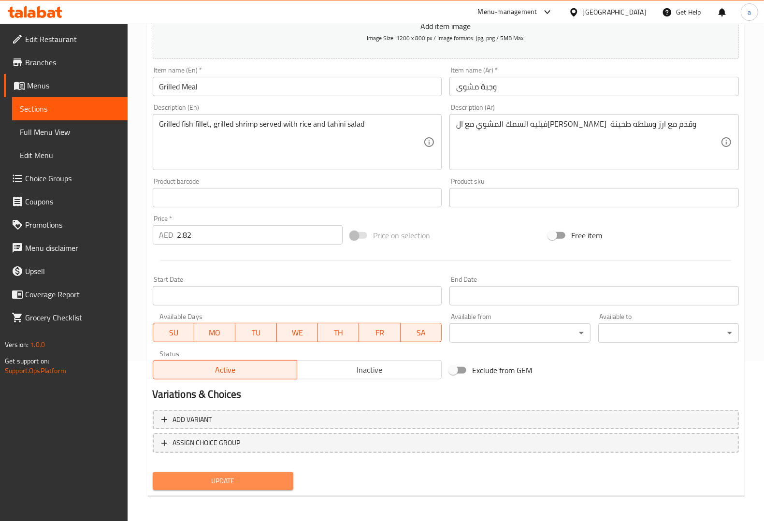
click at [257, 476] on span "Update" at bounding box center [222, 481] width 125 height 12
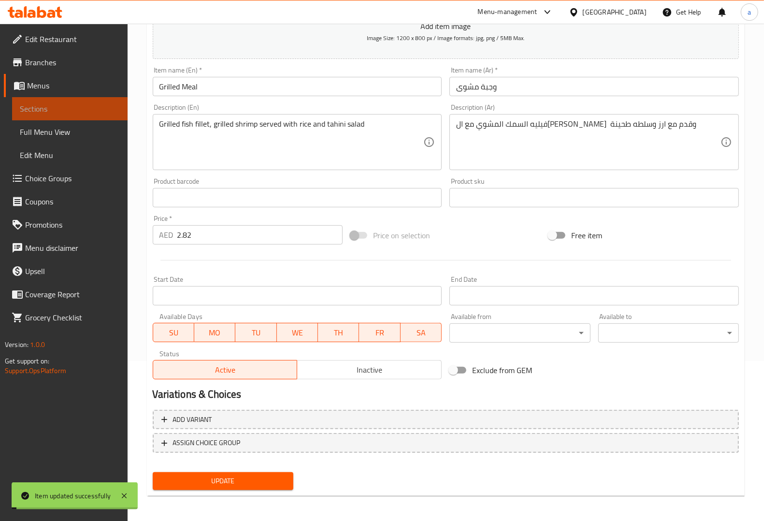
click at [103, 110] on span "Sections" at bounding box center [70, 109] width 100 height 12
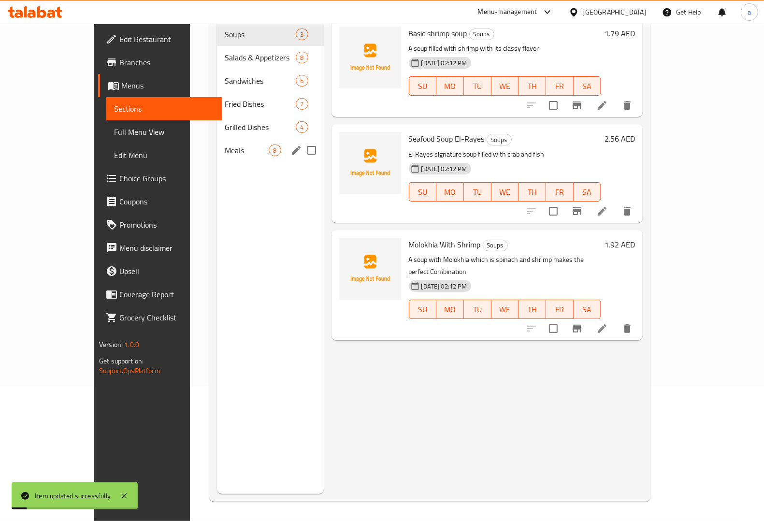
click at [217, 146] on div "Meals 8" at bounding box center [270, 150] width 106 height 23
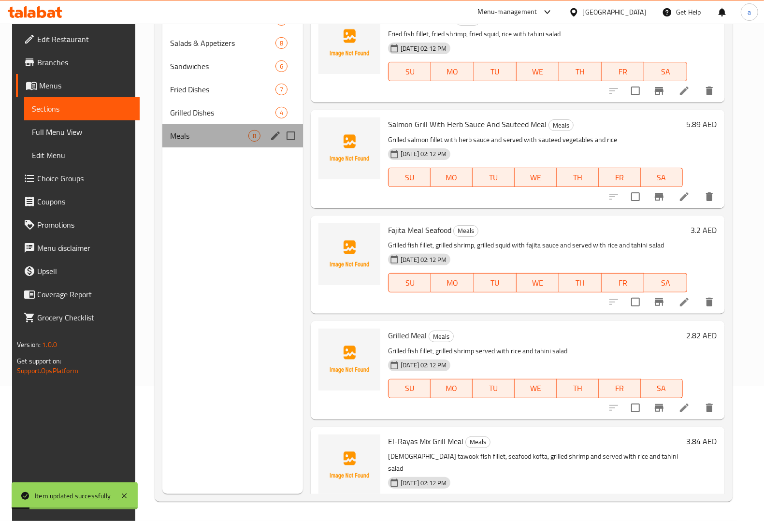
click at [179, 146] on div "Meals 8" at bounding box center [232, 135] width 141 height 23
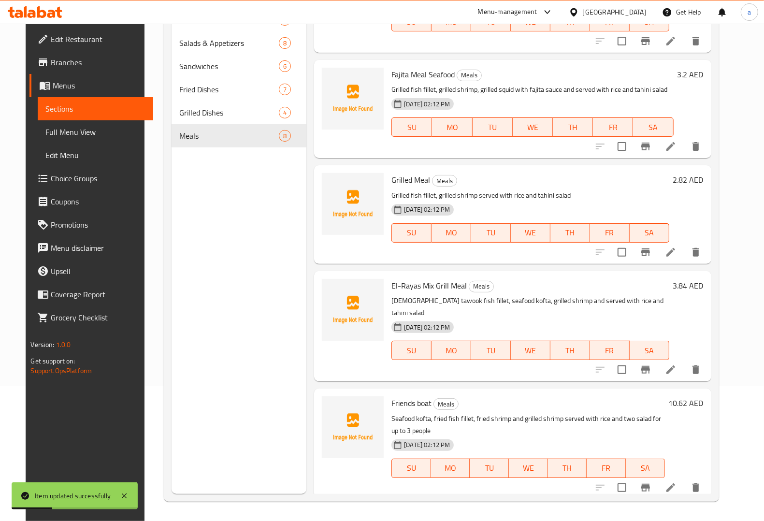
scroll to position [302, 0]
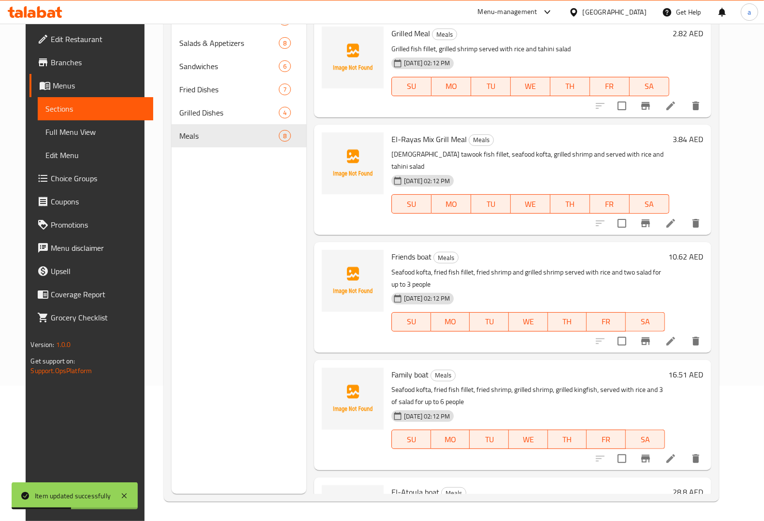
click at [679, 215] on li at bounding box center [670, 223] width 27 height 17
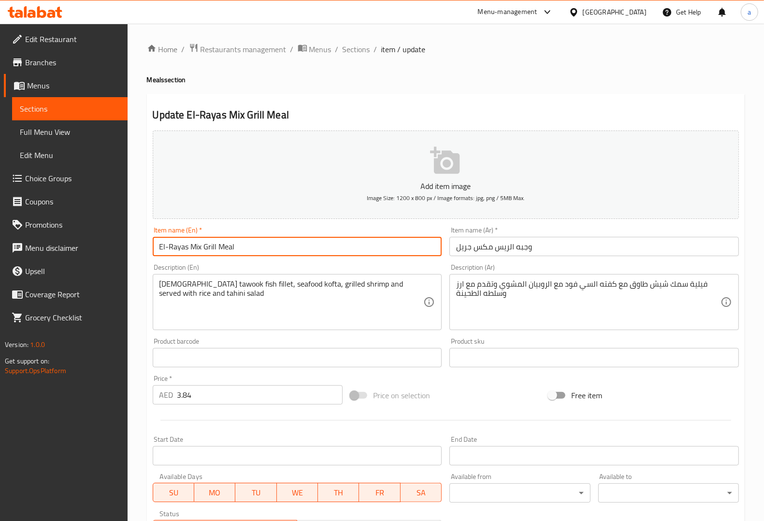
click at [198, 245] on input "El-Rayas Mix Grill Meal" at bounding box center [297, 246] width 289 height 19
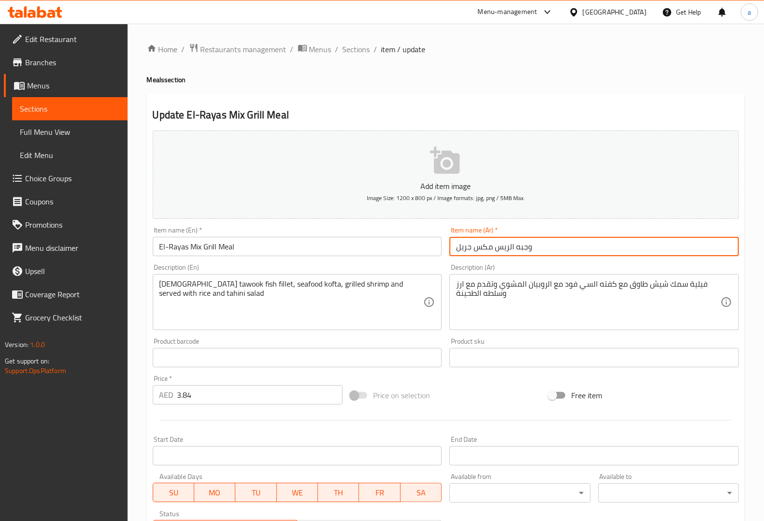
click at [486, 252] on input "وجبه الريس مكس جريل" at bounding box center [593, 246] width 289 height 19
paste input "شكل"
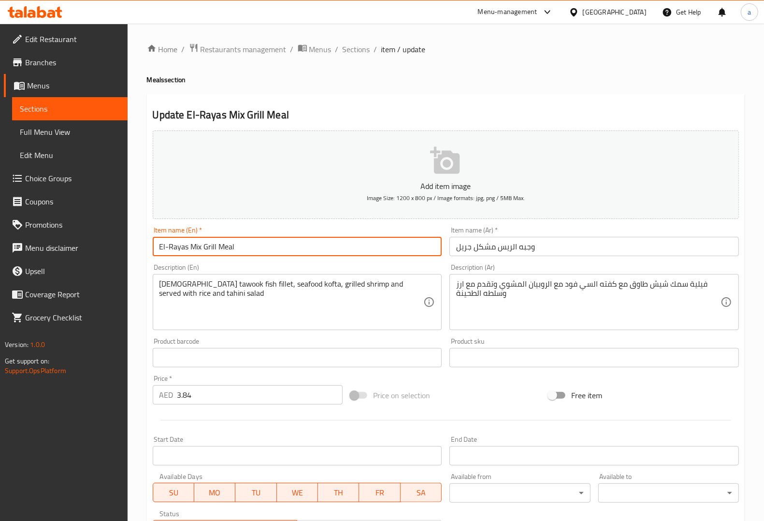
click at [212, 245] on input "El-Rayas Mix Grill Meal" at bounding box center [297, 246] width 289 height 19
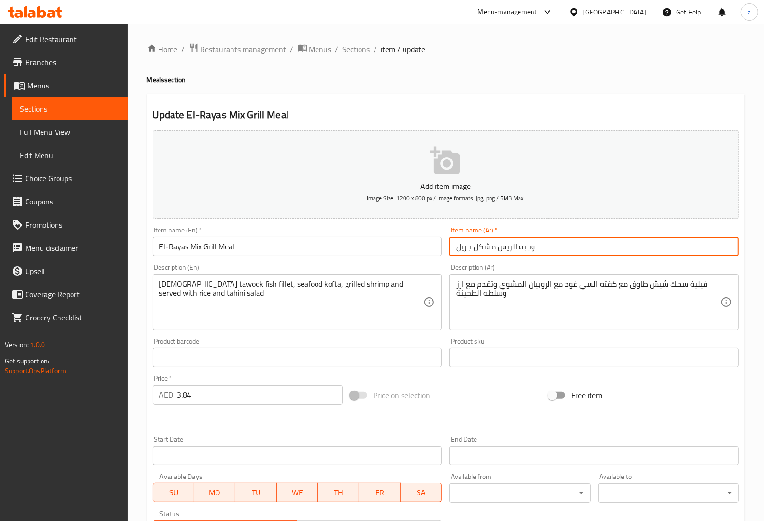
click at [466, 251] on input "وجبه الريس مشكل جريل" at bounding box center [593, 246] width 289 height 19
paste input "مشوي"
type input "وجبه الريس مشكل مشوي"
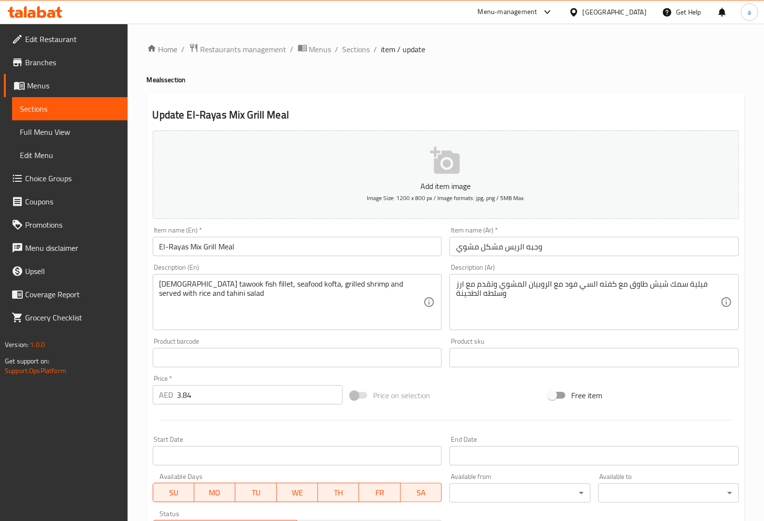
click at [572, 265] on div "Description (Ar) فيلية سمك شيش طاوق مع كفته السي فود مع الروبيان المشوي وتقدم م…" at bounding box center [593, 297] width 289 height 66
drag, startPoint x: 158, startPoint y: 284, endPoint x: 187, endPoint y: 282, distance: 29.5
click at [187, 282] on div "Shish tawook fish fillet, seafood kofta, grilled shrimp and served with rice an…" at bounding box center [297, 302] width 289 height 56
click at [187, 282] on textarea "Shish tawook fish fillet, seafood kofta, grilled shrimp and served with rice an…" at bounding box center [291, 302] width 264 height 46
drag, startPoint x: 158, startPoint y: 284, endPoint x: 184, endPoint y: 283, distance: 26.1
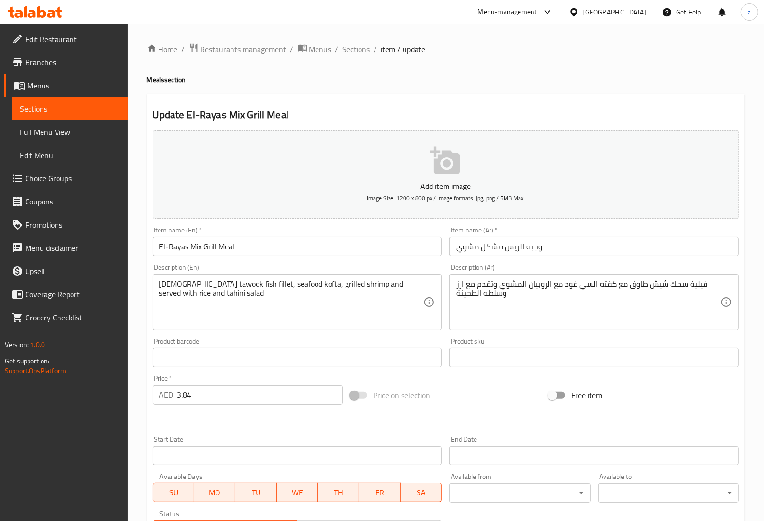
click at [184, 283] on div "Shish tawook fish fillet, seafood kofta, grilled shrimp and served with rice an…" at bounding box center [297, 302] width 289 height 56
click at [190, 281] on textarea "Shish tawook fish fillet, seafood kofta, grilled shrimp and served with rice an…" at bounding box center [291, 302] width 264 height 46
click at [184, 282] on textarea "Shish tawook fish fillet, seafood kofta, grilled shrimp and served with rice an…" at bounding box center [291, 302] width 264 height 46
drag, startPoint x: 158, startPoint y: 283, endPoint x: 173, endPoint y: 281, distance: 15.6
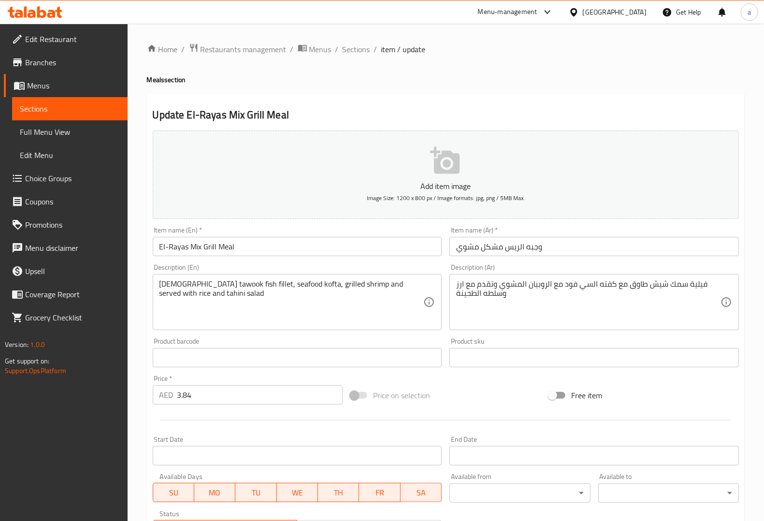
click at [173, 281] on div "Shish tawook fish fillet, seafood kofta, grilled shrimp and served with rice an…" at bounding box center [297, 302] width 289 height 56
click at [172, 282] on textarea "Shish tawook fish fillet, seafood kofta, grilled shrimp and served with rice an…" at bounding box center [291, 302] width 264 height 46
click at [170, 282] on textarea "Shish tawook fish fillet, seafood kofta, grilled shrimp and served with rice an…" at bounding box center [291, 302] width 264 height 46
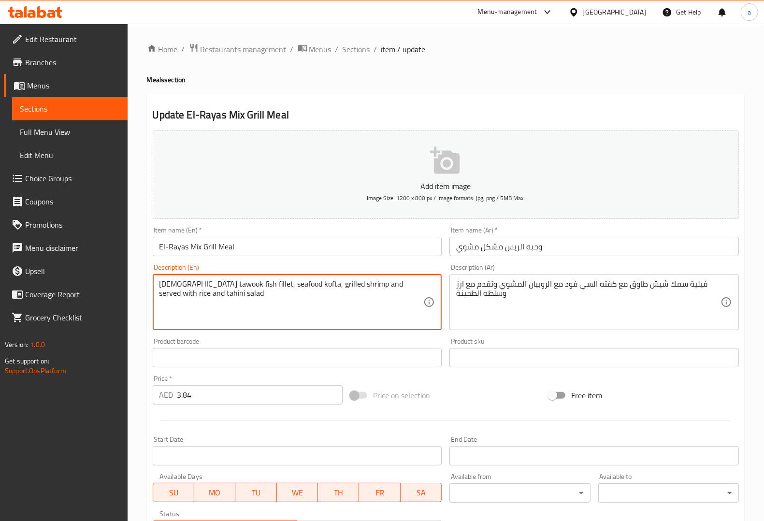
click at [208, 296] on textarea "Shish tawook fish fillet, seafood kofta, grilled shrimp and served with rice an…" at bounding box center [291, 302] width 264 height 46
drag, startPoint x: 201, startPoint y: 283, endPoint x: 174, endPoint y: 284, distance: 26.6
click at [177, 284] on textarea "Shish tawook fish fillet, seafood kofta, grilled shrimp and served with rice an…" at bounding box center [291, 302] width 264 height 46
click at [167, 283] on textarea "Shish tawook fish fillet, seafood kofta, grilled shrimp and served with rice an…" at bounding box center [291, 302] width 264 height 46
drag, startPoint x: 158, startPoint y: 283, endPoint x: 202, endPoint y: 285, distance: 43.6
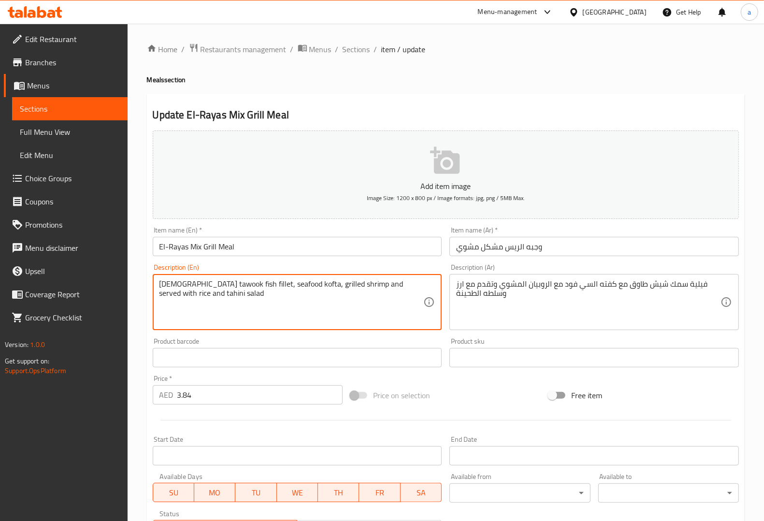
click at [202, 285] on textarea "Shish tawook fish fillet, seafood kofta, grilled shrimp and served with rice an…" at bounding box center [291, 302] width 264 height 46
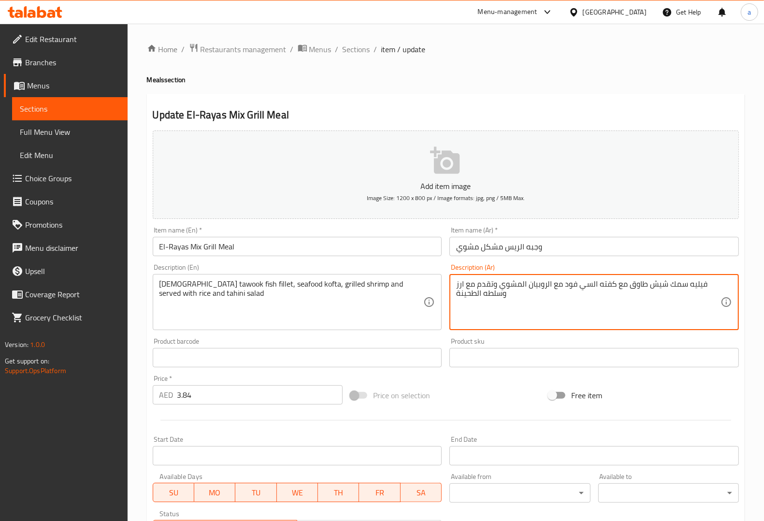
click at [698, 255] on input "وجبه الريس مشكل مشوي" at bounding box center [593, 246] width 289 height 19
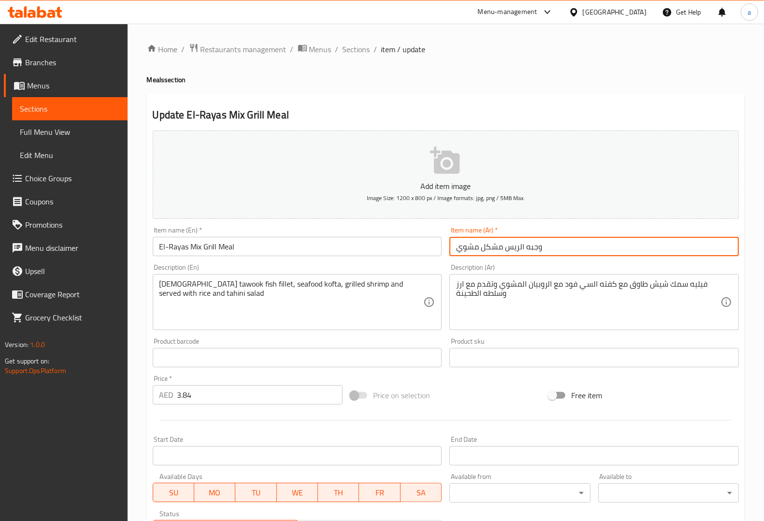
click at [698, 267] on div "Description (Ar) فيليه سمك شيش طاوق مع كفته السي فود مع الروبيان المشوي وتقدم م…" at bounding box center [593, 297] width 289 height 66
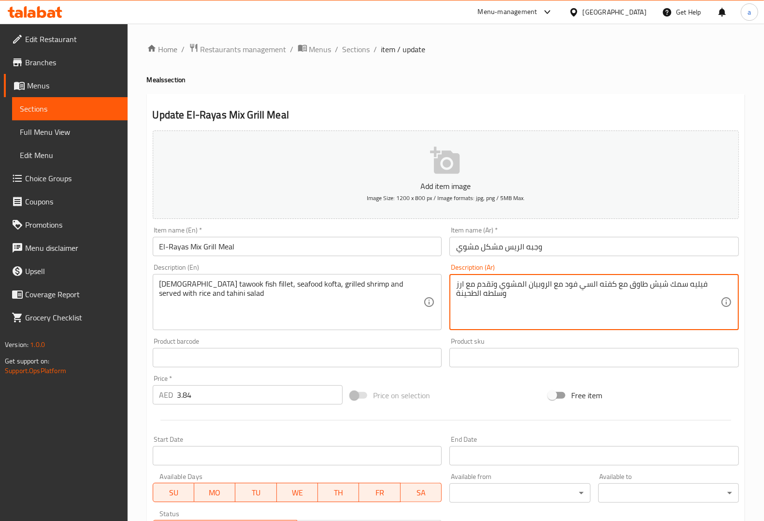
click at [648, 286] on textarea "فيليه سمك شيش طاوق مع كفته السي فود مع الروبيان المشوي وتقدم مع ارز وسلطه الطحي…" at bounding box center [588, 302] width 264 height 46
click at [655, 299] on textarea "فيليه سمك شيش طاوق مع كفته السي فود مع الروبيان المشوي وتقدم مع ارز وسلطه الطحي…" at bounding box center [588, 302] width 264 height 46
drag, startPoint x: 665, startPoint y: 287, endPoint x: 629, endPoint y: 280, distance: 36.8
click at [629, 280] on textarea "فيليه سمك شيش طاوق مع كفته السي فود مع الروبيان المشوي وتقدم مع ارز وسلطه الطحي…" at bounding box center [588, 302] width 264 height 46
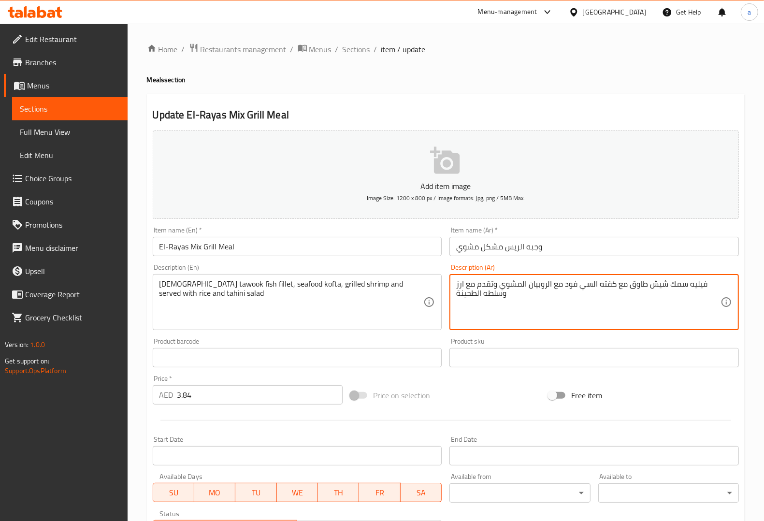
paste textarea
click at [677, 269] on div "Description (Ar) فيليه سمك شيش طاووق مع كفته السي فود مع الروبيان المشوي وتقدم …" at bounding box center [593, 297] width 289 height 66
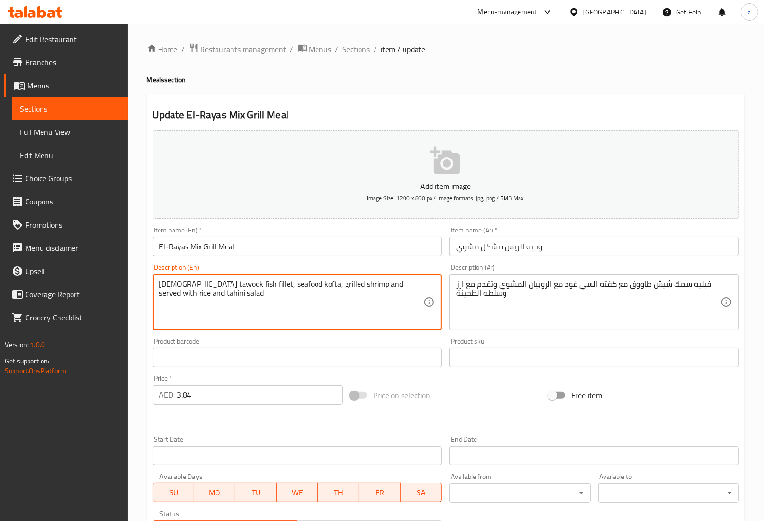
click at [255, 280] on textarea "Shish tawook fish fillet, seafood kofta, grilled shrimp and served with rice an…" at bounding box center [291, 302] width 264 height 46
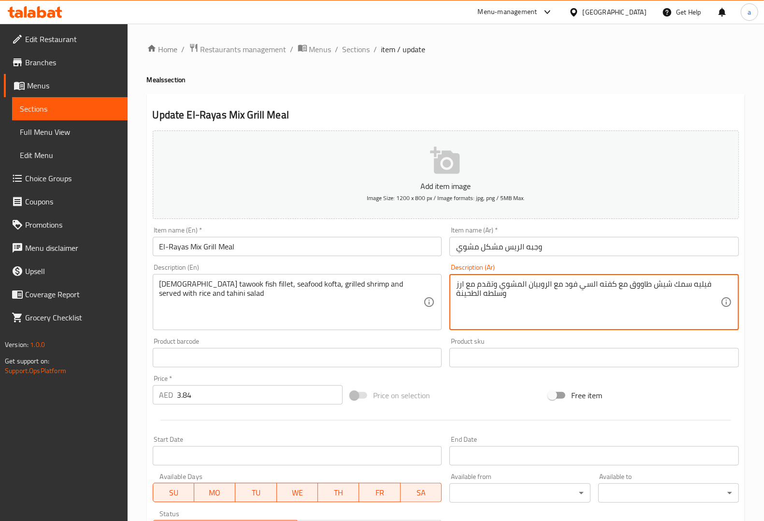
drag, startPoint x: 563, startPoint y: 285, endPoint x: 596, endPoint y: 284, distance: 32.9
paste textarea "مأكولات بحرية"
type textarea "فيليه سمك شيش طاووق مع كفته مأكولات بحرية مع الروبيان المشوي وتقدم مع ارز وسلطه…"
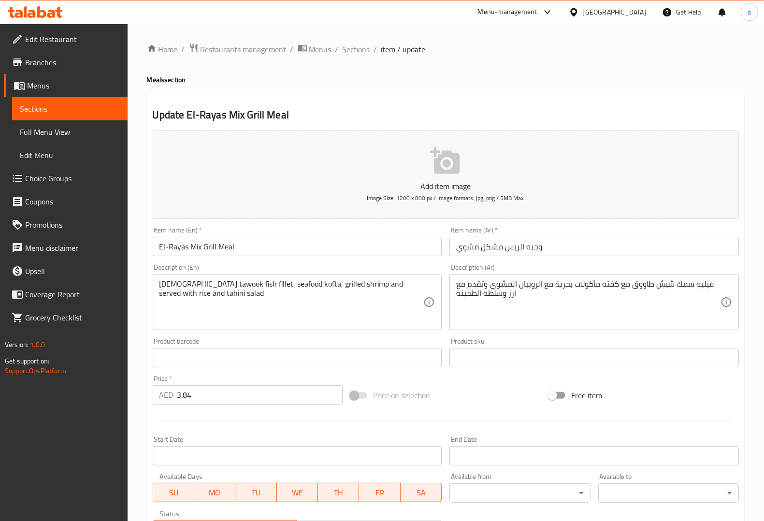
click at [598, 265] on div "Description (Ar) فيليه سمك شيش طاووق مع كفته مأكولات بحرية مع الروبيان المشوي و…" at bounding box center [593, 297] width 289 height 66
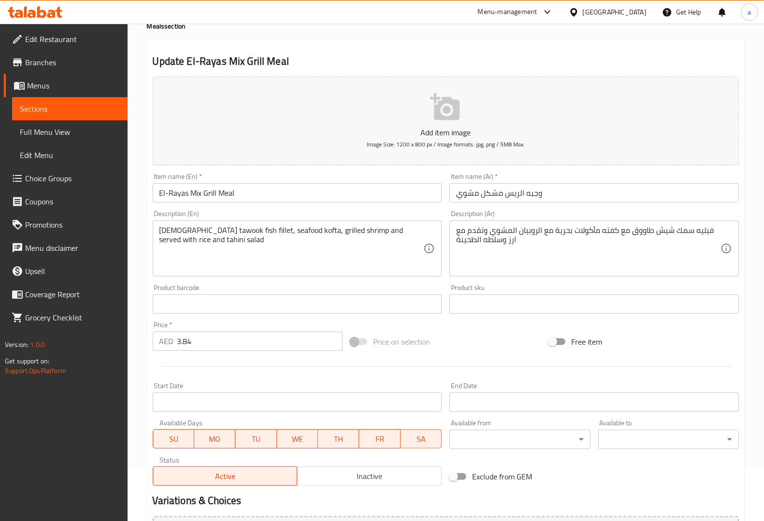
scroll to position [160, 0]
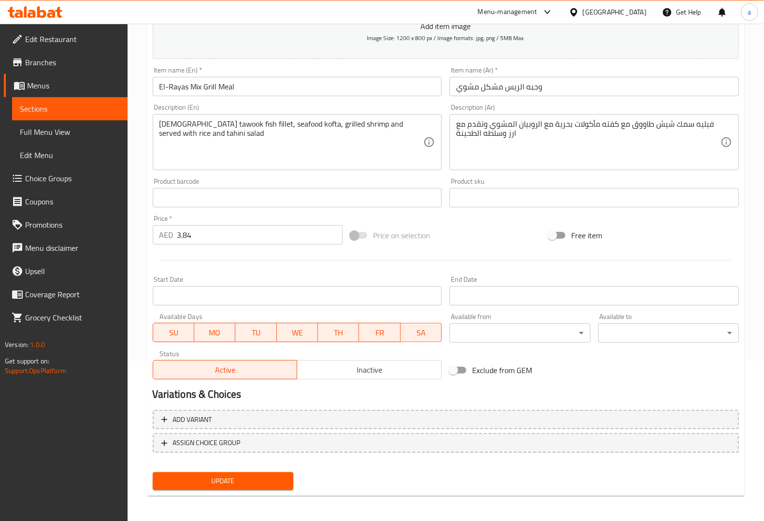
click at [276, 473] on button "Update" at bounding box center [223, 481] width 141 height 18
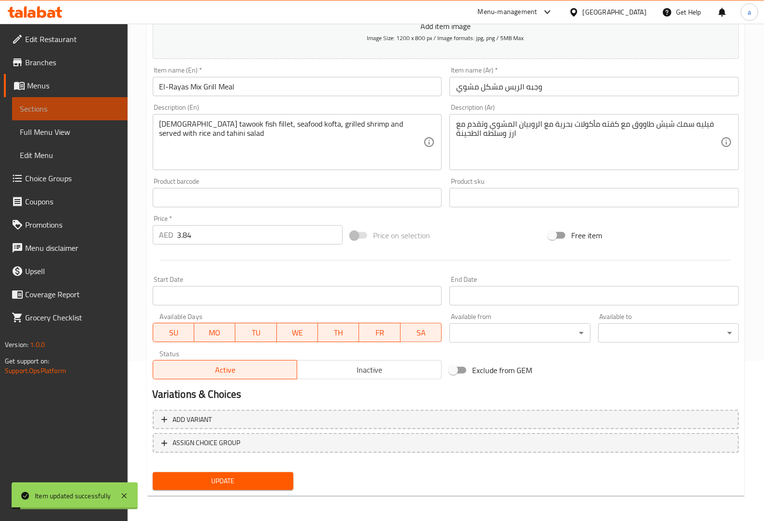
click at [76, 107] on span "Sections" at bounding box center [70, 109] width 100 height 12
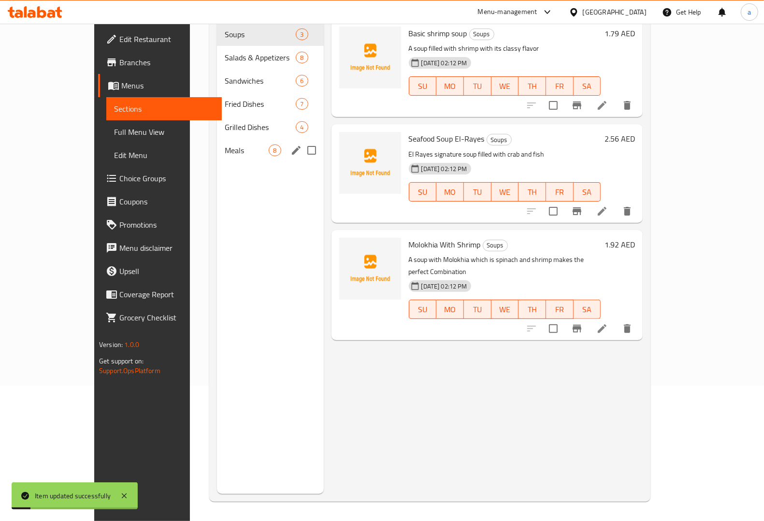
click at [217, 145] on div "Meals 8" at bounding box center [270, 150] width 106 height 23
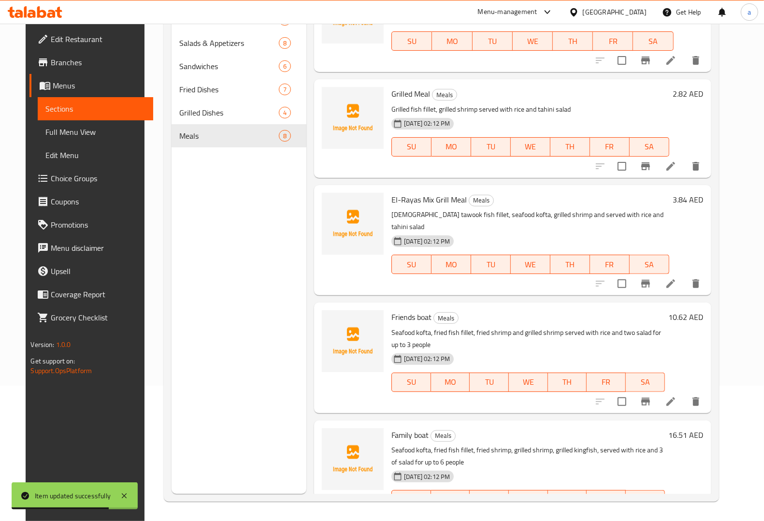
scroll to position [302, 0]
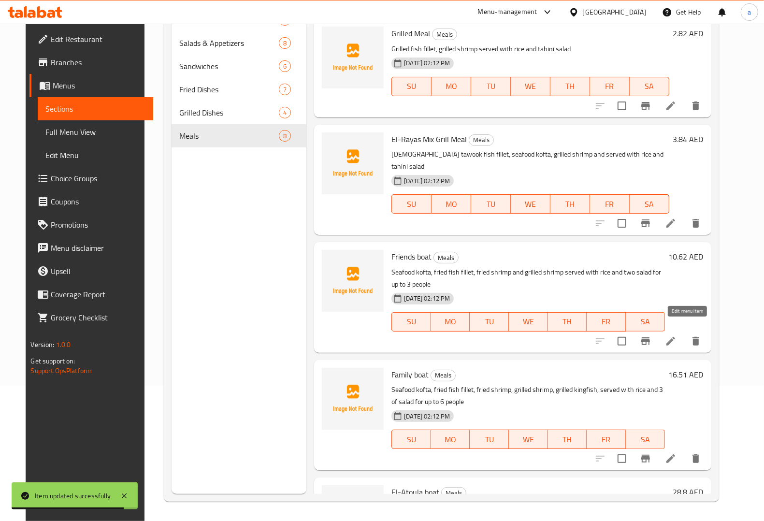
click at [676, 335] on icon at bounding box center [671, 341] width 12 height 12
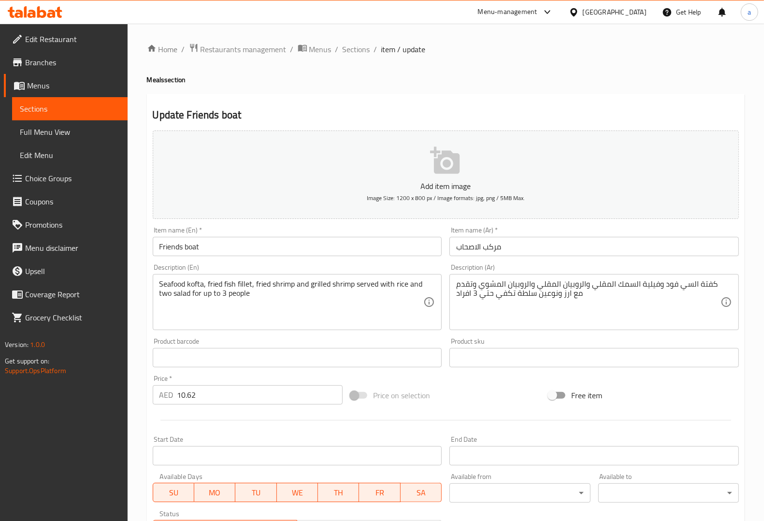
click at [165, 245] on input "Friends boat" at bounding box center [297, 246] width 289 height 19
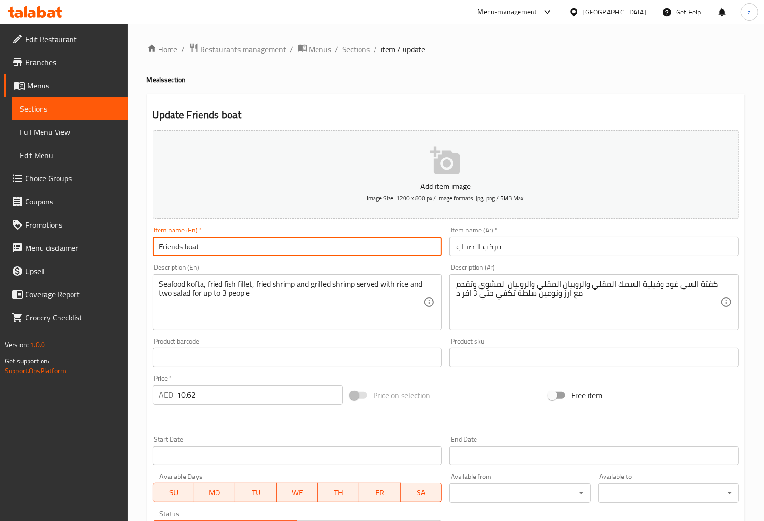
click at [165, 245] on input "Friends boat" at bounding box center [297, 246] width 289 height 19
click at [193, 250] on input "Friends boat" at bounding box center [297, 246] width 289 height 19
click at [182, 249] on input "Friends boat" at bounding box center [297, 246] width 289 height 19
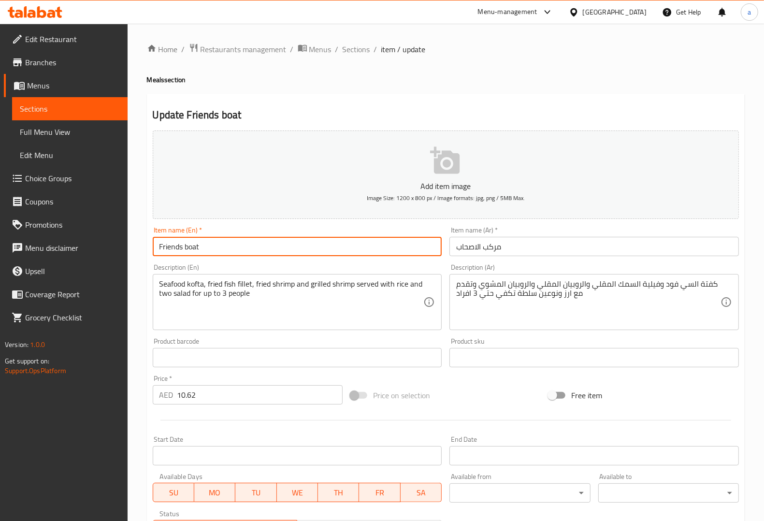
drag, startPoint x: 204, startPoint y: 246, endPoint x: 147, endPoint y: 243, distance: 56.7
click at [147, 243] on div "Update Friends boat Add item image Image Size: 1200 x 800 px / Image formats: j…" at bounding box center [446, 375] width 598 height 562
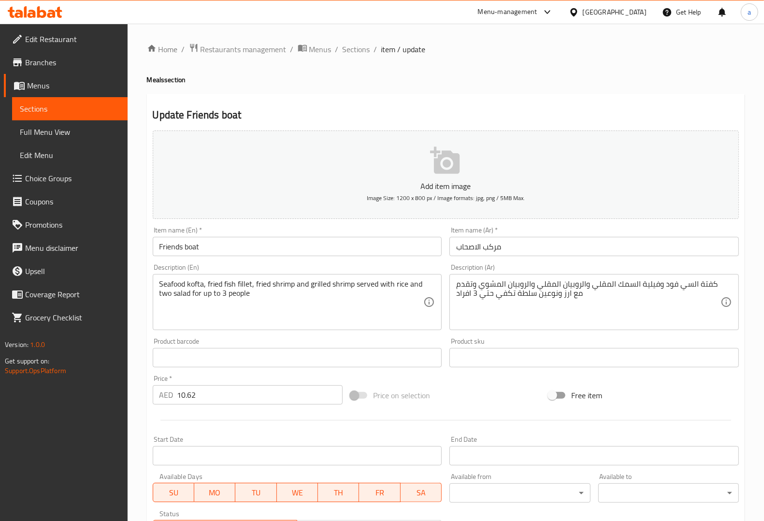
click at [293, 245] on input "Friends boat" at bounding box center [297, 246] width 289 height 19
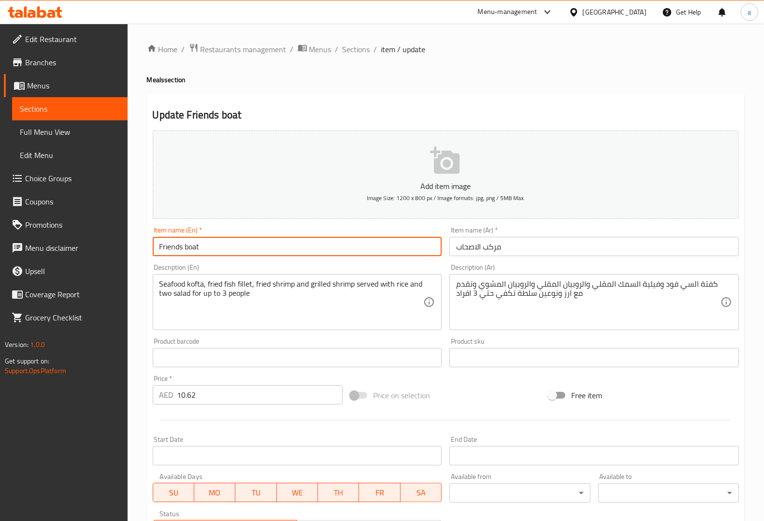
click at [293, 245] on input "Friends boat" at bounding box center [297, 246] width 289 height 19
click at [319, 222] on div "Add item image Image Size: 1200 x 800 px / Image formats: jpg, png / 5MB Max." at bounding box center [446, 175] width 594 height 96
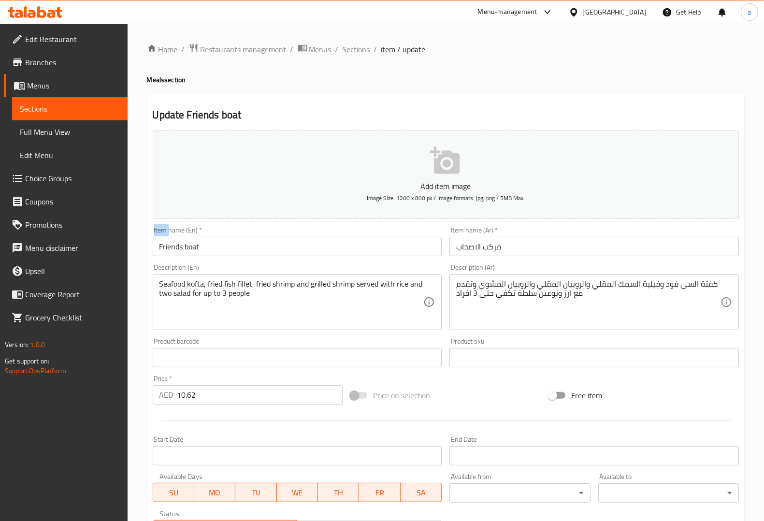
click at [319, 222] on div "Add item image Image Size: 1200 x 800 px / Image formats: jpg, png / 5MB Max." at bounding box center [446, 175] width 594 height 96
click at [329, 250] on input "Friends boat" at bounding box center [297, 246] width 289 height 19
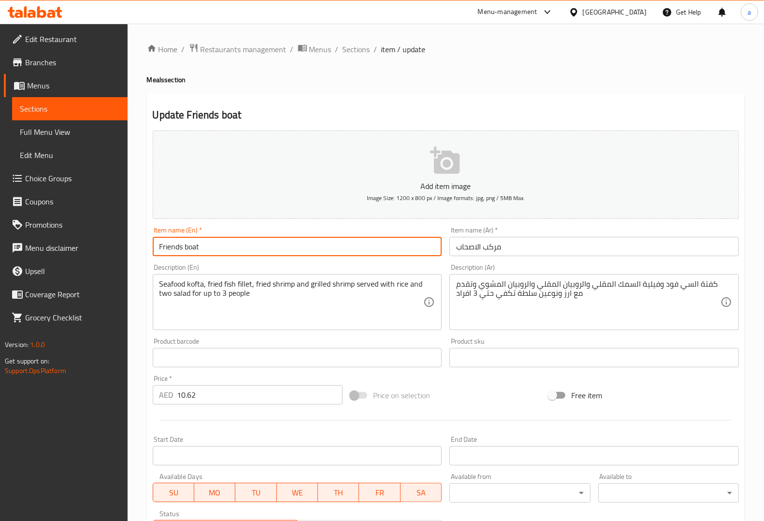
click at [324, 267] on div "Description (En) Seafood kofta, fried fish fillet, fried shrimp and grilled shr…" at bounding box center [297, 297] width 289 height 66
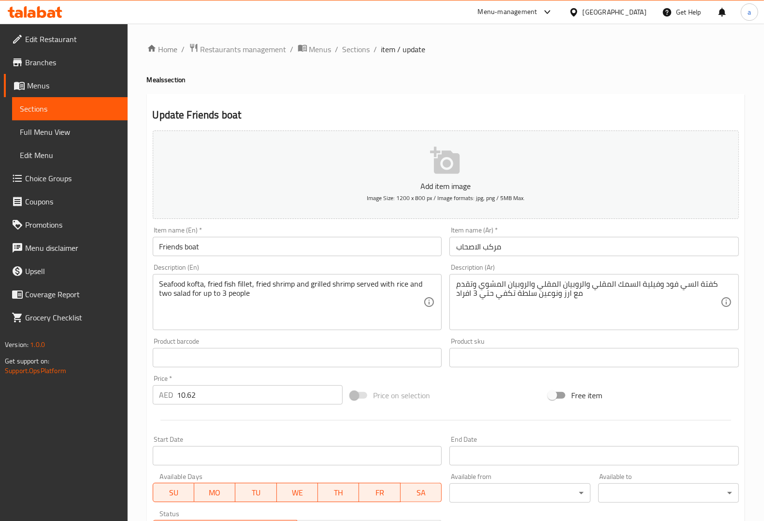
click at [342, 245] on input "Friends boat" at bounding box center [297, 246] width 289 height 19
click at [352, 225] on div "Item name (En)   * Friends boat Item name (En) *" at bounding box center [297, 241] width 297 height 37
click at [356, 338] on div "Product barcode Product barcode" at bounding box center [297, 352] width 289 height 29
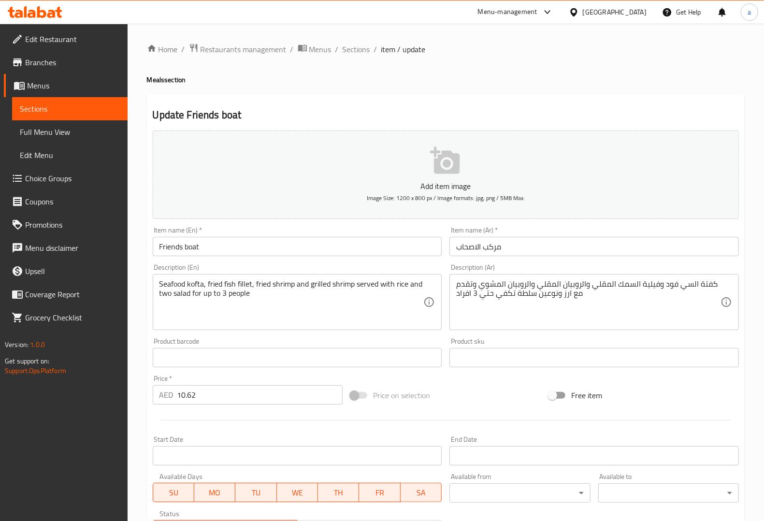
click at [334, 347] on div "Product barcode Product barcode" at bounding box center [297, 352] width 289 height 29
click at [358, 338] on div "Product barcode Product barcode" at bounding box center [297, 352] width 289 height 29
click at [365, 344] on div "Product barcode Product barcode" at bounding box center [297, 352] width 289 height 29
click at [373, 334] on div "Product barcode Product barcode" at bounding box center [297, 352] width 297 height 37
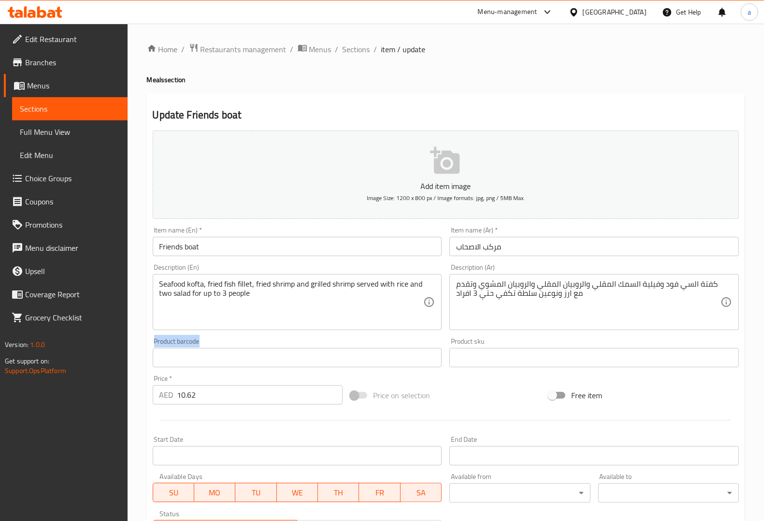
click at [373, 334] on div "Product barcode Product barcode" at bounding box center [297, 352] width 297 height 37
click at [363, 339] on div "Product barcode Product barcode" at bounding box center [297, 352] width 289 height 29
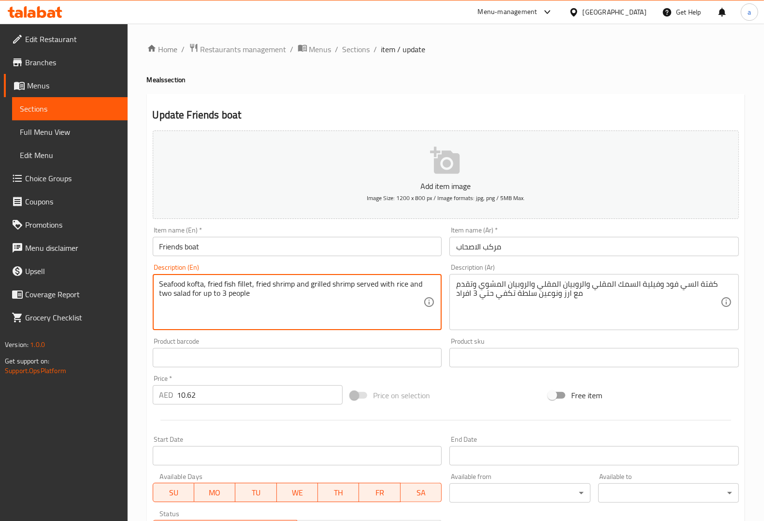
click at [348, 332] on div "Description (En) Seafood kofta, fried fish fillet, fried shrimp and grilled shr…" at bounding box center [297, 297] width 297 height 74
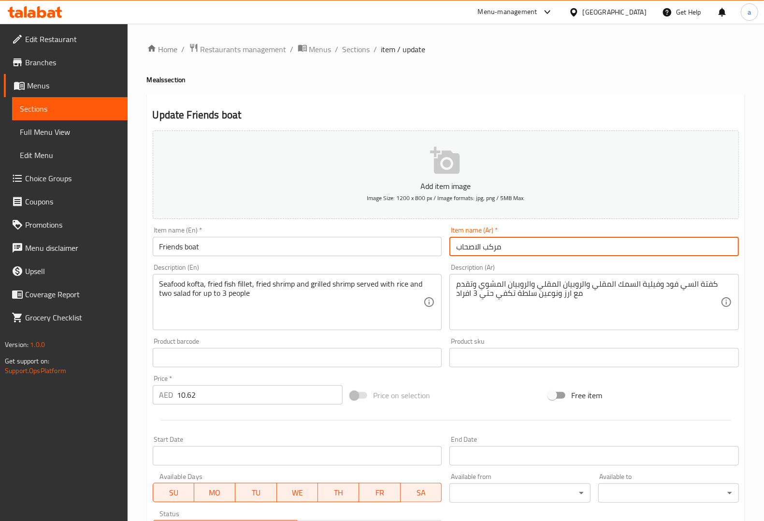
drag, startPoint x: 476, startPoint y: 252, endPoint x: 431, endPoint y: 262, distance: 46.1
click at [431, 262] on div "Add item image Image Size: 1200 x 800 px / Image formats: jpg, png / 5MB Max. I…" at bounding box center [446, 335] width 594 height 417
type input "t"
click at [467, 246] on input "فريندز بووت" at bounding box center [593, 246] width 289 height 19
click at [514, 254] on input "فريندز بوت" at bounding box center [593, 246] width 289 height 19
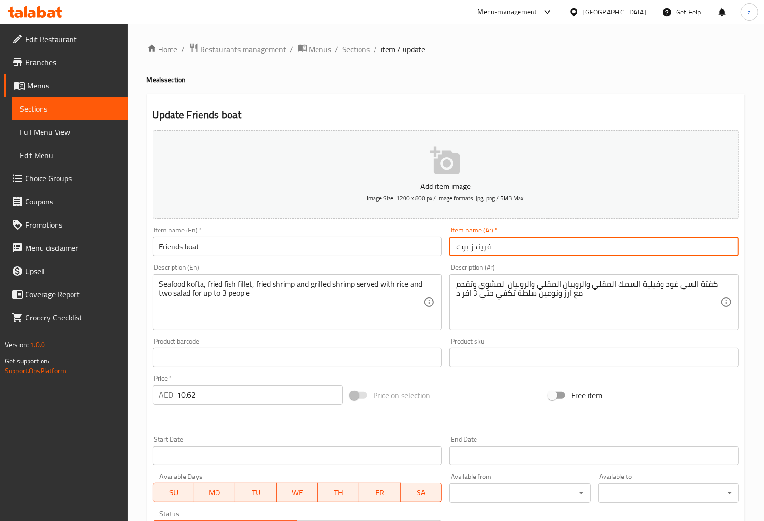
type input "فريندز بوت"
click at [516, 259] on div "Item name (Ar)   * فريندز بوت Item name (Ar) *" at bounding box center [594, 241] width 297 height 37
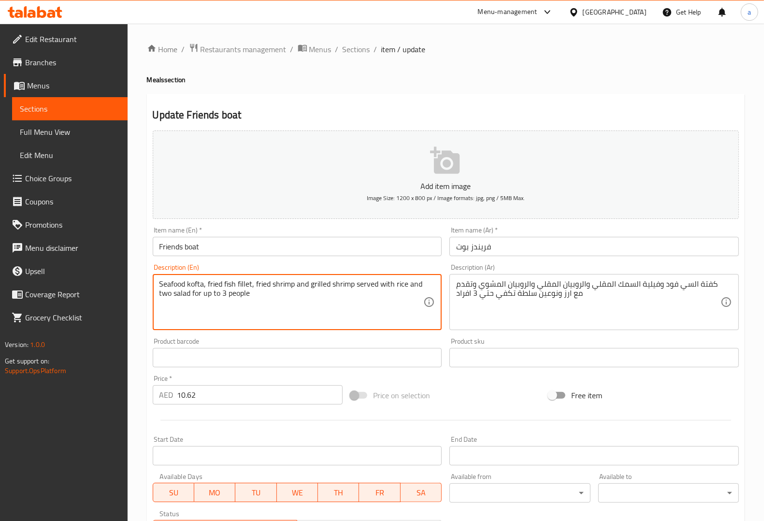
click at [174, 283] on textarea "Seafood kofta, fried fish fillet, fried shrimp and grilled shrimp served with r…" at bounding box center [291, 302] width 264 height 46
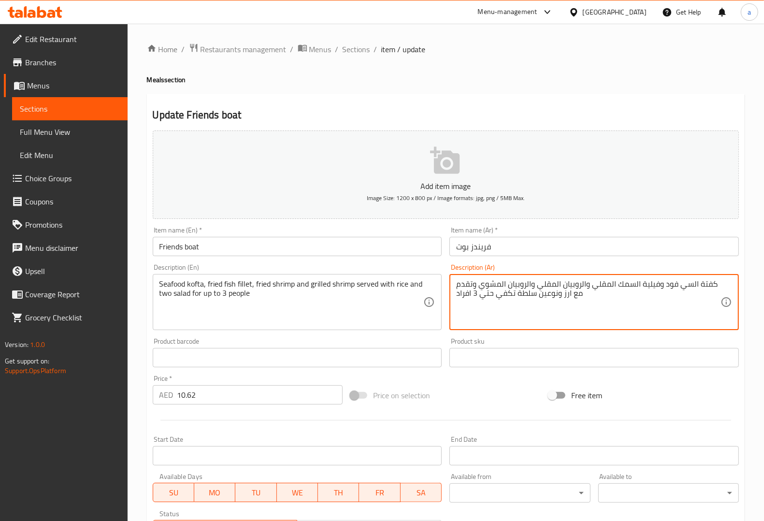
click at [679, 288] on textarea "كفتة السي فود وفيلية السمك المقلي والروبيان المقلي والروبيان المشوي وتقدم مع ار…" at bounding box center [588, 302] width 264 height 46
click at [679, 286] on textarea "كفتة السي فود وفيلية السمك المقلي والروبيان المقلي والروبيان المشوي وتقدم مع ار…" at bounding box center [588, 302] width 264 height 46
drag, startPoint x: 695, startPoint y: 282, endPoint x: 663, endPoint y: 283, distance: 31.4
click at [663, 283] on textarea "كفتة السي فود وفيلية السمك المقلي والروبيان المقلي والروبيان المشوي وتقدم مع ار…" at bounding box center [588, 302] width 264 height 46
paste textarea "مأكولات بحرية"
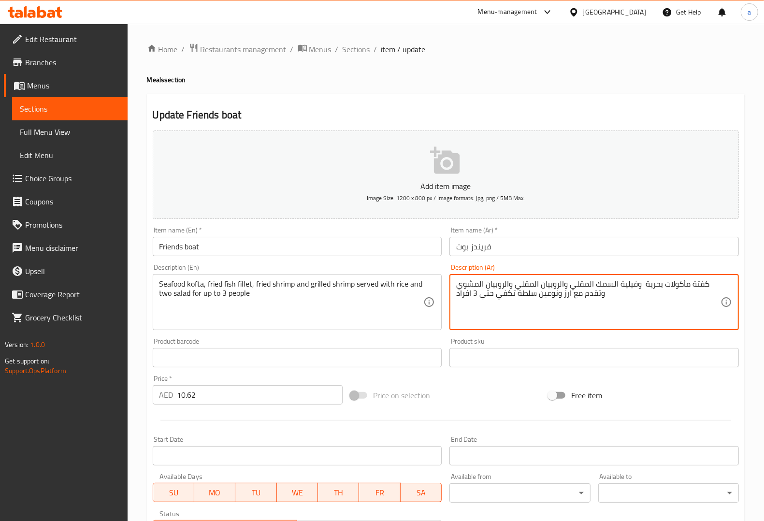
type textarea "كفتة مأكولات بحرية وفيلية السمك المقلي والروبيان المقلي والروبيان المشوي وتقدم …"
click at [686, 264] on div "Description (Ar) كفتة مأكولات بحرية وفيلية السمك المقلي والروبيان المقلي والروب…" at bounding box center [593, 297] width 289 height 66
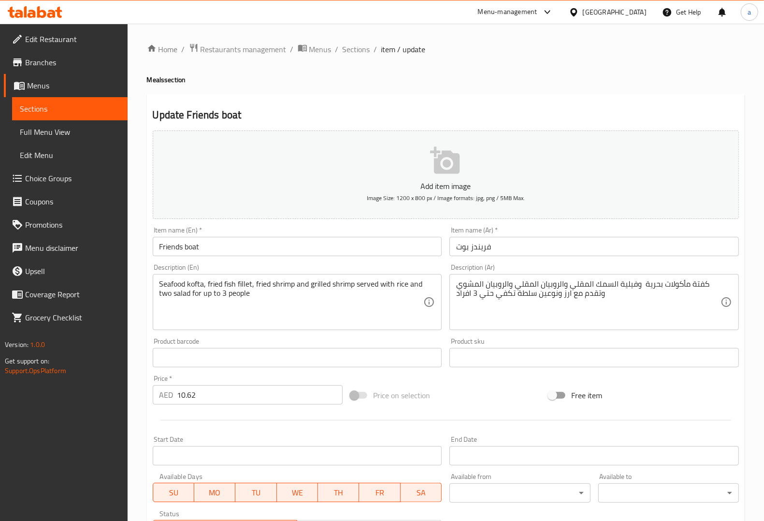
click at [401, 263] on div "Description (En) Seafood kofta, fried fish fillet, fried shrimp and grilled shr…" at bounding box center [297, 297] width 297 height 74
click at [448, 340] on div "Product sku Product sku" at bounding box center [594, 352] width 297 height 37
click at [529, 263] on div "Description (Ar) كفتة مأكولات بحرية وفيلية السمك المقلي والروبيان المقلي والروب…" at bounding box center [594, 297] width 297 height 74
click at [444, 271] on div "Description (En) Seafood kofta, fried fish fillet, fried shrimp and grilled shr…" at bounding box center [297, 297] width 297 height 74
click at [477, 267] on div "Description (Ar) كفتة مأكولات بحرية وفيلية السمك المقلي والروبيان المقلي والروب…" at bounding box center [593, 297] width 289 height 66
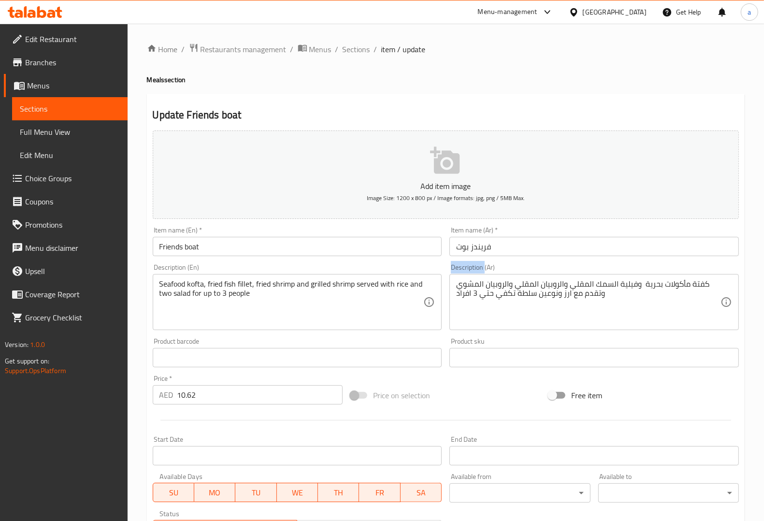
click at [477, 267] on div "Description (Ar) كفتة مأكولات بحرية وفيلية السمك المقلي والروبيان المقلي والروب…" at bounding box center [593, 297] width 289 height 66
click at [536, 272] on div "Description (Ar) كفتة مأكولات بحرية وفيلية السمك المقلي والروبيان المقلي والروب…" at bounding box center [593, 297] width 289 height 66
click at [491, 262] on div "Description (Ar) كفتة مأكولات بحرية وفيلية السمك المقلي والروبيان المقلي والروب…" at bounding box center [594, 297] width 297 height 74
click at [482, 266] on div "Description (Ar) كفتة مأكولات بحرية وفيلية السمك المقلي والروبيان المقلي والروب…" at bounding box center [593, 297] width 289 height 66
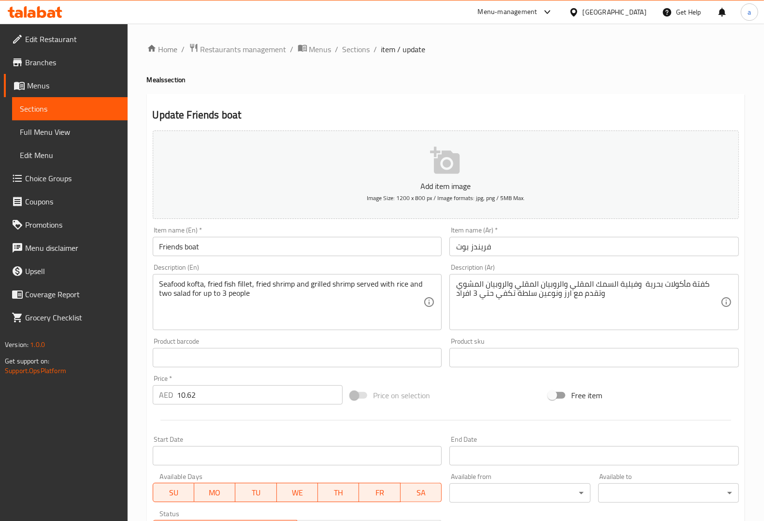
click at [515, 267] on div "Description (Ar) كفتة مأكولات بحرية وفيلية السمك المقلي والروبيان المقلي والروب…" at bounding box center [593, 297] width 289 height 66
click at [514, 267] on div "Description (Ar) كفتة مأكولات بحرية وفيلية السمك المقلي والروبيان المقلي والروب…" at bounding box center [593, 297] width 289 height 66
click at [487, 264] on div "Description (Ar) كفتة مأكولات بحرية وفيلية السمك المقلي والروبيان المقلي والروب…" at bounding box center [593, 297] width 289 height 66
click at [509, 265] on div "Description (Ar) كفتة مأكولات بحرية وفيلية السمك المقلي والروبيان المقلي والروب…" at bounding box center [593, 297] width 289 height 66
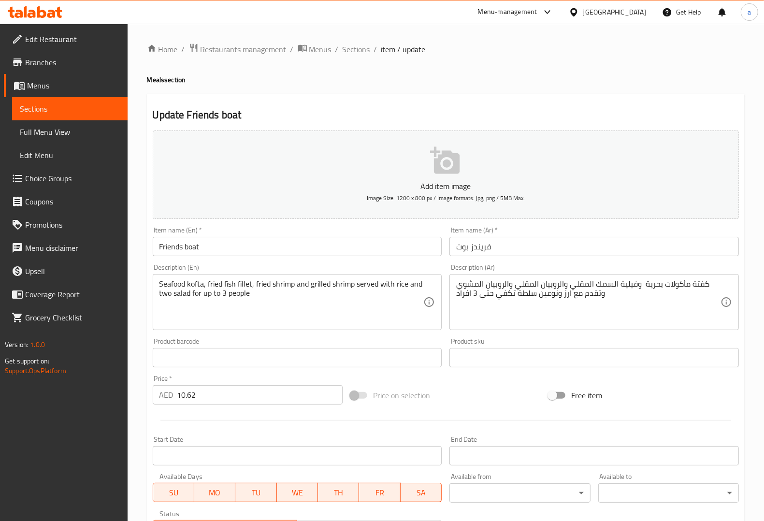
click at [484, 267] on div "Description (Ar) كفتة مأكولات بحرية وفيلية السمك المقلي والروبيان المقلي والروب…" at bounding box center [593, 297] width 289 height 66
click at [518, 266] on div "Description (Ar) كفتة مأكولات بحرية وفيلية السمك المقلي والروبيان المقلي والروب…" at bounding box center [593, 297] width 289 height 66
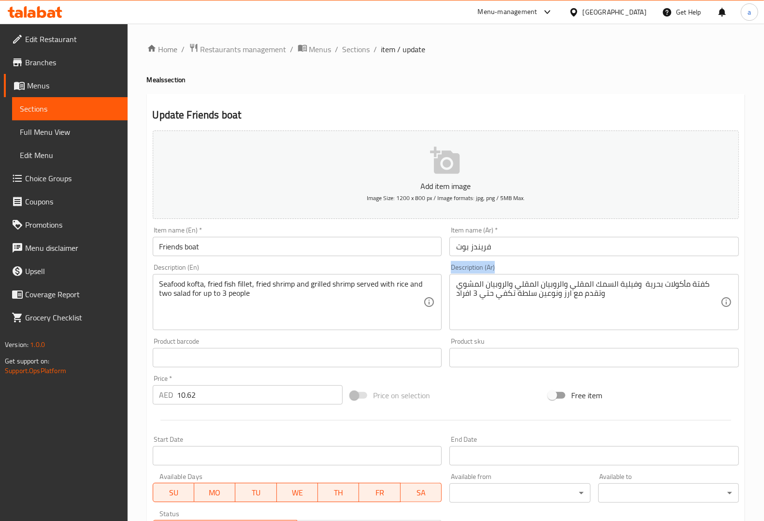
click at [518, 266] on div "Description (Ar) كفتة مأكولات بحرية وفيلية السمك المقلي والروبيان المقلي والروب…" at bounding box center [593, 297] width 289 height 66
click at [523, 245] on input "فريندز بوت" at bounding box center [593, 246] width 289 height 19
click at [532, 267] on div "Description (Ar) كفتة مأكولات بحرية وفيلية السمك المقلي والروبيان المقلي والروب…" at bounding box center [593, 297] width 289 height 66
click at [577, 232] on div "Item name (Ar)   * فريندز بوت Item name (Ar) *" at bounding box center [593, 241] width 289 height 29
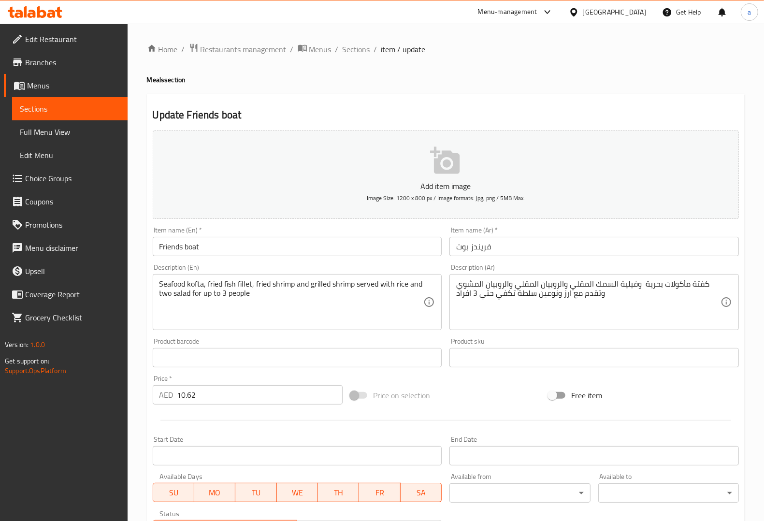
click at [585, 218] on button "Add item image Image Size: 1200 x 800 px / Image formats: jpg, png / 5MB Max." at bounding box center [446, 174] width 586 height 88
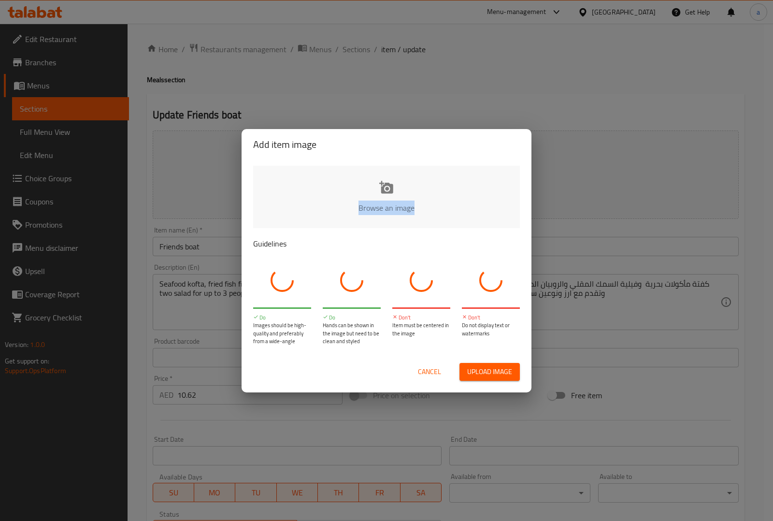
click at [585, 218] on div "Add item image Browse an image Guidelines Do Images should be high-quality and …" at bounding box center [386, 260] width 773 height 521
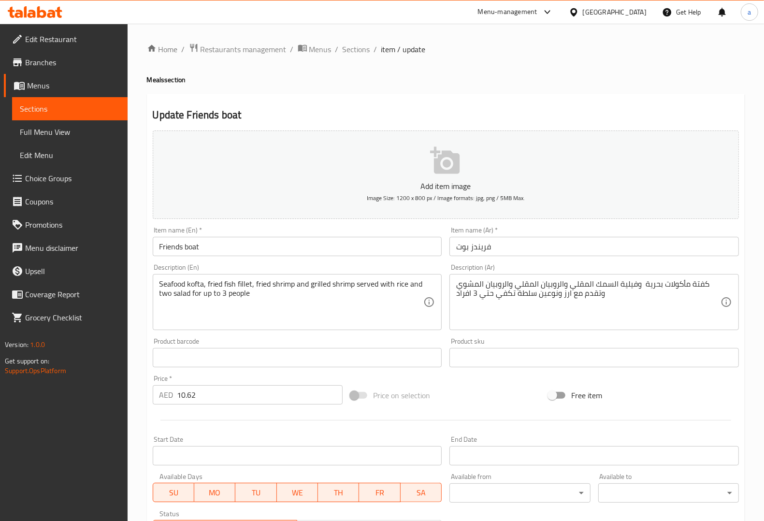
click at [579, 225] on div "Item name (Ar)   * فريندز بوت Item name (Ar) *" at bounding box center [594, 241] width 297 height 37
click at [630, 338] on div "Product sku Product sku" at bounding box center [593, 352] width 289 height 29
click at [443, 330] on div "Description (En) Seafood kofta, fried fish fillet, fried shrimp and grilled shr…" at bounding box center [297, 297] width 297 height 74
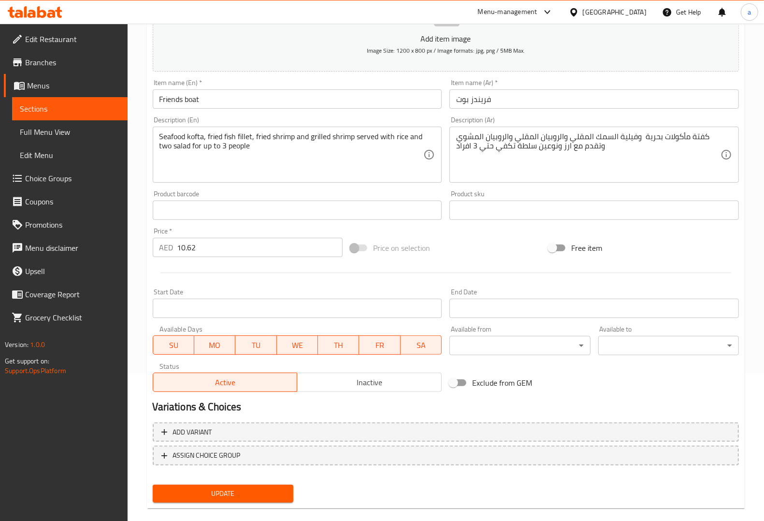
scroll to position [160, 0]
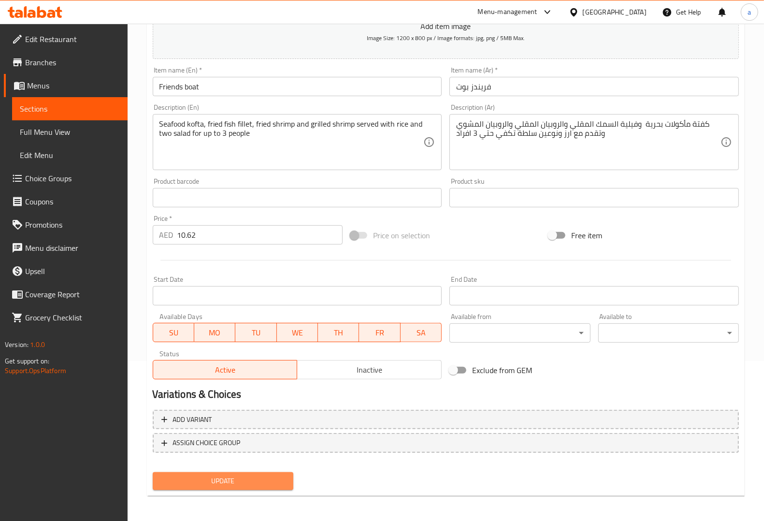
click at [251, 479] on span "Update" at bounding box center [222, 481] width 125 height 12
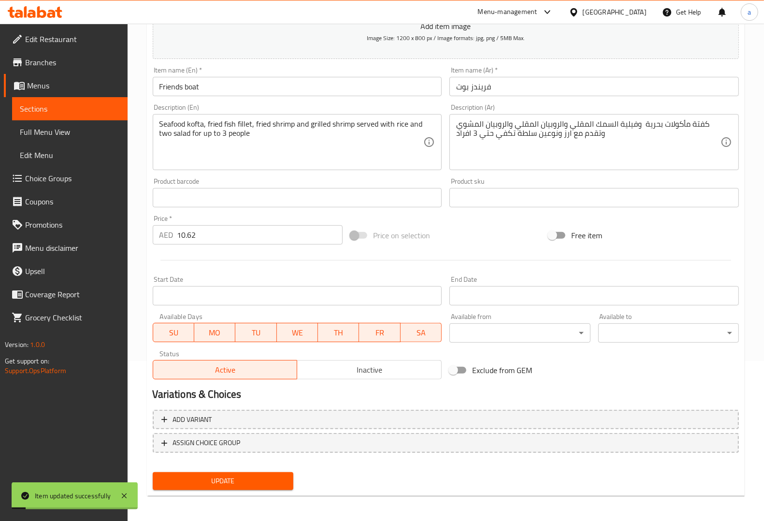
click at [40, 105] on span "Sections" at bounding box center [70, 109] width 100 height 12
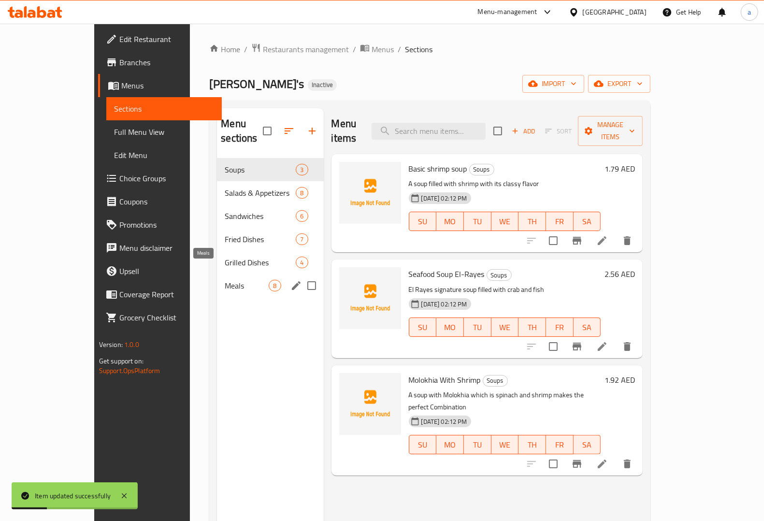
click at [225, 280] on span "Meals" at bounding box center [247, 286] width 44 height 12
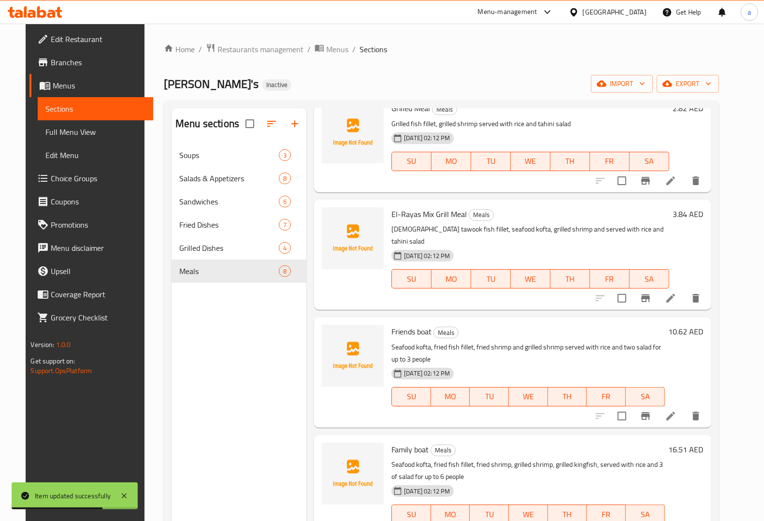
scroll to position [383, 0]
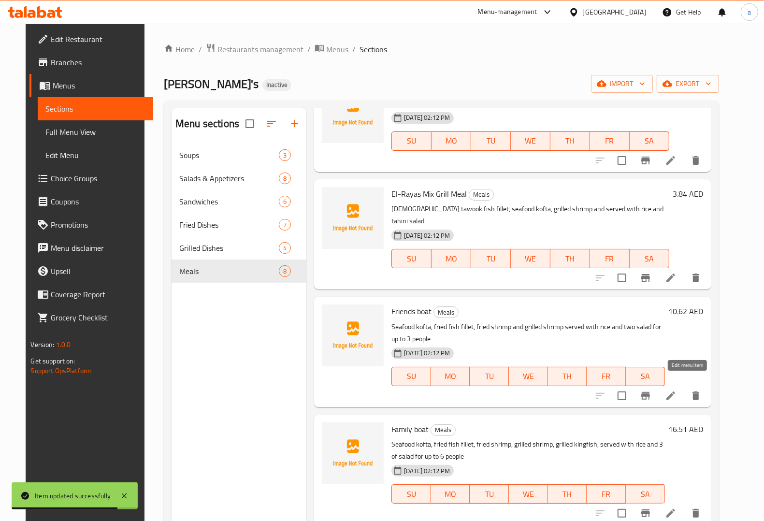
click at [676, 390] on icon at bounding box center [671, 396] width 12 height 12
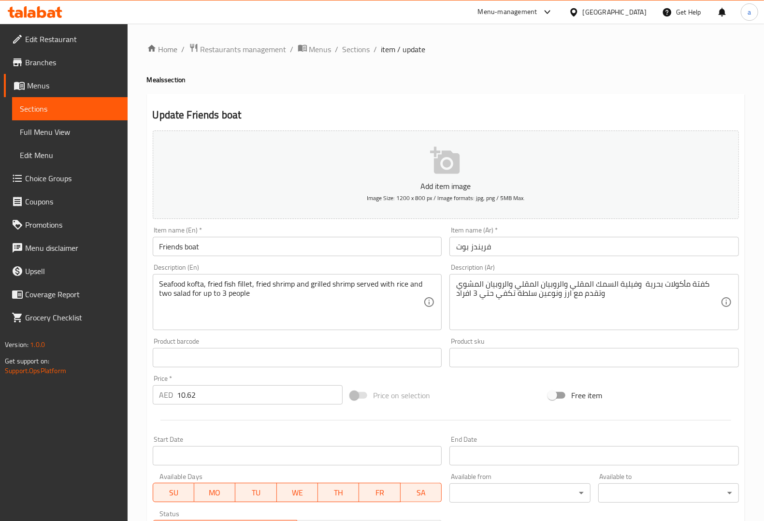
click at [114, 104] on span "Sections" at bounding box center [70, 109] width 100 height 12
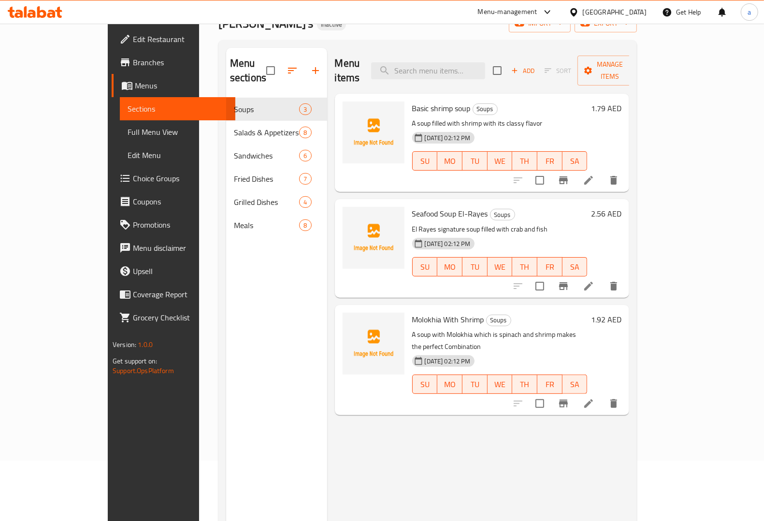
scroll to position [136, 0]
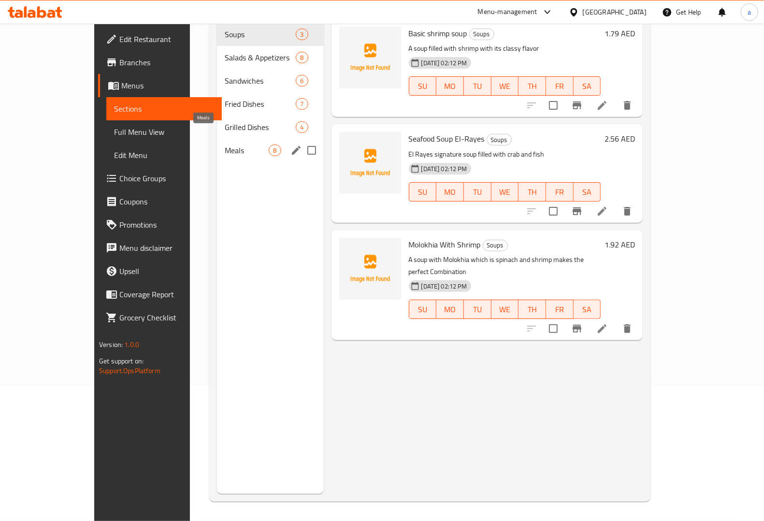
click at [225, 144] on span "Meals" at bounding box center [247, 150] width 44 height 12
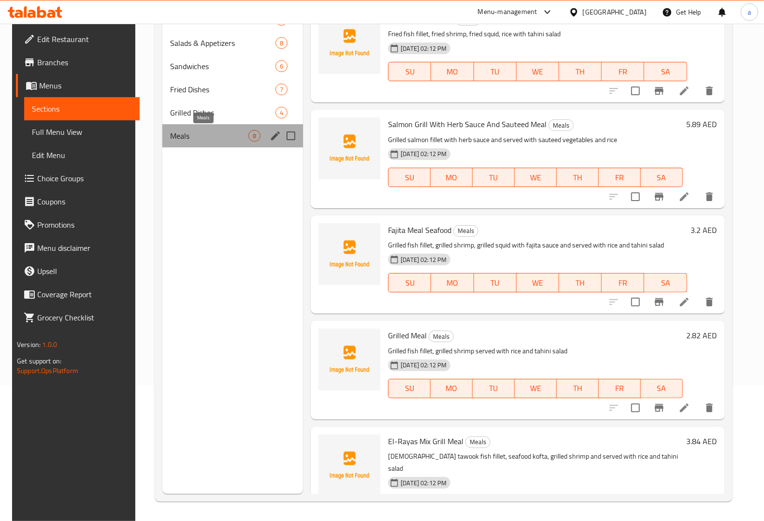
click at [225, 139] on span "Meals" at bounding box center [209, 136] width 78 height 12
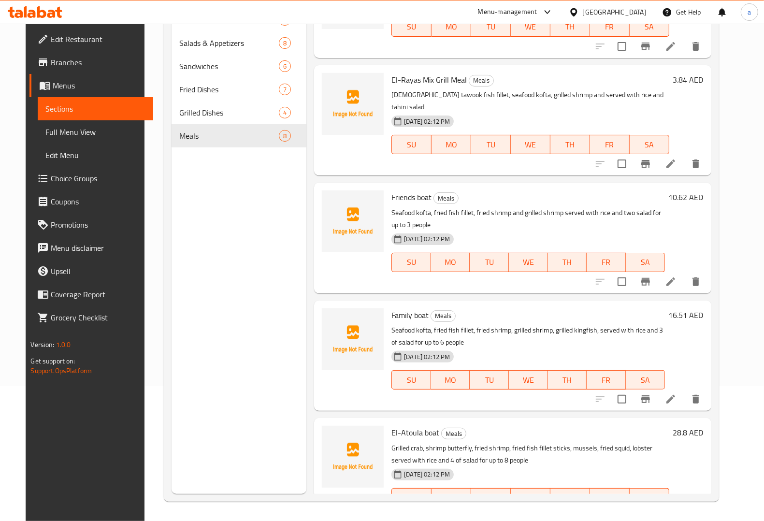
scroll to position [383, 0]
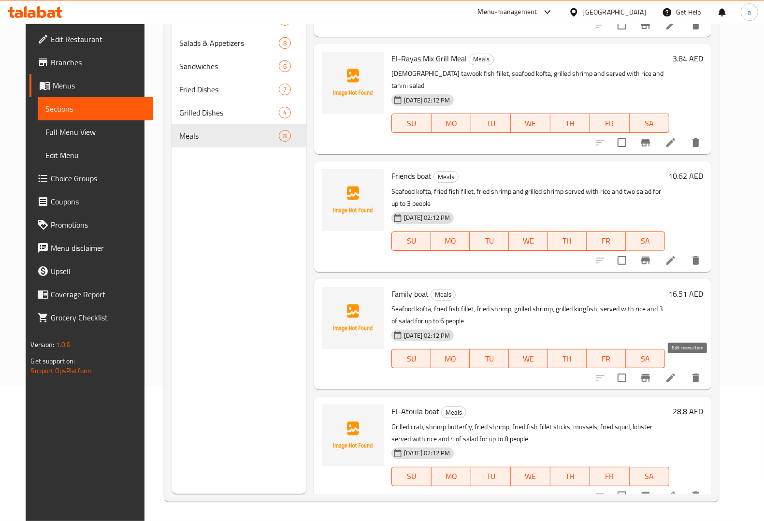
click at [675, 374] on icon at bounding box center [670, 378] width 9 height 9
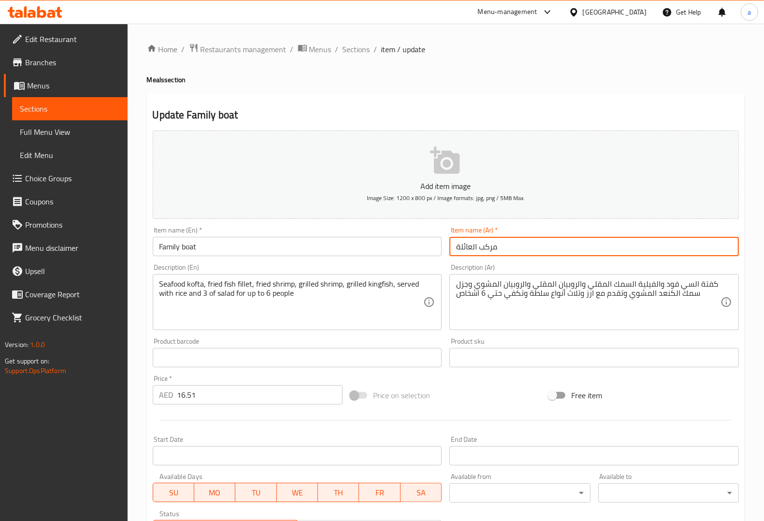
drag, startPoint x: 540, startPoint y: 247, endPoint x: 378, endPoint y: 247, distance: 161.9
click at [378, 247] on div "Add item image Image Size: 1200 x 800 px / Image formats: jpg, png / 5MB Max. I…" at bounding box center [446, 335] width 594 height 417
type input "فاميلي بوت"
click at [619, 267] on div "Description (Ar) كفتة السي فود والفيلية السمك المقلي والروبيان المقلي والروبيان…" at bounding box center [593, 297] width 289 height 66
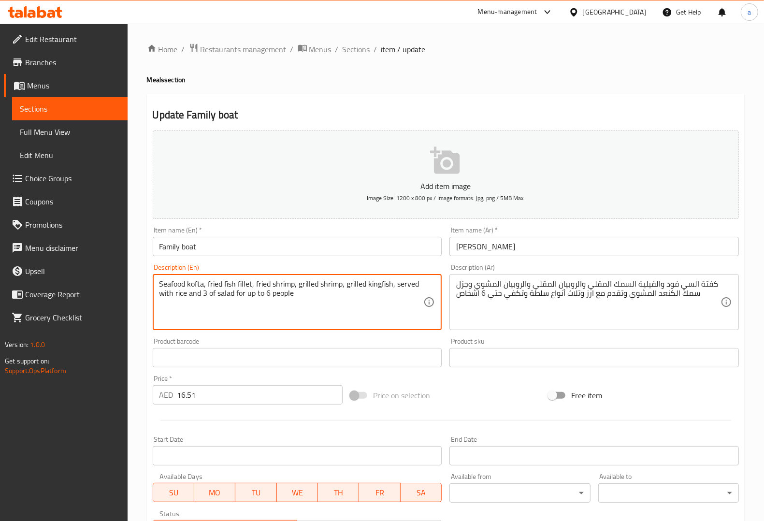
click at [180, 283] on textarea "Seafood kofta, fried fish fillet, fried shrimp, grilled shrimp, grilled kingfis…" at bounding box center [291, 302] width 264 height 46
click at [212, 263] on div "Description (En) Seafood kofta, fried fish fillet, fried shrimp, grilled shrimp…" at bounding box center [297, 297] width 297 height 74
click at [75, 104] on span "Sections" at bounding box center [70, 109] width 100 height 12
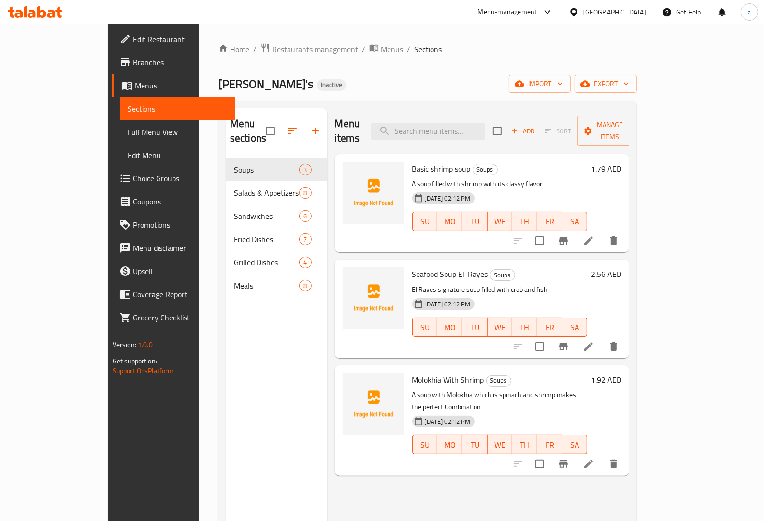
click at [226, 279] on div "Meals 8" at bounding box center [276, 285] width 101 height 23
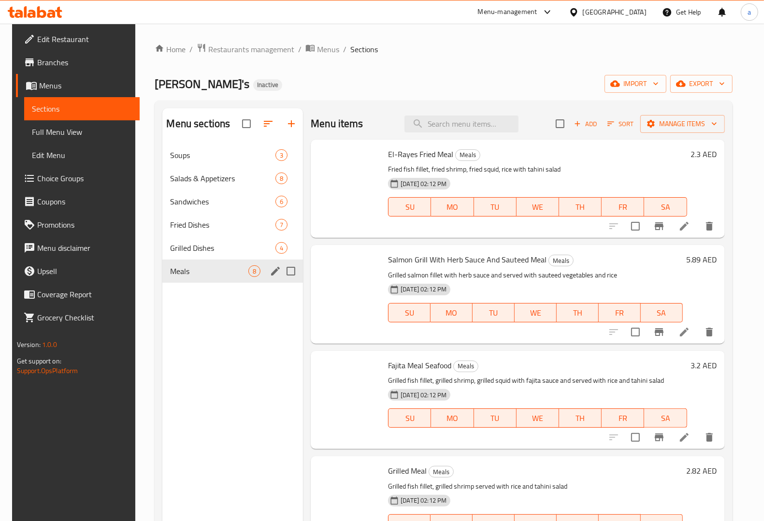
click at [213, 279] on div "Meals 8" at bounding box center [232, 270] width 141 height 23
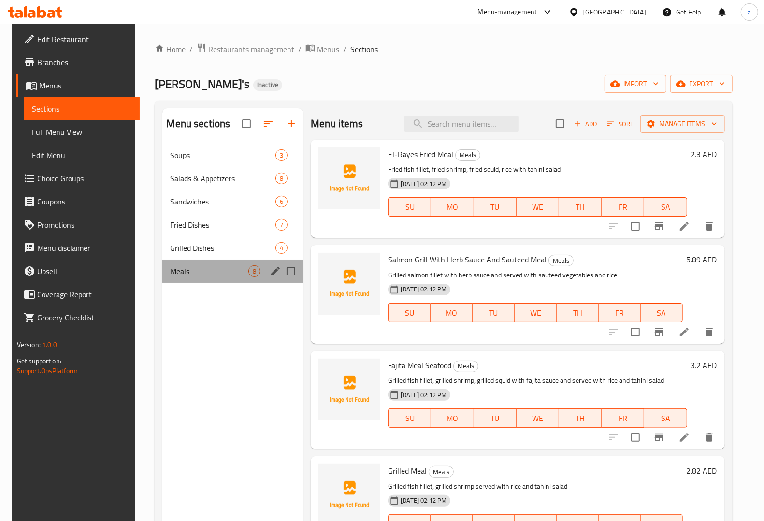
click at [213, 279] on div "Meals 8" at bounding box center [232, 270] width 141 height 23
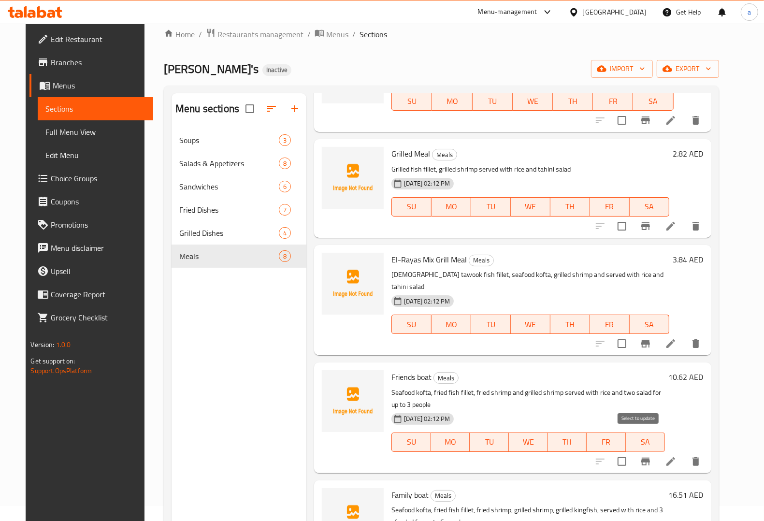
scroll to position [362, 0]
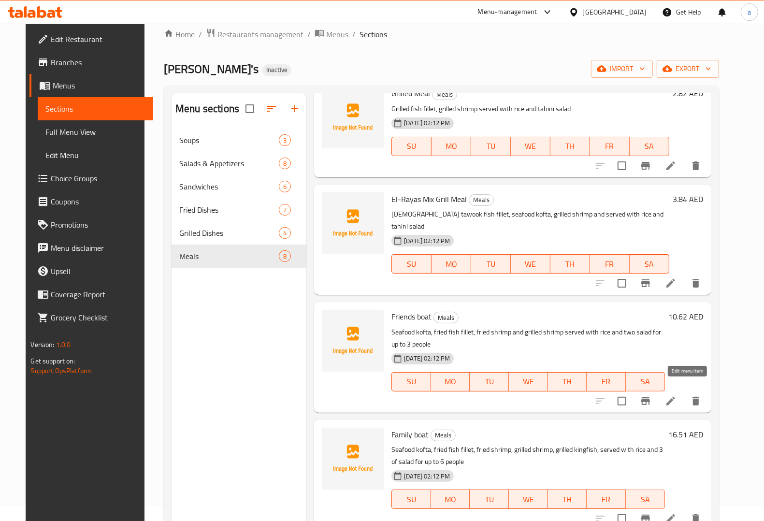
click at [675, 397] on icon at bounding box center [670, 401] width 9 height 9
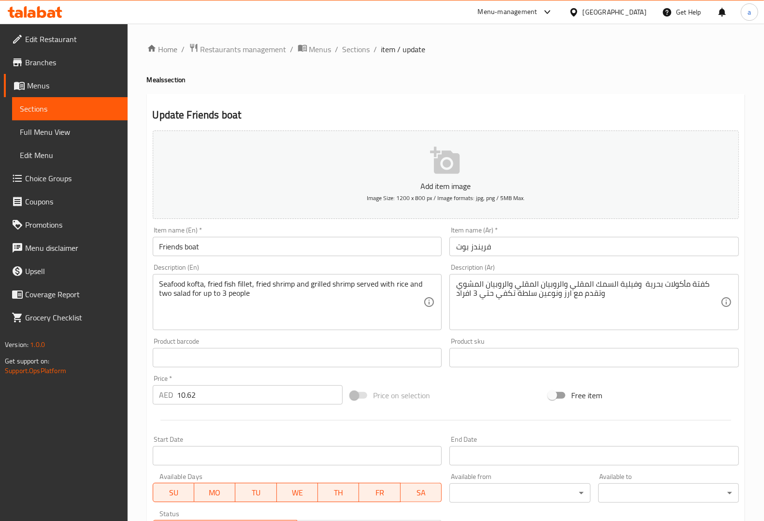
click at [325, 242] on input "Friends boat" at bounding box center [297, 246] width 289 height 19
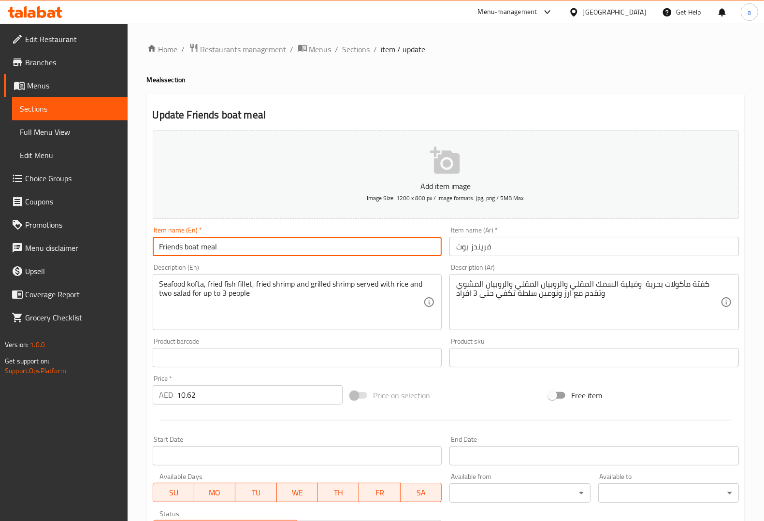
type input "Friends boat meal"
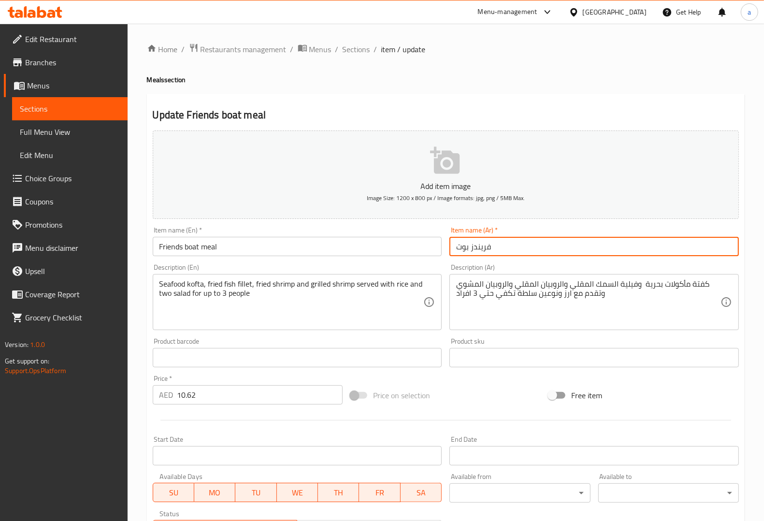
click at [554, 252] on input "فريندز بوت" at bounding box center [593, 246] width 289 height 19
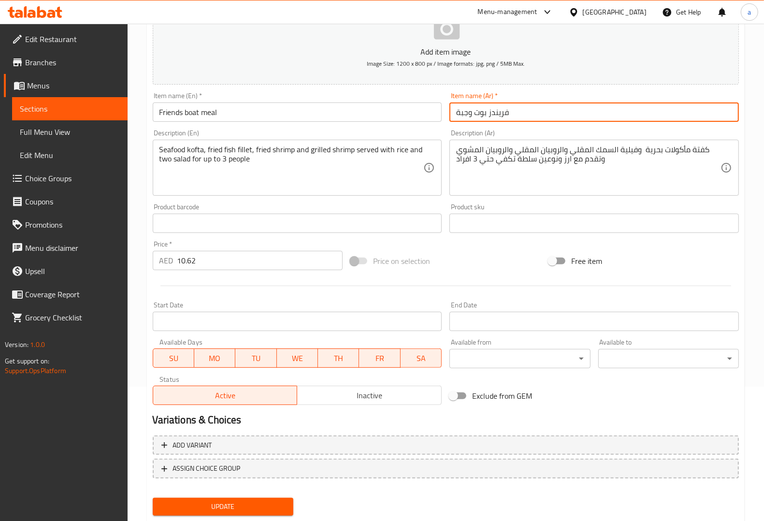
scroll to position [160, 0]
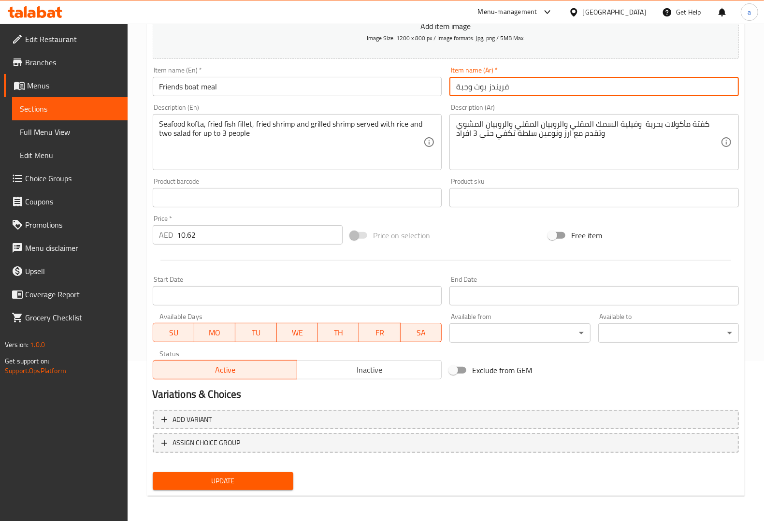
type input "فريندز بوت وجبة"
click at [243, 475] on span "Update" at bounding box center [222, 481] width 125 height 12
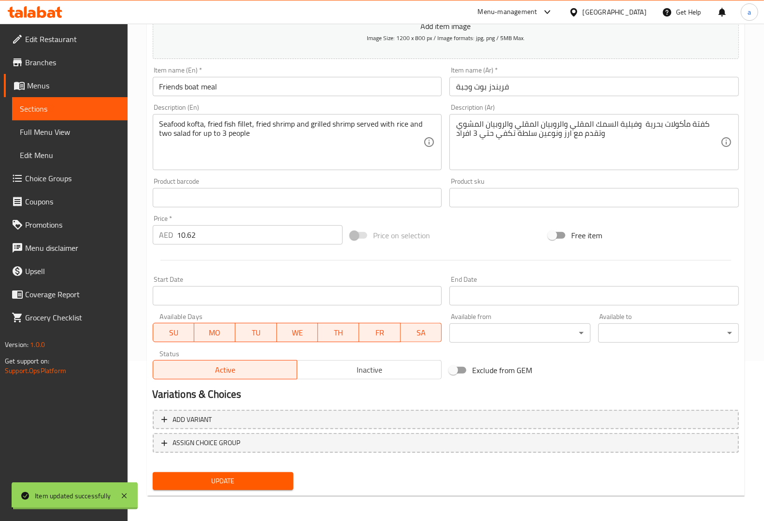
click at [73, 104] on span "Sections" at bounding box center [70, 109] width 100 height 12
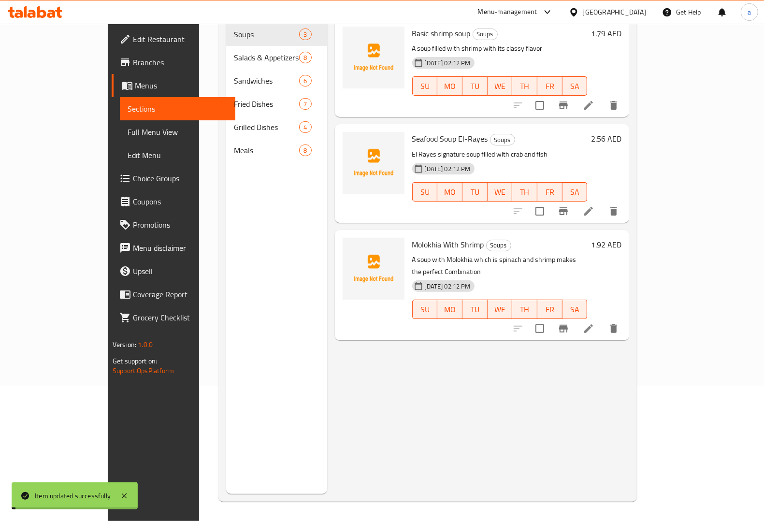
scroll to position [136, 0]
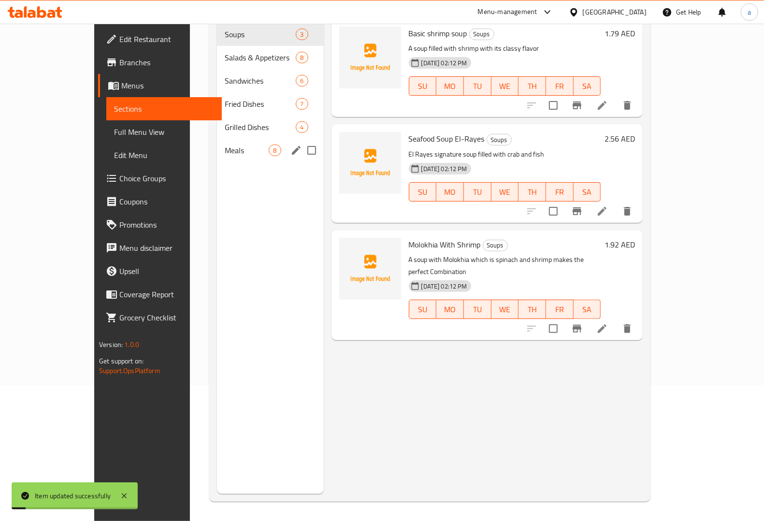
click at [217, 139] on div "Meals 8" at bounding box center [270, 150] width 106 height 23
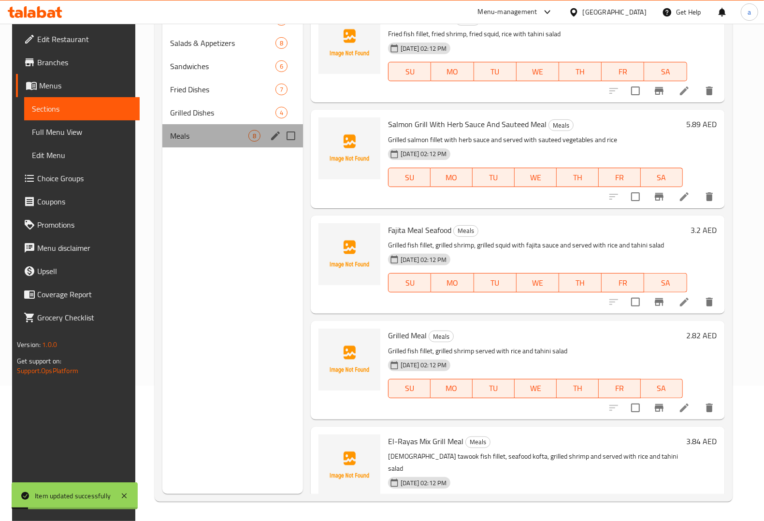
click at [179, 125] on div "Meals 8" at bounding box center [232, 135] width 141 height 23
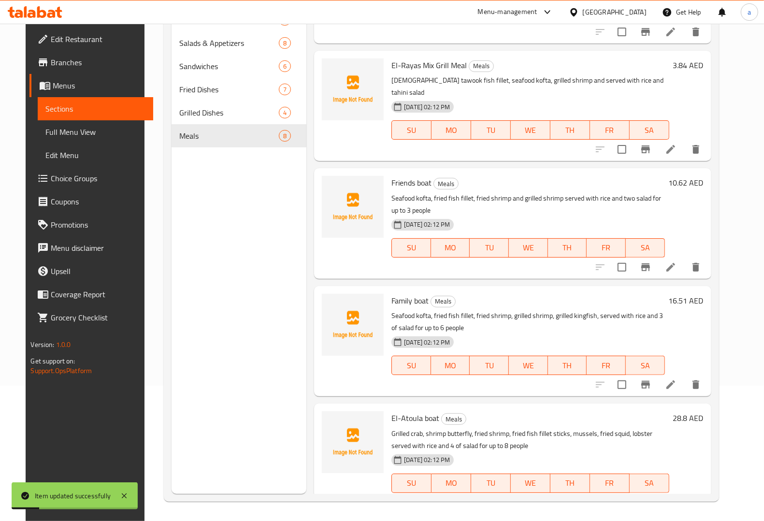
scroll to position [383, 0]
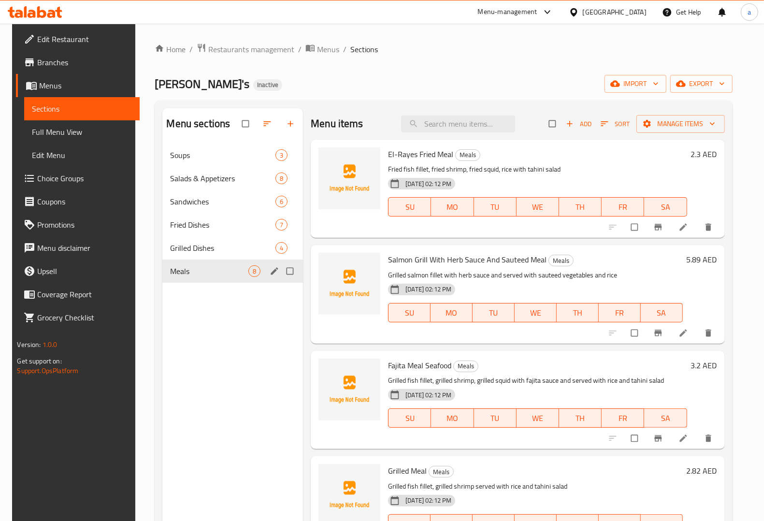
click at [214, 262] on div "Meals 8" at bounding box center [232, 270] width 141 height 23
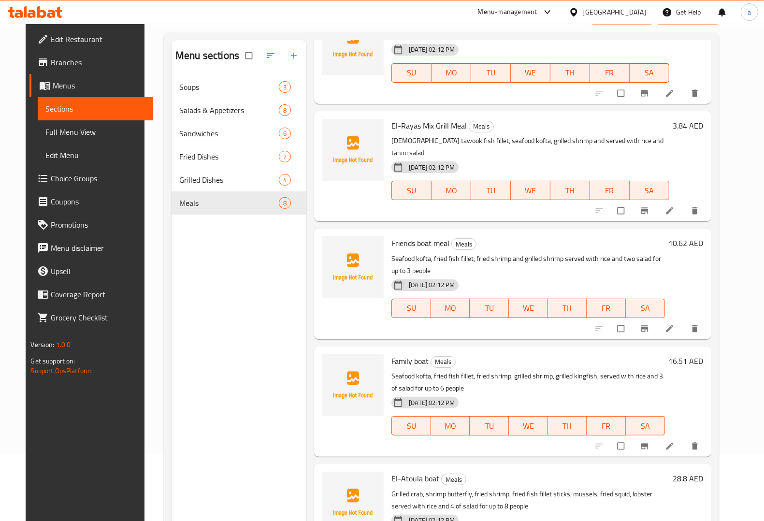
scroll to position [136, 0]
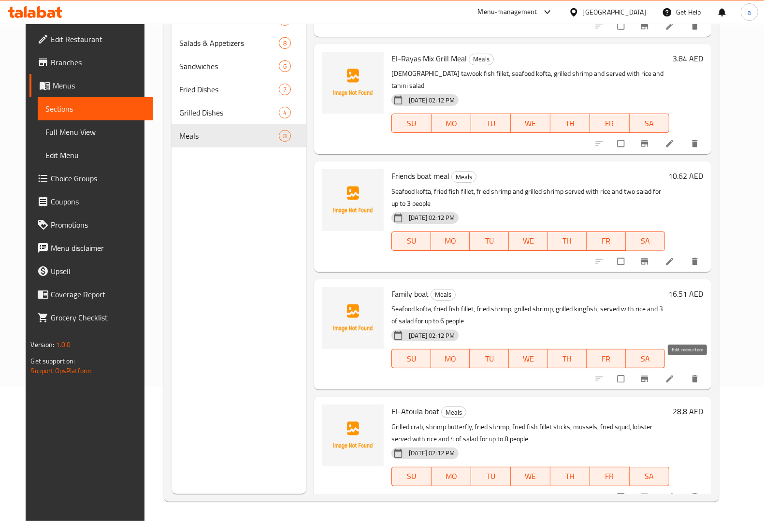
click at [673, 375] on icon at bounding box center [669, 378] width 7 height 7
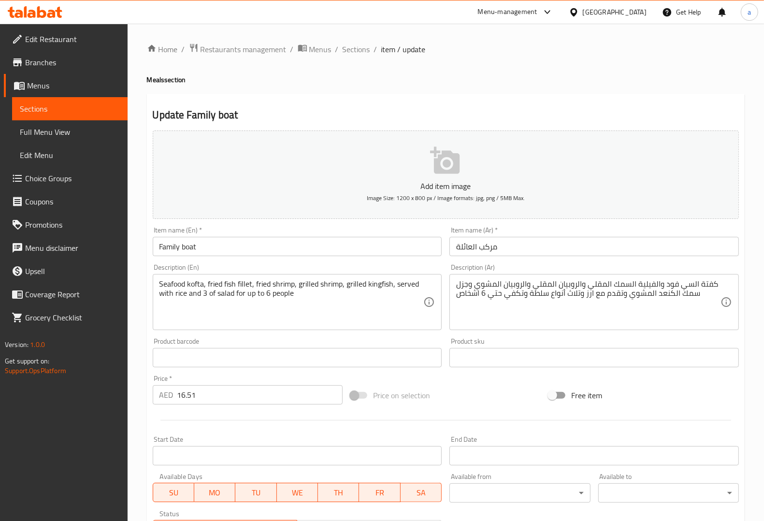
click at [503, 248] on input "مركب العائلة" at bounding box center [593, 246] width 289 height 19
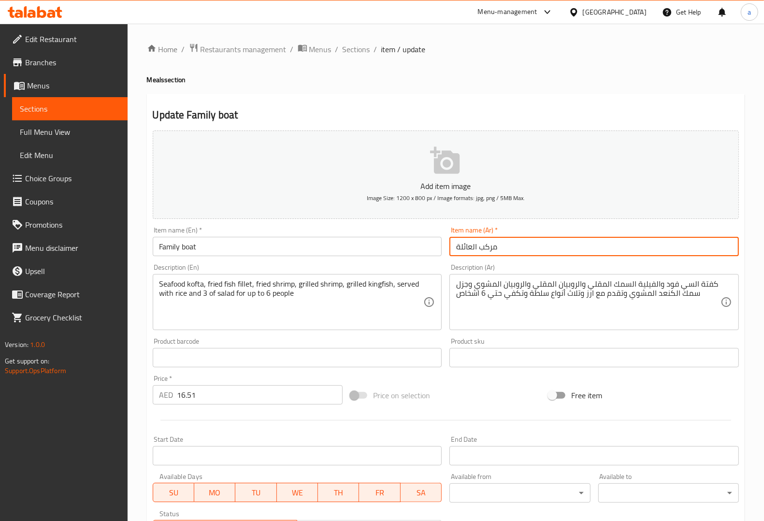
click at [503, 248] on input "مركب العائلة" at bounding box center [593, 246] width 289 height 19
type input "[PERSON_NAME]"
click at [545, 262] on div "Description (Ar) كفتة السي فود والفيلية السمك المقلي والروبيان المقلي والروبيان…" at bounding box center [594, 297] width 297 height 74
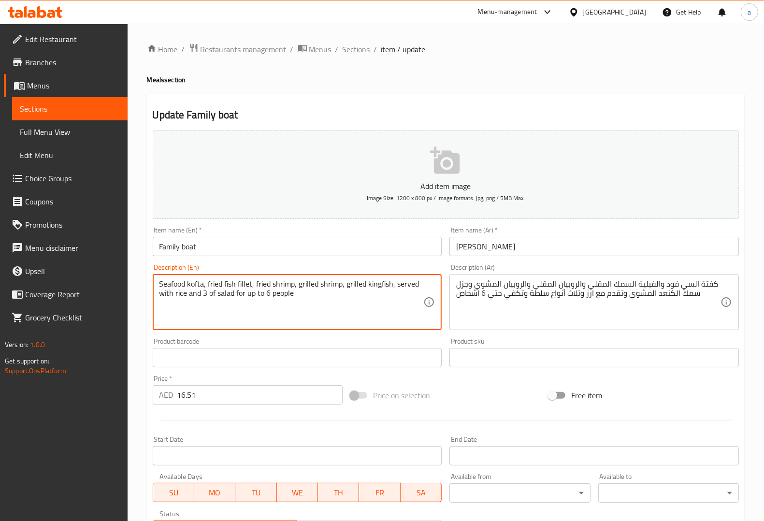
click at [167, 285] on textarea "Seafood kofta, fried fish fillet, fried shrimp, grilled shrimp, grilled kingfis…" at bounding box center [291, 302] width 264 height 46
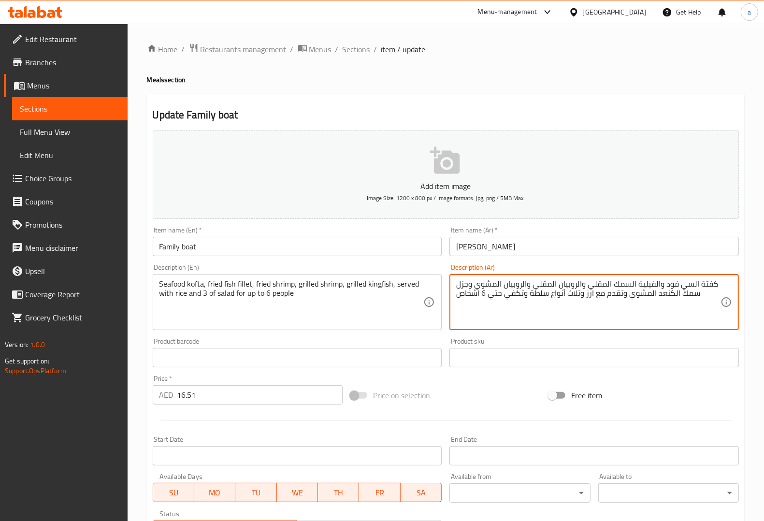
drag, startPoint x: 662, startPoint y: 281, endPoint x: 699, endPoint y: 288, distance: 36.8
paste textarea "مأكولات بحرية"
click at [689, 285] on textarea "كفتةمأكولات بحرية والفيلية السمك المقلي والروبيان المقلي والروبيان المشوي وجزل …" at bounding box center [588, 302] width 264 height 46
click at [690, 266] on div "Description (Ar) كفتة مأكولات بحرية والفيلية السمك المقلي والروبيان المقلي والر…" at bounding box center [593, 297] width 289 height 66
click at [633, 284] on textarea "كفتة مأكولات بحرية والفيليه السمك المقلي والروبيان المقلي والروبيان المشوي وجزل…" at bounding box center [588, 302] width 264 height 46
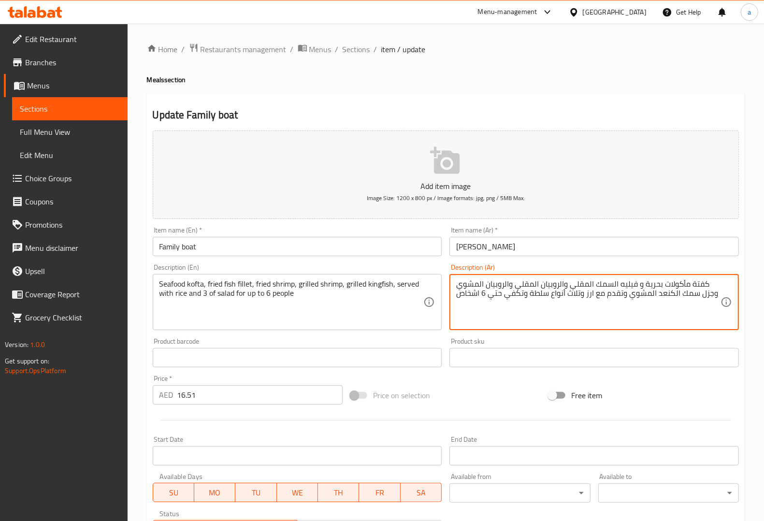
click at [666, 269] on div "Description (Ar) كفتة مأكولات بحرية و فيليه السمك المقلي والروبيان المقلي والرو…" at bounding box center [593, 297] width 289 height 66
click at [705, 295] on textarea "كفتة مأكولات بحرية و فيليه السمك المقلي والروبيان المقلي والروبيان المشوي وجزل …" at bounding box center [588, 302] width 264 height 46
click at [704, 291] on textarea "كفتة مأكولات بحرية و فيليه السمك المقلي والروبيان المقلي والروبيان المشوي وجزل …" at bounding box center [588, 302] width 264 height 46
click at [706, 291] on textarea "كفتة مأكولات بحرية و فيليه السمك المقلي والروبيان المقلي والروبيان المشوي وجزل …" at bounding box center [588, 302] width 264 height 46
drag, startPoint x: 699, startPoint y: 292, endPoint x: 709, endPoint y: 297, distance: 11.7
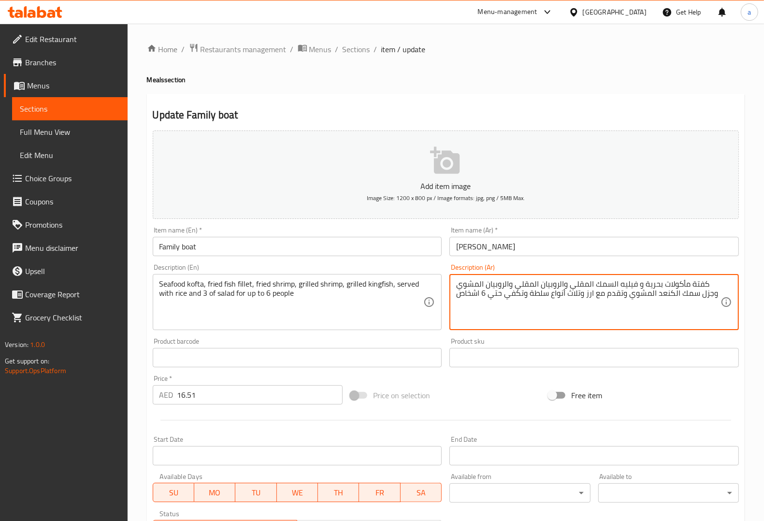
click at [709, 297] on textarea "كفتة مأكولات بحرية و فيليه السمك المقلي والروبيان المقلي والروبيان المشوي وجزل …" at bounding box center [588, 302] width 264 height 46
click at [697, 307] on textarea "كفتة مأكولات بحرية و فيليه السمك المقلي والروبيان المقلي والروبيان المشوي و سمك…" at bounding box center [588, 302] width 264 height 46
type textarea "كفتة مأكولات بحرية و فيليه السمك المقلي والروبيان المقلي والروبيان المشوي و سمك…"
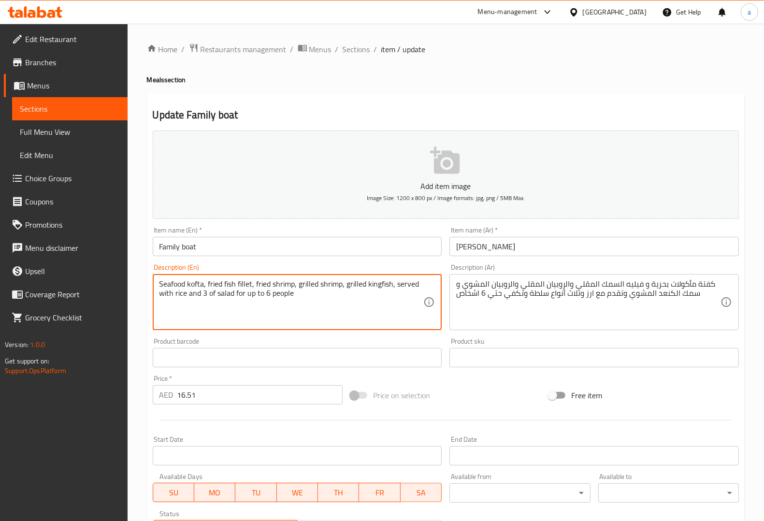
click at [377, 279] on textarea "Seafood kofta, fried fish fillet, fried shrimp, grilled shrimp, grilled kingfis…" at bounding box center [291, 302] width 264 height 46
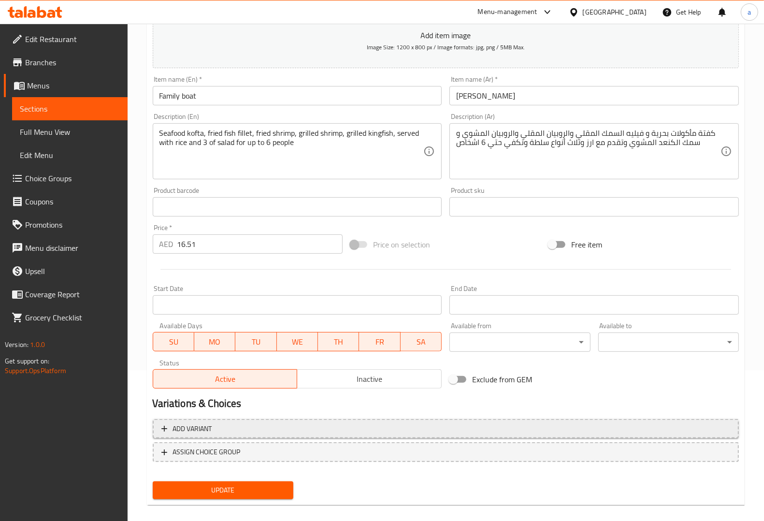
scroll to position [160, 0]
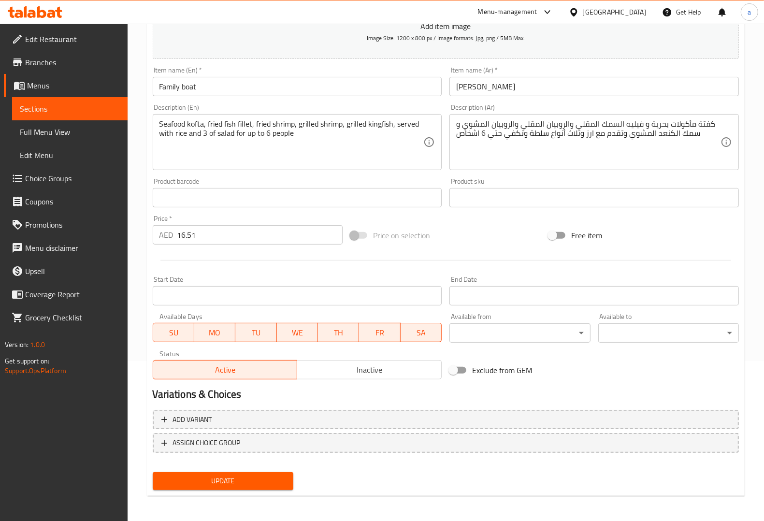
click at [235, 475] on span "Update" at bounding box center [222, 481] width 125 height 12
click at [271, 81] on input "Family boat" at bounding box center [297, 86] width 289 height 19
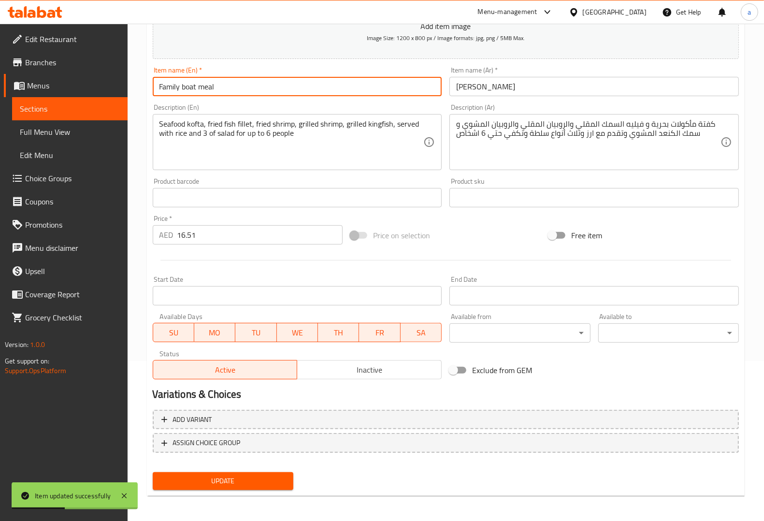
type input "Family boat meal"
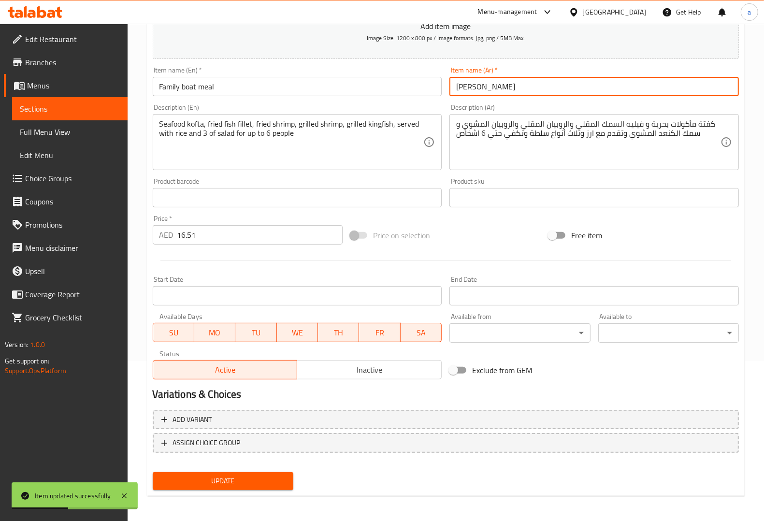
click at [522, 84] on input "[PERSON_NAME]" at bounding box center [593, 86] width 289 height 19
type input "فاميلي بوت وجبة"
click at [255, 488] on button "Update" at bounding box center [223, 481] width 141 height 18
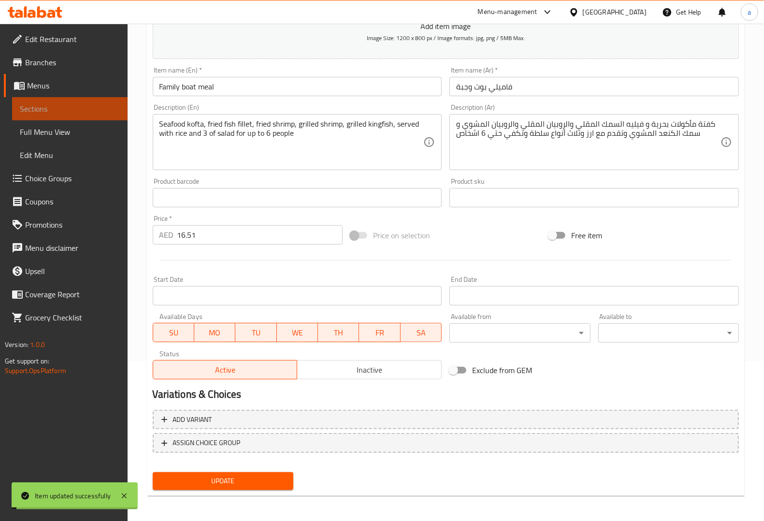
click at [86, 110] on span "Sections" at bounding box center [70, 109] width 100 height 12
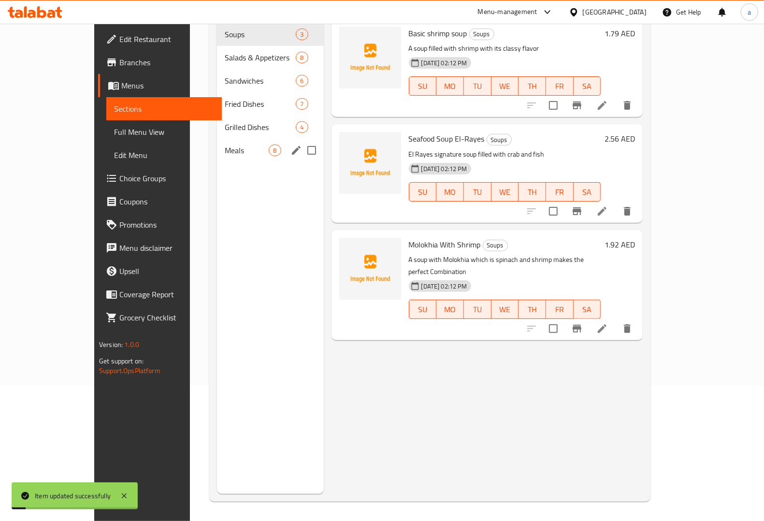
click at [217, 139] on div "Meals 8" at bounding box center [270, 150] width 106 height 23
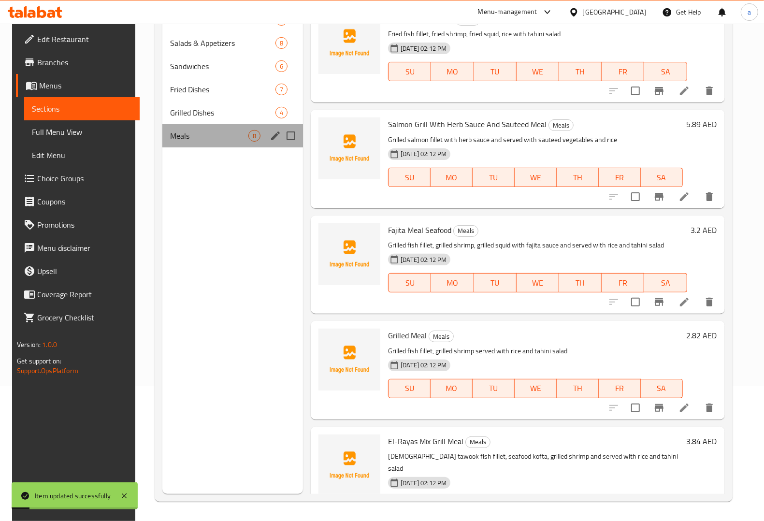
click at [195, 127] on div "Meals 8" at bounding box center [232, 135] width 141 height 23
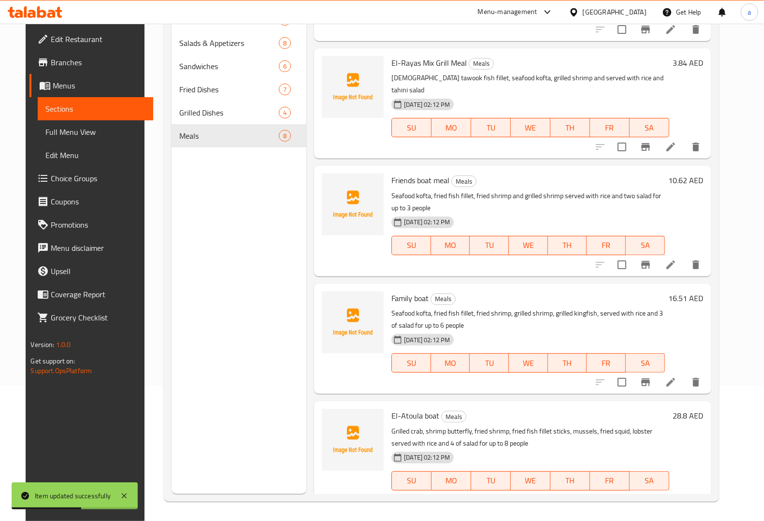
scroll to position [383, 0]
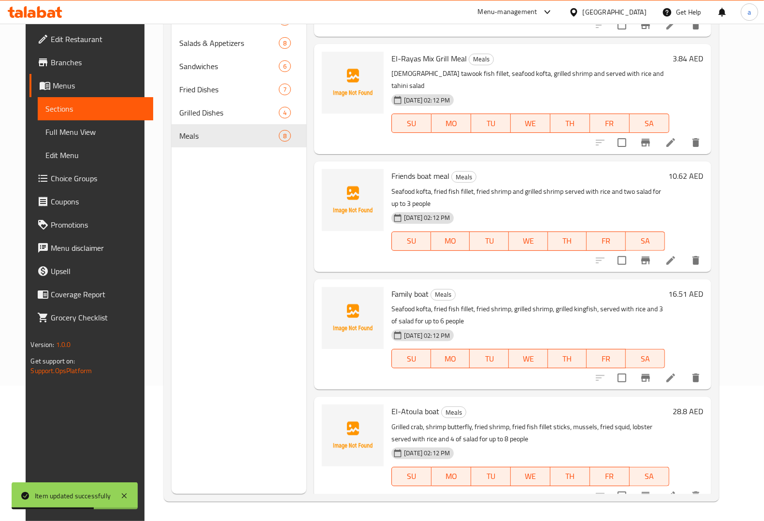
click at [676, 490] on icon at bounding box center [671, 496] width 12 height 12
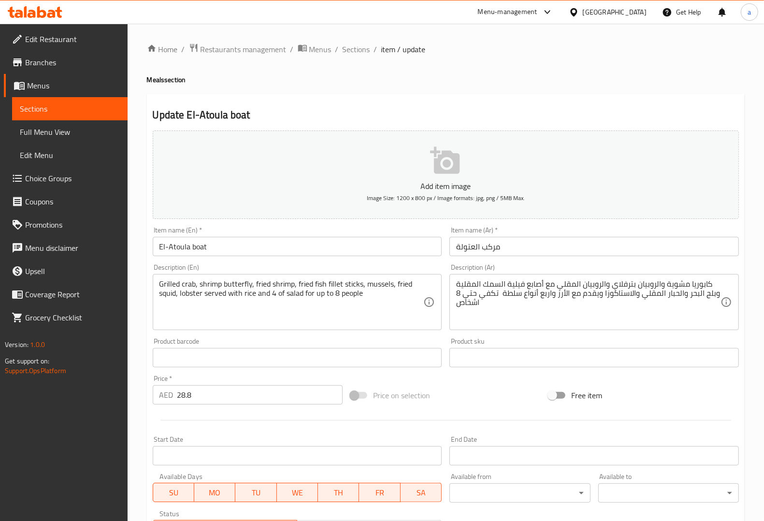
click at [481, 248] on input "مركب العتولة" at bounding box center [593, 246] width 289 height 19
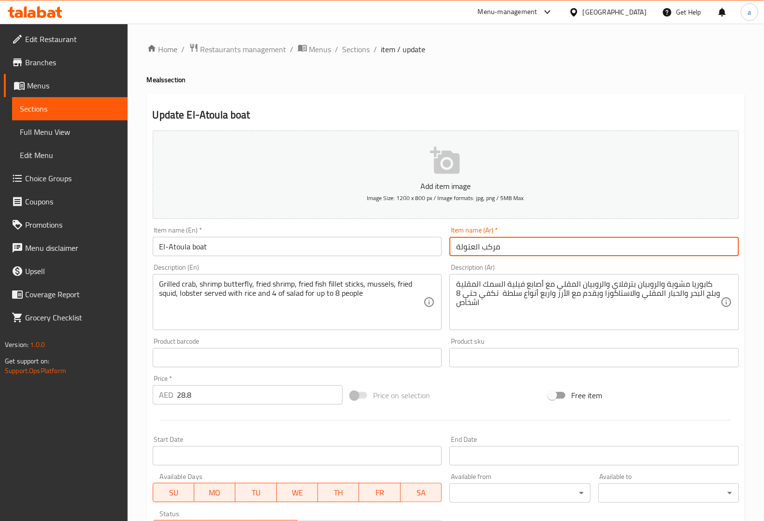
click at [481, 248] on input "مركب العتولة" at bounding box center [593, 246] width 289 height 19
click at [495, 247] on input "مركب العتولة" at bounding box center [593, 246] width 289 height 19
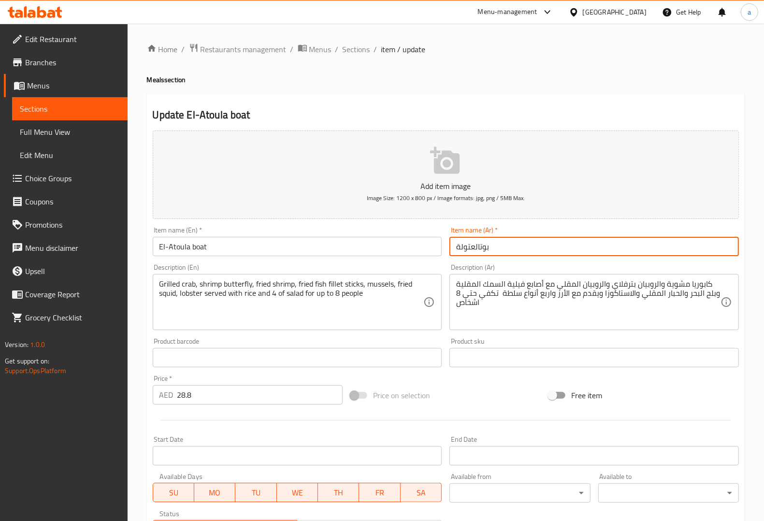
type input "بوت العتولة"
click at [495, 247] on input "بوت العتولة" at bounding box center [593, 246] width 289 height 19
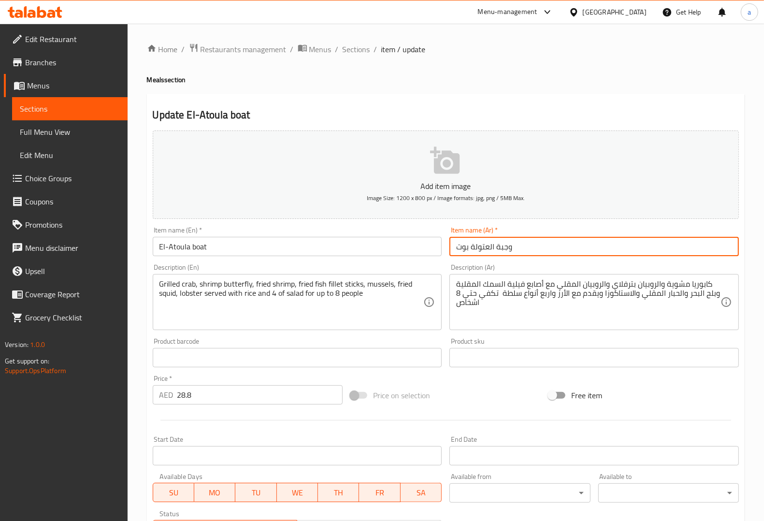
type input "وجبة العتولة بوت"
click at [520, 258] on div "Item name (Ar)   * وجبة العتولة بوت Item name (Ar) *" at bounding box center [594, 241] width 297 height 37
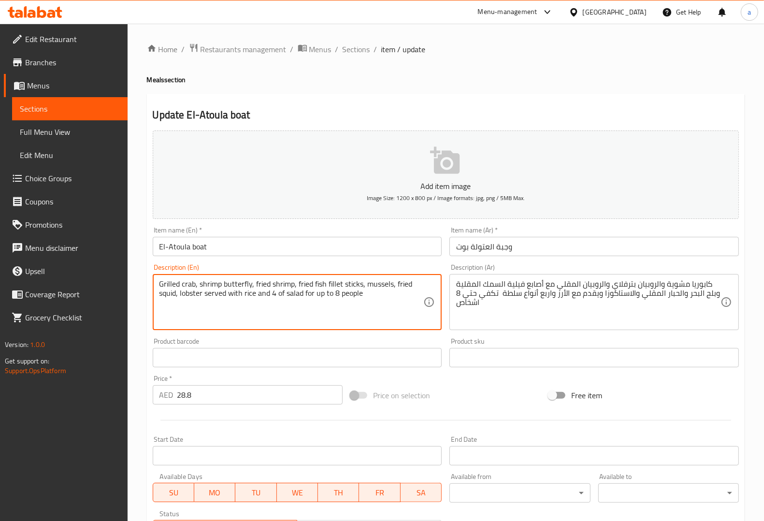
click at [187, 283] on textarea "Grilled crab, shrimp butterfly, fried shrimp, fried fish fillet sticks, mussels…" at bounding box center [291, 302] width 264 height 46
click at [235, 279] on textarea "Grilled crab, shrimp butterfly, fried shrimp, fried fish fillet sticks, mussels…" at bounding box center [291, 302] width 264 height 46
click at [363, 262] on div "Description (En) Grilled crab, shrimp butterfly, fried shrimp, fried fish fille…" at bounding box center [297, 297] width 297 height 74
click at [355, 284] on textarea "Grilled crab, shrimp butterfly, fried shrimp, fried fish fillet sticks, mussels…" at bounding box center [291, 302] width 264 height 46
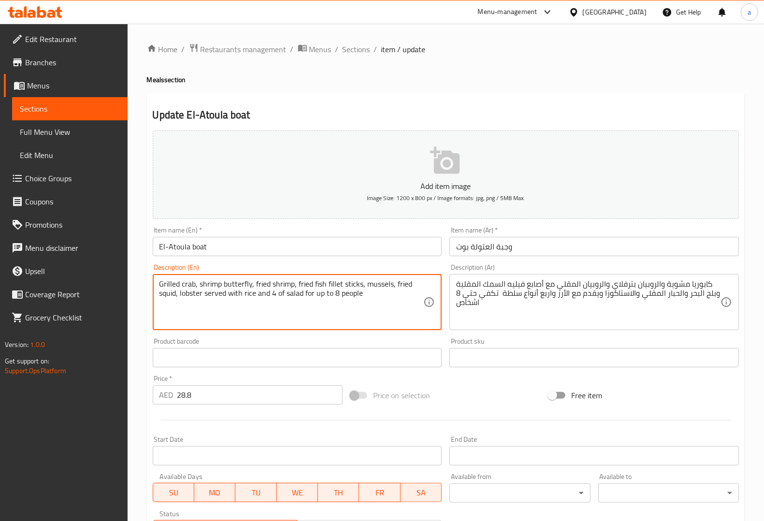
click at [387, 281] on textarea "Grilled crab, shrimp butterfly, fried shrimp, fried fish fillet sticks, mussels…" at bounding box center [291, 302] width 264 height 46
click at [196, 297] on textarea "Grilled crab, shrimp butterfly, fried shrimp, fried fish fillet sticks, mussels…" at bounding box center [291, 302] width 264 height 46
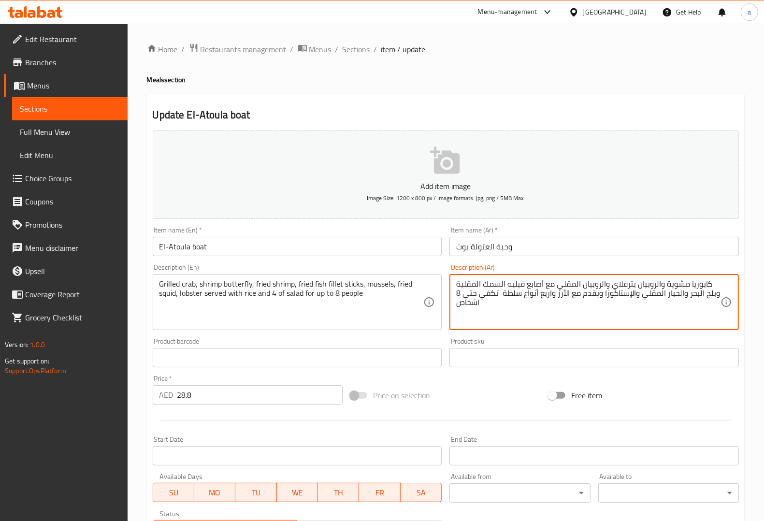
type textarea "كابوريا مشوية والروبيان بترفلاي والروبيان المقلي مع أصابع فيليه السمك المقلية و…"
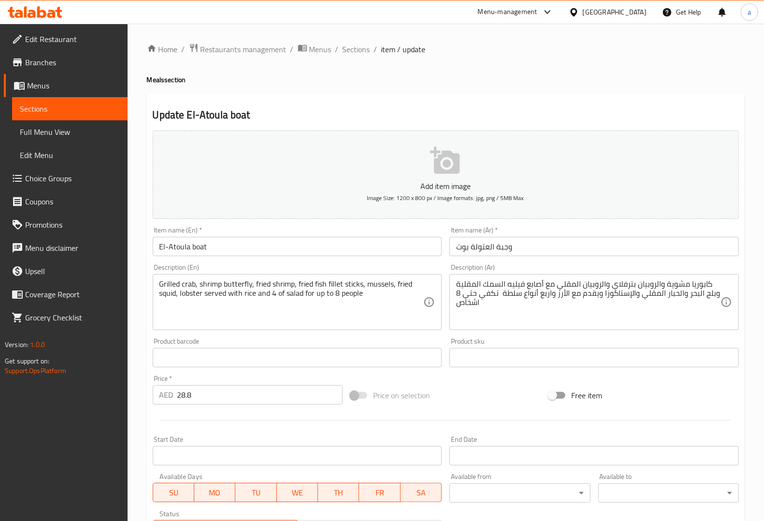
click at [586, 332] on div "Description (Ar) كابوريا مشوية والروبيان بترفلاي والروبيان المقلي مع أصابع فيلي…" at bounding box center [594, 297] width 297 height 74
click at [572, 339] on div "Product sku Product sku" at bounding box center [593, 352] width 289 height 29
click at [356, 255] on input "El-Atoula boat" at bounding box center [297, 246] width 289 height 19
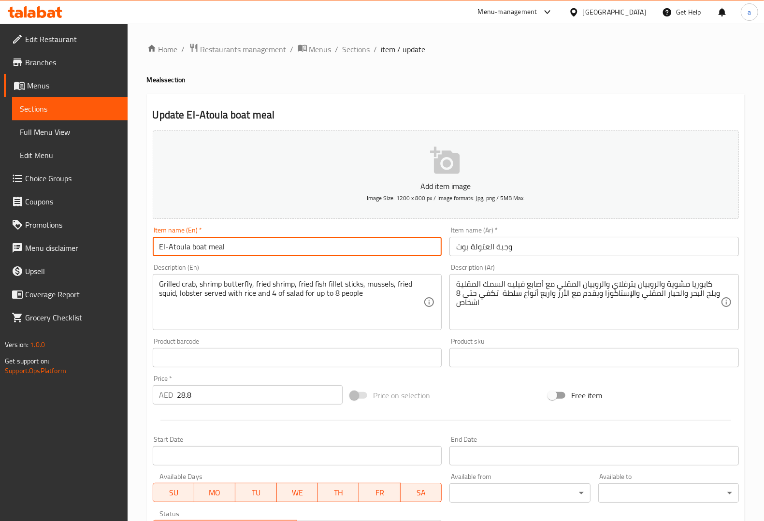
type input "El-Atoula boat meal"
click at [535, 245] on input "وجبة العتولة بوت" at bounding box center [593, 246] width 289 height 19
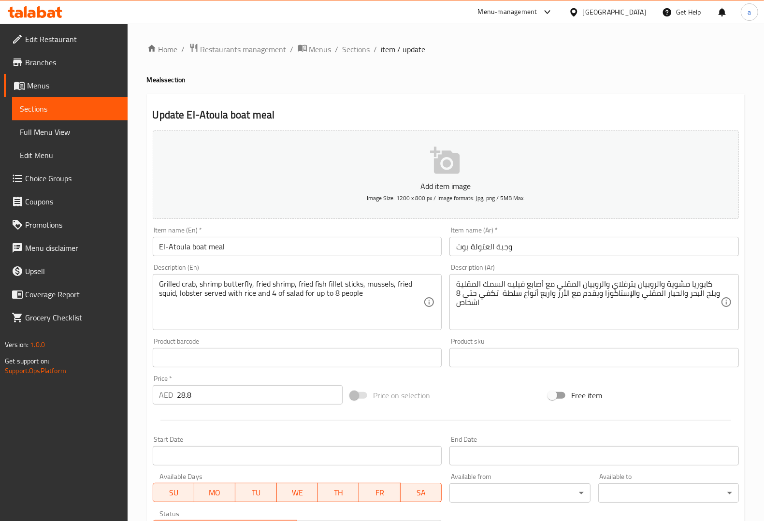
click at [429, 345] on div "Product barcode Product barcode" at bounding box center [297, 352] width 289 height 29
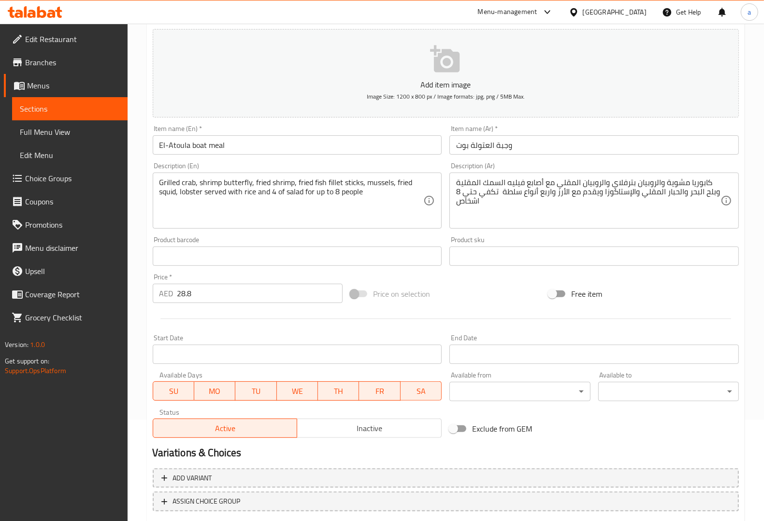
scroll to position [160, 0]
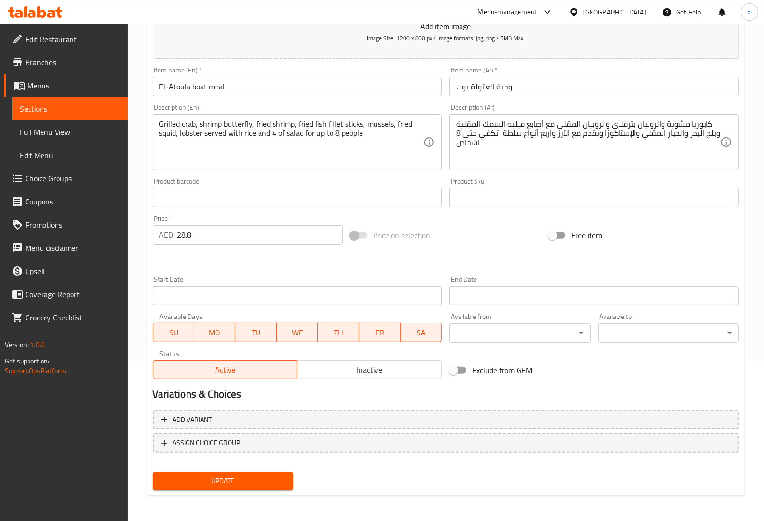
click at [236, 472] on button "Update" at bounding box center [223, 481] width 141 height 18
click at [81, 112] on span "Sections" at bounding box center [70, 109] width 100 height 12
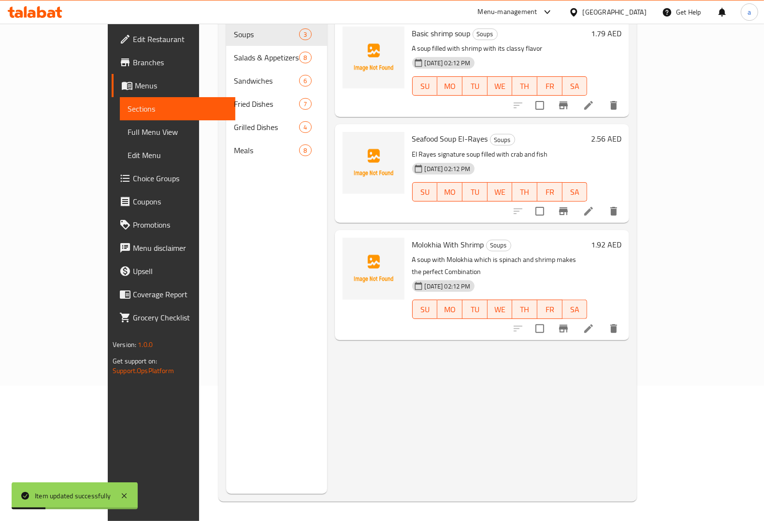
scroll to position [136, 0]
click at [226, 144] on div "Meals 8" at bounding box center [276, 150] width 101 height 23
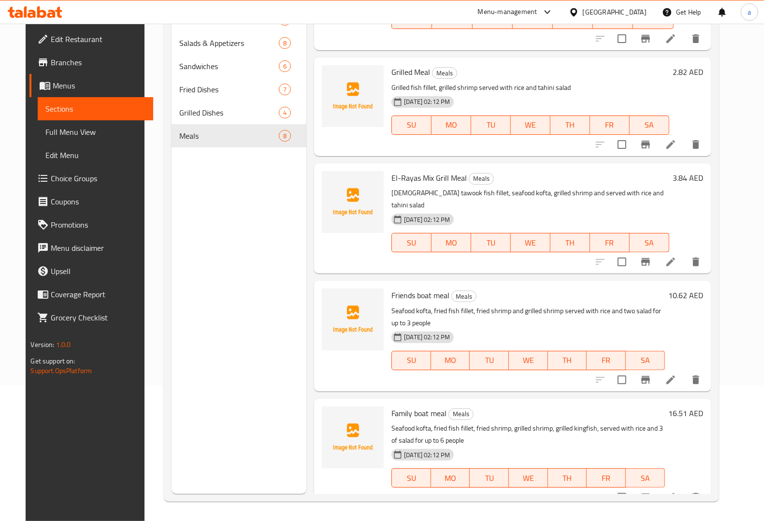
scroll to position [262, 0]
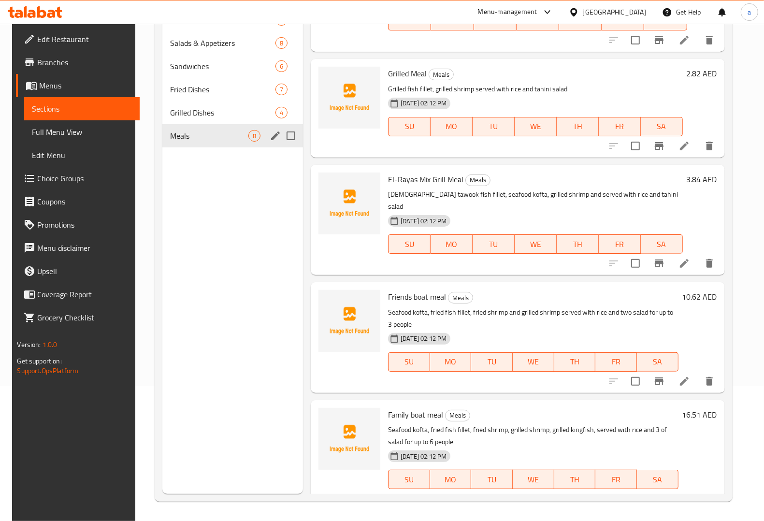
click at [218, 117] on div "Grilled Dishes 4" at bounding box center [232, 112] width 141 height 23
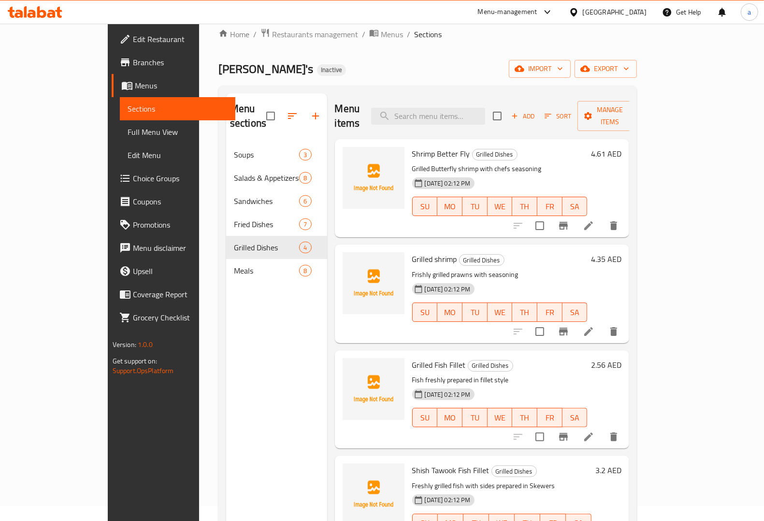
scroll to position [75, 0]
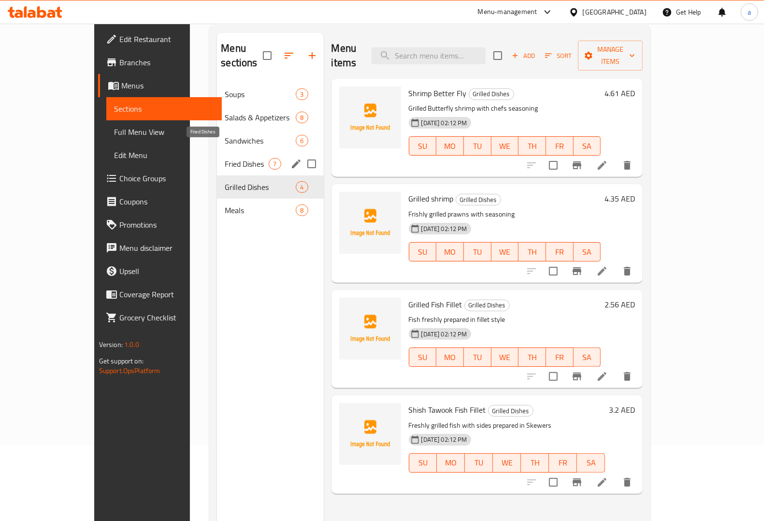
click at [225, 158] on span "Fried Dishes" at bounding box center [247, 164] width 44 height 12
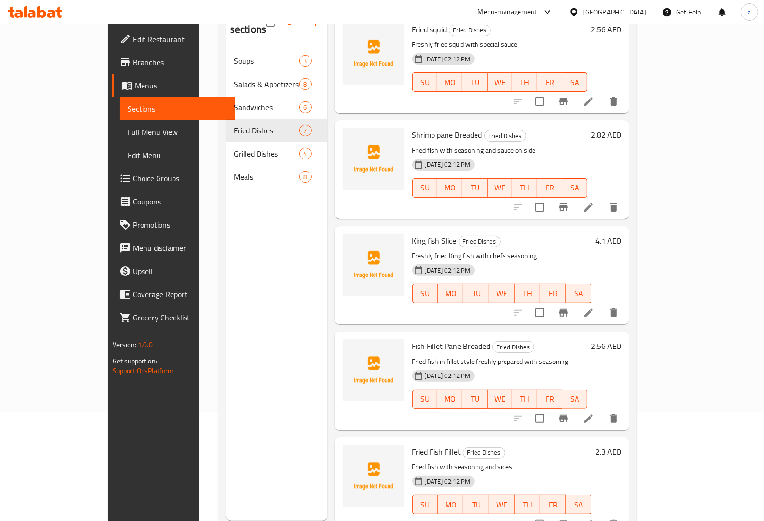
scroll to position [136, 0]
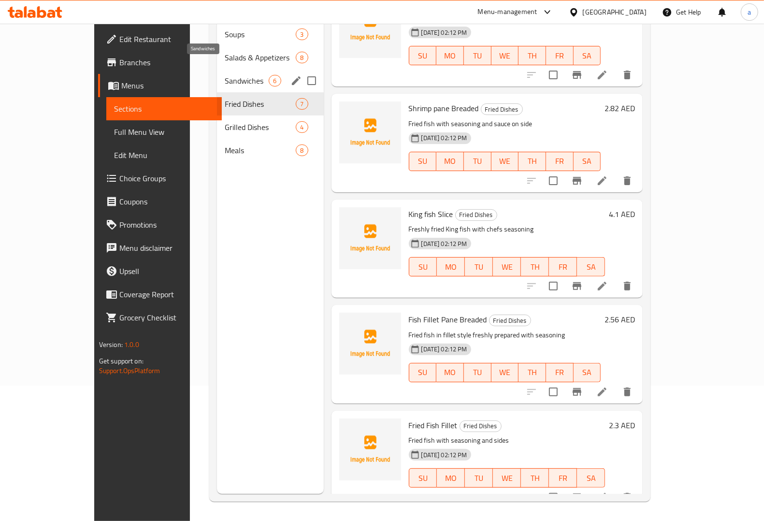
click at [225, 75] on span "Sandwiches" at bounding box center [247, 81] width 44 height 12
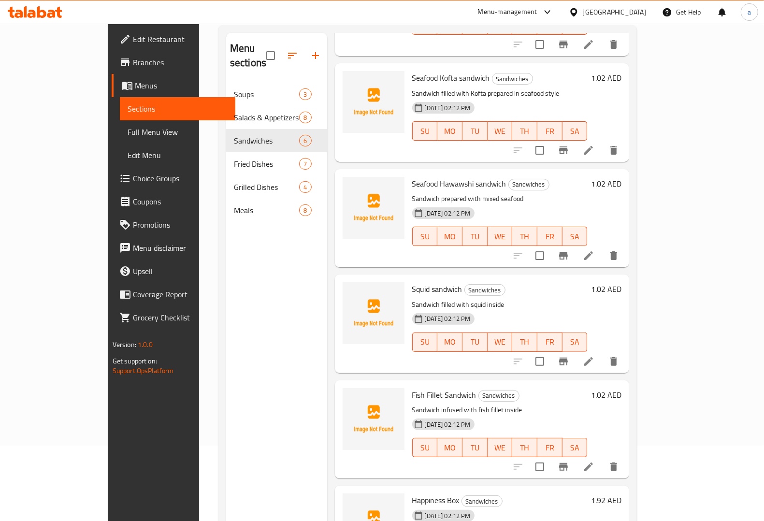
scroll to position [121, 0]
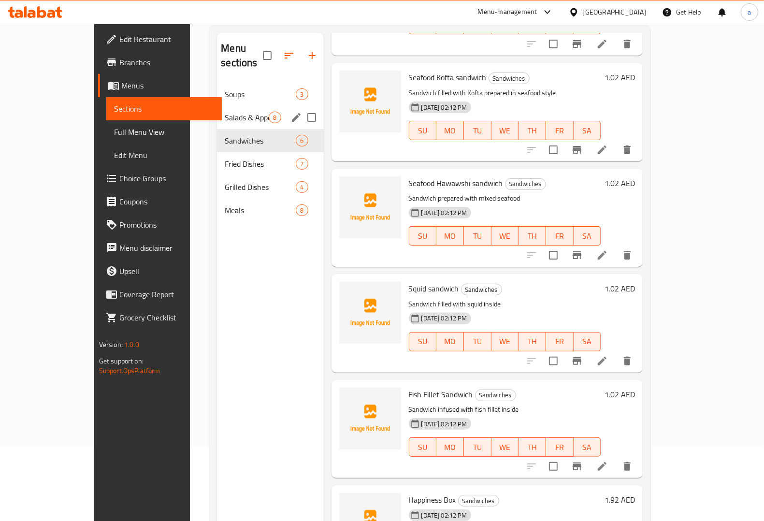
click at [225, 112] on span "Salads & Appetizers" at bounding box center [247, 118] width 44 height 12
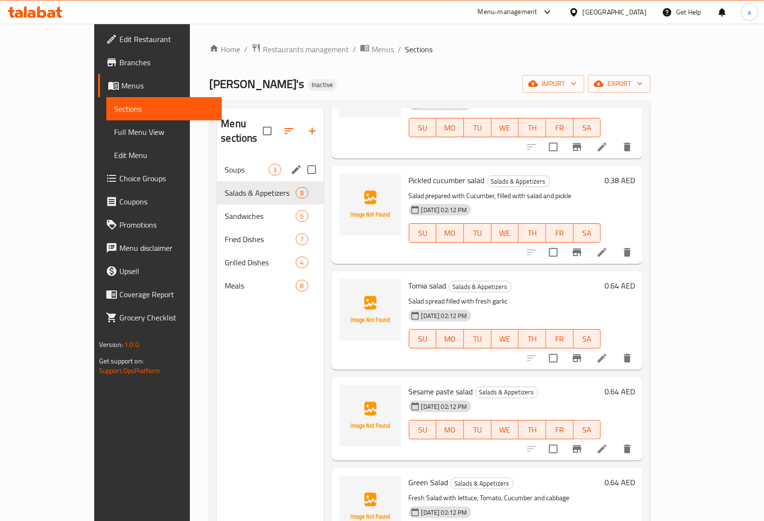
click at [225, 164] on span "Soups" at bounding box center [247, 170] width 44 height 12
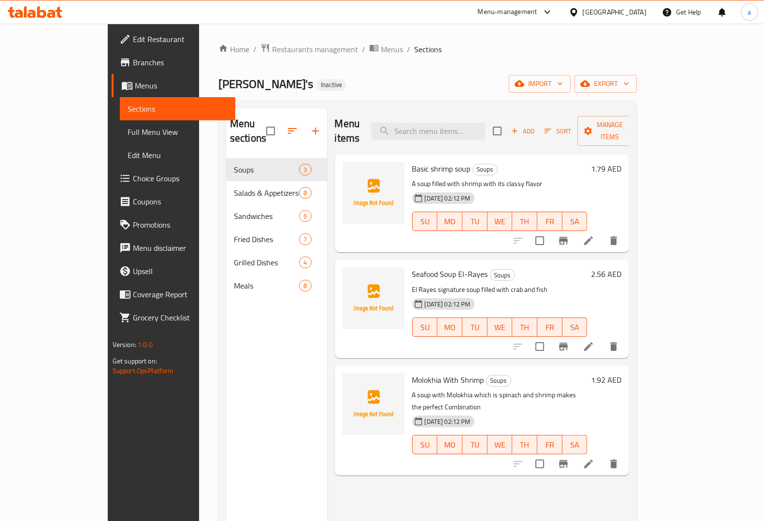
click at [226, 364] on div "Menu sections Soups 3 Salads & Appetizers 8 Sandwiches 6 Fried Dishes 7 Grilled…" at bounding box center [276, 368] width 101 height 521
click at [226, 367] on div "Menu sections Soups 3 Salads & Appetizers 8 Sandwiches 6 Fried Dishes 7 Grilled…" at bounding box center [276, 368] width 101 height 521
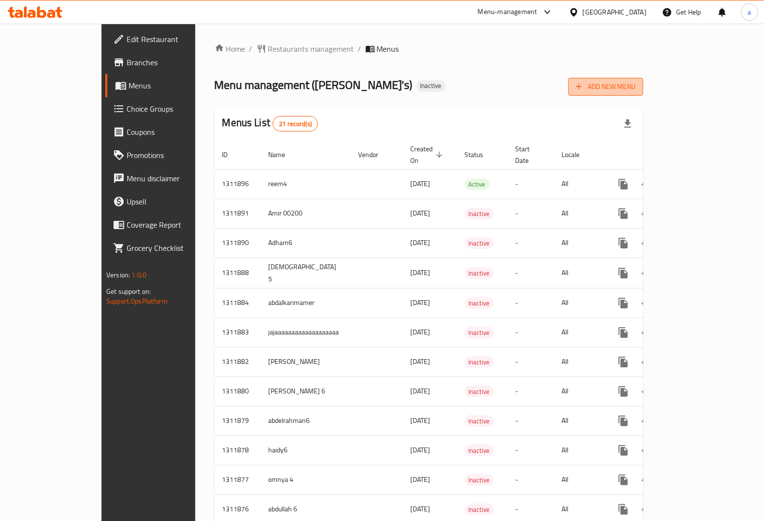
click at [584, 85] on icon "button" at bounding box center [579, 87] width 10 height 10
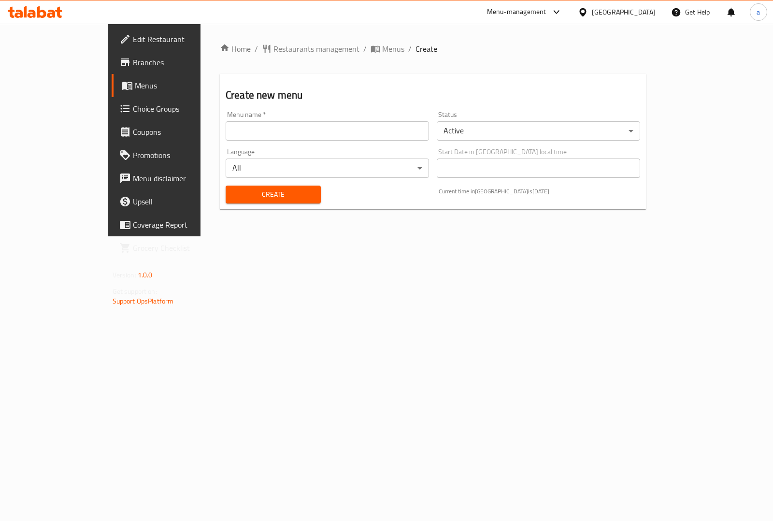
click at [339, 121] on input "text" at bounding box center [327, 130] width 203 height 19
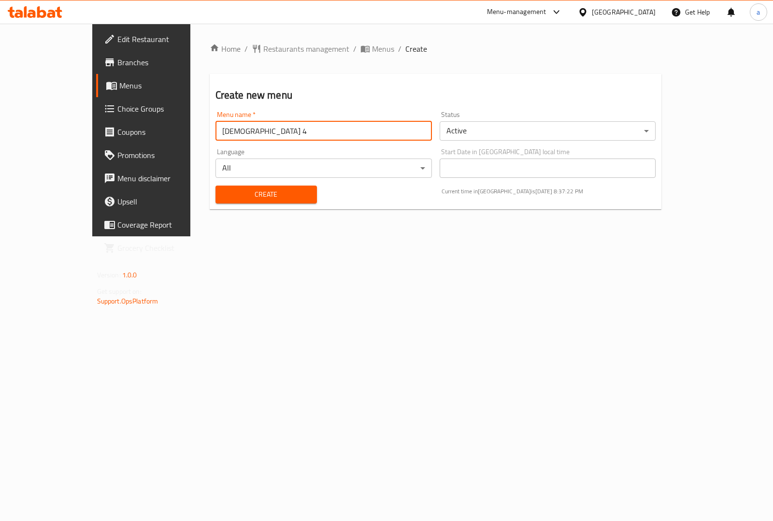
click at [304, 124] on input "[DEMOGRAPHIC_DATA] 4" at bounding box center [324, 130] width 216 height 19
drag, startPoint x: 251, startPoint y: 120, endPoint x: 204, endPoint y: 125, distance: 47.6
click at [216, 125] on input "[DEMOGRAPHIC_DATA] 4" at bounding box center [324, 130] width 216 height 19
click at [216, 128] on input "[DEMOGRAPHIC_DATA] 4" at bounding box center [324, 130] width 216 height 19
click at [216, 129] on input "[DEMOGRAPHIC_DATA] 4" at bounding box center [324, 130] width 216 height 19
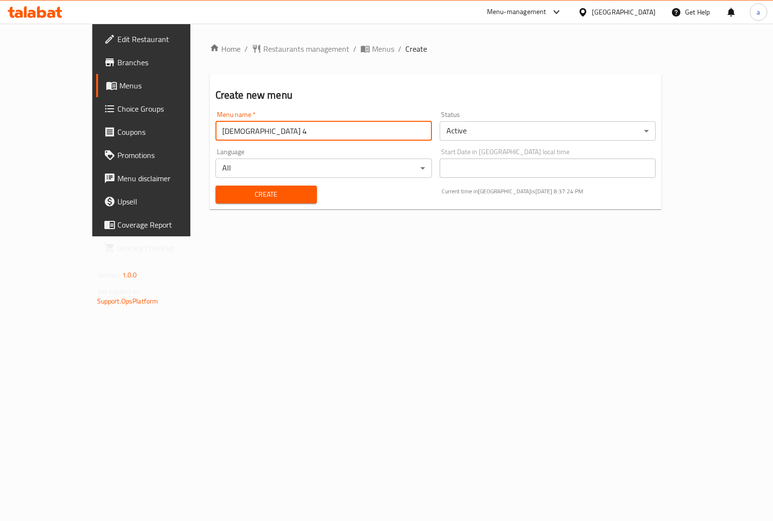
click at [216, 130] on input "[DEMOGRAPHIC_DATA] 4" at bounding box center [324, 130] width 216 height 19
type input "[DEMOGRAPHIC_DATA] 6"
click at [284, 236] on div "Home / Restaurants management / Menus / Create Create new menu Menu name   * Ad…" at bounding box center [435, 130] width 491 height 213
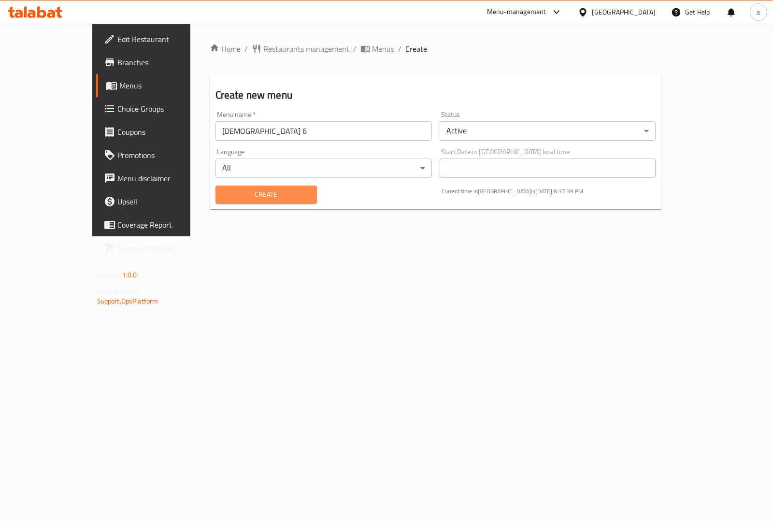
click at [269, 199] on span "Create" at bounding box center [266, 194] width 86 height 12
click at [119, 80] on span "Menus" at bounding box center [166, 86] width 94 height 12
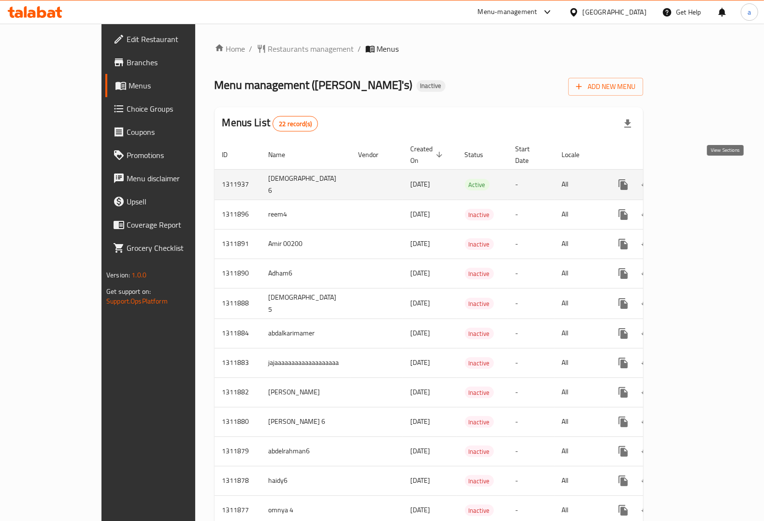
click at [697, 180] on icon "enhanced table" at bounding box center [693, 184] width 9 height 9
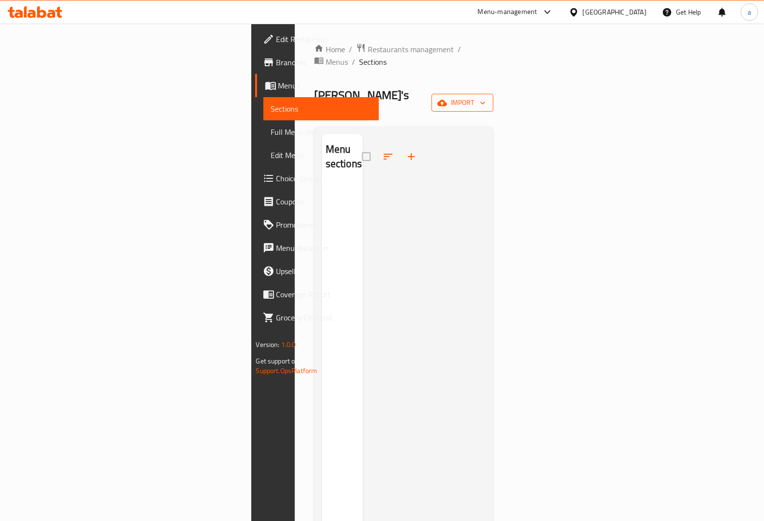
click at [486, 97] on span "import" at bounding box center [462, 103] width 46 height 12
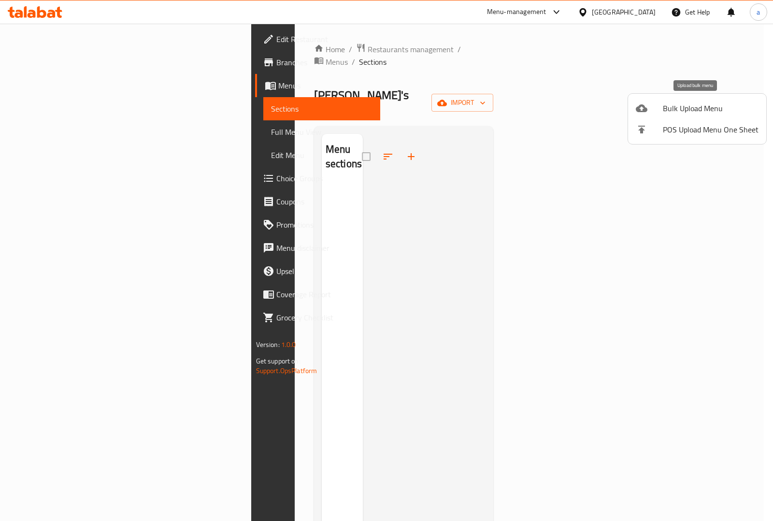
click at [717, 107] on span "Bulk Upload Menu" at bounding box center [711, 108] width 96 height 12
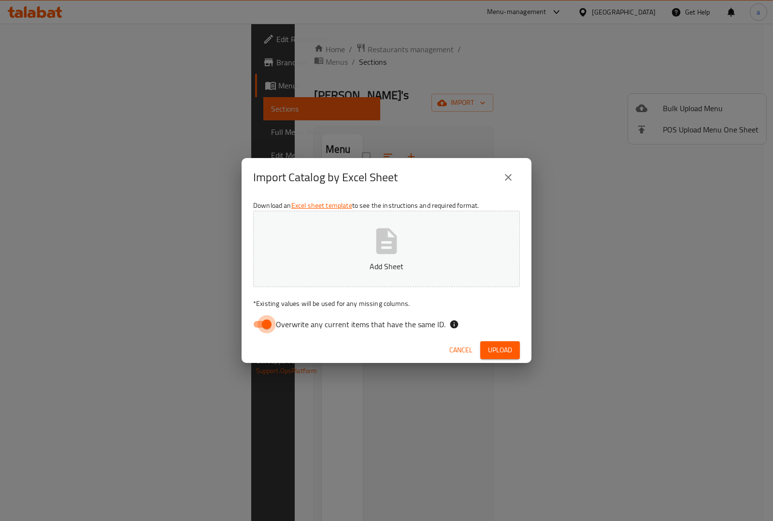
click at [273, 321] on input "Overwrite any current items that have the same ID." at bounding box center [266, 324] width 55 height 18
checkbox input "false"
click at [504, 351] on span "Upload" at bounding box center [500, 350] width 24 height 12
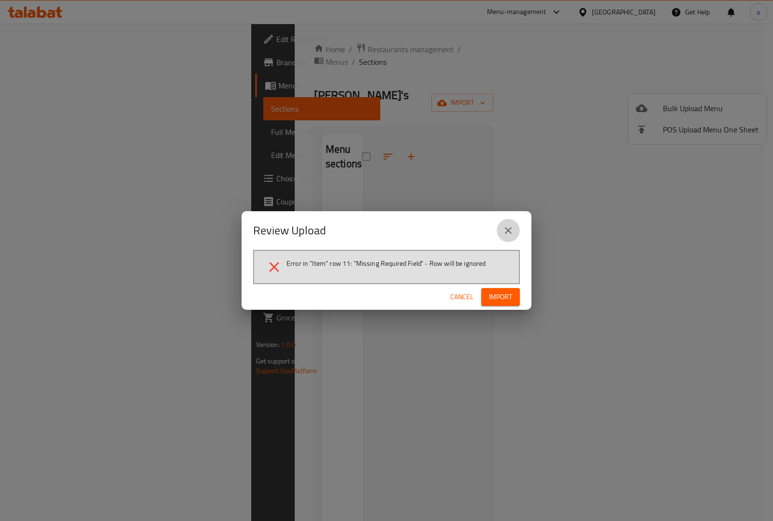
click at [514, 236] on icon "close" at bounding box center [509, 231] width 12 height 12
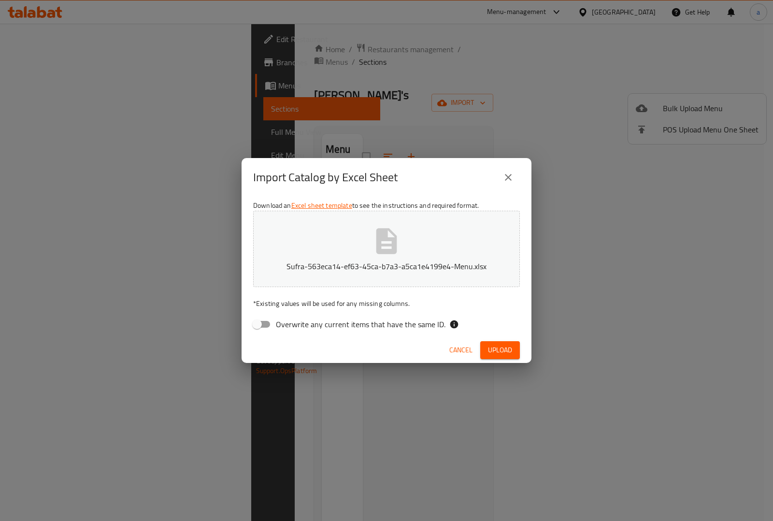
click at [494, 346] on span "Upload" at bounding box center [500, 350] width 24 height 12
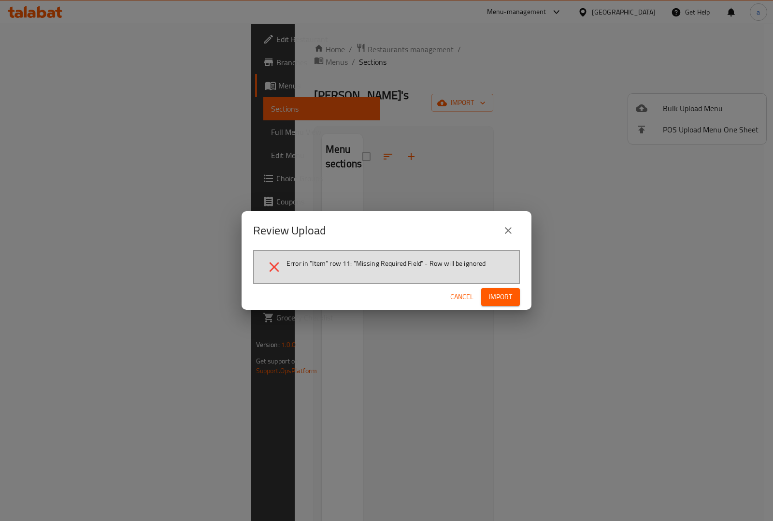
click at [513, 295] on button "Import" at bounding box center [500, 297] width 39 height 18
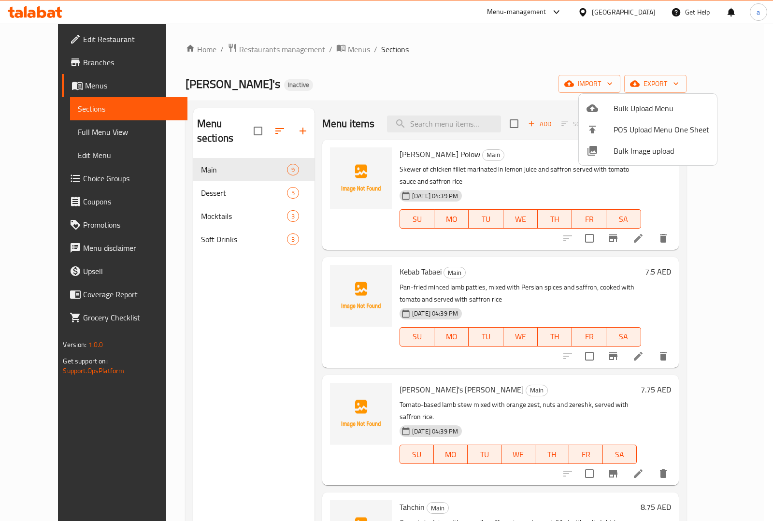
click at [249, 276] on div at bounding box center [386, 260] width 773 height 521
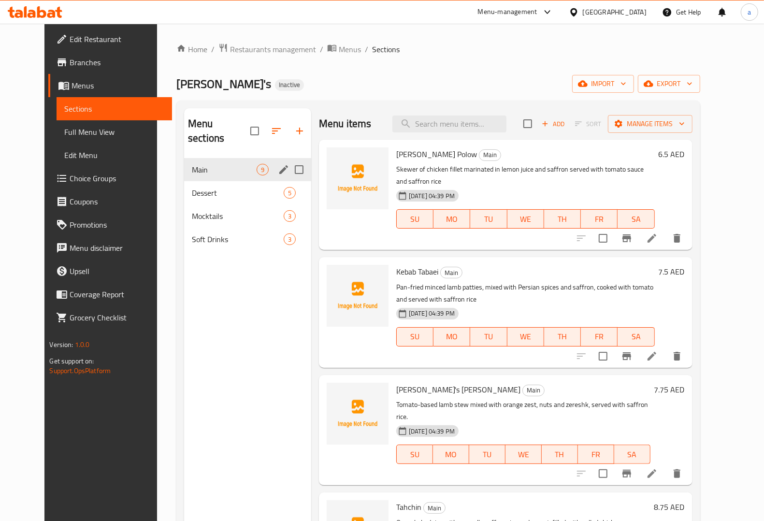
click at [216, 164] on span "Main" at bounding box center [224, 170] width 65 height 12
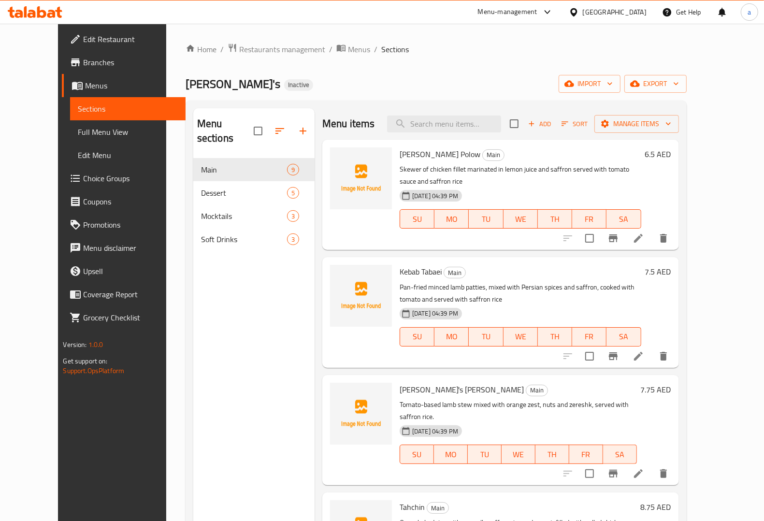
click at [644, 232] on icon at bounding box center [639, 238] width 12 height 12
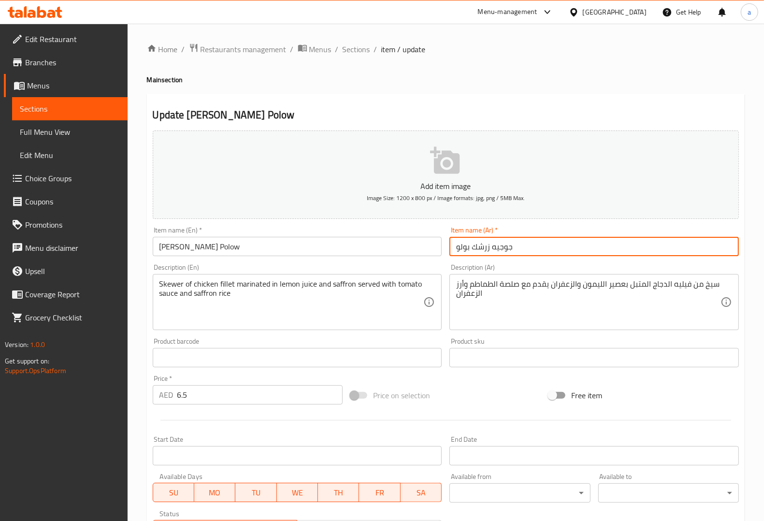
click at [485, 248] on input "جوجيه زرشك بولو" at bounding box center [593, 246] width 289 height 19
click at [489, 248] on input "جوجيه زرشك بولو" at bounding box center [593, 246] width 289 height 19
click at [486, 247] on input "جوجيه زرشك بولو" at bounding box center [593, 246] width 289 height 19
type input "[PERSON_NAME]"
click at [537, 262] on div "Description (Ar) سيخ من فيليه الدجاج المتبل بعصير الليمون والزعفران يقدم مع صلص…" at bounding box center [594, 297] width 297 height 74
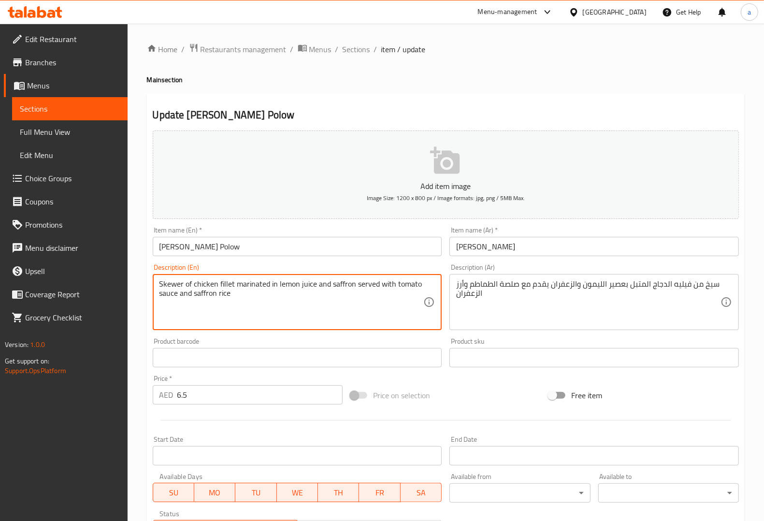
click at [175, 286] on textarea "Skewer of chicken fillet marinated in lemon juice and saffron served with tomat…" at bounding box center [291, 302] width 264 height 46
click at [255, 289] on textarea "Skewer of chicken fillet marinated in lemon juice and saffron served with tomat…" at bounding box center [291, 302] width 264 height 46
click at [342, 283] on textarea "Skewer of chicken fillet marinated in lemon juice and saffron served with tomat…" at bounding box center [291, 302] width 264 height 46
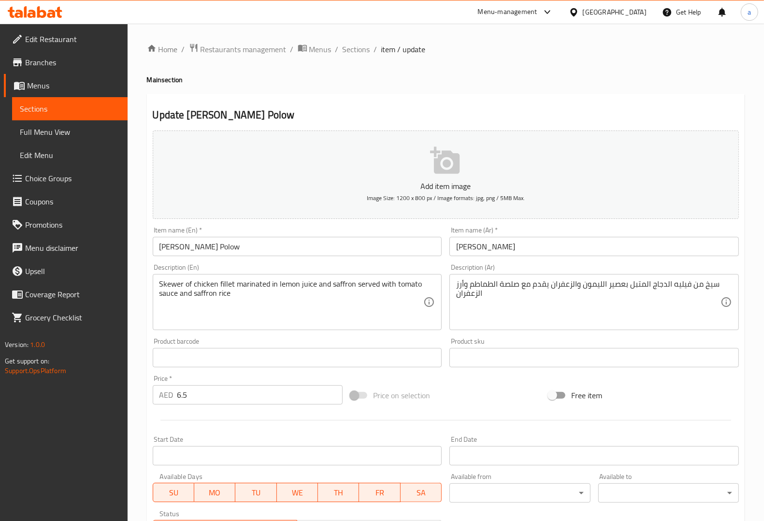
click at [173, 293] on textarea "Skewer of chicken fillet marinated in lemon juice and saffron served with tomat…" at bounding box center [291, 302] width 264 height 46
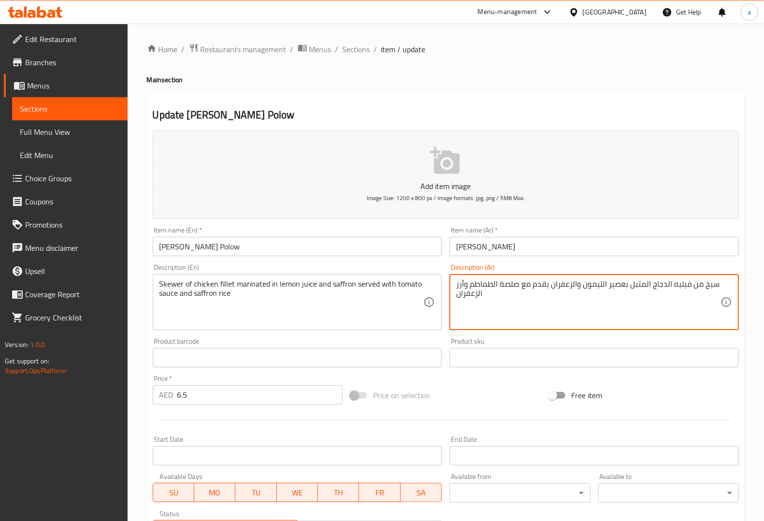
click at [509, 286] on textarea "سيخ من فيليه الدجاج المتبل بعصير الليمون والزعفران يقدم مع صلصة الطماطم وأرز ال…" at bounding box center [588, 302] width 264 height 46
paste textarea "ص"
type textarea "سيخ من فيليه الدجاج المتبل بعصير الليمون والزعفران يقدم مع صوص الطماطم وأرز الز…"
click at [558, 273] on div "Description (Ar) سيخ من فيليه الدجاج المتبل بعصير الليمون والزعفران يقدم مع صوص…" at bounding box center [593, 297] width 289 height 66
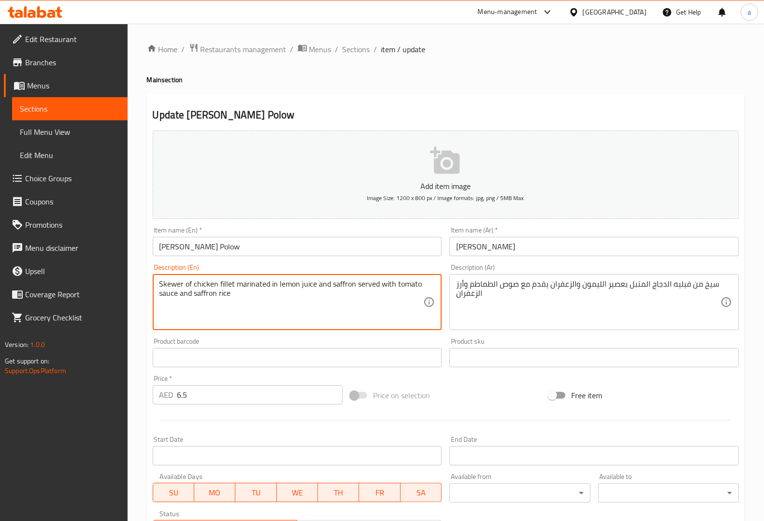
click at [200, 295] on textarea "Skewer of chicken fillet marinated in lemon juice and saffron served with tomat…" at bounding box center [291, 302] width 264 height 46
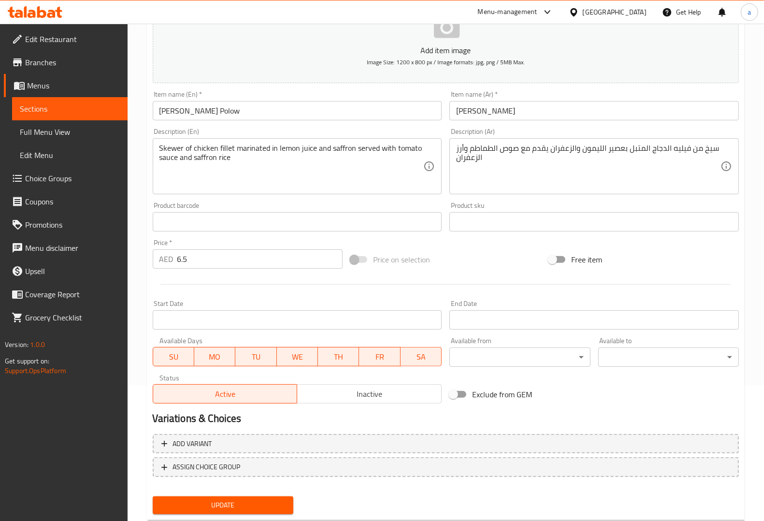
scroll to position [160, 0]
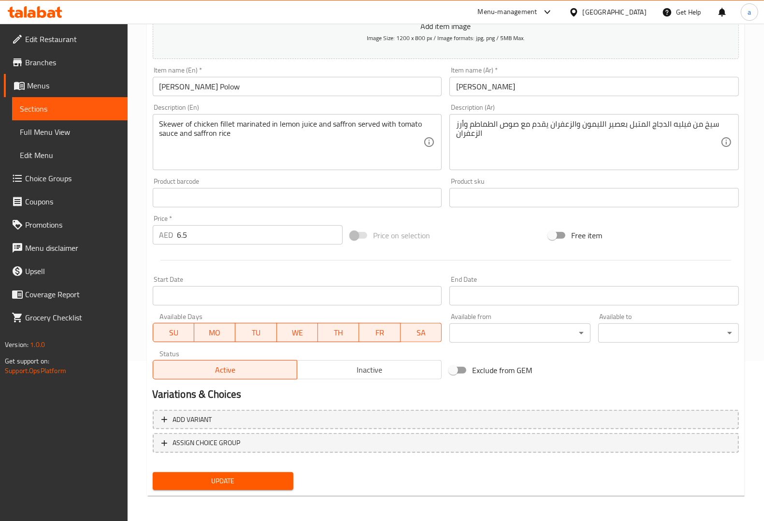
click at [259, 481] on span "Update" at bounding box center [222, 481] width 125 height 12
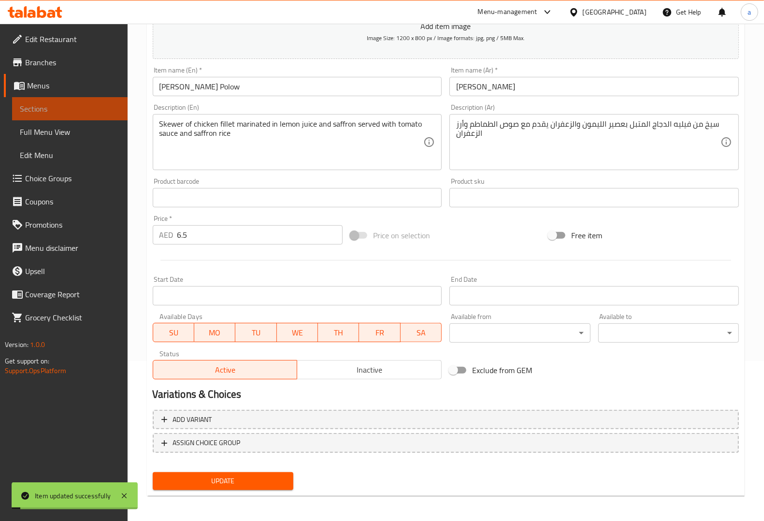
click at [110, 107] on span "Sections" at bounding box center [70, 109] width 100 height 12
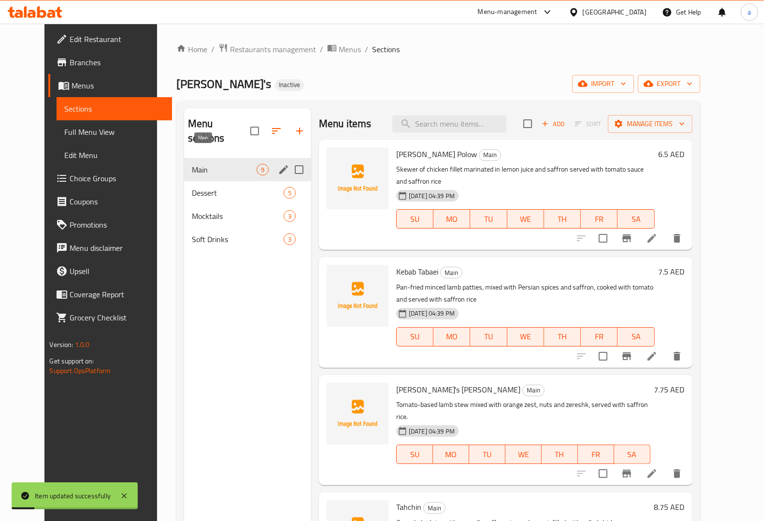
click at [211, 164] on span "Main" at bounding box center [224, 170] width 65 height 12
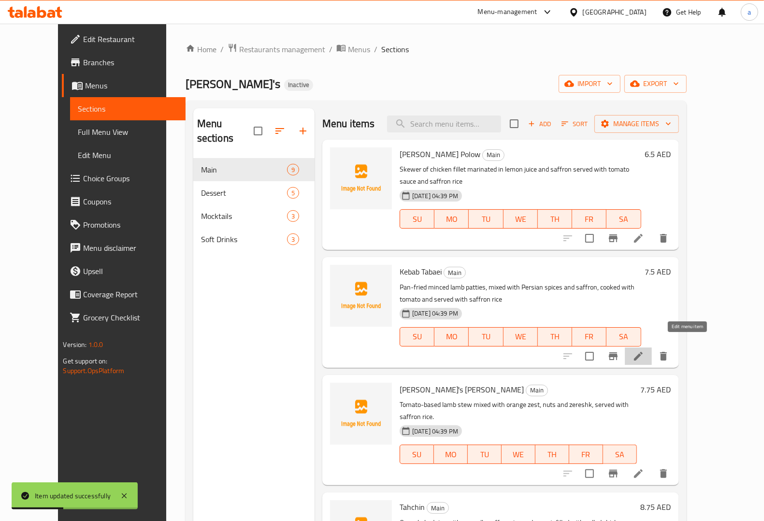
click at [644, 350] on icon at bounding box center [639, 356] width 12 height 12
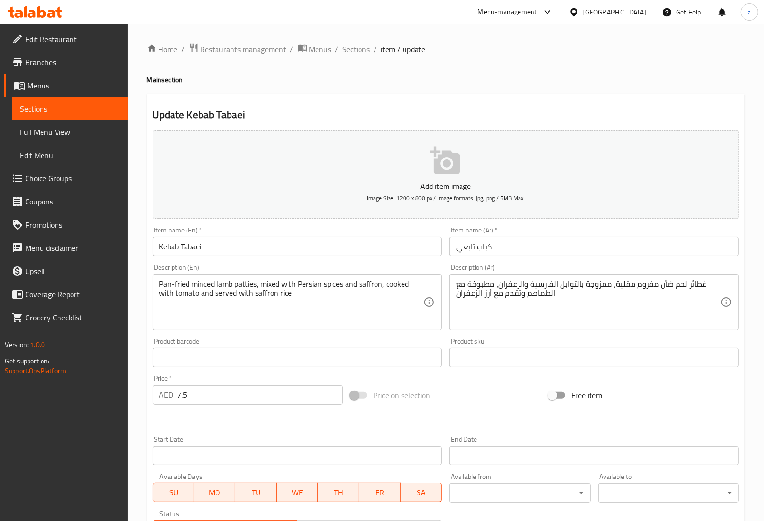
click at [172, 246] on input "Kebab Tabaei" at bounding box center [297, 246] width 289 height 19
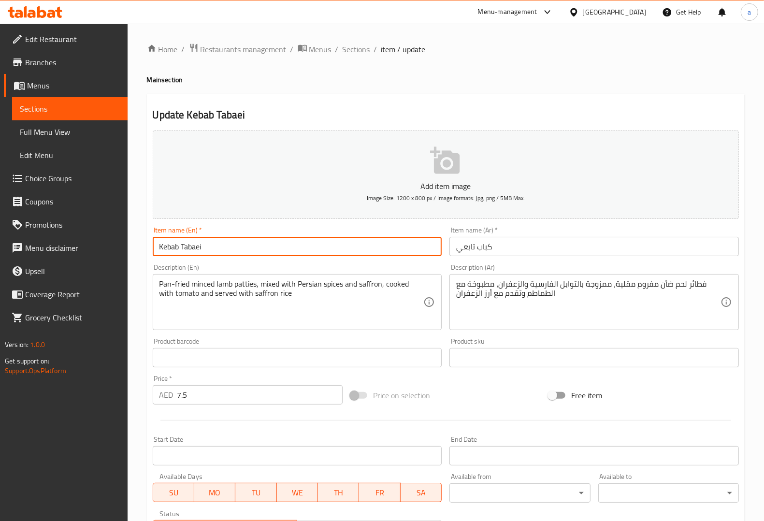
click at [172, 246] on input "Kebab Tabaei" at bounding box center [297, 246] width 289 height 19
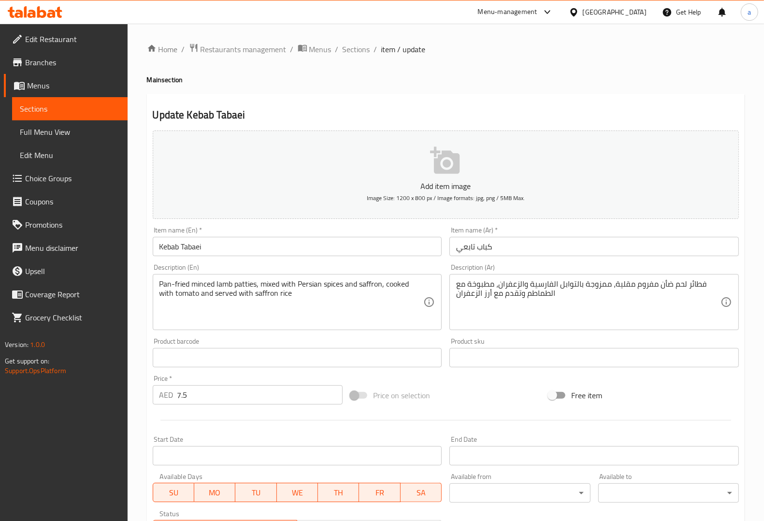
click at [201, 245] on input "Kebab Tabaei" at bounding box center [297, 246] width 289 height 19
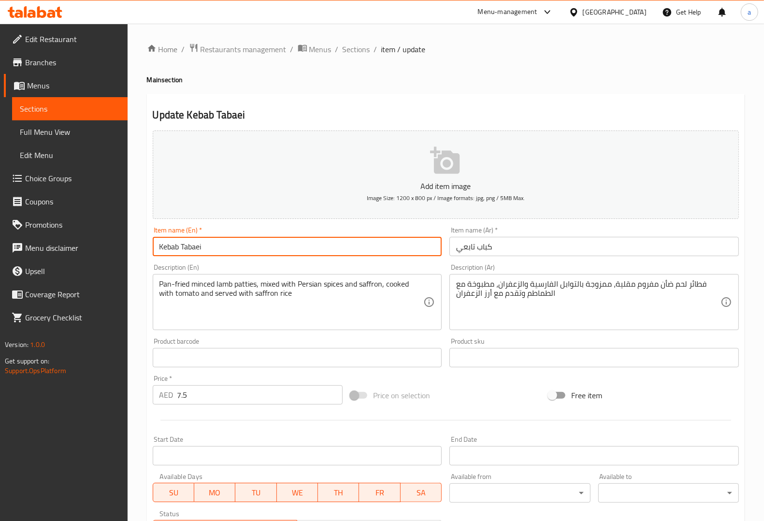
click at [201, 245] on input "Kebab Tabaei" at bounding box center [297, 246] width 289 height 19
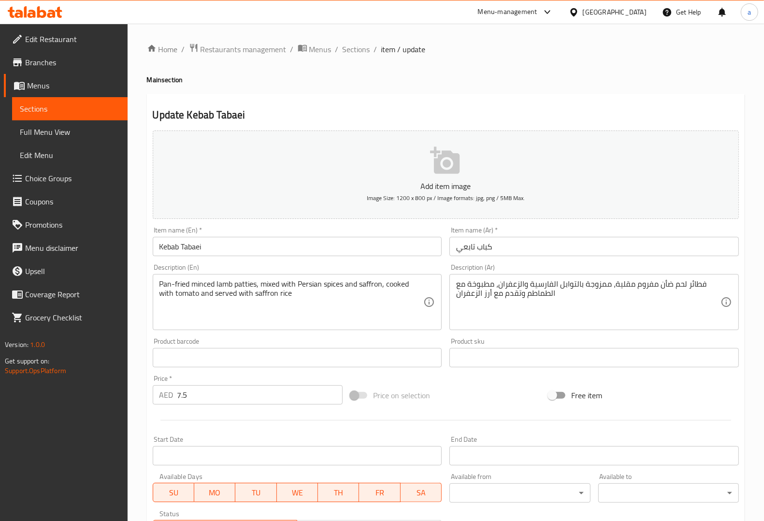
click at [360, 264] on div "Description (En) Pan-fried minced lamb patties, mixed with Persian spices and s…" at bounding box center [297, 297] width 289 height 66
click at [467, 249] on input "كباب تابعي" at bounding box center [593, 246] width 289 height 19
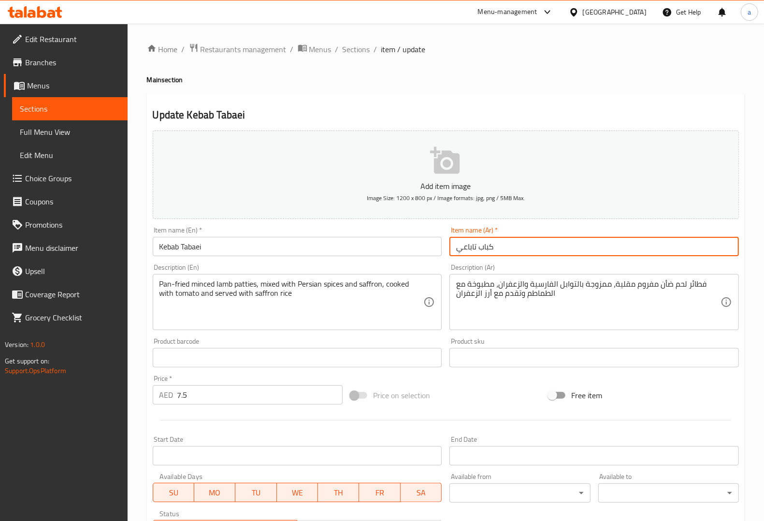
type input "كباب تاباعي"
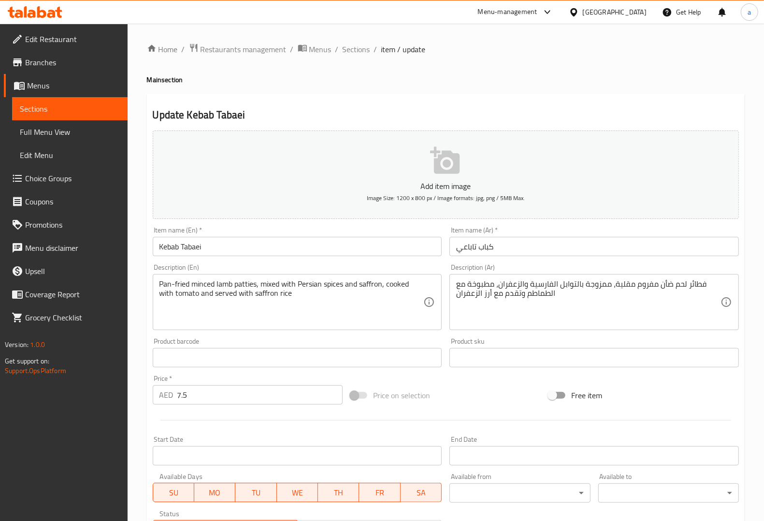
click at [516, 259] on div "Item name (Ar)   * كباب تاباعي Item name (Ar) *" at bounding box center [594, 241] width 297 height 37
click at [345, 336] on div "Product barcode Product barcode" at bounding box center [297, 352] width 297 height 37
click at [412, 339] on div "Product barcode Product barcode" at bounding box center [297, 352] width 289 height 29
